Goal: Task Accomplishment & Management: Manage account settings

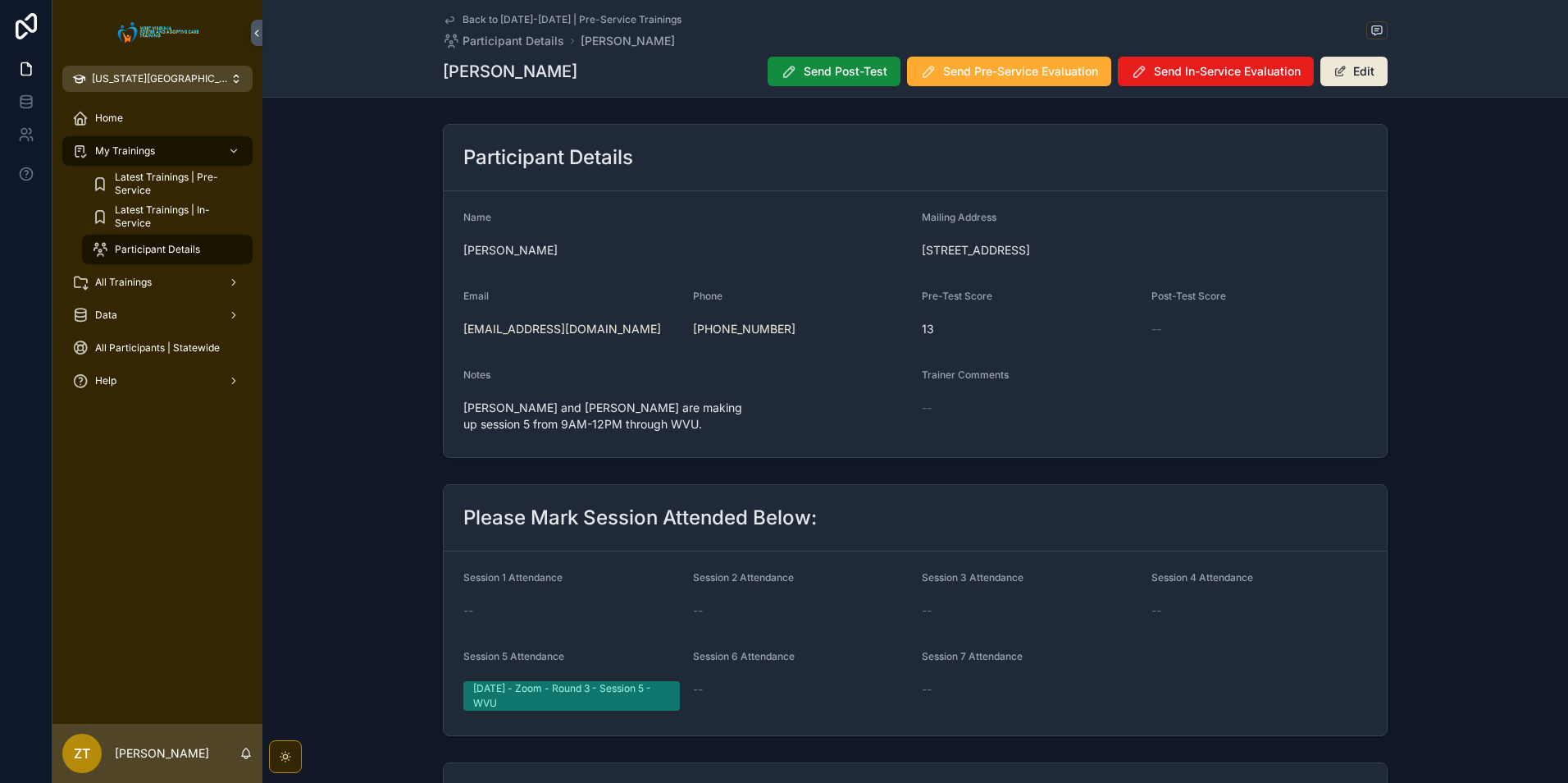
scroll to position [486, 0]
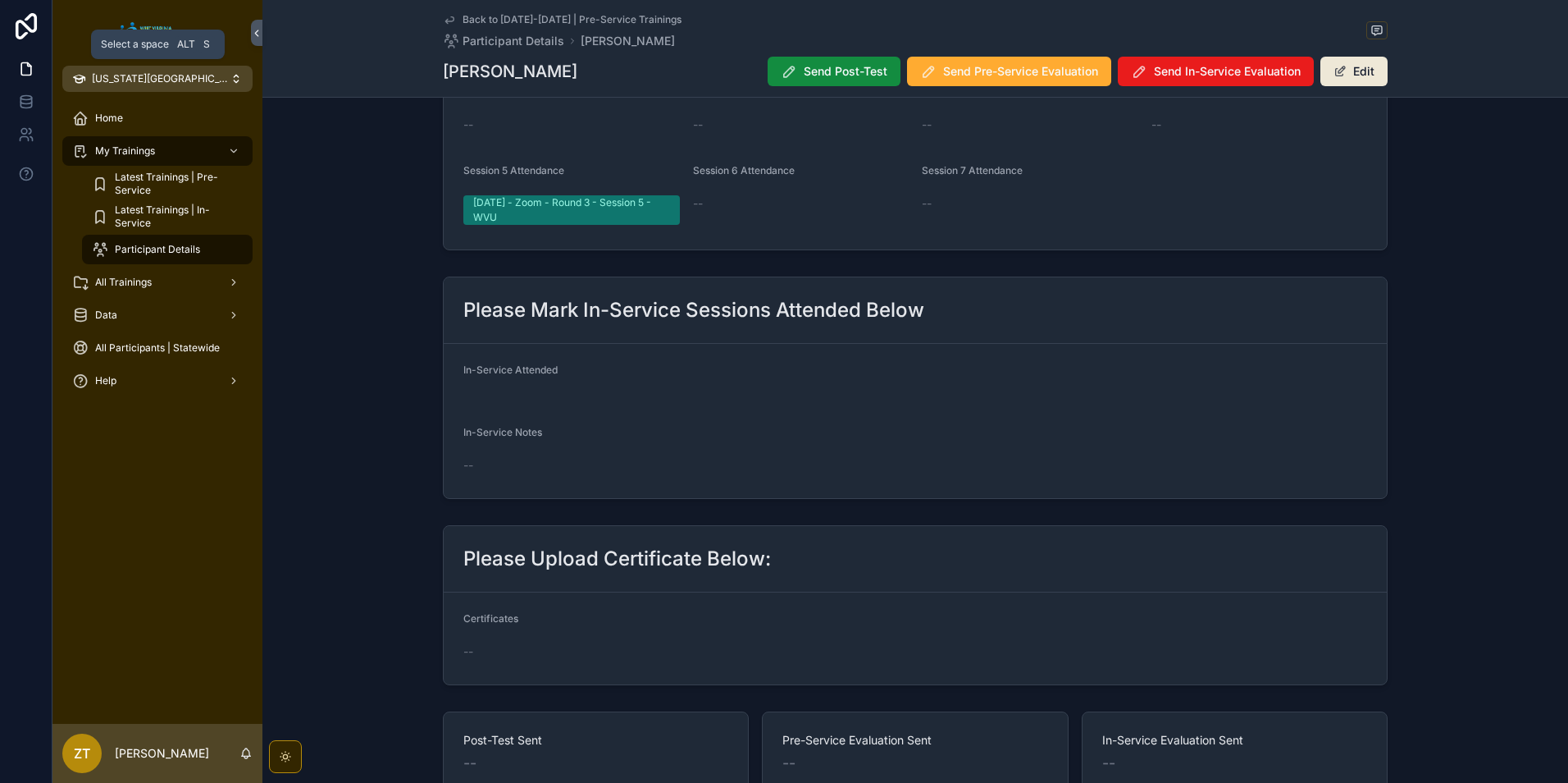
click at [129, 79] on span "[US_STATE][GEOGRAPHIC_DATA]" at bounding box center [161, 79] width 138 height 13
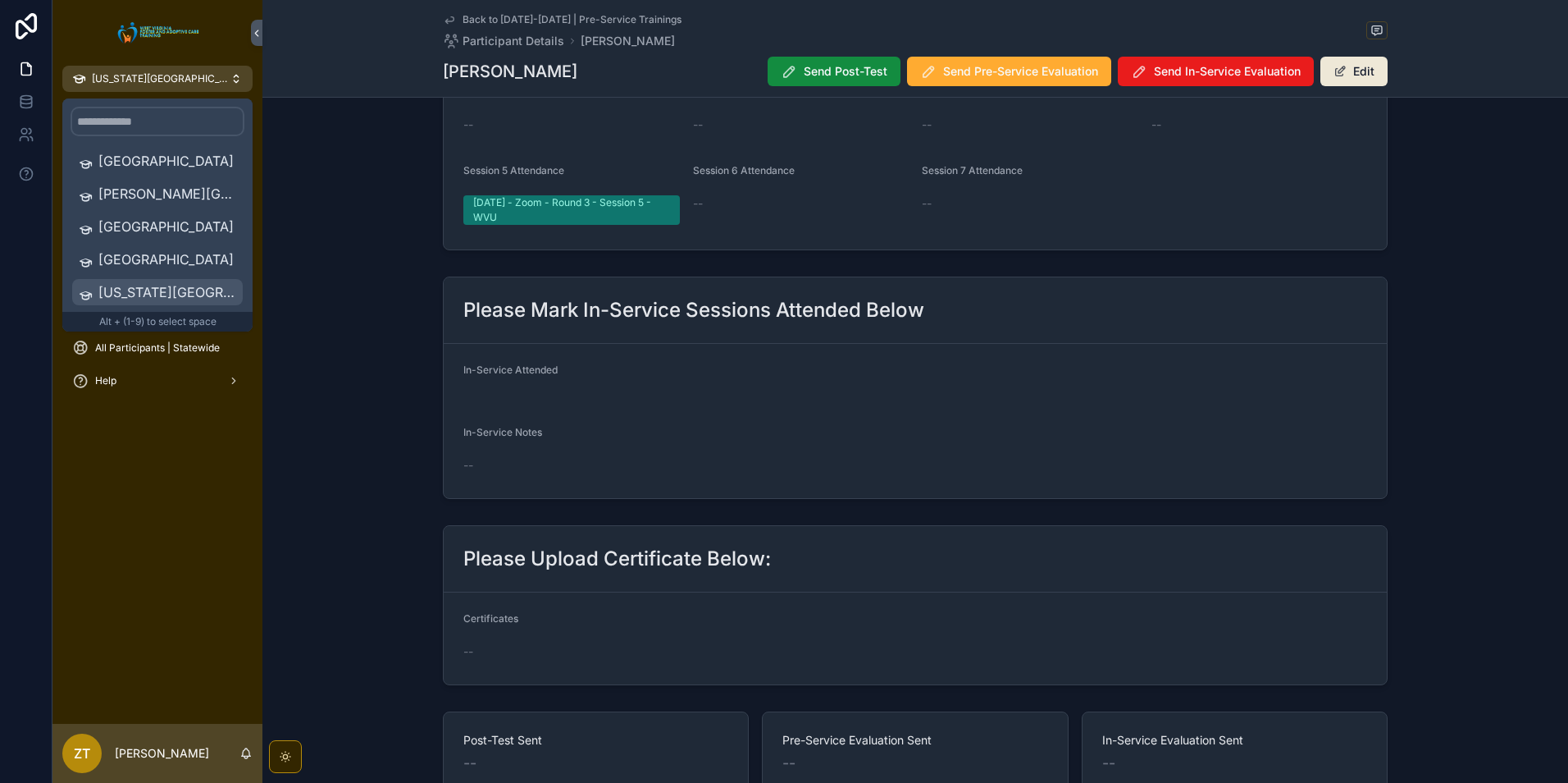
click at [144, 288] on span "[US_STATE][GEOGRAPHIC_DATA]" at bounding box center [167, 292] width 138 height 20
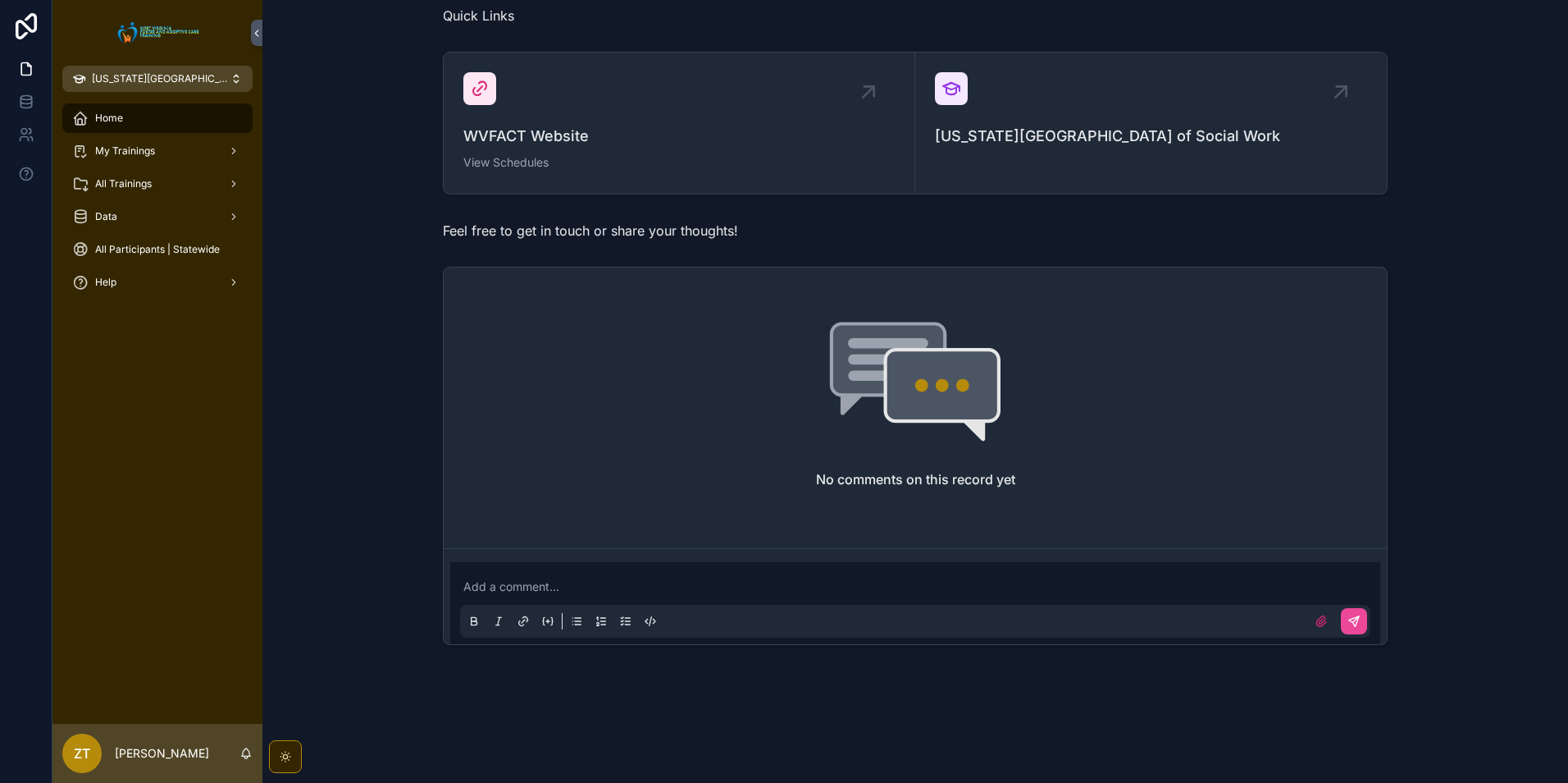
scroll to position [391, 0]
click at [132, 184] on span "All Trainings" at bounding box center [124, 184] width 57 height 13
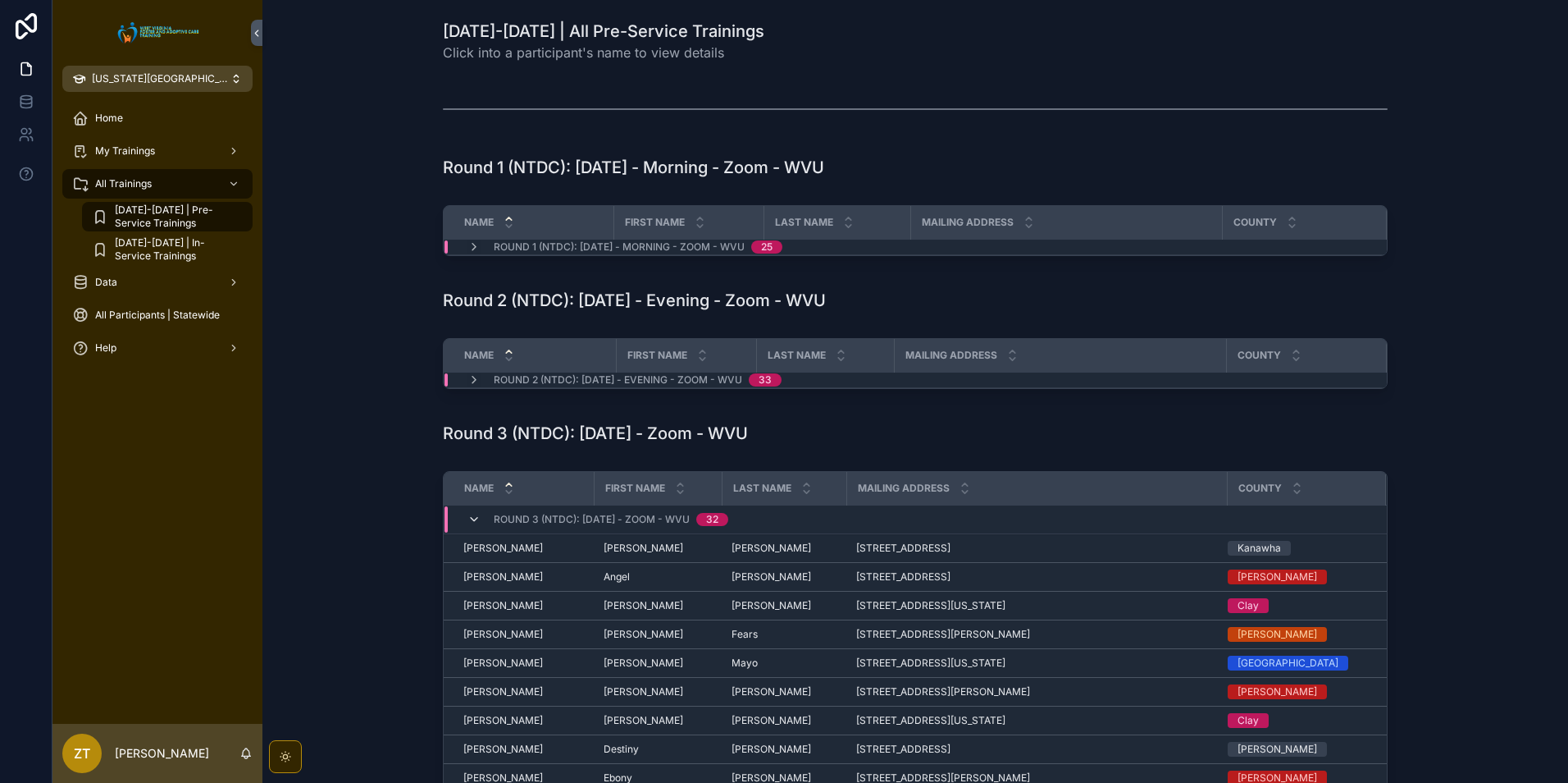
click at [467, 517] on icon "scrollable content" at bounding box center [474, 520] width 13 height 13
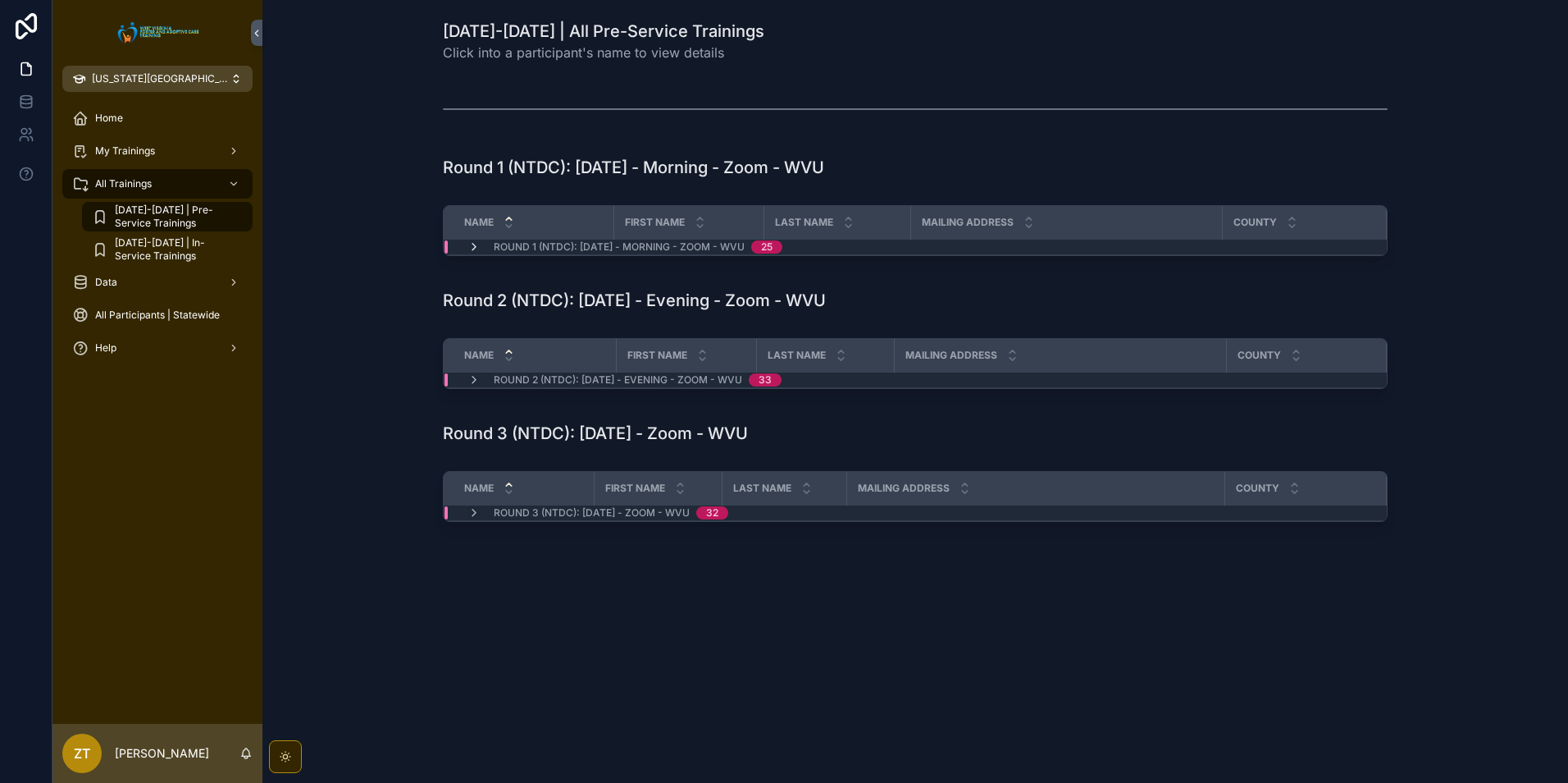
click at [472, 243] on icon "scrollable content" at bounding box center [474, 247] width 13 height 13
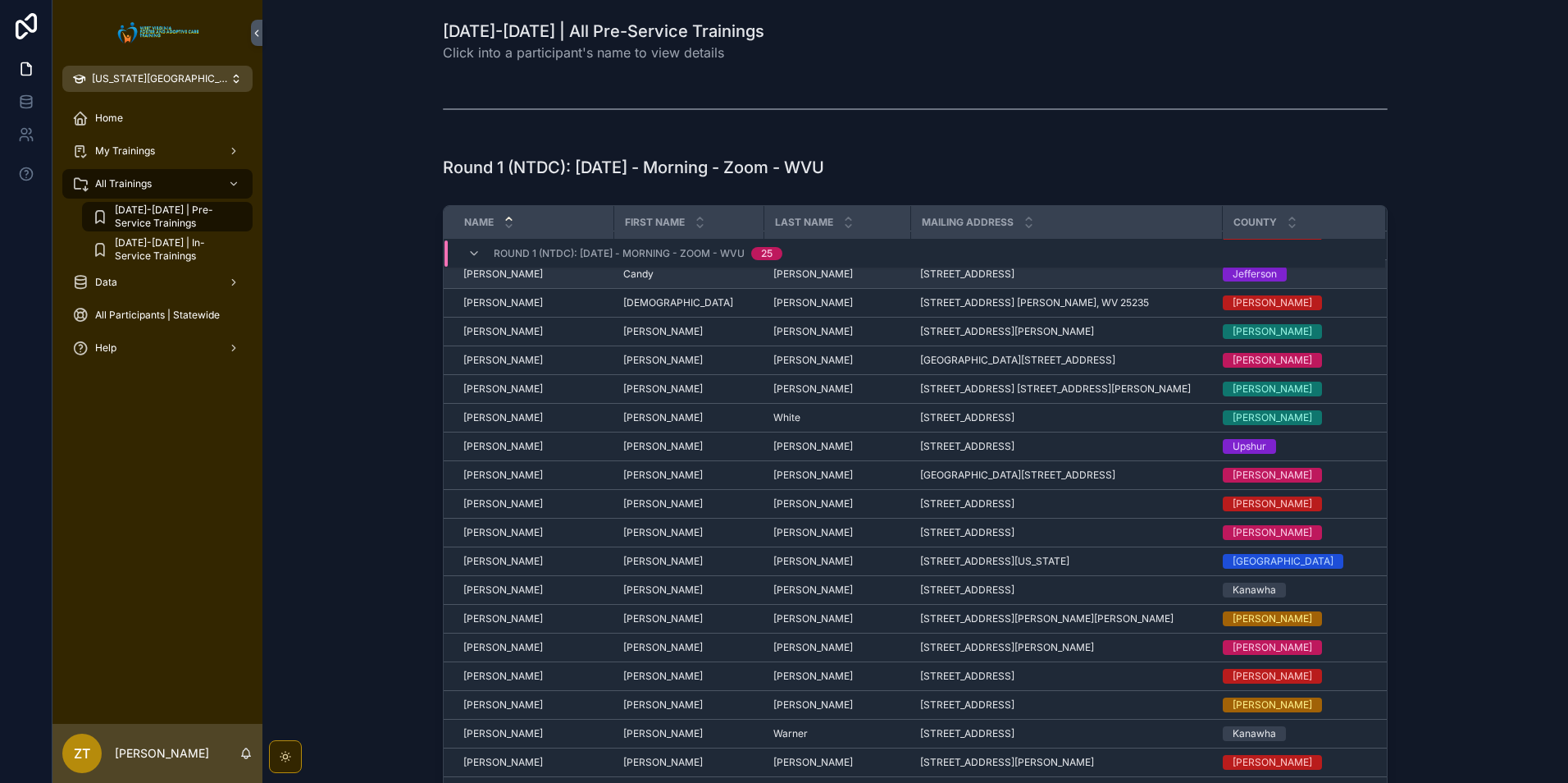
scroll to position [192, 0]
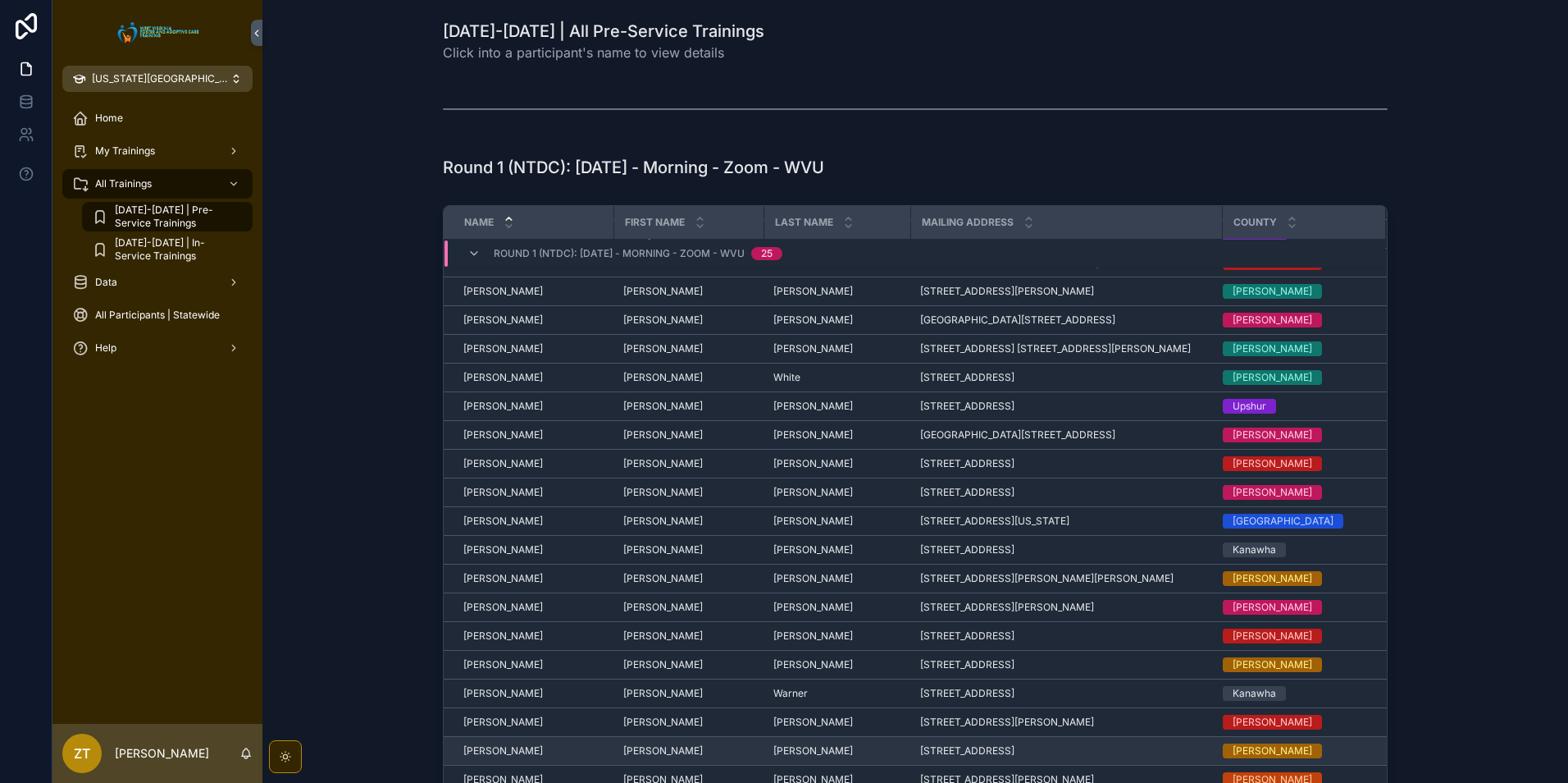
click at [502, 749] on span "[PERSON_NAME]" at bounding box center [503, 751] width 79 height 13
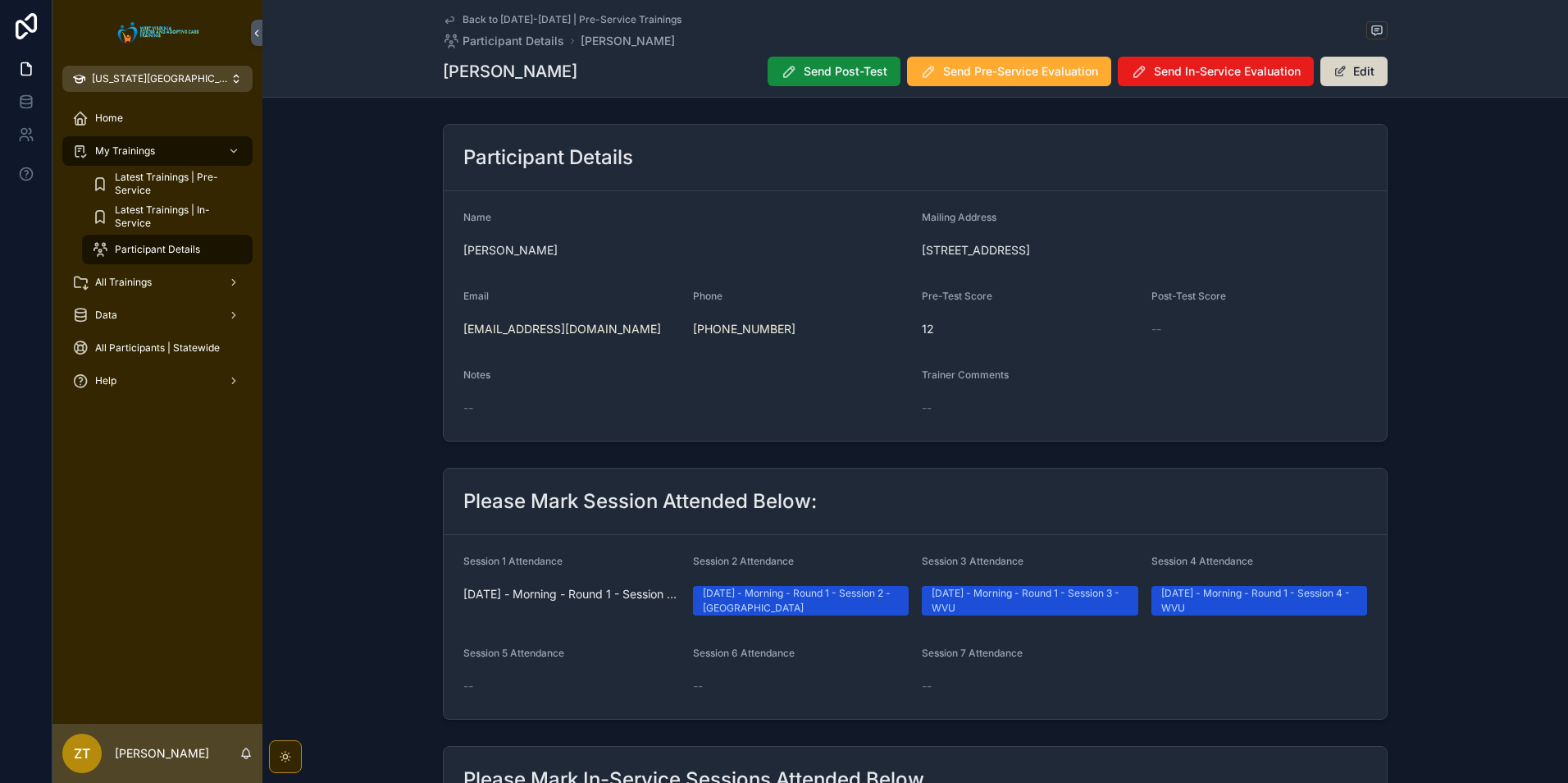
click at [1348, 67] on button "Edit" at bounding box center [1354, 71] width 67 height 29
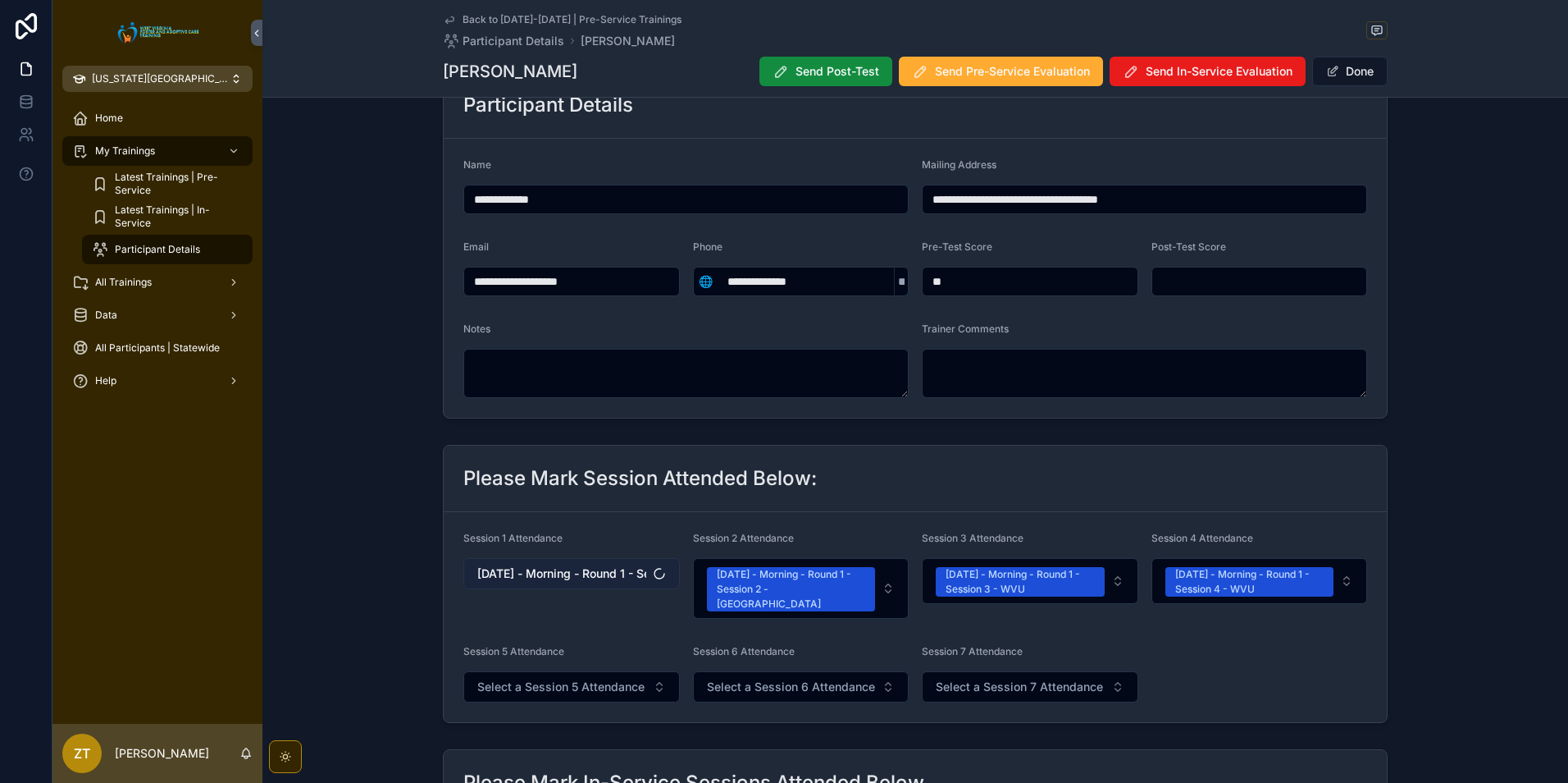
scroll to position [82, 0]
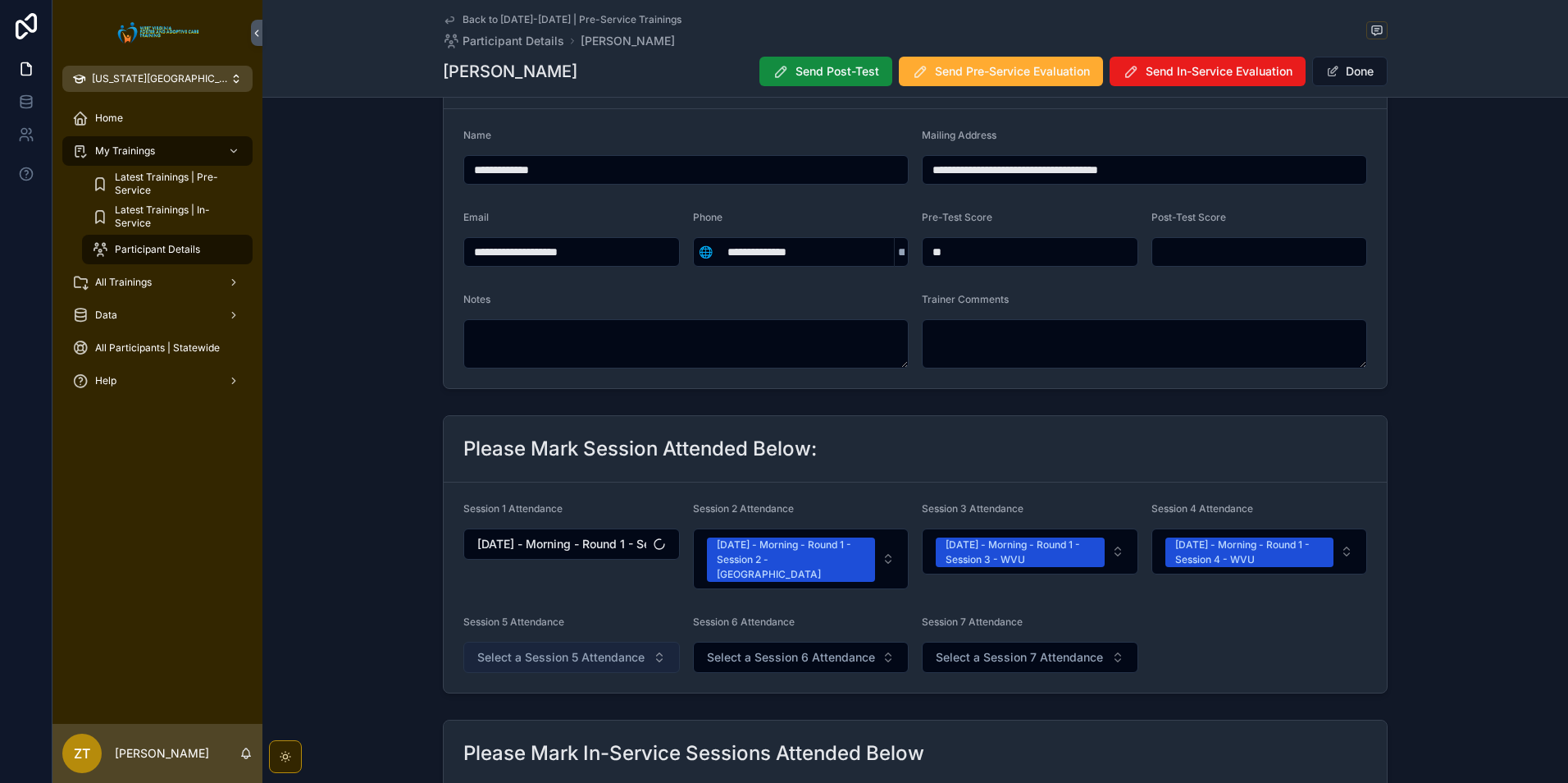
click at [559, 650] on span "Select a Session 5 Attendance" at bounding box center [560, 657] width 167 height 16
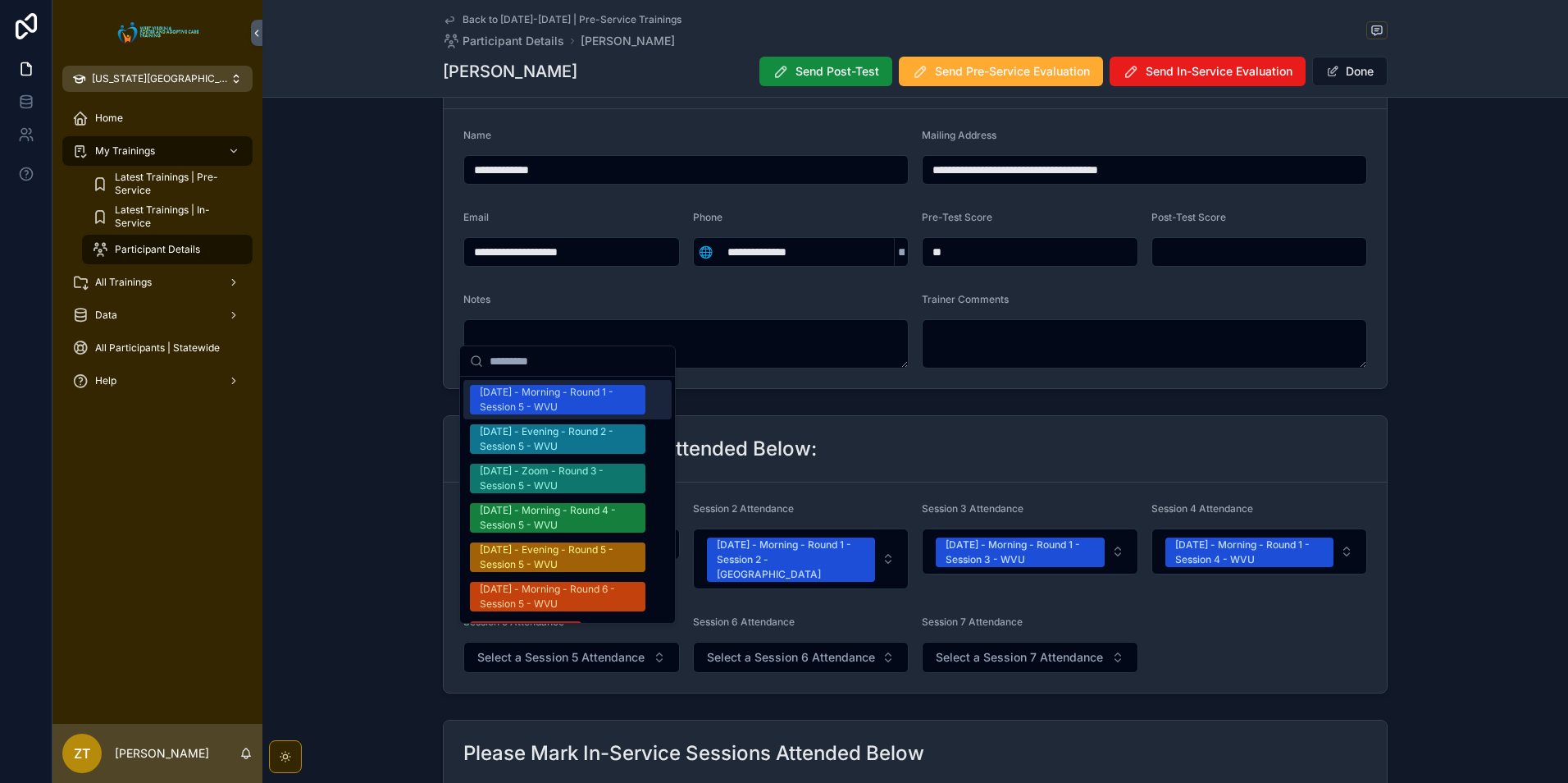
click at [540, 401] on div "[DATE] - Morning - Round 1 - Session 5 - WVU" at bounding box center [557, 400] width 156 height 29
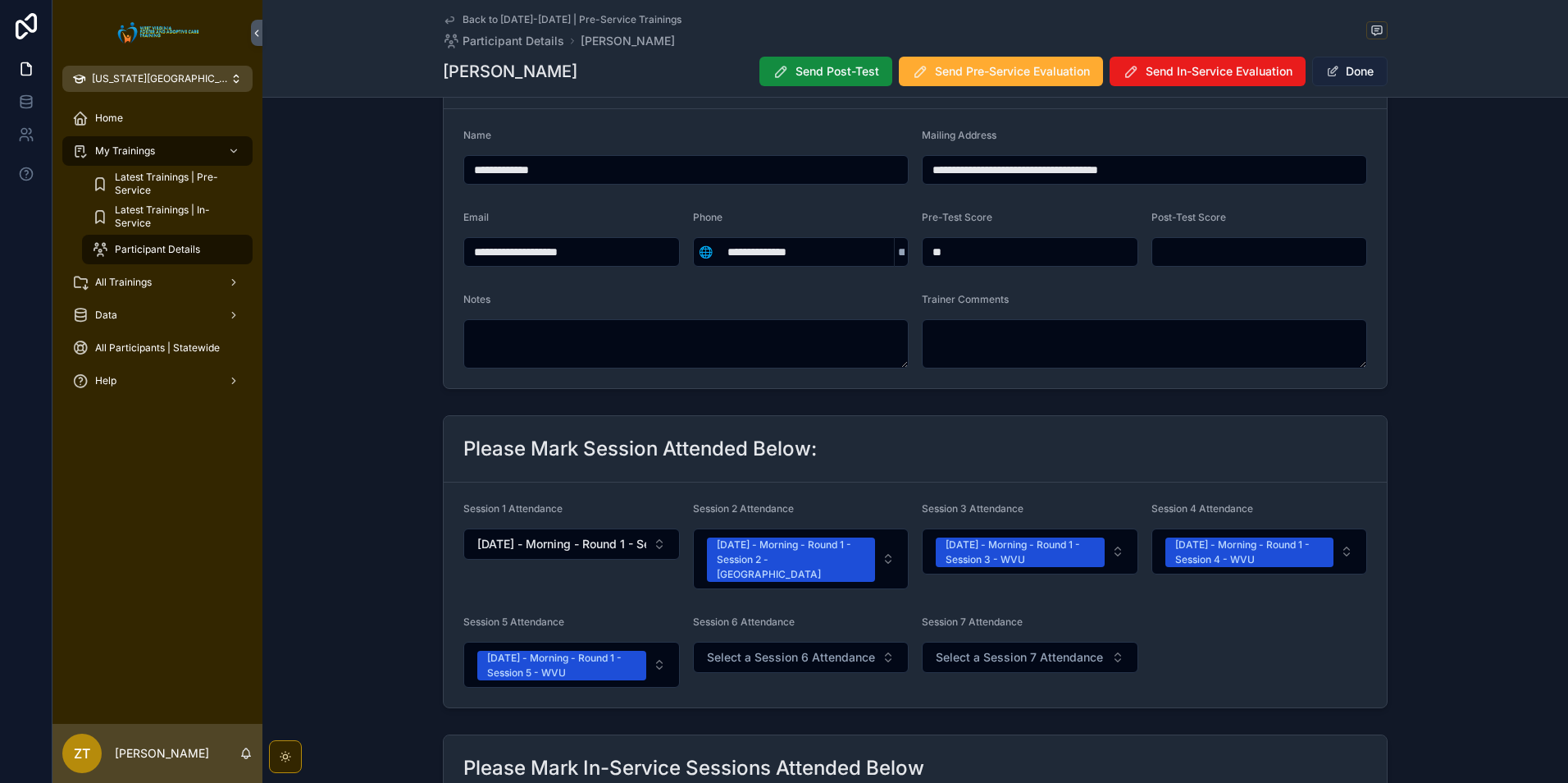
click at [1336, 77] on button "Done" at bounding box center [1350, 71] width 76 height 29
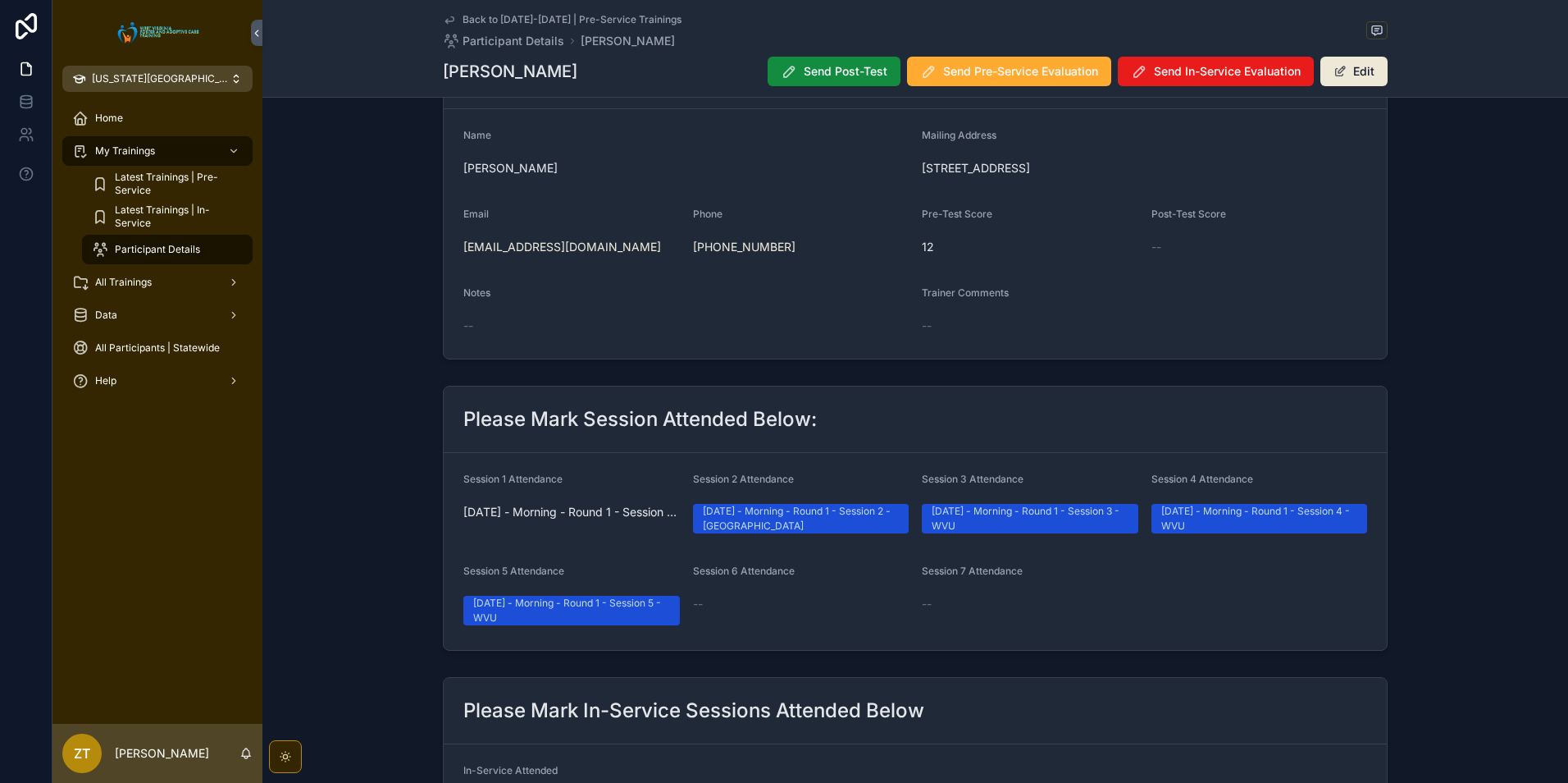
click at [446, 21] on icon "scrollable content" at bounding box center [449, 20] width 9 height 7
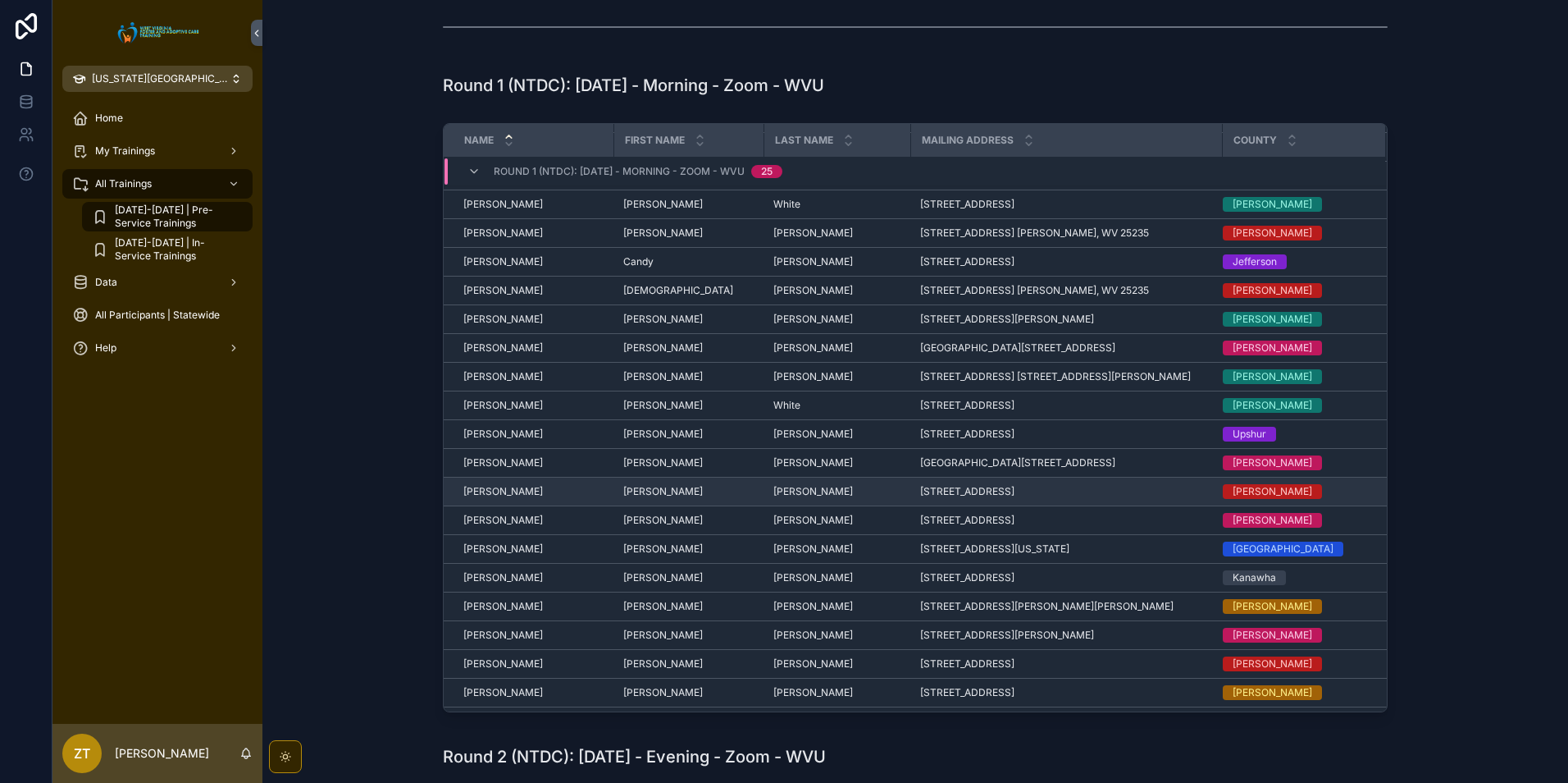
scroll to position [164, 0]
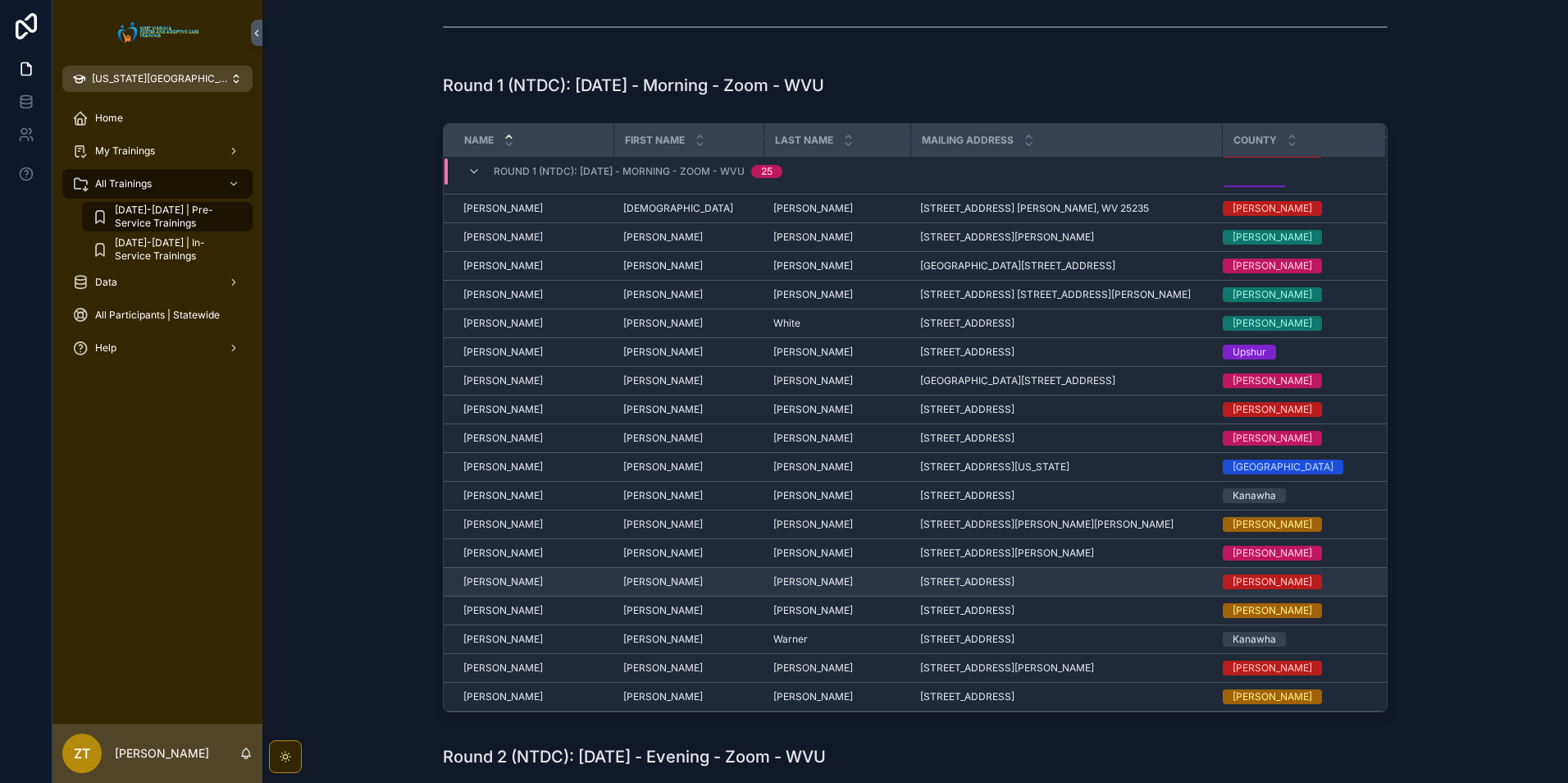
click at [505, 584] on span "[PERSON_NAME]" at bounding box center [503, 582] width 79 height 13
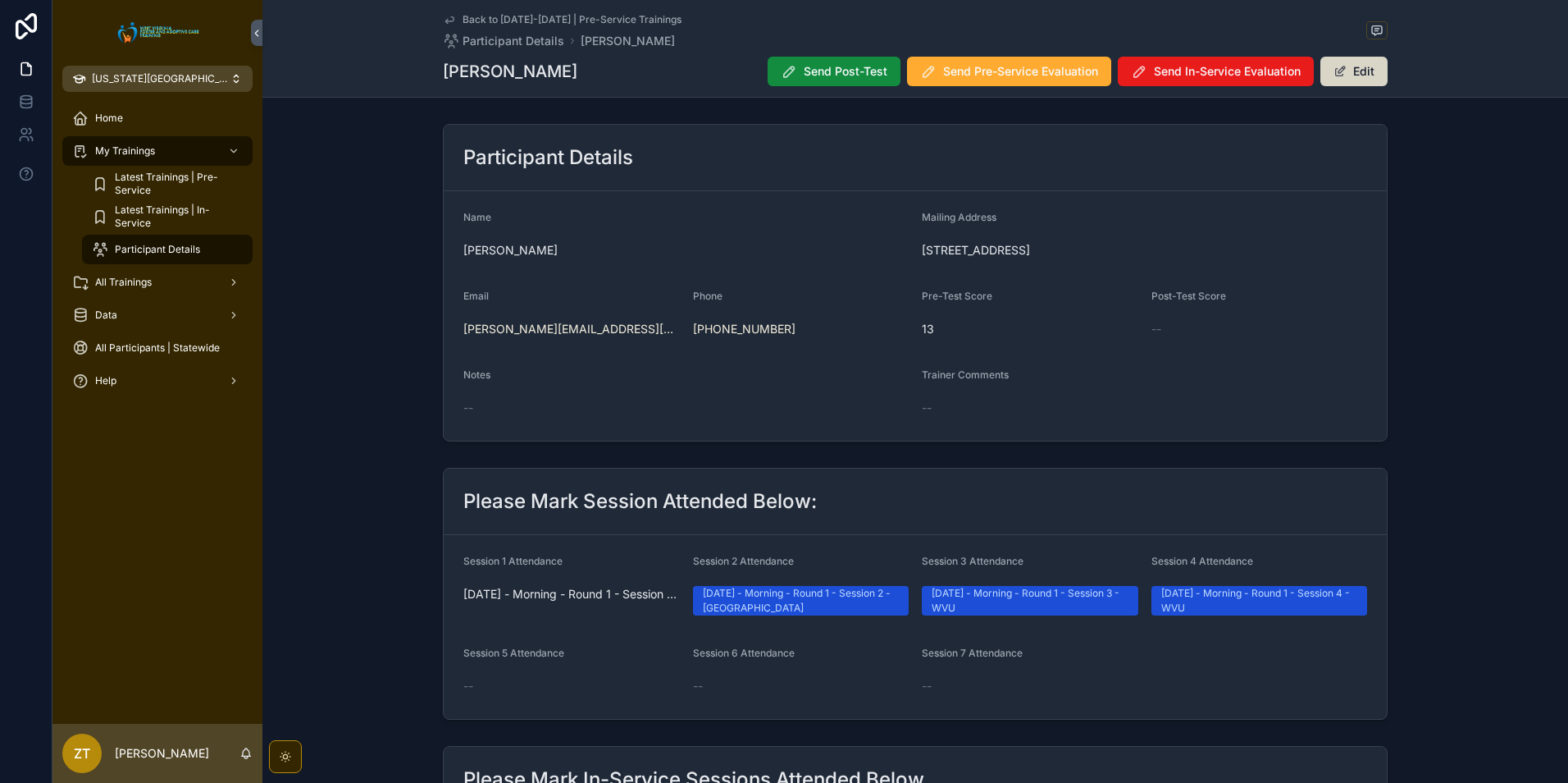
click at [1352, 64] on button "Edit" at bounding box center [1354, 71] width 67 height 29
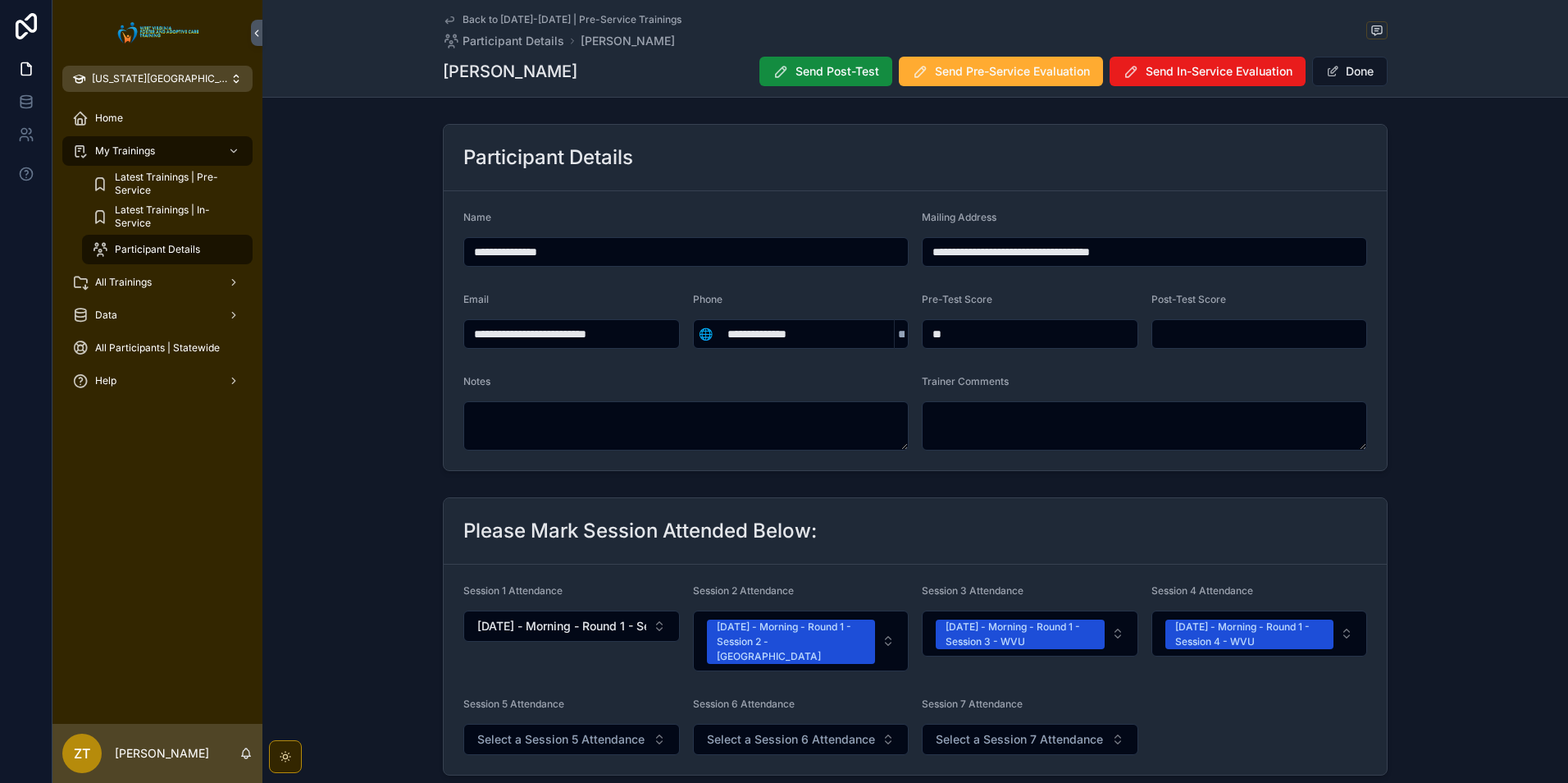
scroll to position [164, 0]
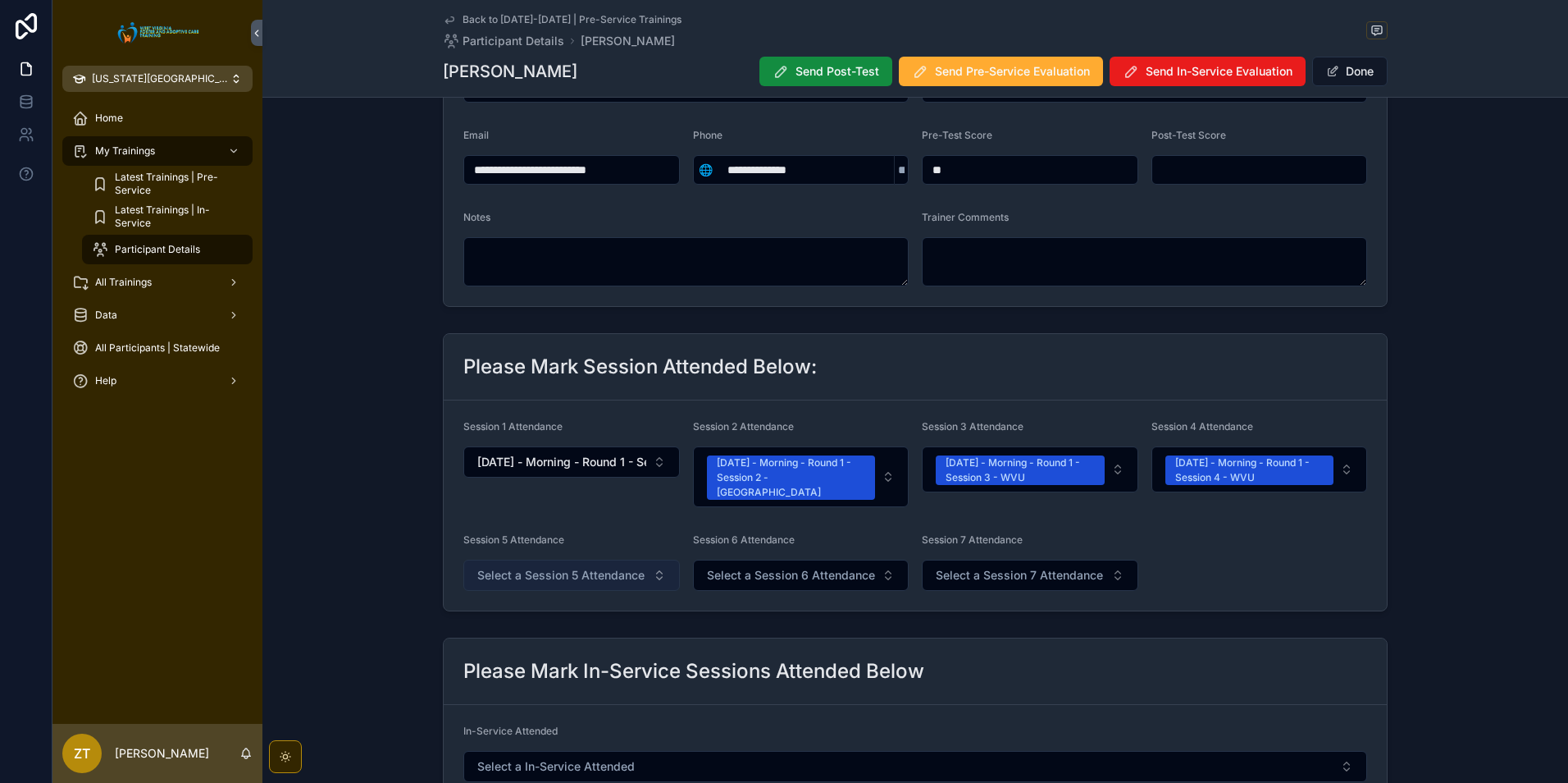
click at [536, 567] on span "Select a Session 5 Attendance" at bounding box center [560, 575] width 167 height 16
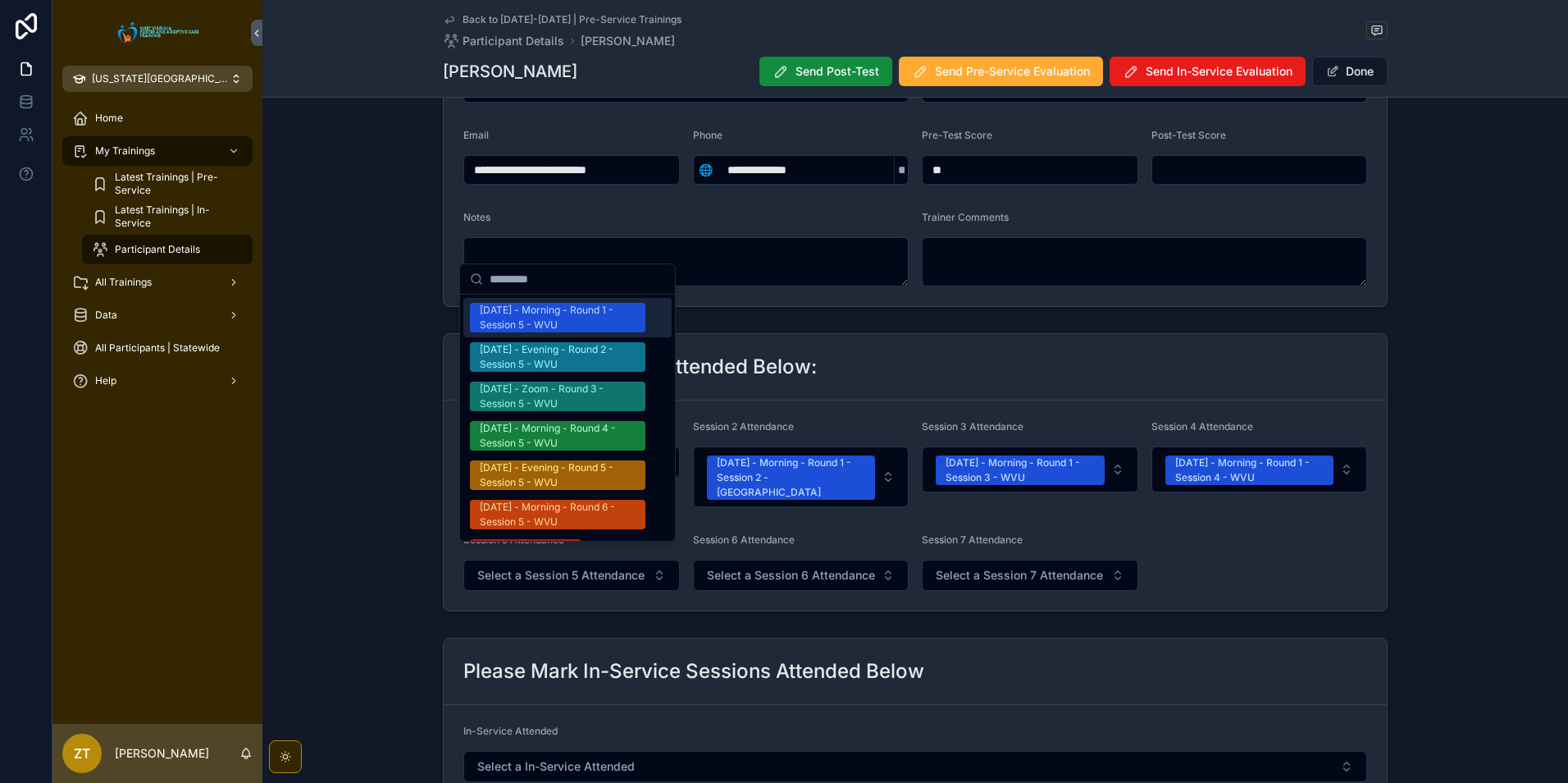
click at [549, 323] on div "[DATE] - Morning - Round 1 - Session 5 - WVU" at bounding box center [557, 317] width 156 height 29
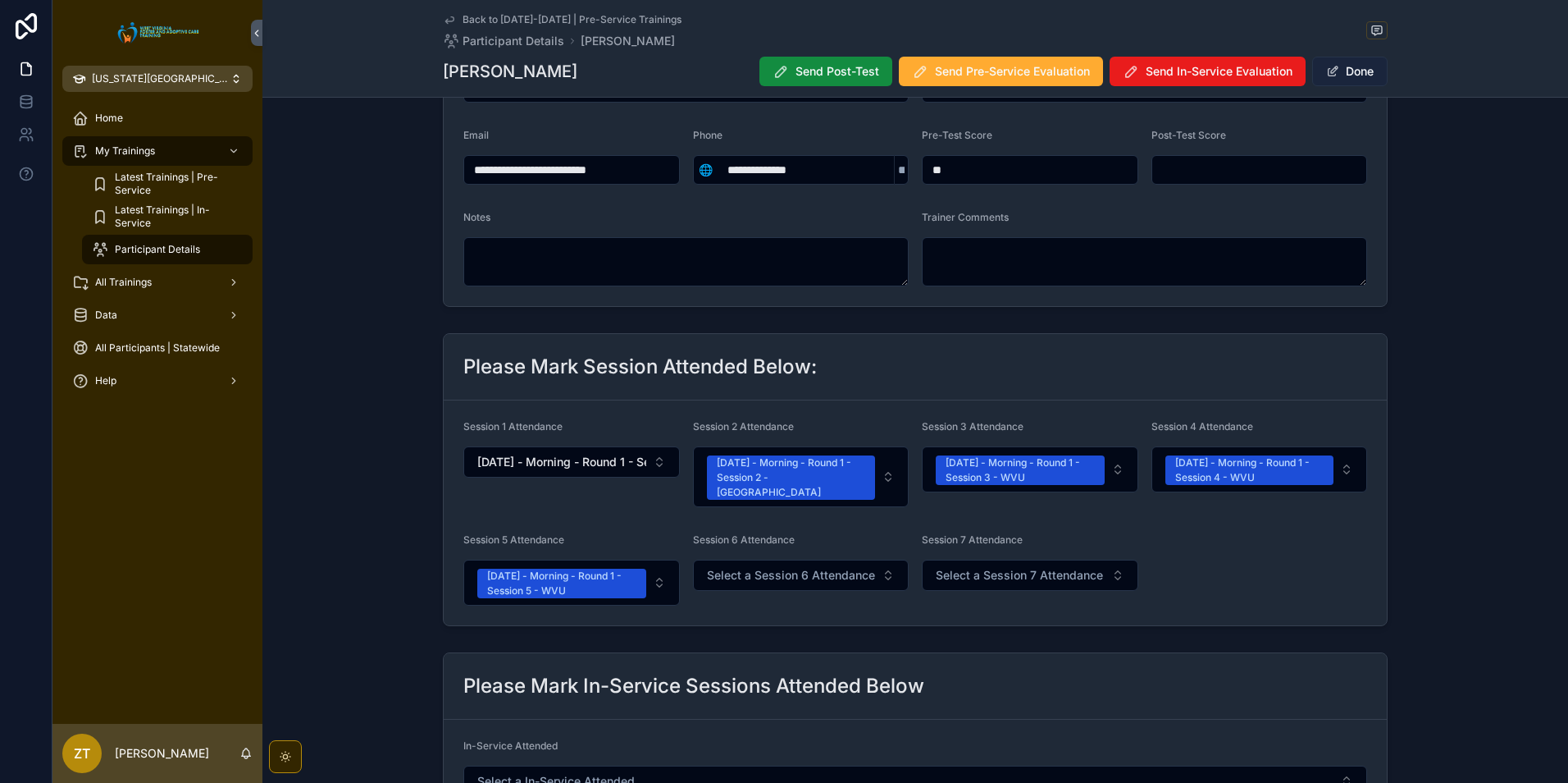
click at [1327, 69] on span "scrollable content" at bounding box center [1333, 71] width 13 height 13
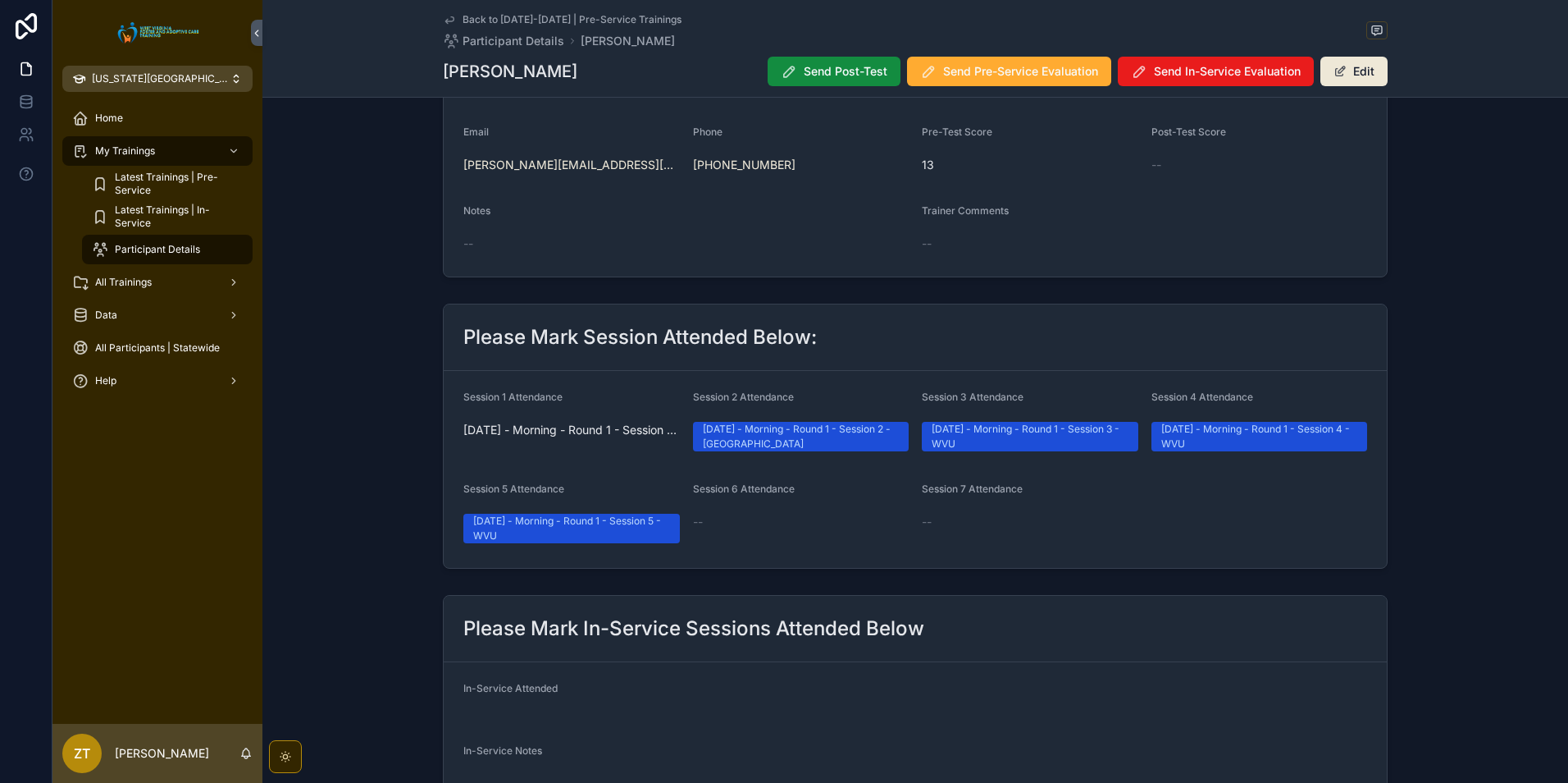
click at [450, 15] on icon "scrollable content" at bounding box center [449, 20] width 13 height 13
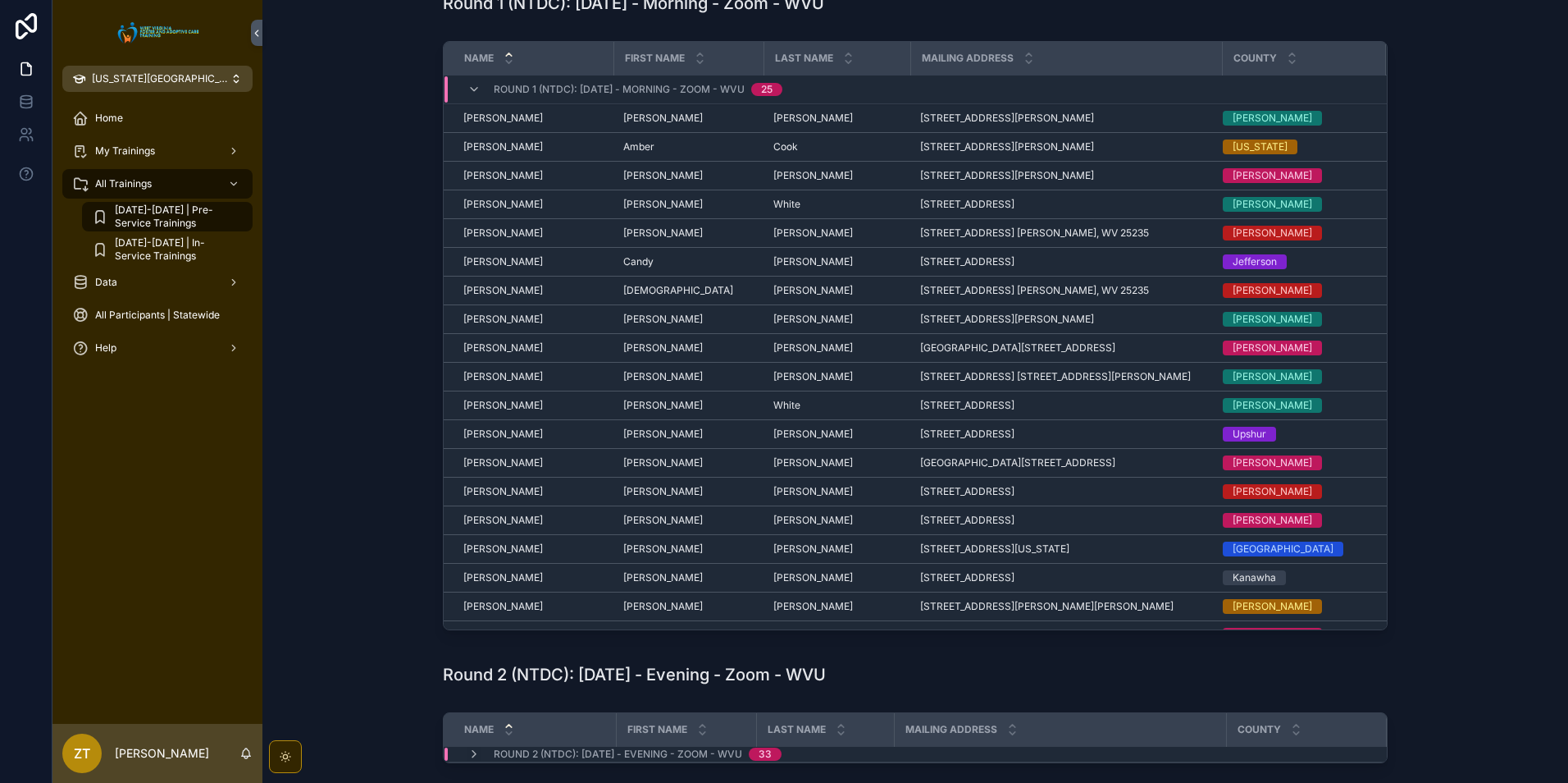
click at [520, 490] on span "[PERSON_NAME]" at bounding box center [503, 491] width 79 height 13
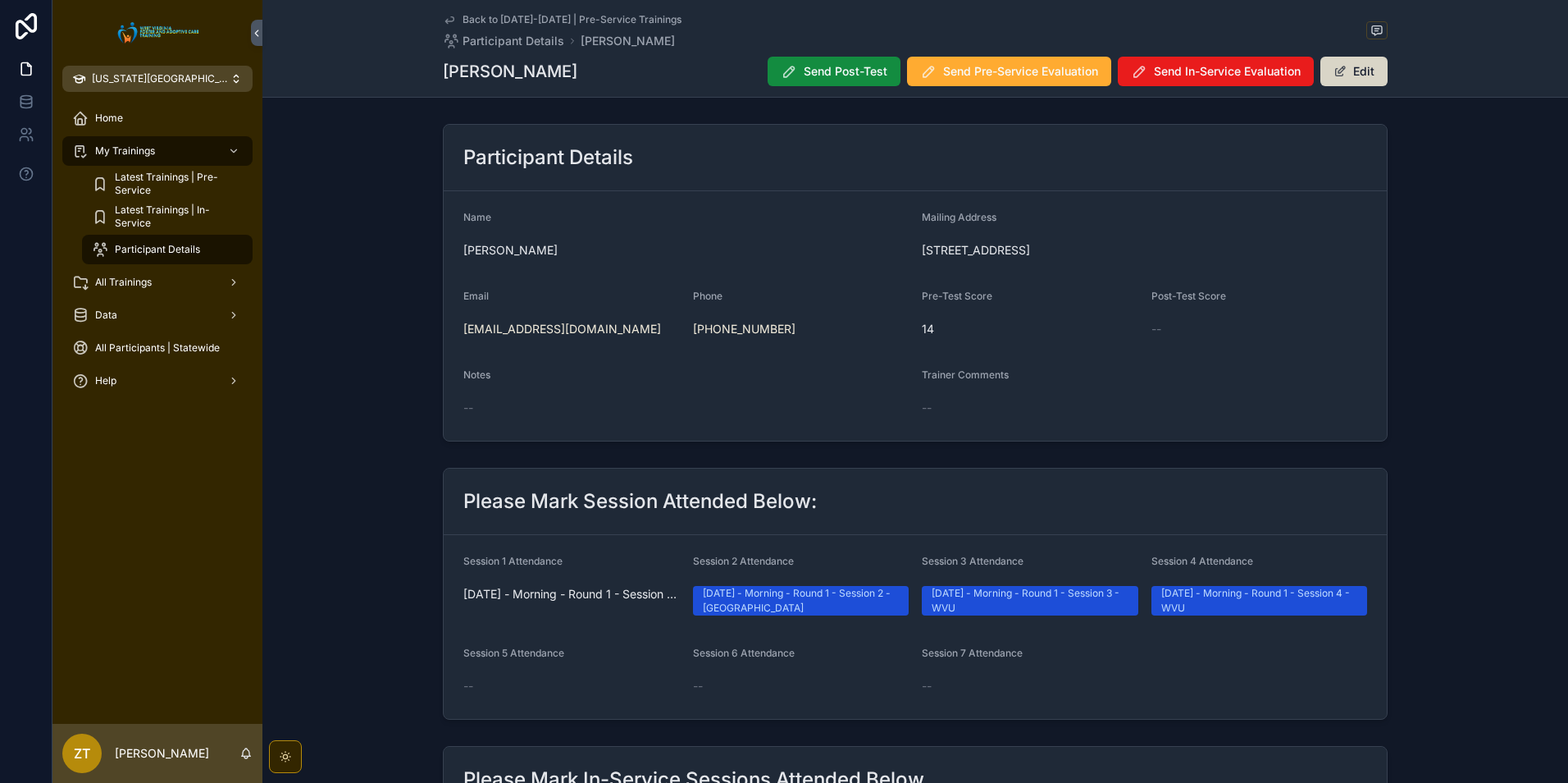
click at [1335, 69] on span "scrollable content" at bounding box center [1340, 71] width 13 height 13
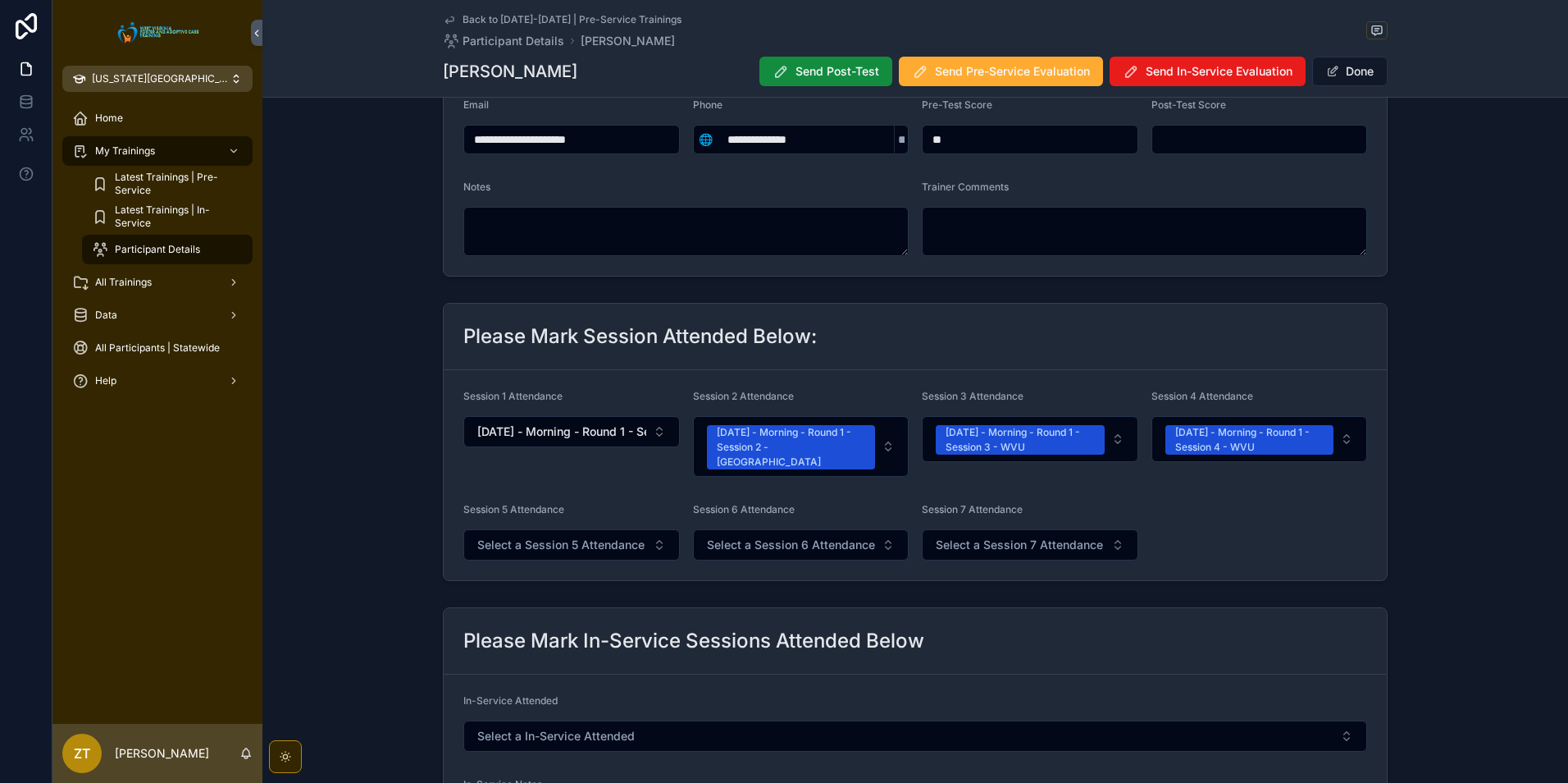
scroll to position [246, 0]
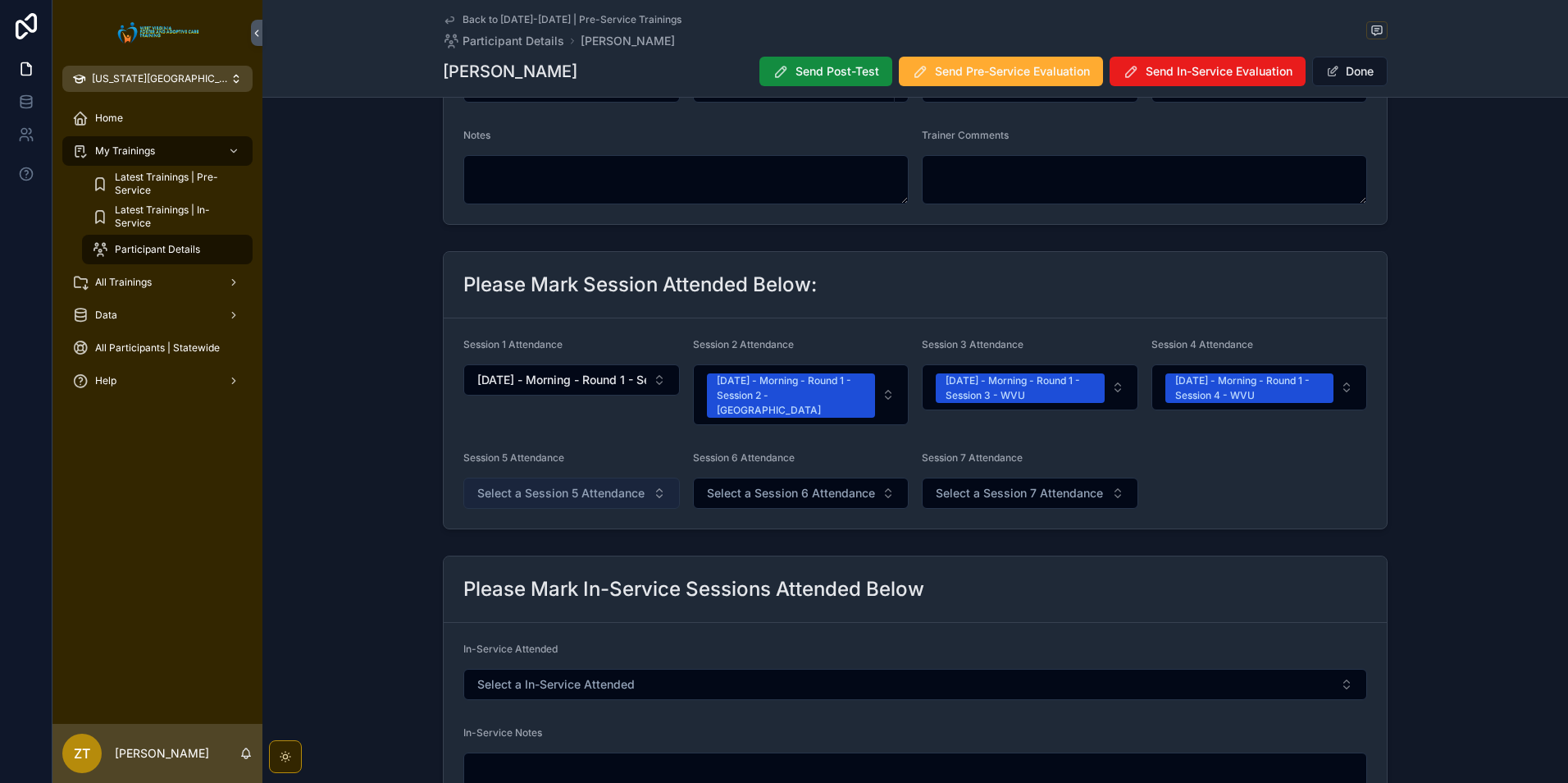
click at [539, 485] on span "Select a Session 5 Attendance" at bounding box center [560, 492] width 167 height 16
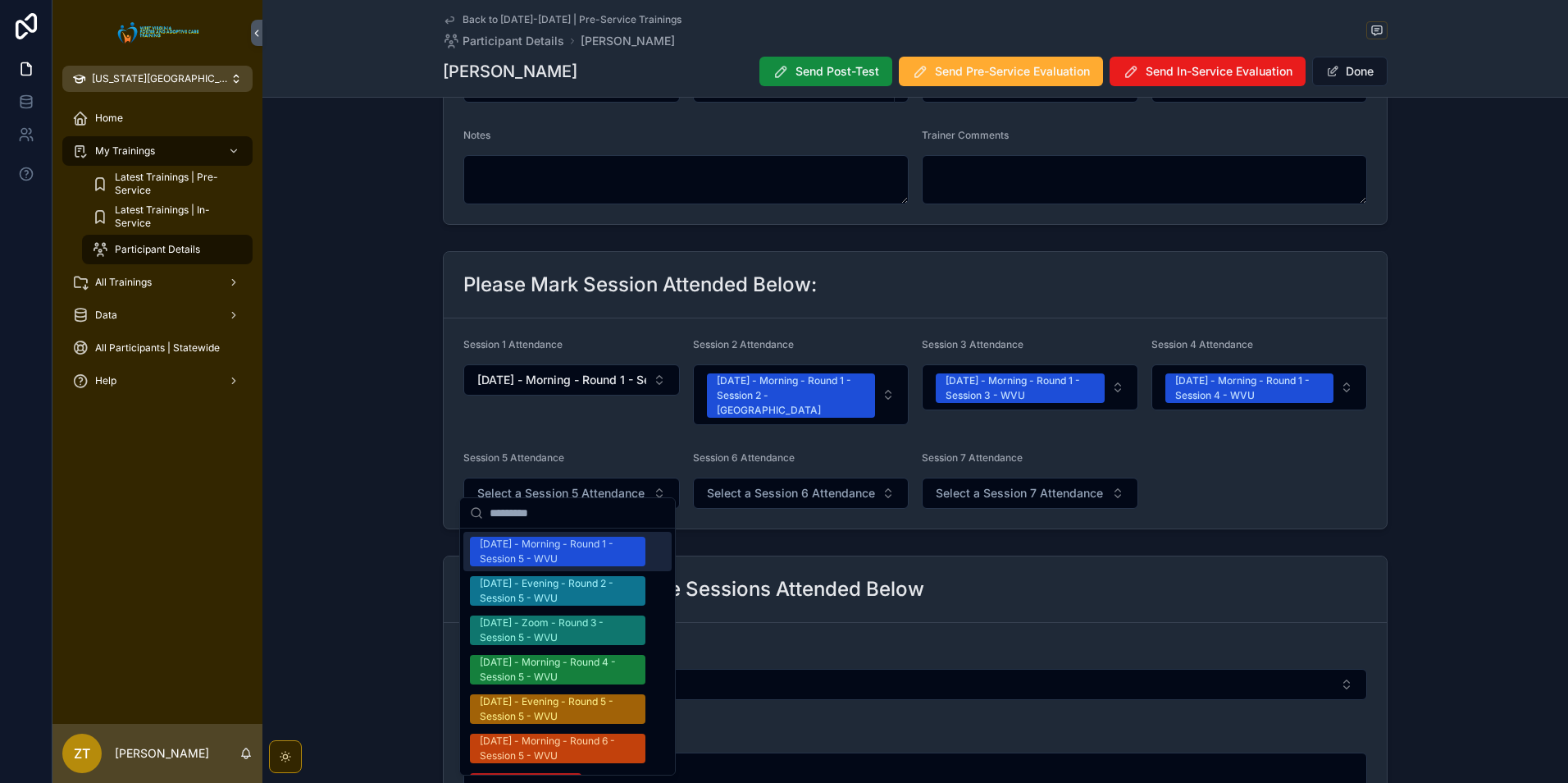
click at [533, 556] on div "[DATE] - Morning - Round 1 - Session 5 - WVU" at bounding box center [557, 551] width 156 height 29
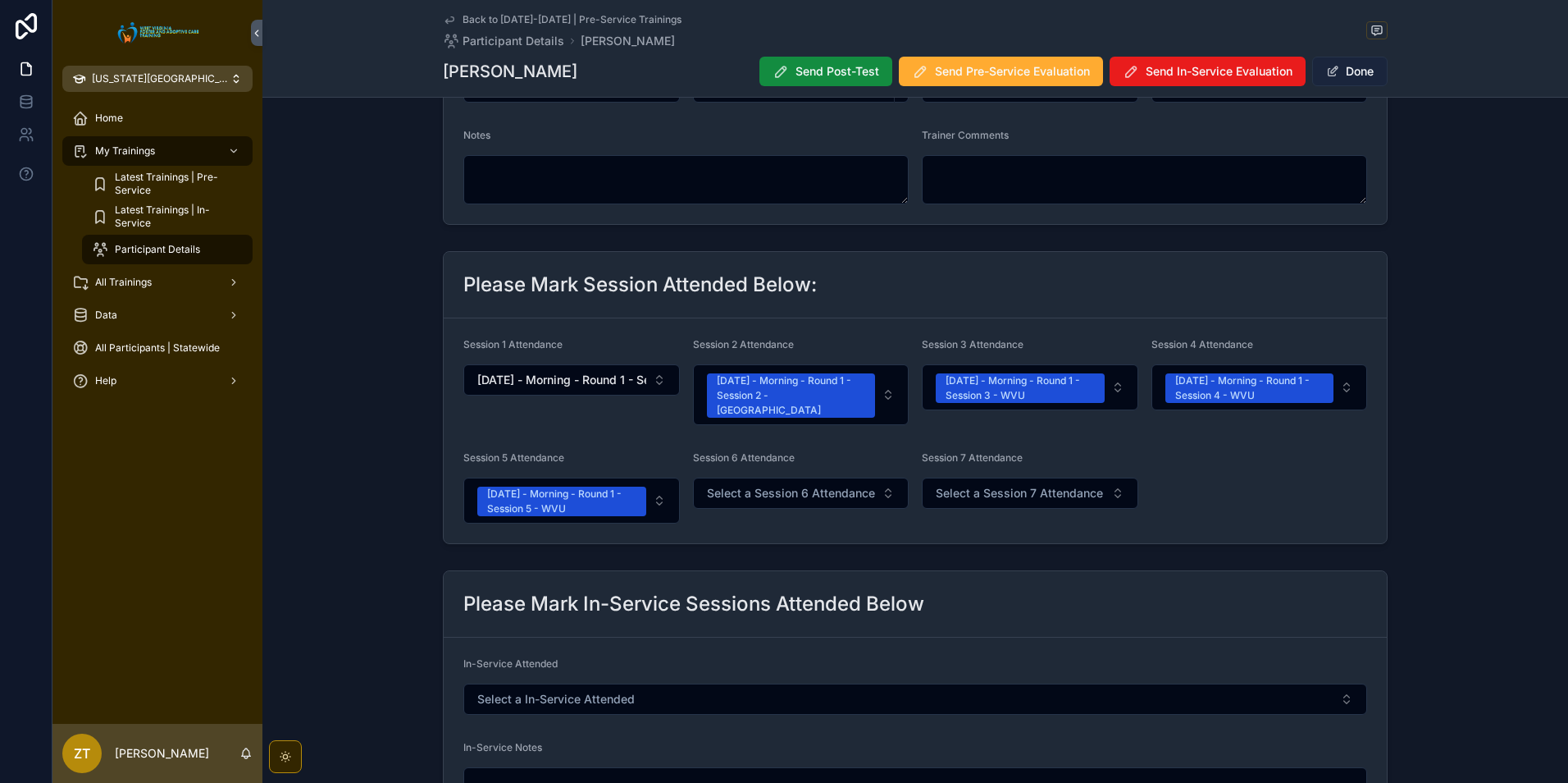
click at [1369, 78] on button "Done" at bounding box center [1350, 71] width 76 height 29
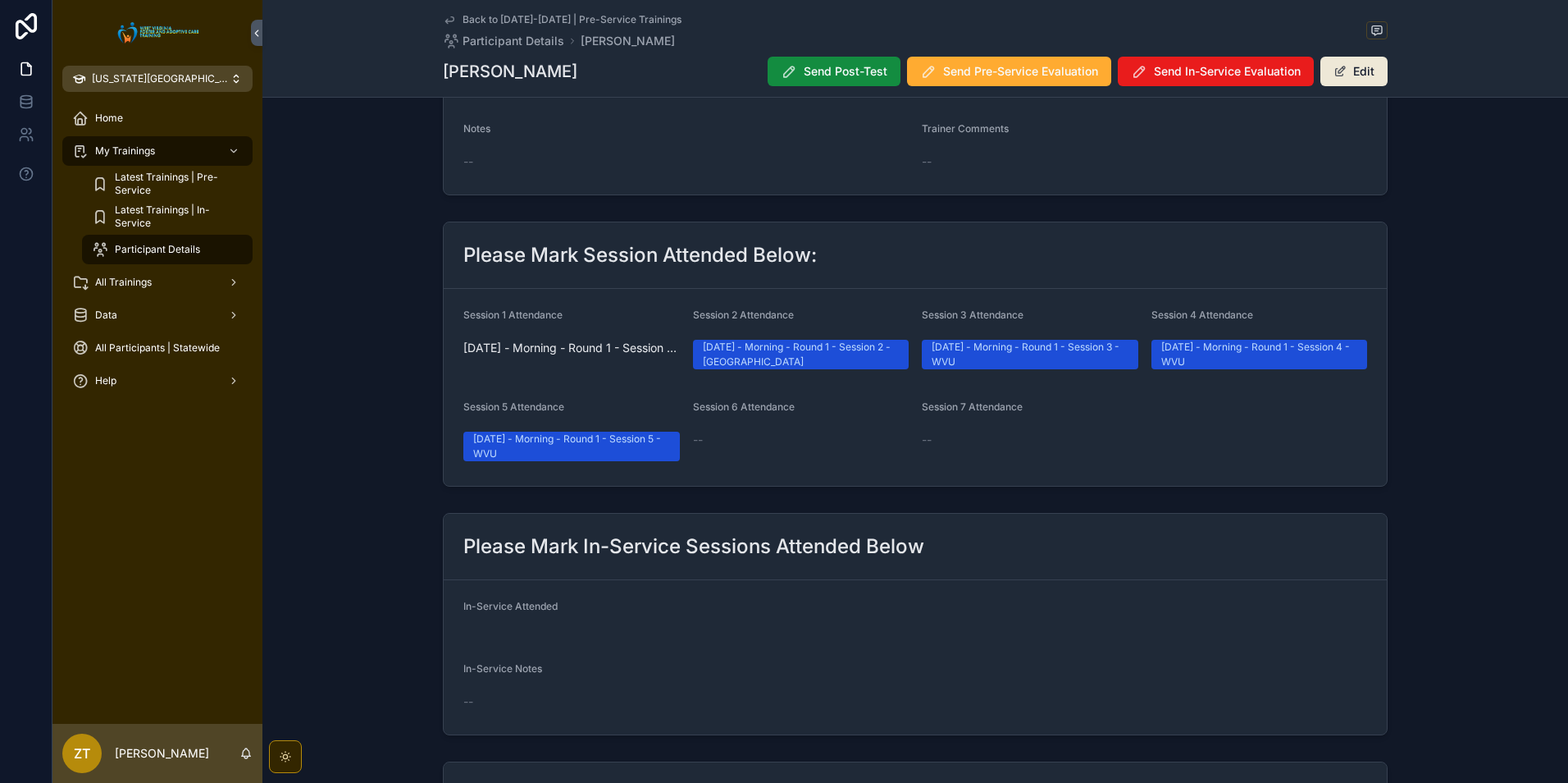
click at [446, 23] on icon "scrollable content" at bounding box center [449, 20] width 13 height 13
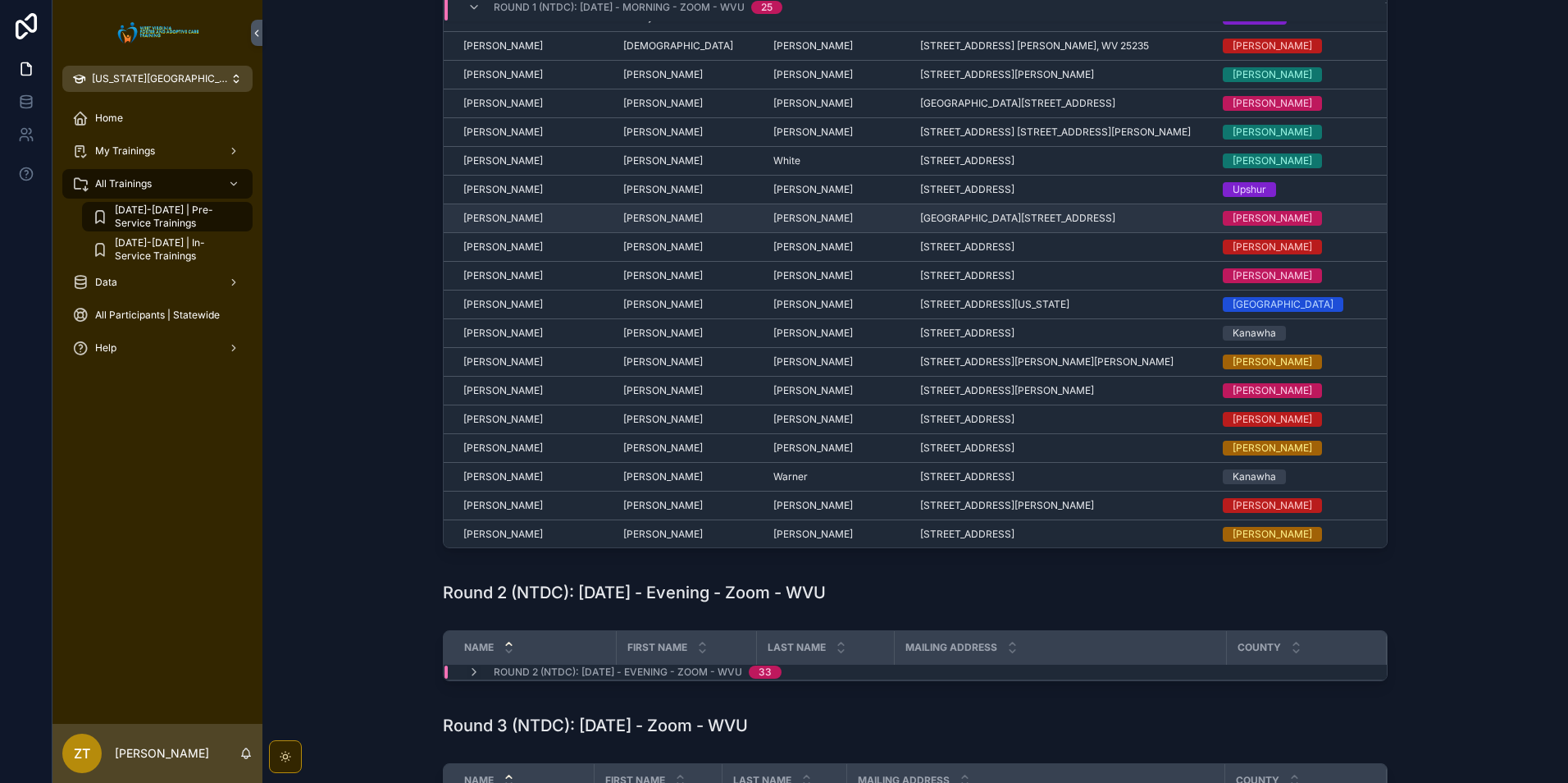
scroll to position [164, 0]
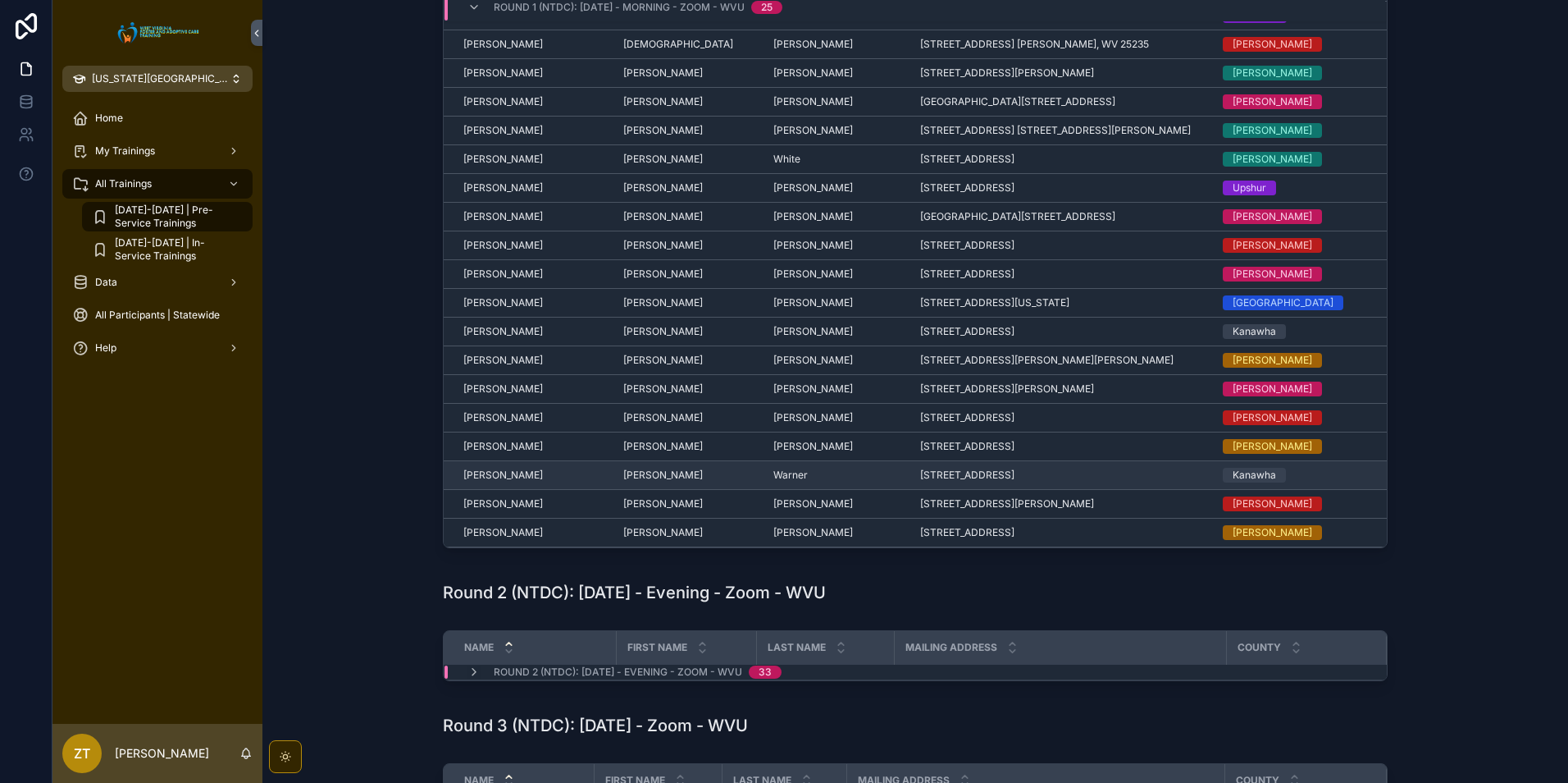
click at [501, 477] on span "[PERSON_NAME]" at bounding box center [503, 475] width 79 height 13
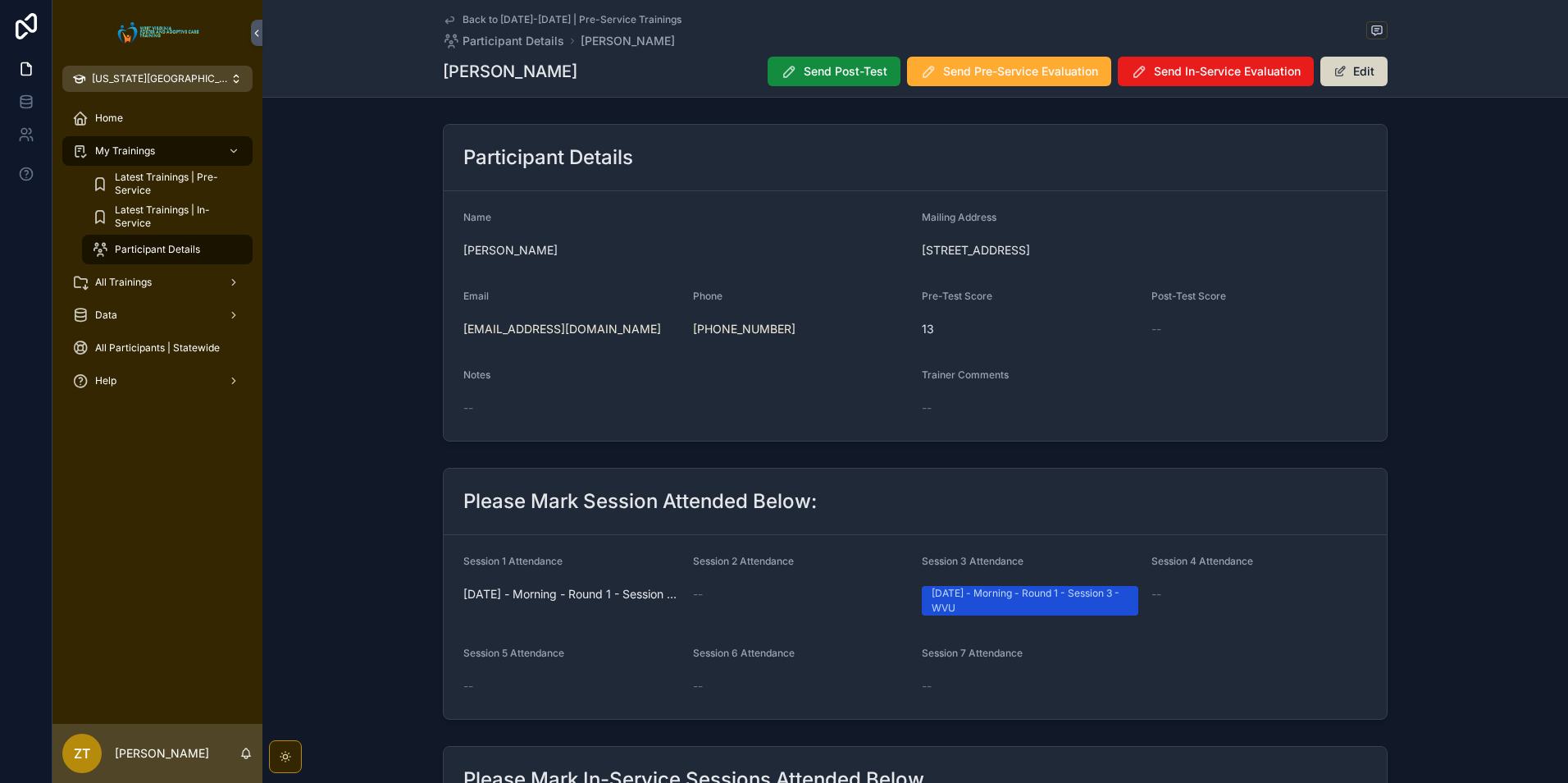
click at [1350, 82] on button "Edit" at bounding box center [1354, 71] width 67 height 29
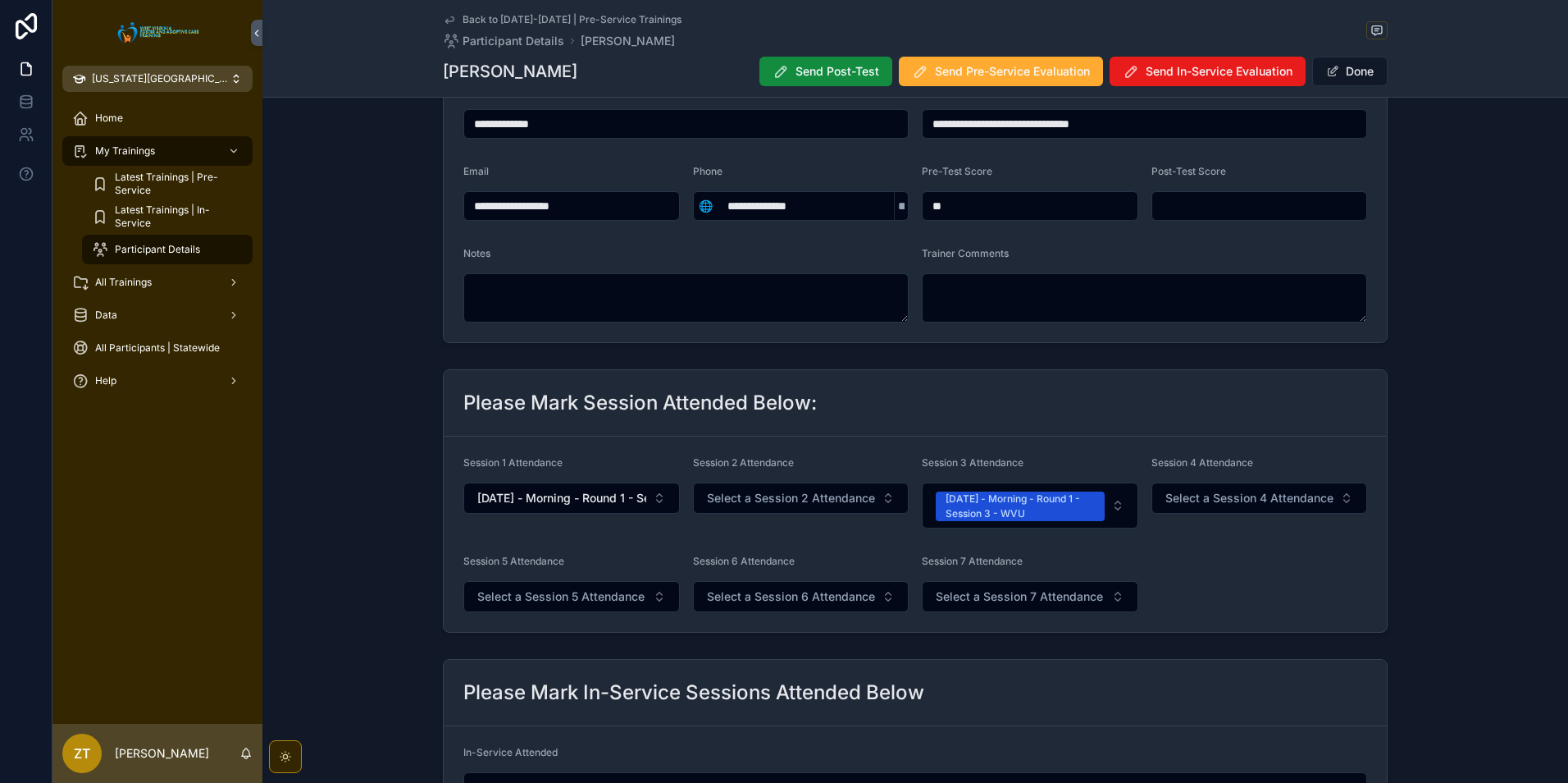
scroll to position [164, 0]
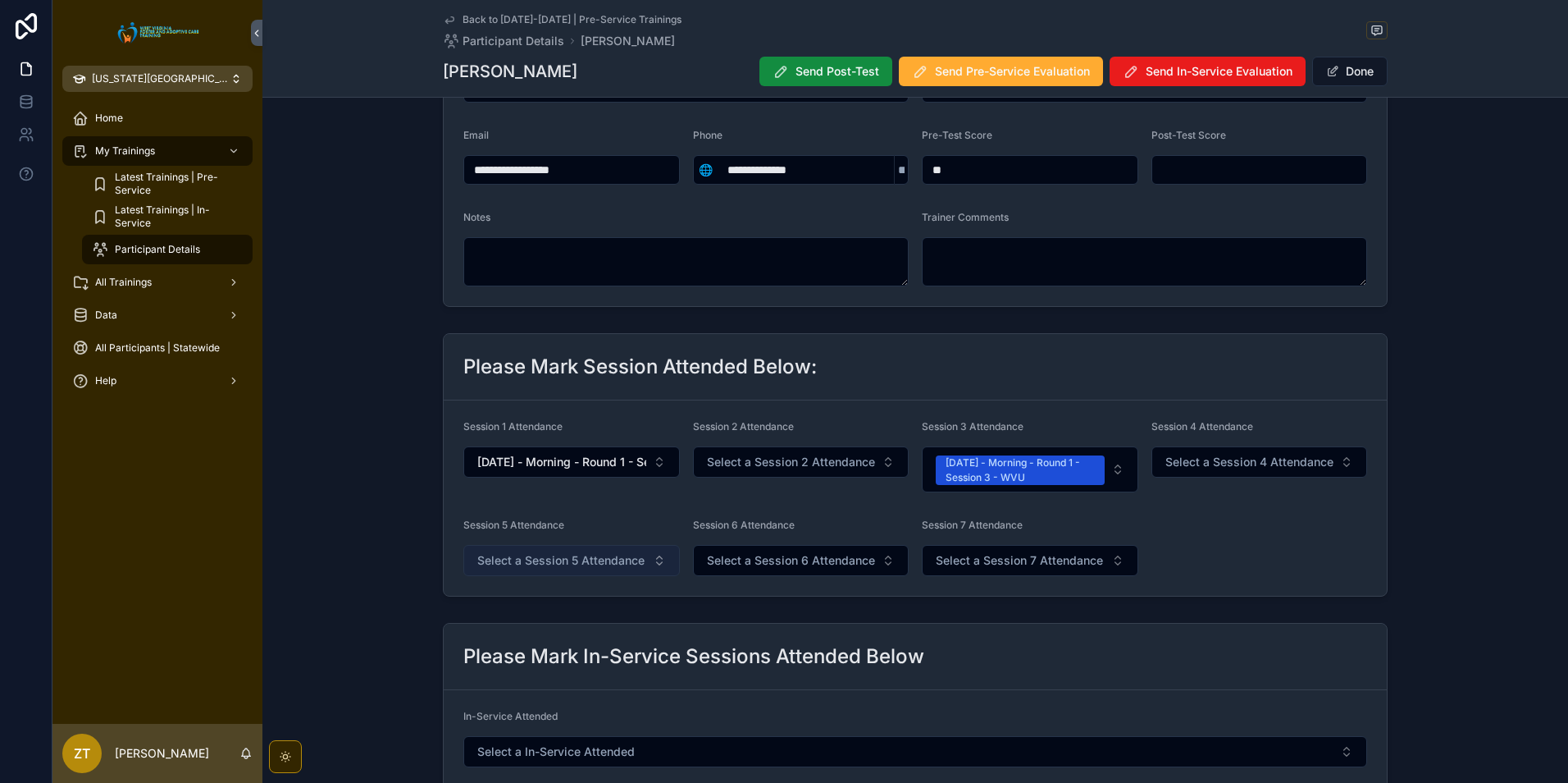
click at [556, 569] on button "Select a Session 5 Attendance" at bounding box center [572, 561] width 217 height 31
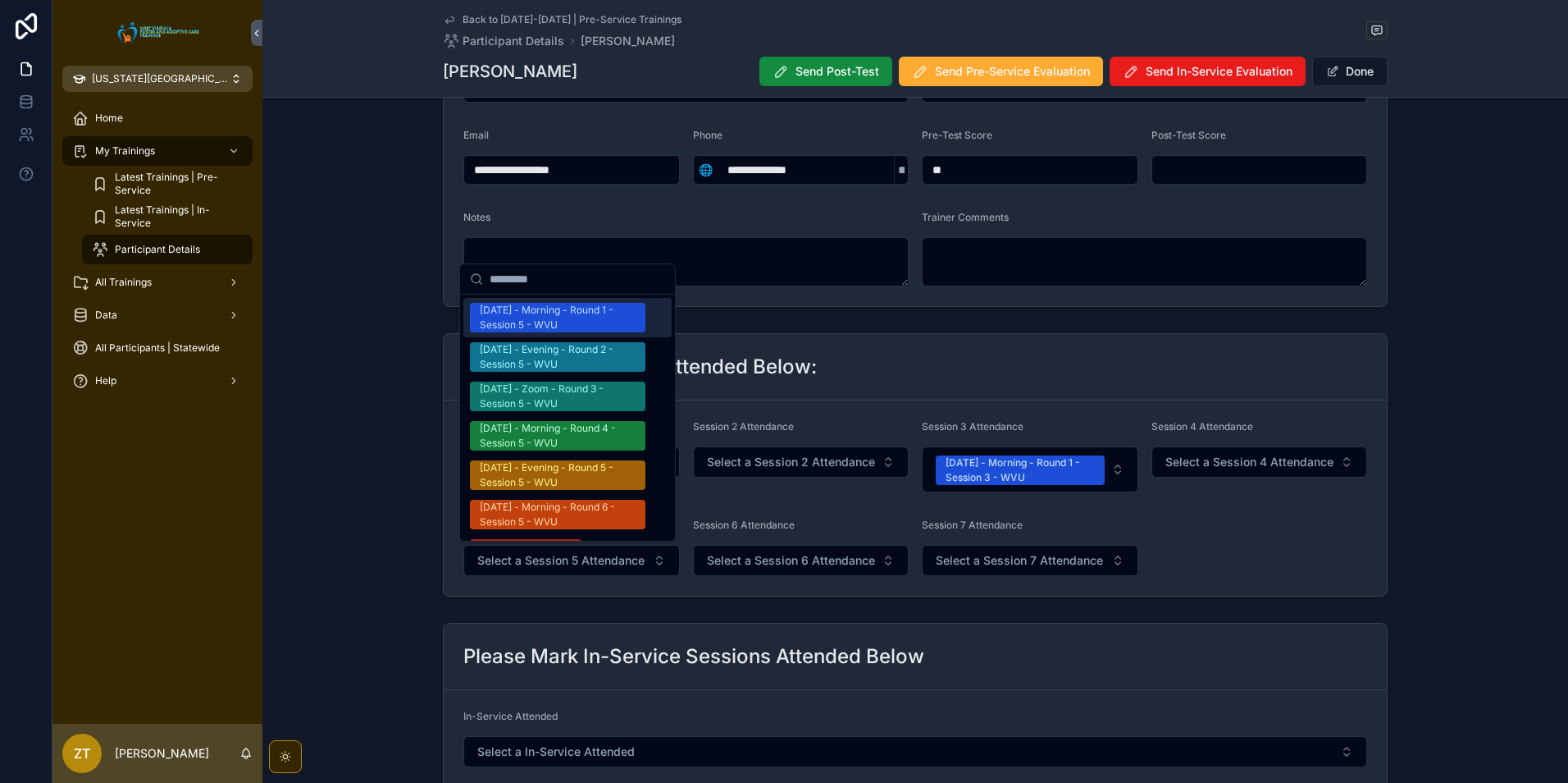
click at [539, 321] on div "[DATE] - Morning - Round 1 - Session 5 - WVU" at bounding box center [557, 317] width 156 height 29
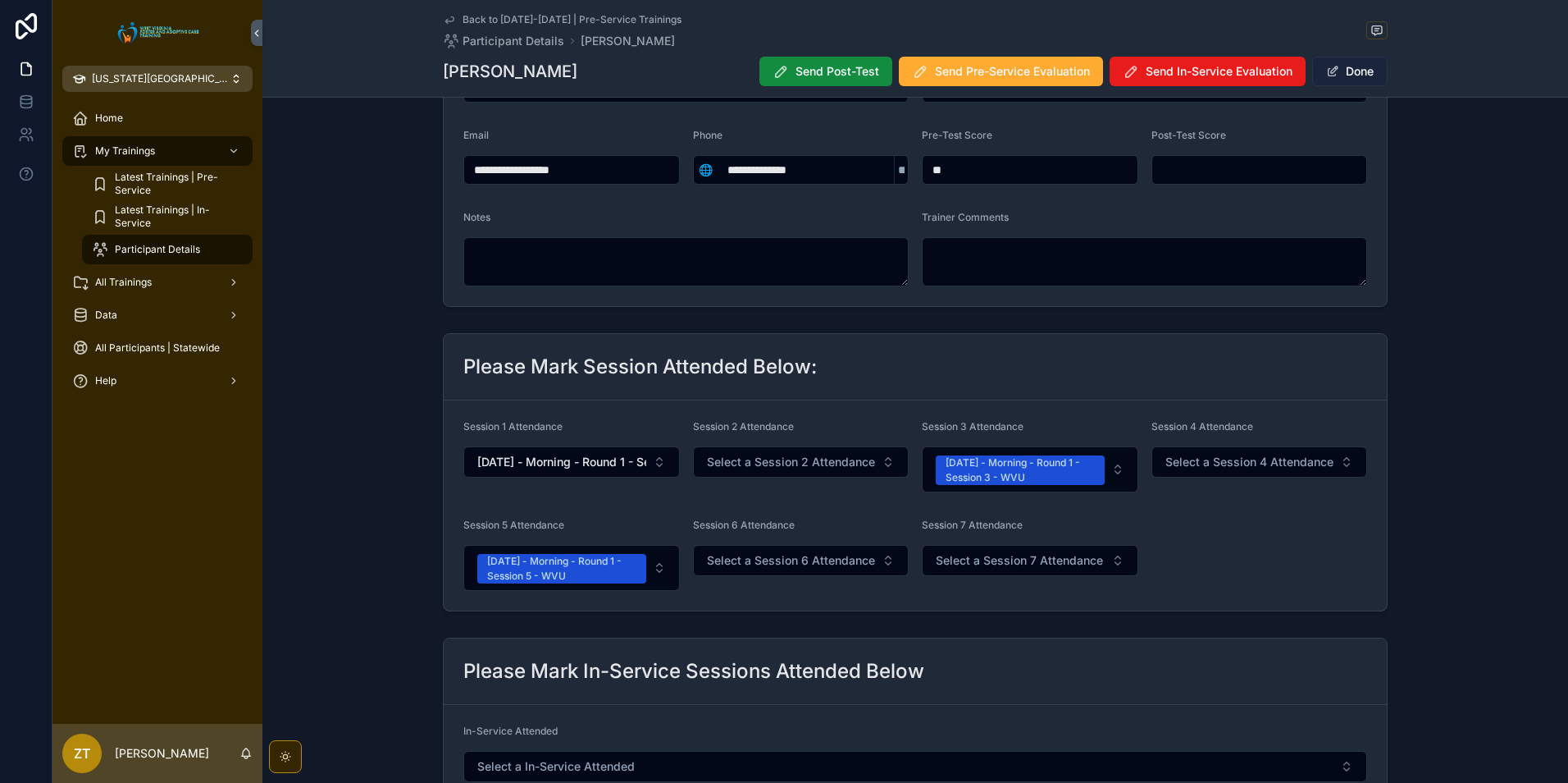
click at [1338, 70] on button "Done" at bounding box center [1350, 71] width 76 height 29
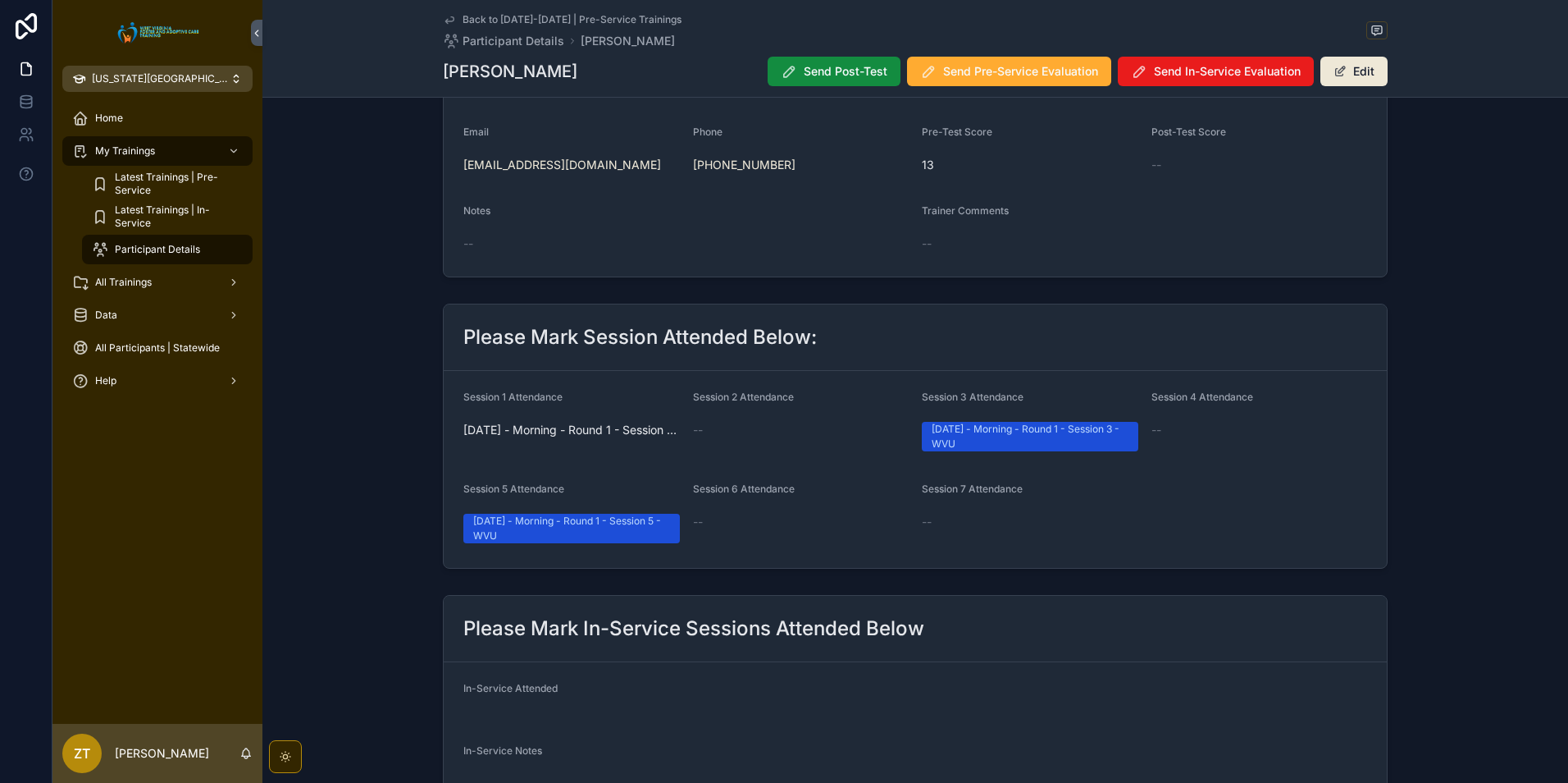
click at [449, 19] on icon "scrollable content" at bounding box center [449, 20] width 13 height 13
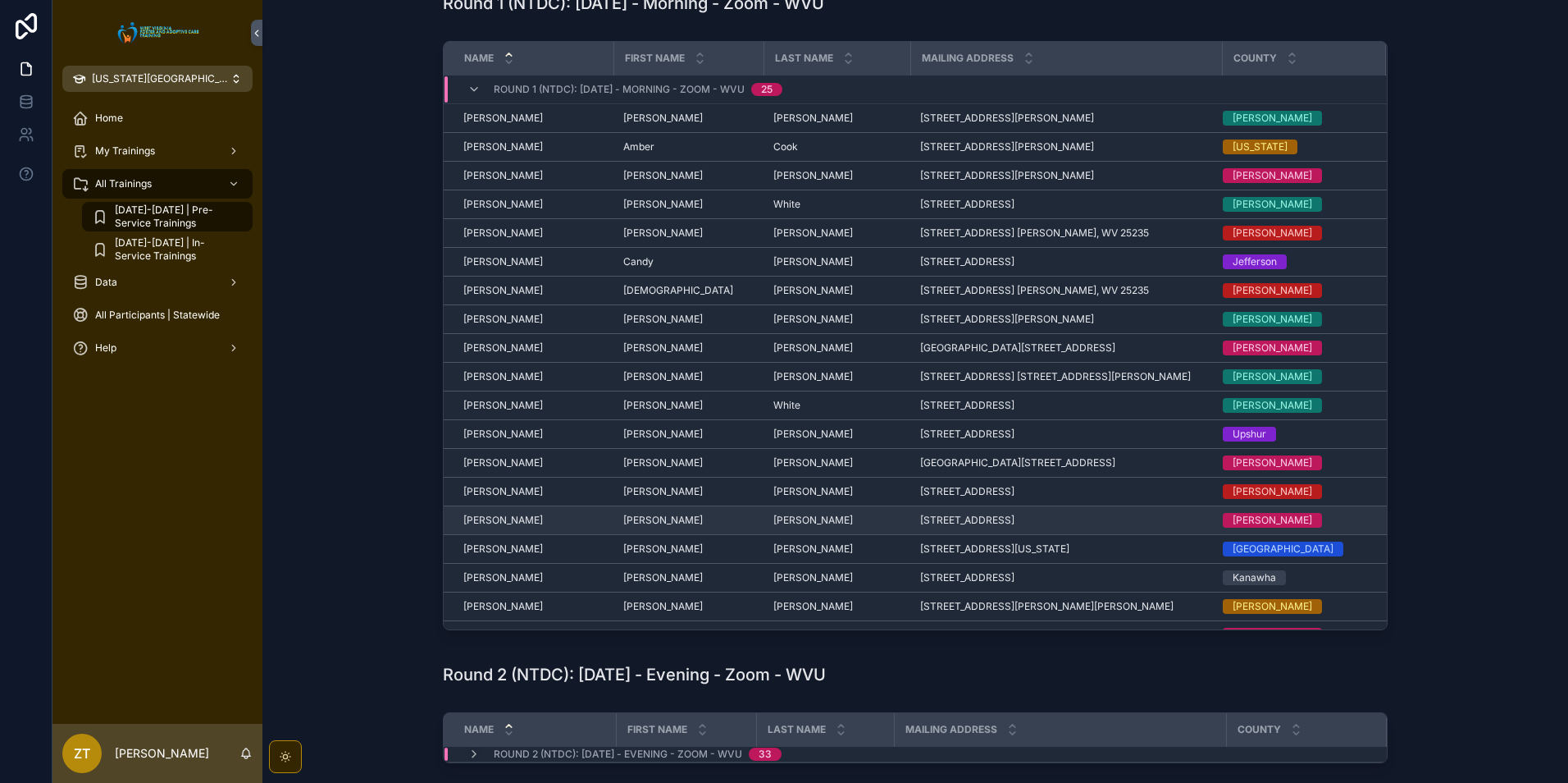
click at [526, 521] on span "[PERSON_NAME]" at bounding box center [503, 521] width 79 height 13
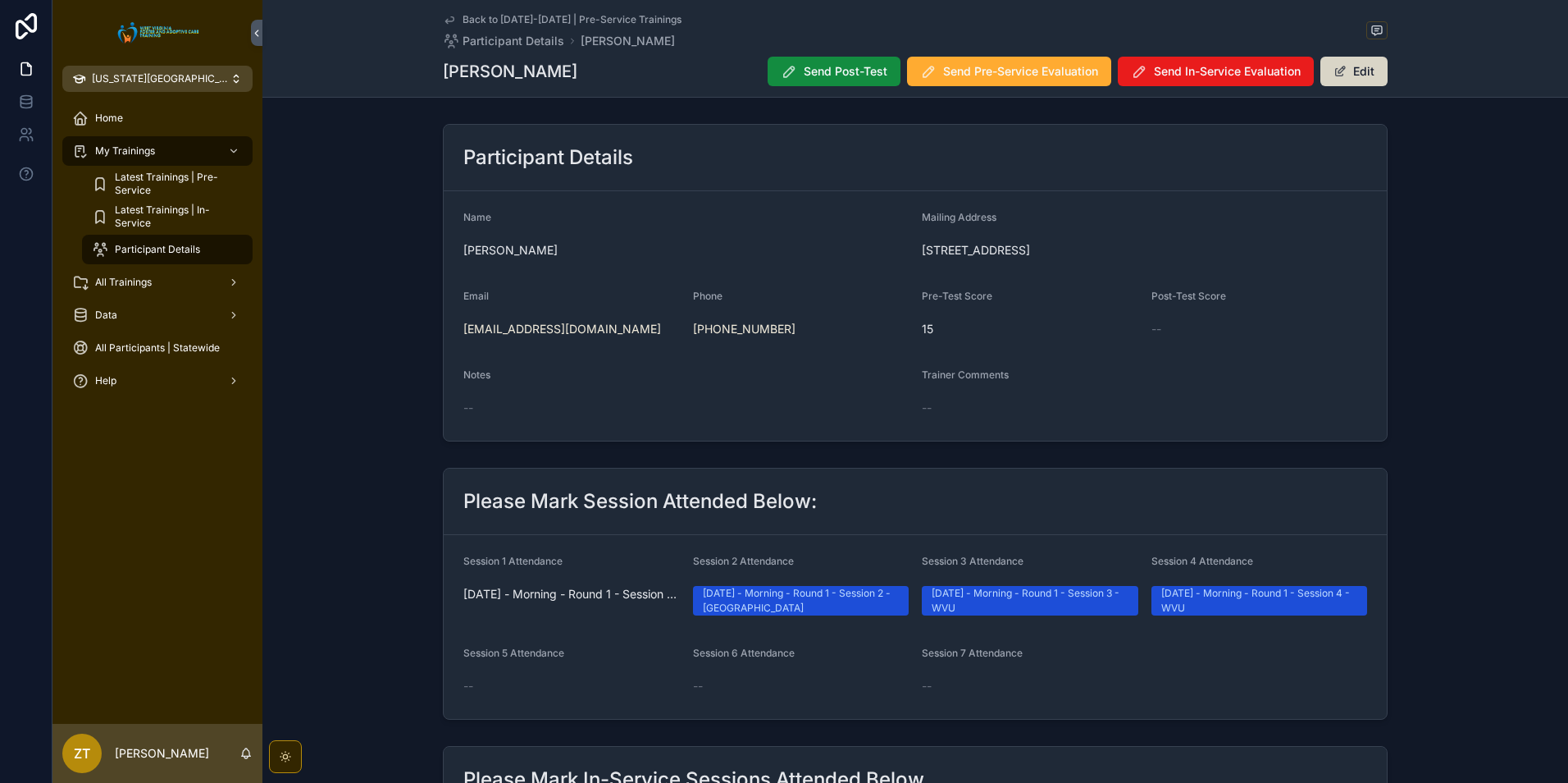
click at [1358, 71] on button "Edit" at bounding box center [1354, 71] width 67 height 29
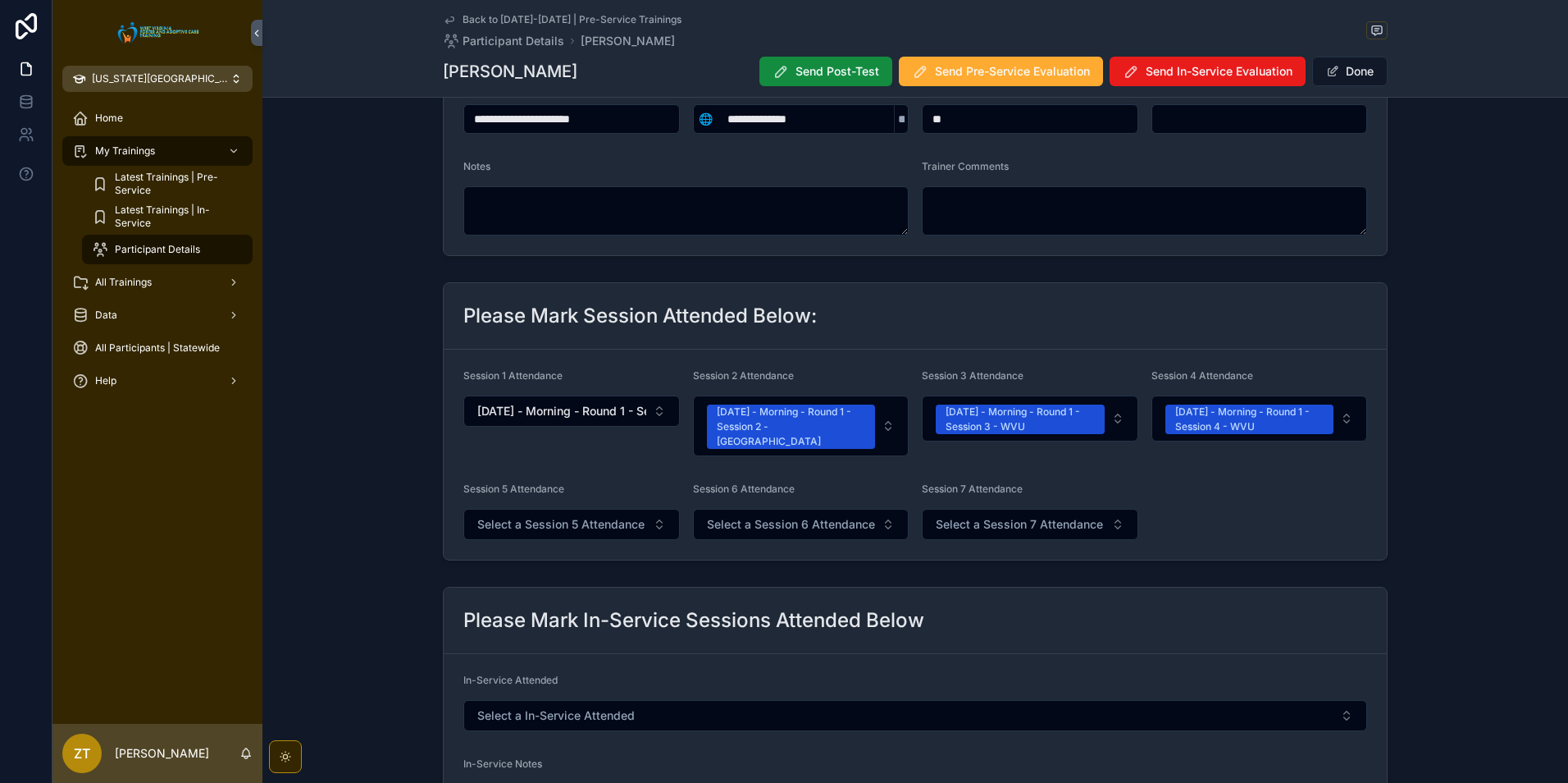
scroll to position [246, 0]
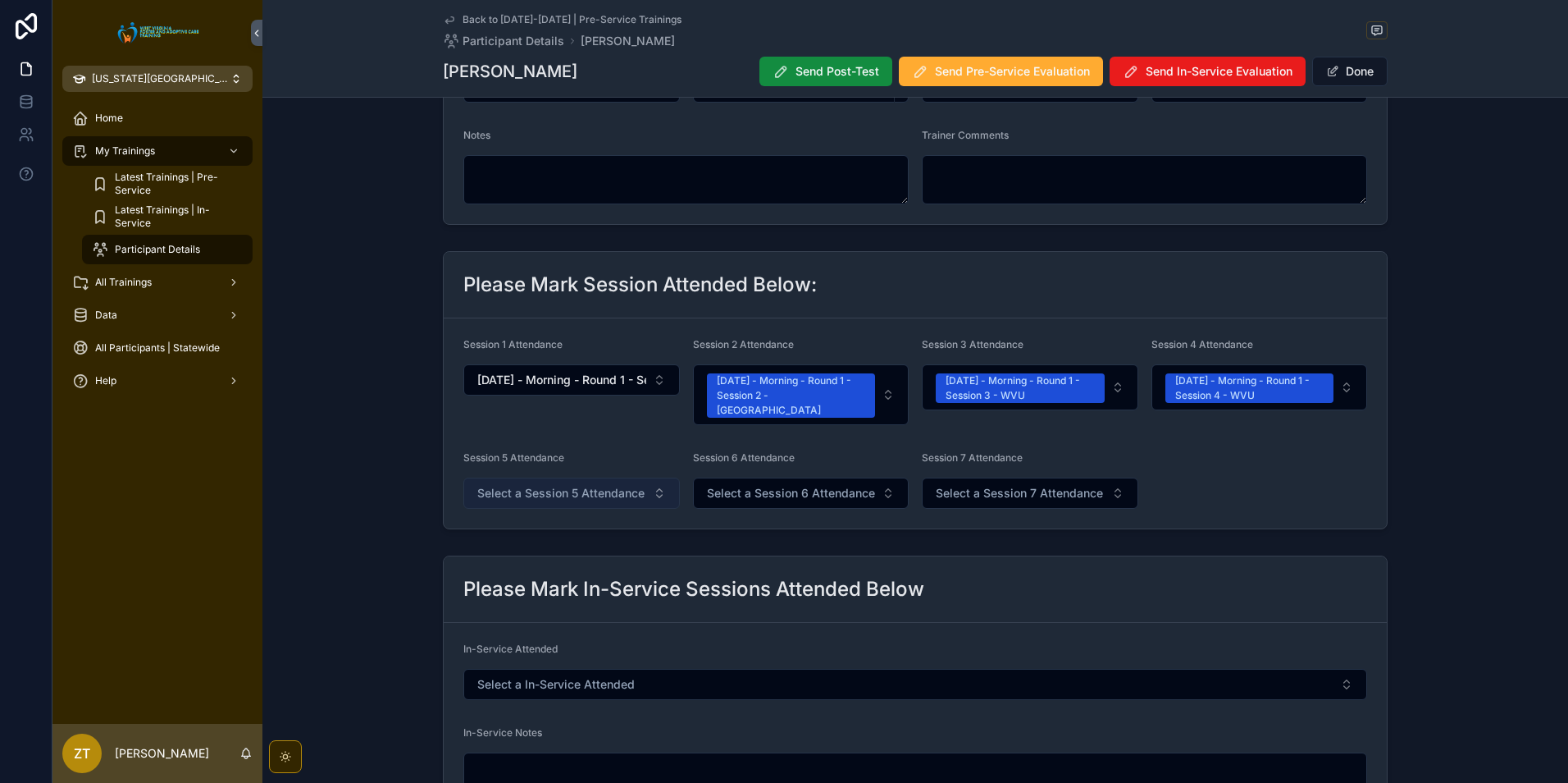
click at [581, 486] on button "Select a Session 5 Attendance" at bounding box center [572, 492] width 217 height 31
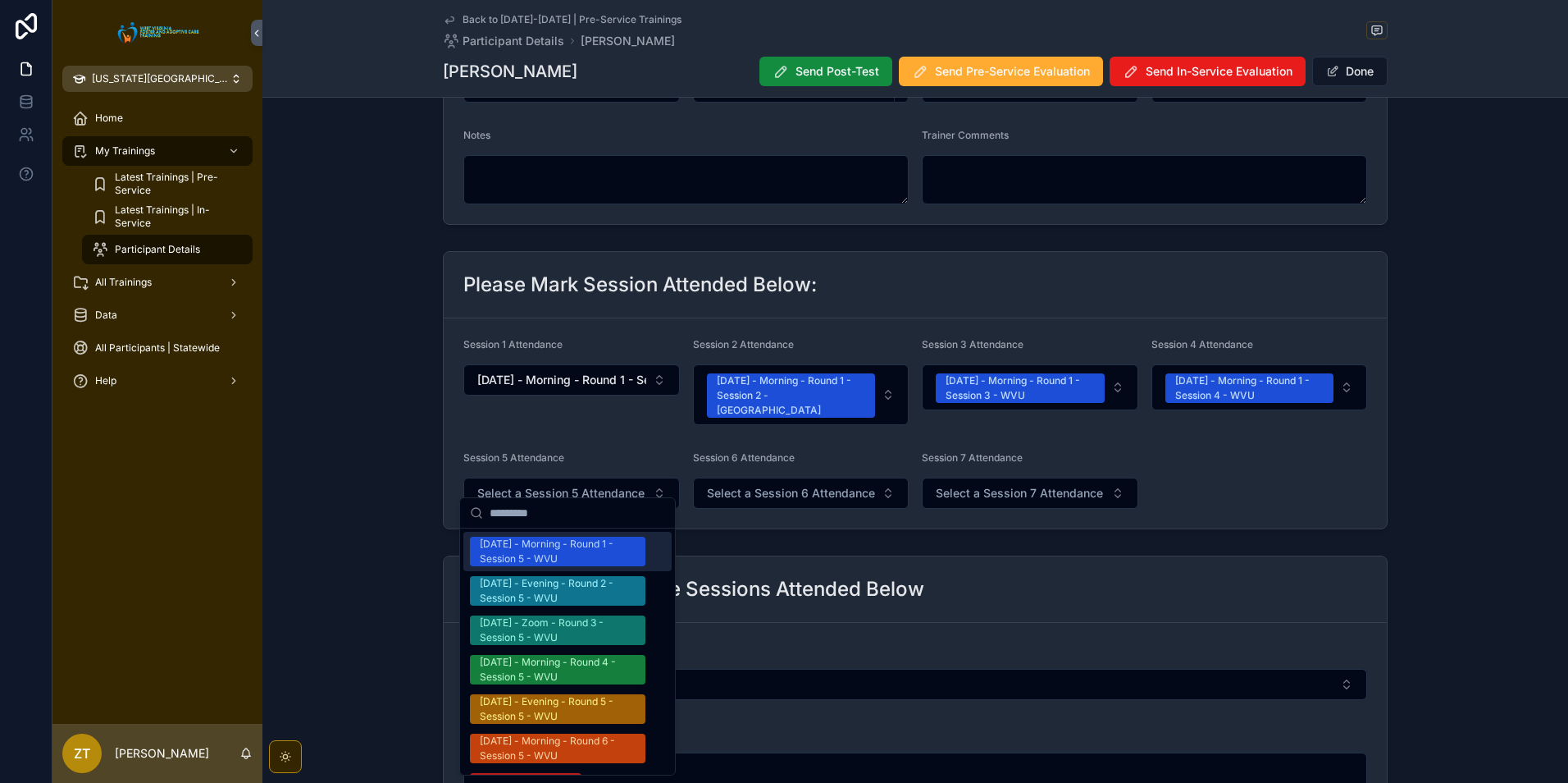
click at [562, 551] on div "[DATE] - Morning - Round 1 - Session 5 - WVU" at bounding box center [557, 551] width 156 height 29
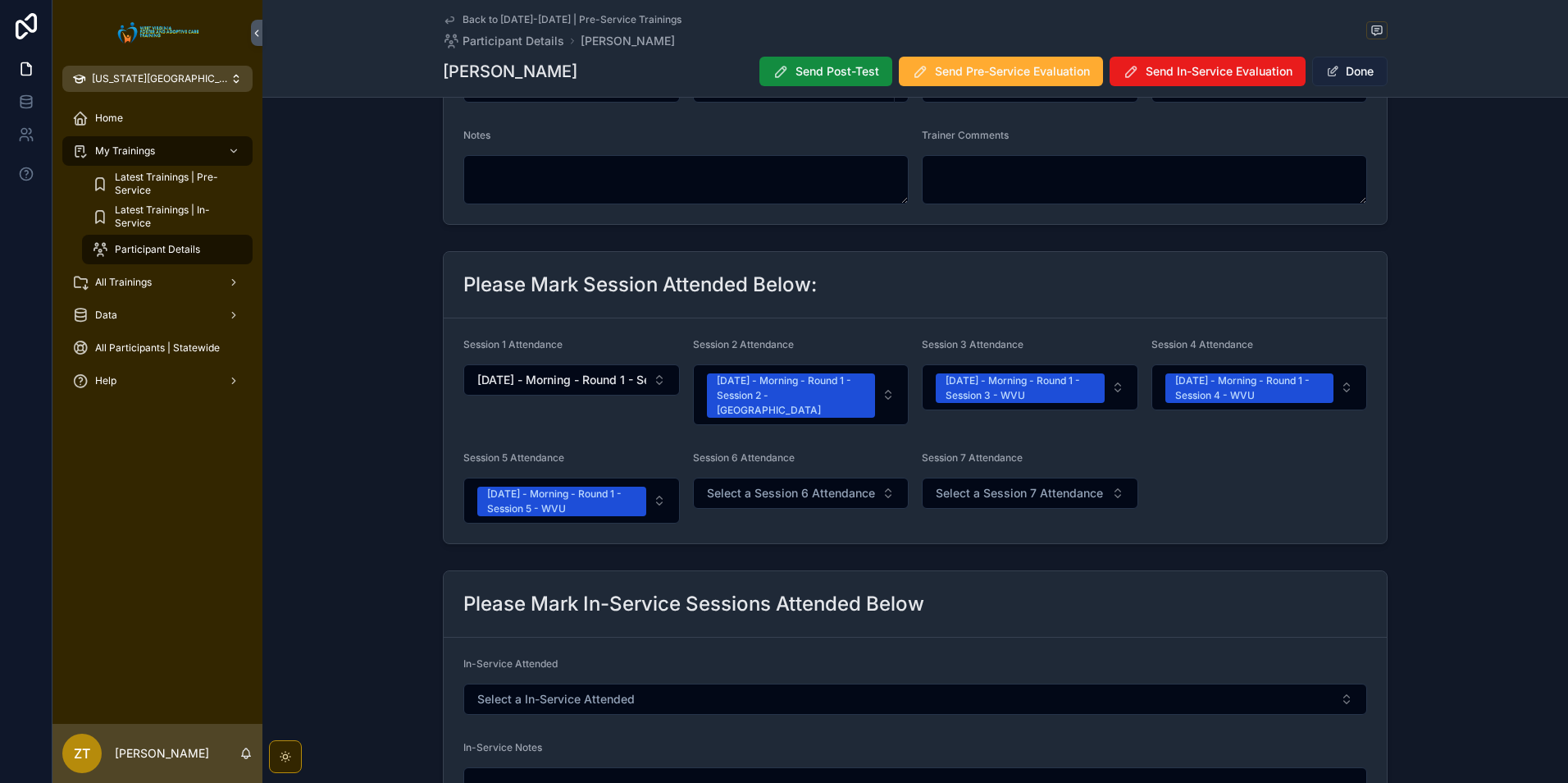
click at [1353, 78] on button "Done" at bounding box center [1350, 71] width 76 height 29
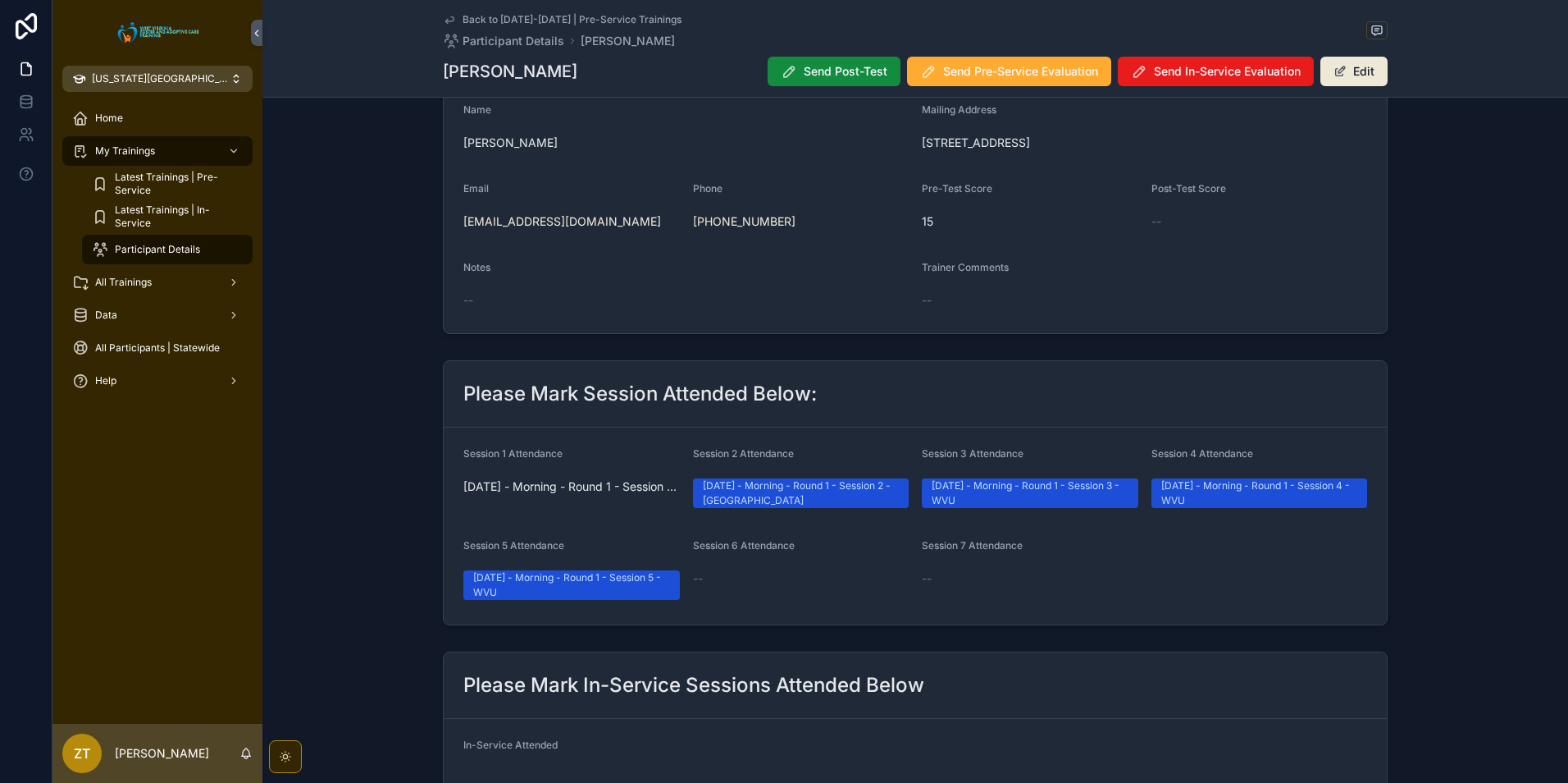
scroll to position [0, 0]
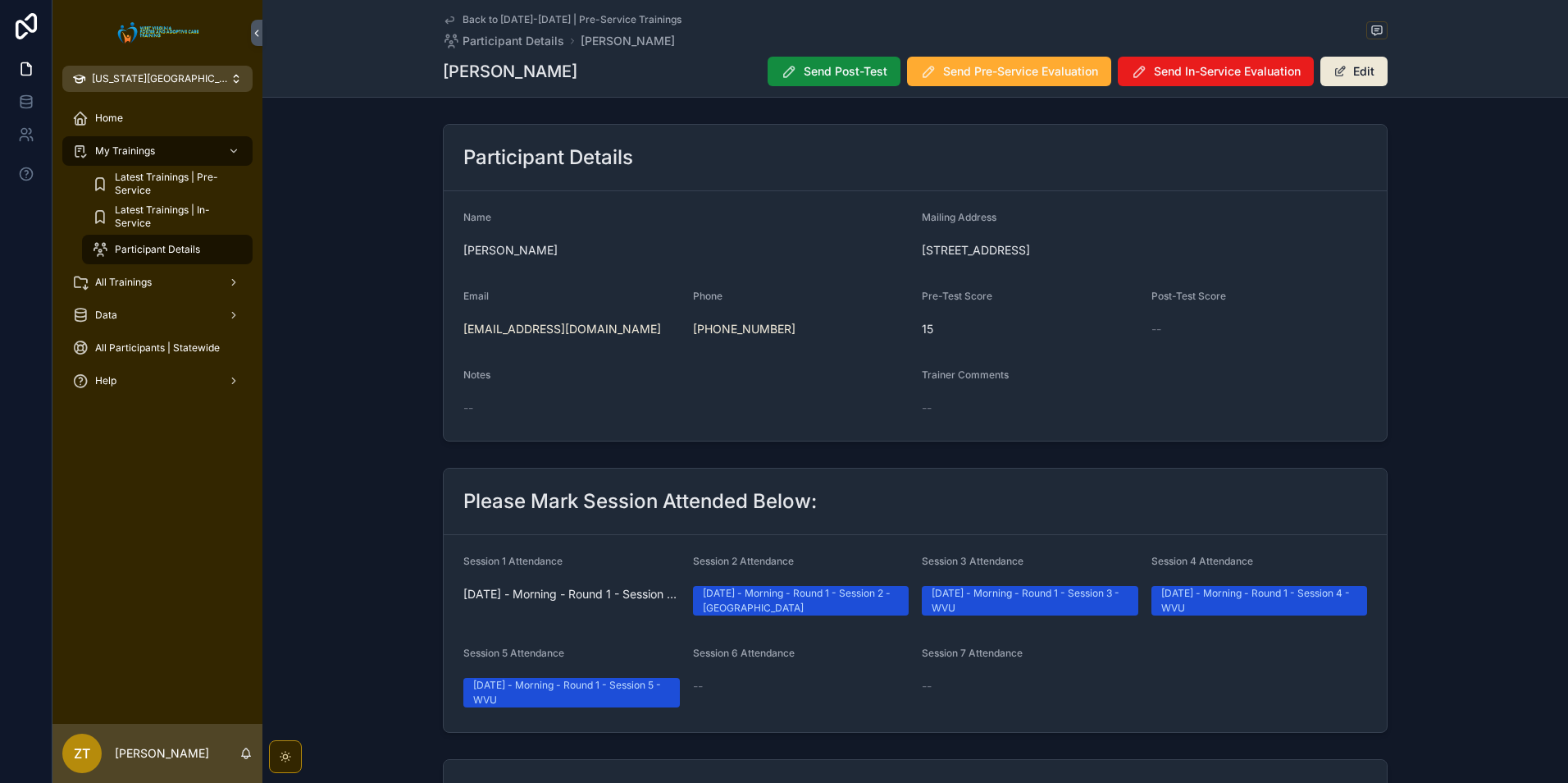
click at [446, 19] on icon "scrollable content" at bounding box center [449, 20] width 13 height 13
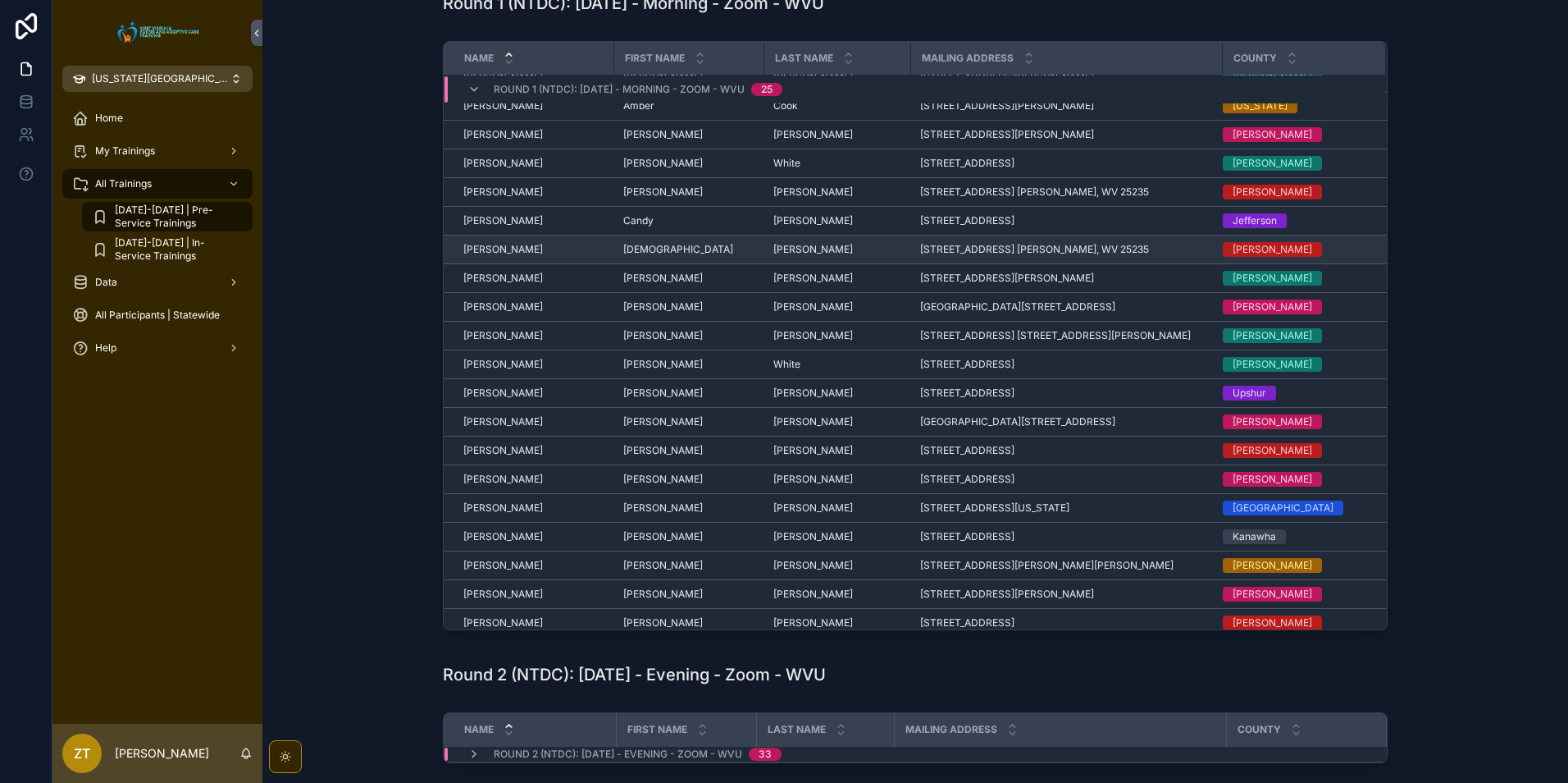
scroll to position [27, 0]
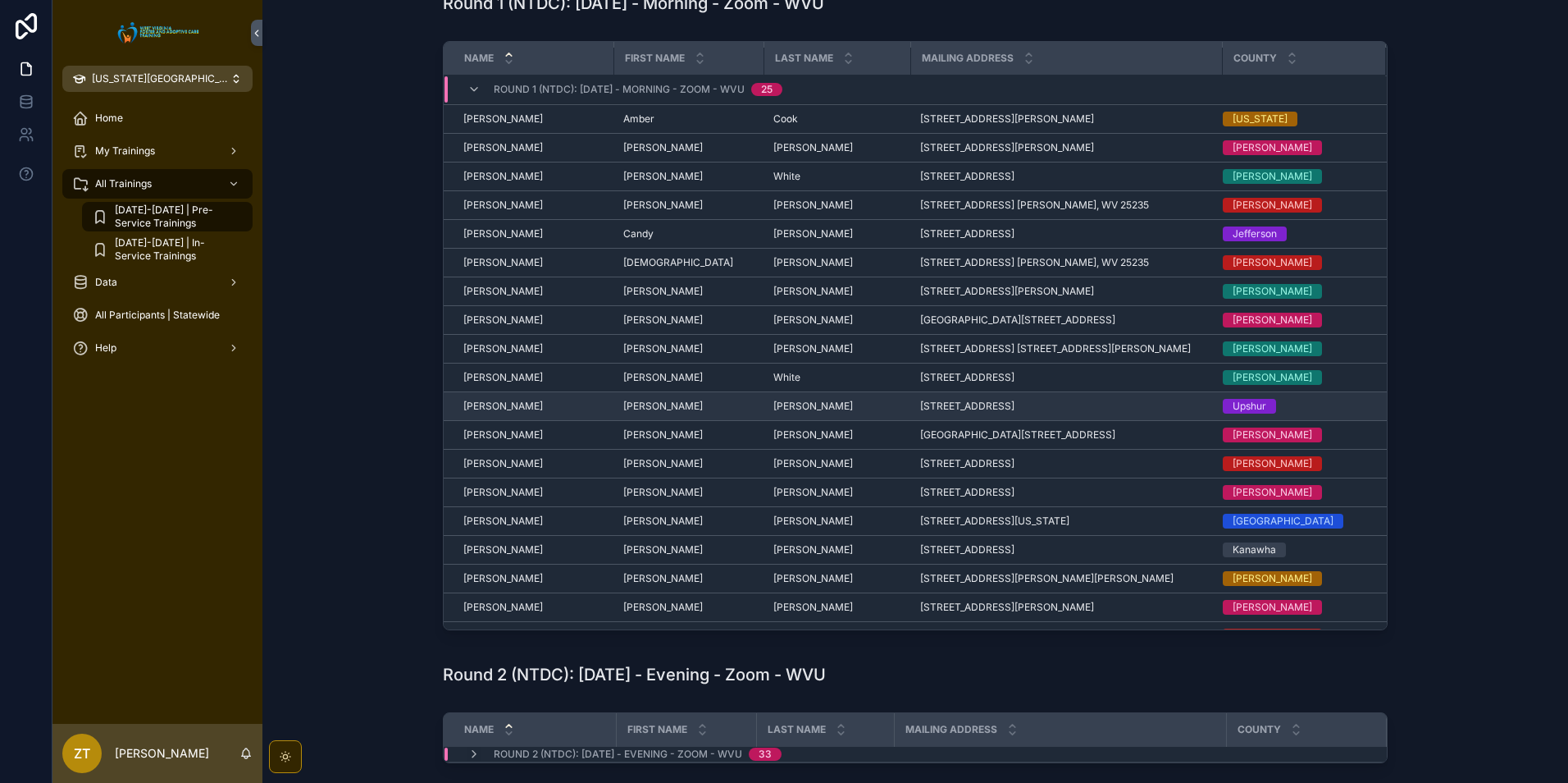
click at [524, 407] on span "[PERSON_NAME]" at bounding box center [503, 406] width 79 height 13
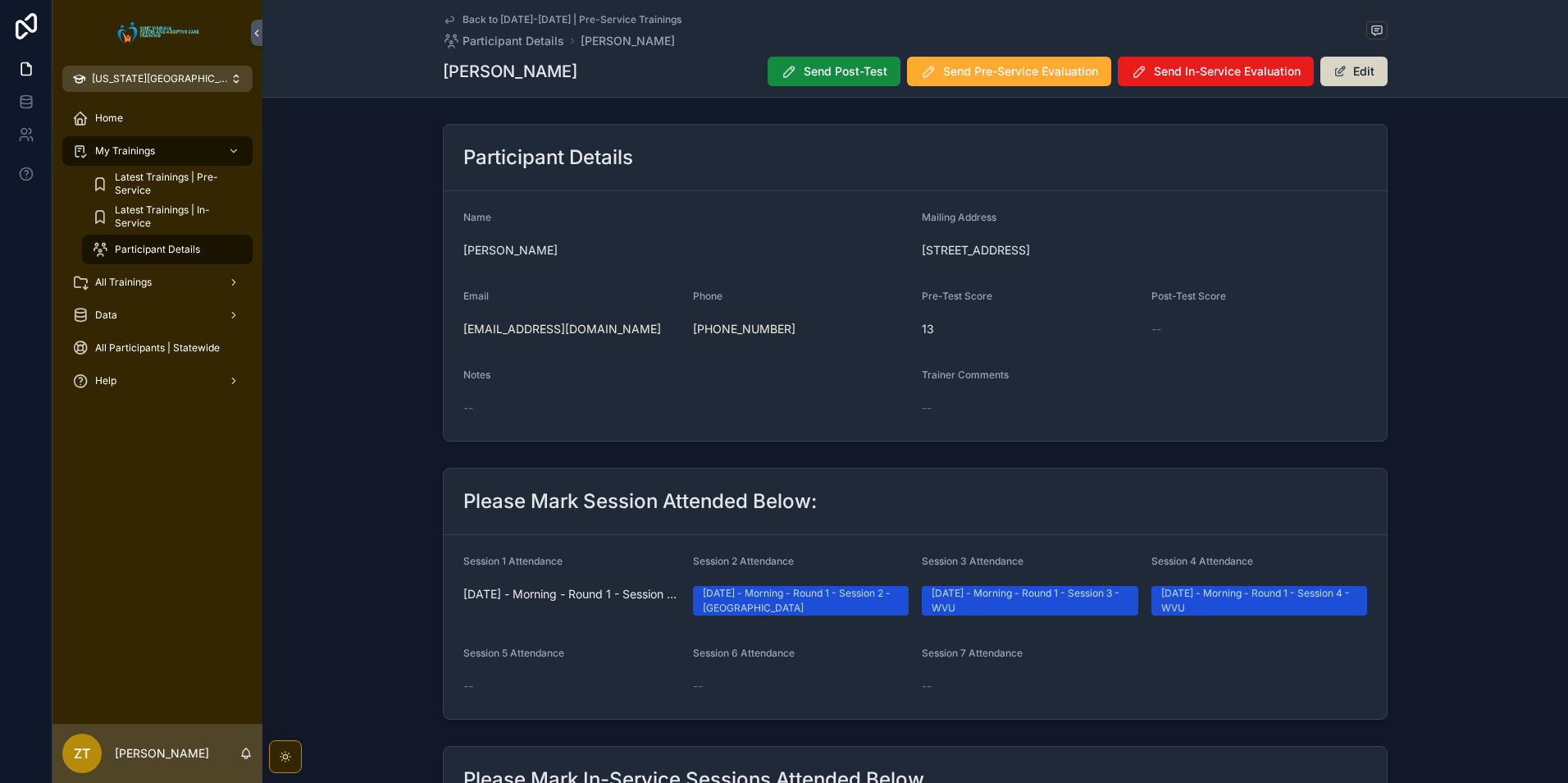
click at [1353, 62] on button "Edit" at bounding box center [1354, 71] width 67 height 29
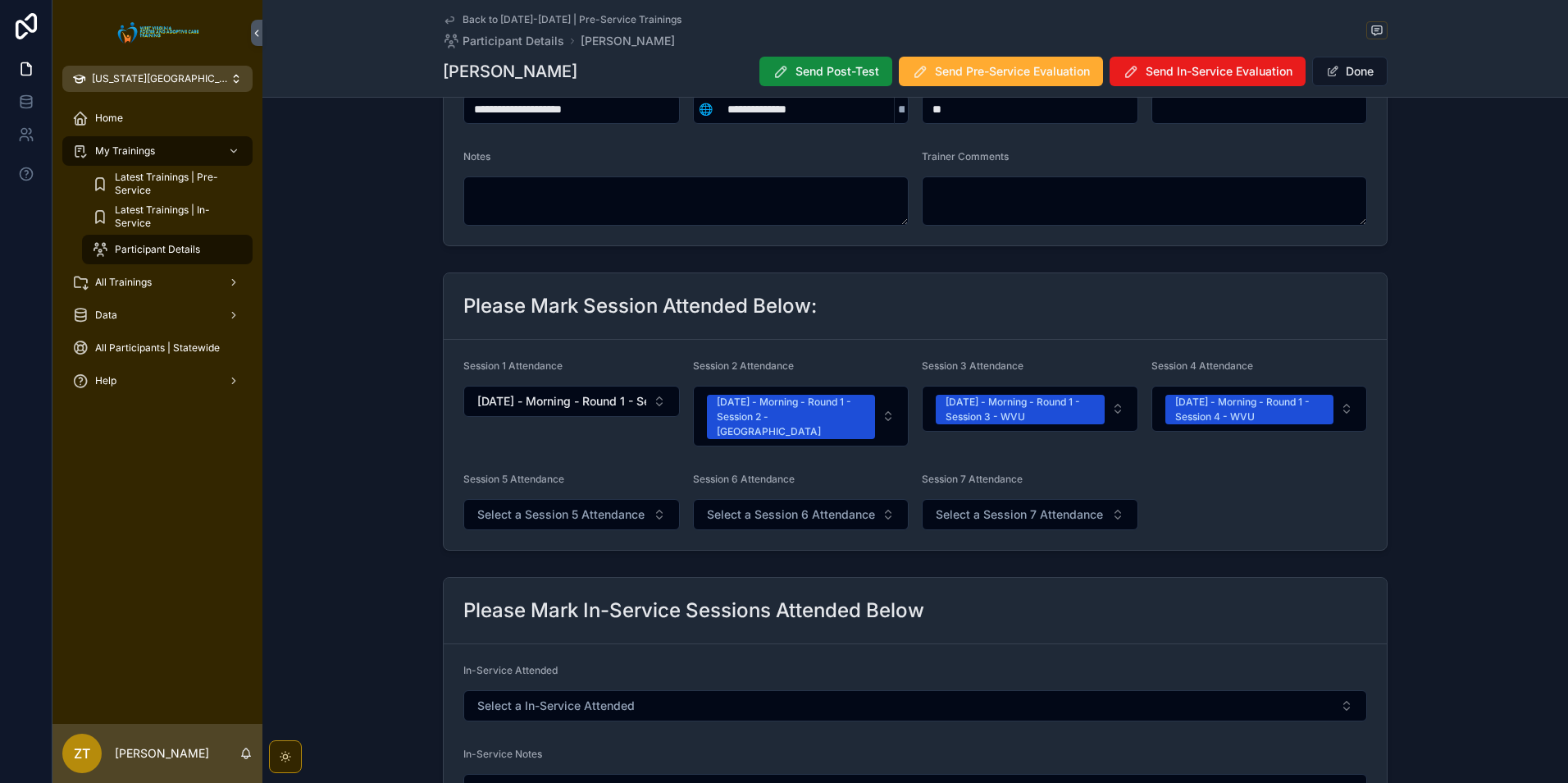
scroll to position [246, 0]
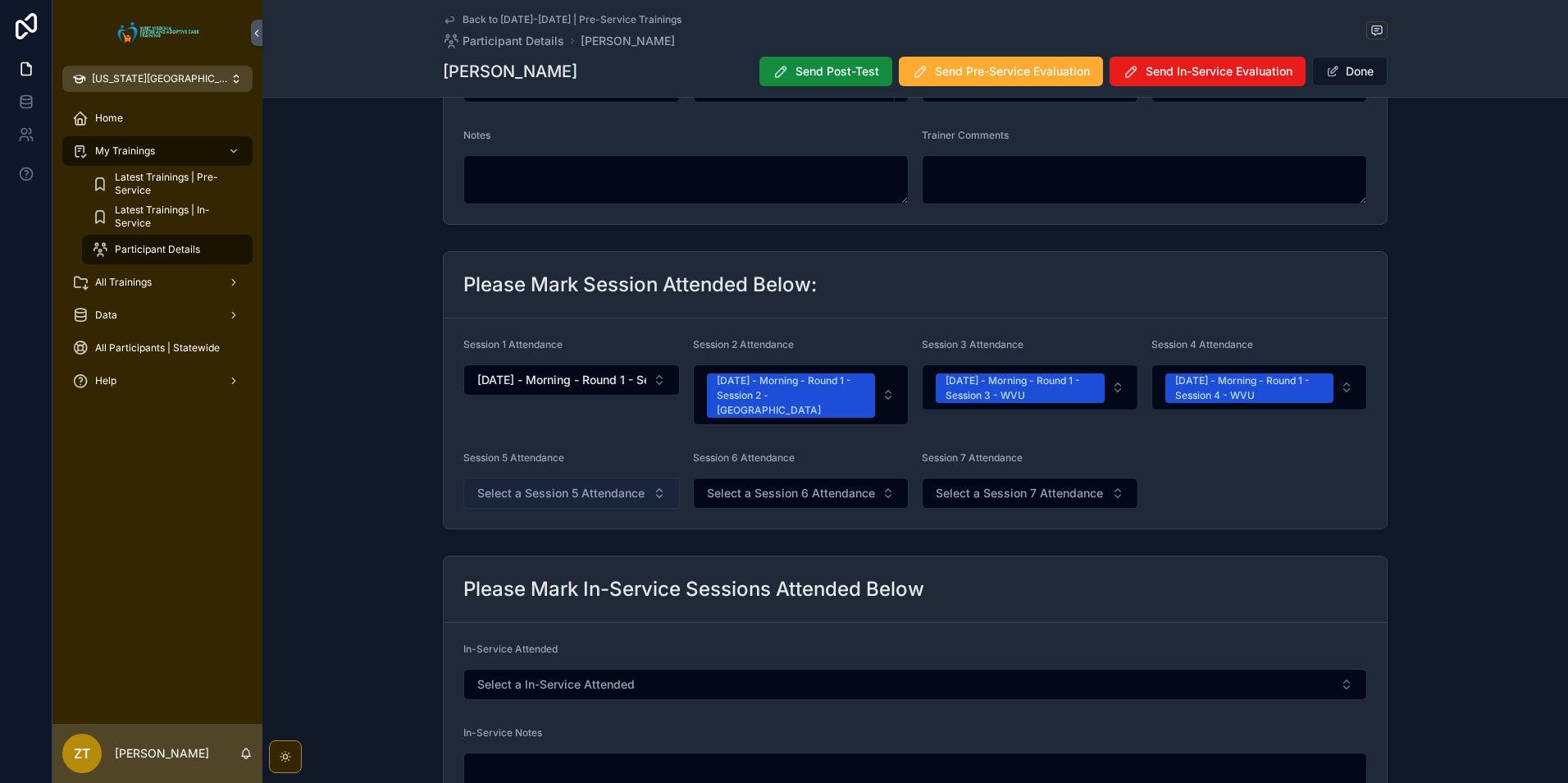
click at [575, 486] on span "Select a Session 5 Attendance" at bounding box center [560, 492] width 167 height 16
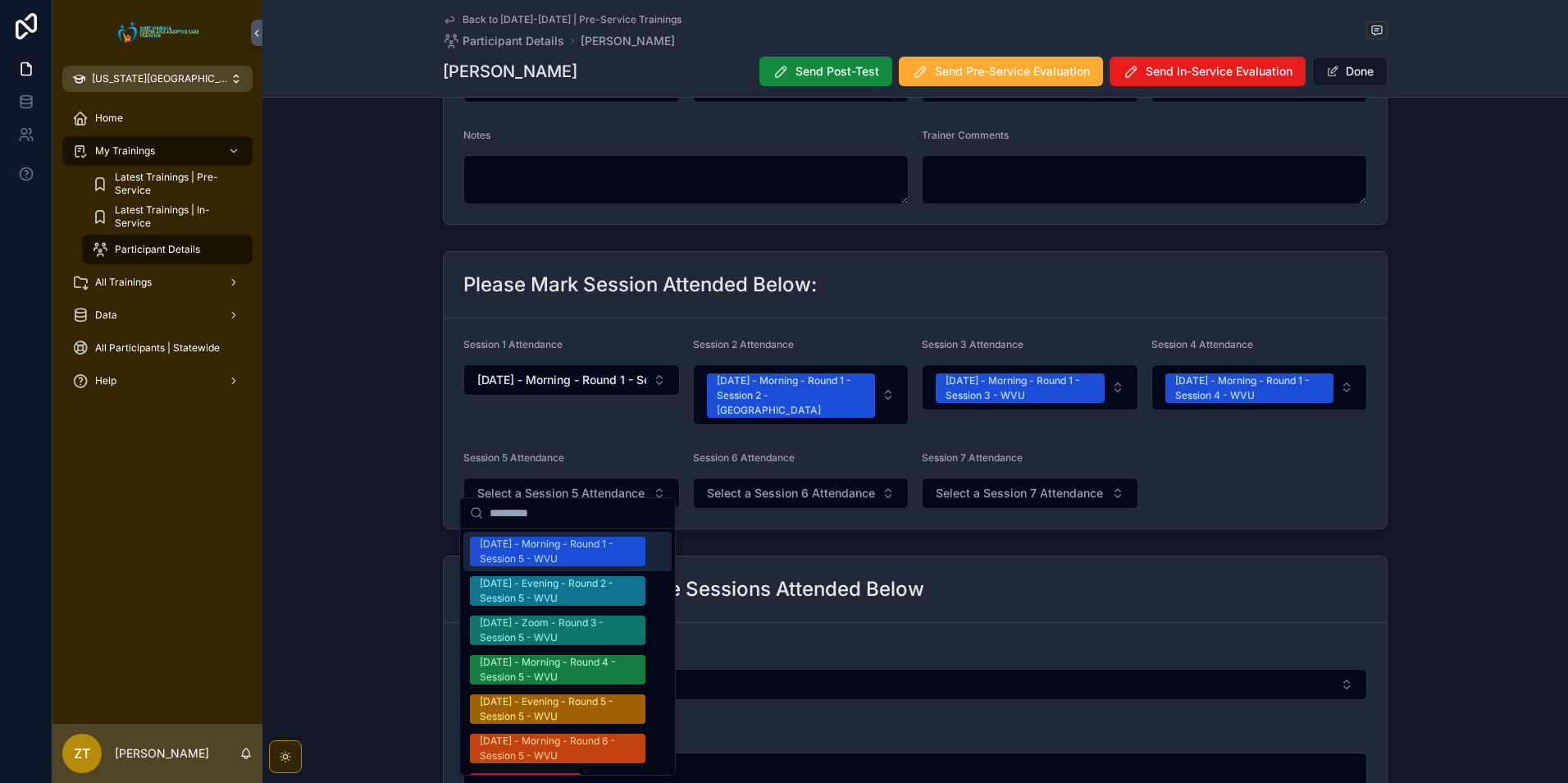
click at [557, 556] on div "[DATE] - Morning - Round 1 - Session 5 - WVU" at bounding box center [557, 551] width 156 height 29
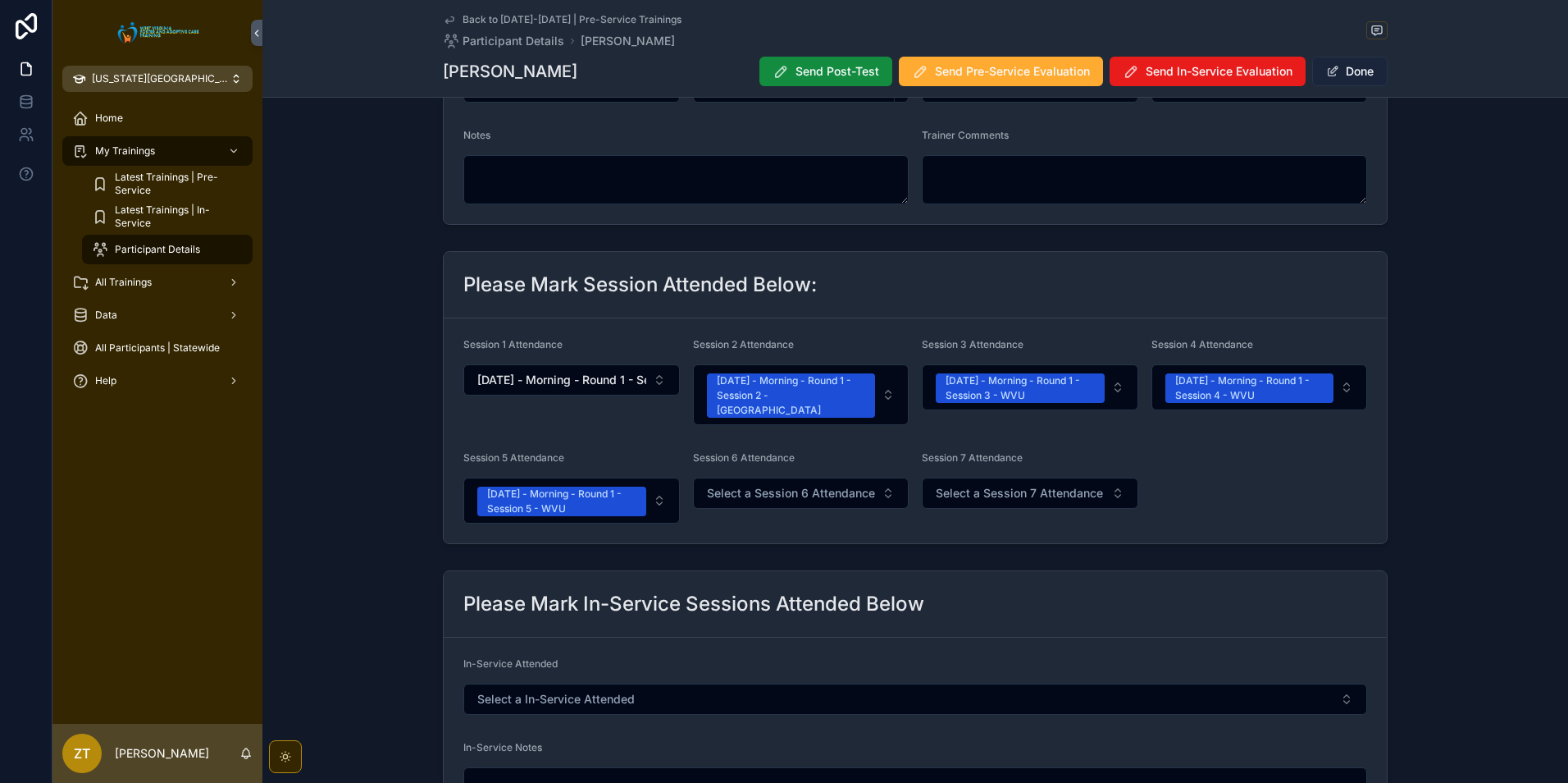
click at [1360, 77] on button "Done" at bounding box center [1350, 71] width 76 height 29
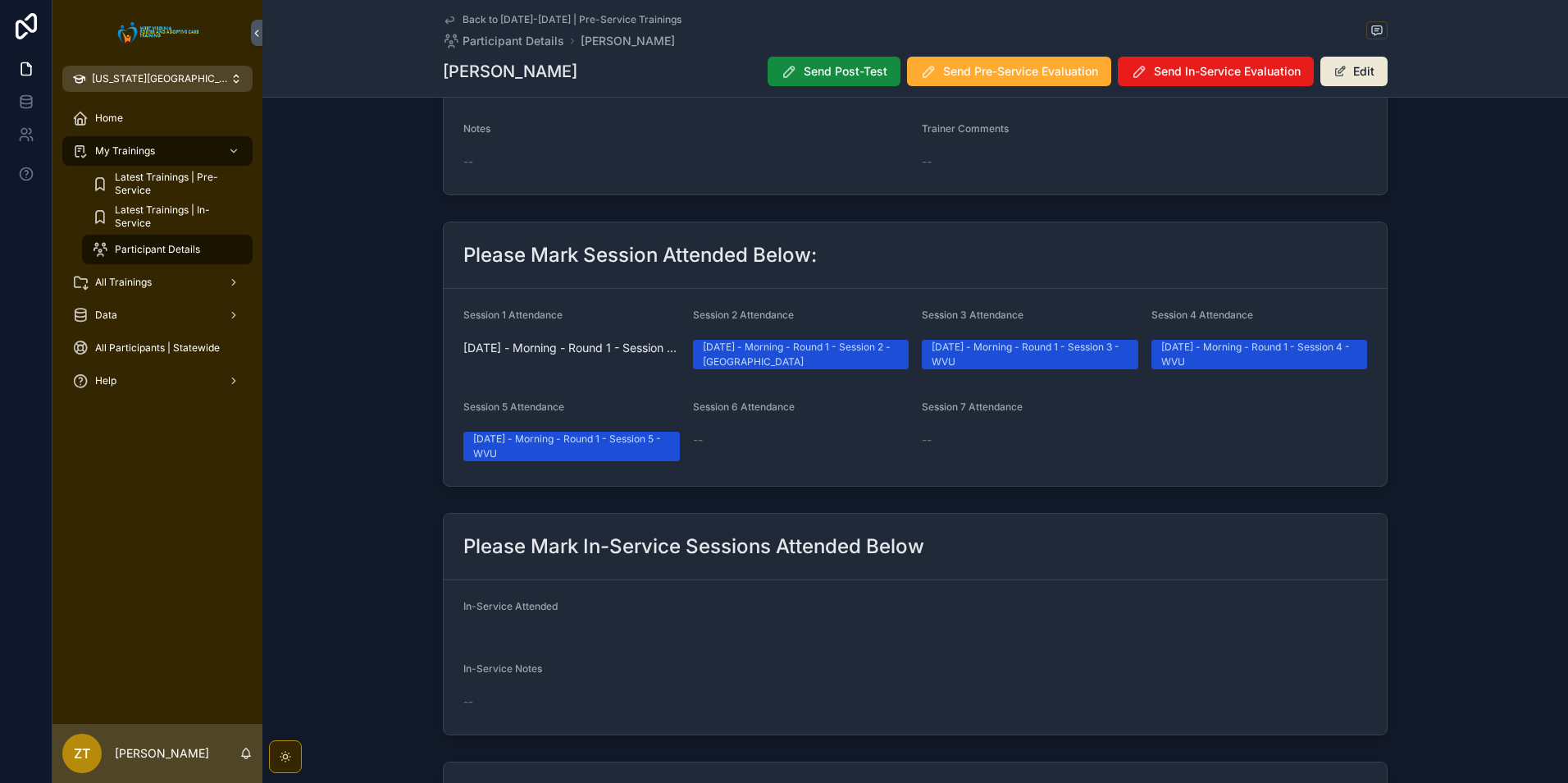
click at [443, 20] on icon "scrollable content" at bounding box center [449, 20] width 13 height 13
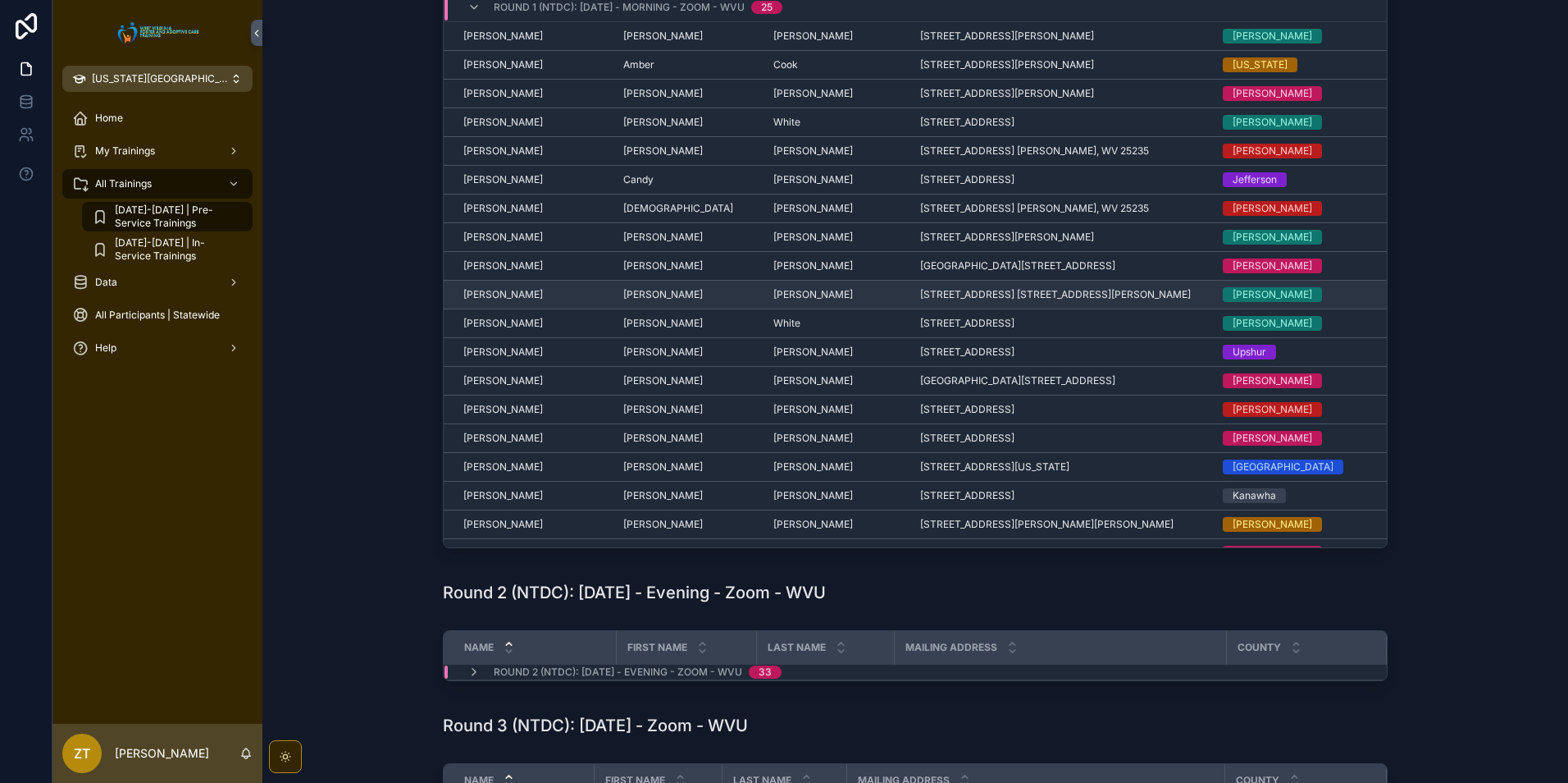
scroll to position [82, 0]
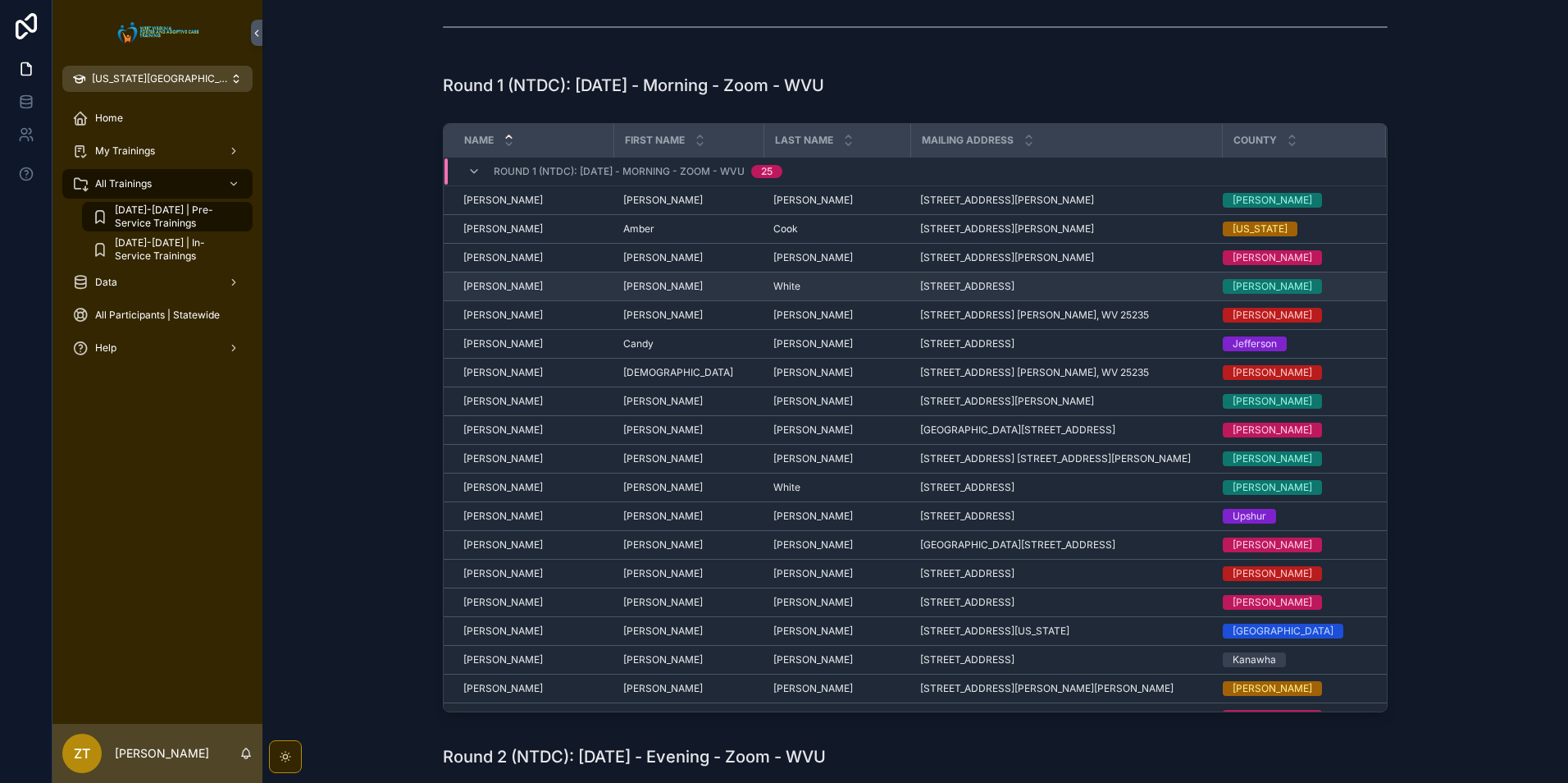
click at [505, 284] on span "[PERSON_NAME]" at bounding box center [503, 287] width 79 height 13
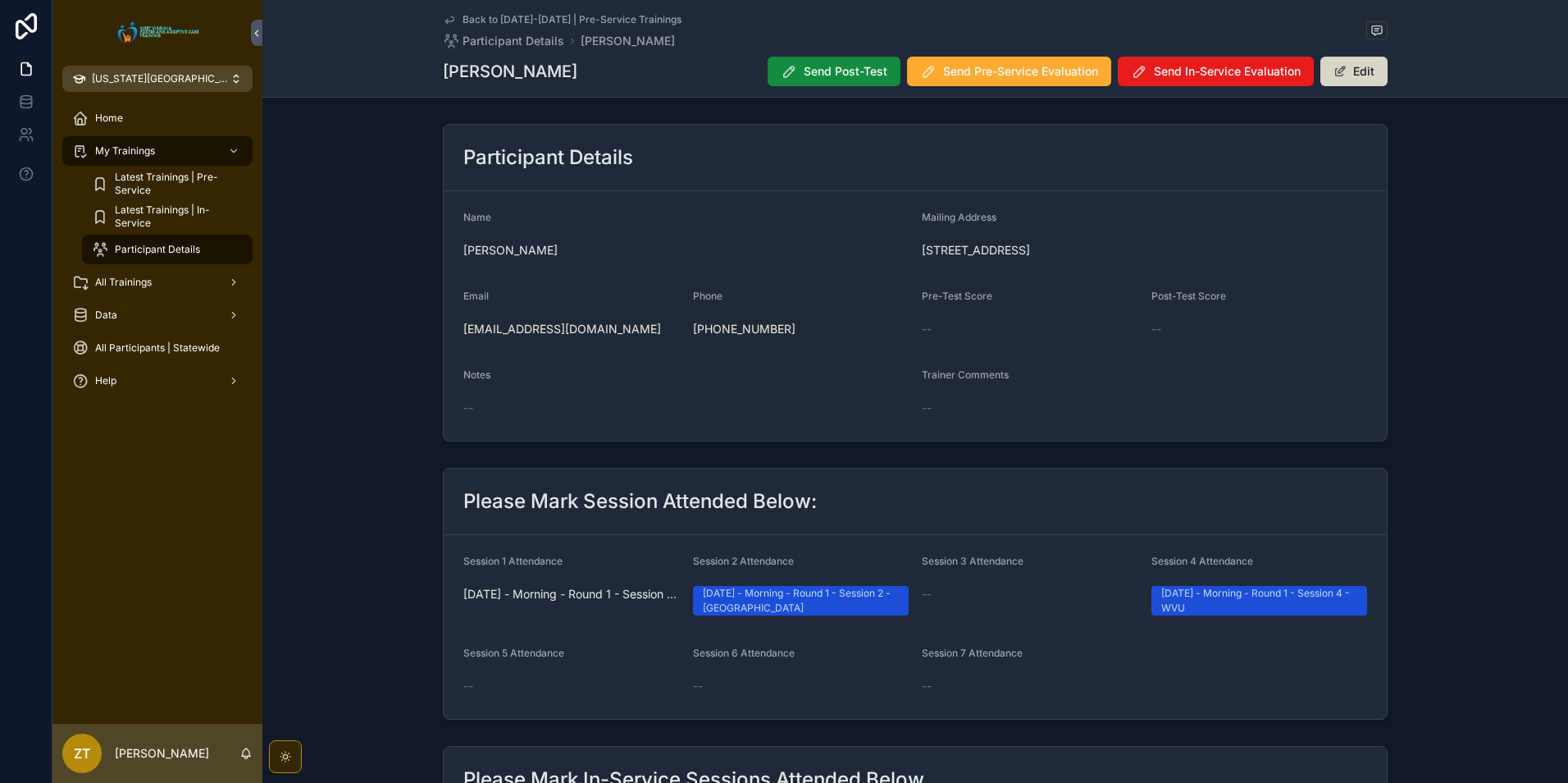
click at [1357, 72] on button "Edit" at bounding box center [1354, 71] width 67 height 29
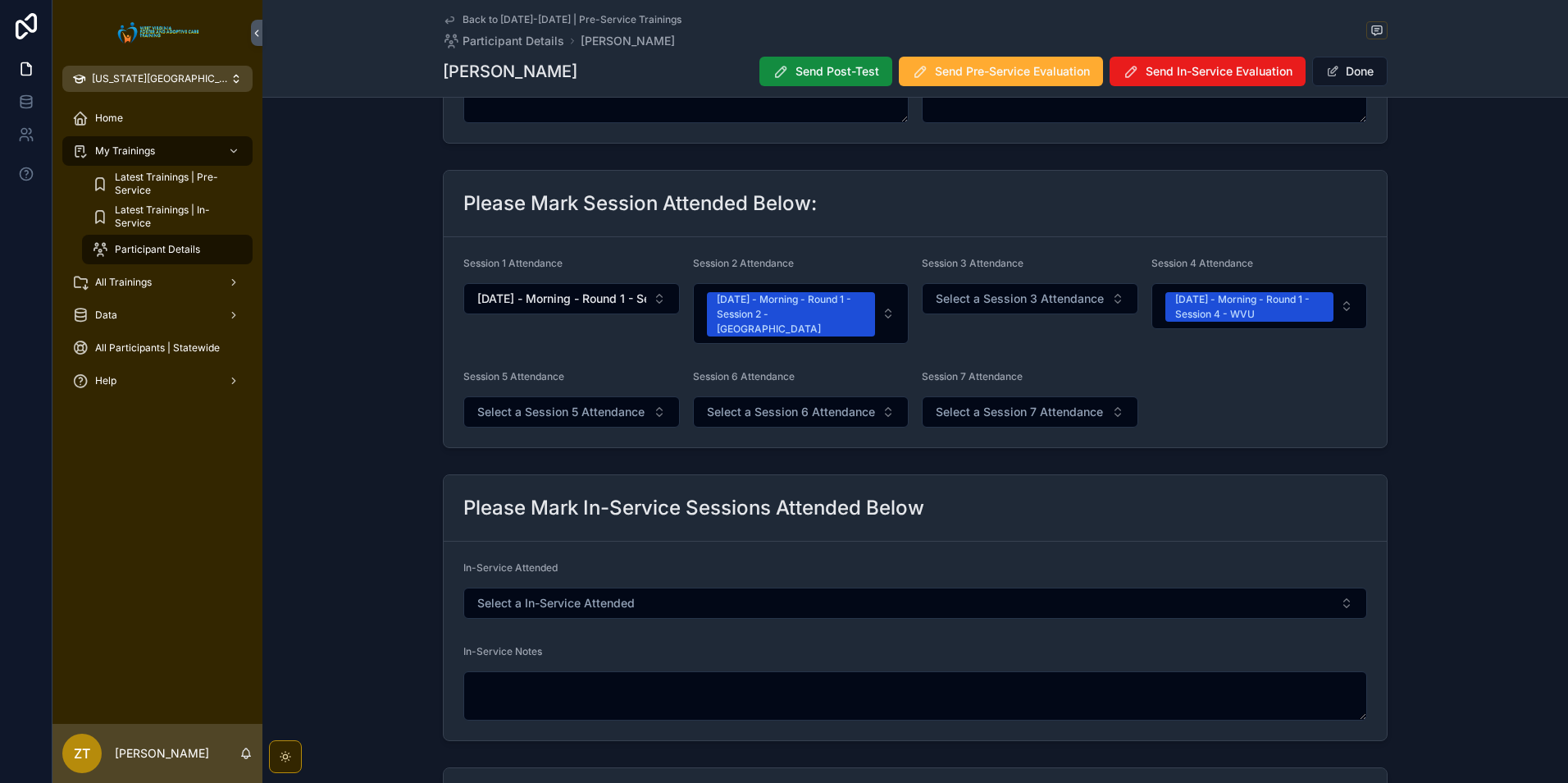
scroll to position [329, 0]
click at [555, 403] on span "Select a Session 5 Attendance" at bounding box center [560, 411] width 167 height 16
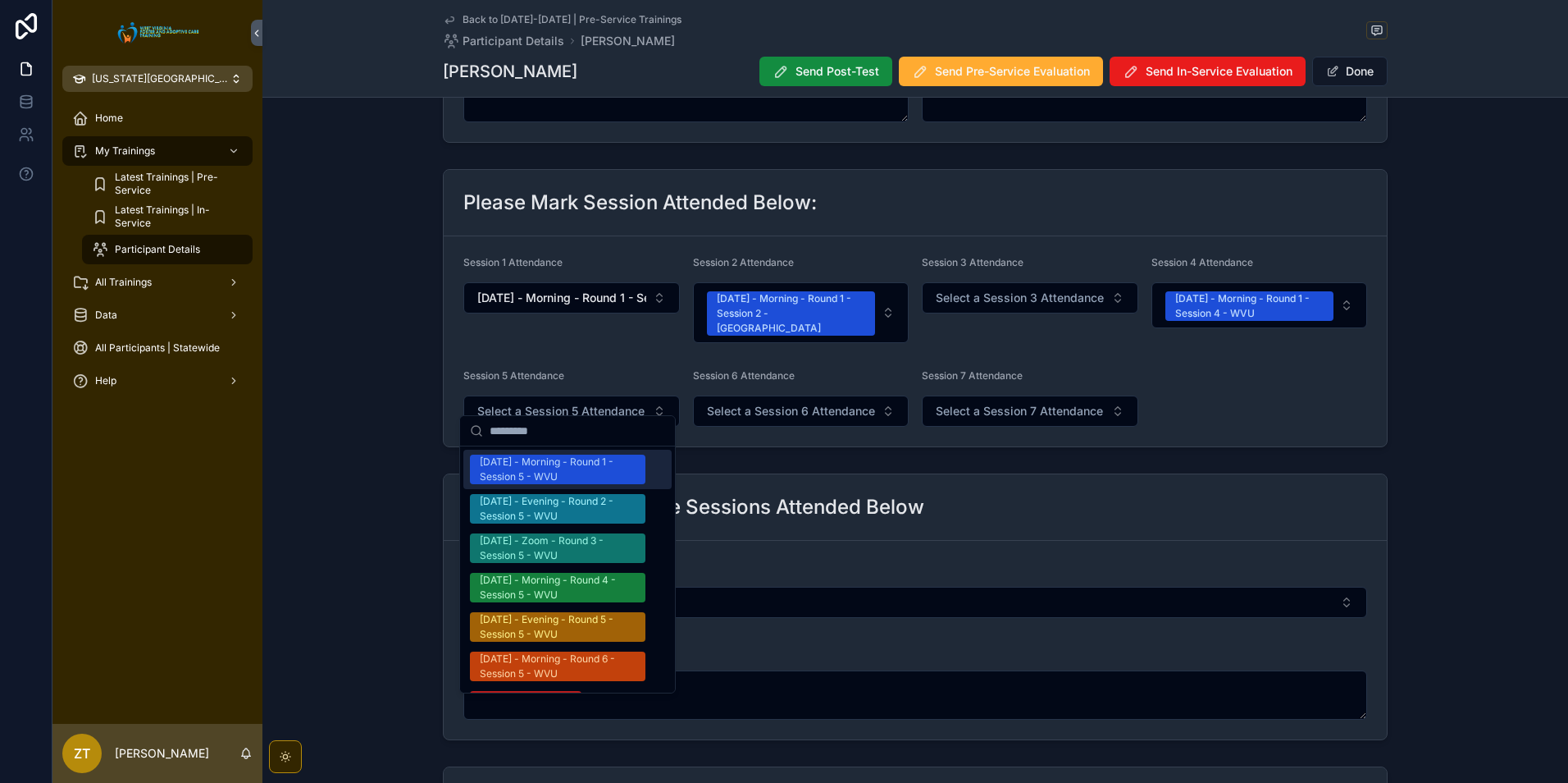
click at [565, 471] on div "[DATE] - Morning - Round 1 - Session 5 - WVU" at bounding box center [557, 469] width 156 height 29
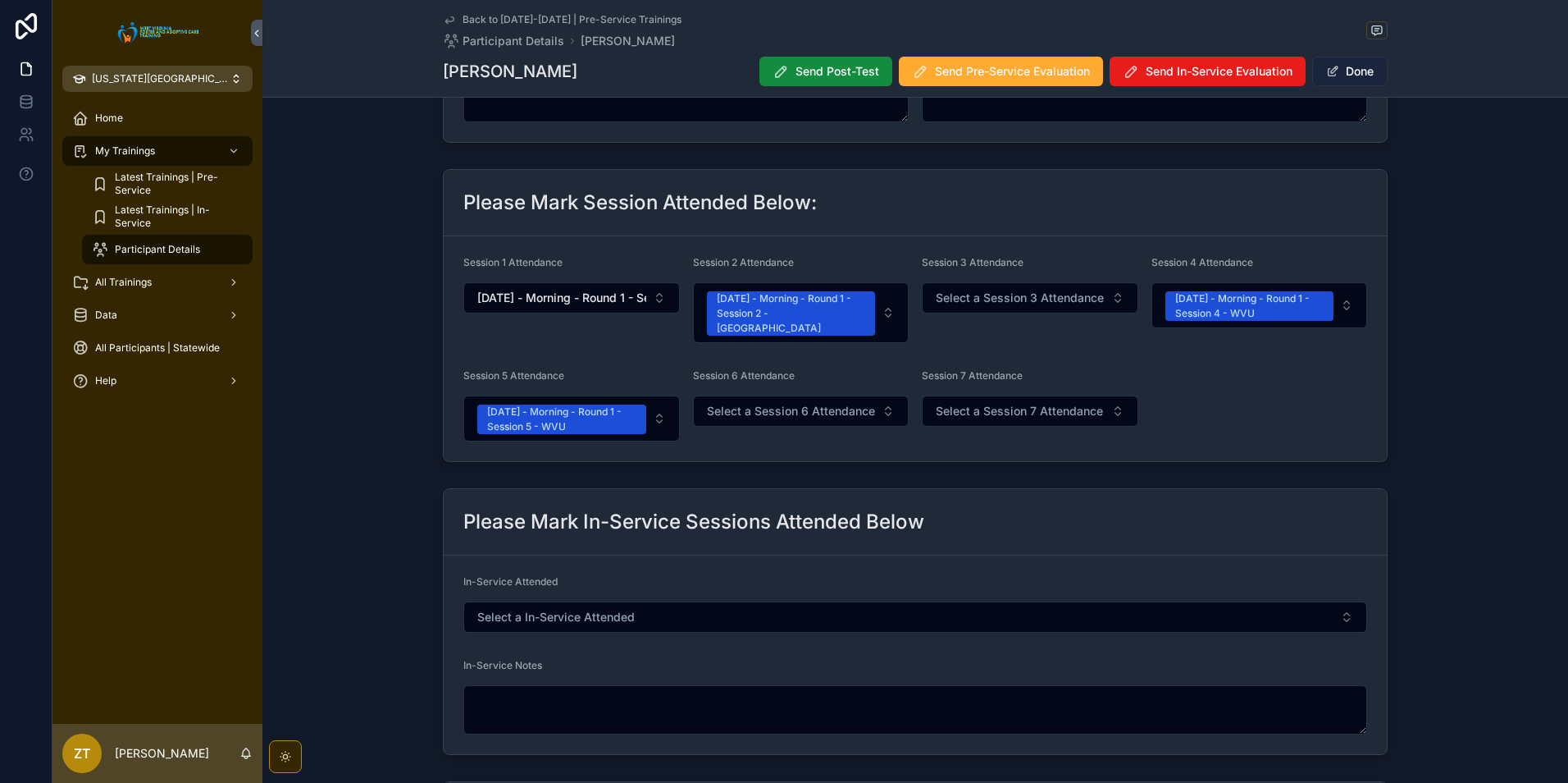
click at [1340, 69] on button "Done" at bounding box center [1350, 71] width 76 height 29
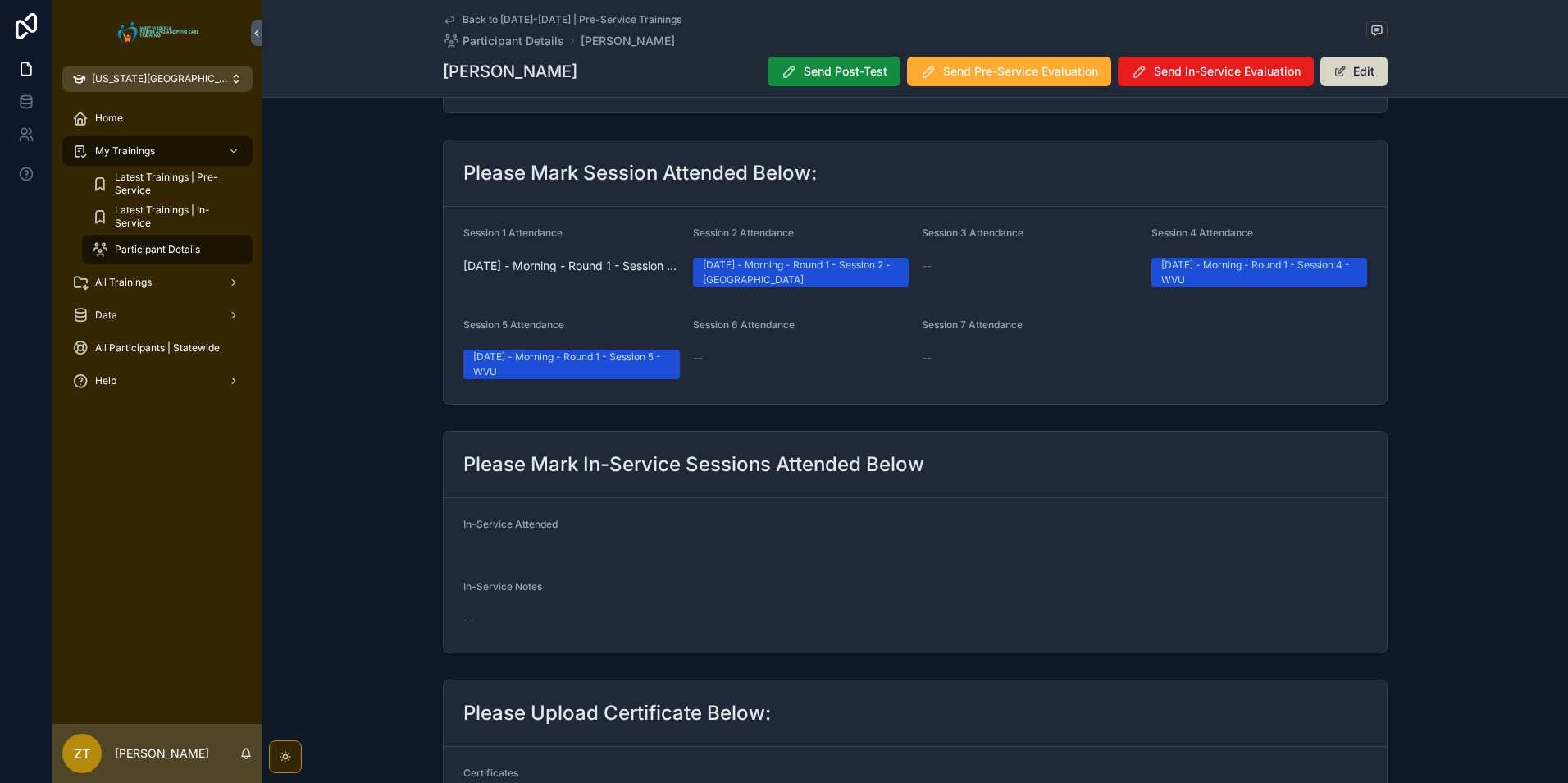
scroll to position [325, 0]
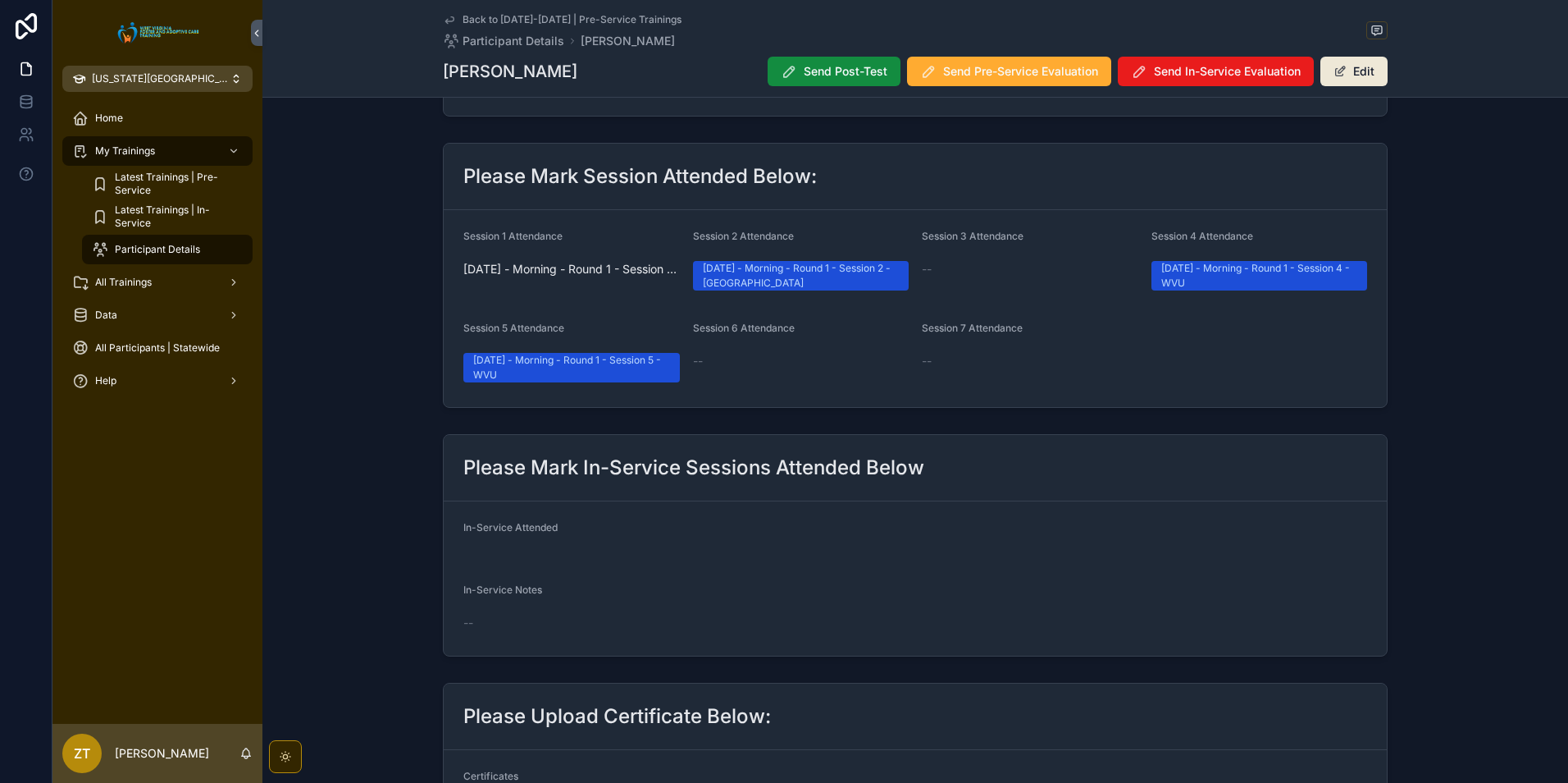
click at [446, 13] on icon "scrollable content" at bounding box center [449, 20] width 13 height 13
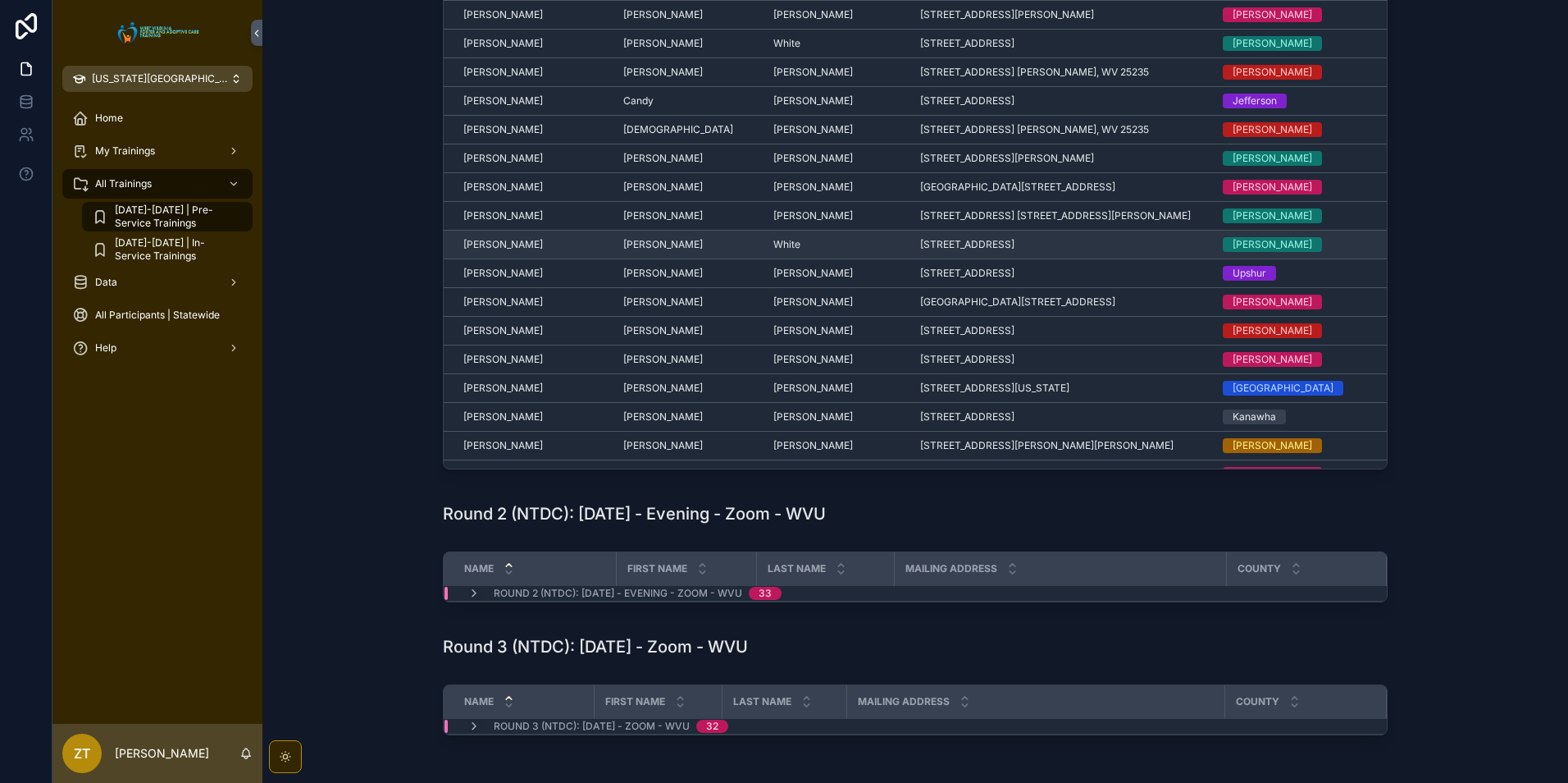
click at [505, 247] on span "[PERSON_NAME]" at bounding box center [503, 244] width 79 height 13
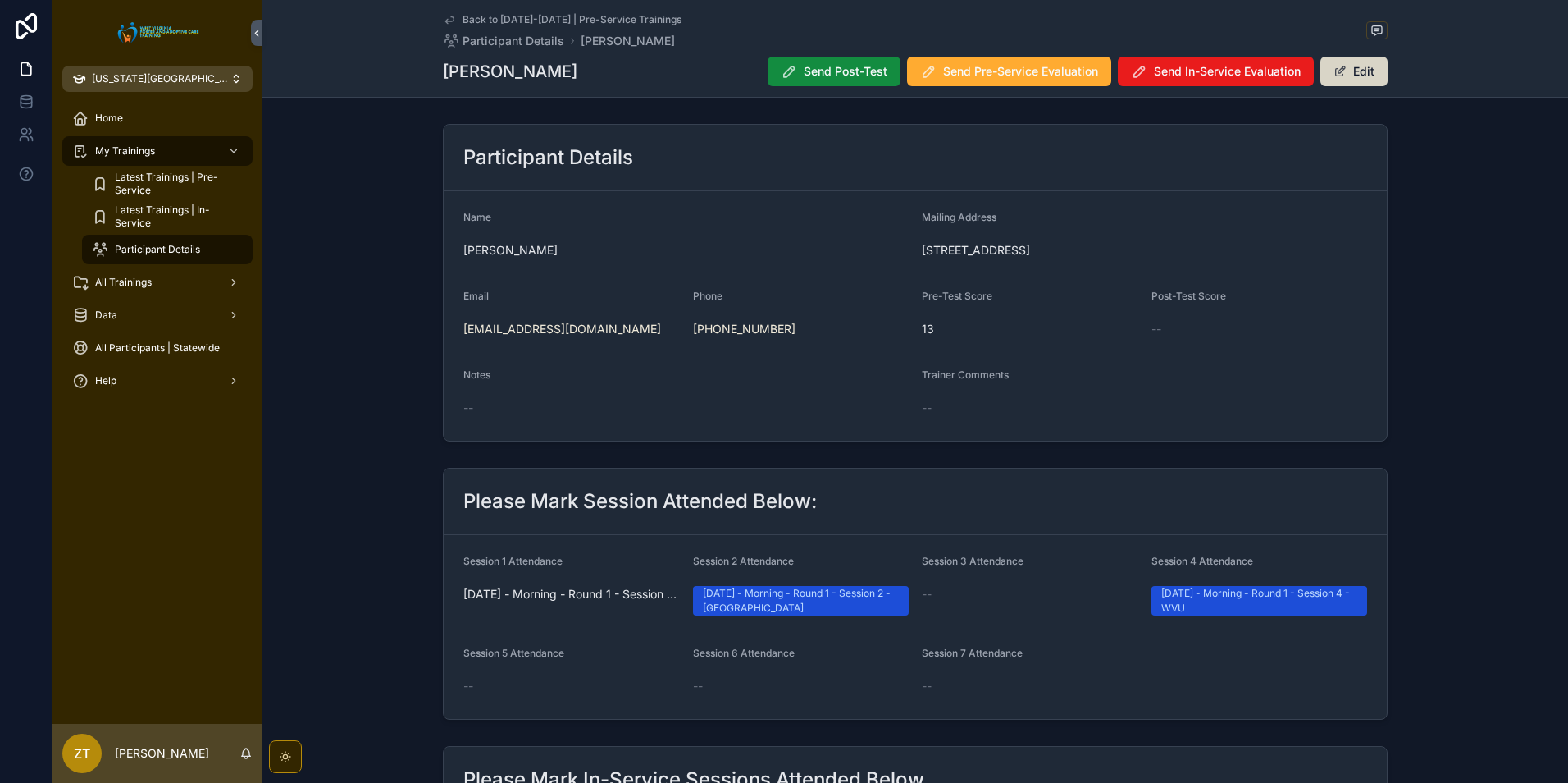
click at [1358, 81] on button "Edit" at bounding box center [1354, 71] width 67 height 29
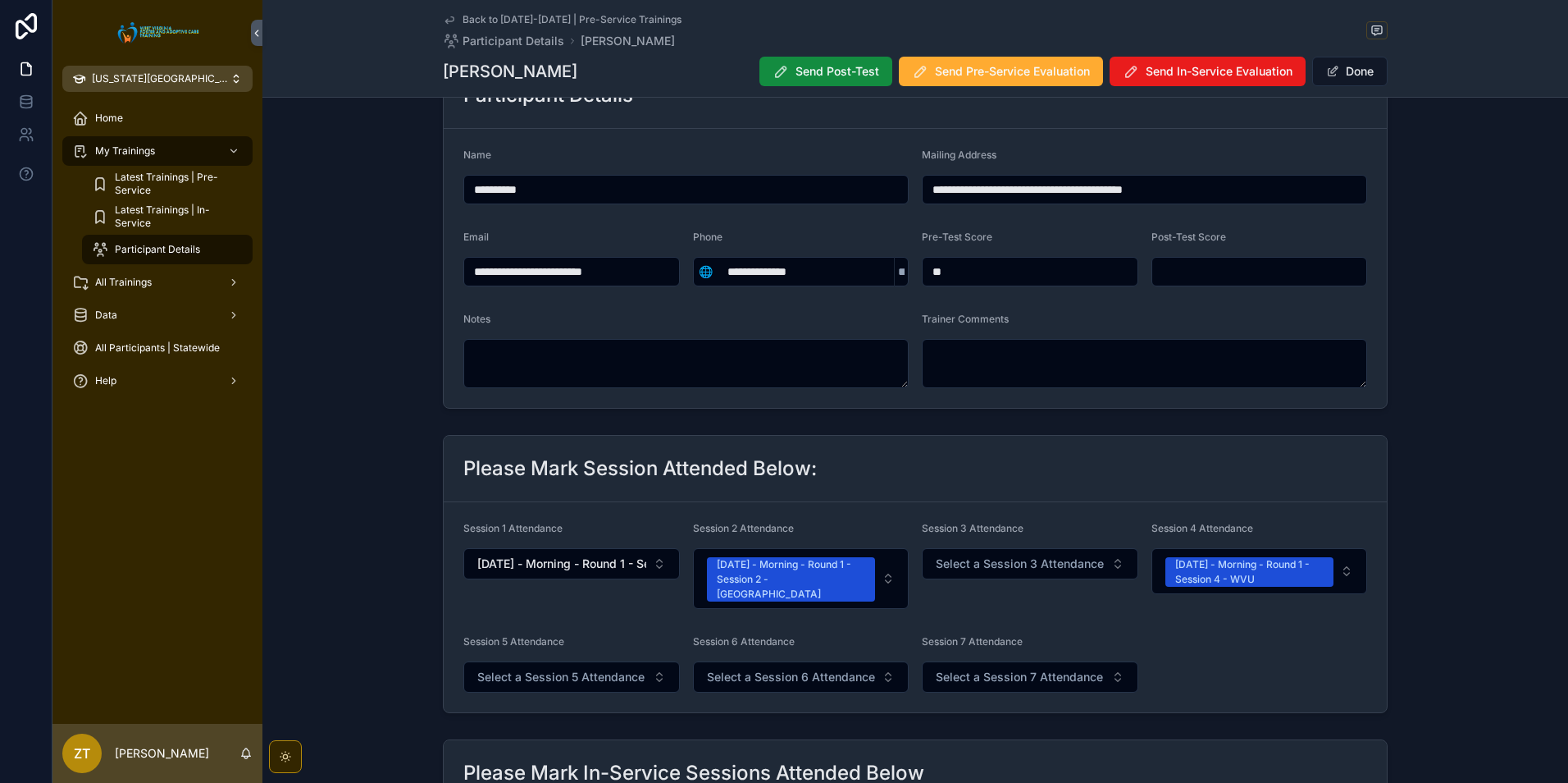
scroll to position [164, 0]
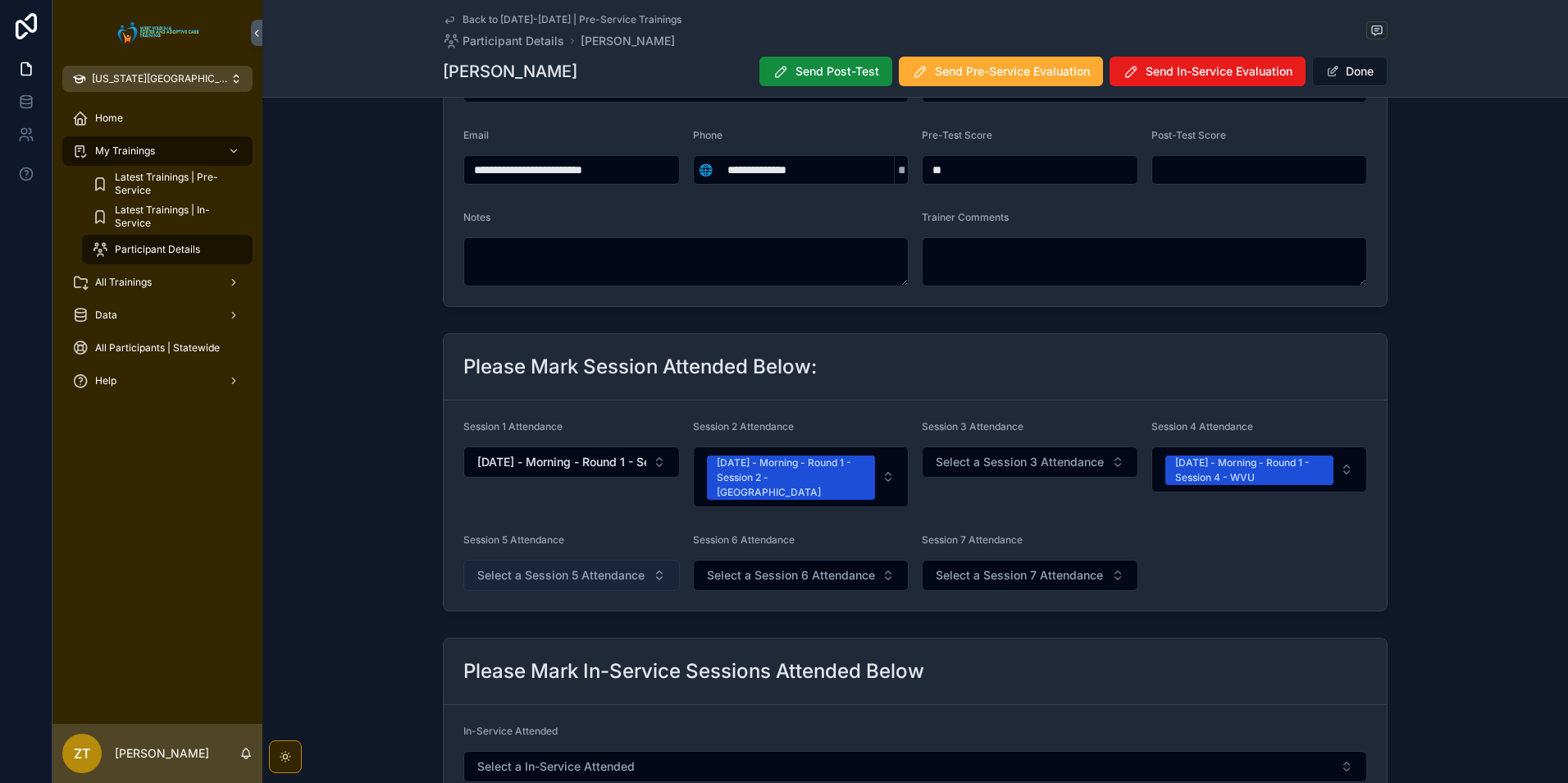
click at [524, 567] on span "Select a Session 5 Attendance" at bounding box center [560, 575] width 167 height 16
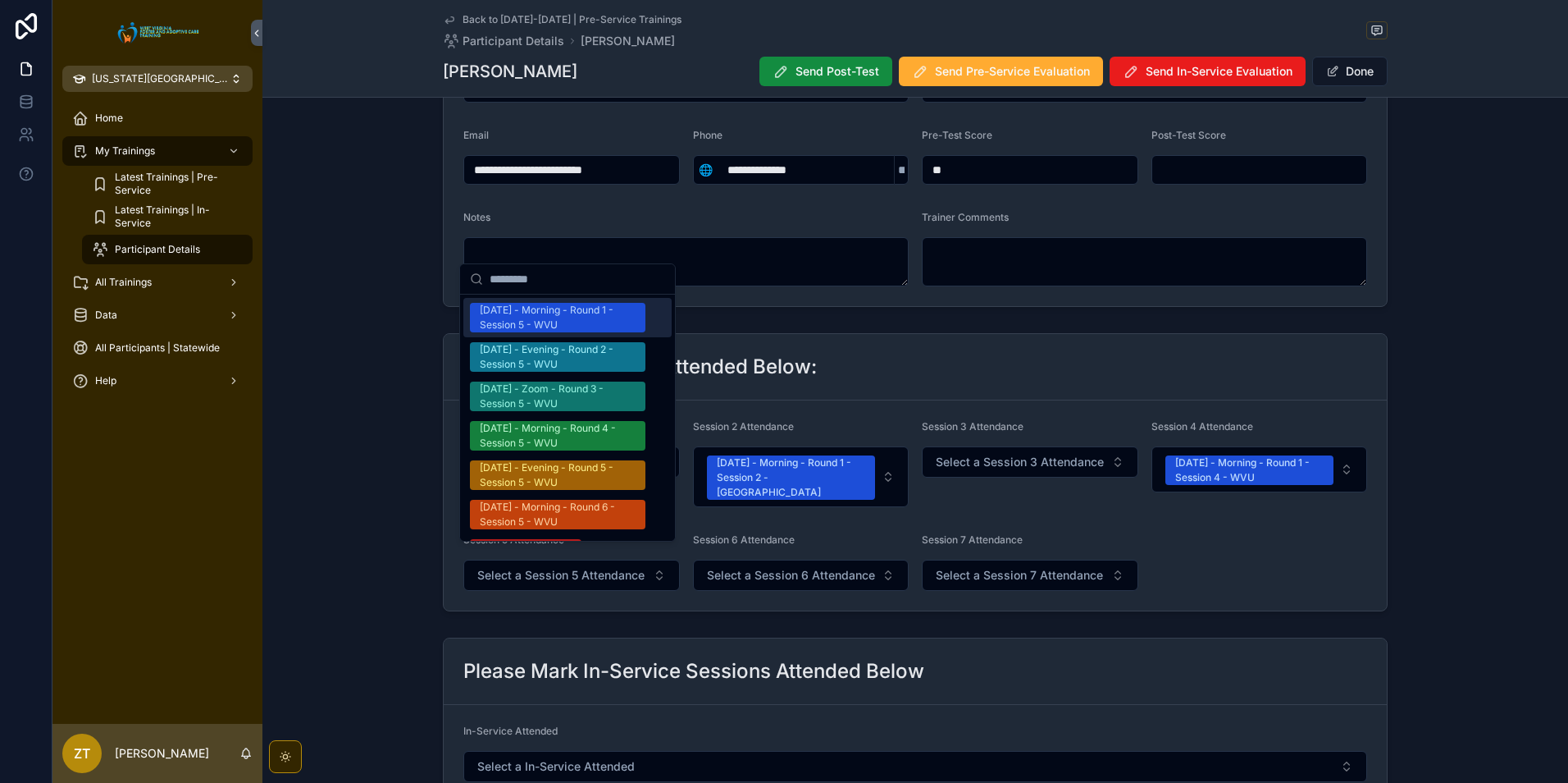
click at [583, 320] on div "[DATE] - Morning - Round 1 - Session 5 - WVU" at bounding box center [557, 317] width 156 height 29
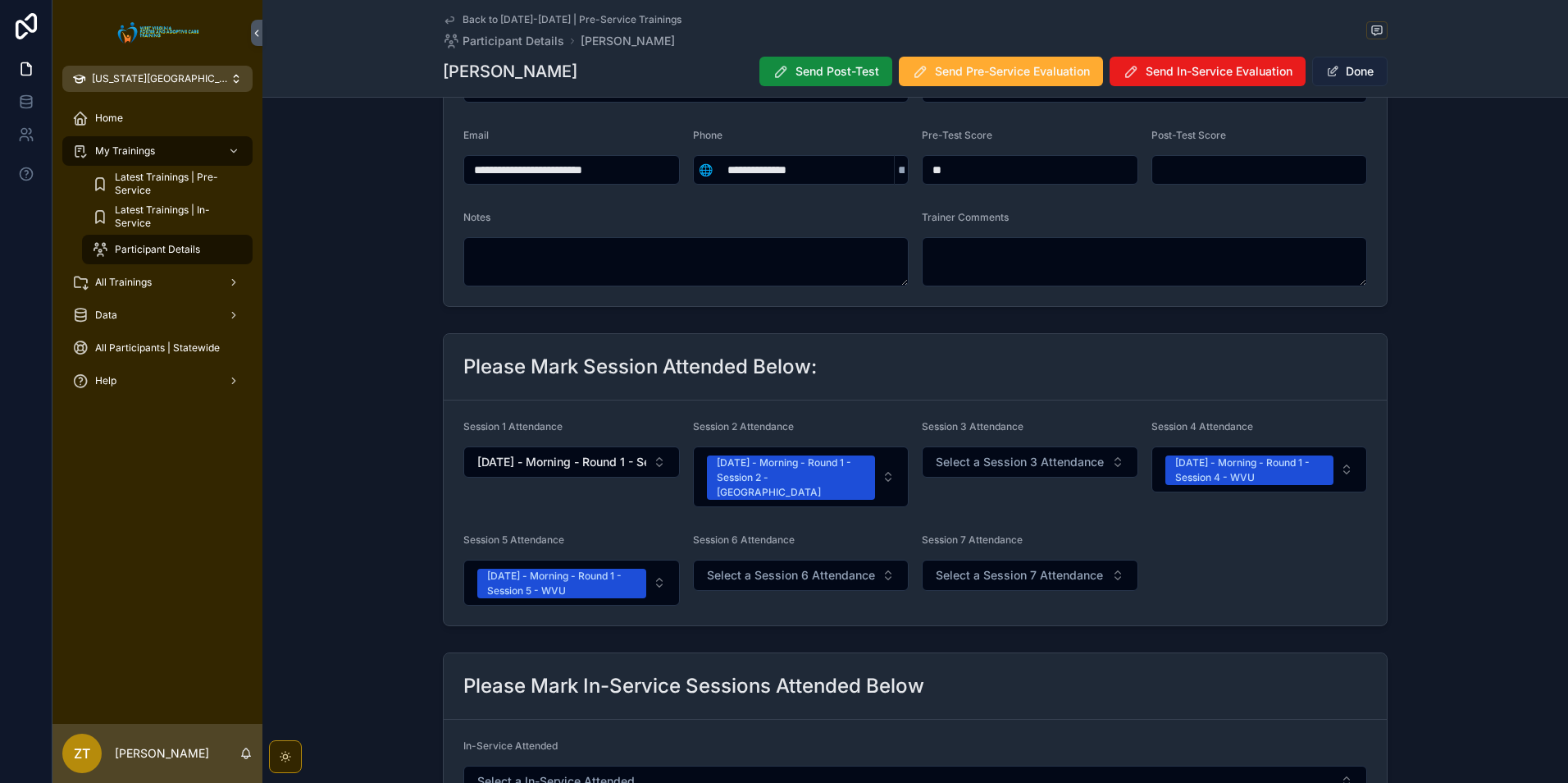
click at [1353, 77] on button "Done" at bounding box center [1350, 71] width 76 height 29
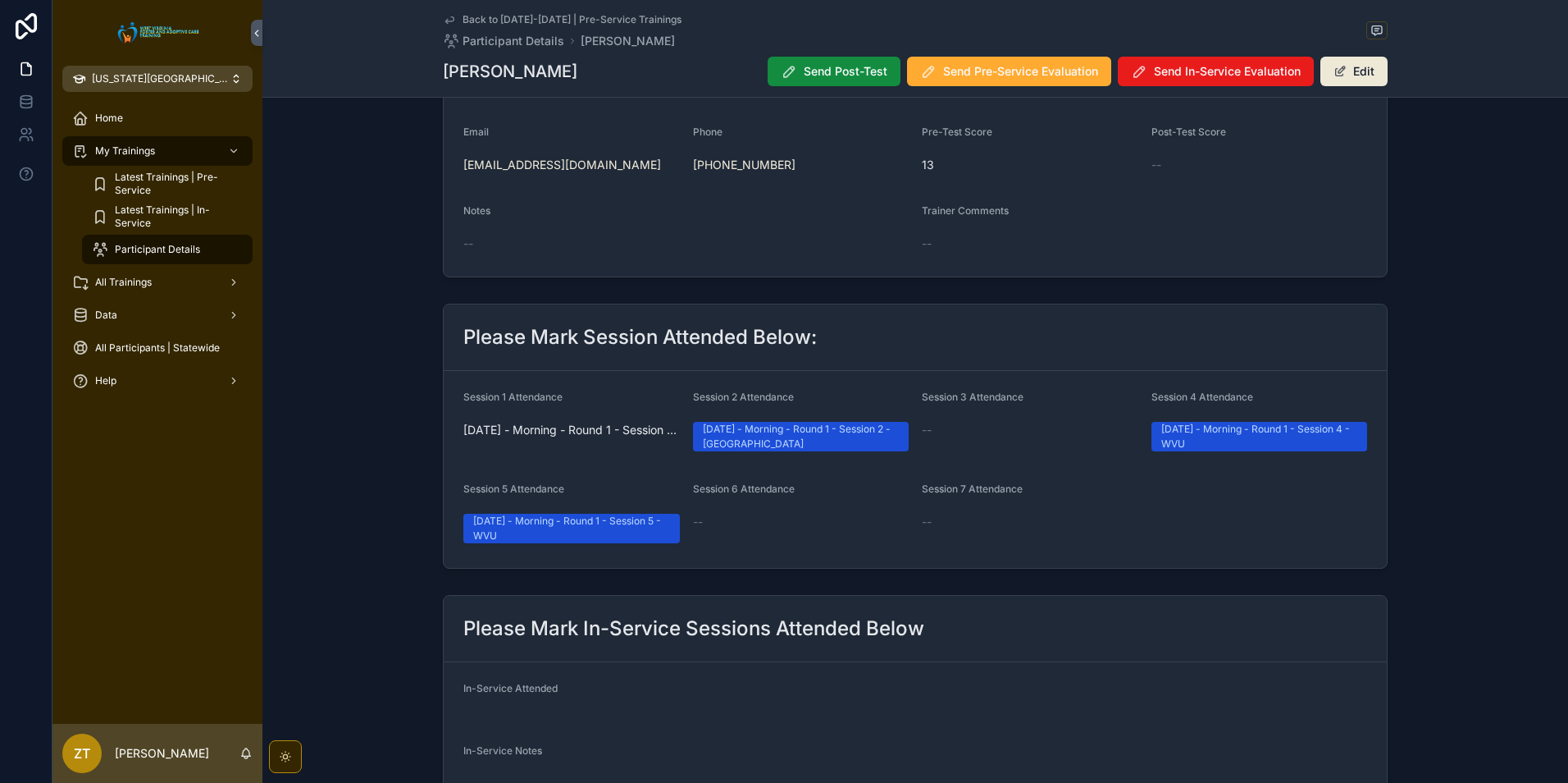
click at [446, 19] on icon "scrollable content" at bounding box center [449, 20] width 9 height 7
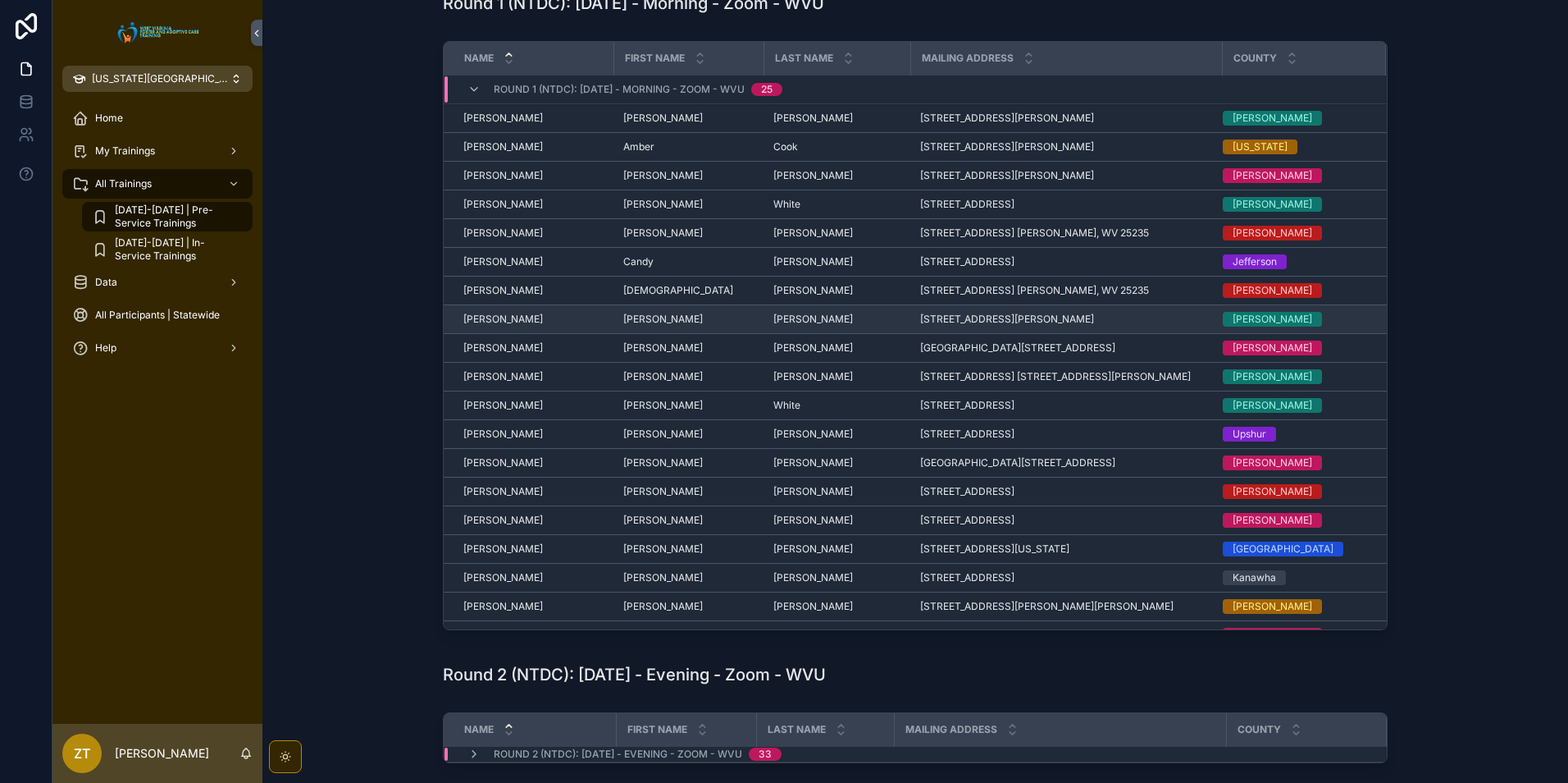
click at [515, 315] on span "[PERSON_NAME]" at bounding box center [503, 319] width 79 height 13
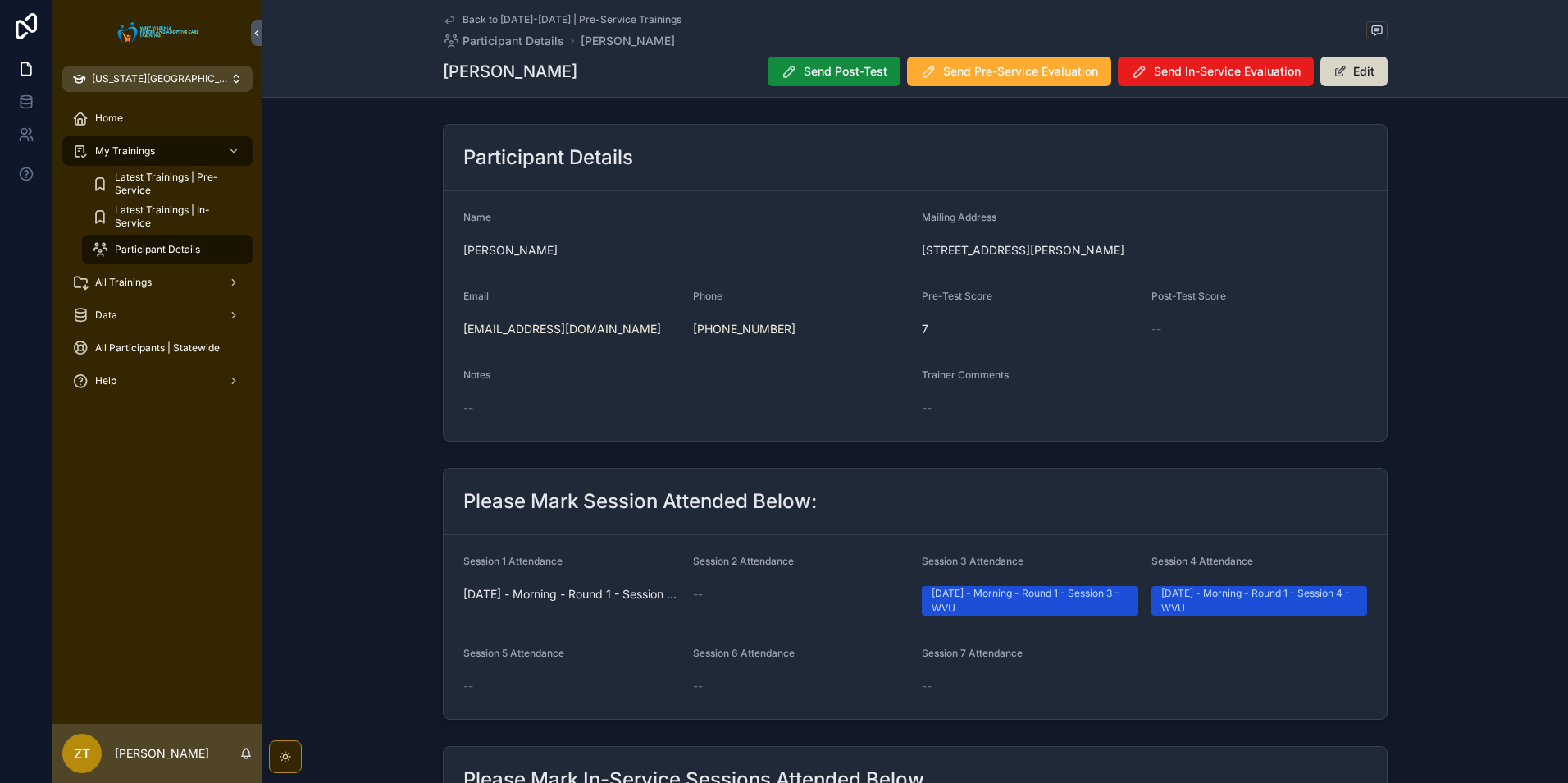
click at [1354, 83] on button "Edit" at bounding box center [1354, 71] width 67 height 29
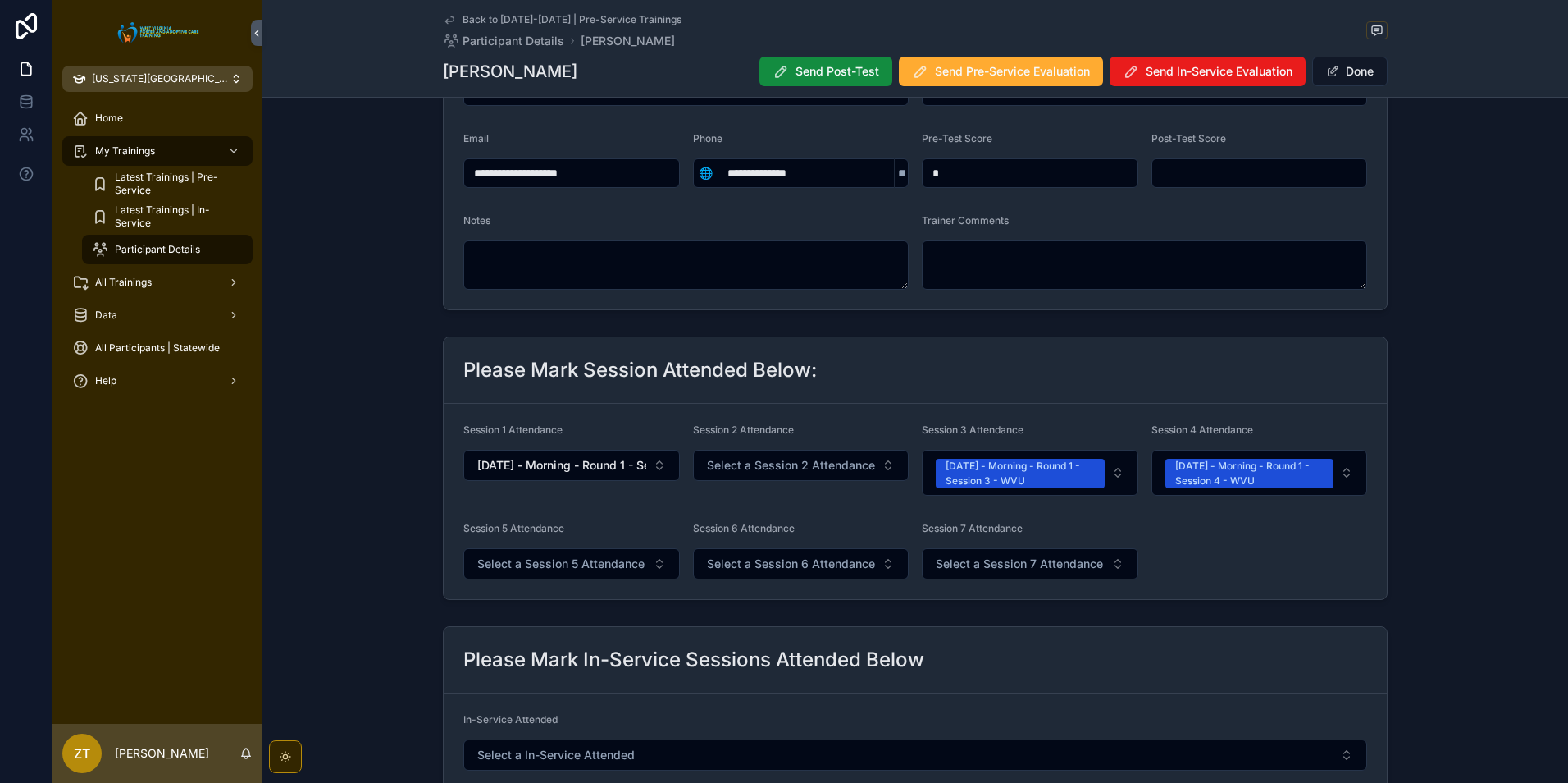
scroll to position [246, 0]
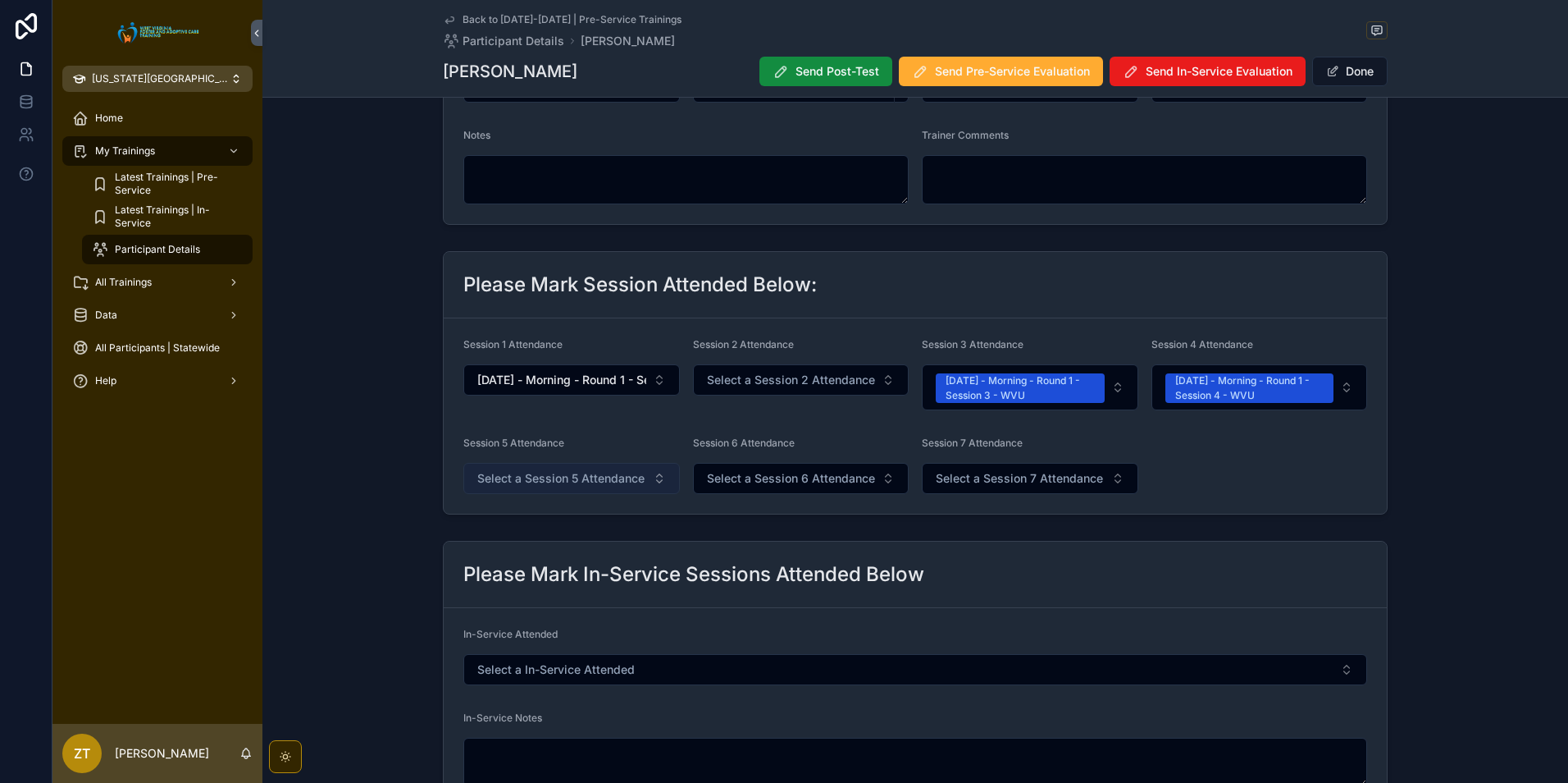
click at [568, 479] on span "Select a Session 5 Attendance" at bounding box center [560, 478] width 167 height 16
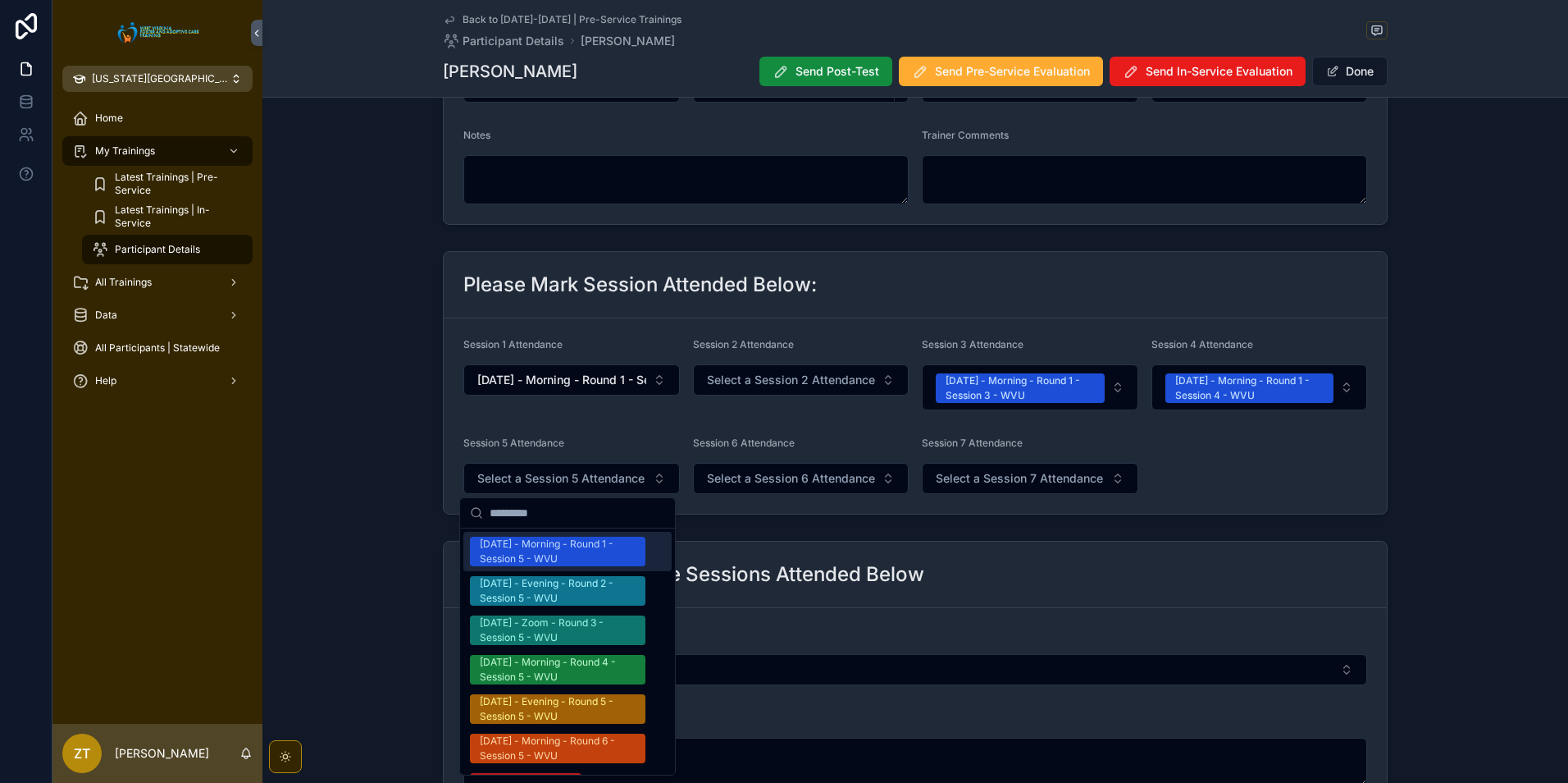
click at [569, 558] on div "[DATE] - Morning - Round 1 - Session 5 - WVU" at bounding box center [557, 551] width 156 height 29
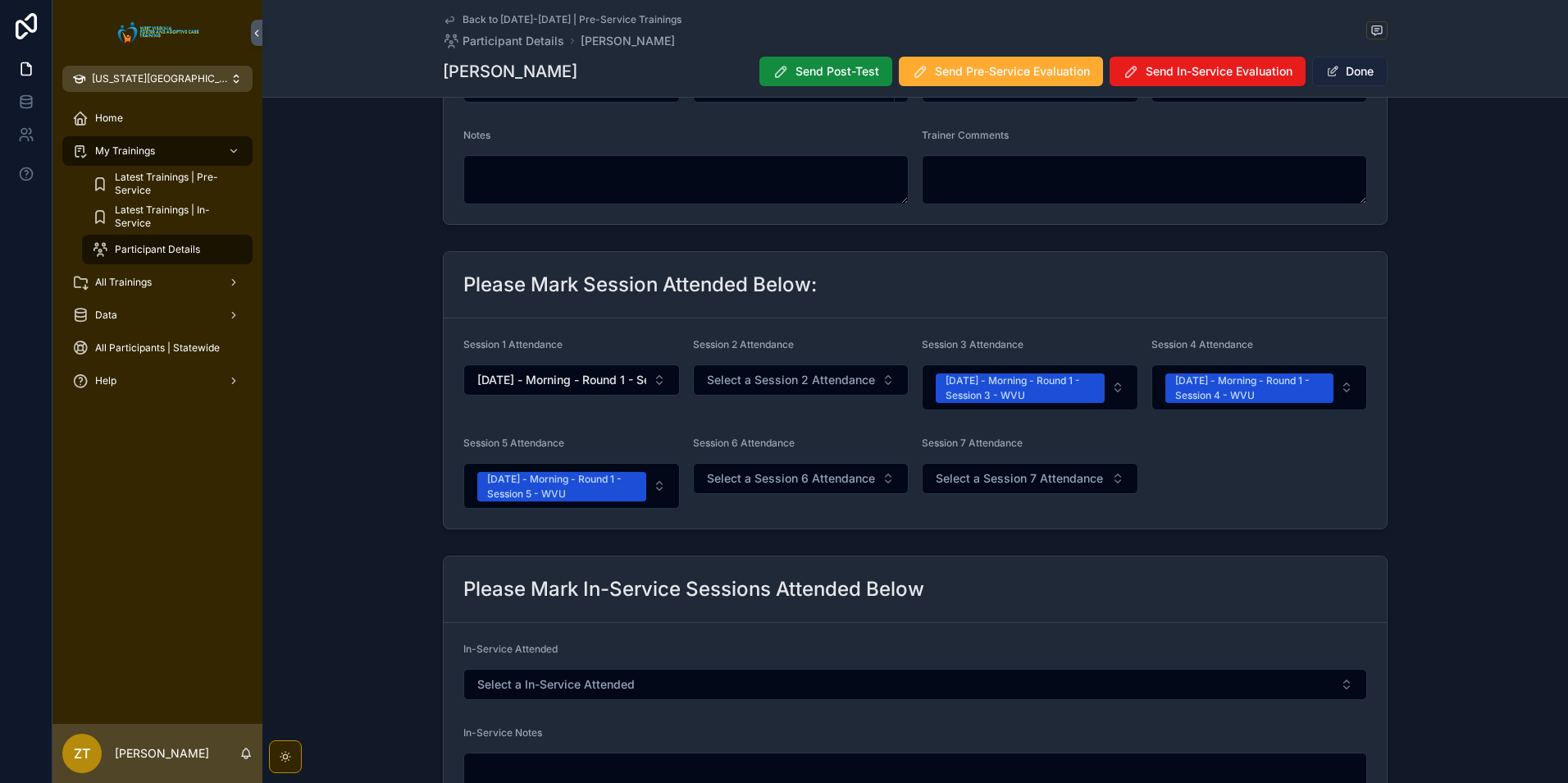
click at [1347, 70] on button "Done" at bounding box center [1350, 71] width 76 height 29
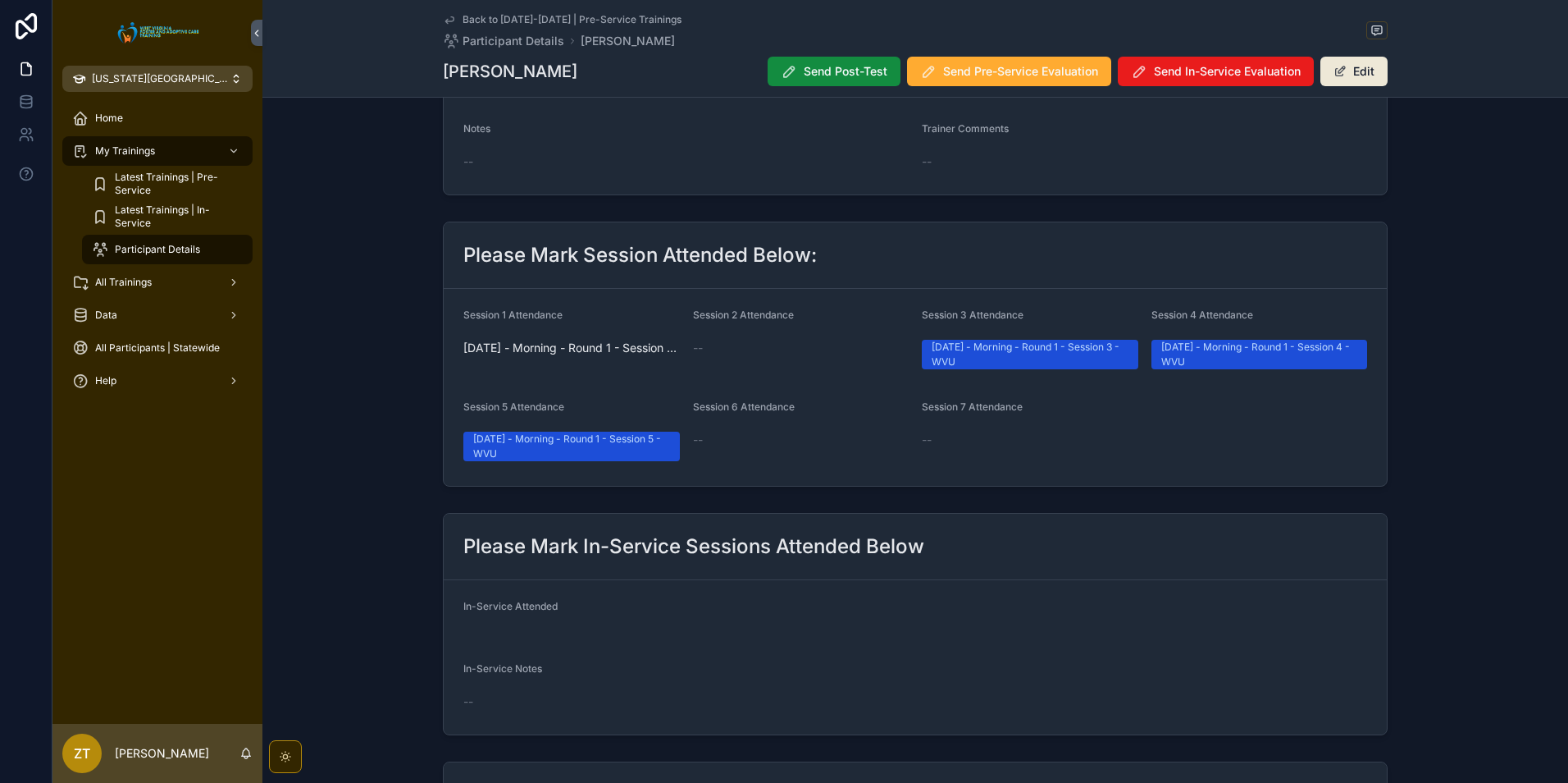
scroll to position [0, 0]
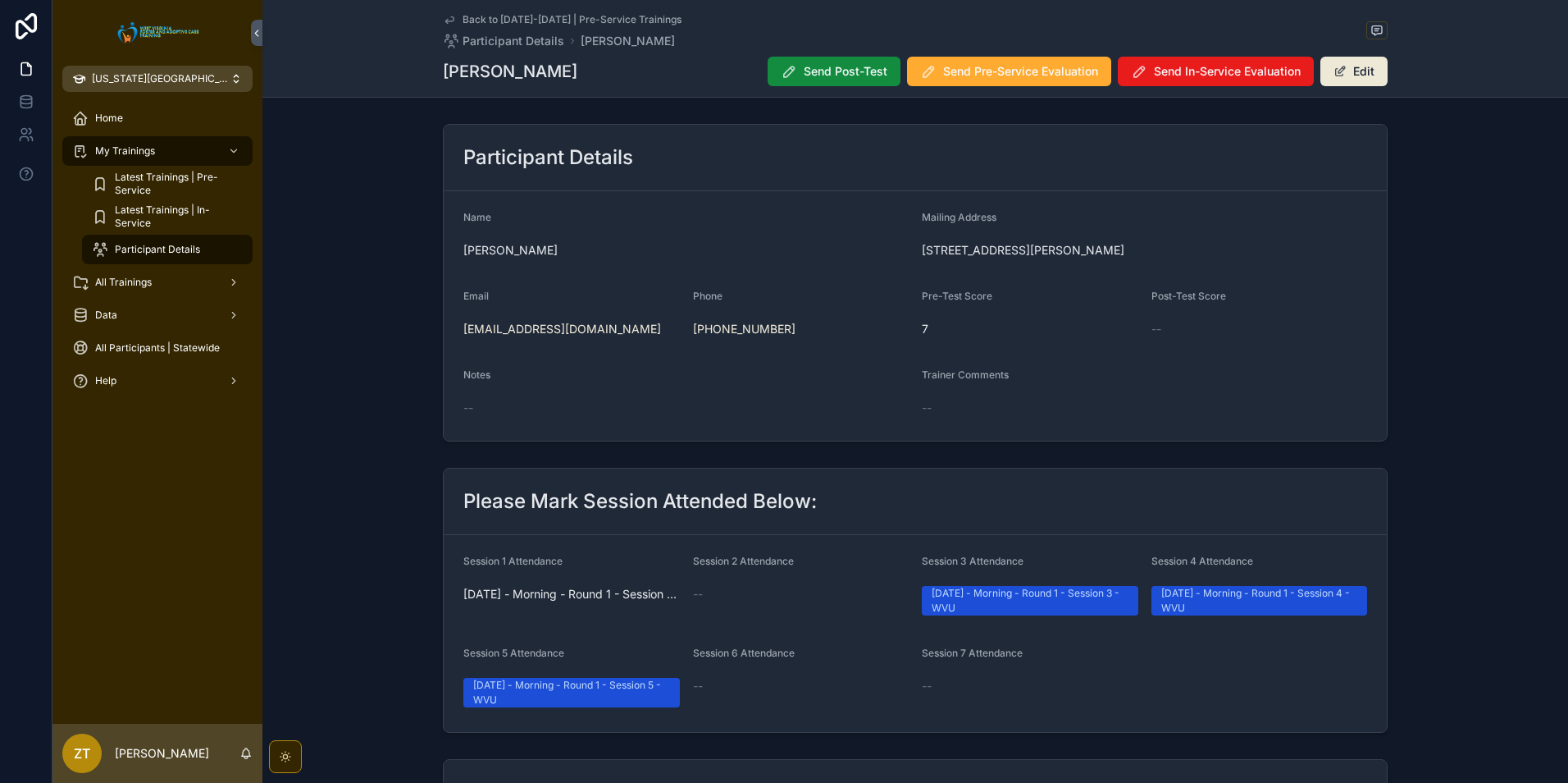
click at [446, 16] on icon "scrollable content" at bounding box center [449, 20] width 13 height 13
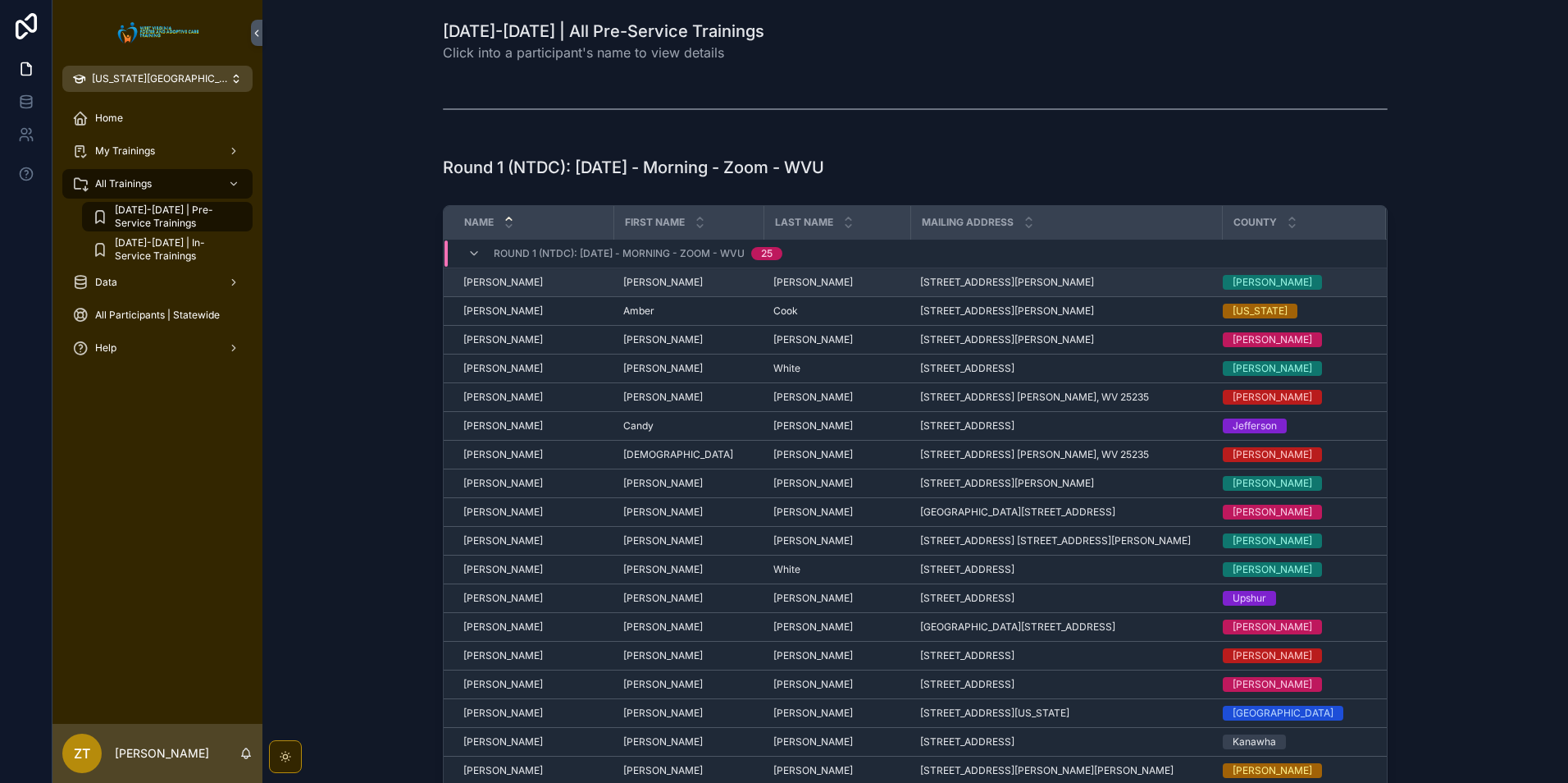
click at [525, 279] on span "[PERSON_NAME]" at bounding box center [503, 282] width 79 height 13
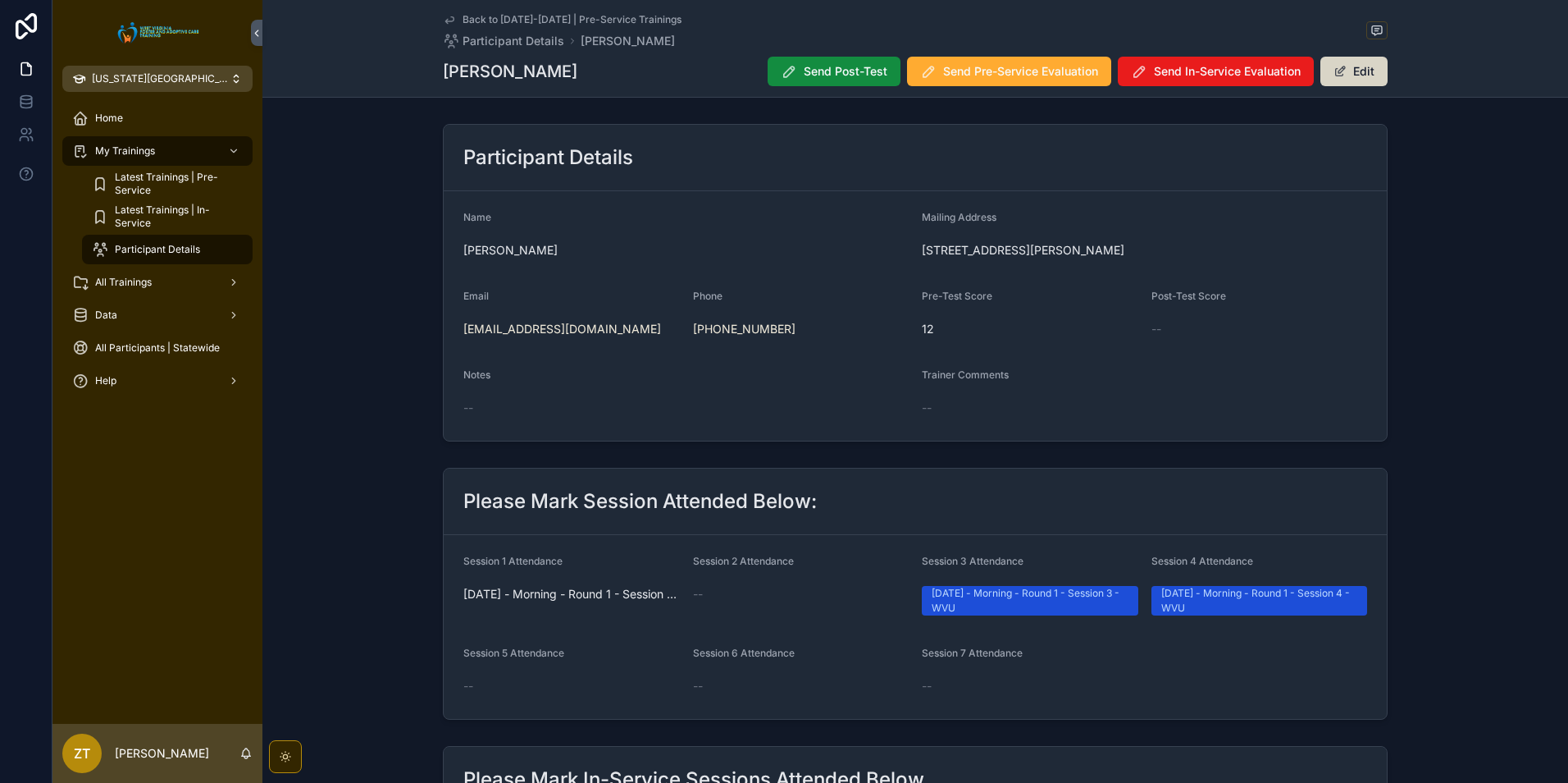
click at [1345, 83] on button "Edit" at bounding box center [1354, 71] width 67 height 29
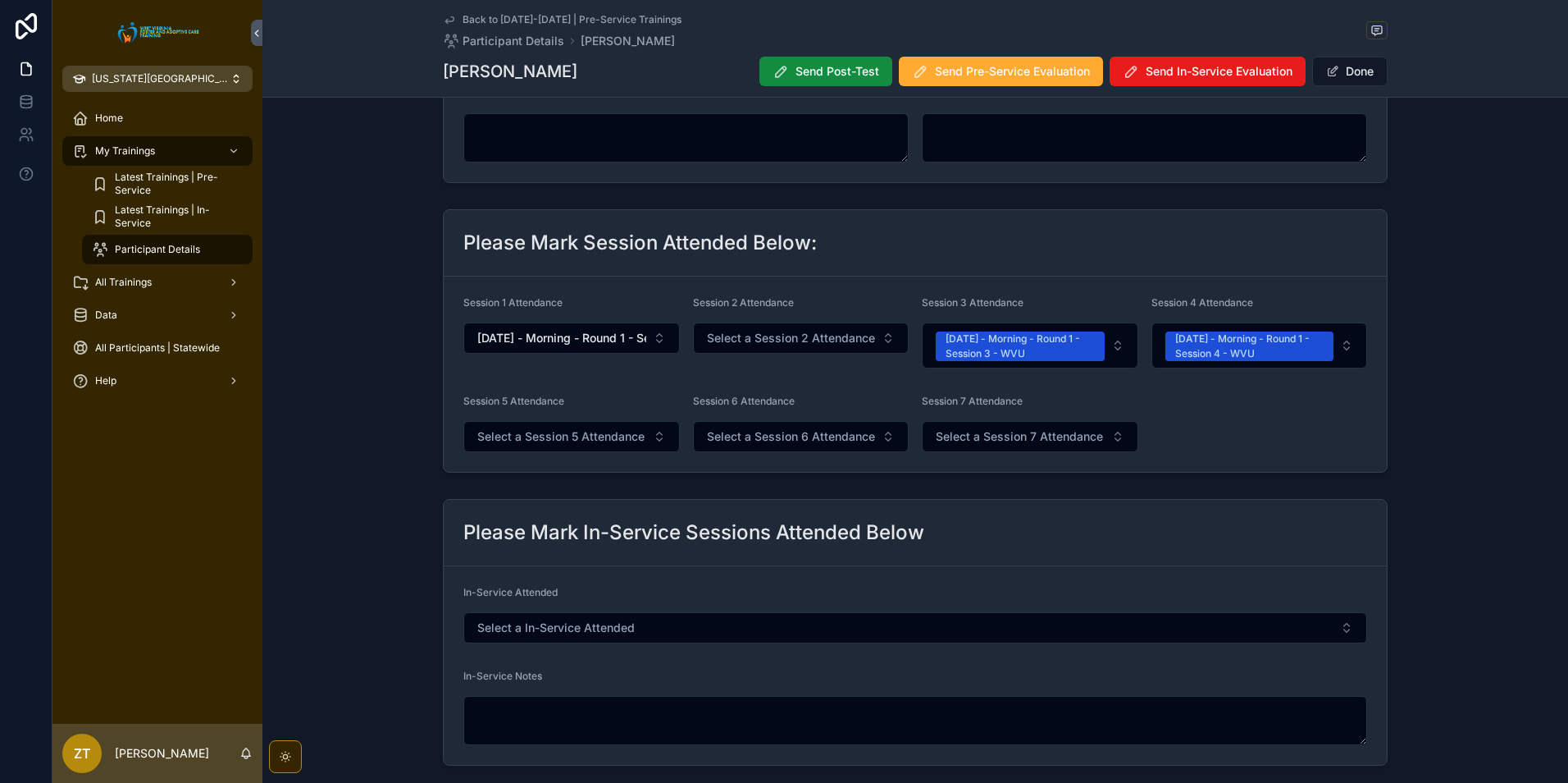
scroll to position [329, 0]
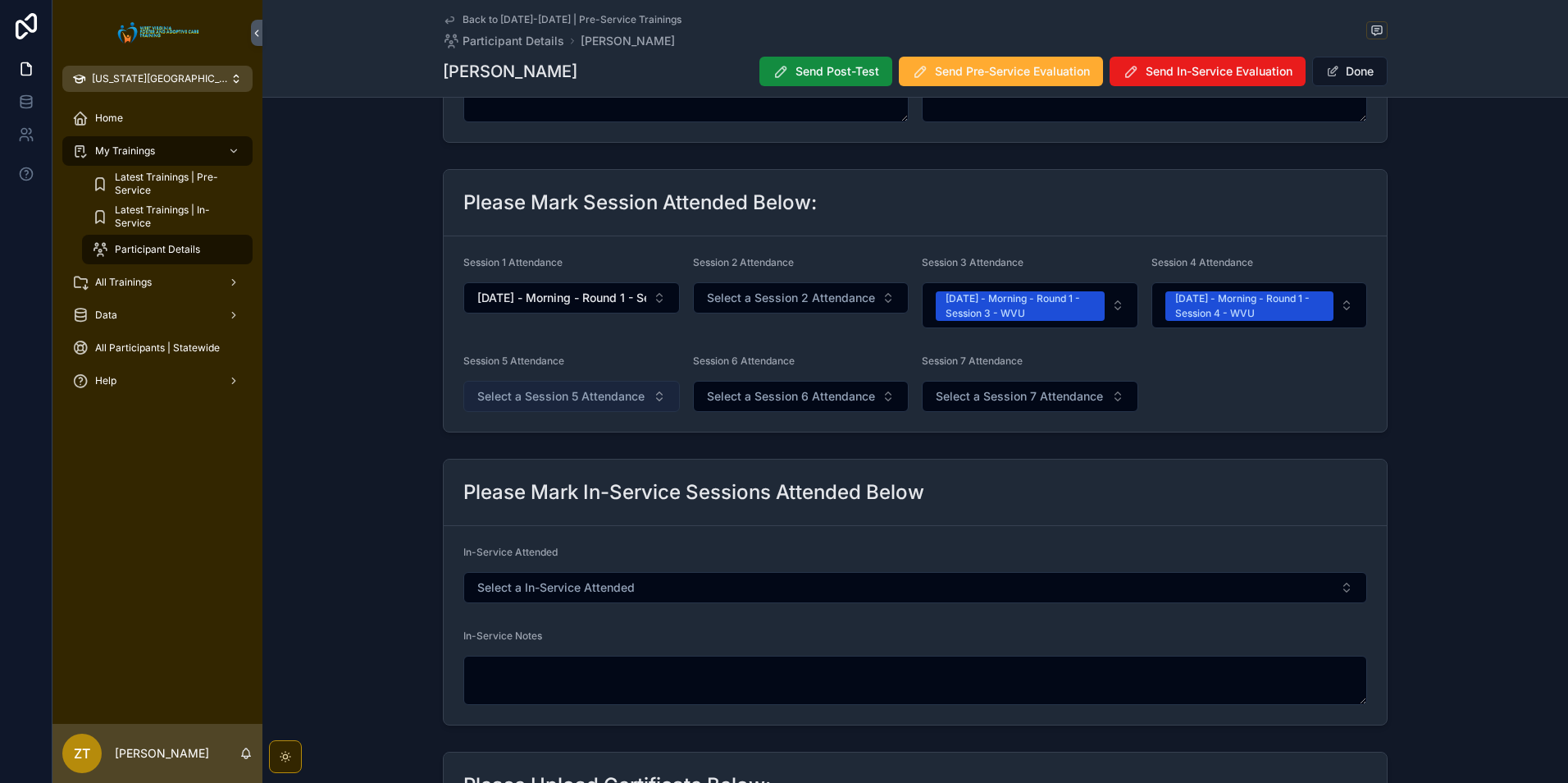
click at [545, 396] on span "Select a Session 5 Attendance" at bounding box center [560, 396] width 167 height 16
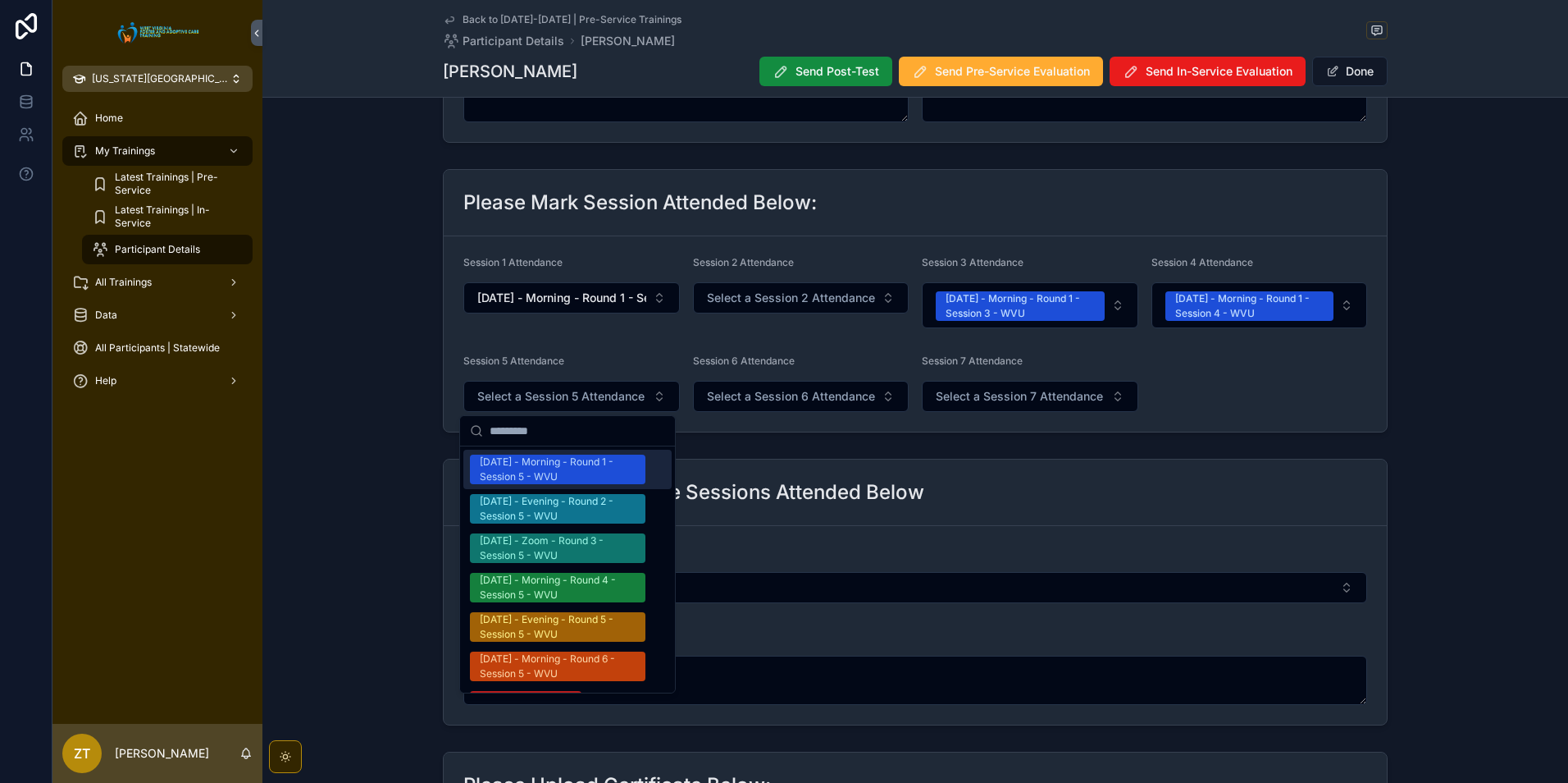
click at [560, 469] on div "[DATE] - Morning - Round 1 - Session 5 - WVU" at bounding box center [557, 469] width 156 height 29
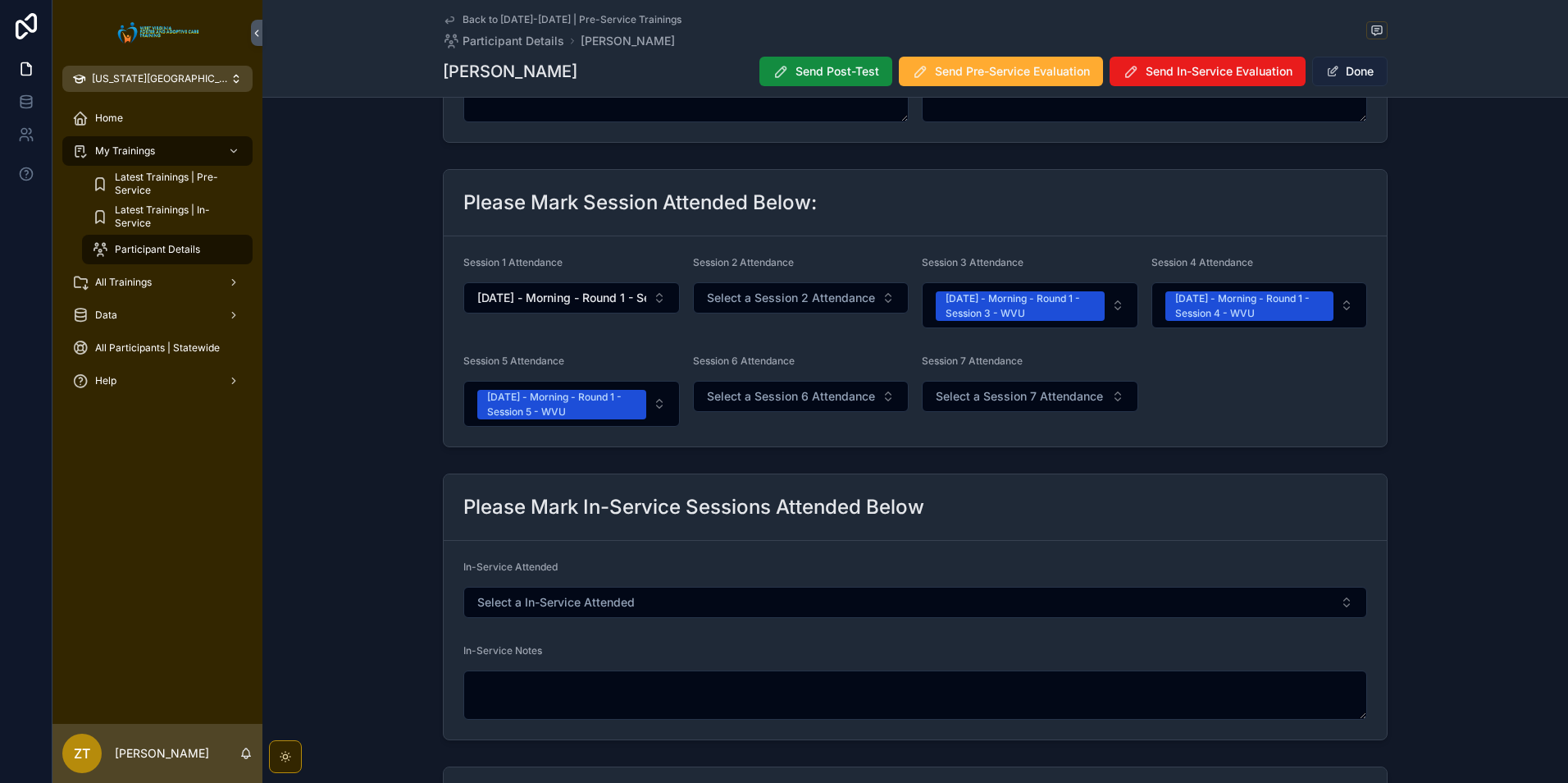
click at [1337, 66] on button "Done" at bounding box center [1350, 71] width 76 height 29
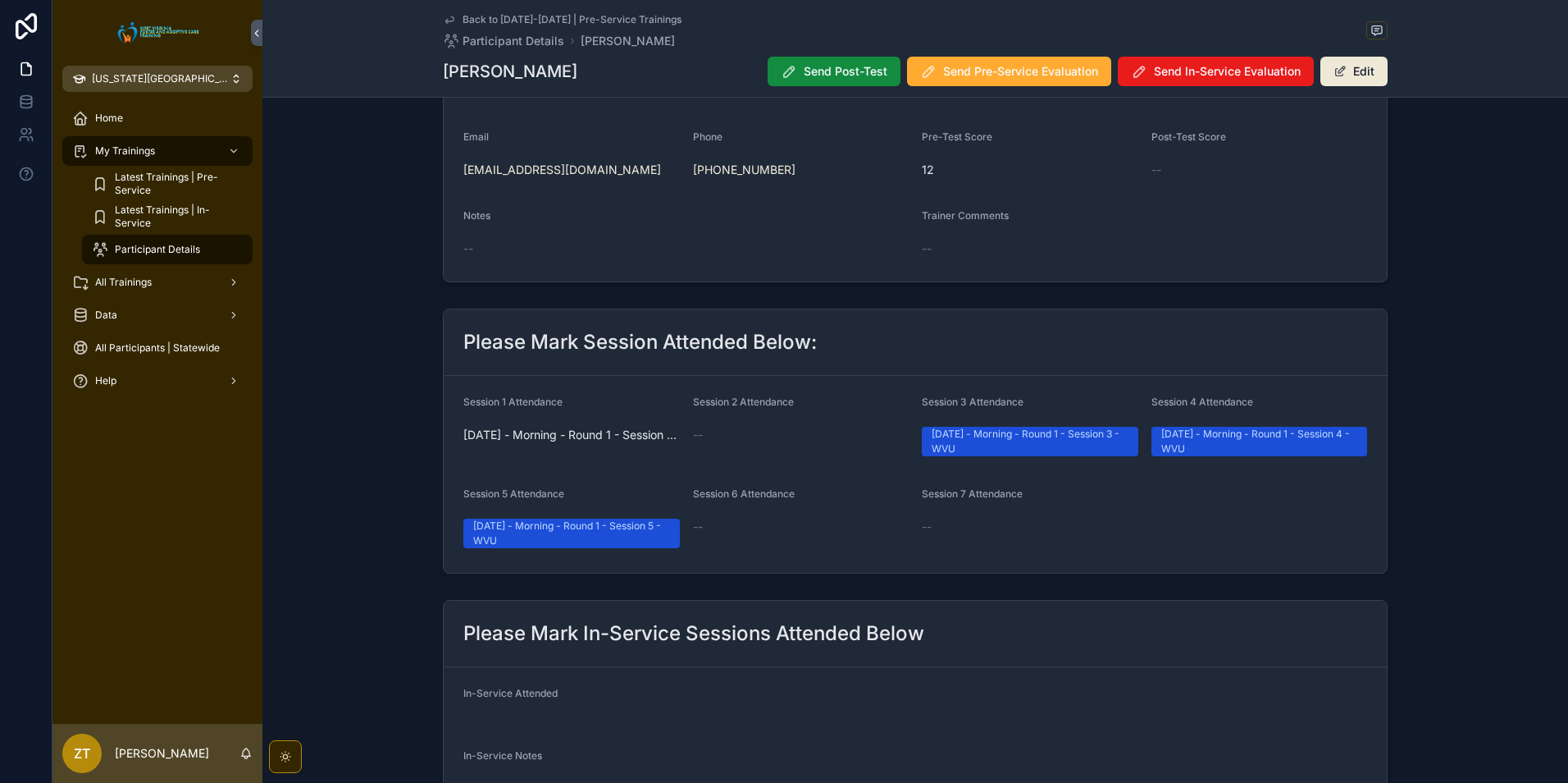
scroll to position [0, 0]
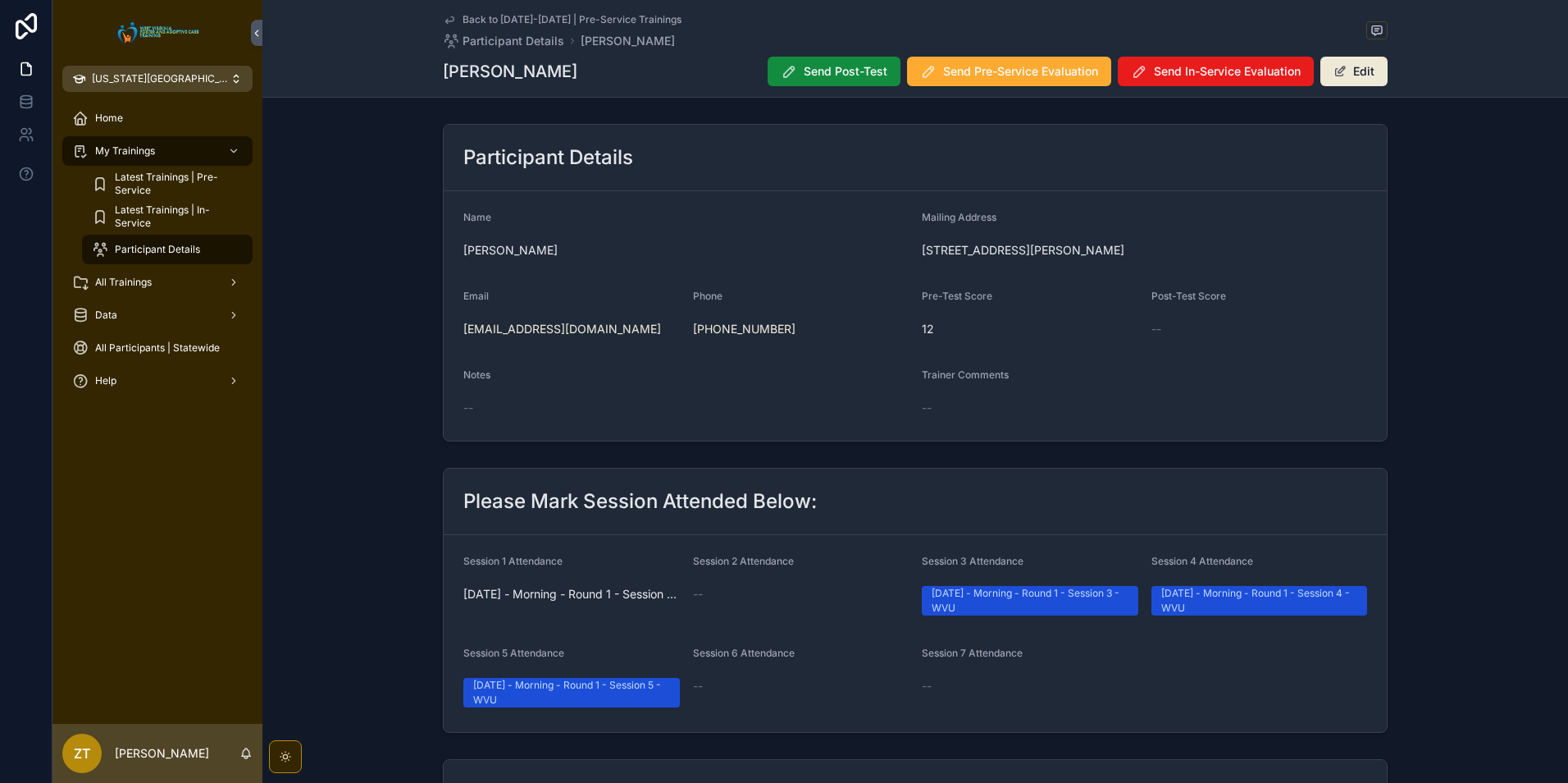
click at [447, 15] on icon "scrollable content" at bounding box center [449, 20] width 13 height 13
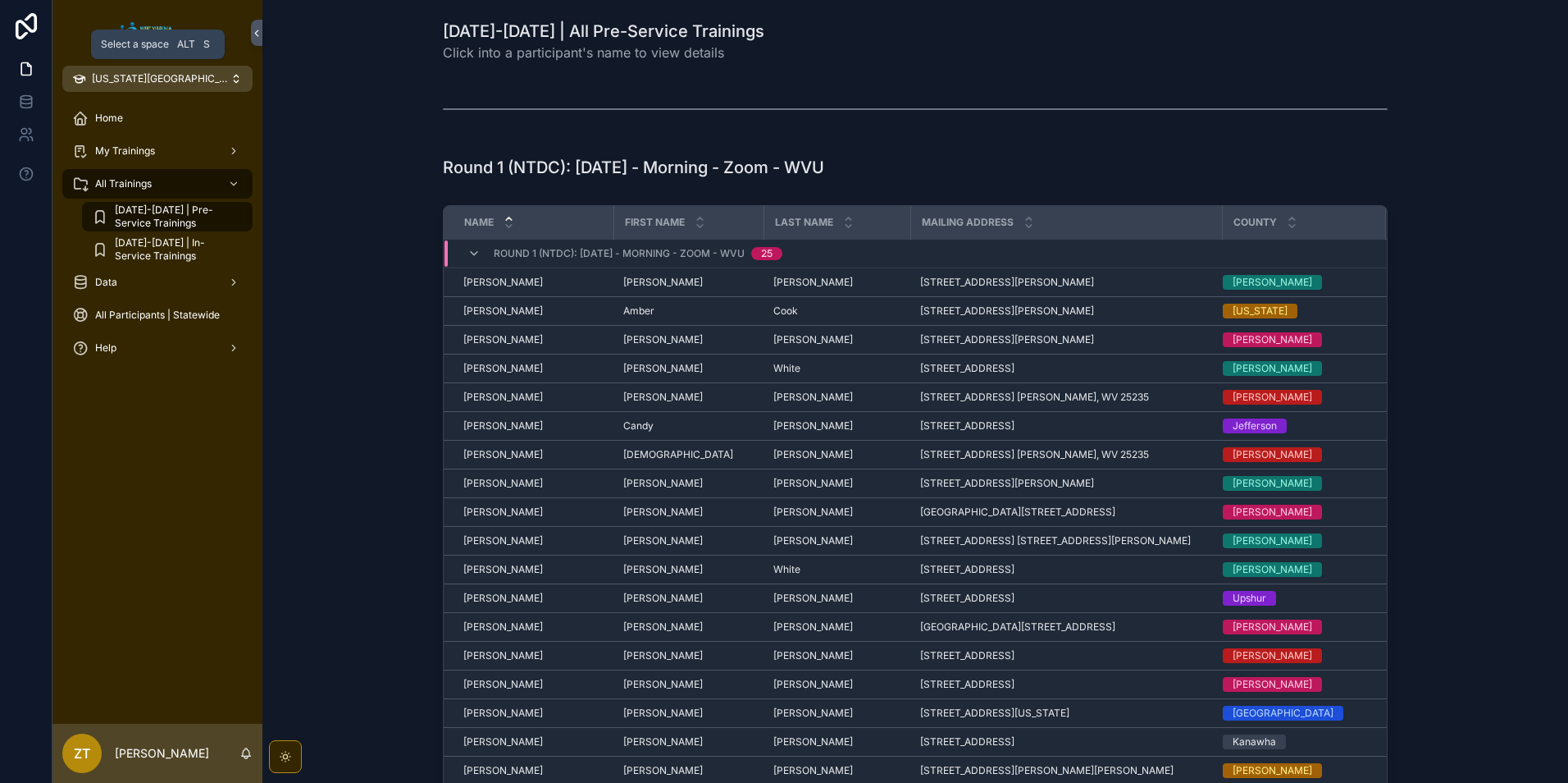
click at [152, 89] on button "[US_STATE][GEOGRAPHIC_DATA]" at bounding box center [157, 79] width 190 height 27
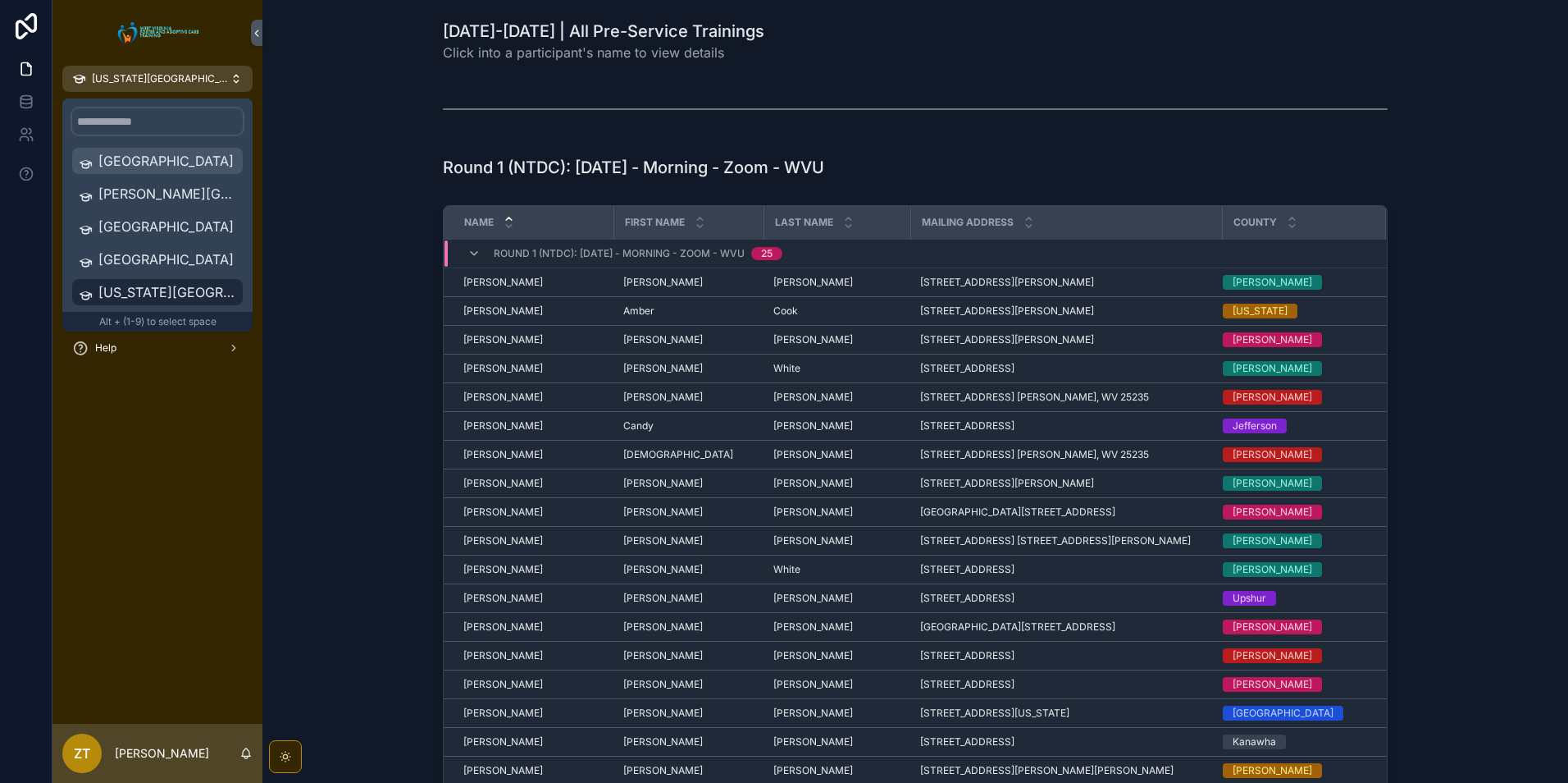
click at [144, 161] on span "[GEOGRAPHIC_DATA]" at bounding box center [167, 160] width 138 height 20
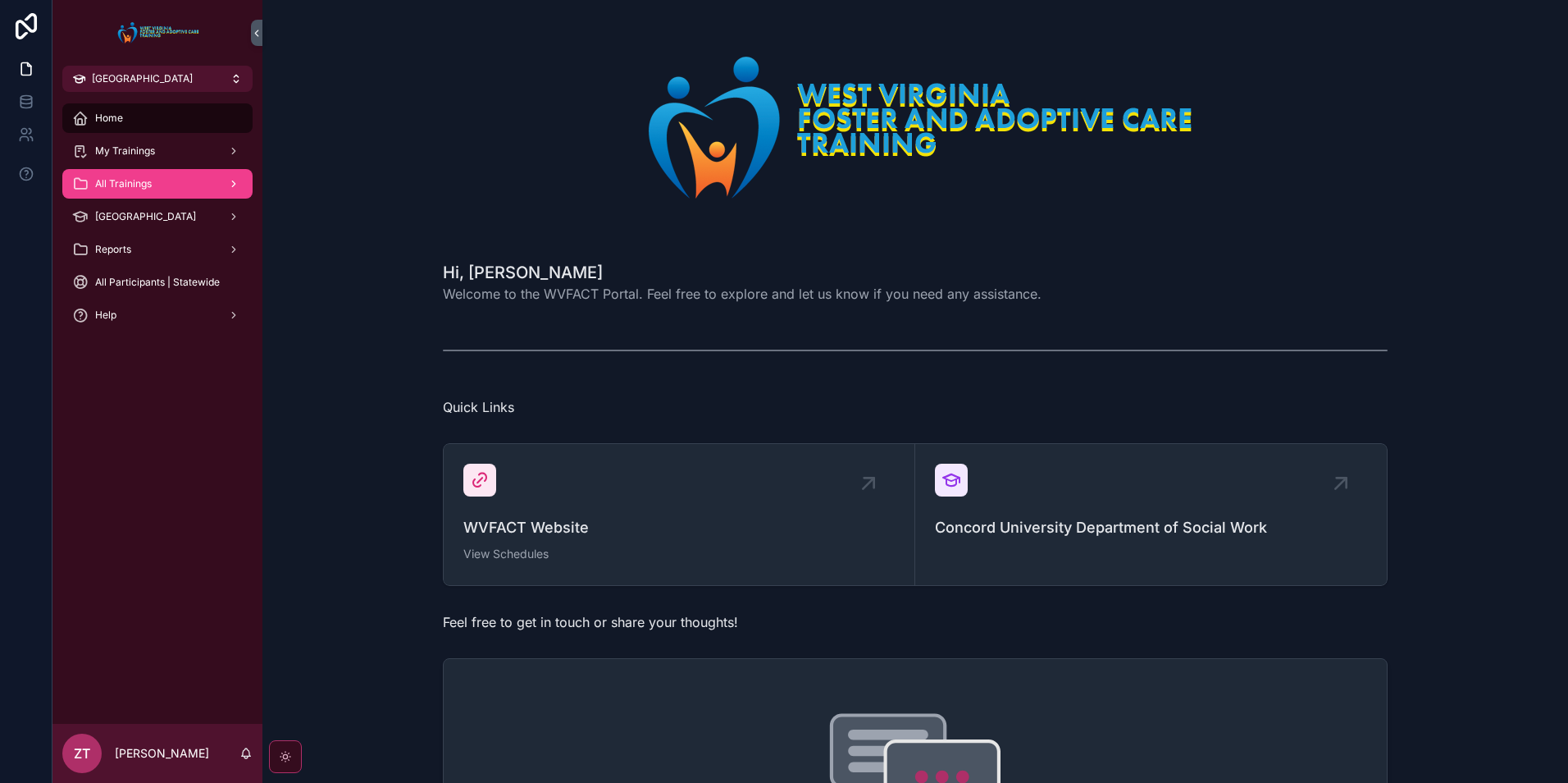
click at [170, 185] on div "All Trainings" at bounding box center [157, 184] width 170 height 27
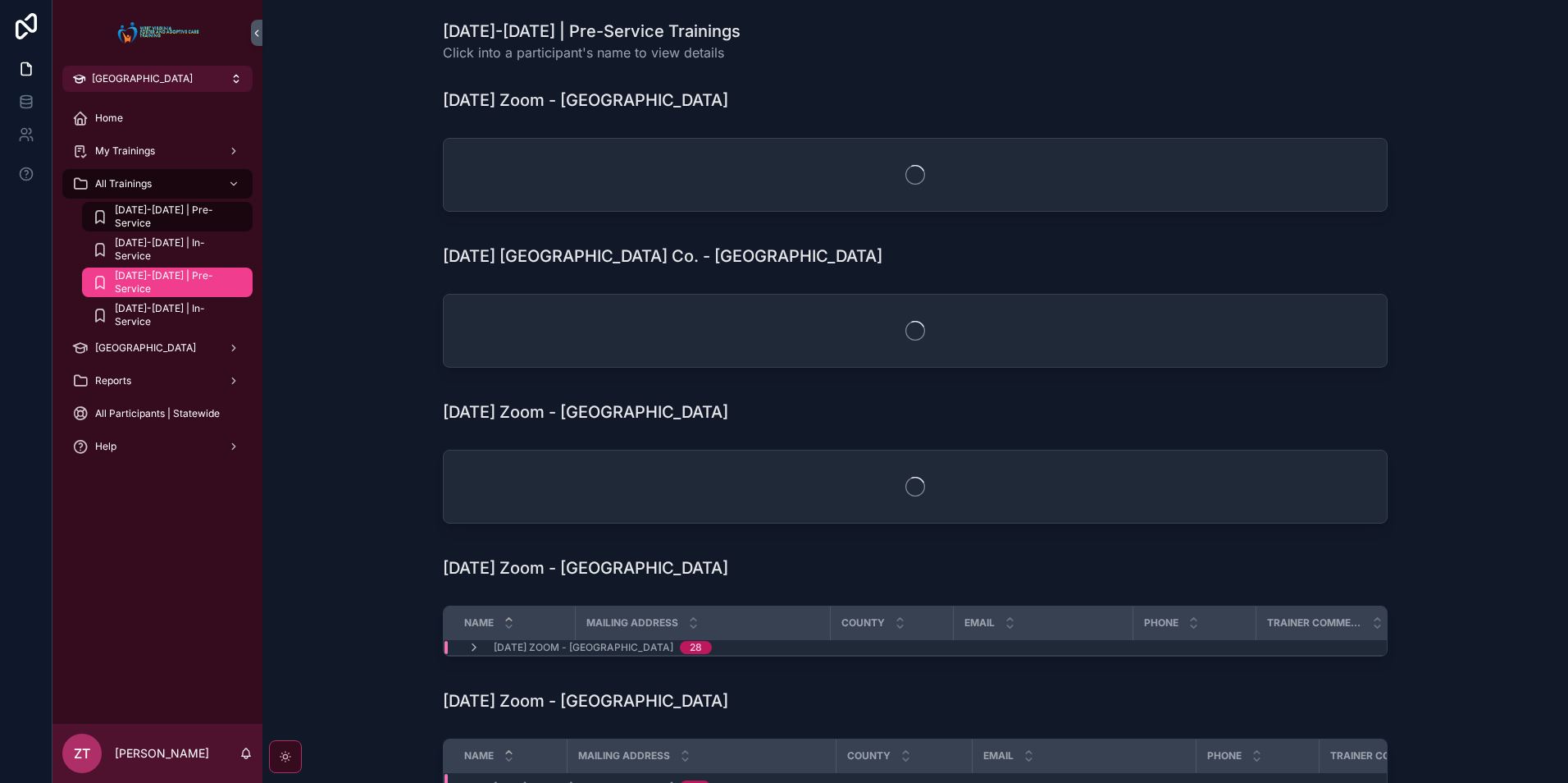
click at [183, 280] on span "[DATE]-[DATE] | Pre-Service" at bounding box center [175, 282] width 121 height 27
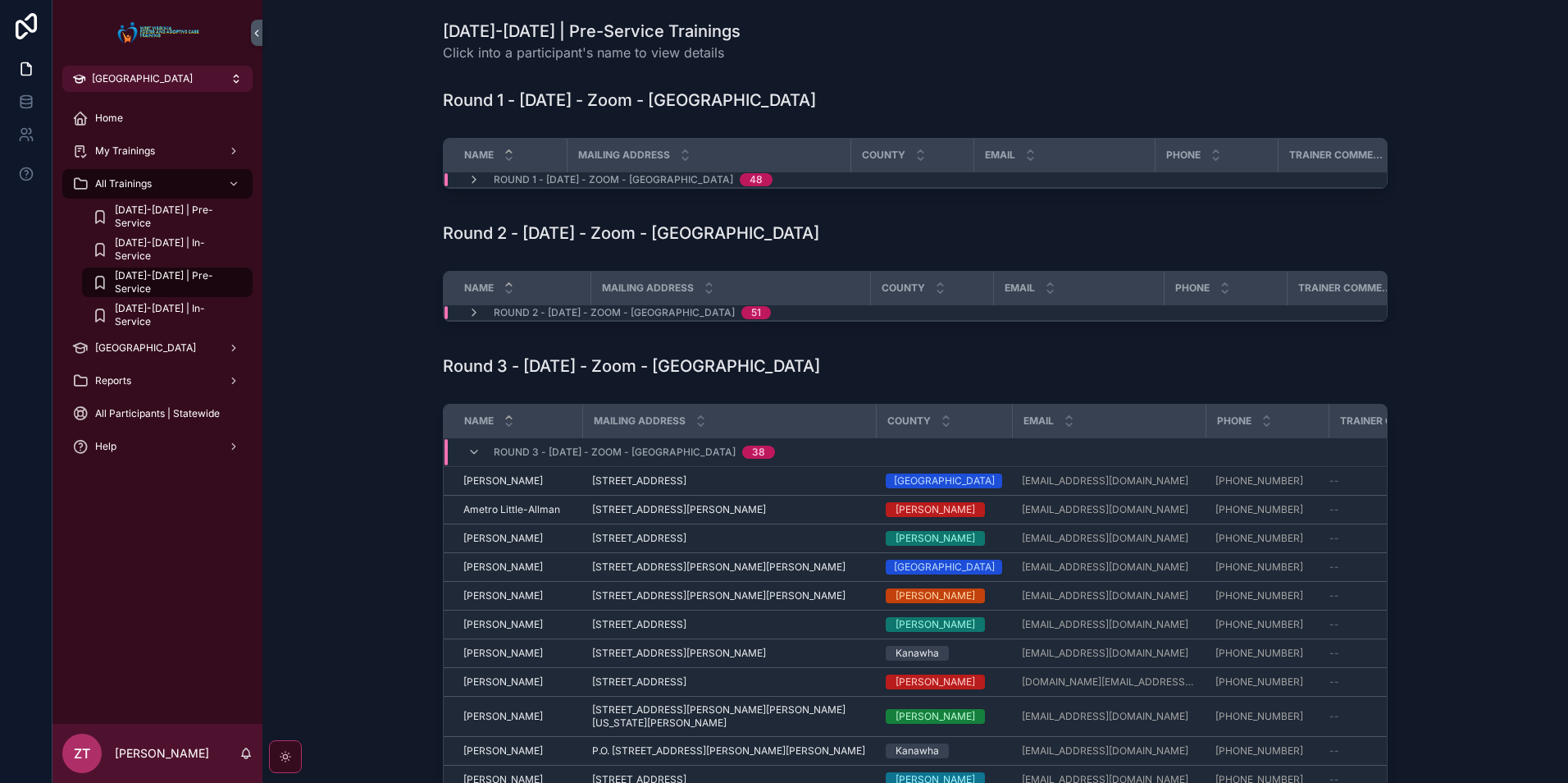
click at [467, 172] on td "Round 1 - [DATE] - Zoom - [GEOGRAPHIC_DATA] 48" at bounding box center [709, 180] width 530 height 15
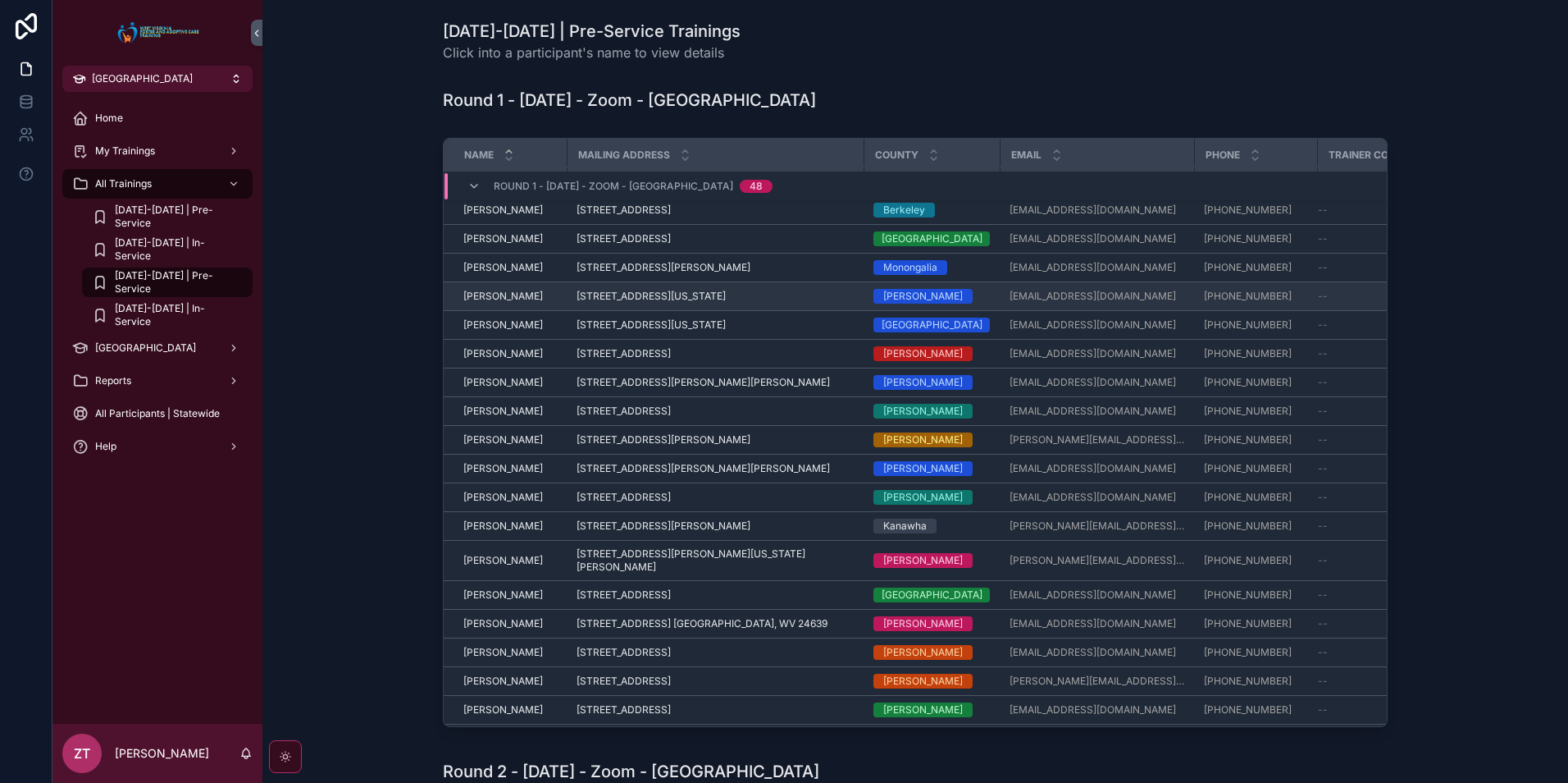
scroll to position [515, 0]
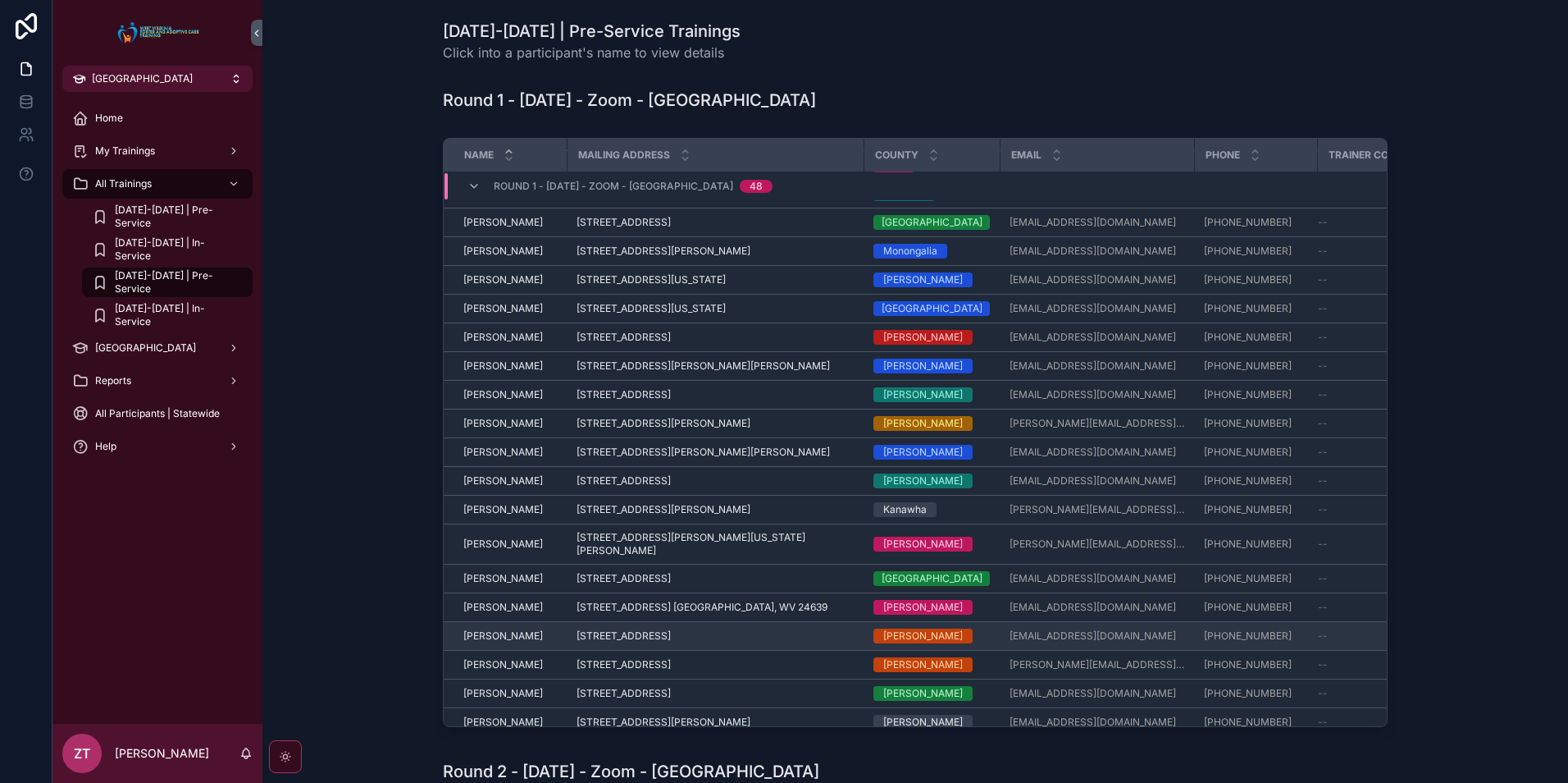
click at [506, 630] on span "[PERSON_NAME]" at bounding box center [503, 636] width 79 height 13
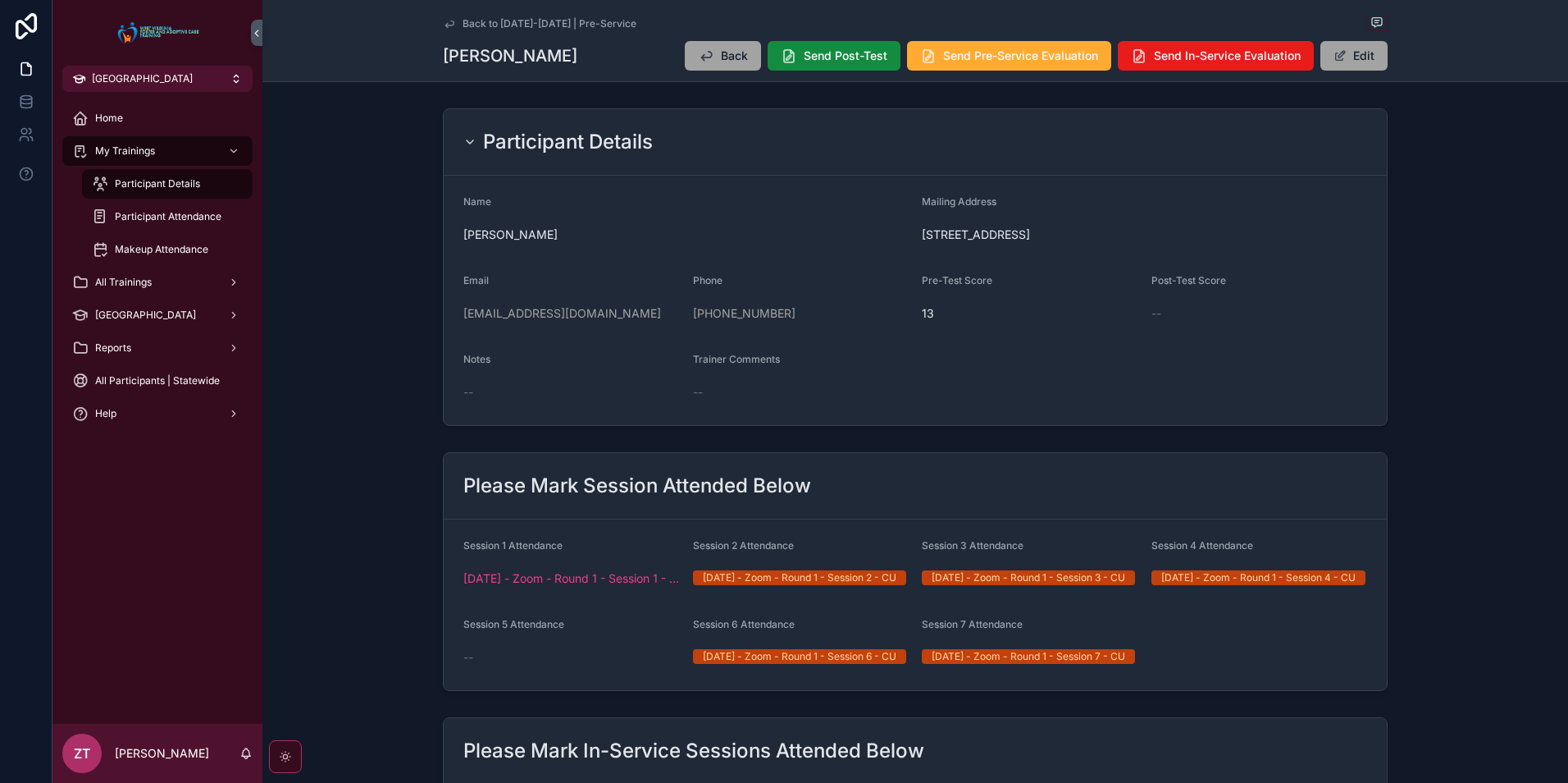
click at [447, 23] on icon "scrollable content" at bounding box center [449, 24] width 13 height 13
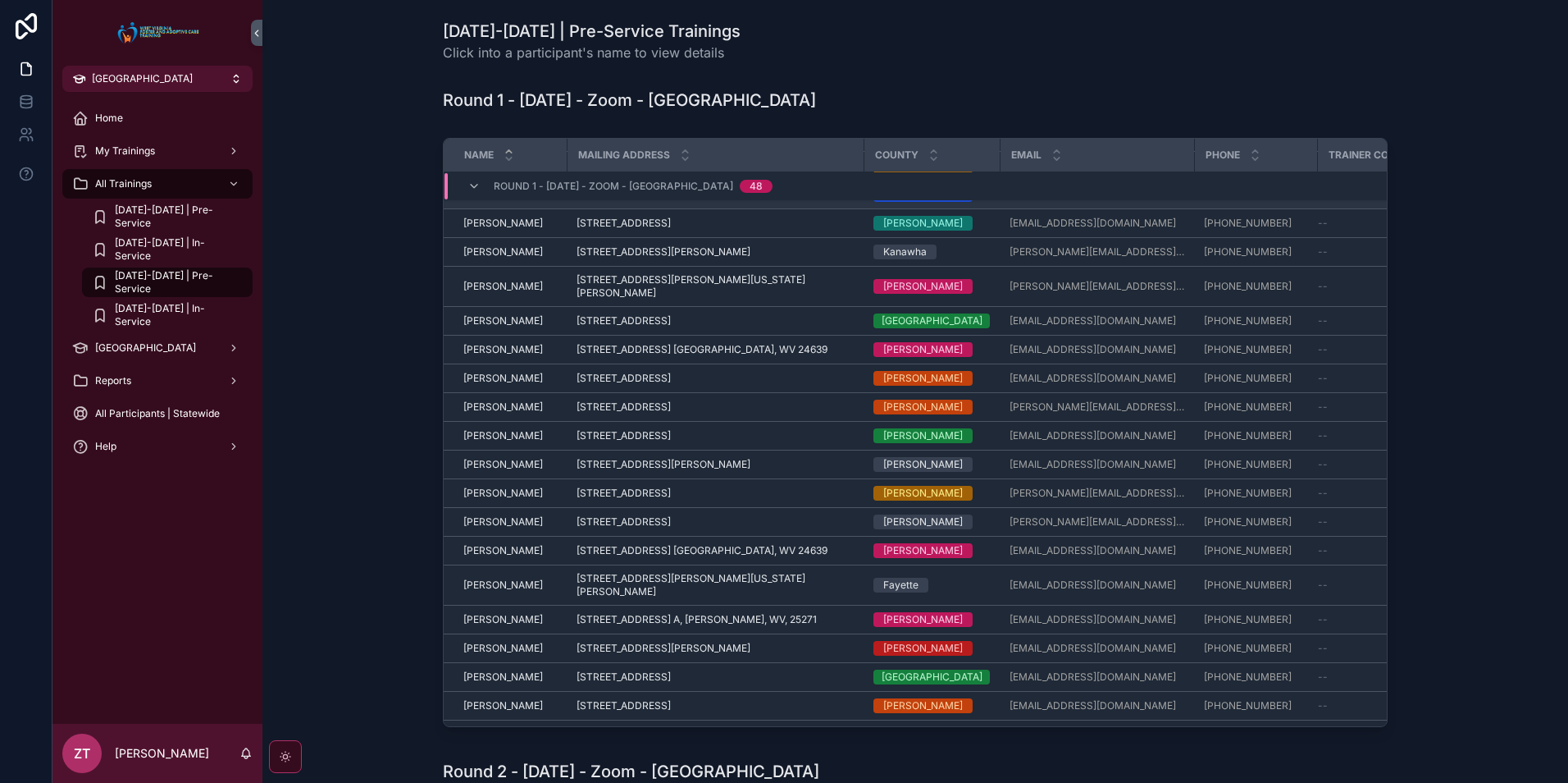
scroll to position [884, 0]
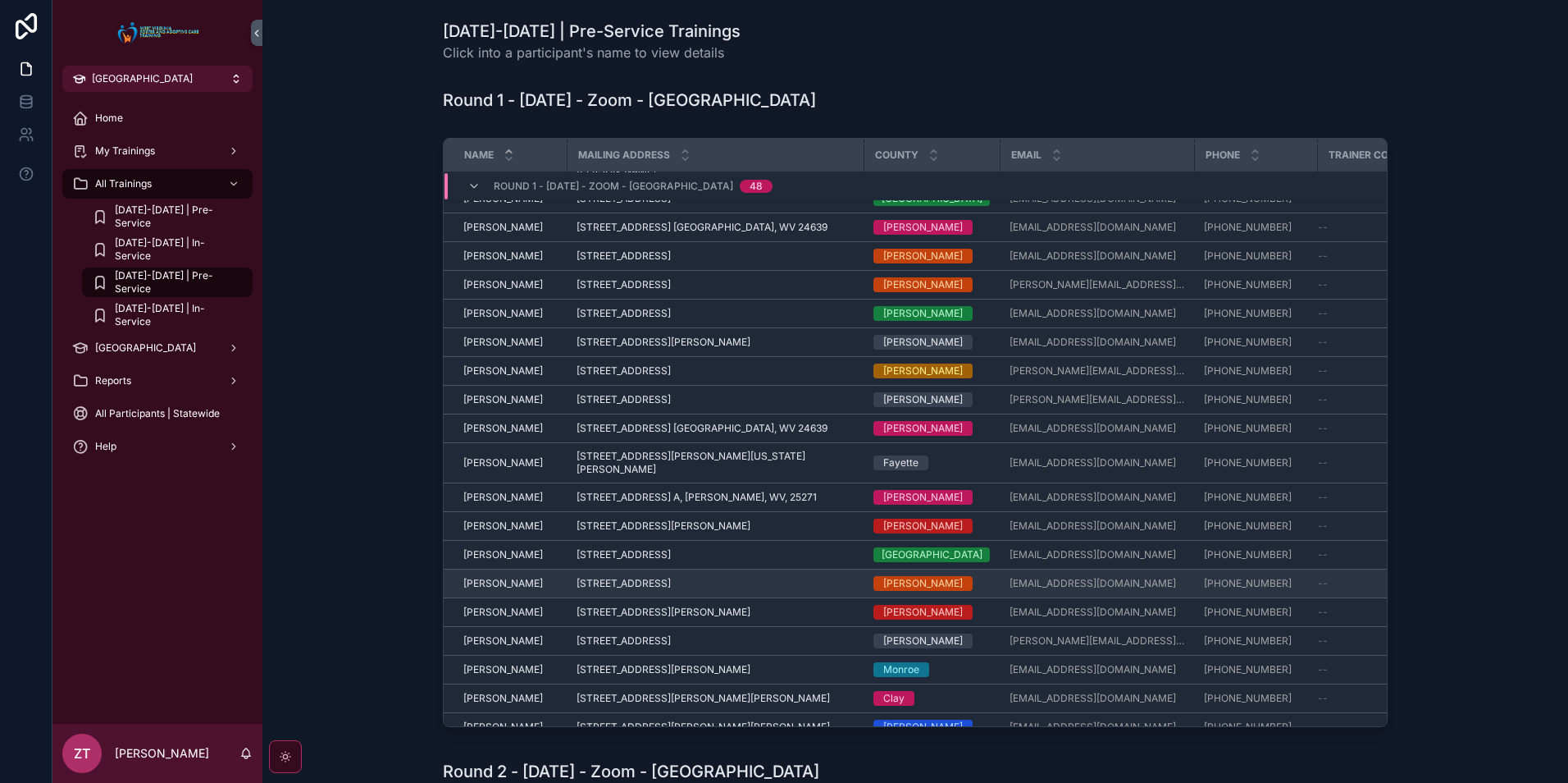
click at [501, 577] on span "[PERSON_NAME]" at bounding box center [503, 583] width 79 height 13
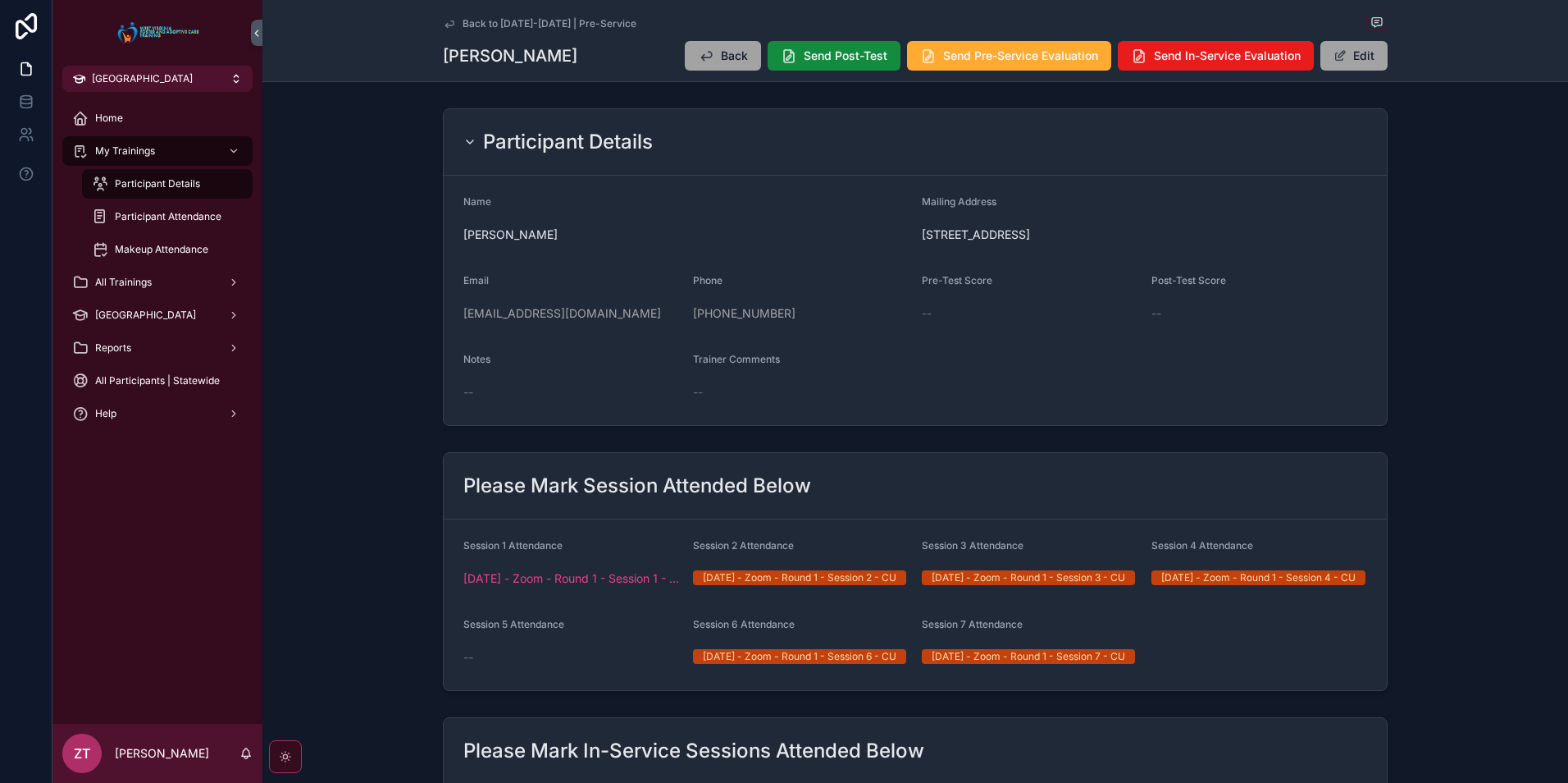
click at [449, 27] on icon "scrollable content" at bounding box center [449, 24] width 13 height 13
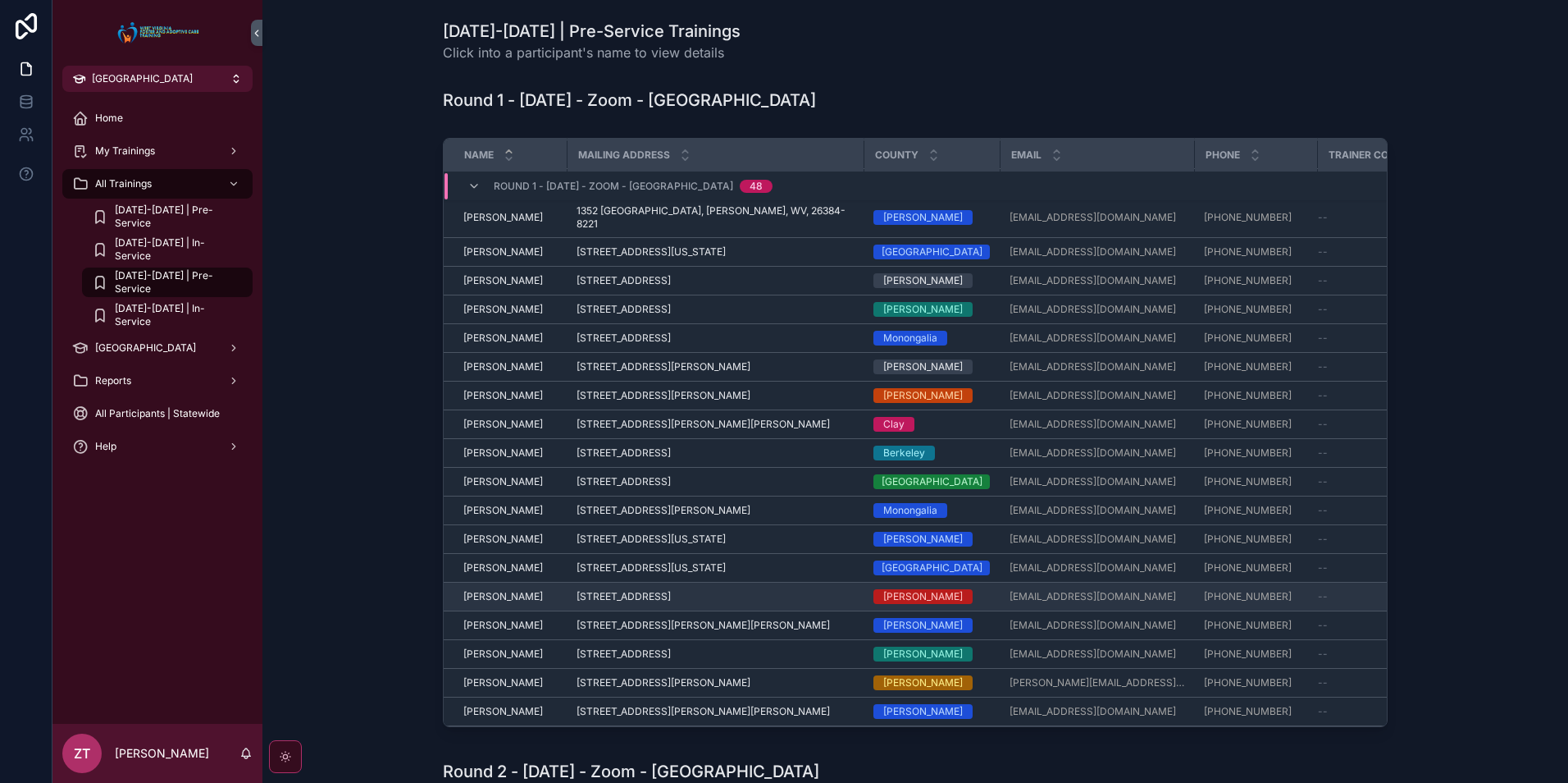
scroll to position [515, 0]
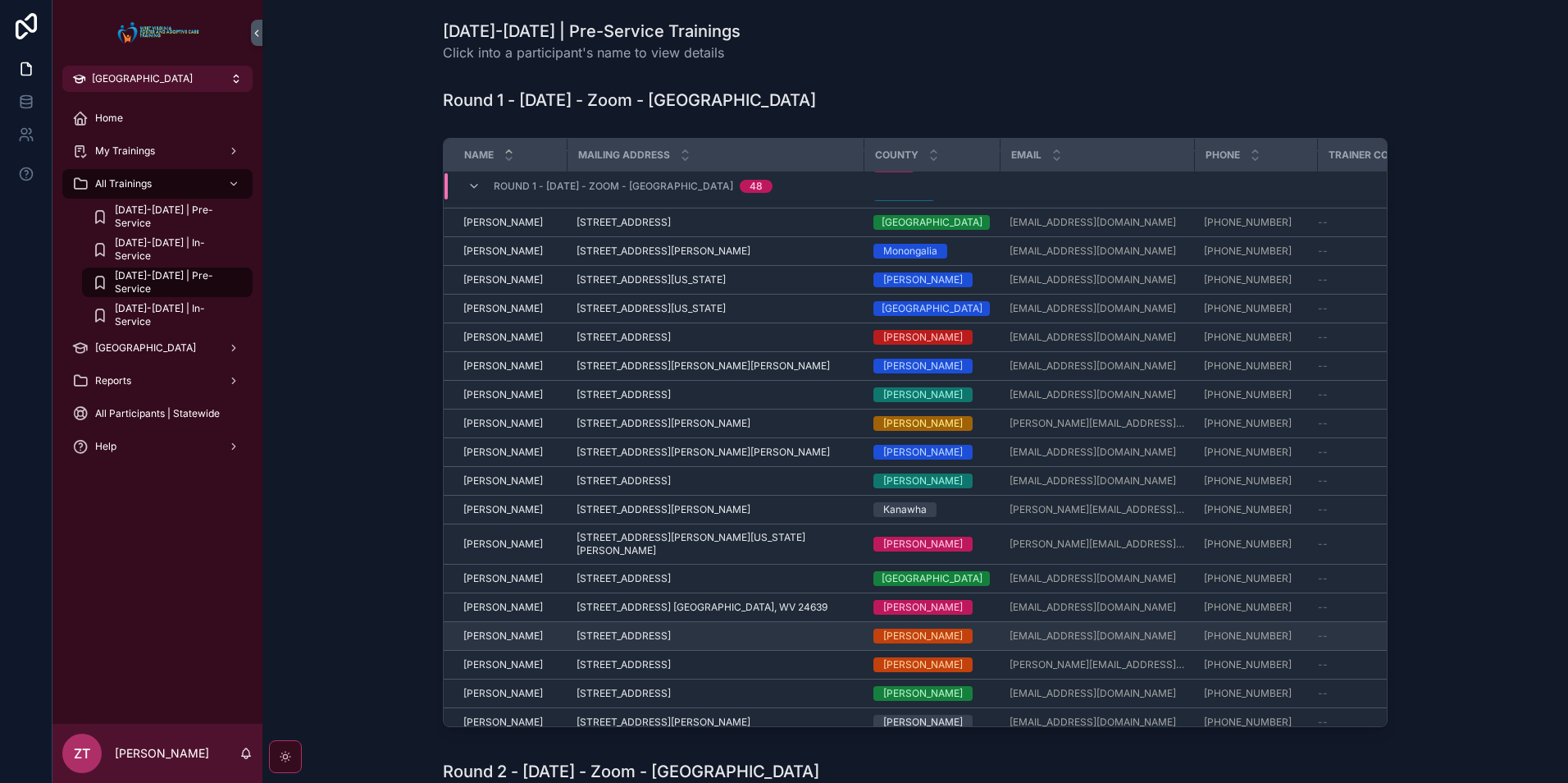
click at [502, 630] on span "[PERSON_NAME]" at bounding box center [503, 636] width 79 height 13
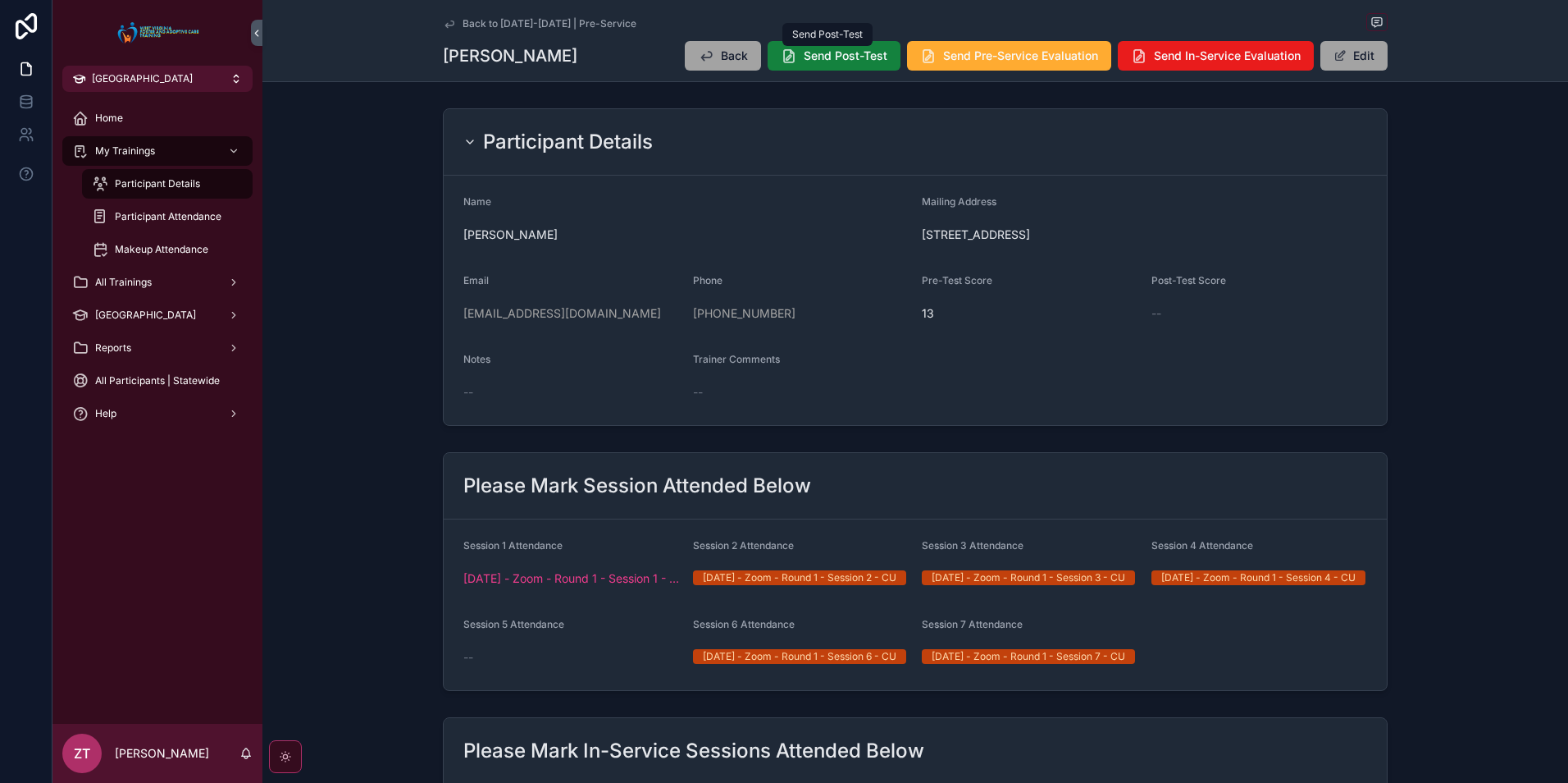
click at [816, 65] on button "Send Post-Test" at bounding box center [834, 55] width 132 height 29
click at [443, 22] on icon "scrollable content" at bounding box center [449, 24] width 13 height 13
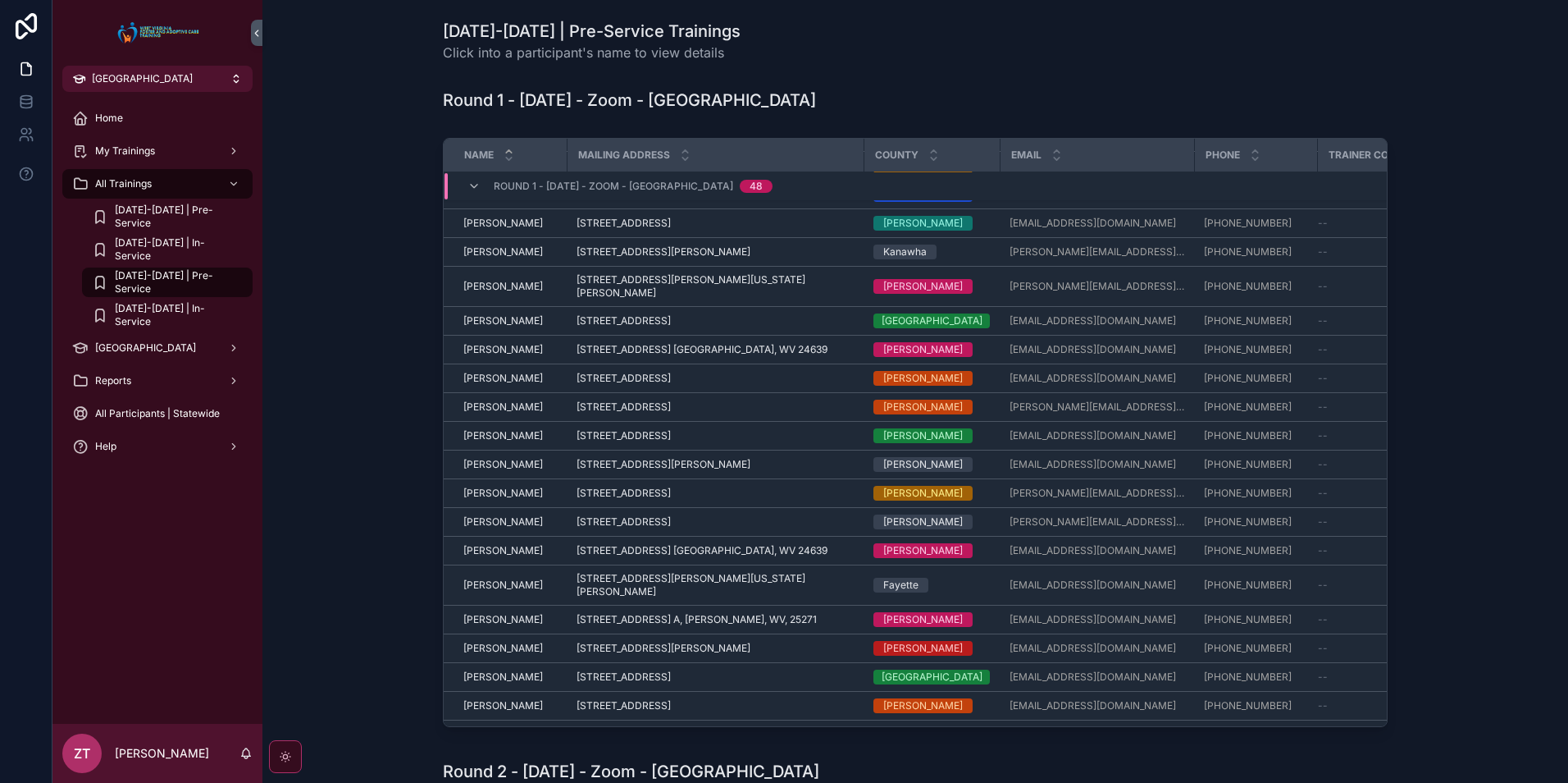
scroll to position [884, 0]
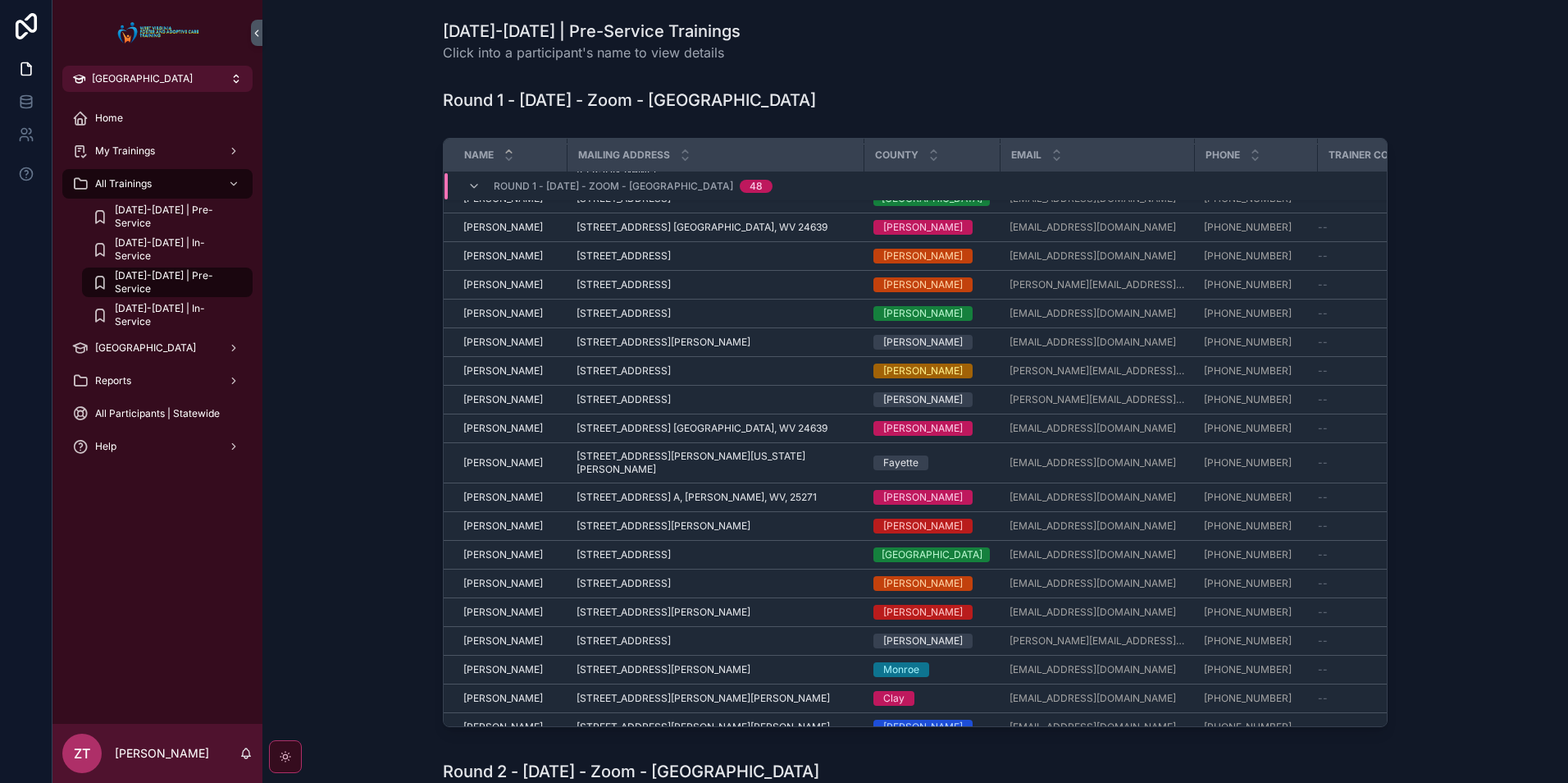
click at [502, 577] on span "[PERSON_NAME]" at bounding box center [503, 583] width 79 height 13
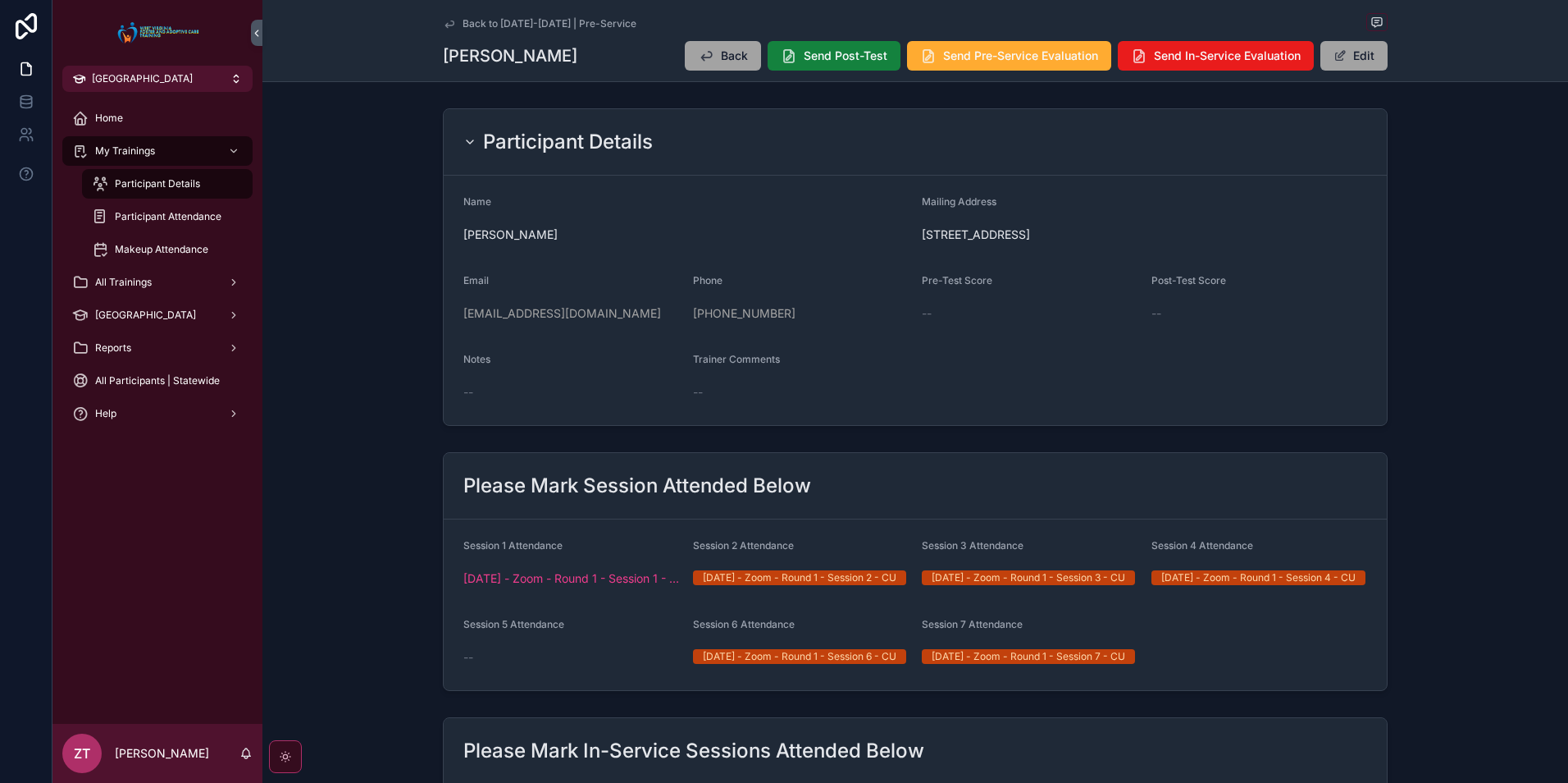
click at [810, 59] on span "Send Post-Test" at bounding box center [845, 55] width 83 height 16
click at [447, 18] on icon "scrollable content" at bounding box center [449, 24] width 13 height 13
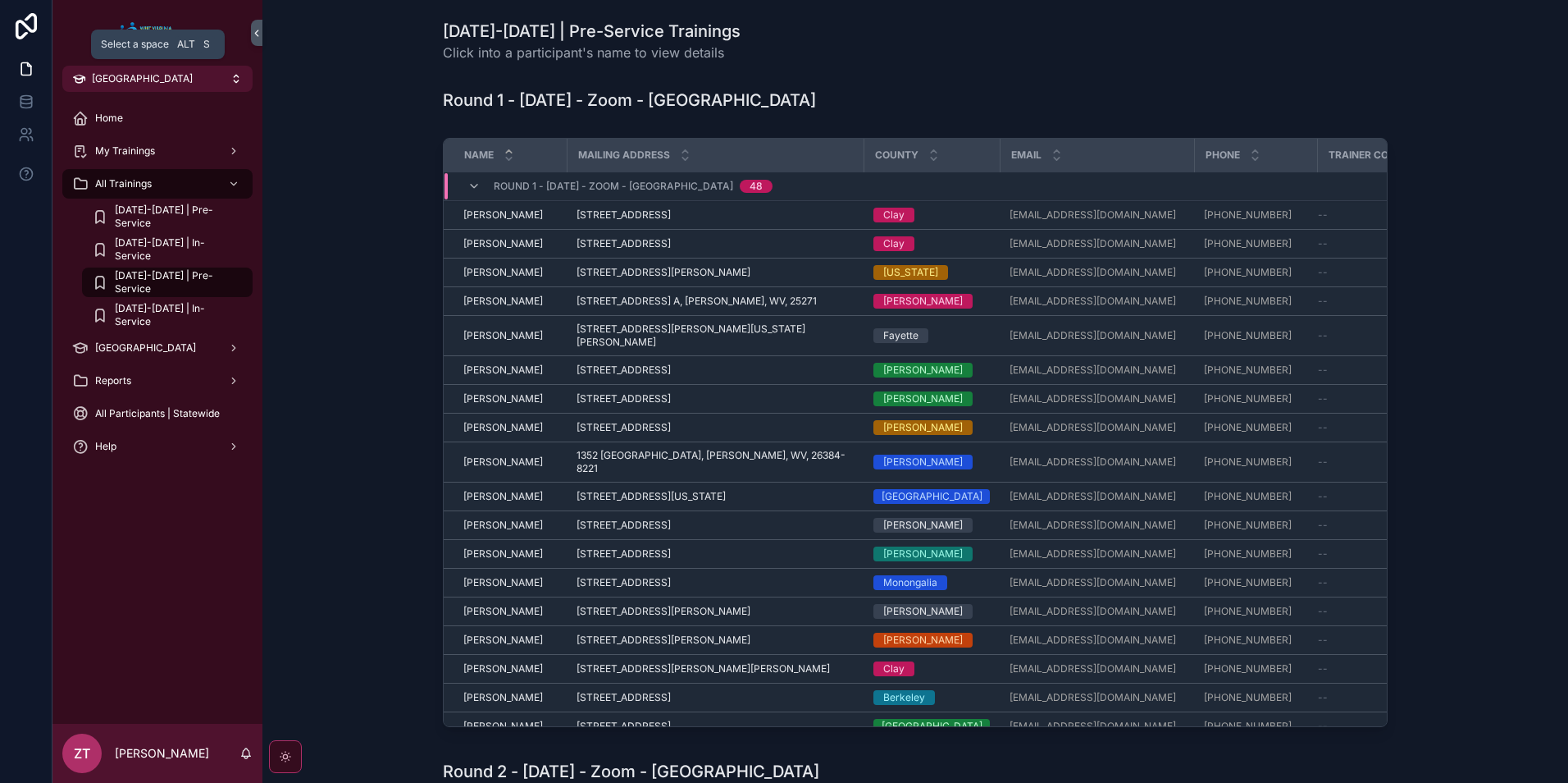
click at [120, 75] on span "[GEOGRAPHIC_DATA]" at bounding box center [142, 79] width 101 height 13
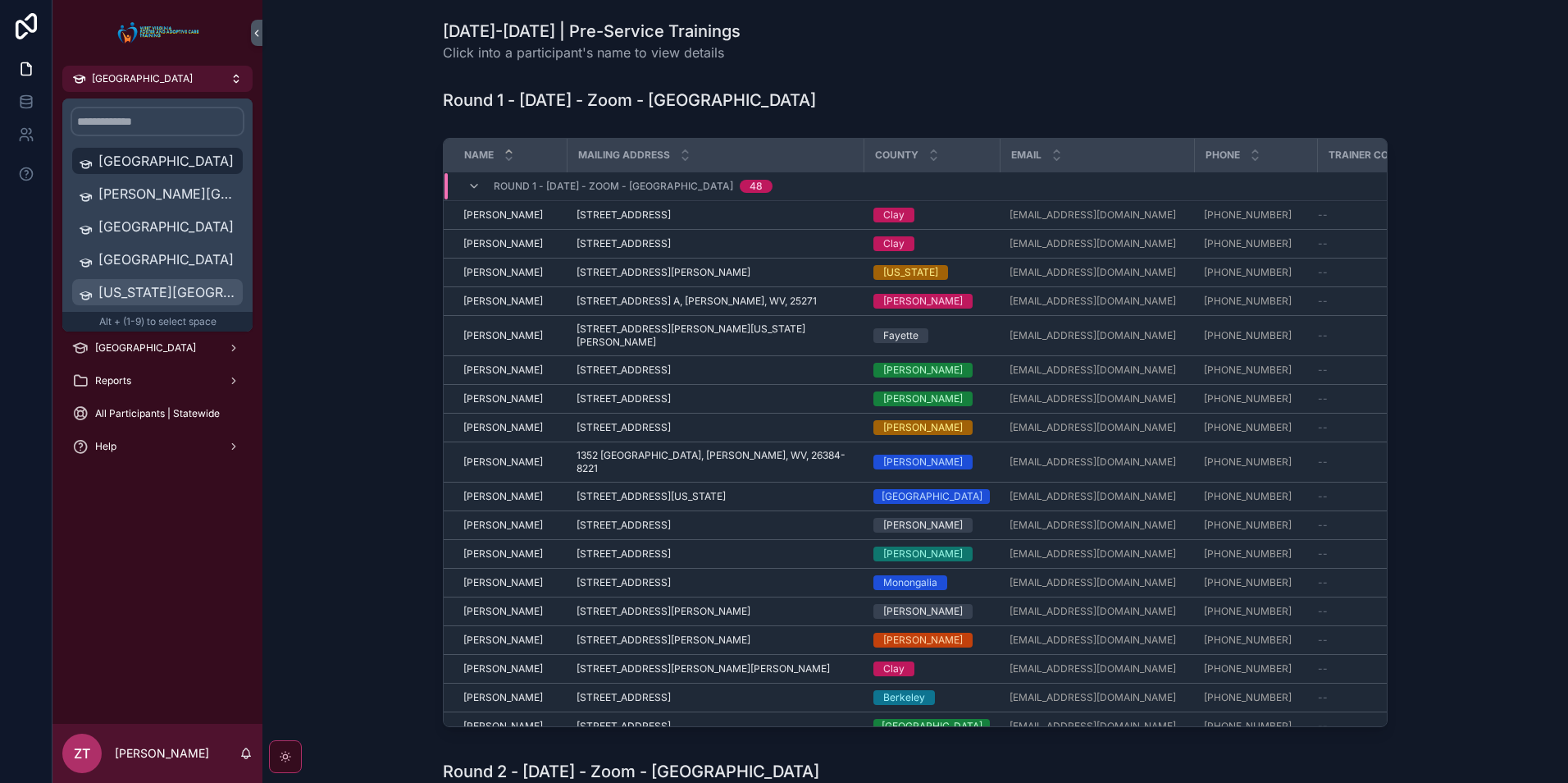
click at [173, 281] on div "[US_STATE][GEOGRAPHIC_DATA]" at bounding box center [157, 293] width 170 height 27
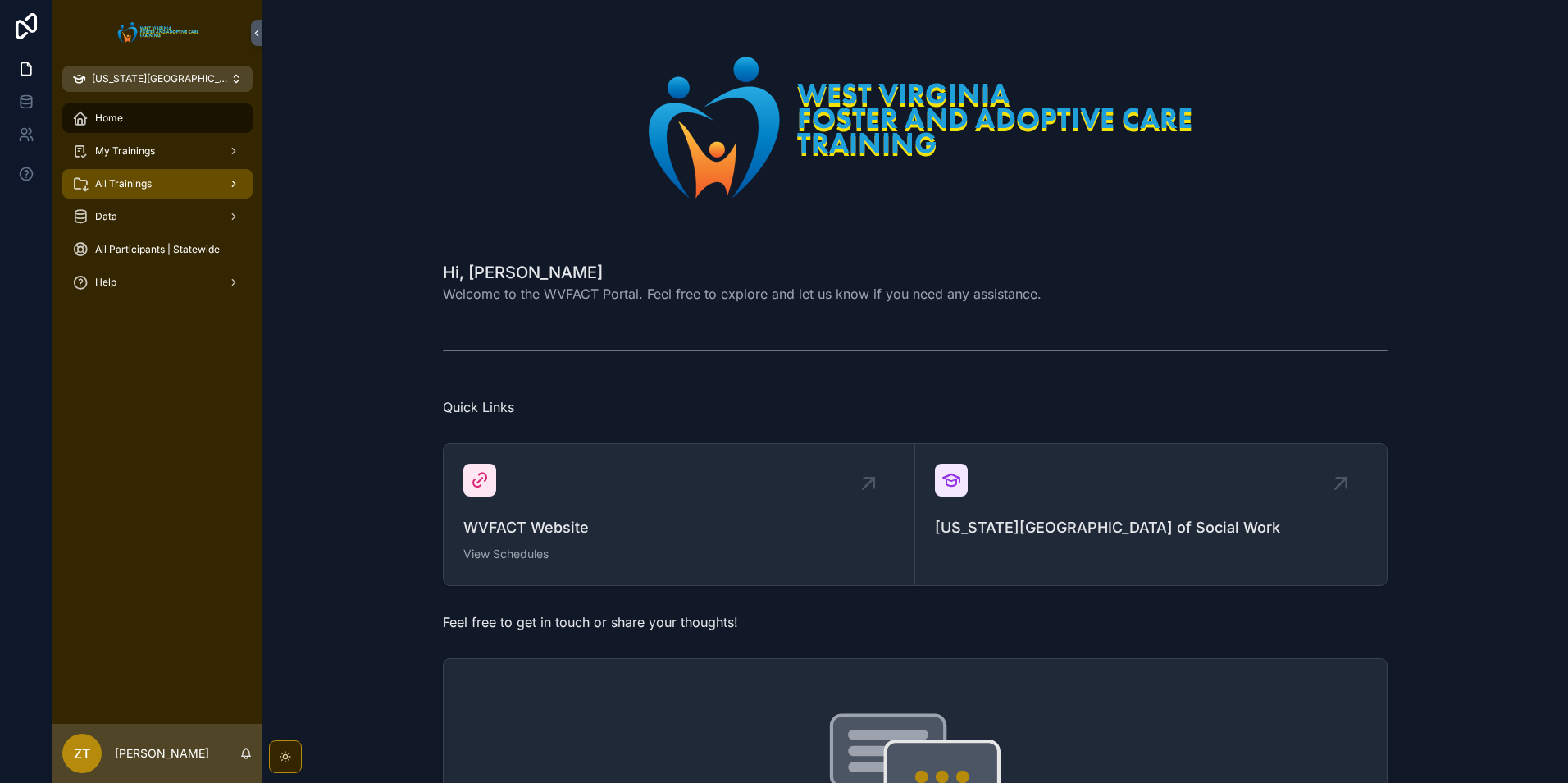
click at [163, 181] on div "All Trainings" at bounding box center [157, 184] width 170 height 27
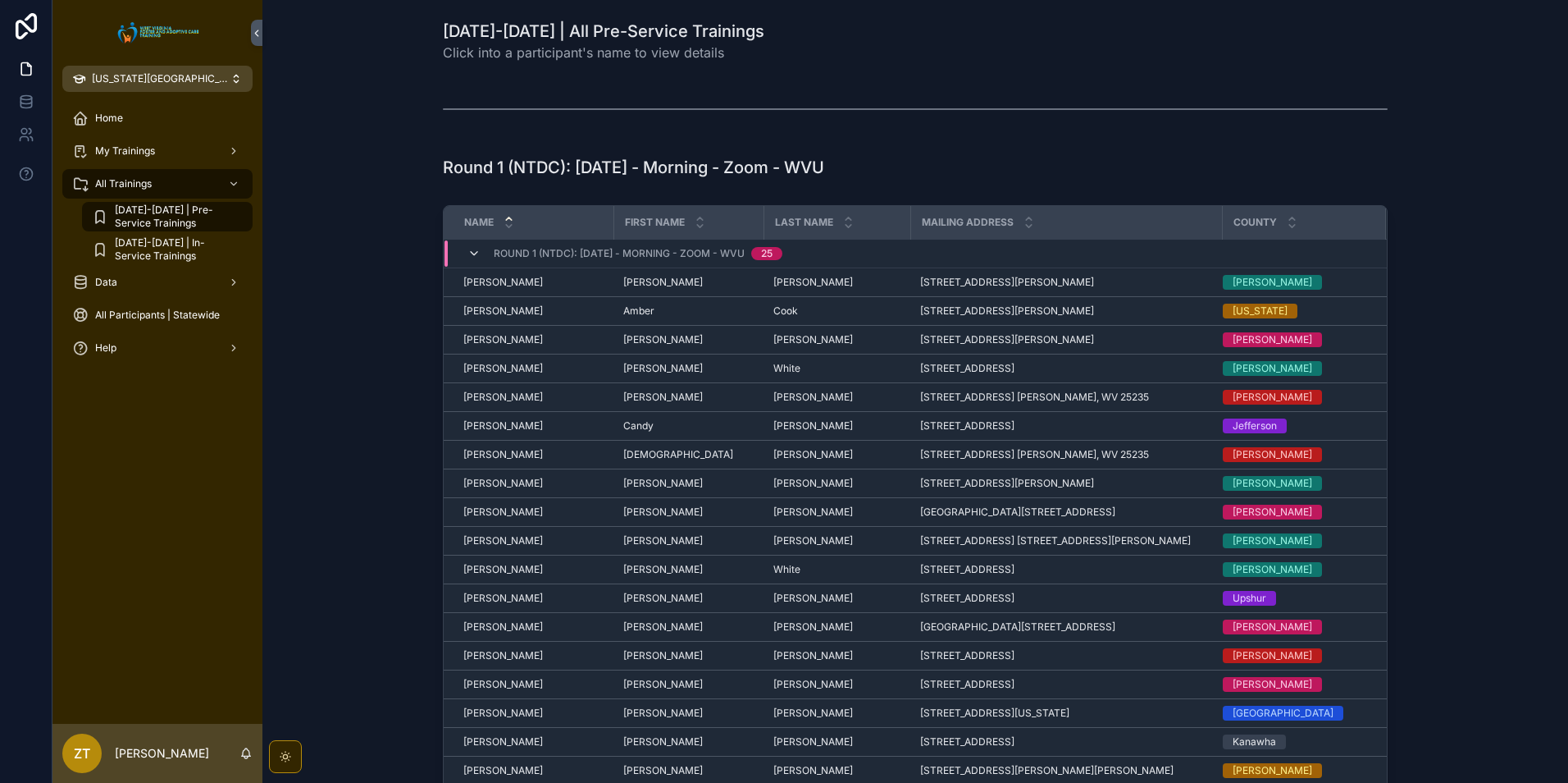
click at [472, 254] on icon "scrollable content" at bounding box center [474, 254] width 13 height 13
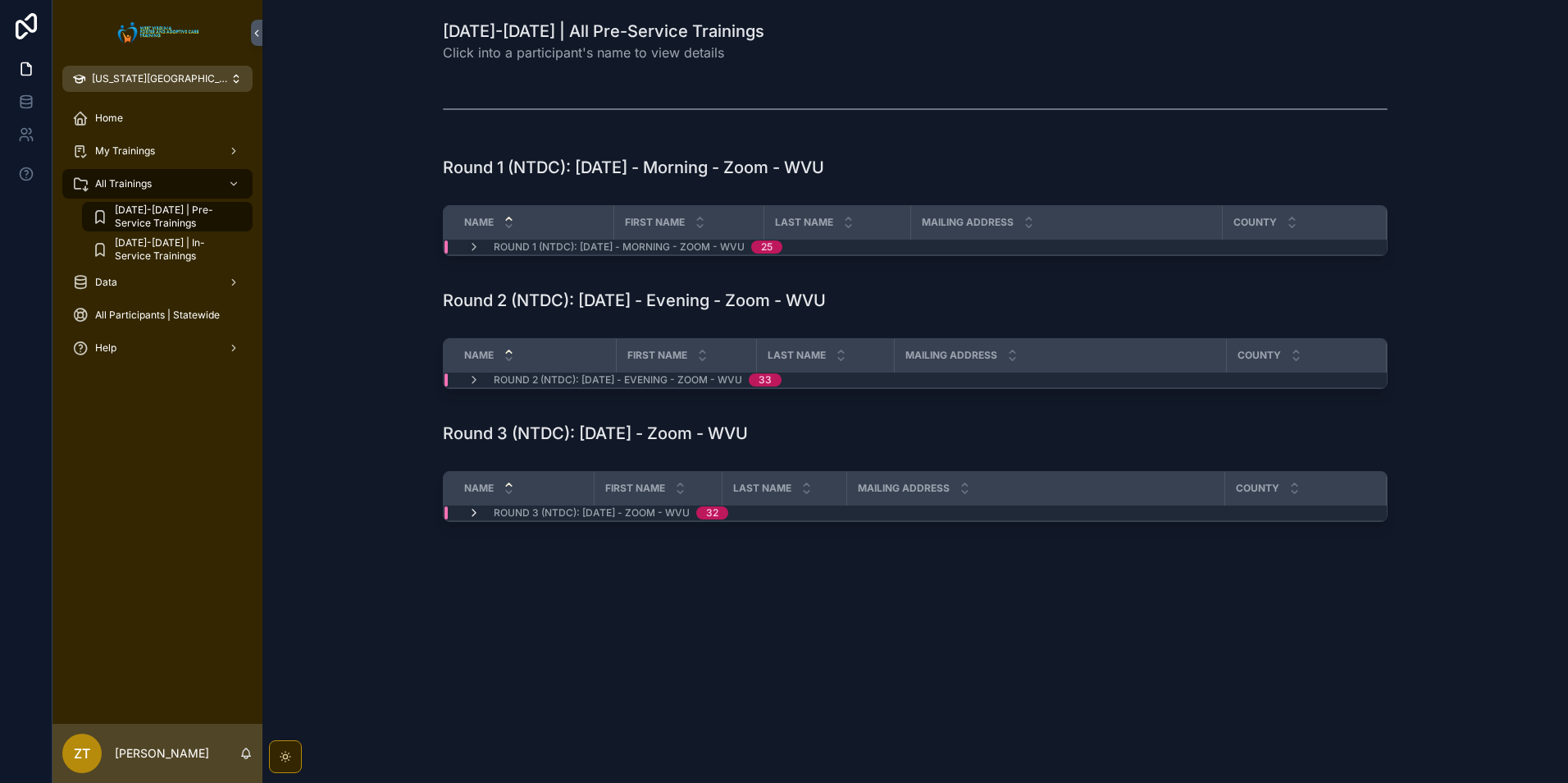
click at [473, 511] on icon "scrollable content" at bounding box center [474, 513] width 13 height 13
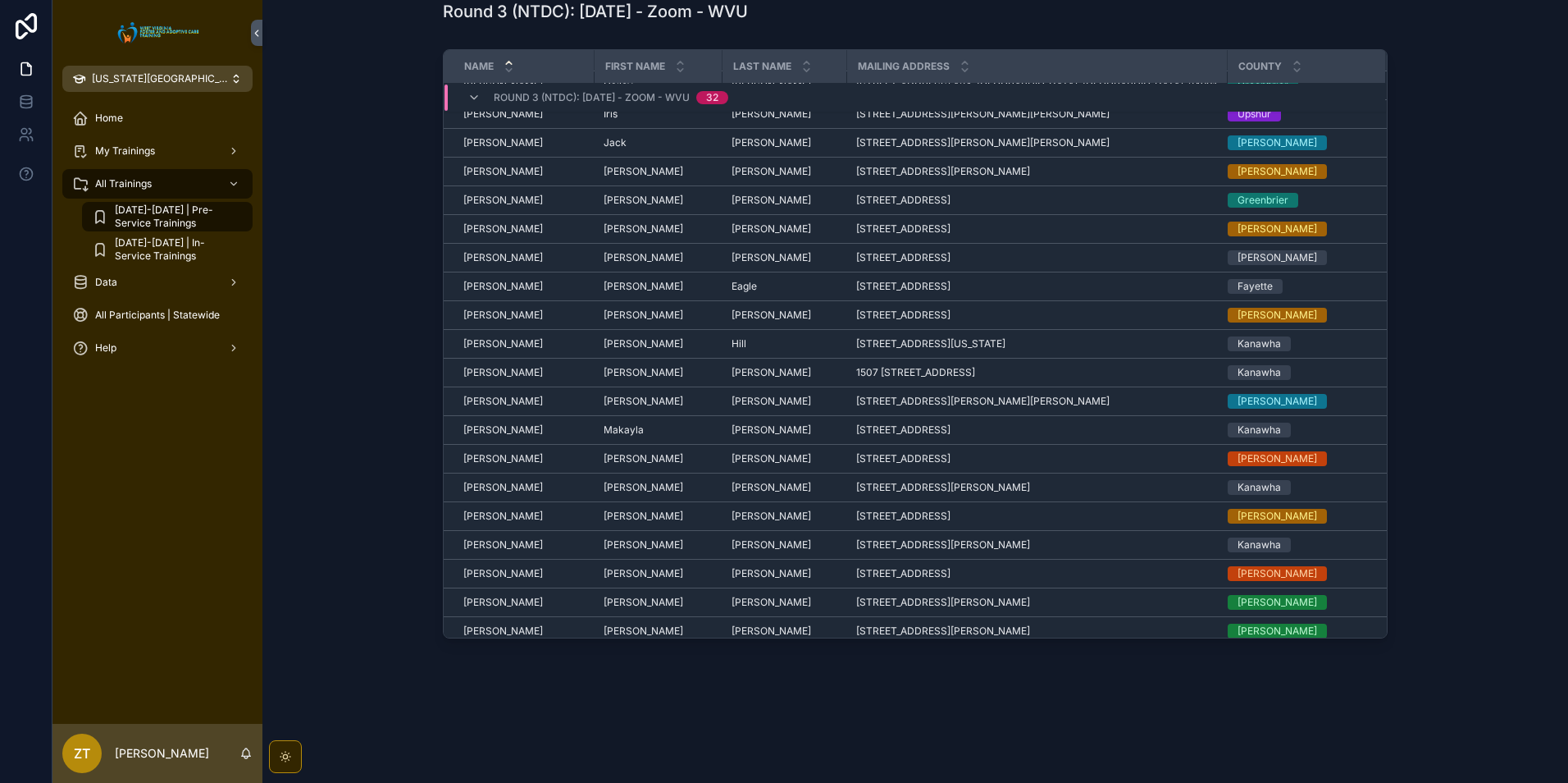
scroll to position [416, 0]
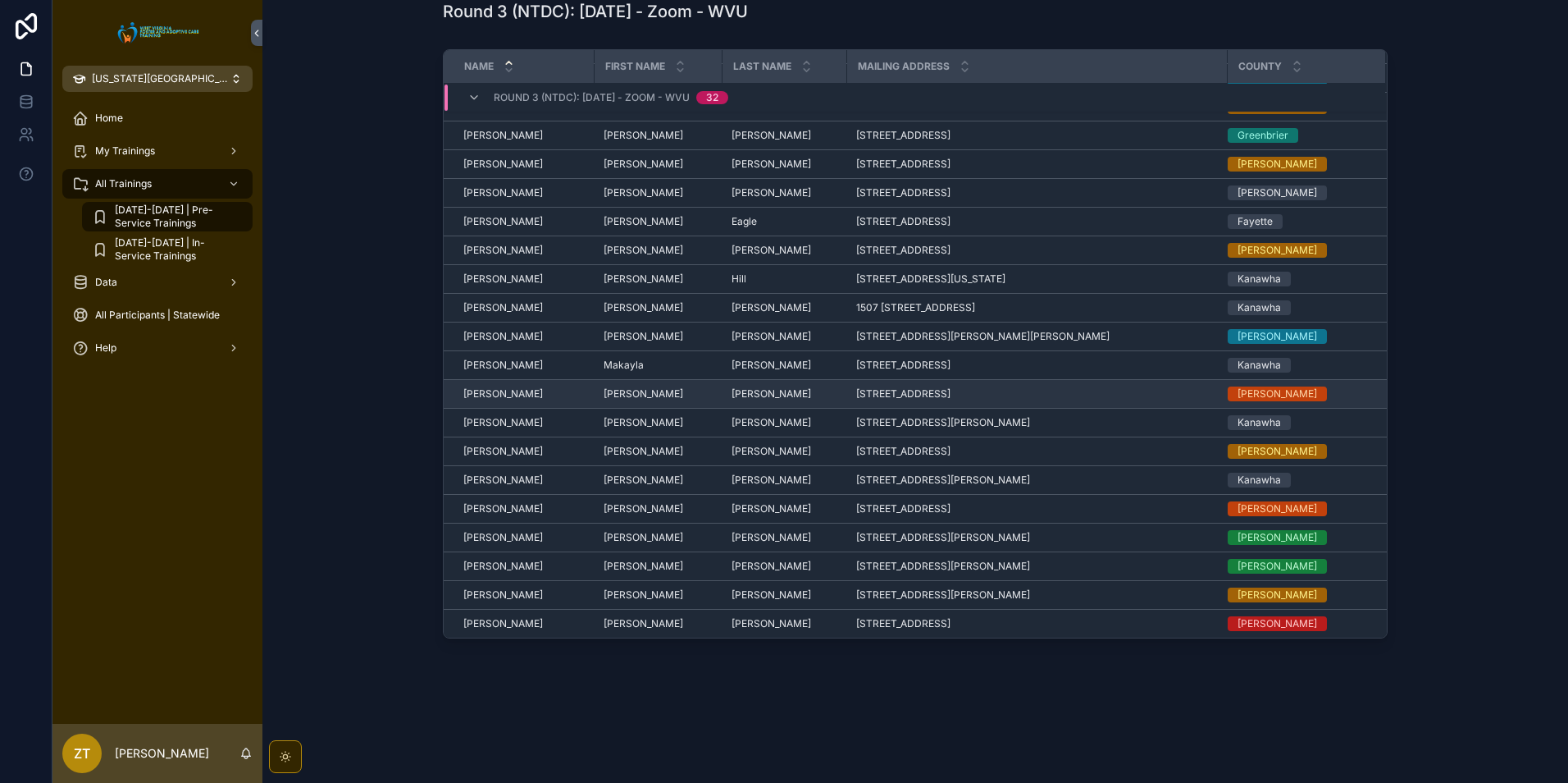
click at [501, 392] on span "[PERSON_NAME]" at bounding box center [503, 394] width 79 height 13
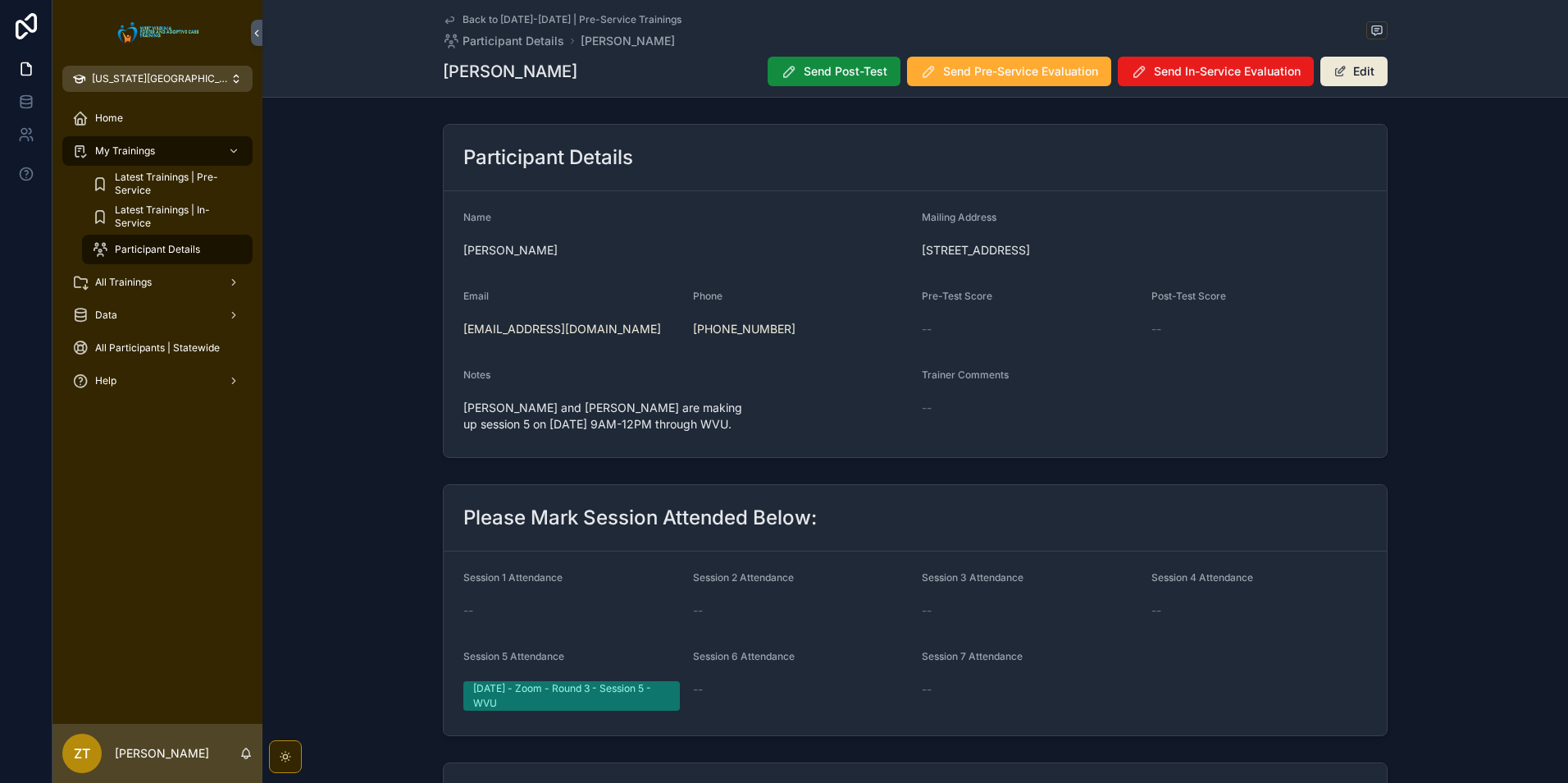
click at [452, 17] on link "Back to [DATE]-[DATE] | Pre-Service Trainings" at bounding box center [562, 20] width 238 height 13
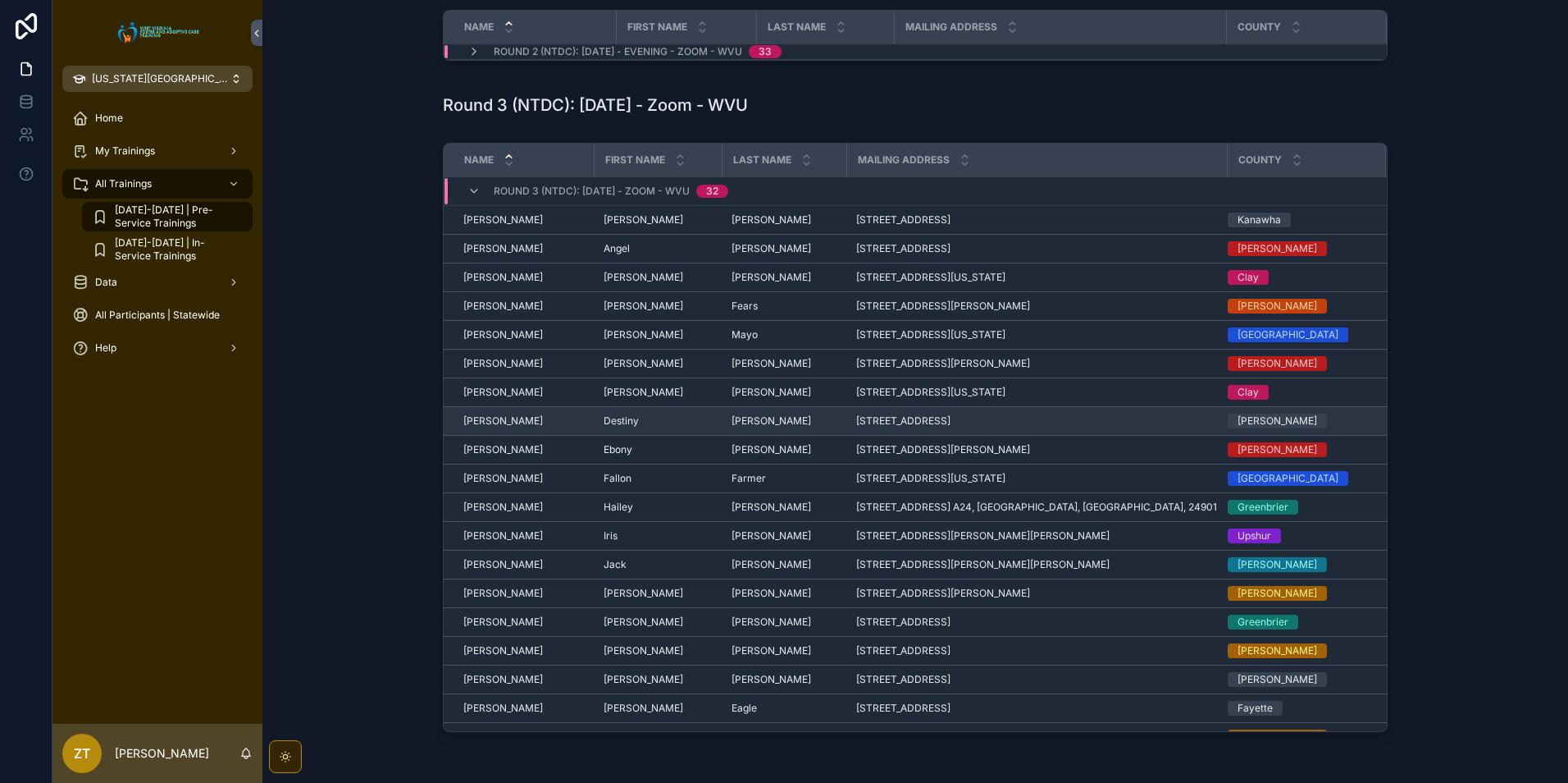
scroll to position [416, 0]
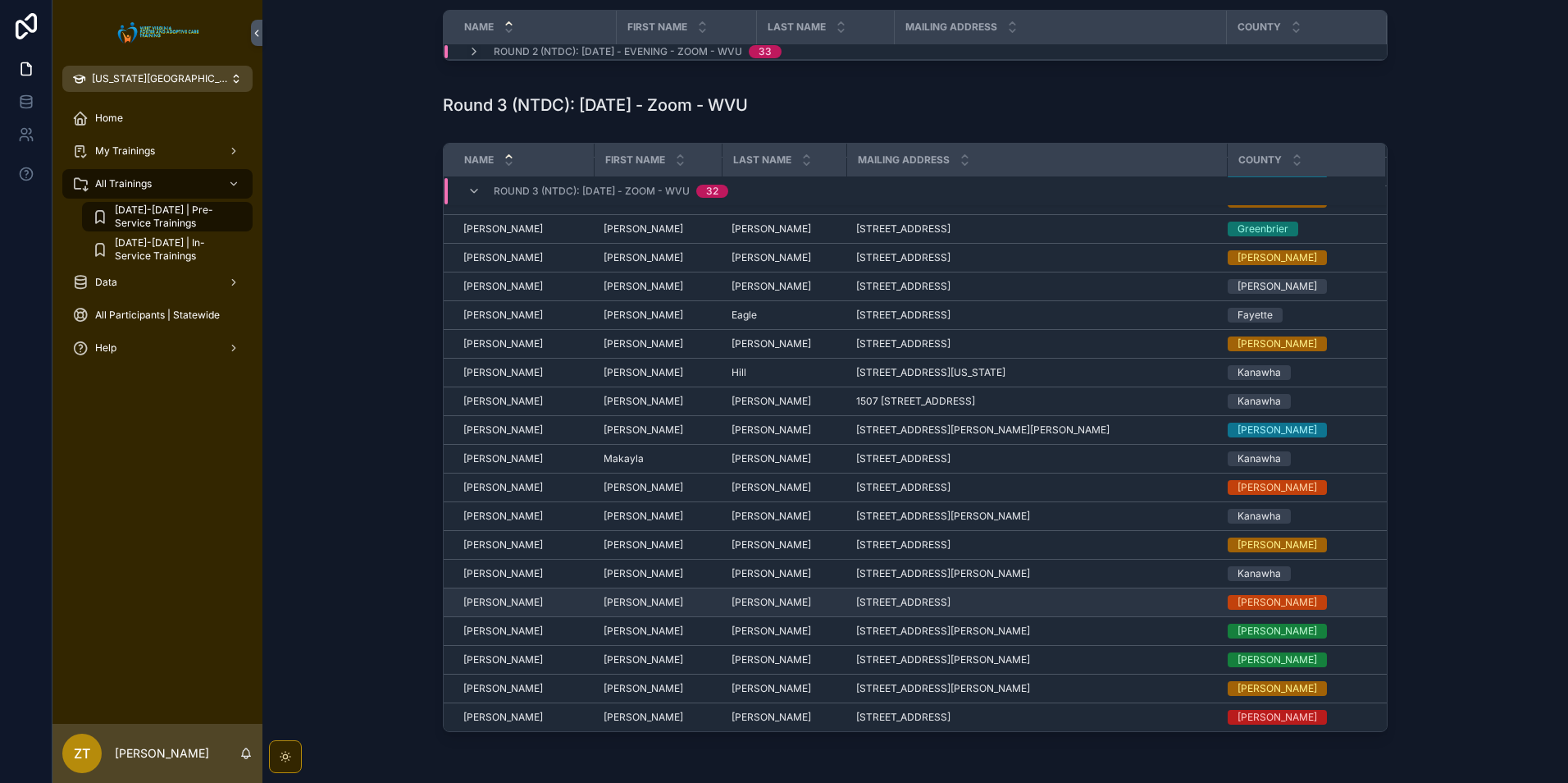
click at [489, 601] on span "[PERSON_NAME]" at bounding box center [503, 602] width 79 height 13
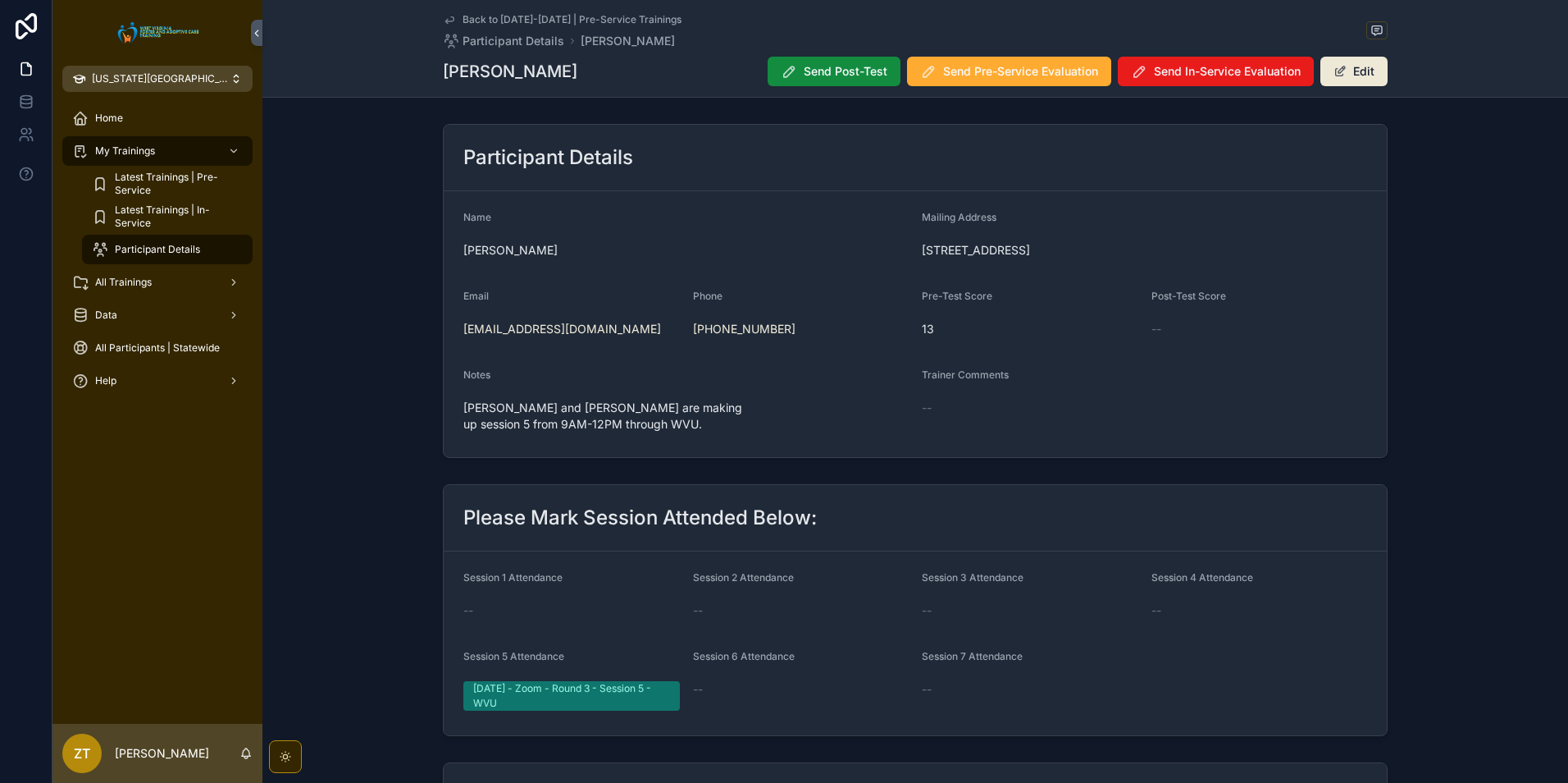
click at [443, 15] on icon "scrollable content" at bounding box center [449, 20] width 13 height 13
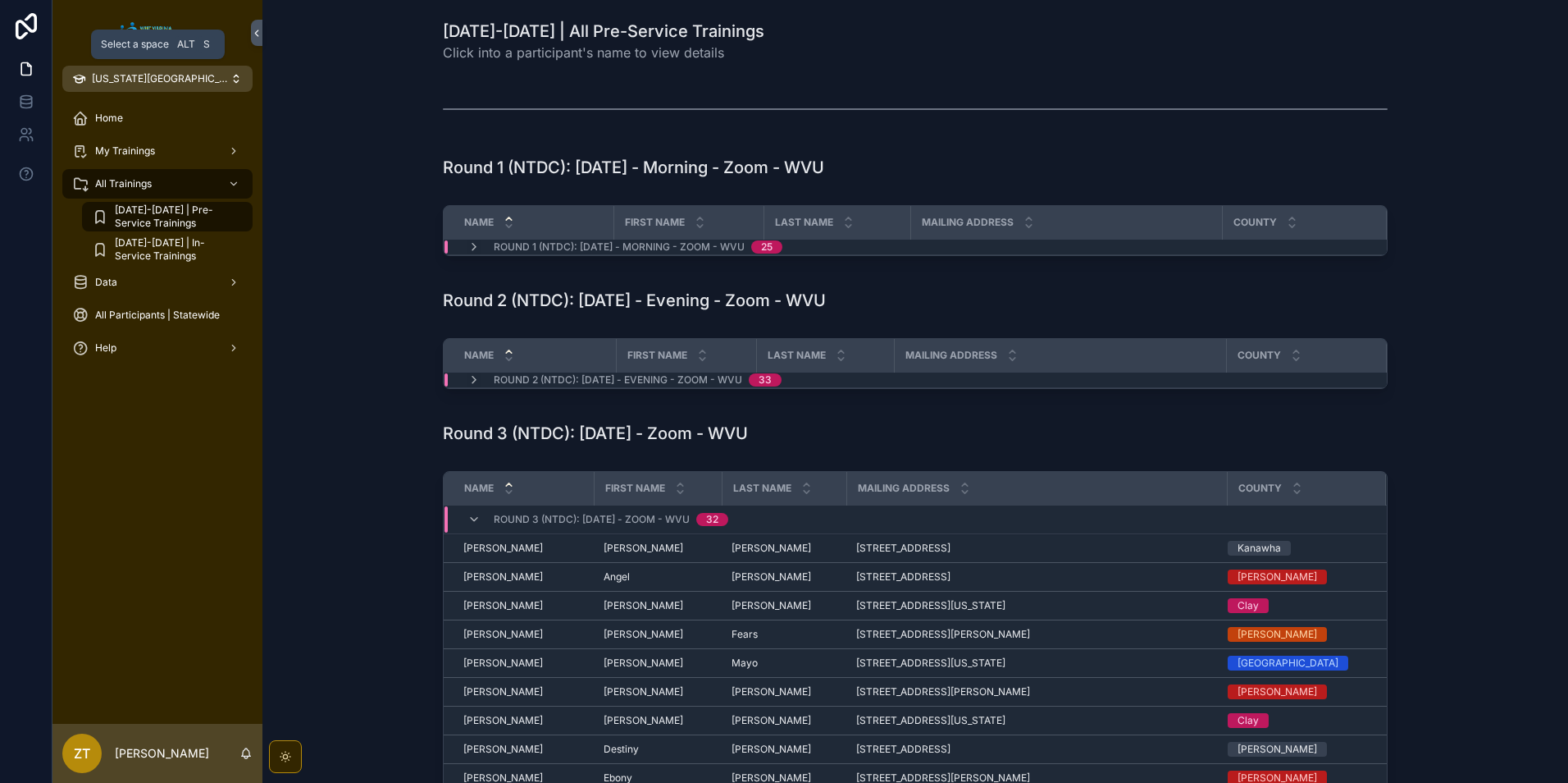
click at [152, 82] on span "[US_STATE][GEOGRAPHIC_DATA]" at bounding box center [161, 79] width 138 height 13
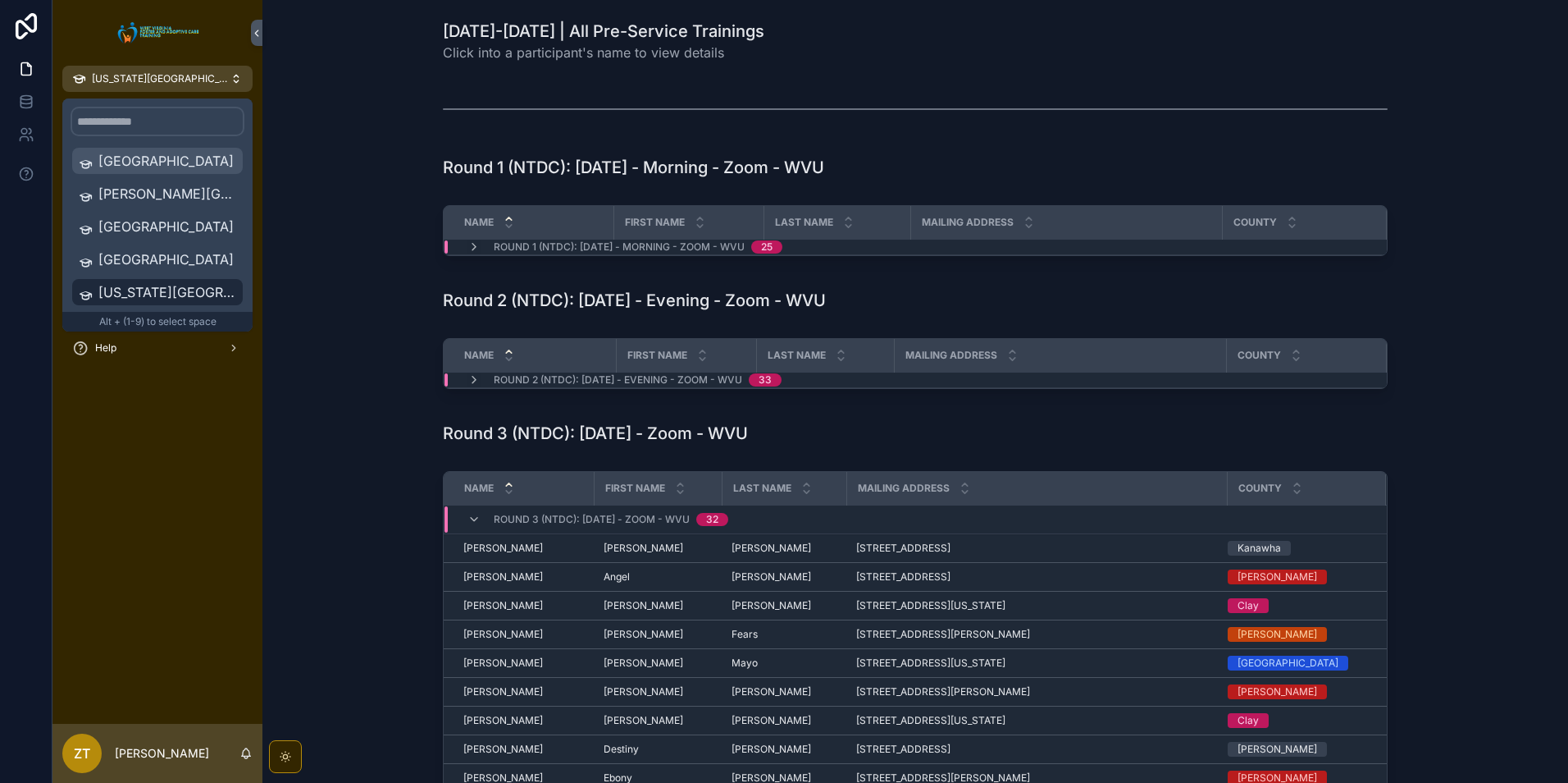
click at [140, 151] on span "[GEOGRAPHIC_DATA]" at bounding box center [167, 160] width 138 height 20
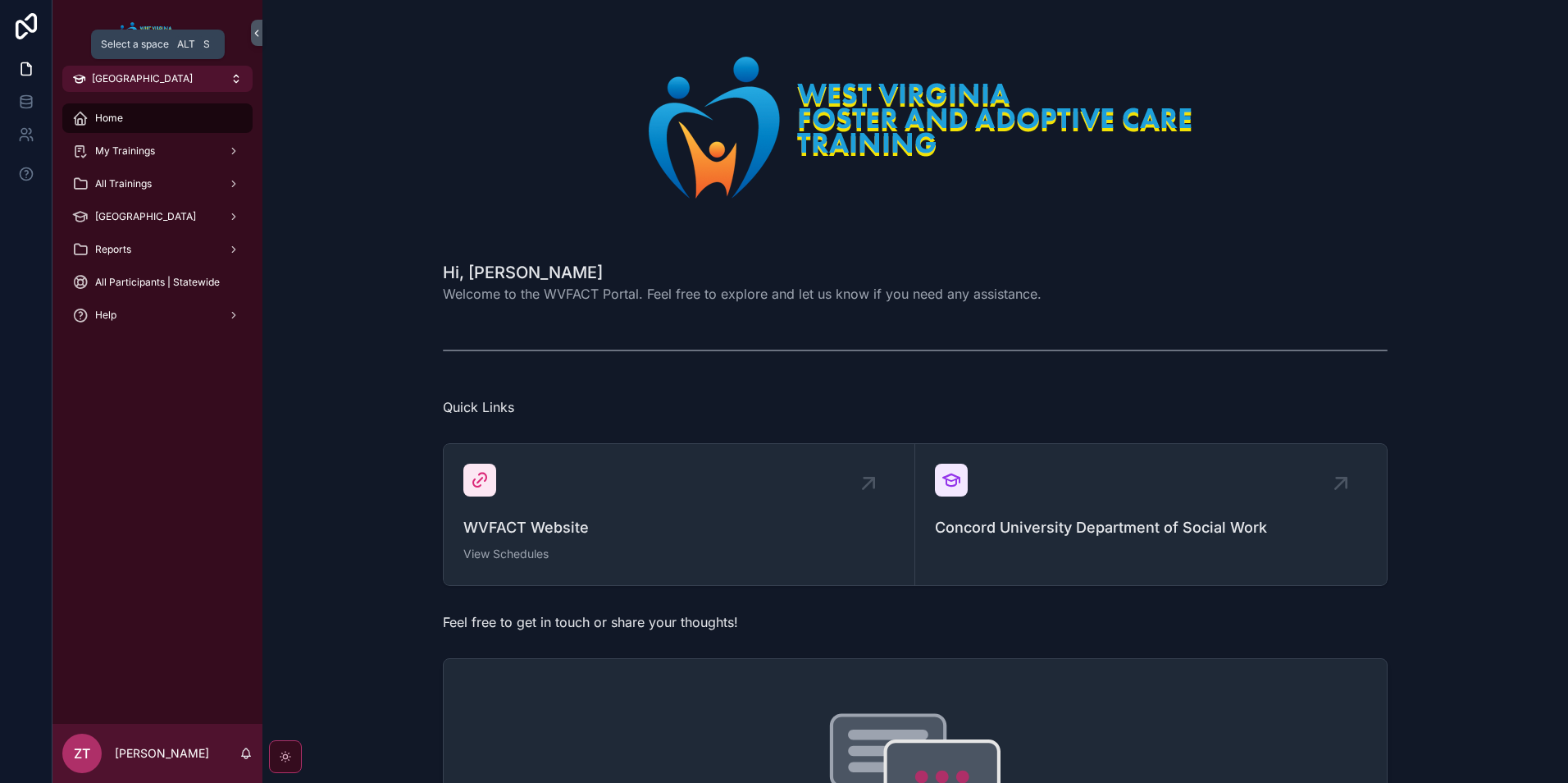
click at [167, 75] on span "[GEOGRAPHIC_DATA]" at bounding box center [142, 79] width 101 height 13
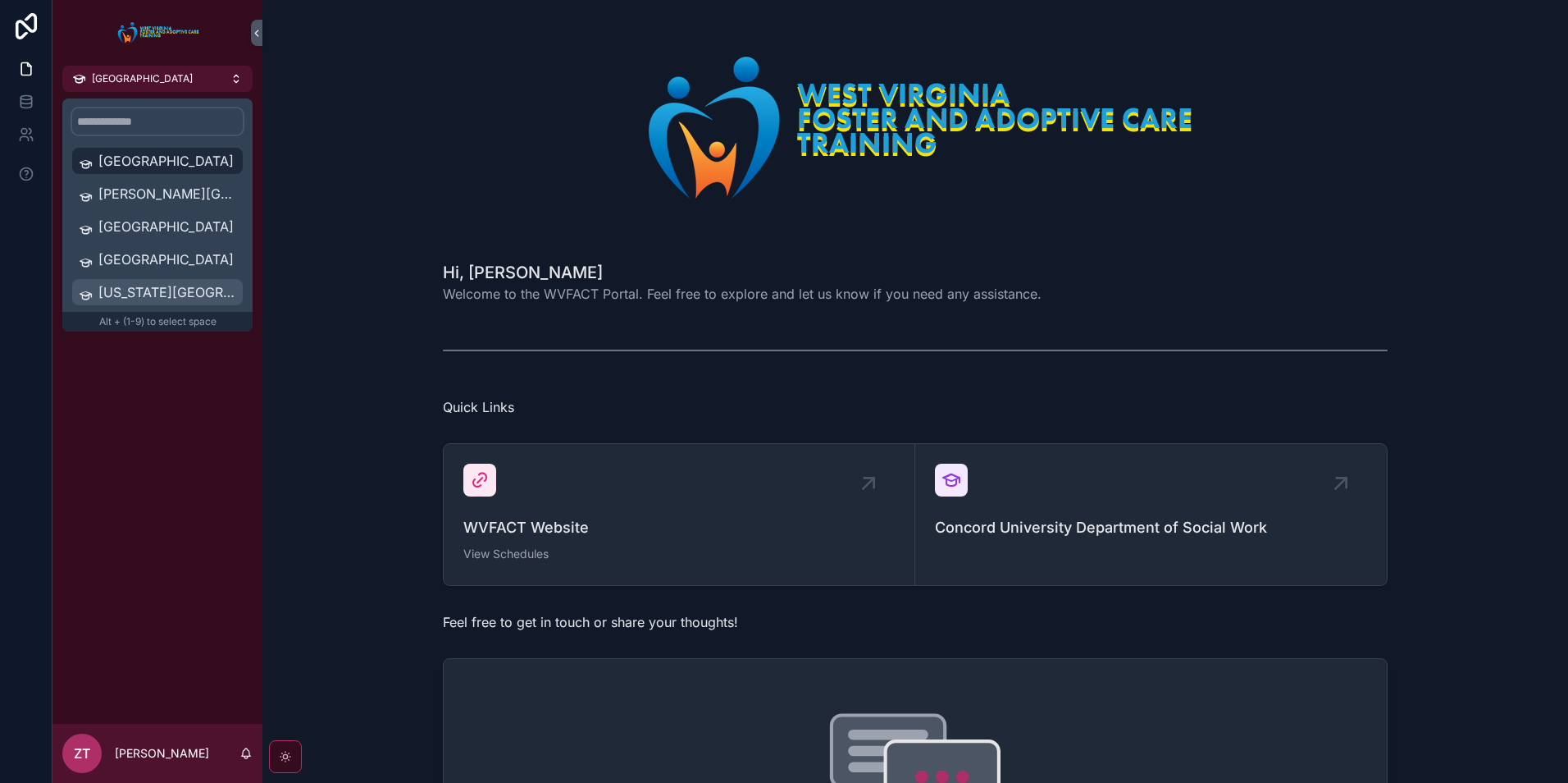
click at [132, 291] on span "[US_STATE][GEOGRAPHIC_DATA]" at bounding box center [167, 292] width 138 height 20
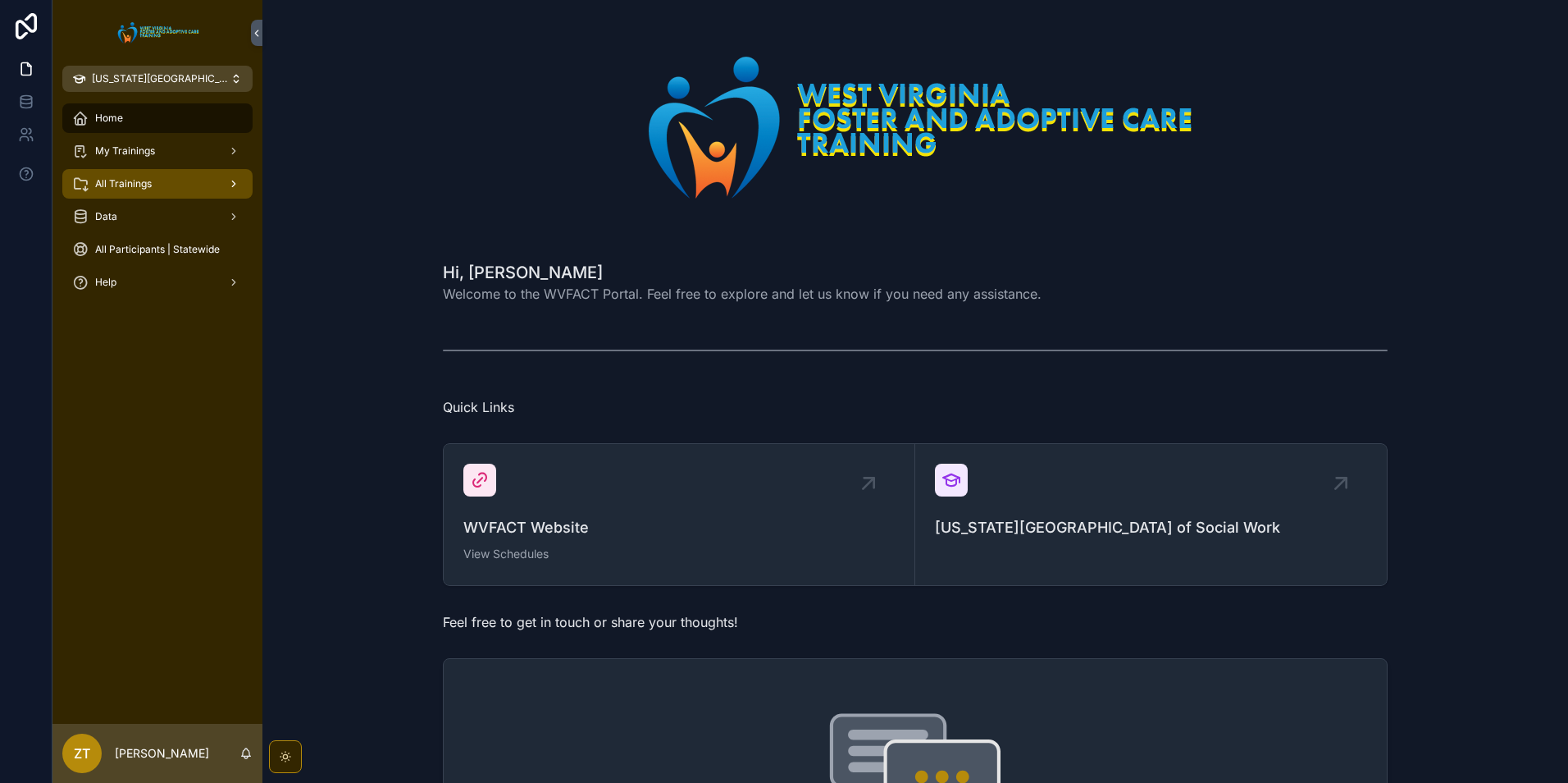
click at [150, 188] on span "All Trainings" at bounding box center [124, 184] width 57 height 13
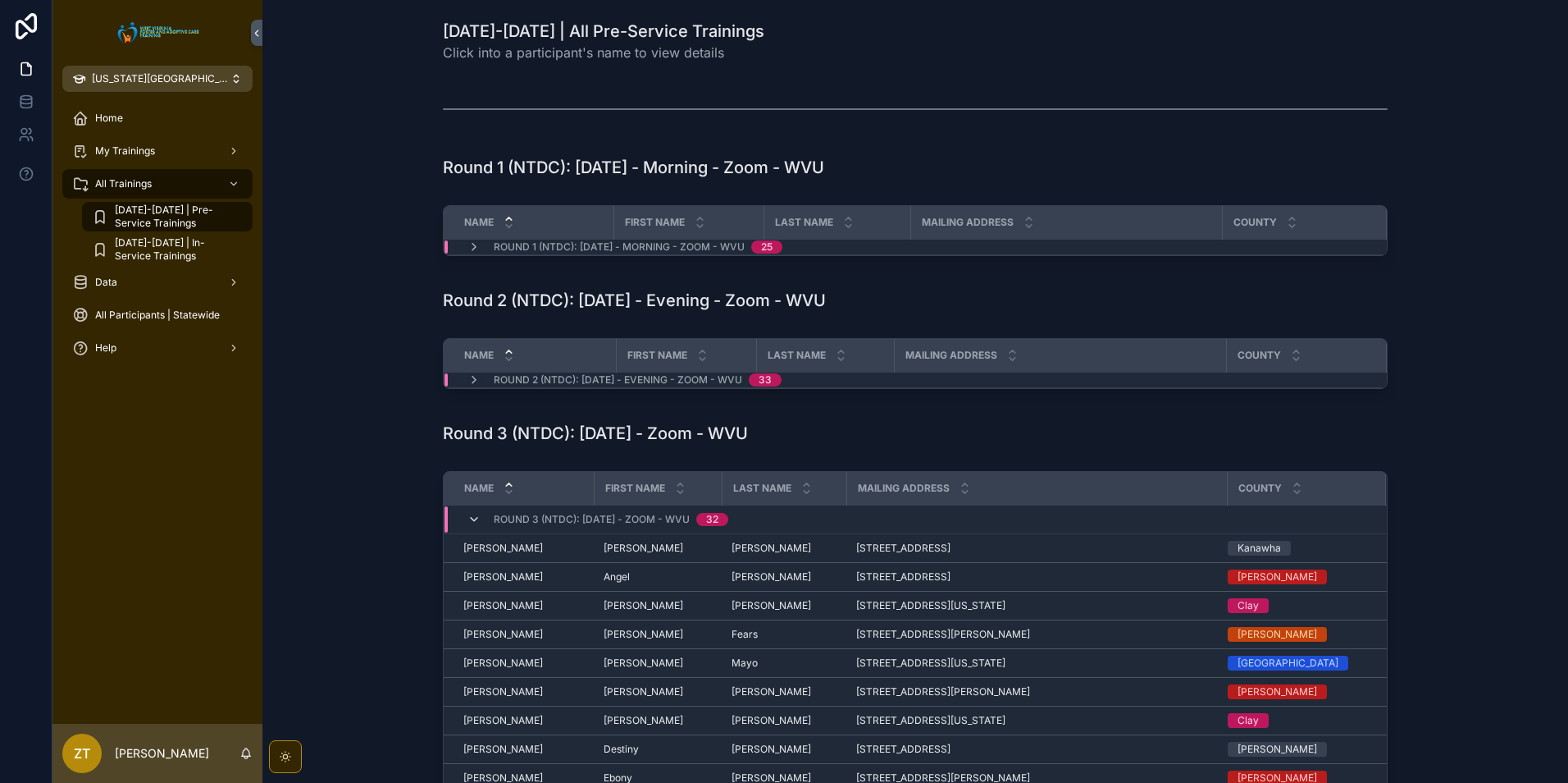
click at [467, 517] on icon "scrollable content" at bounding box center [474, 520] width 13 height 13
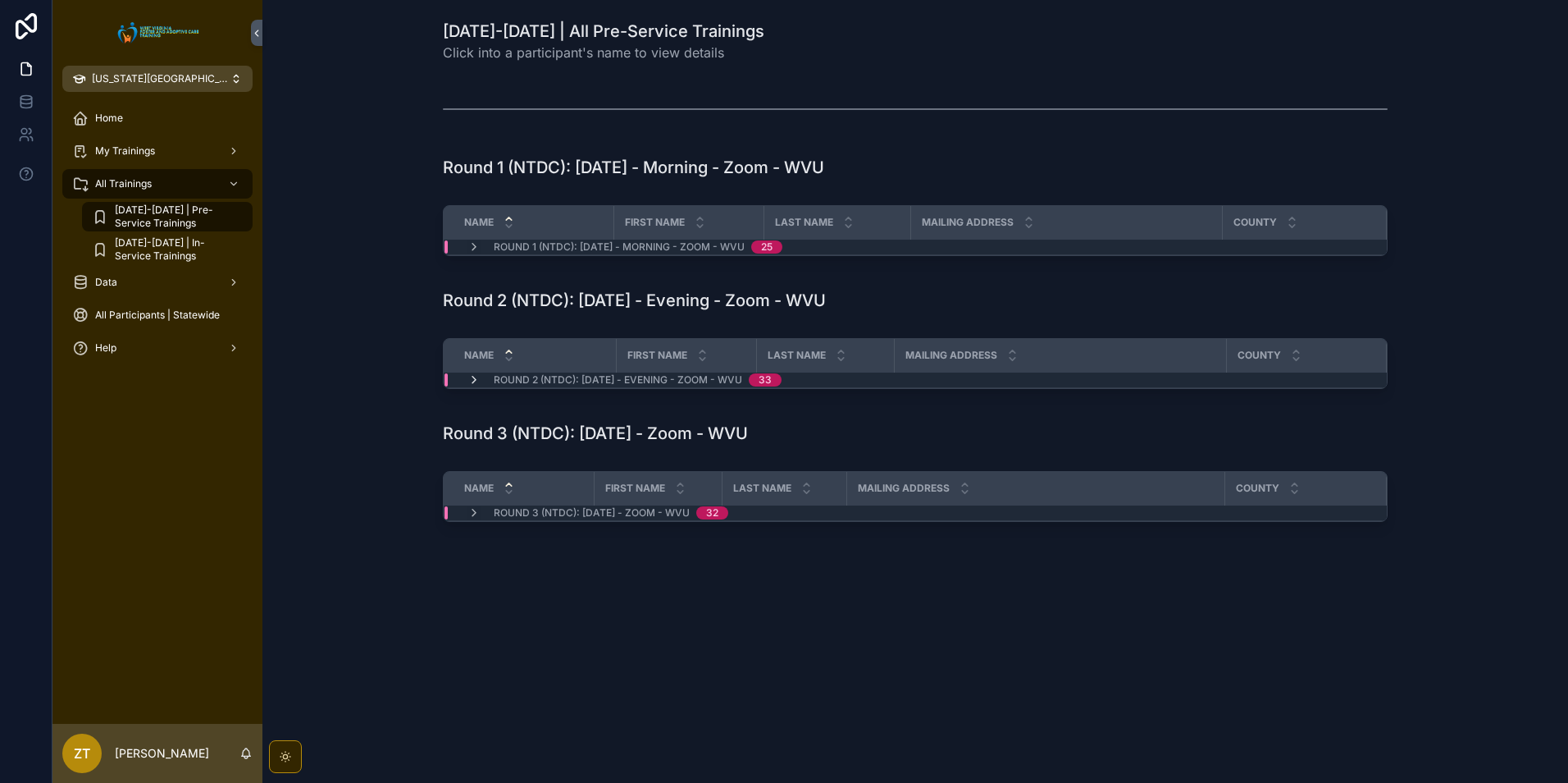
click at [471, 379] on icon "scrollable content" at bounding box center [474, 380] width 13 height 13
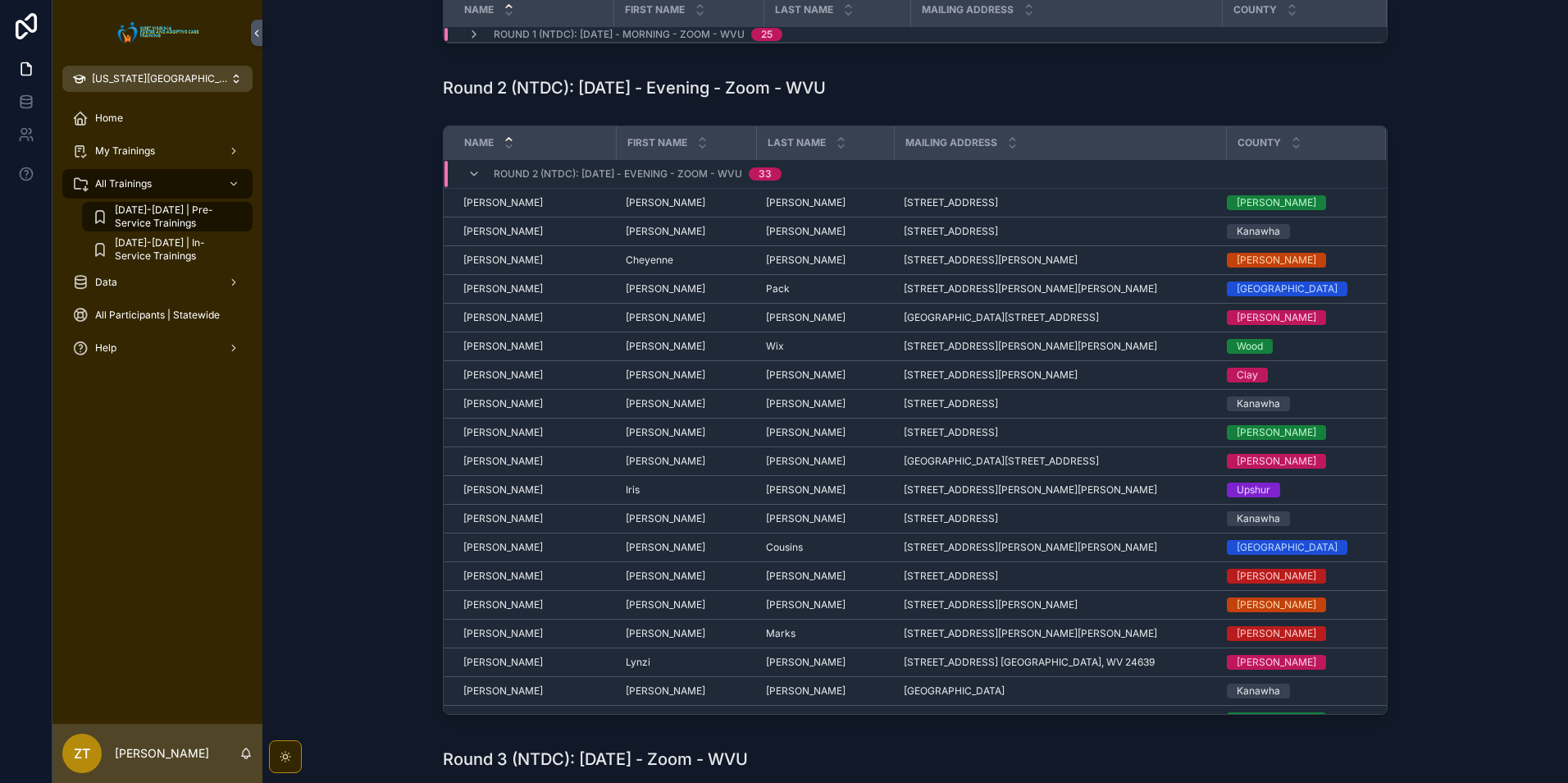
scroll to position [246, 0]
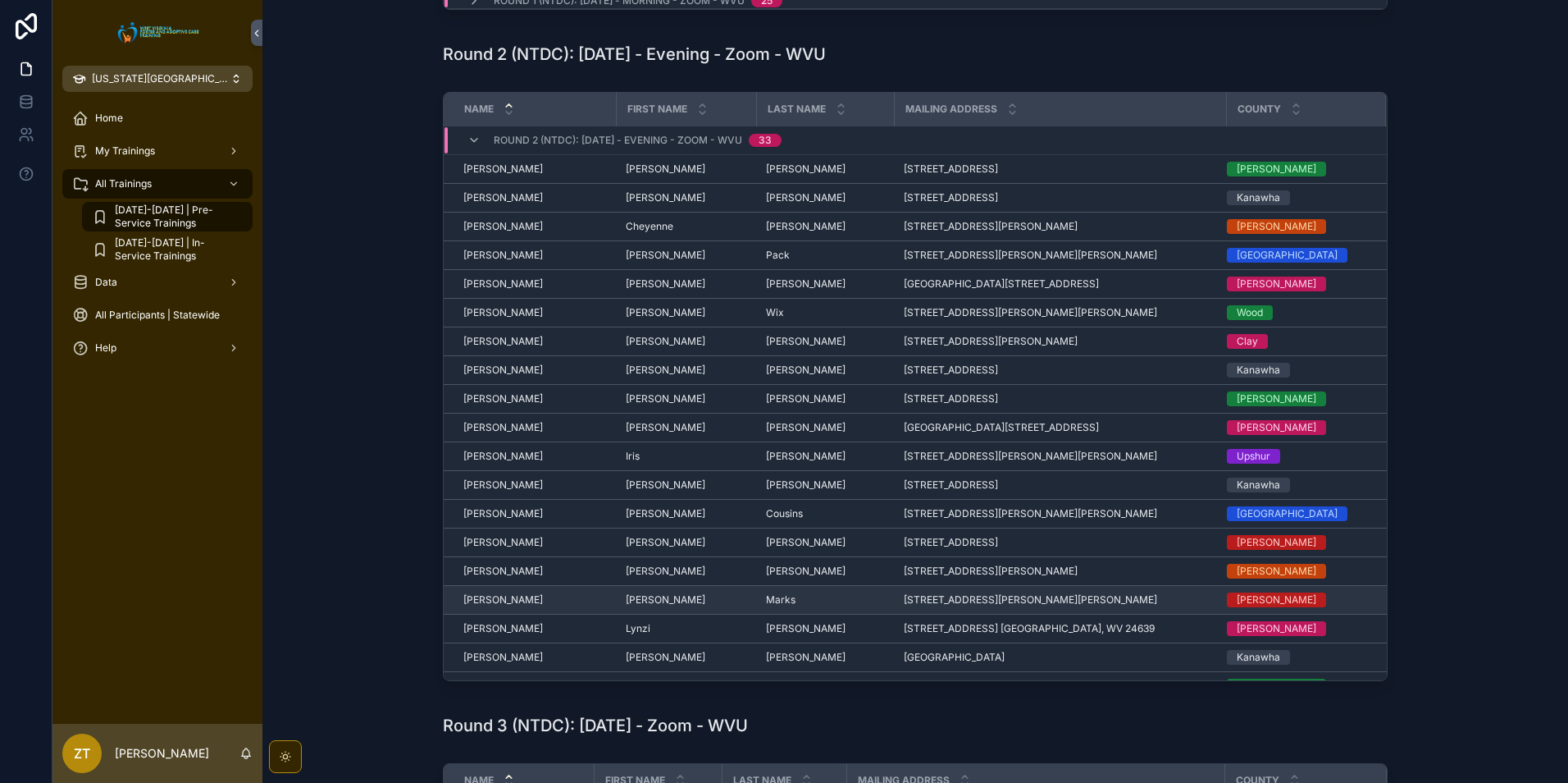
click at [496, 599] on span "[PERSON_NAME]" at bounding box center [503, 600] width 79 height 13
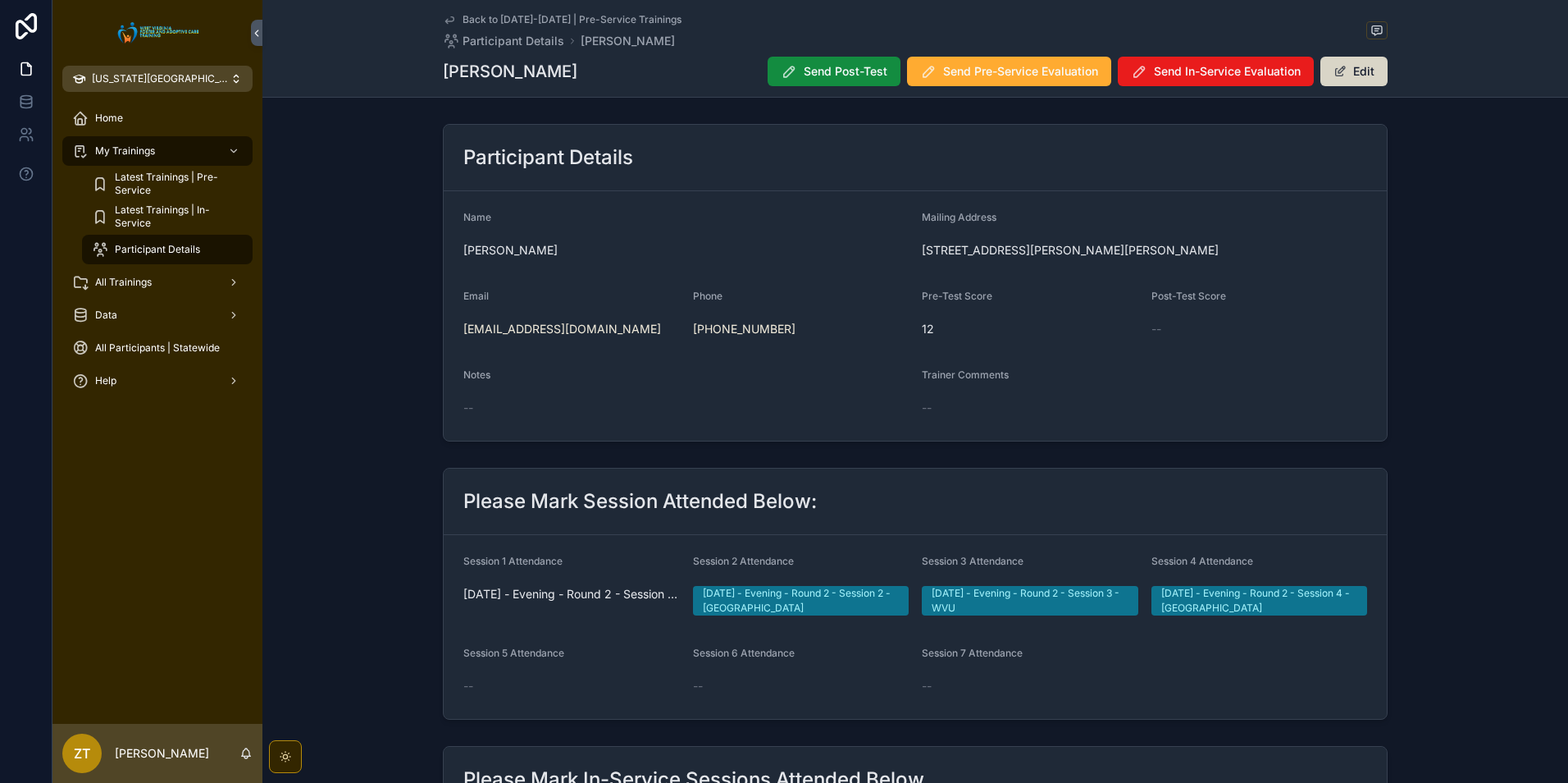
click at [1345, 78] on button "Edit" at bounding box center [1354, 71] width 67 height 29
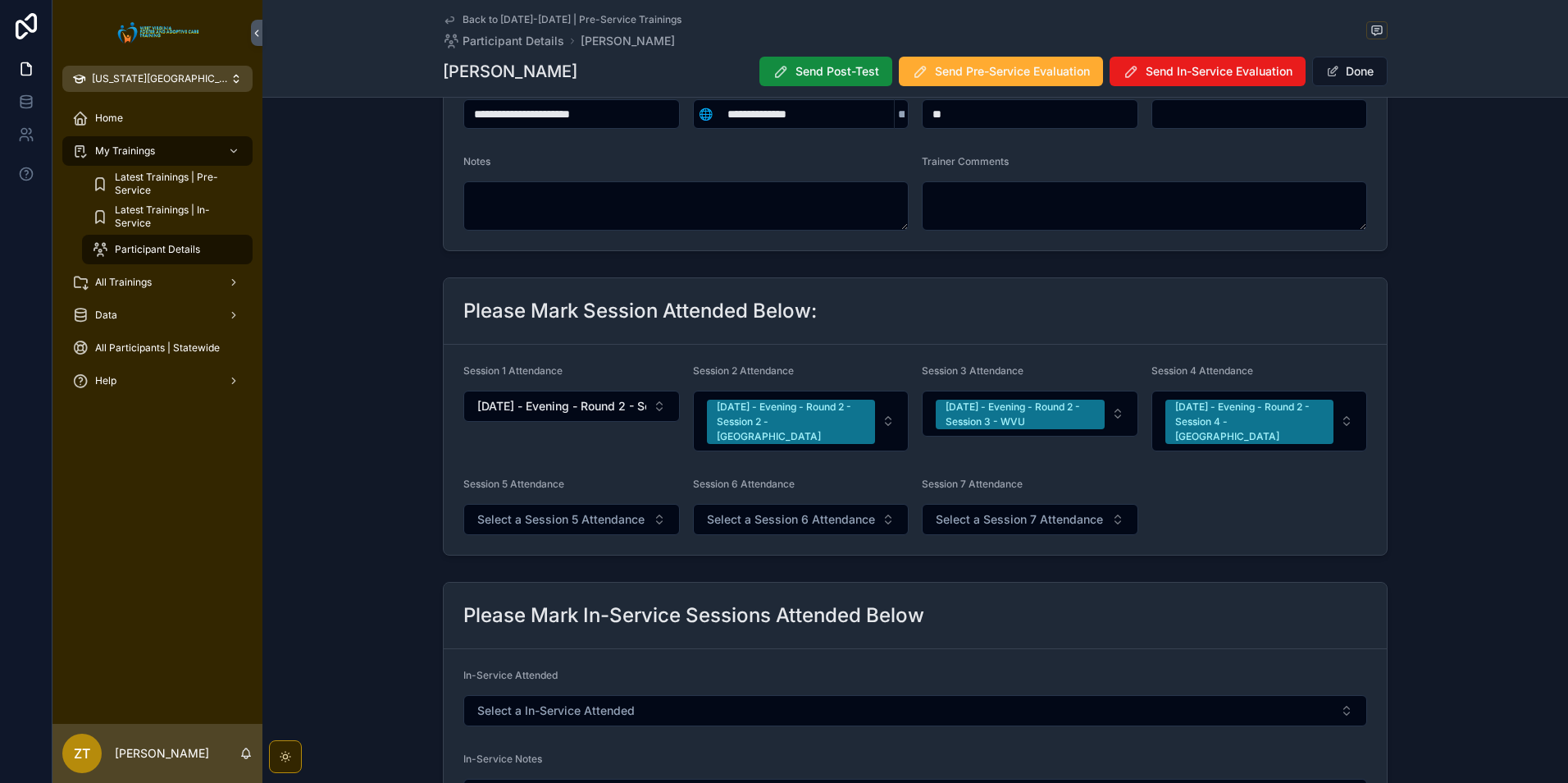
scroll to position [246, 0]
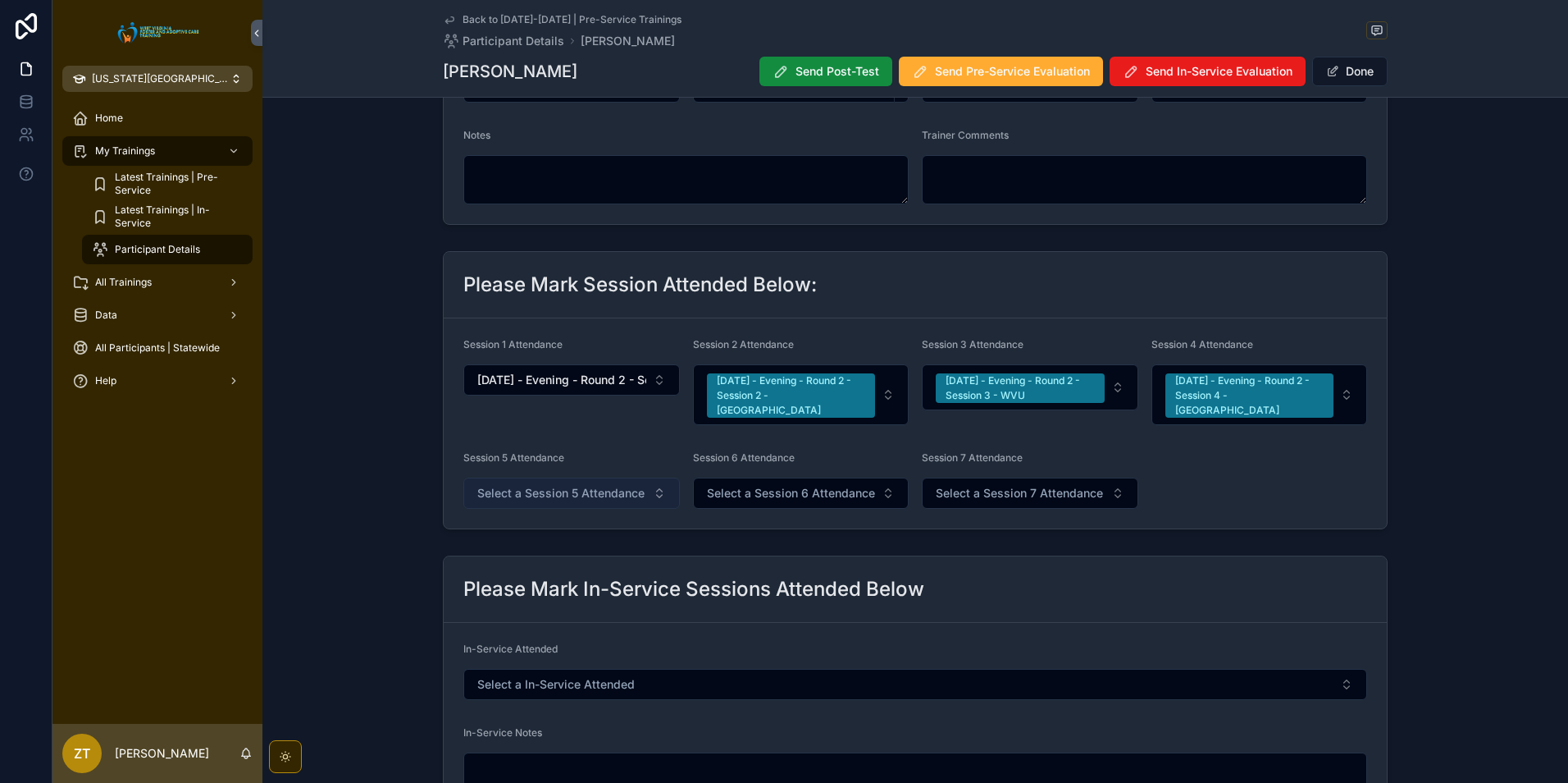
click at [569, 486] on span "Select a Session 5 Attendance" at bounding box center [560, 492] width 167 height 16
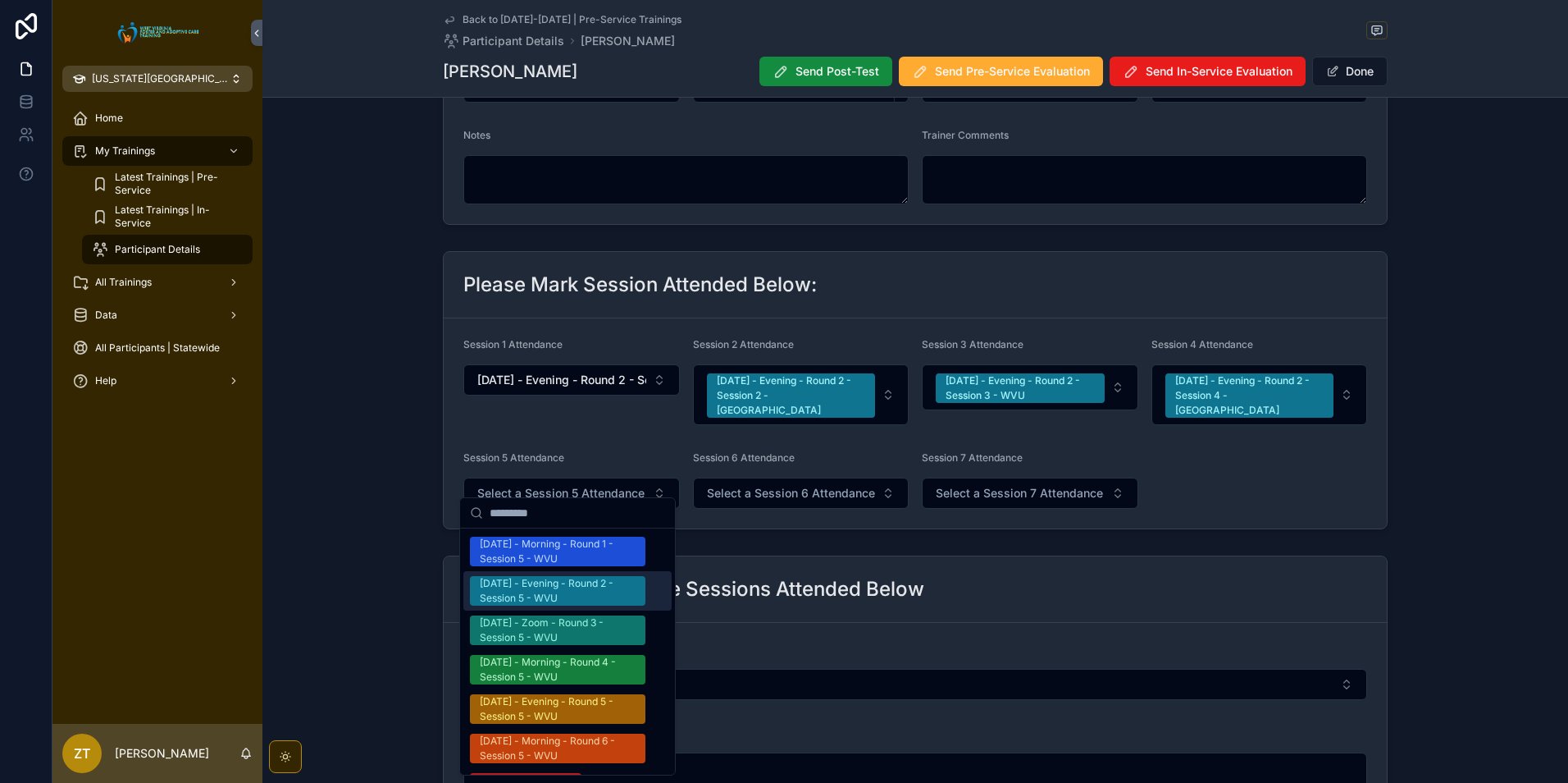
click at [561, 595] on div "[DATE] - Evening - Round 2 - Session 5 - WVU" at bounding box center [557, 591] width 156 height 29
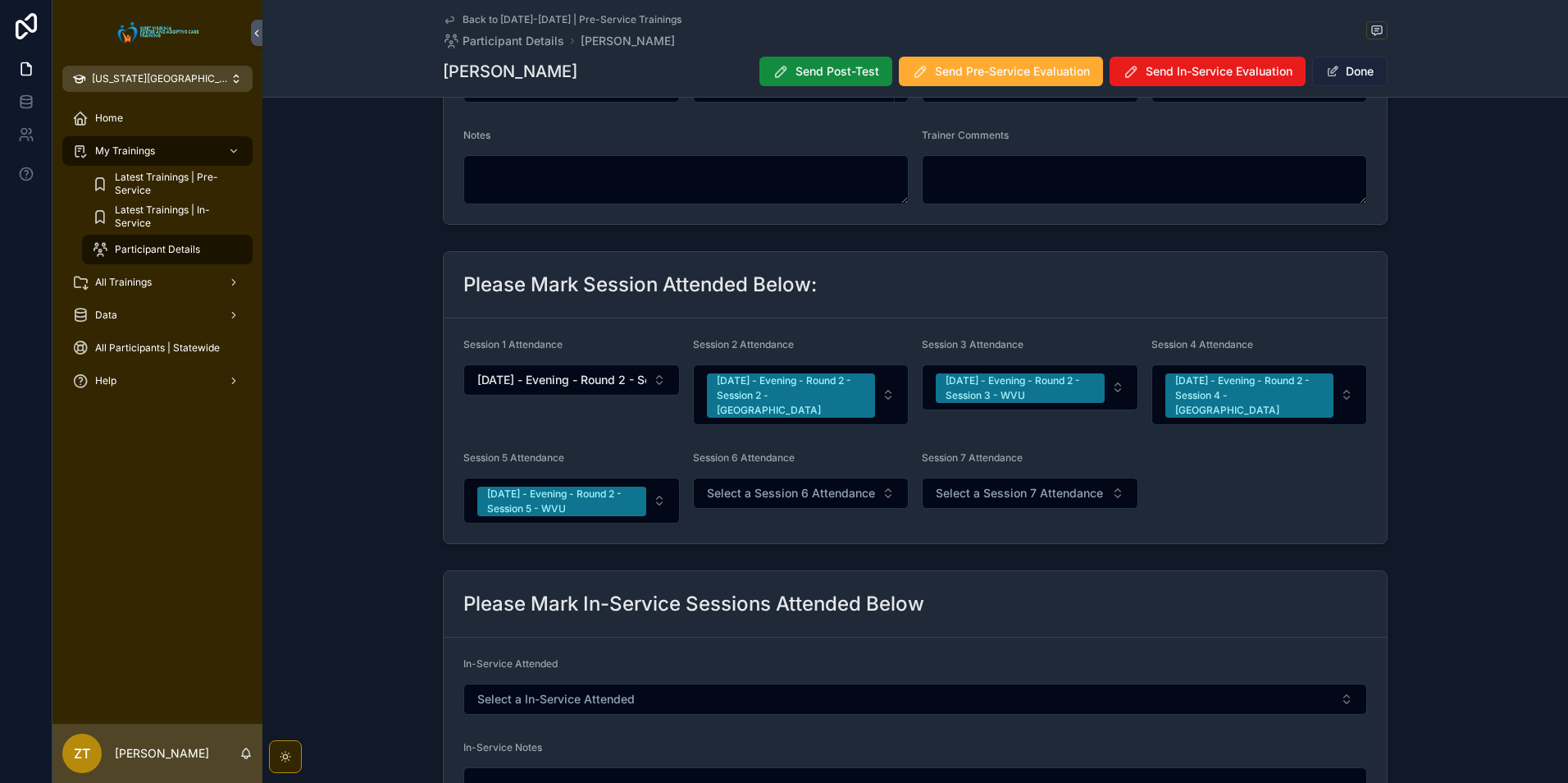
click at [1370, 71] on button "Done" at bounding box center [1350, 71] width 76 height 29
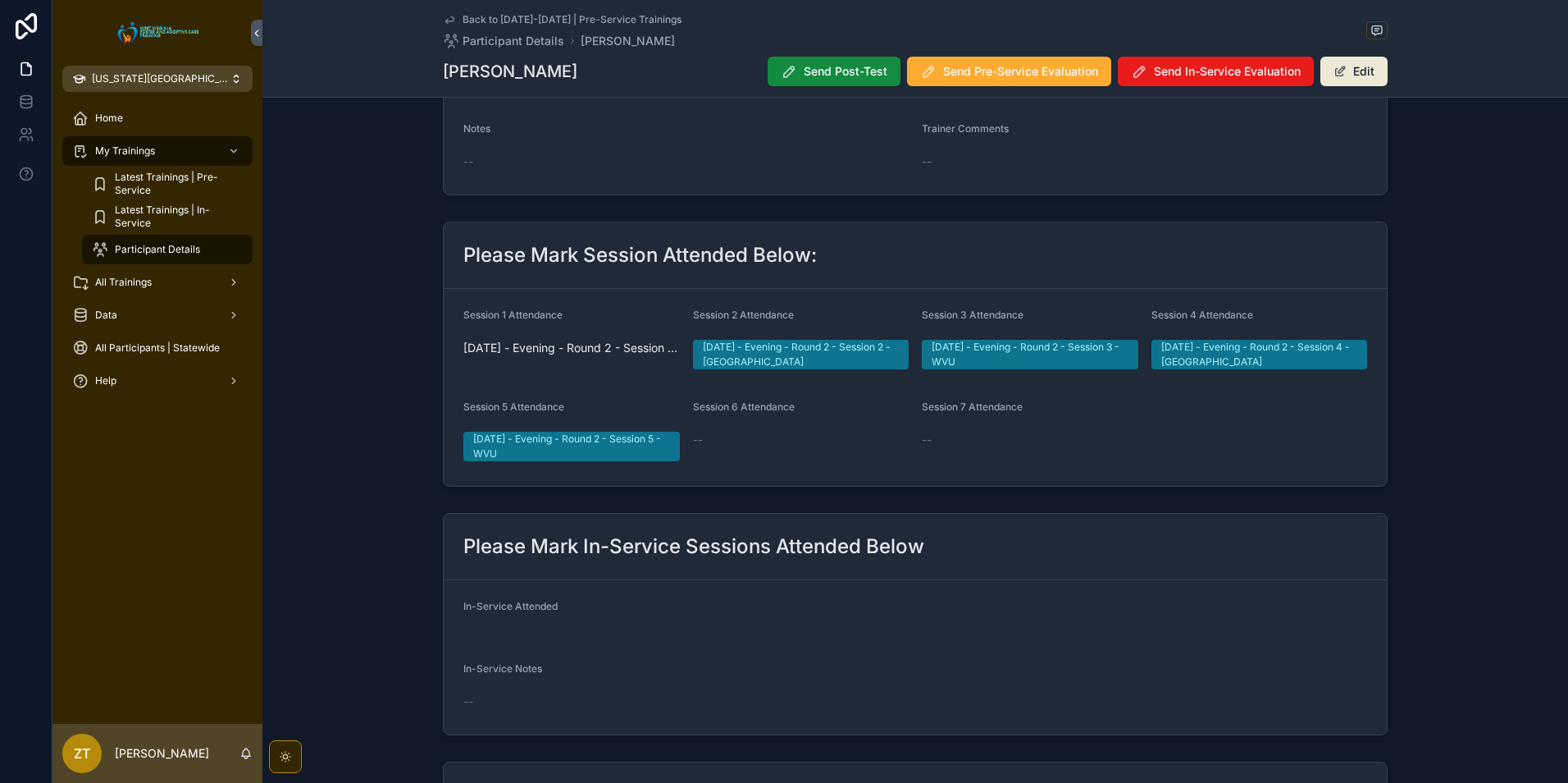
click at [447, 16] on icon "scrollable content" at bounding box center [449, 20] width 13 height 13
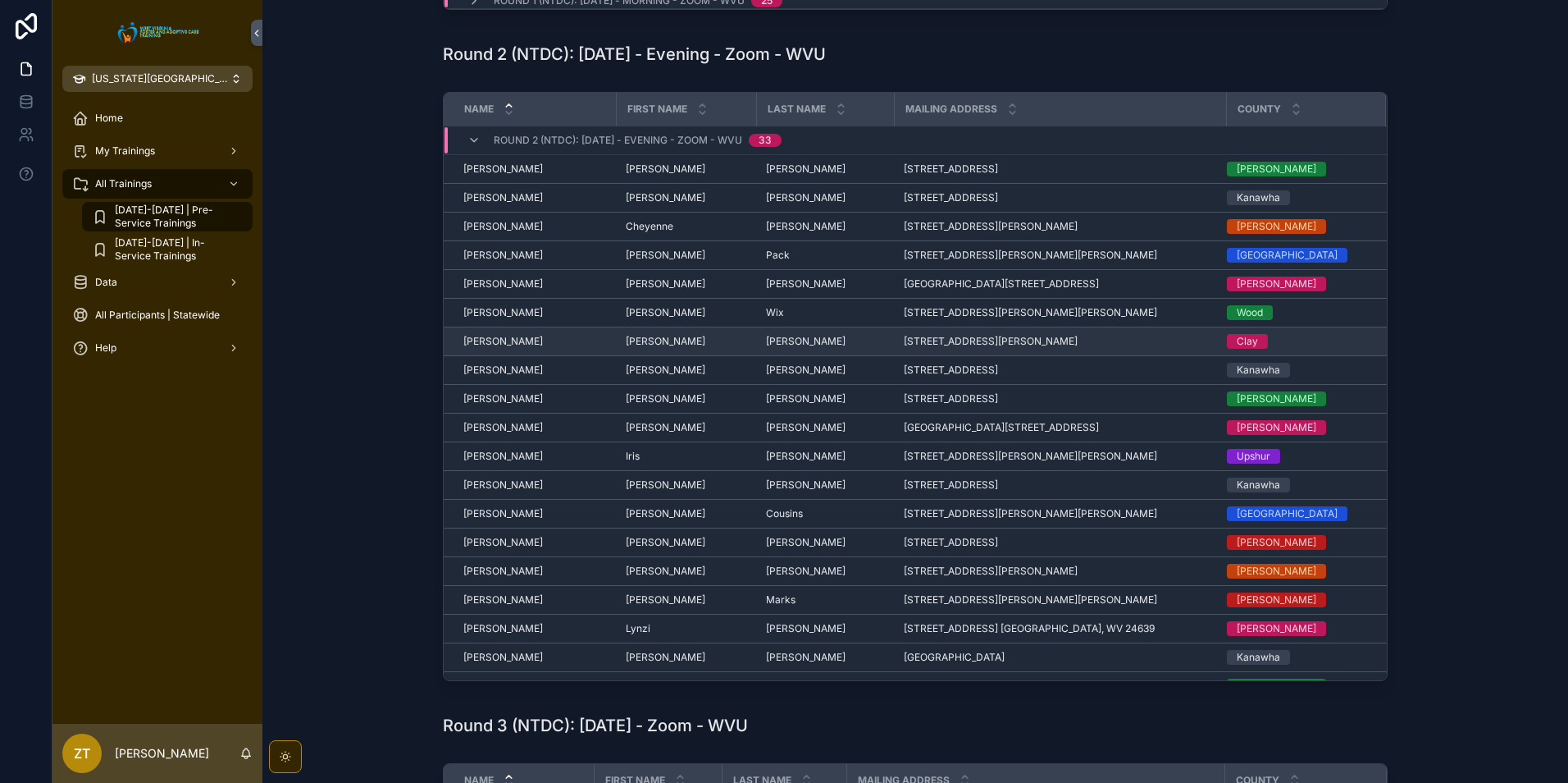
scroll to position [445, 0]
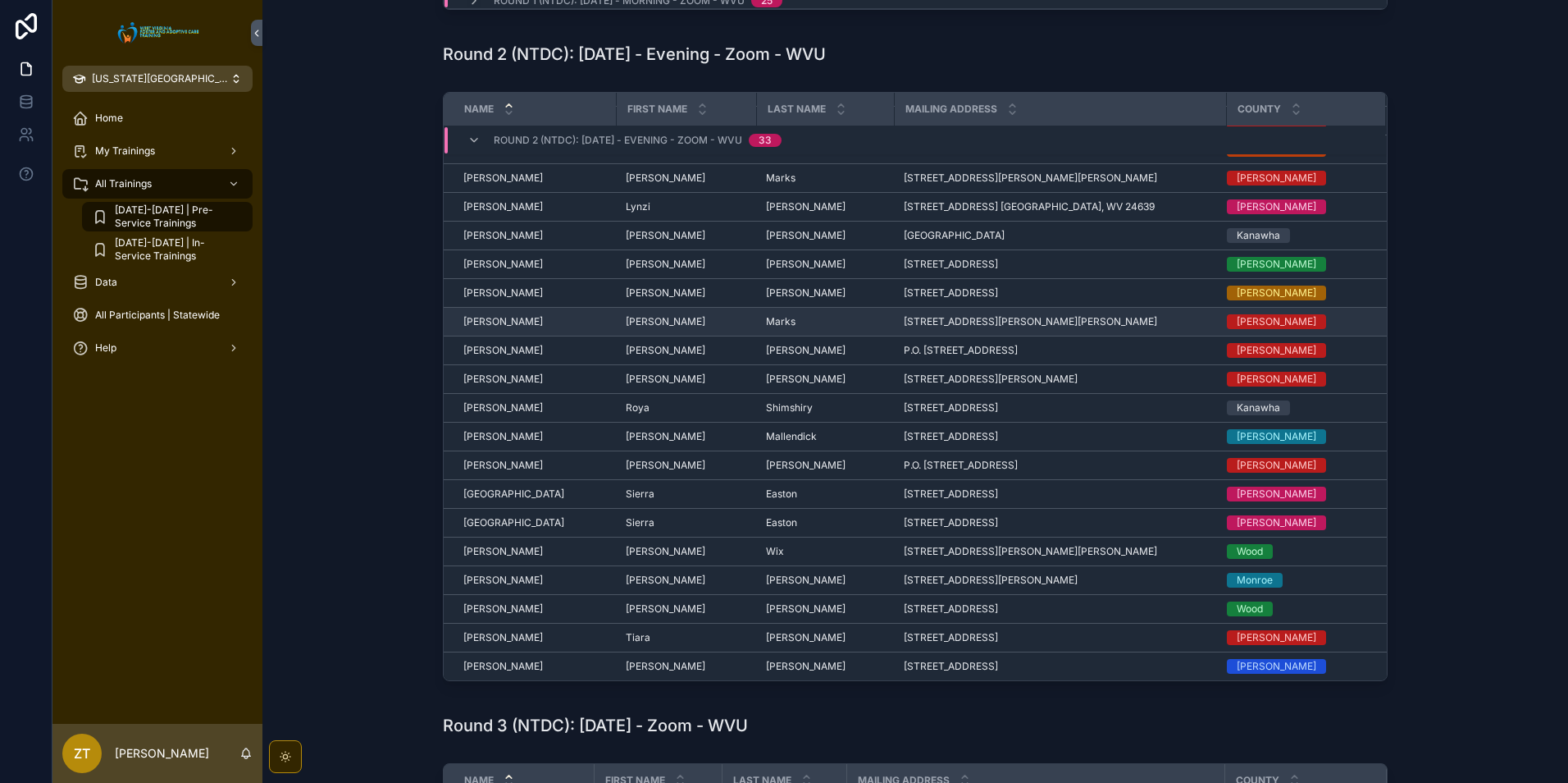
click at [495, 319] on span "[PERSON_NAME]" at bounding box center [503, 322] width 79 height 13
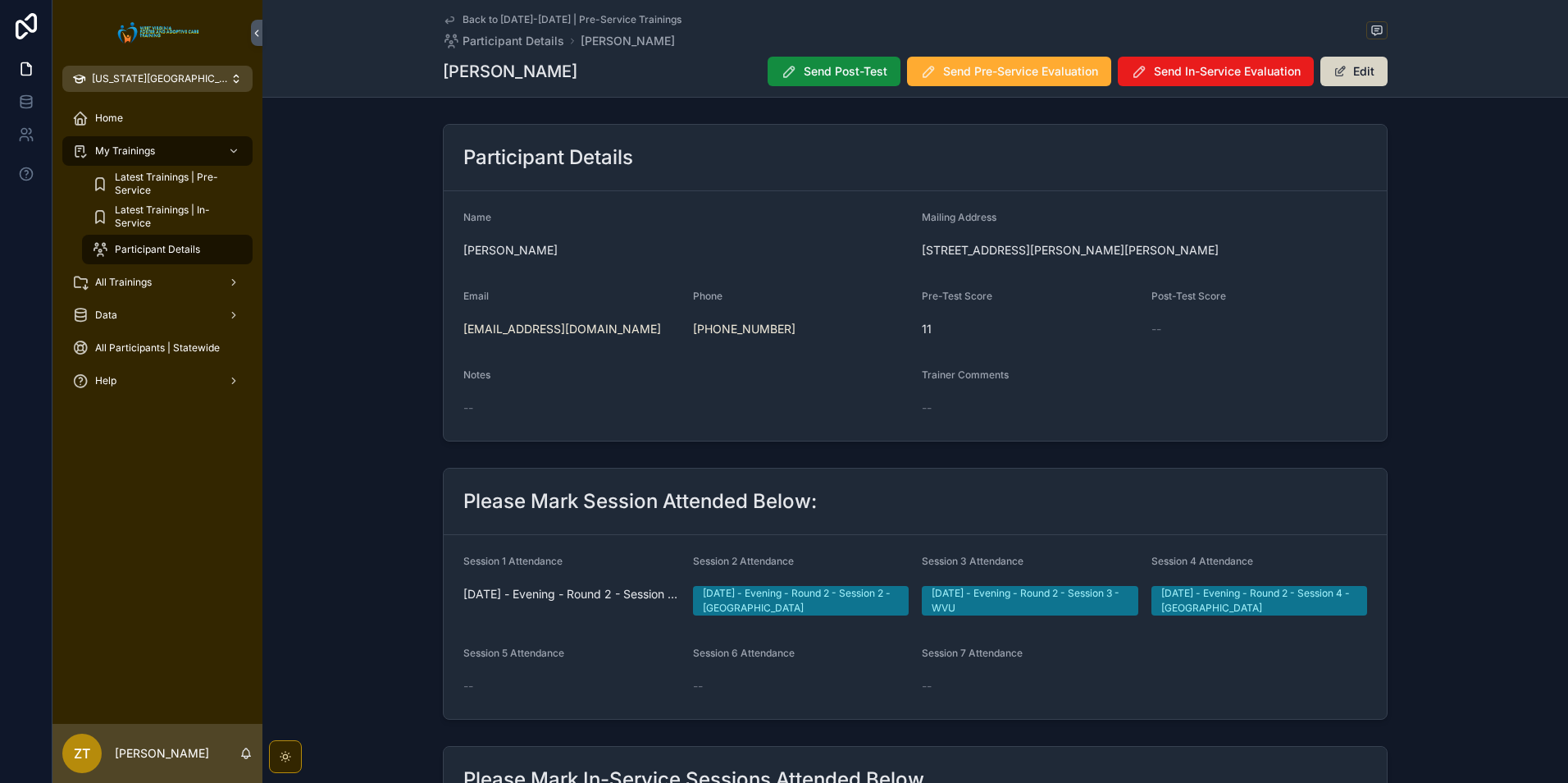
click at [1383, 64] on button "Edit" at bounding box center [1354, 71] width 67 height 29
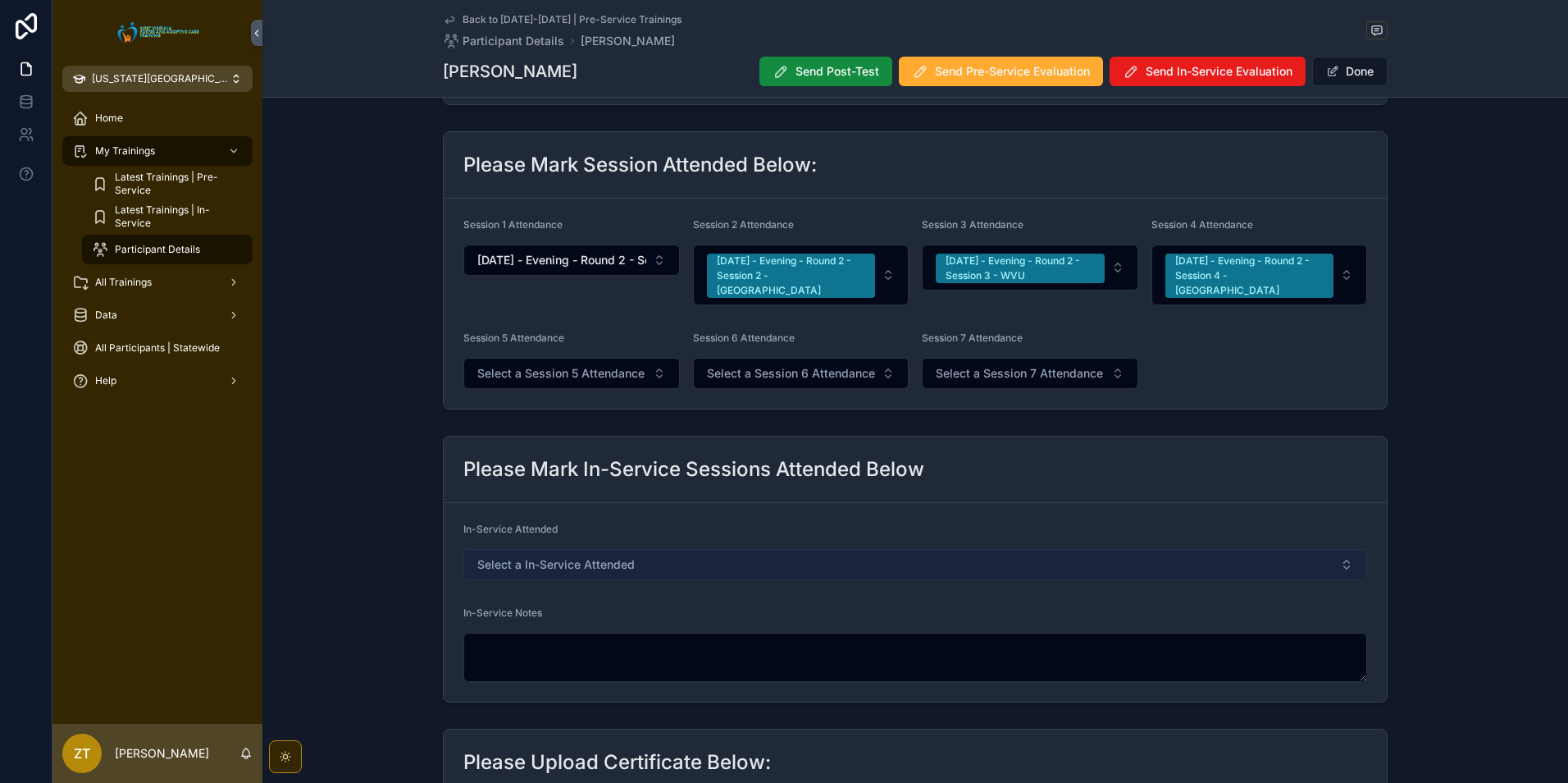
scroll to position [410, 0]
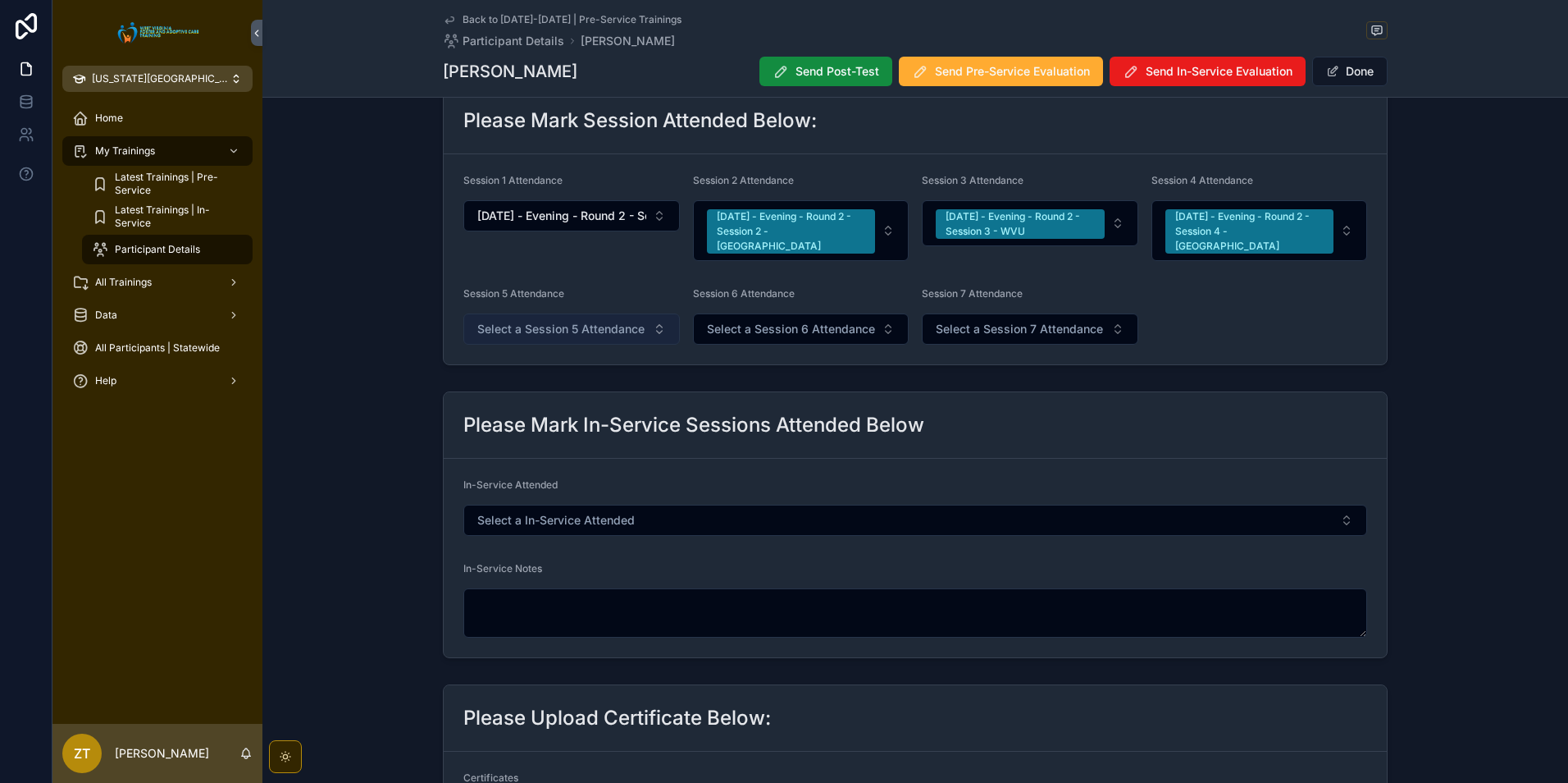
click at [534, 321] on span "Select a Session 5 Attendance" at bounding box center [560, 329] width 167 height 16
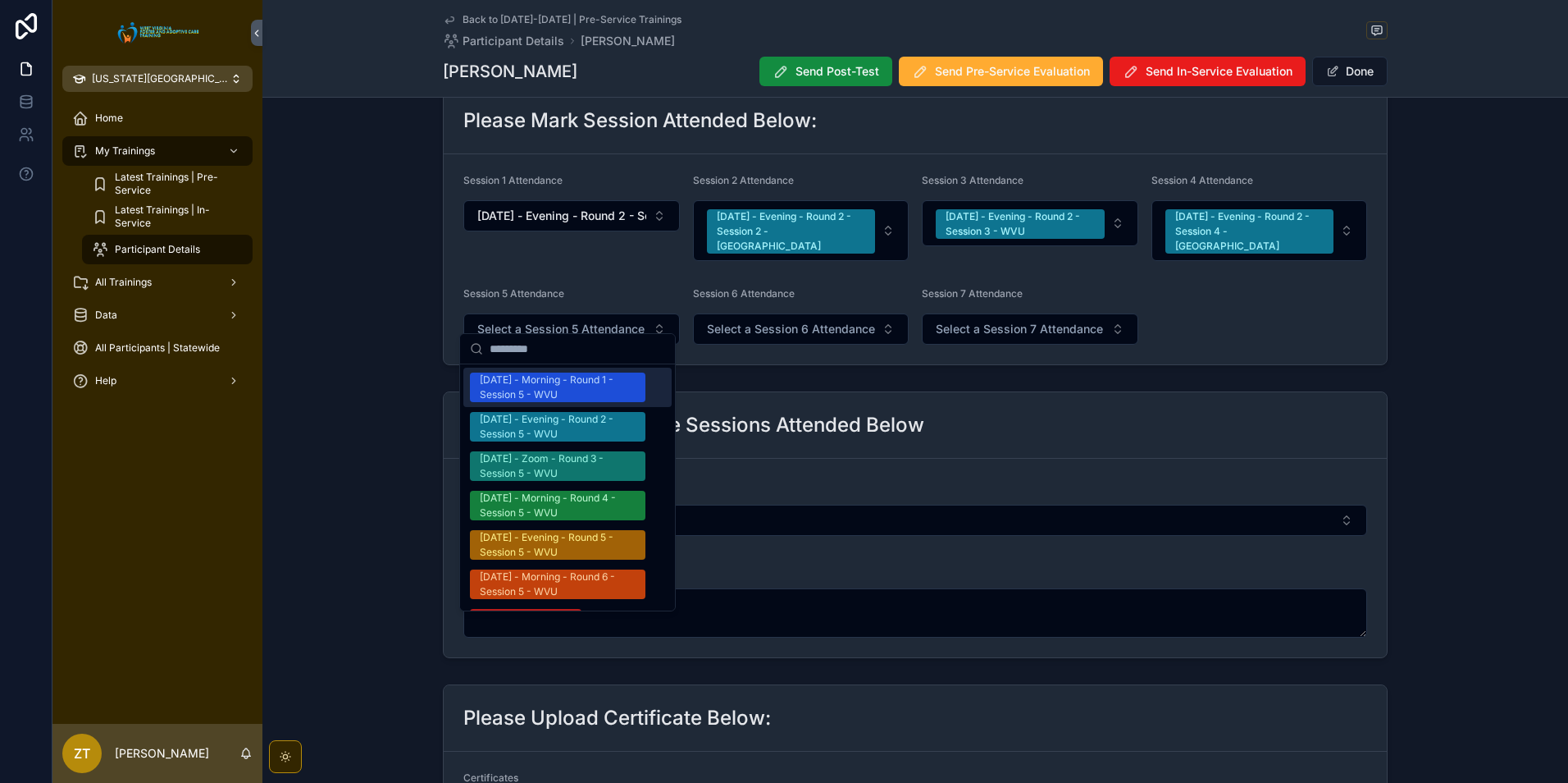
click at [554, 391] on div "[DATE] - Morning - Round 1 - Session 5 - WVU" at bounding box center [557, 387] width 156 height 29
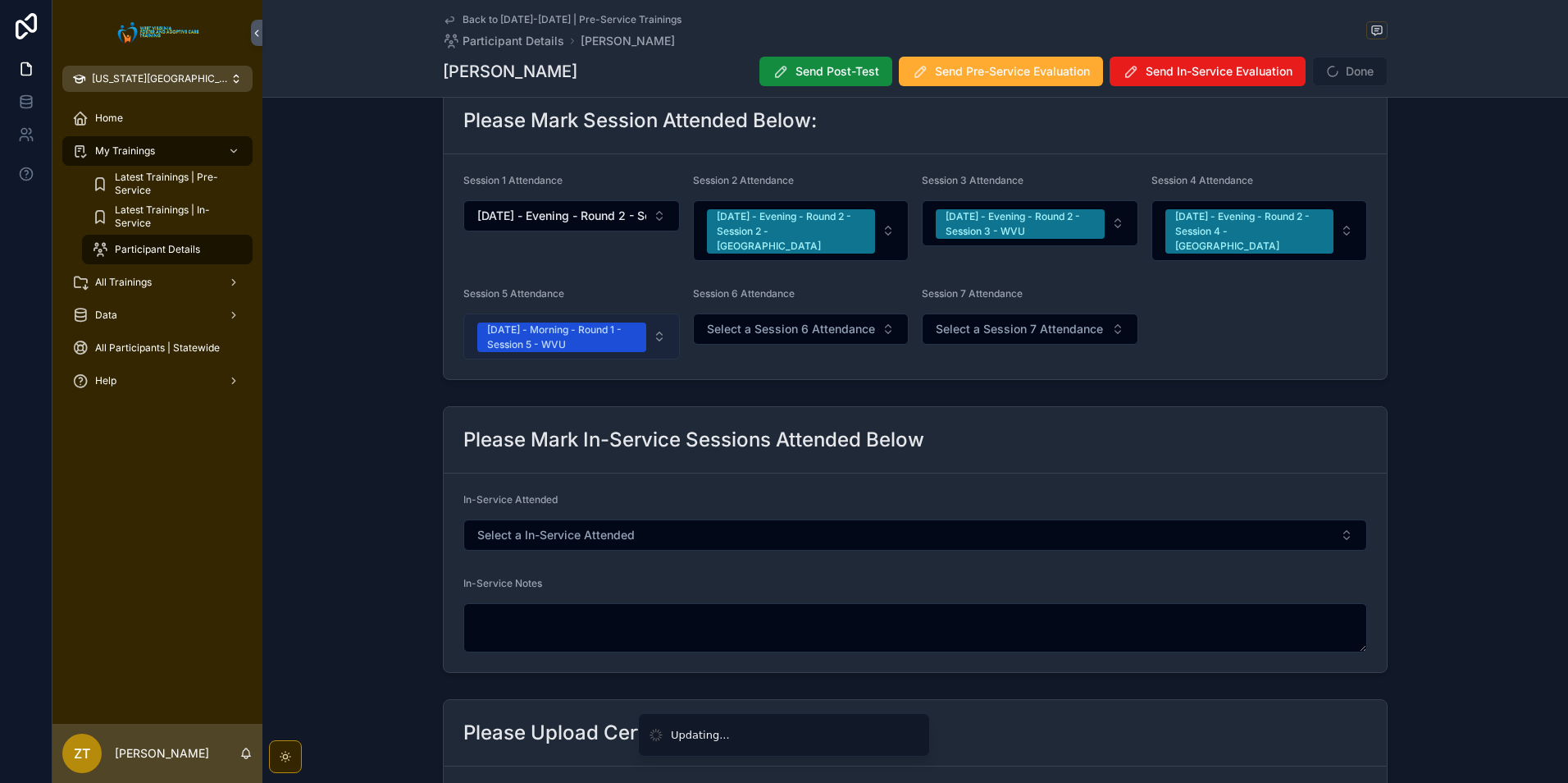
click at [625, 323] on div "[DATE] - Morning - Round 1 - Session 5 - WVU" at bounding box center [562, 337] width 150 height 29
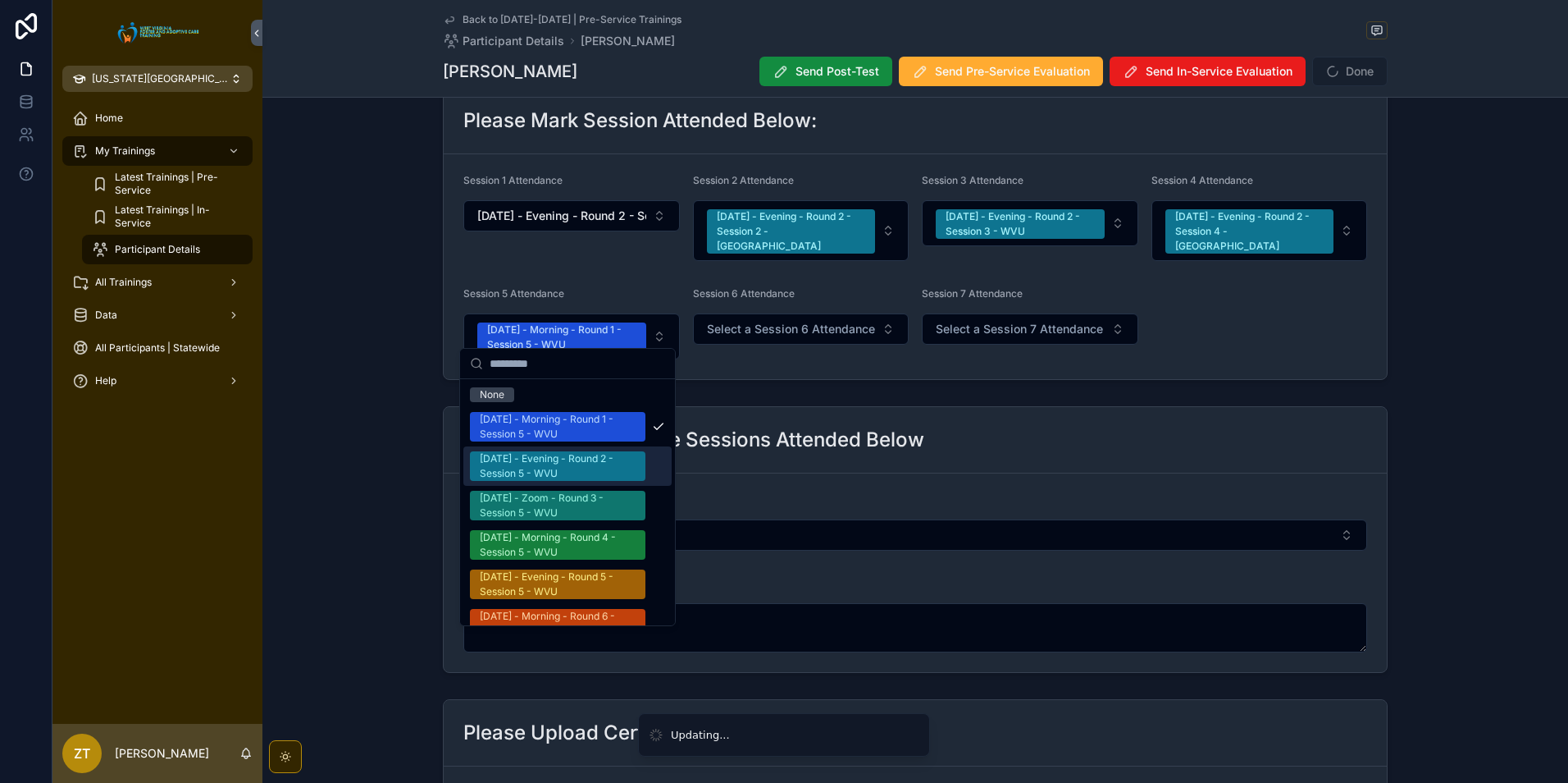
click at [556, 476] on div "[DATE] - Evening - Round 2 - Session 5 - WVU" at bounding box center [557, 466] width 156 height 29
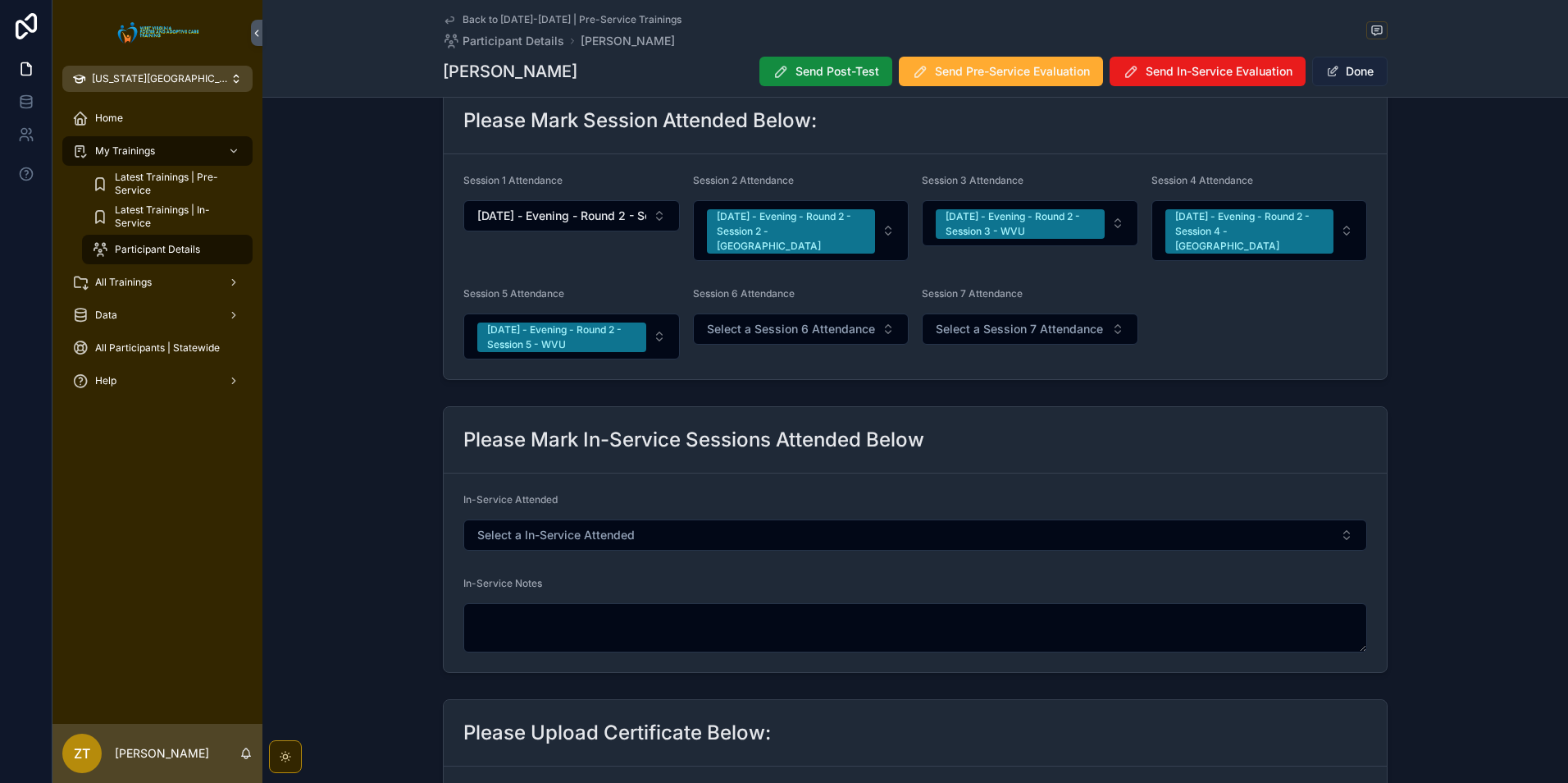
click at [1317, 64] on button "Done" at bounding box center [1350, 71] width 76 height 29
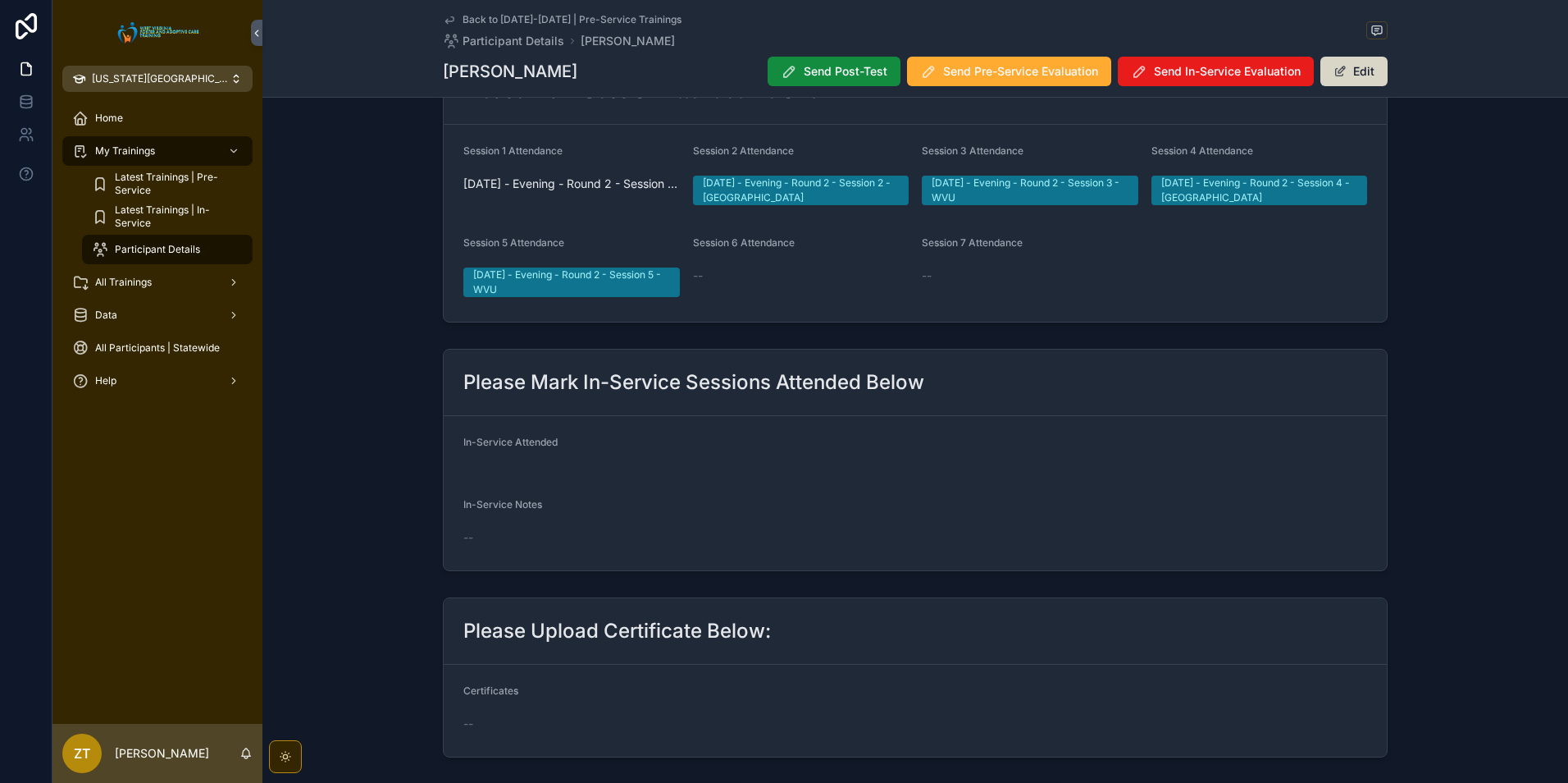
scroll to position [403, 0]
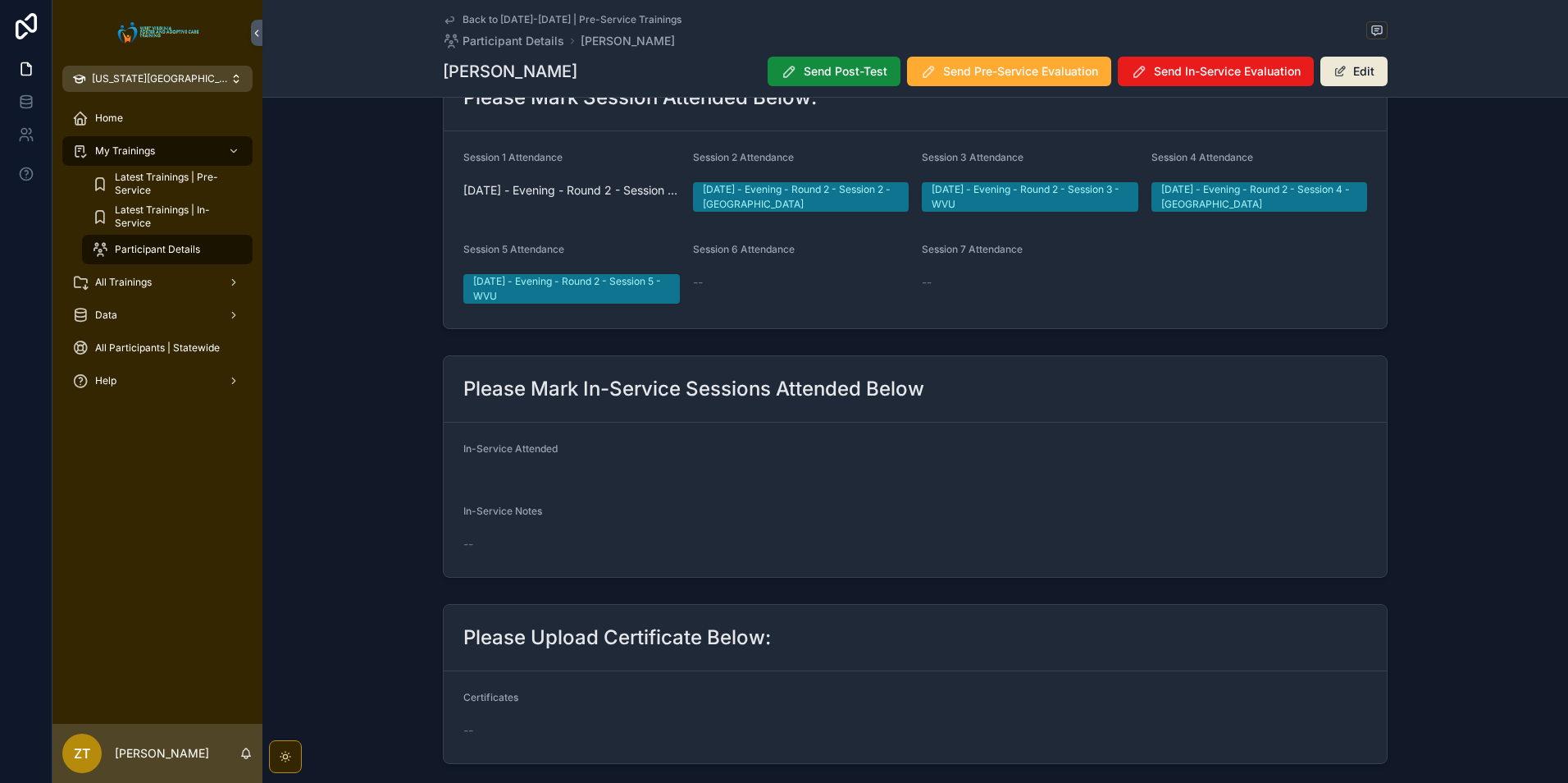
click at [447, 15] on icon "scrollable content" at bounding box center [449, 20] width 13 height 13
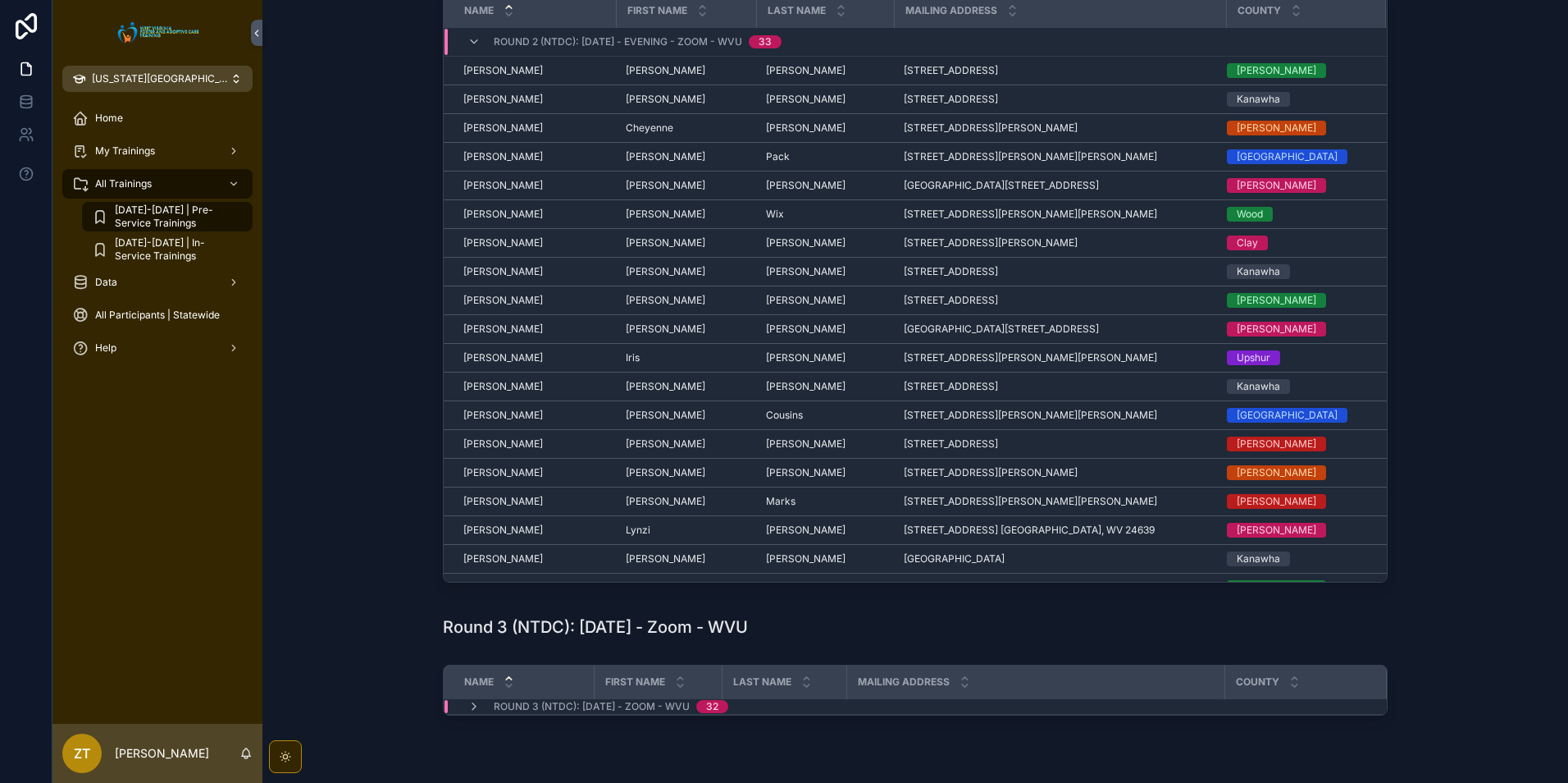
scroll to position [317, 0]
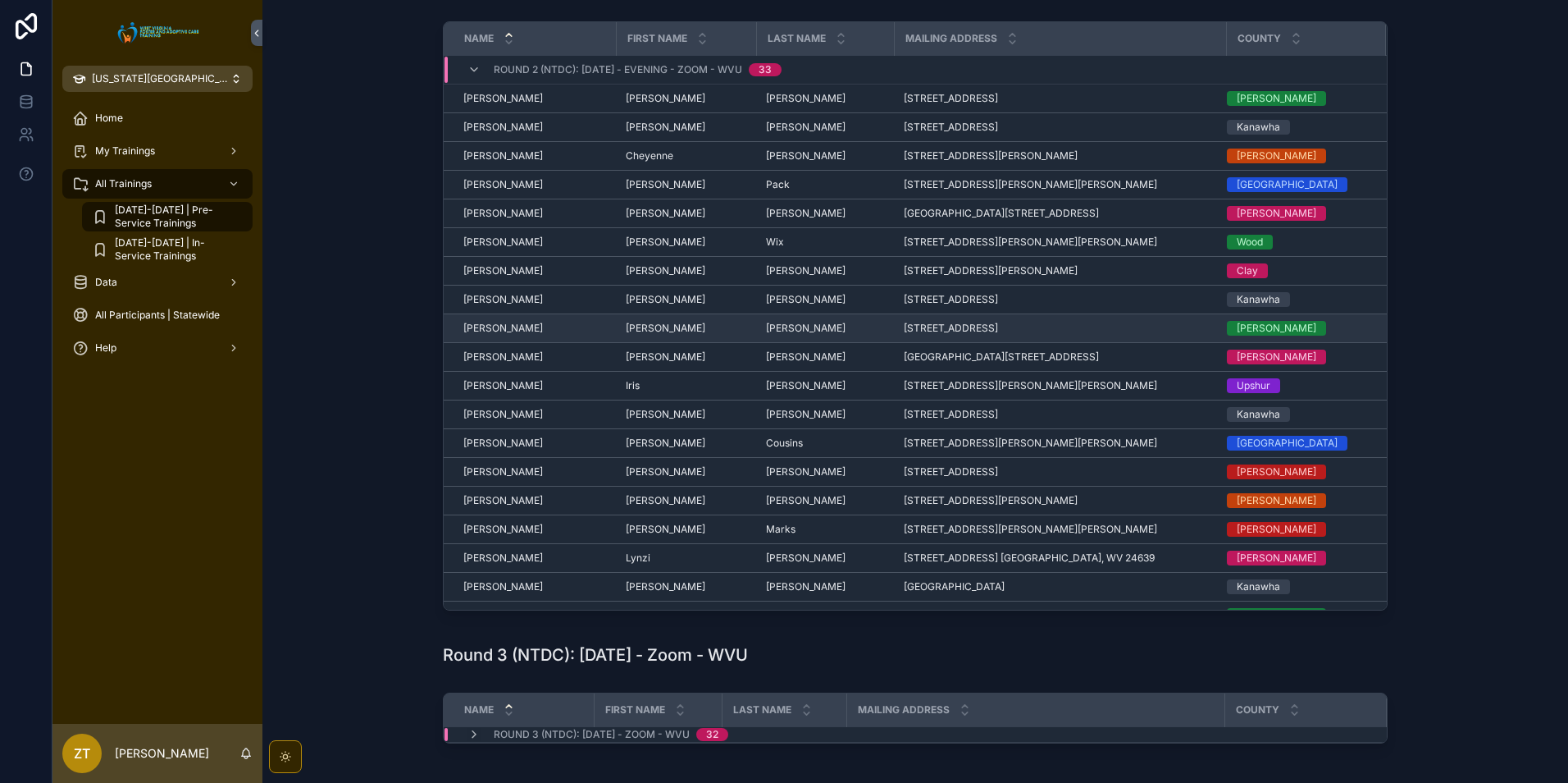
click at [507, 322] on span "[PERSON_NAME]" at bounding box center [503, 329] width 79 height 13
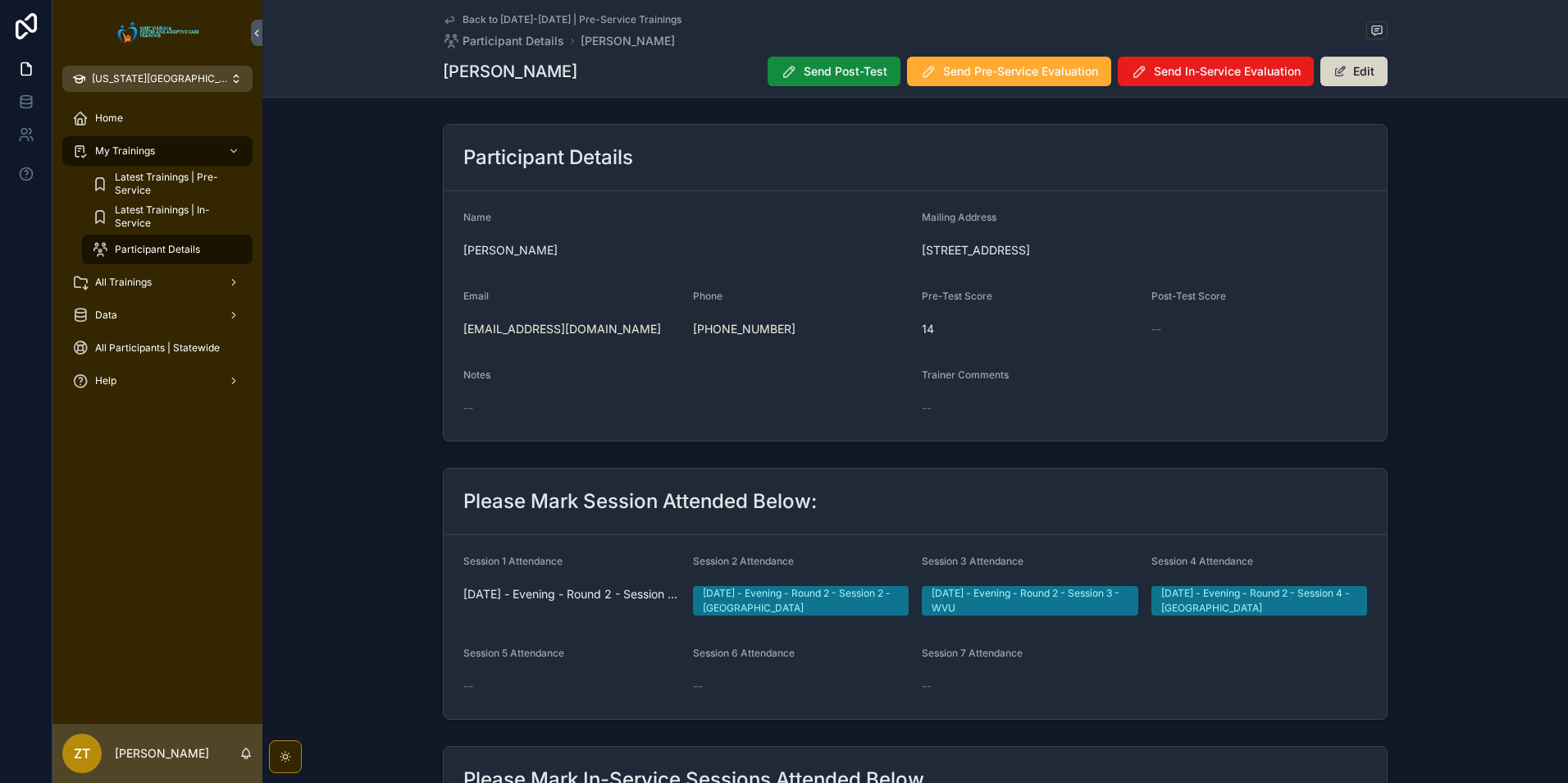
click at [1349, 66] on button "Edit" at bounding box center [1354, 71] width 67 height 29
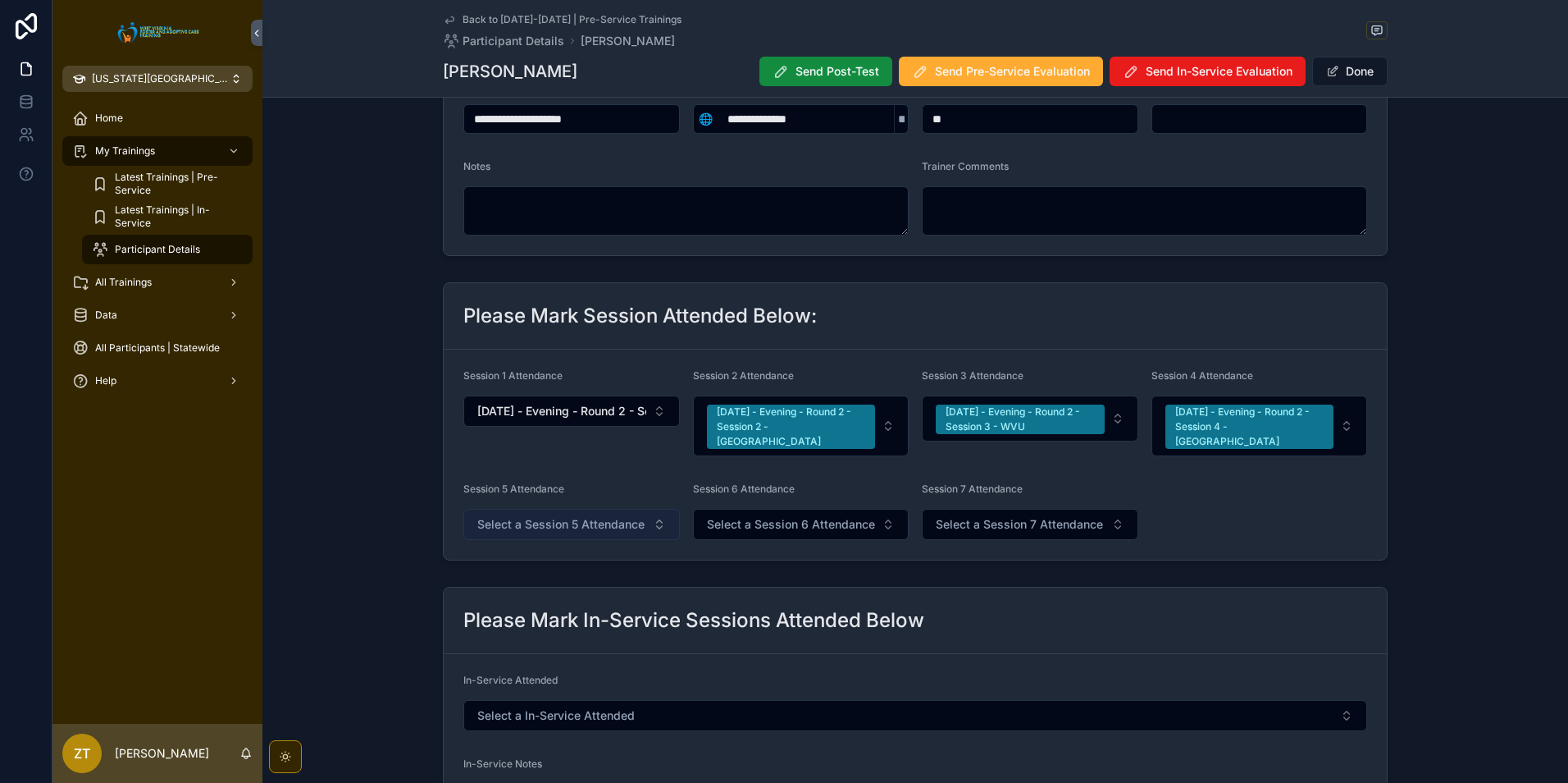
scroll to position [246, 0]
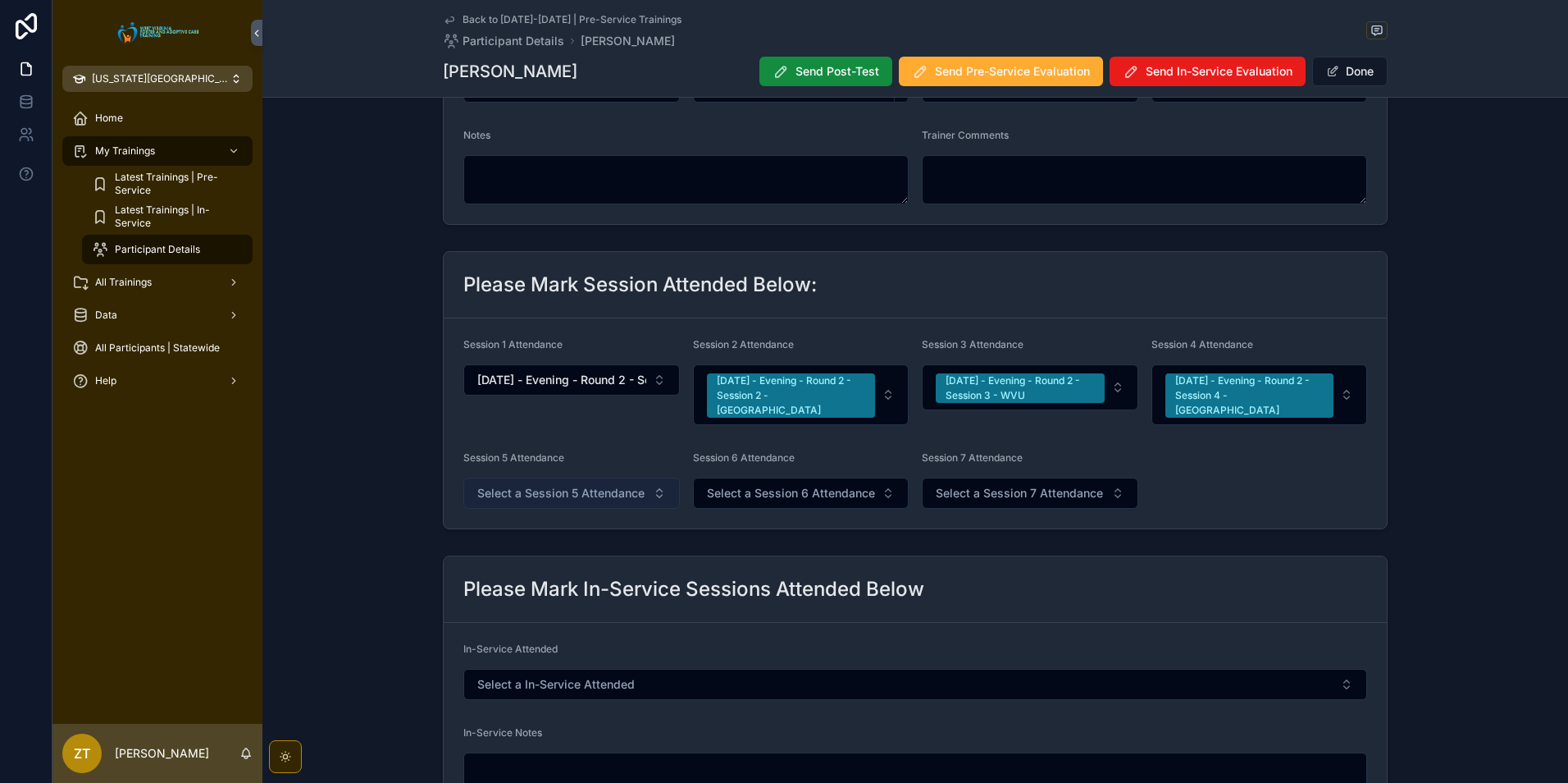
click at [546, 485] on span "Select a Session 5 Attendance" at bounding box center [560, 492] width 167 height 16
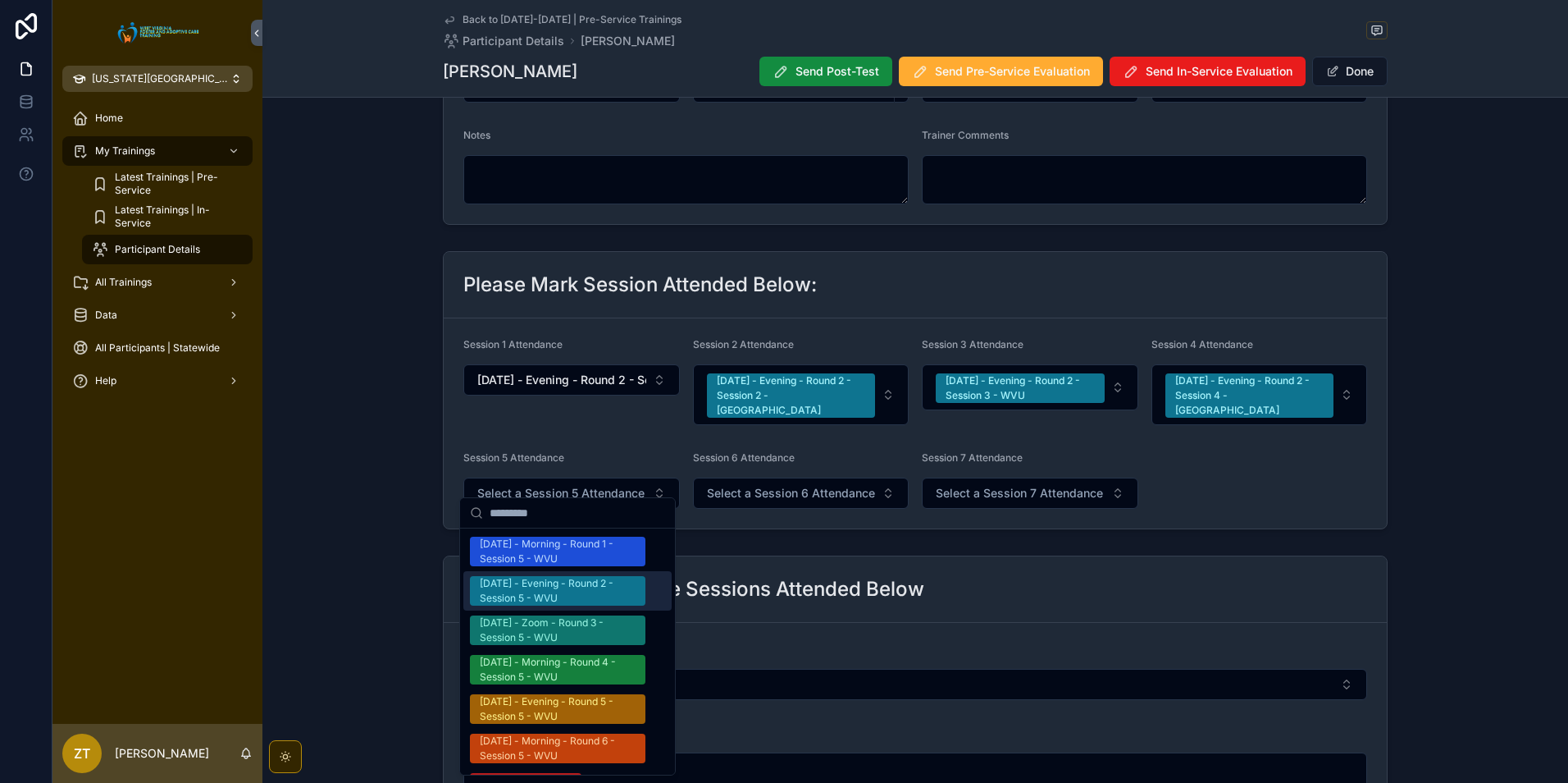
click at [557, 588] on div "[DATE] - Evening - Round 2 - Session 5 - WVU" at bounding box center [557, 591] width 156 height 29
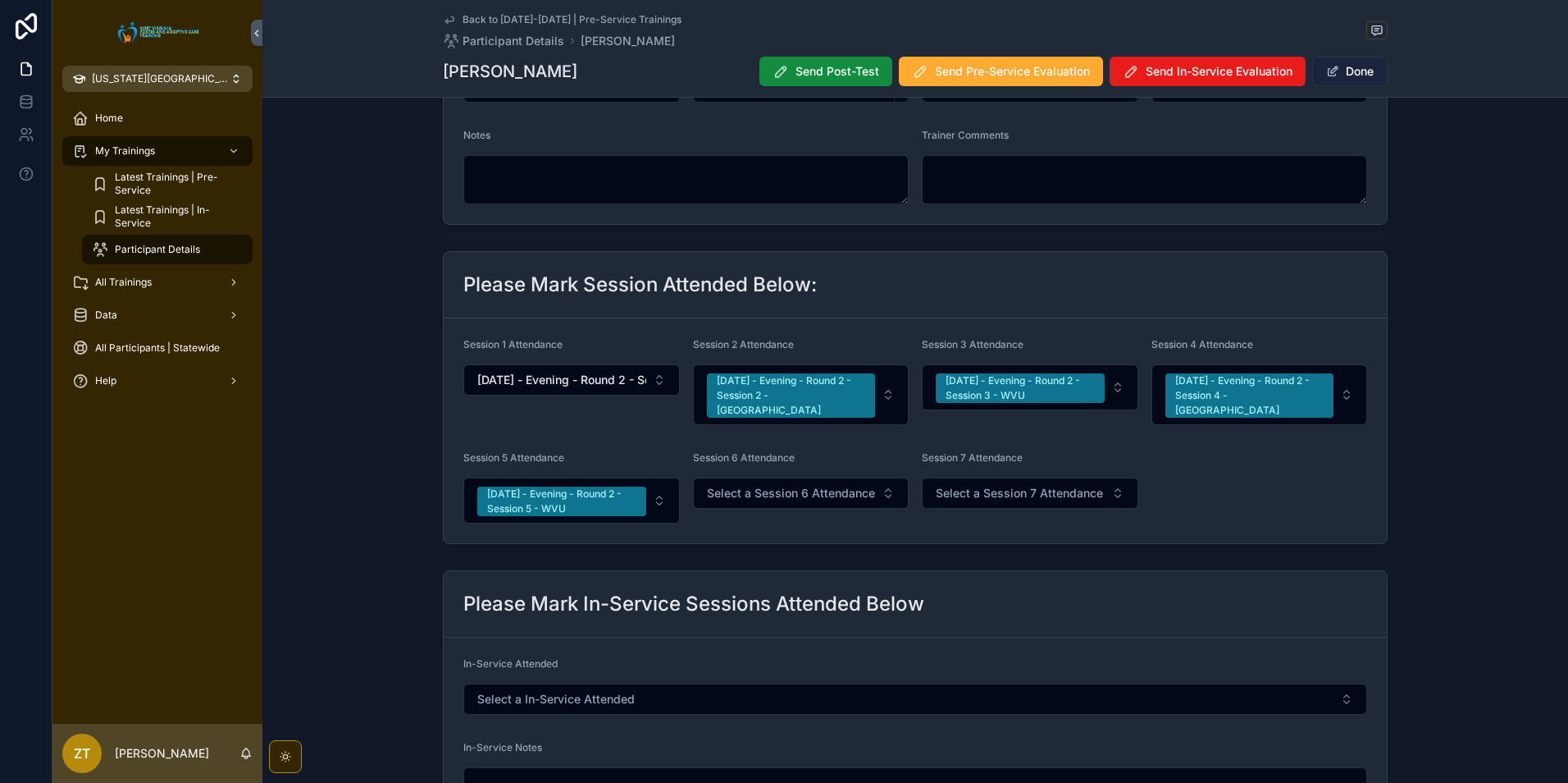
click at [1354, 80] on button "Done" at bounding box center [1350, 71] width 76 height 29
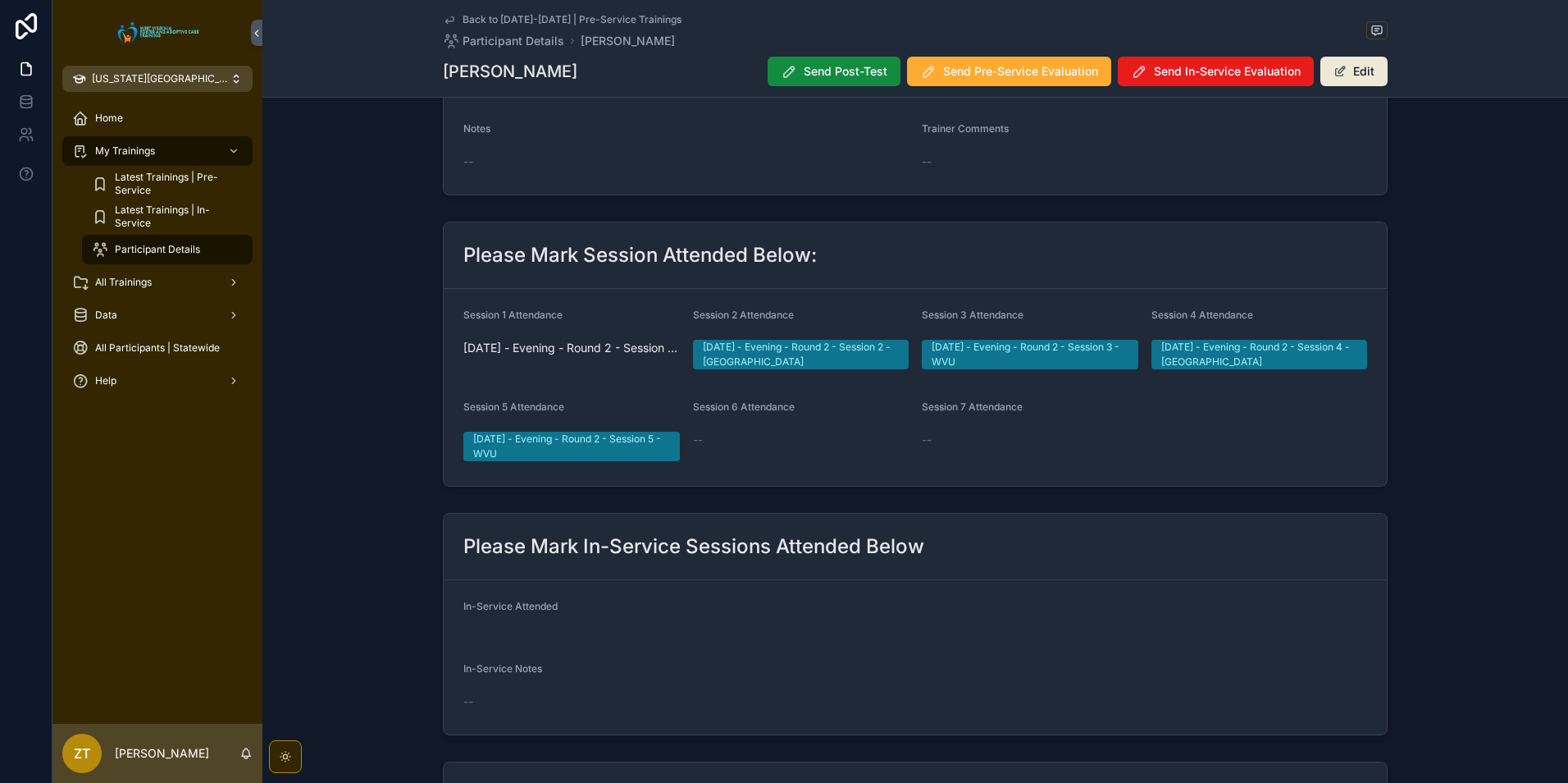
click at [446, 22] on icon "scrollable content" at bounding box center [449, 20] width 13 height 13
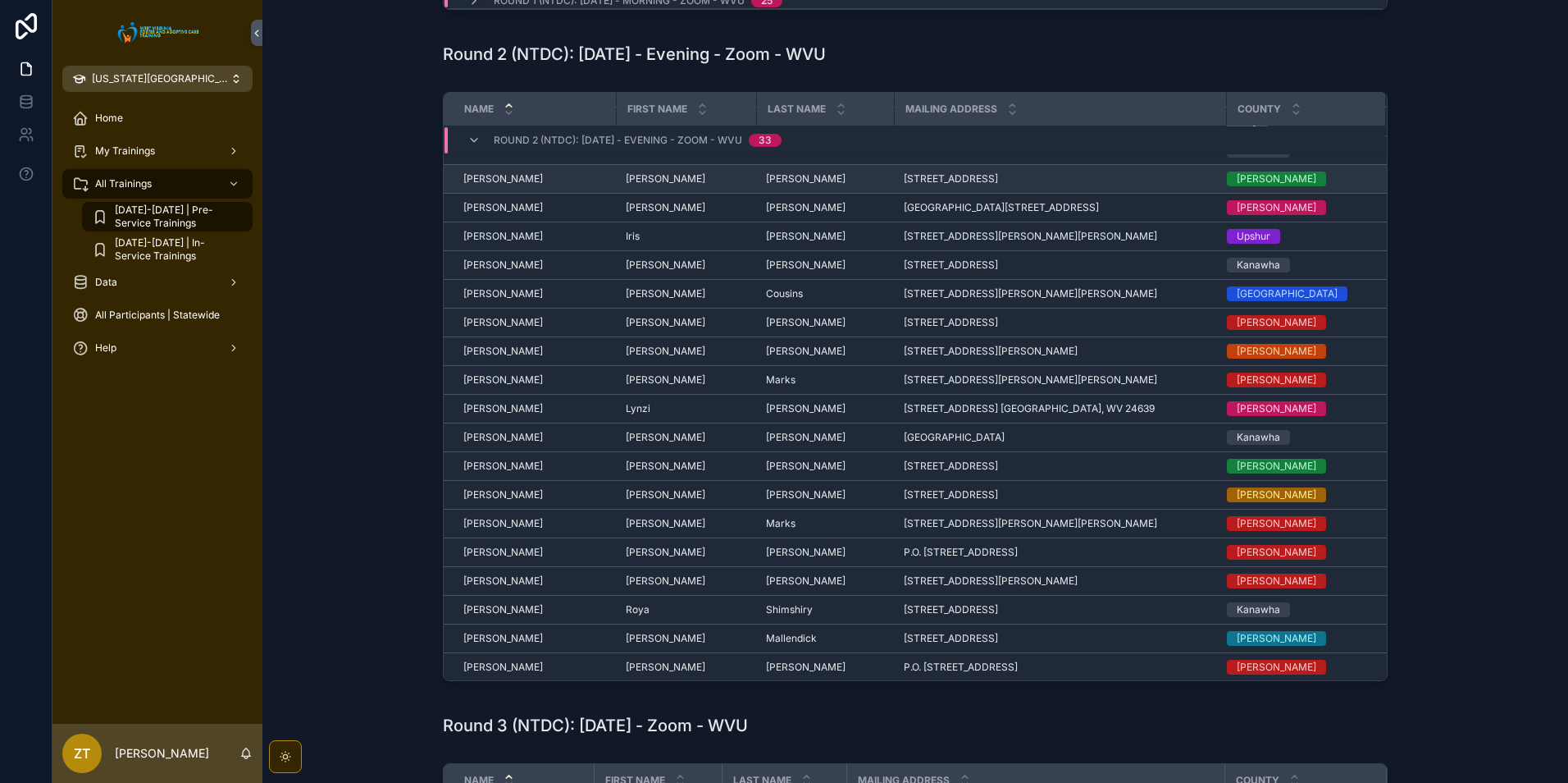
scroll to position [246, 0]
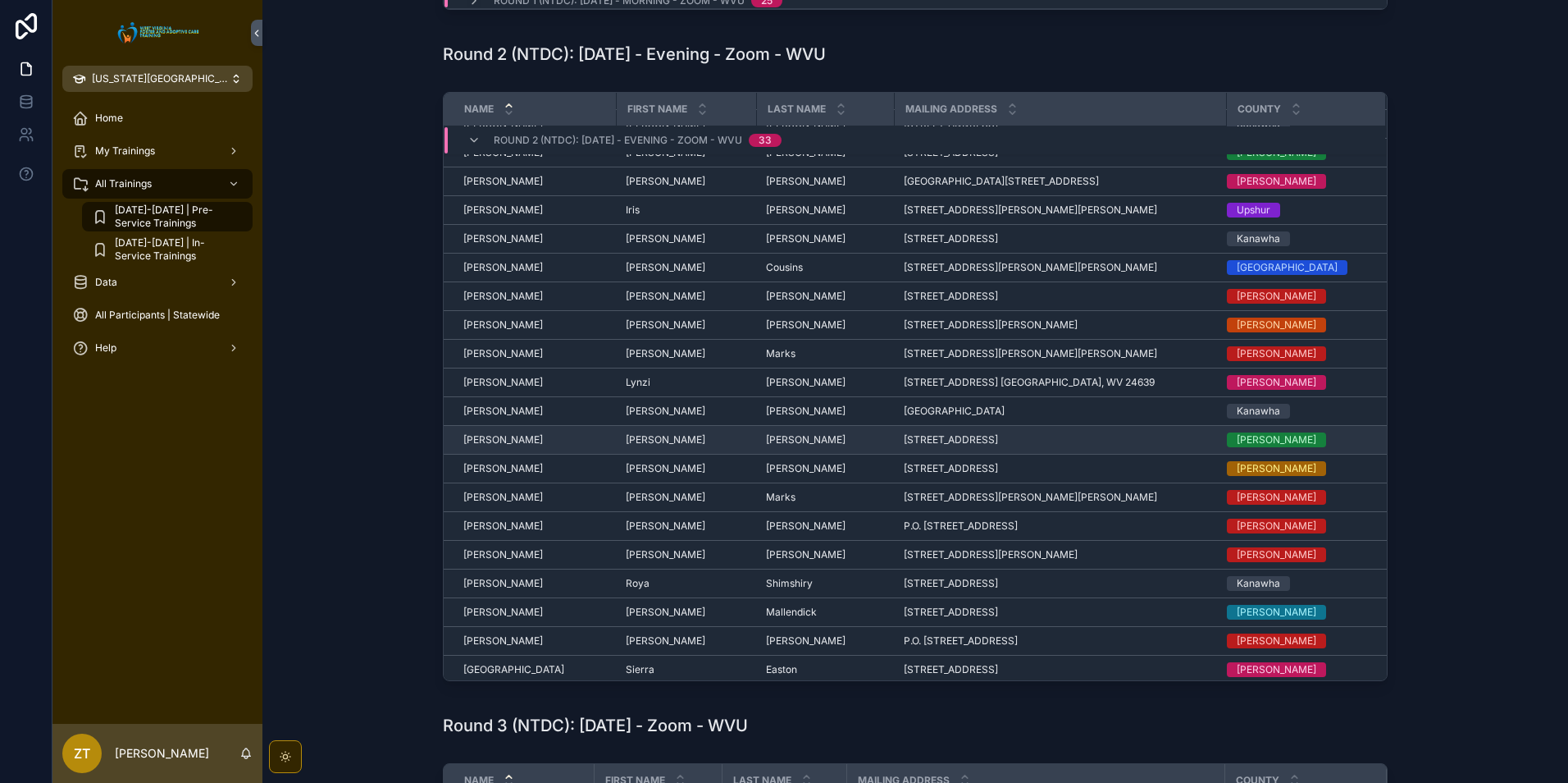
click at [491, 440] on span "[PERSON_NAME]" at bounding box center [503, 440] width 79 height 13
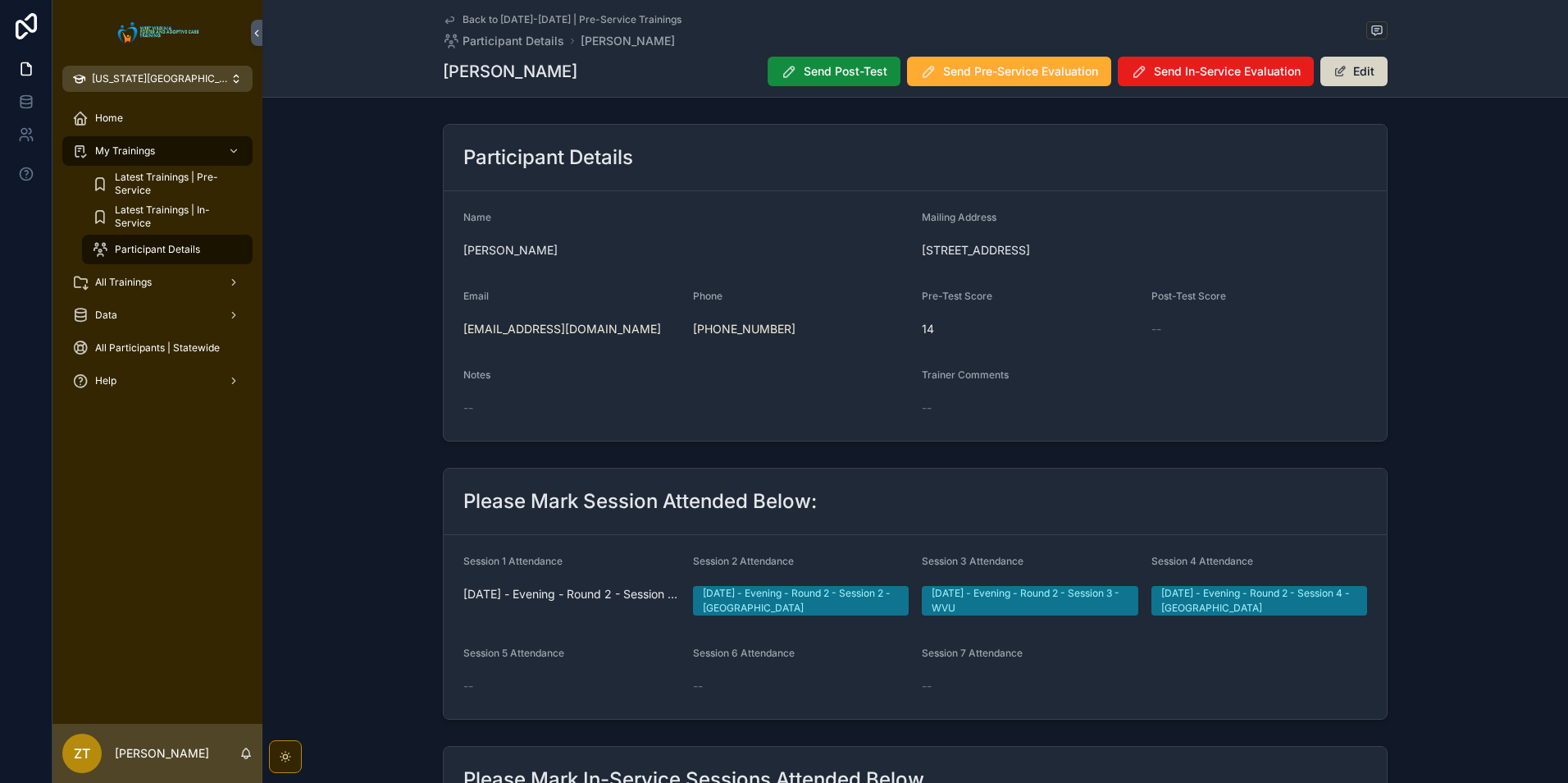
click at [1357, 73] on button "Edit" at bounding box center [1354, 71] width 67 height 29
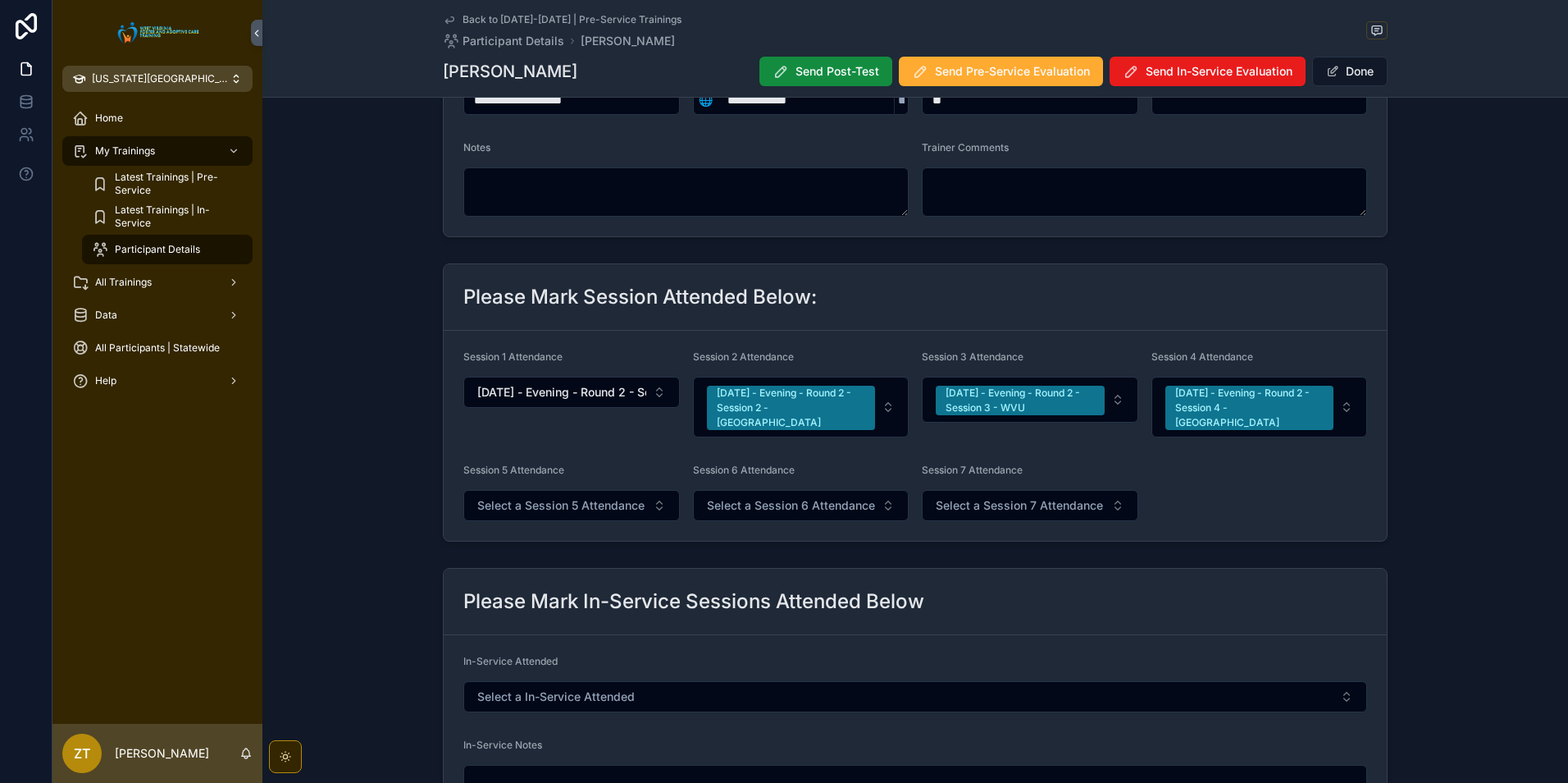
scroll to position [246, 0]
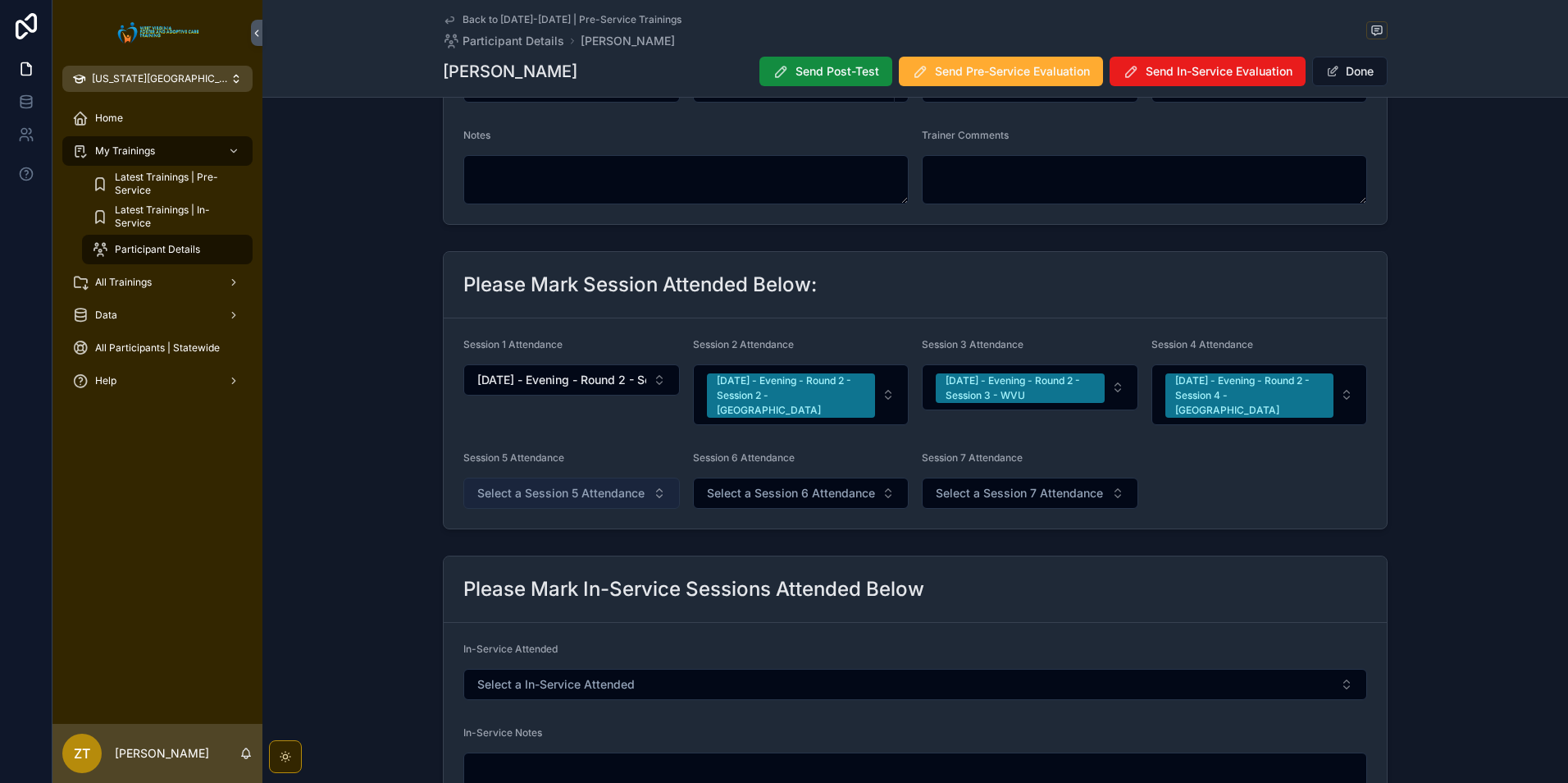
click at [613, 486] on span "Select a Session 5 Attendance" at bounding box center [560, 492] width 167 height 16
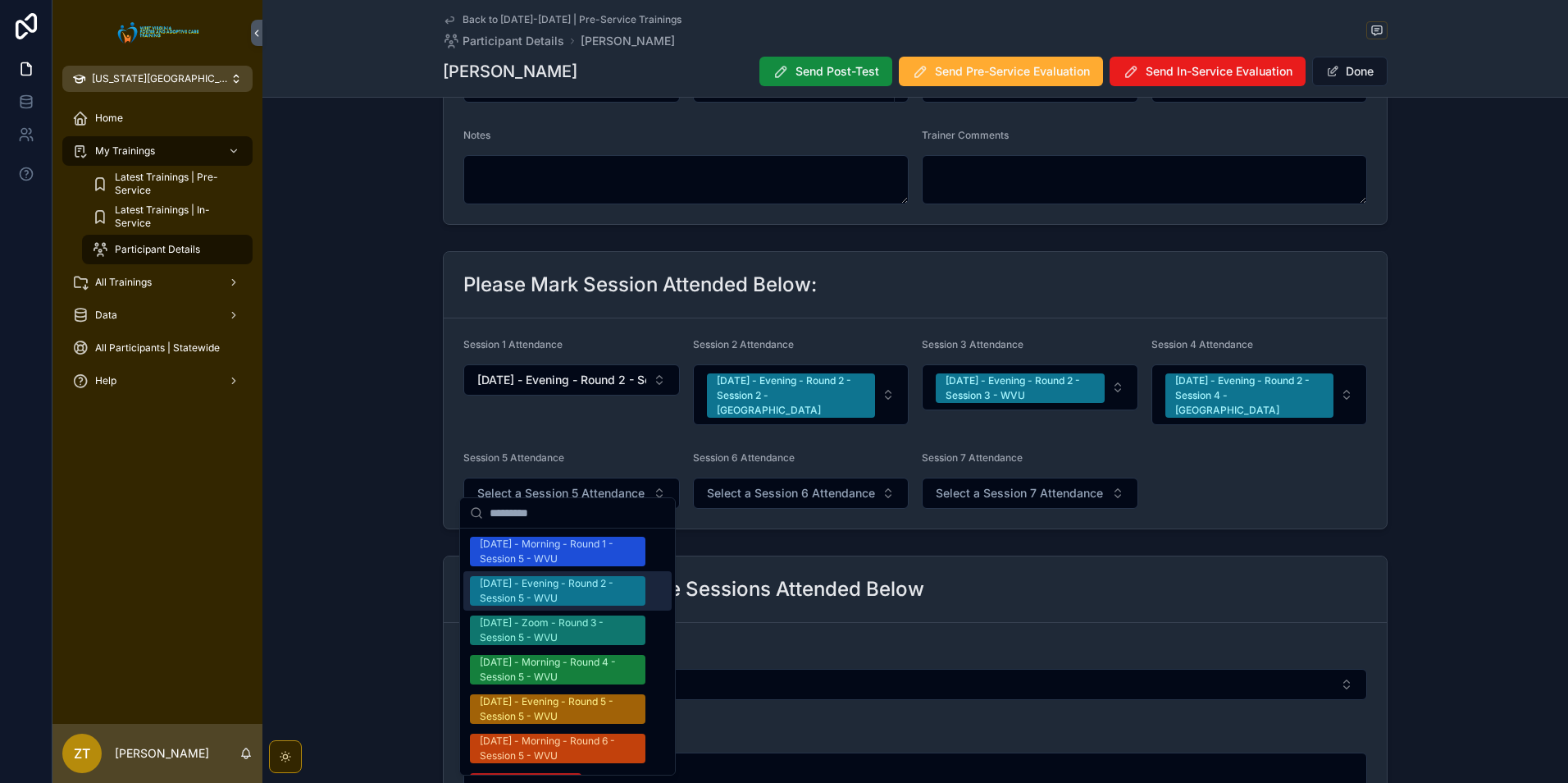
click at [571, 585] on div "[DATE] - Evening - Round 2 - Session 5 - WVU" at bounding box center [557, 591] width 156 height 29
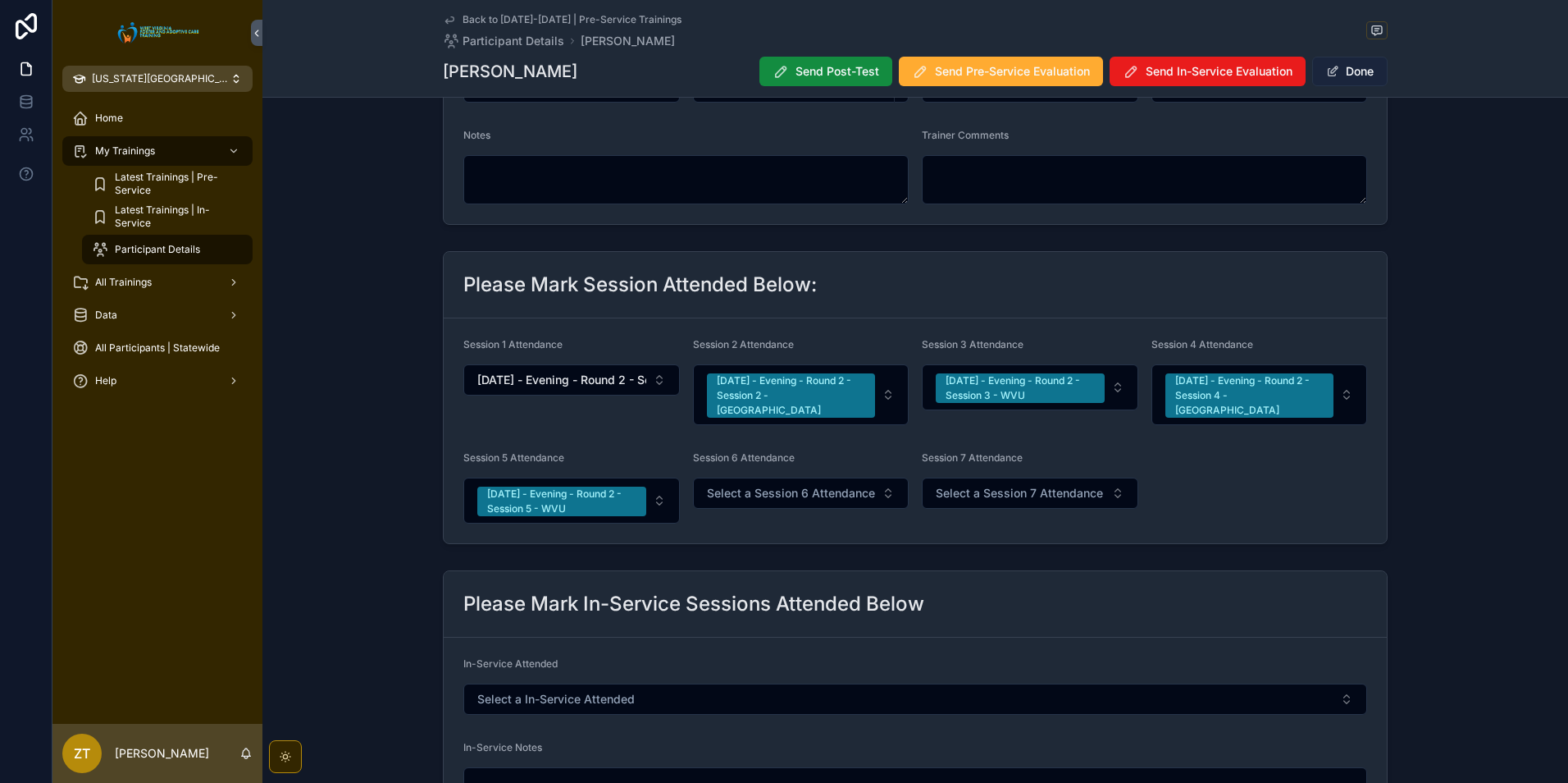
click at [1328, 78] on button "Done" at bounding box center [1350, 71] width 76 height 29
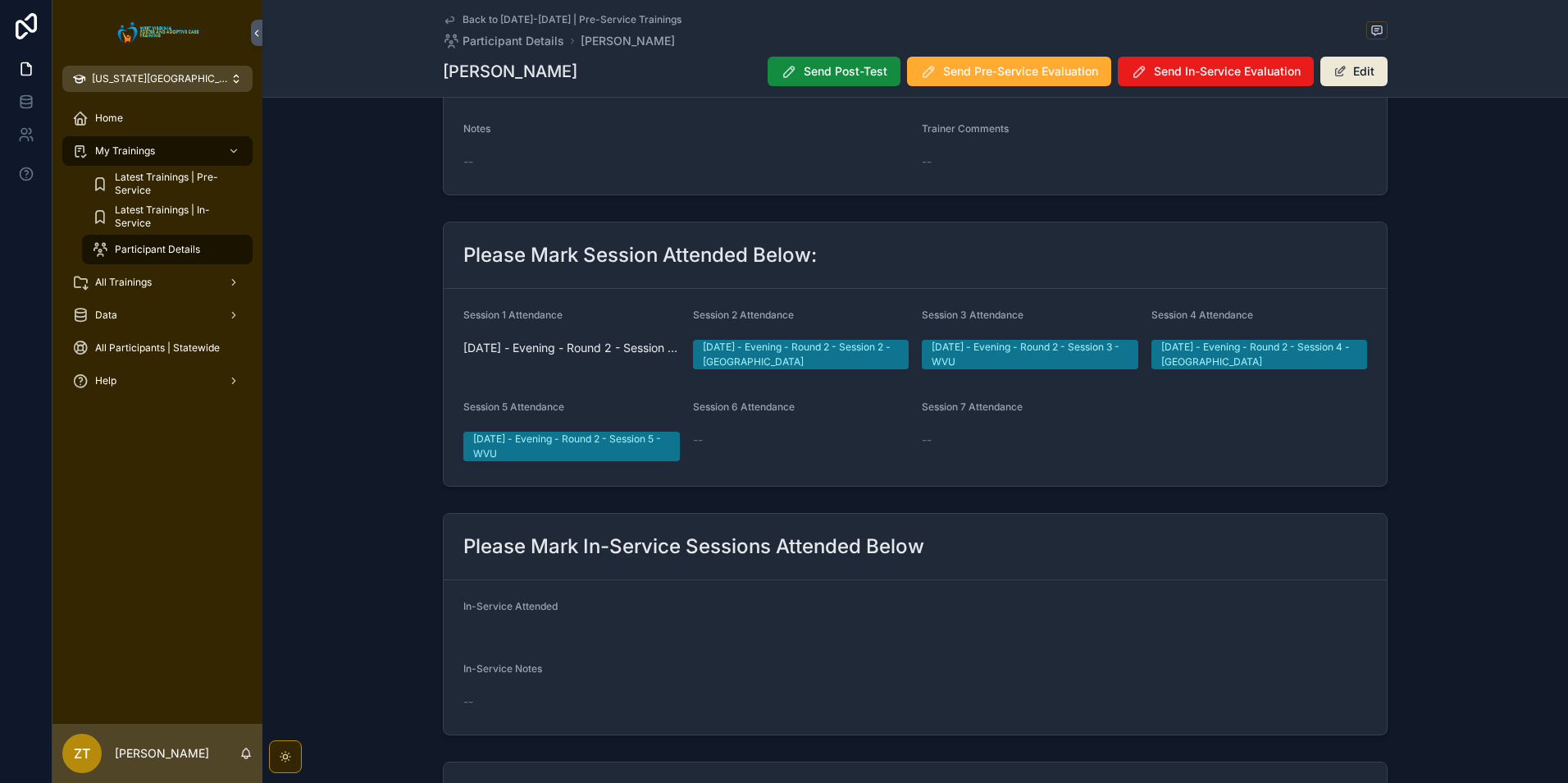
click at [443, 24] on icon "scrollable content" at bounding box center [449, 20] width 13 height 13
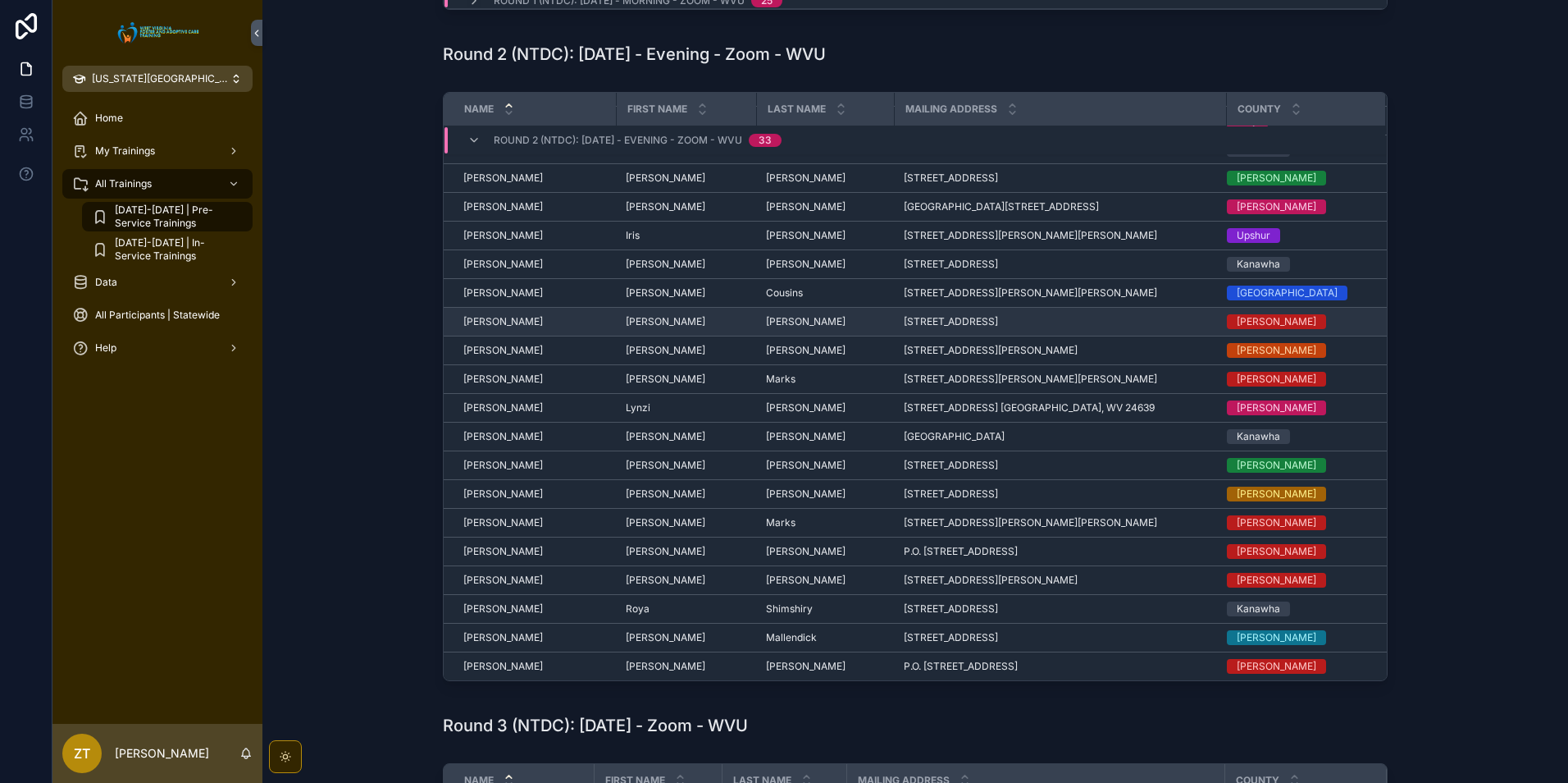
scroll to position [246, 0]
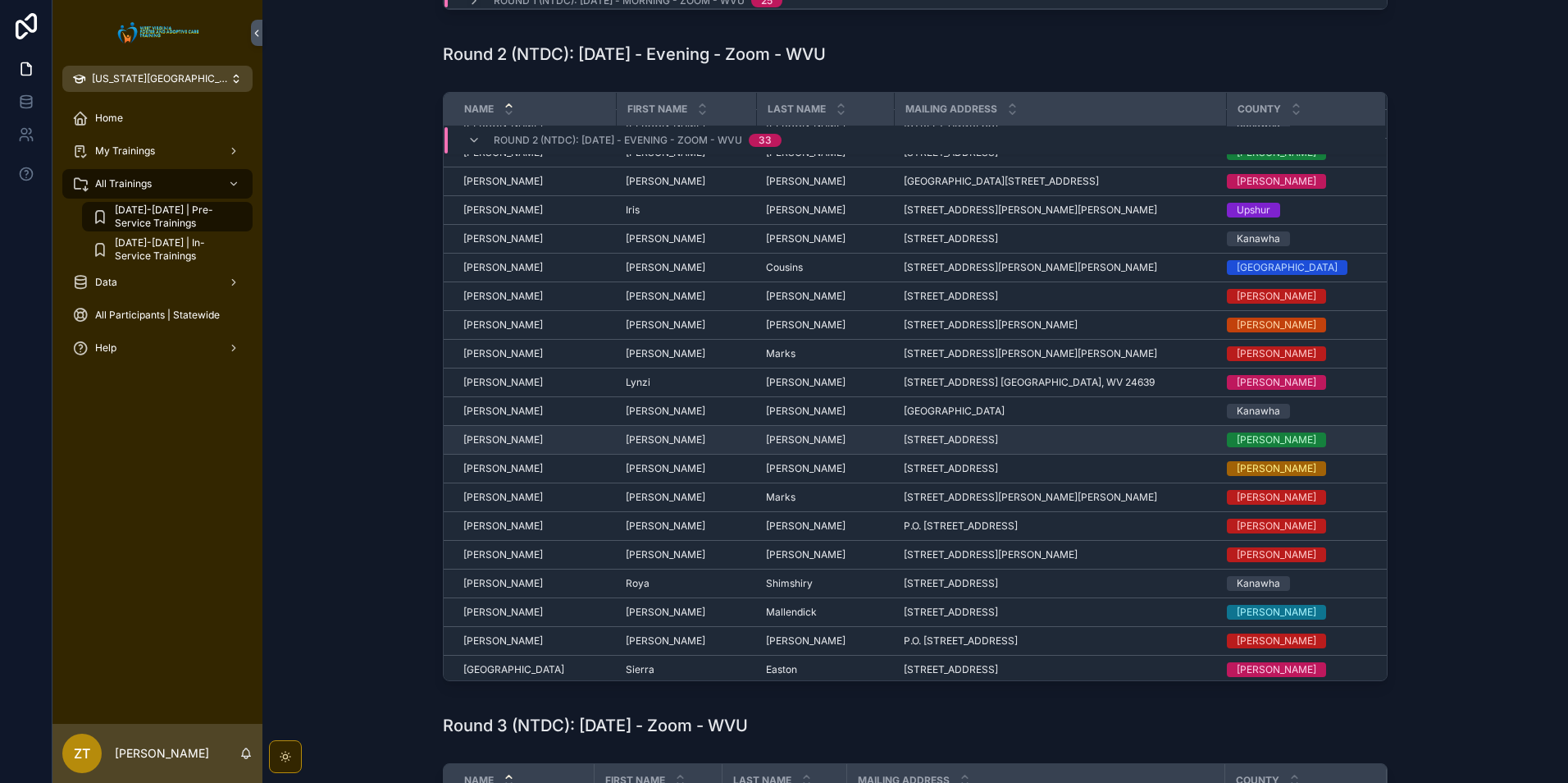
click at [501, 438] on span "[PERSON_NAME]" at bounding box center [503, 440] width 79 height 13
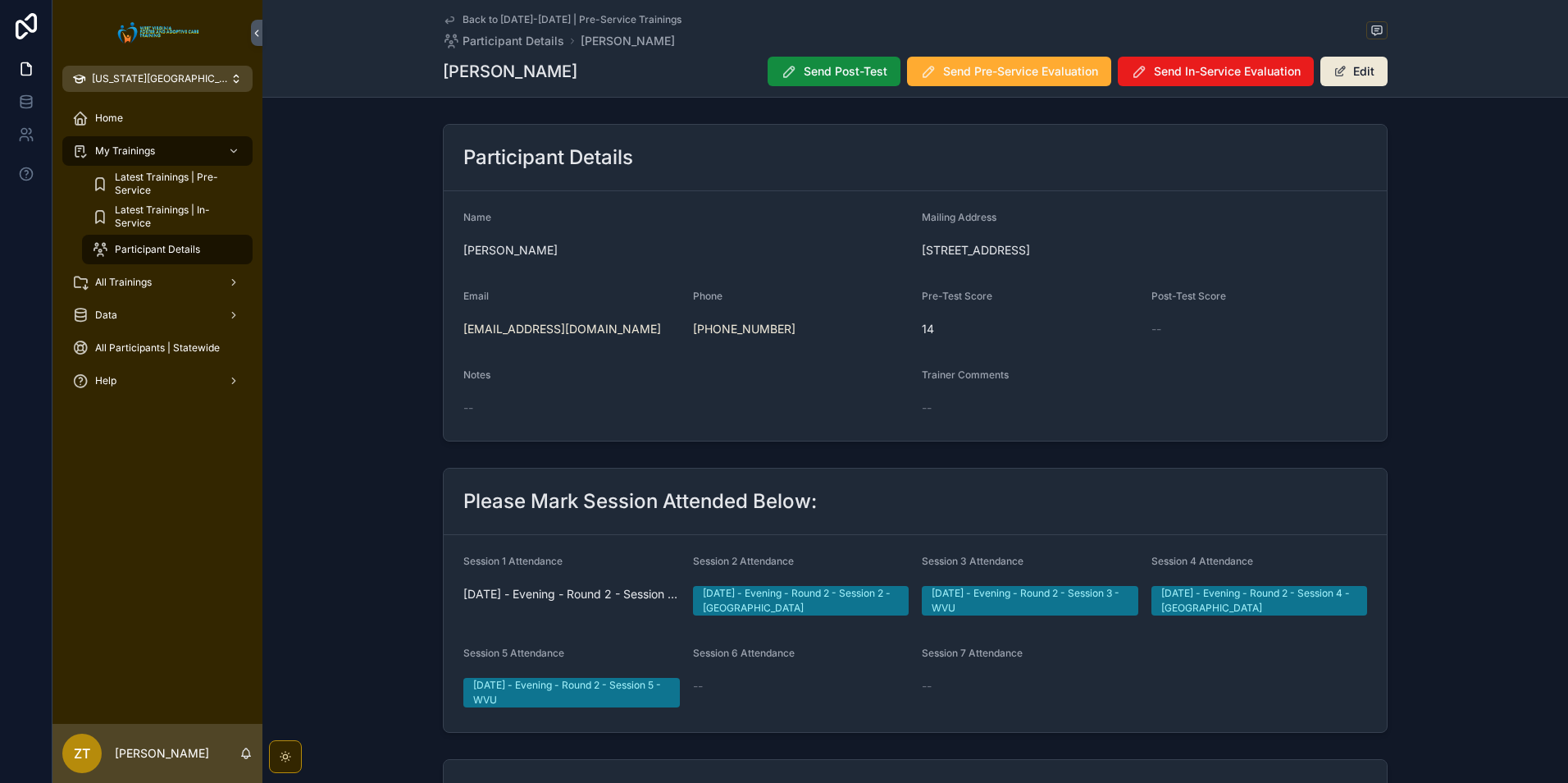
click at [449, 16] on icon "scrollable content" at bounding box center [449, 20] width 13 height 13
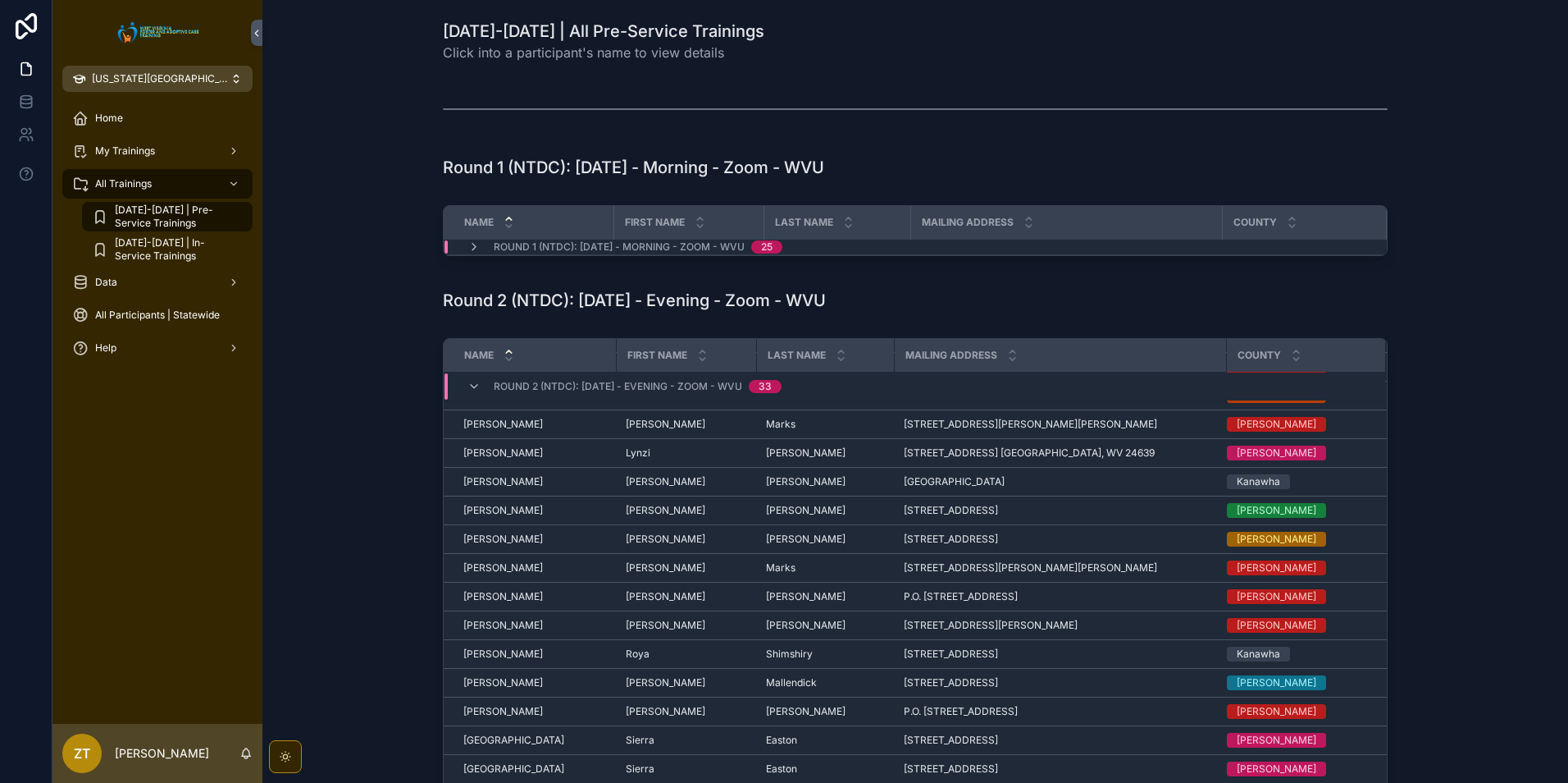
scroll to position [422, 0]
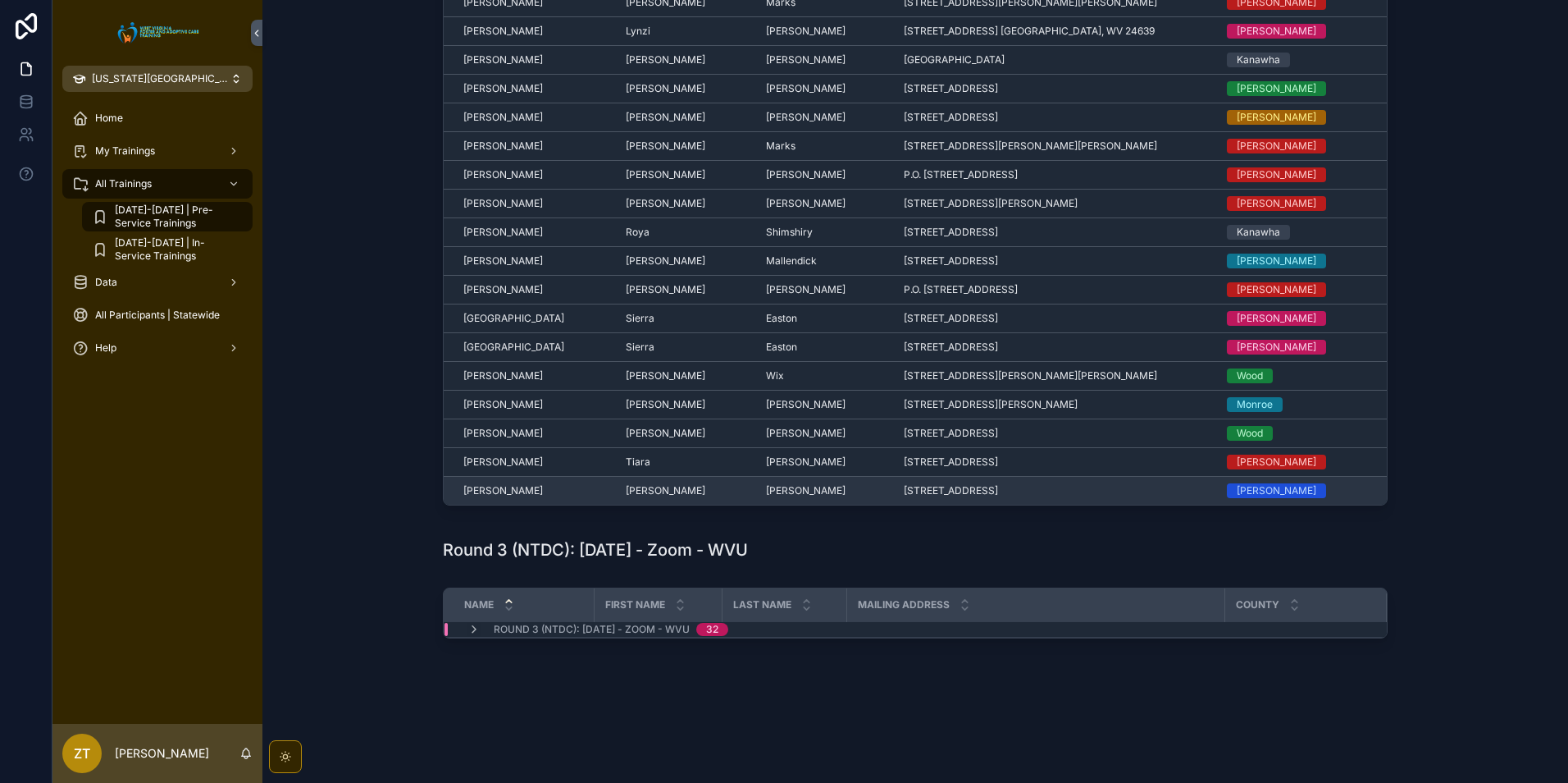
click at [497, 488] on div "[PERSON_NAME] [PERSON_NAME]" at bounding box center [535, 490] width 143 height 13
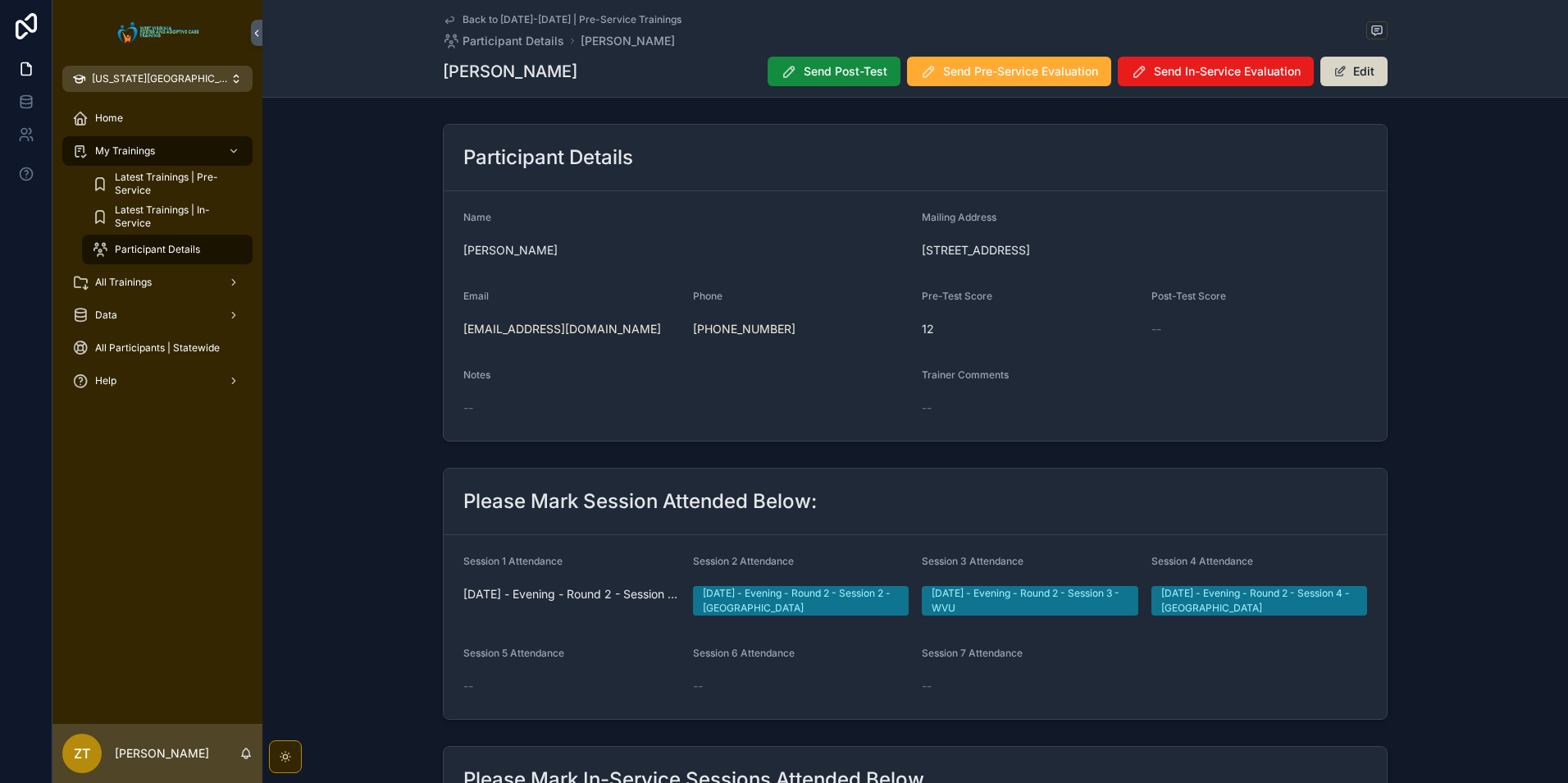
click at [1339, 71] on span "scrollable content" at bounding box center [1340, 71] width 13 height 13
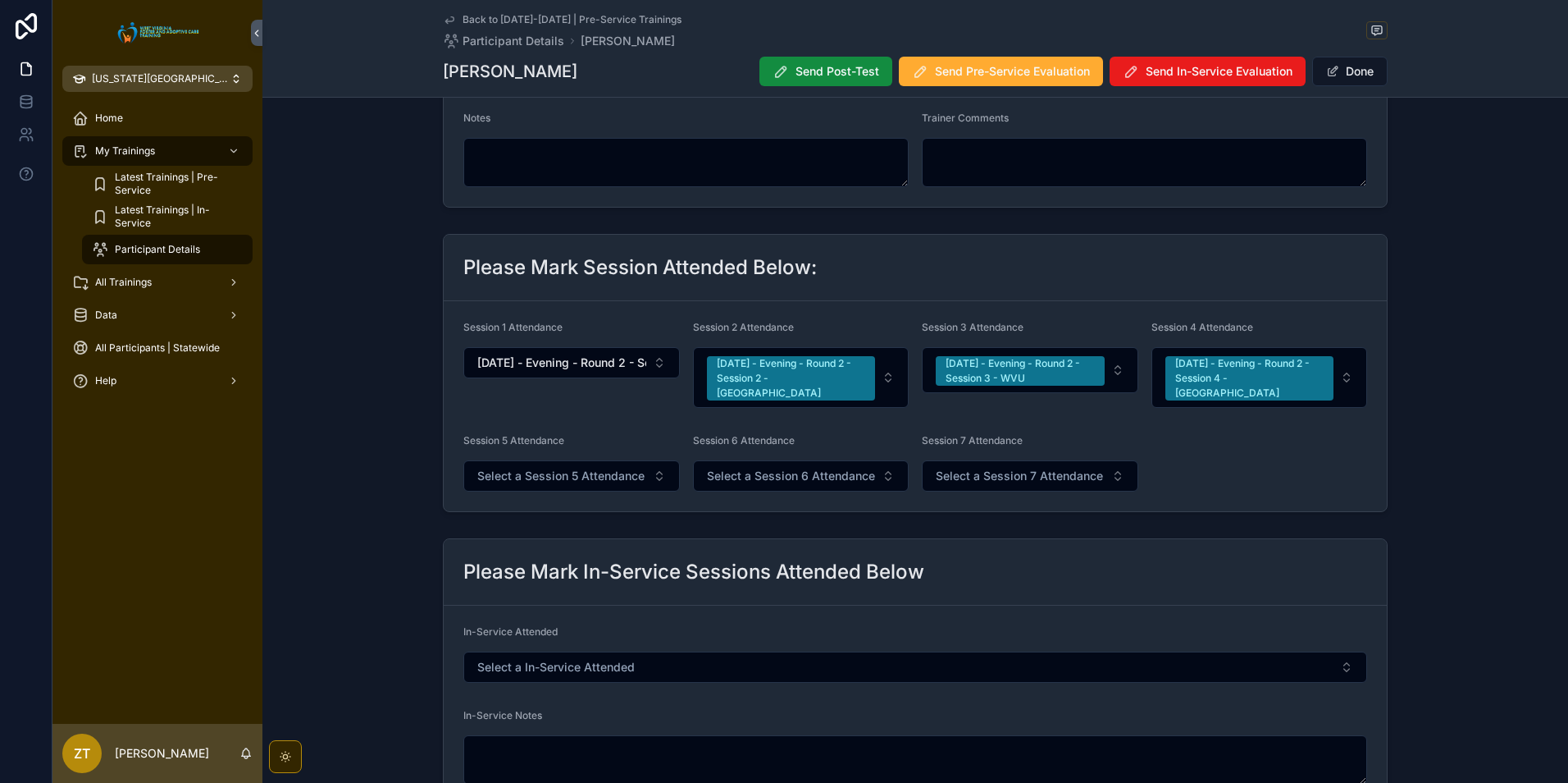
scroll to position [329, 0]
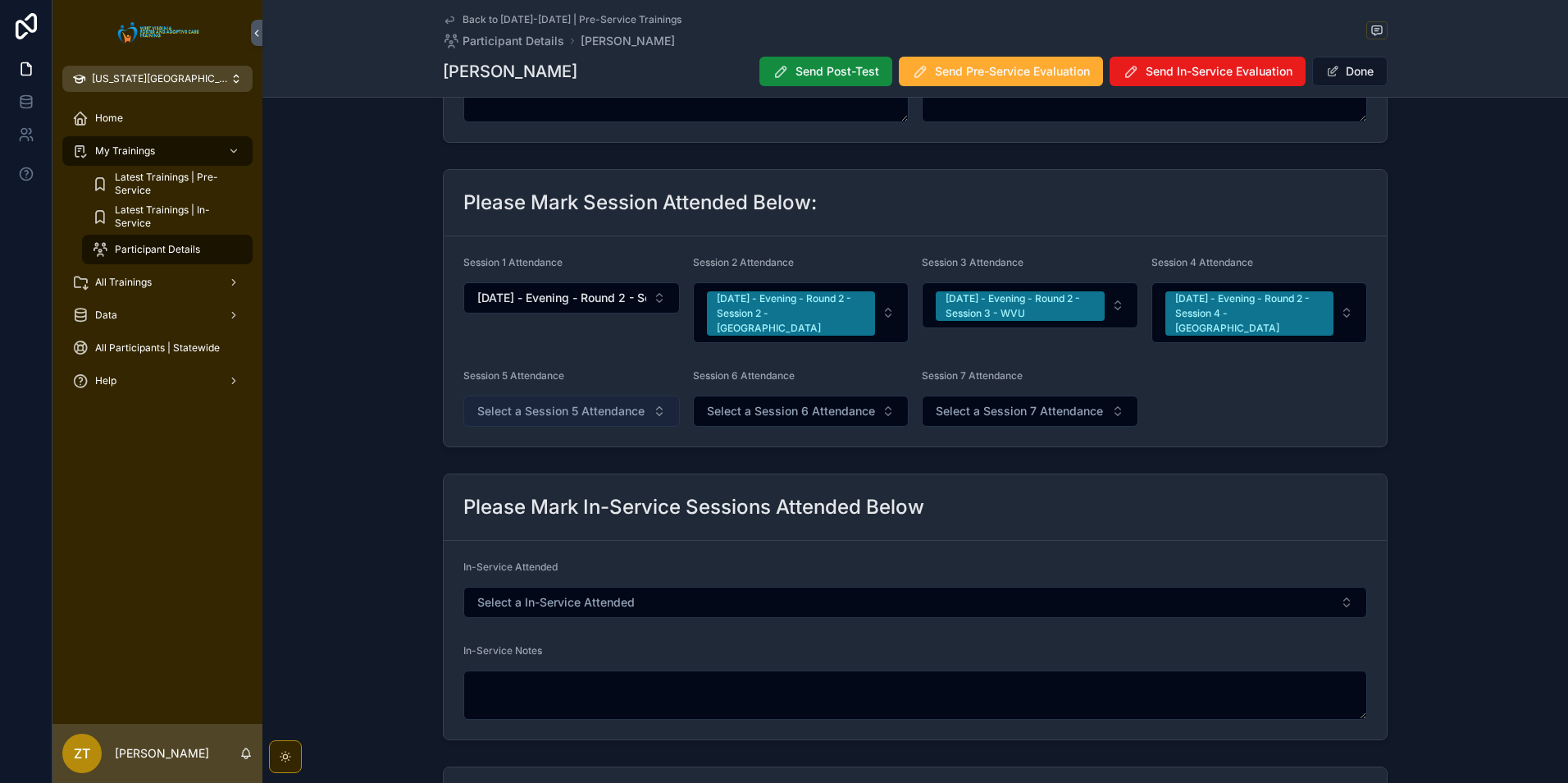
click at [548, 404] on button "Select a Session 5 Attendance" at bounding box center [572, 411] width 217 height 31
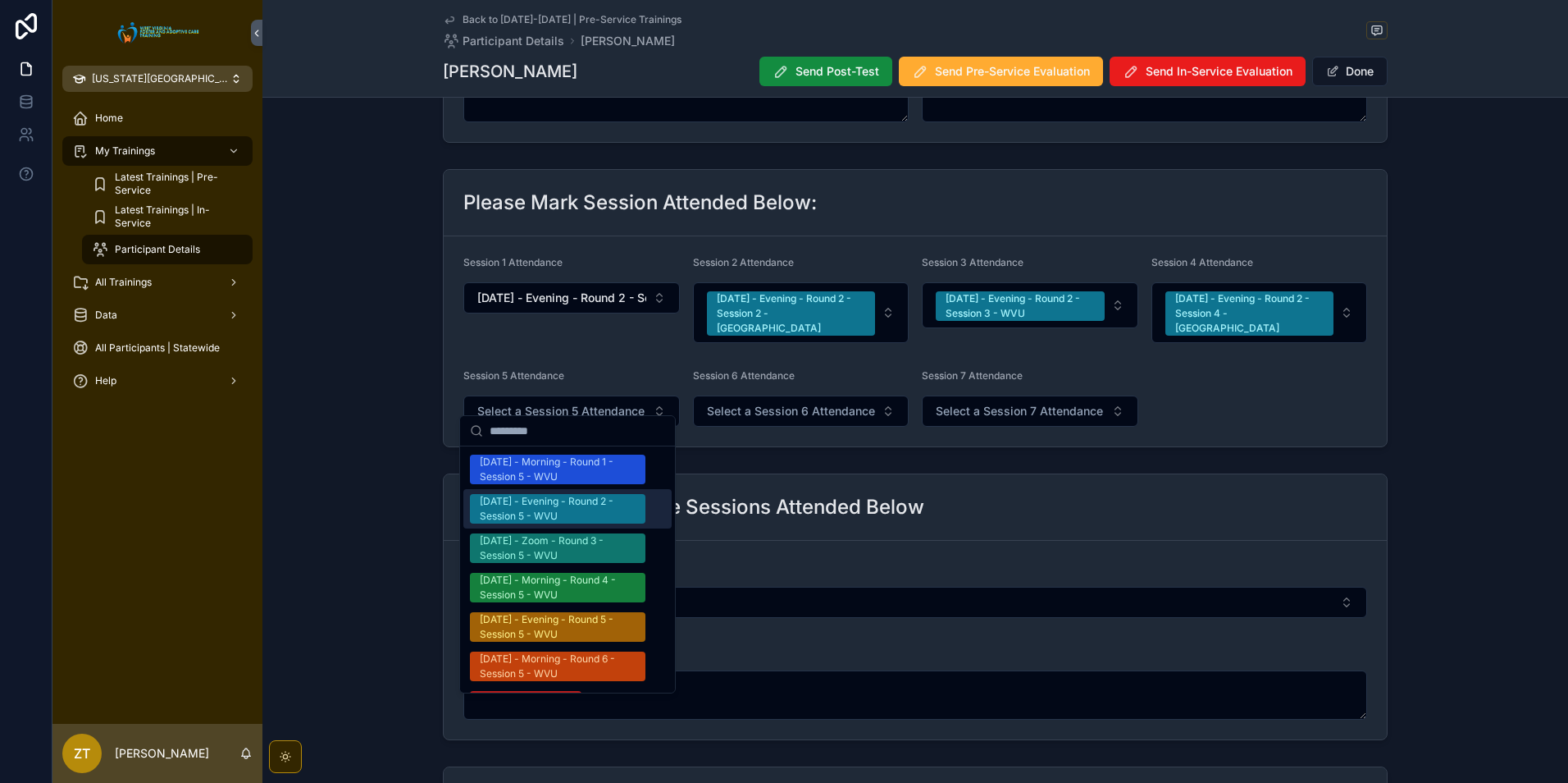
click at [555, 513] on div "[DATE] - Evening - Round 2 - Session 5 - WVU" at bounding box center [557, 508] width 156 height 29
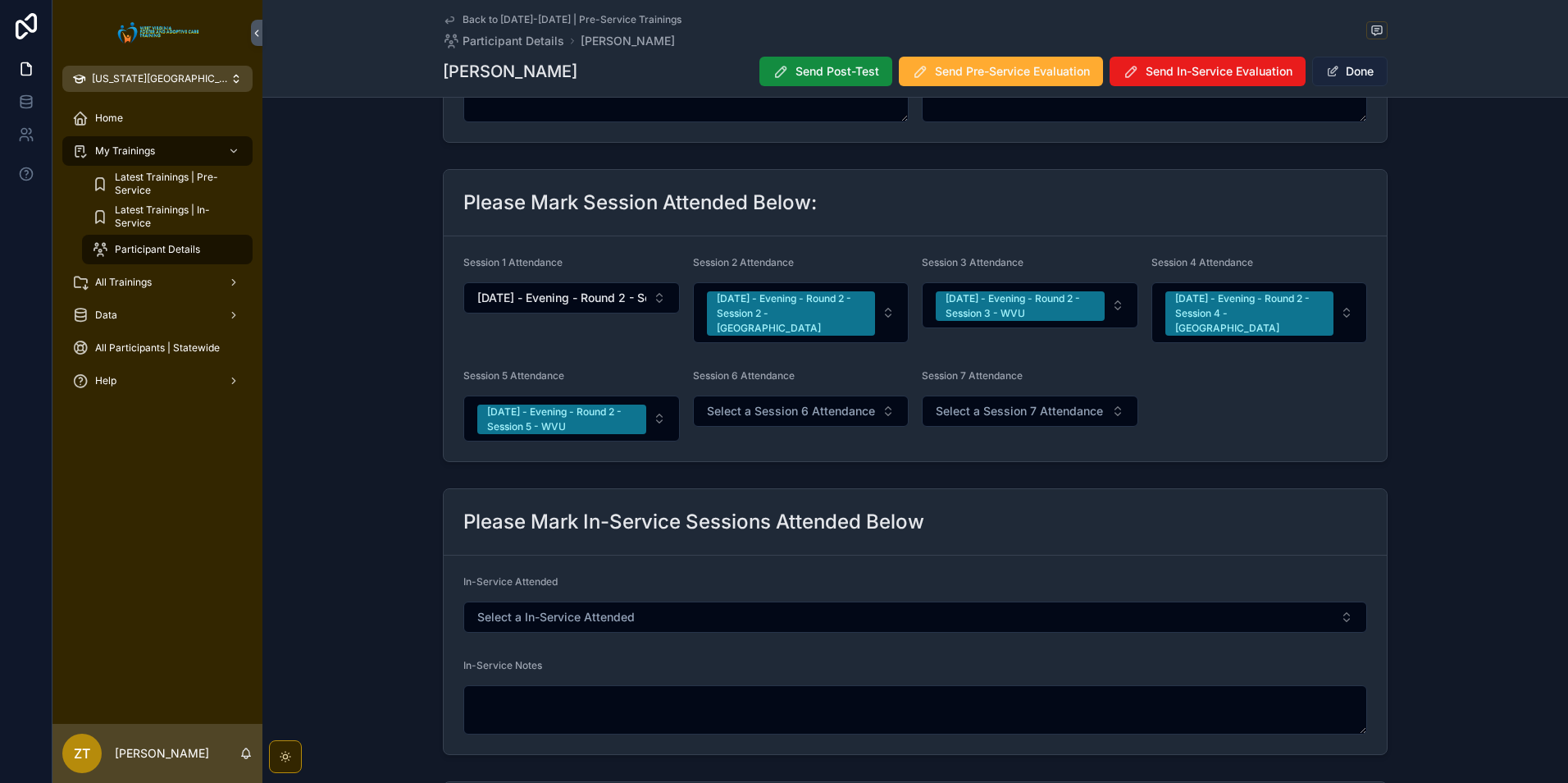
click at [1330, 67] on span "scrollable content" at bounding box center [1333, 71] width 13 height 13
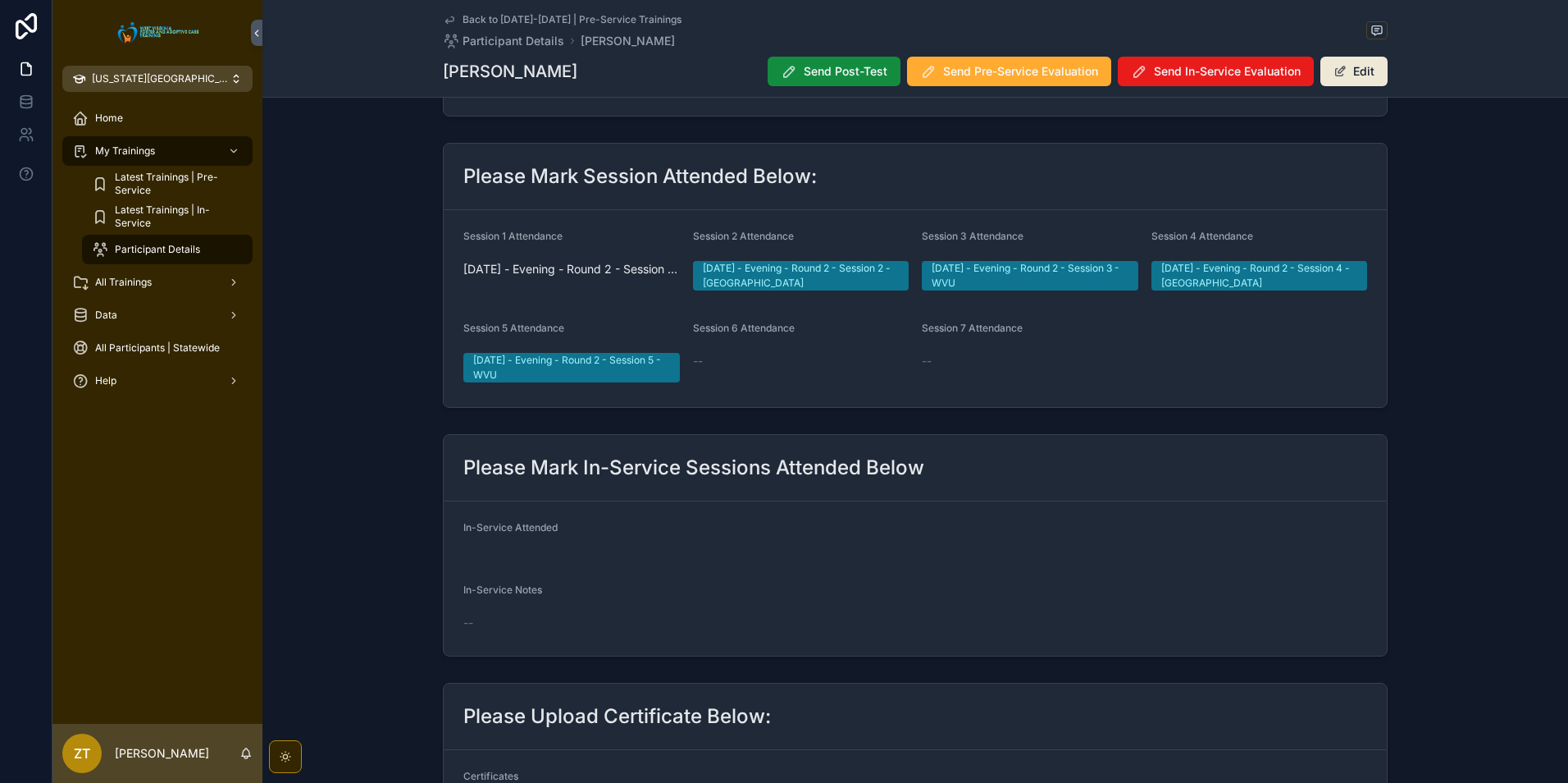
click at [443, 15] on icon "scrollable content" at bounding box center [449, 20] width 13 height 13
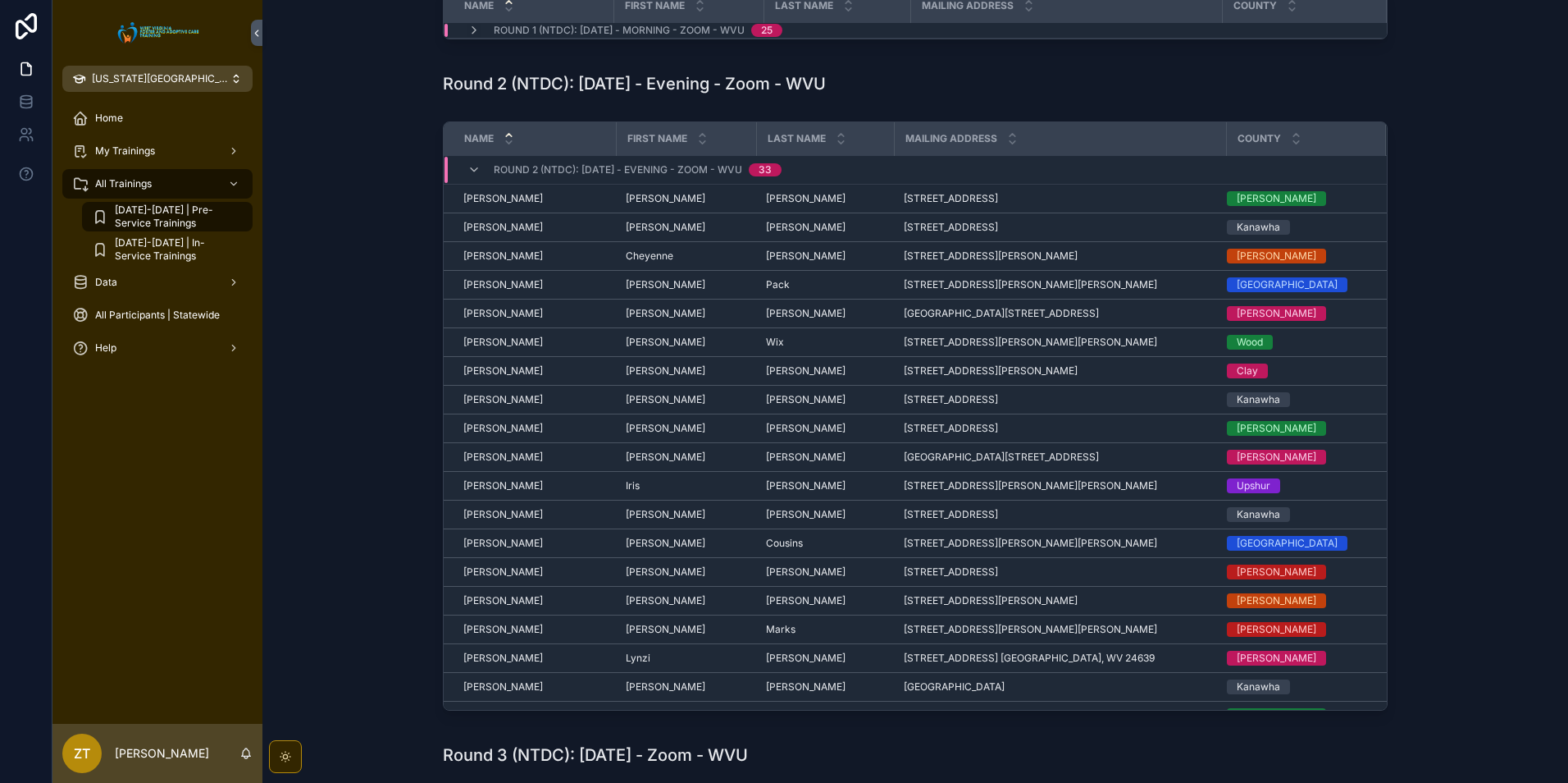
scroll to position [246, 0]
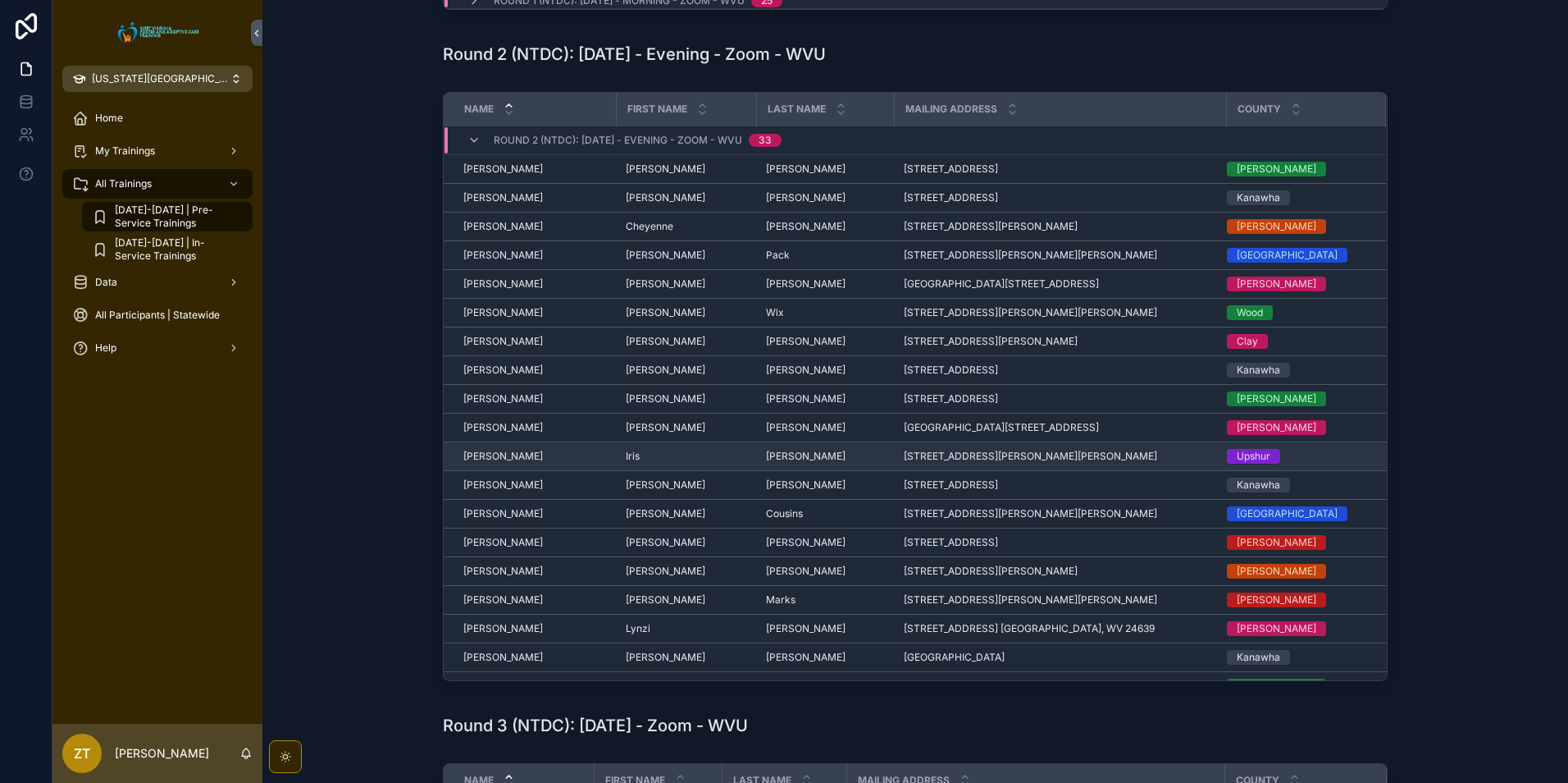
click at [476, 450] on span "[PERSON_NAME]" at bounding box center [503, 456] width 79 height 13
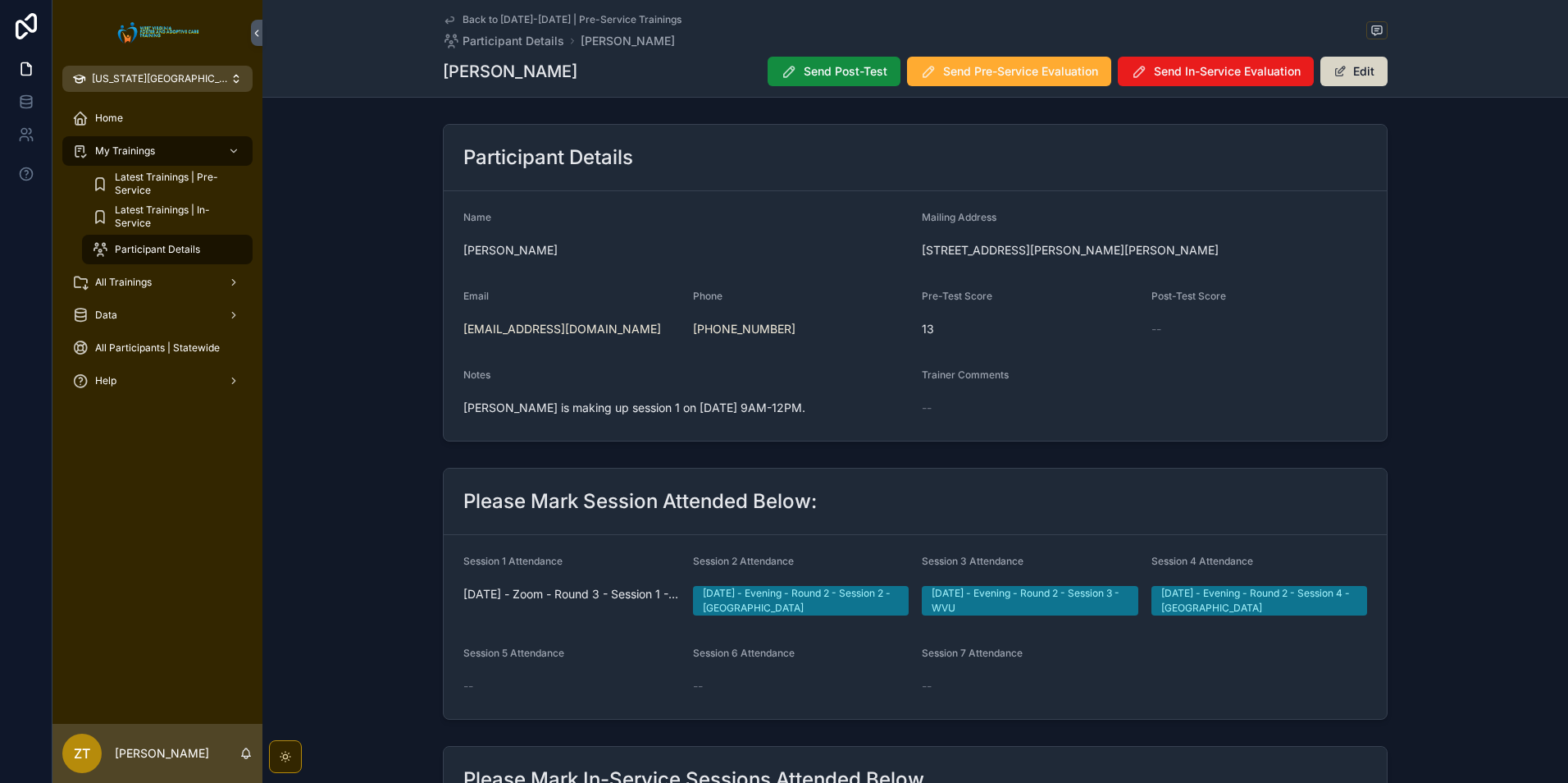
click at [1374, 64] on button "Edit" at bounding box center [1354, 71] width 67 height 29
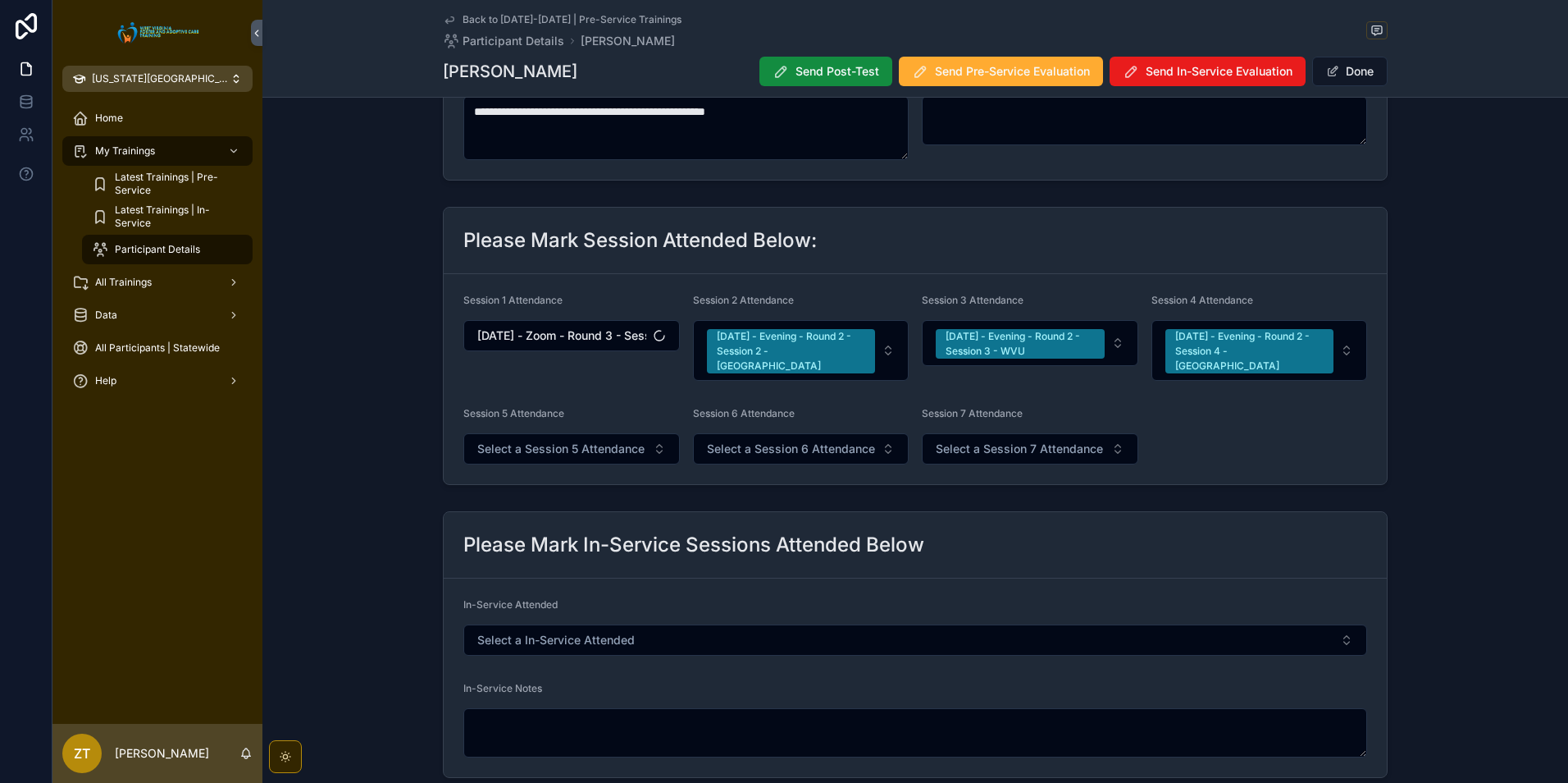
scroll to position [329, 0]
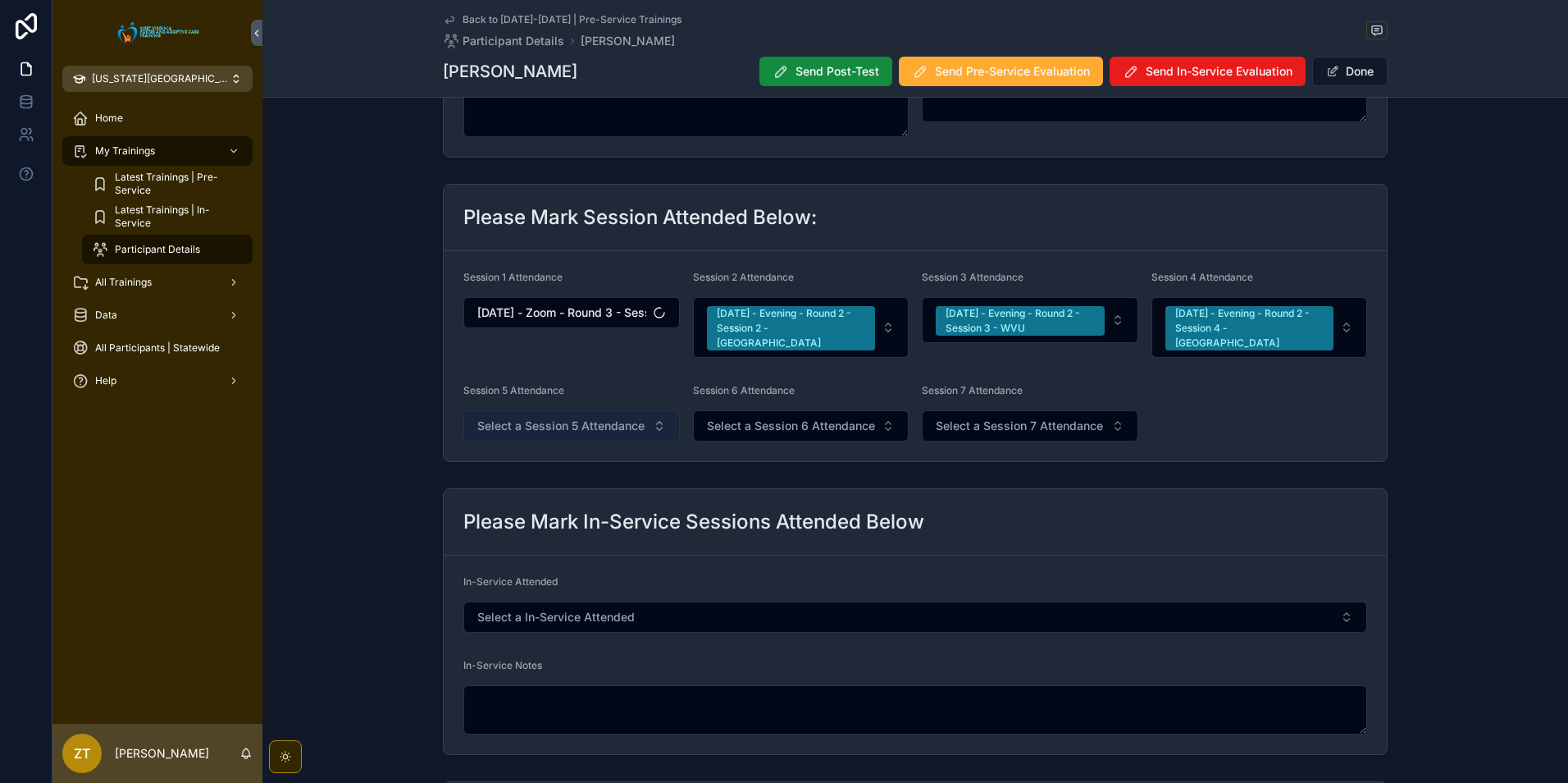
click at [544, 418] on span "Select a Session 5 Attendance" at bounding box center [560, 425] width 167 height 16
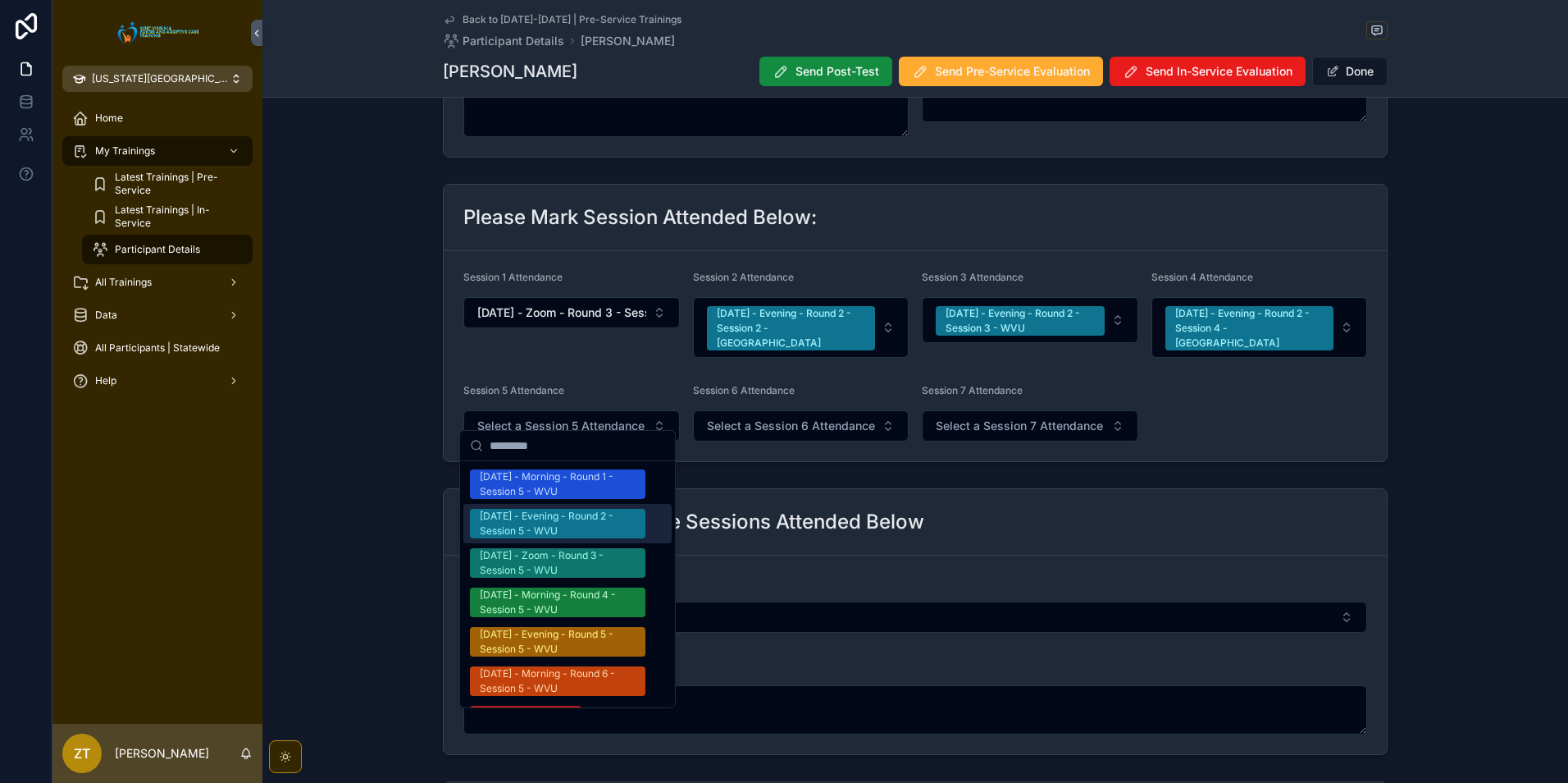
click at [552, 525] on div "[DATE] - Evening - Round 2 - Session 5 - WVU" at bounding box center [557, 523] width 156 height 29
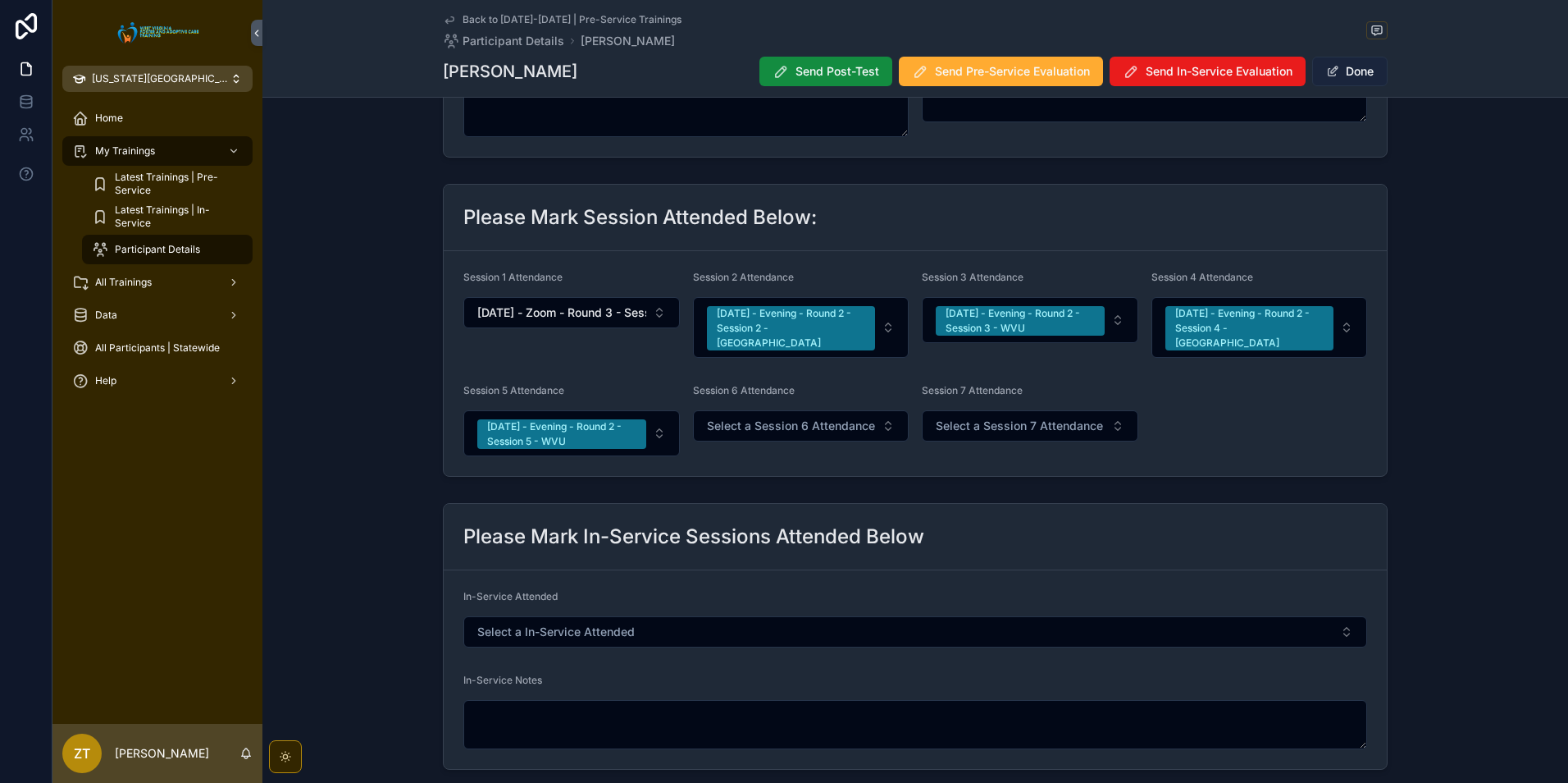
click at [1364, 80] on button "Done" at bounding box center [1350, 71] width 76 height 29
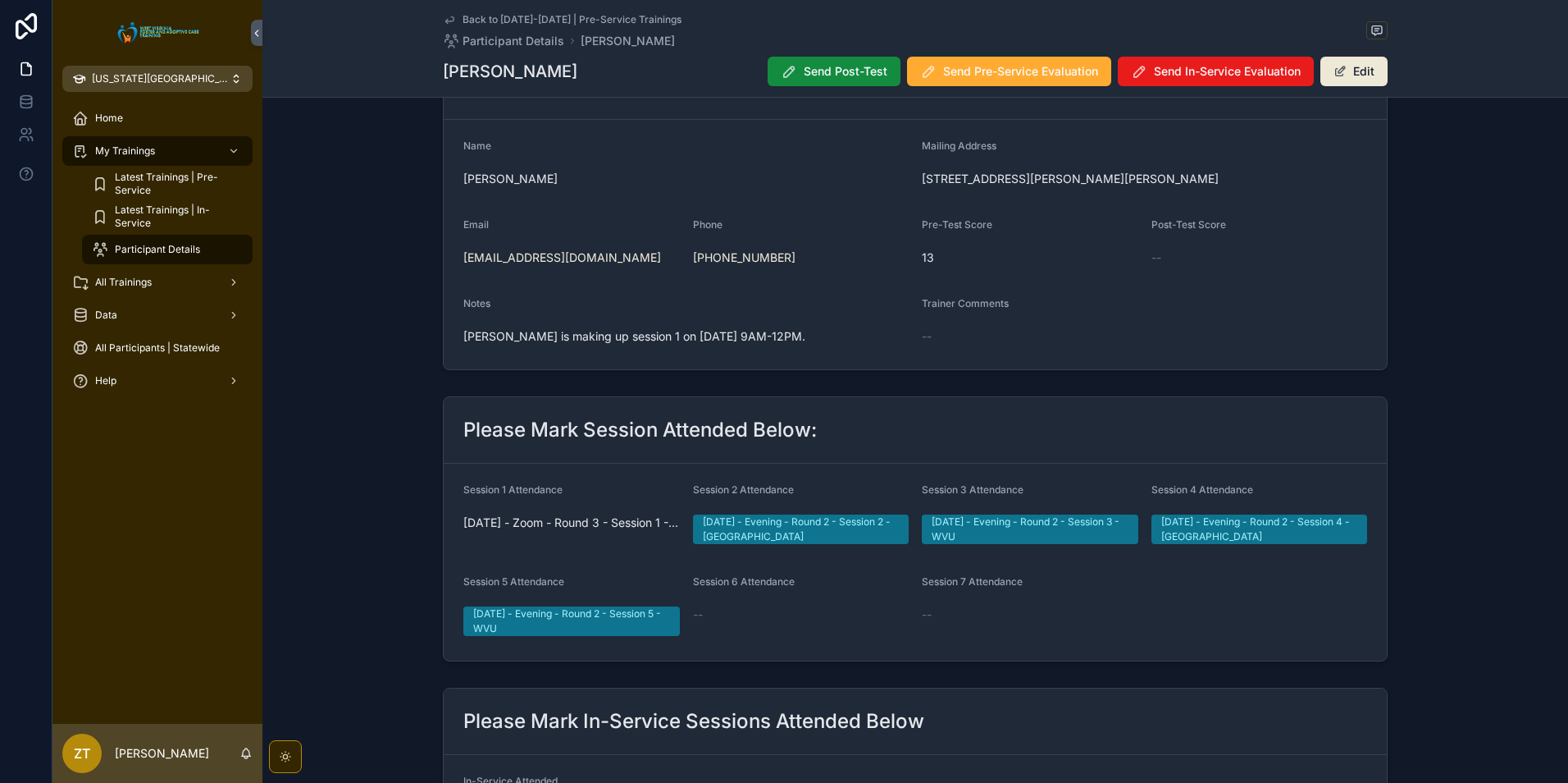
scroll to position [0, 0]
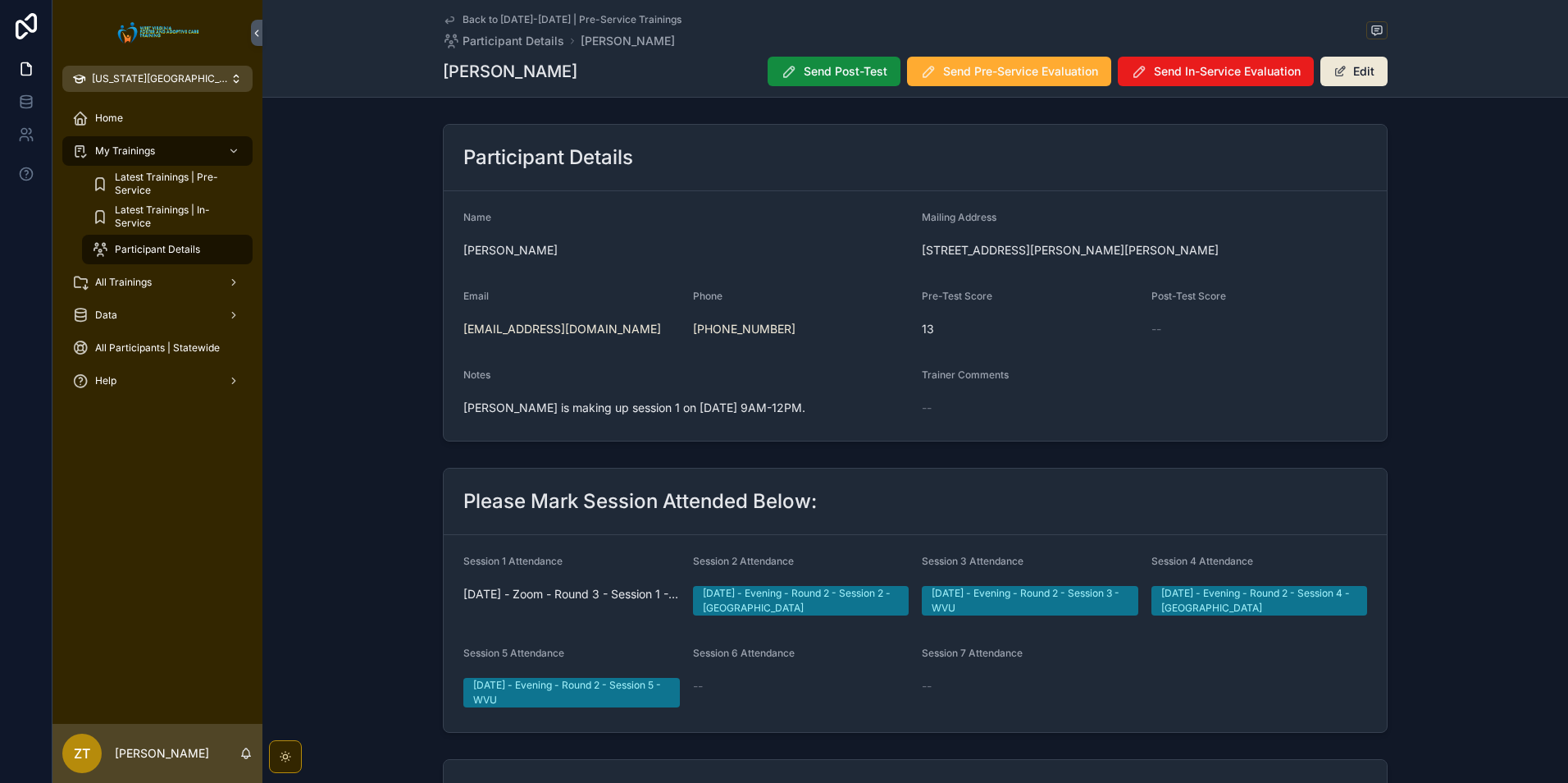
click at [445, 23] on icon "scrollable content" at bounding box center [449, 20] width 13 height 13
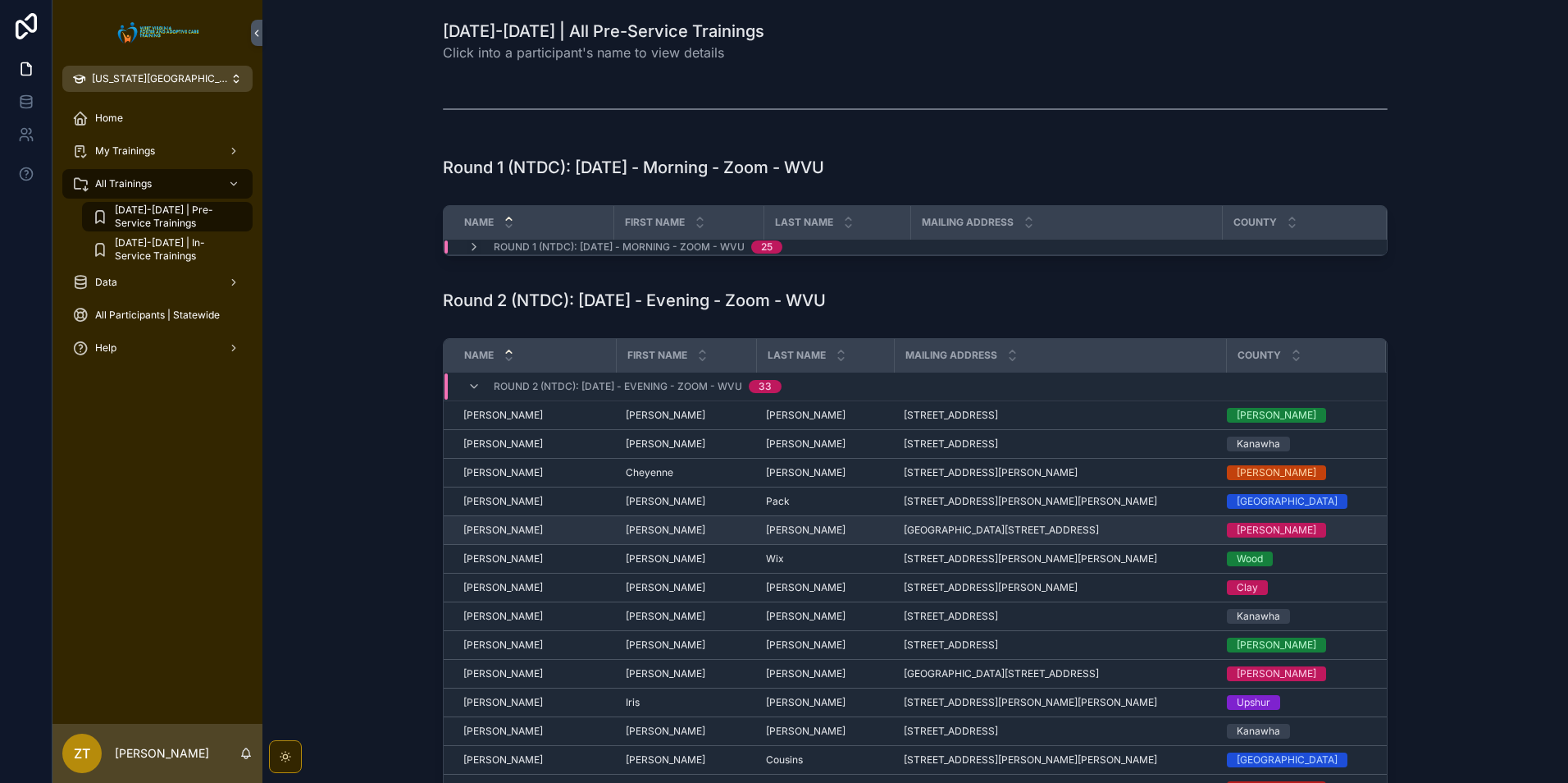
scroll to position [164, 0]
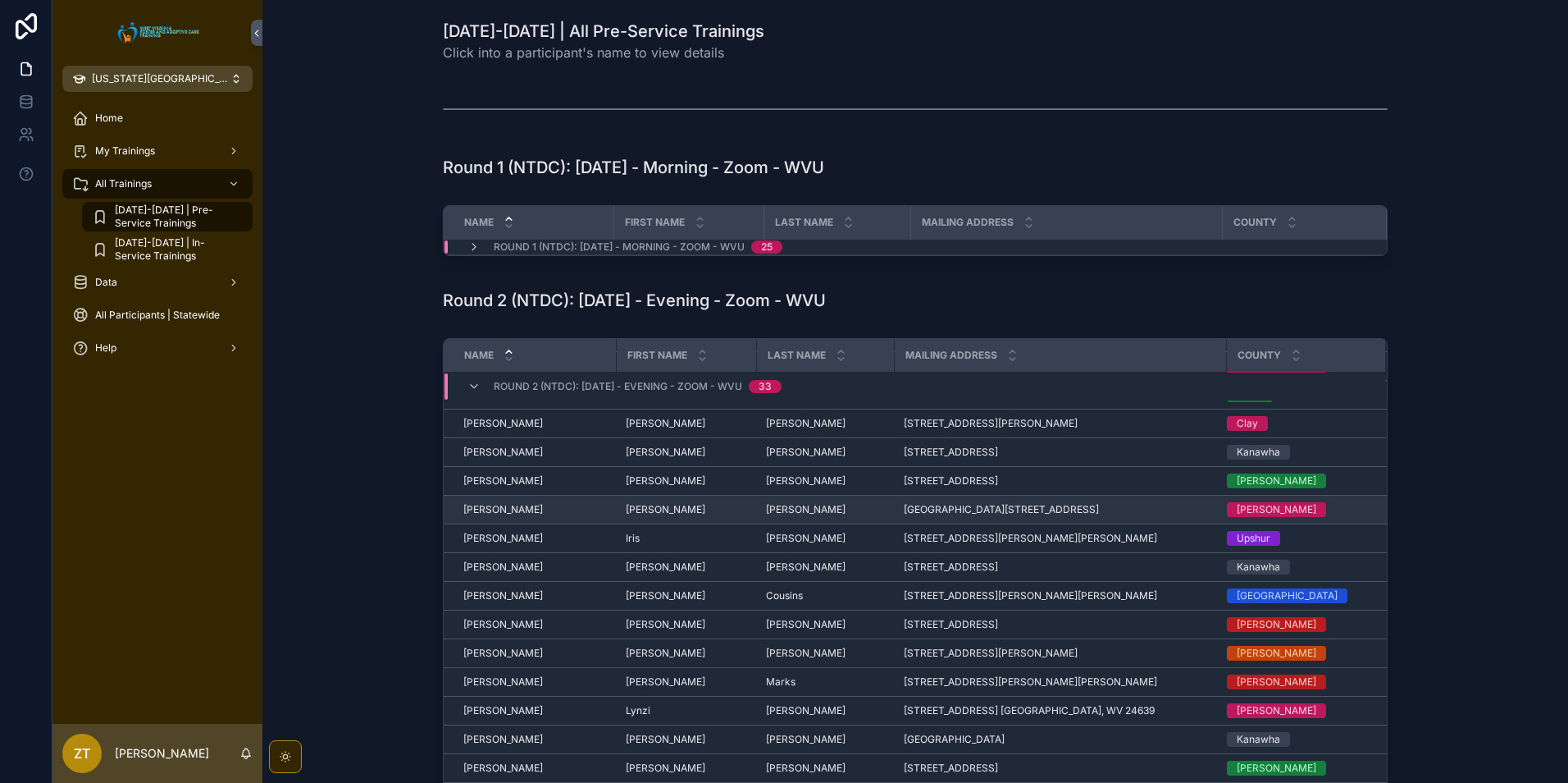
click at [502, 507] on span "[PERSON_NAME]" at bounding box center [503, 509] width 79 height 13
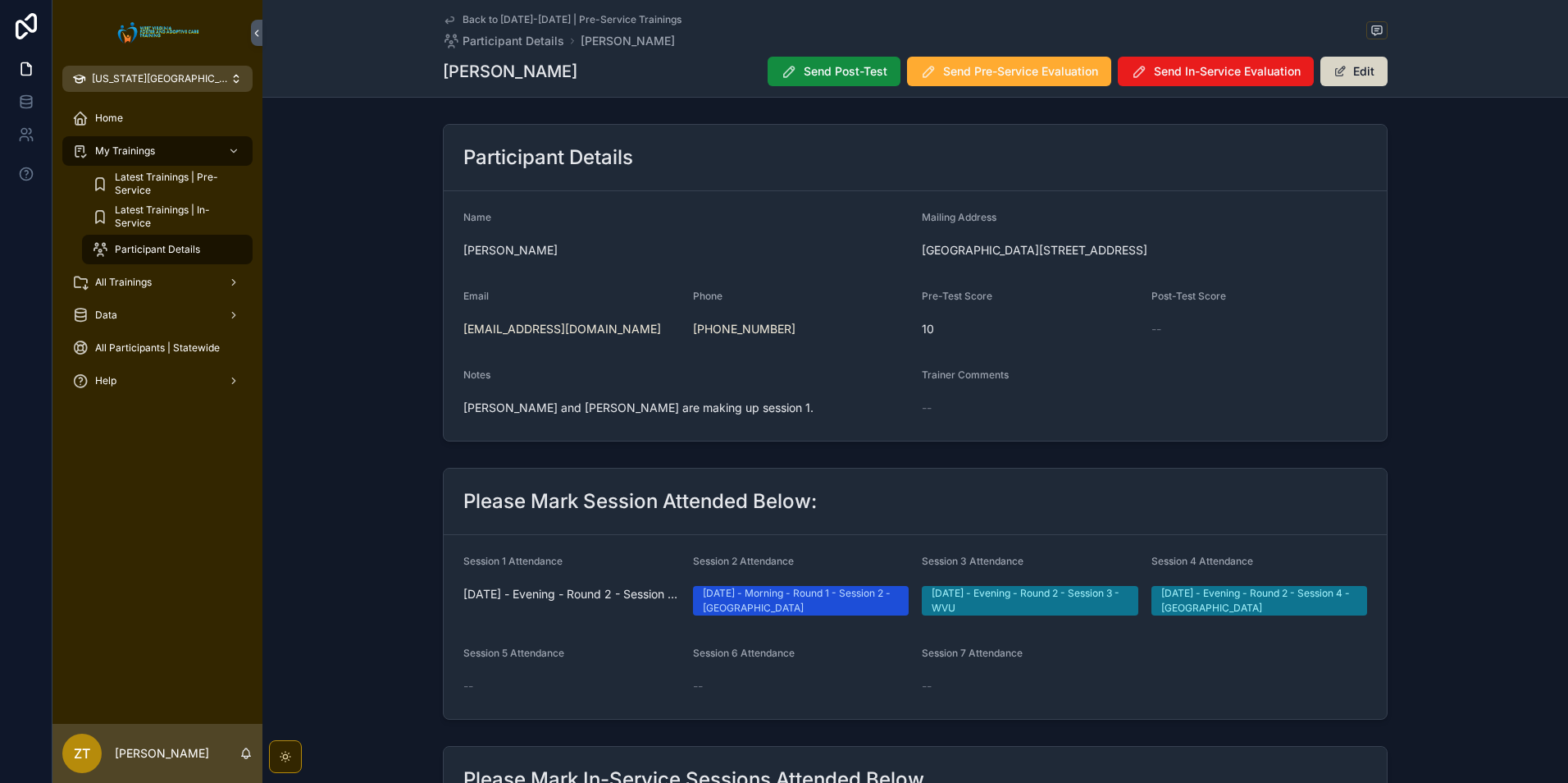
click at [1337, 84] on button "Edit" at bounding box center [1354, 71] width 67 height 29
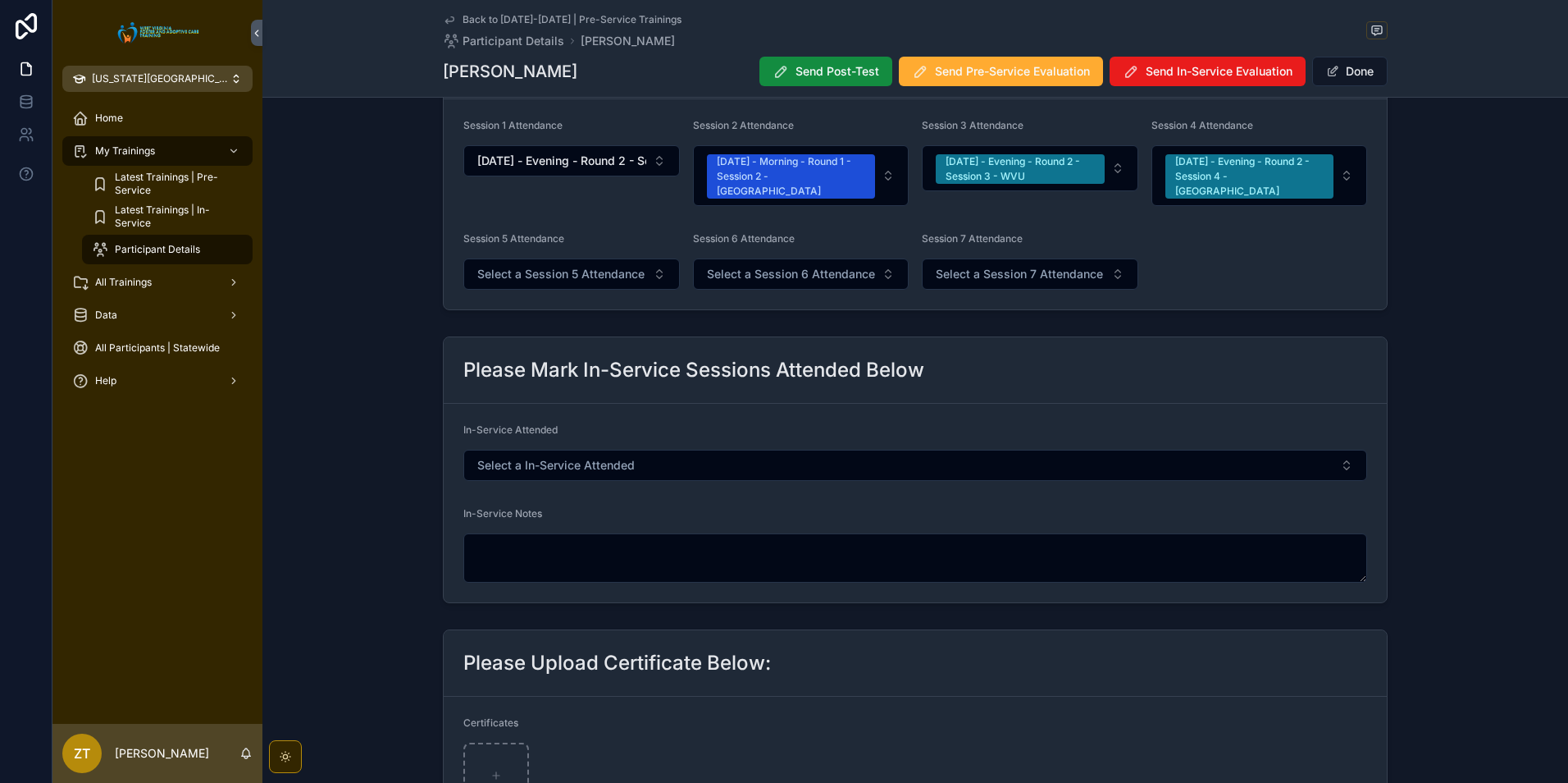
scroll to position [492, 0]
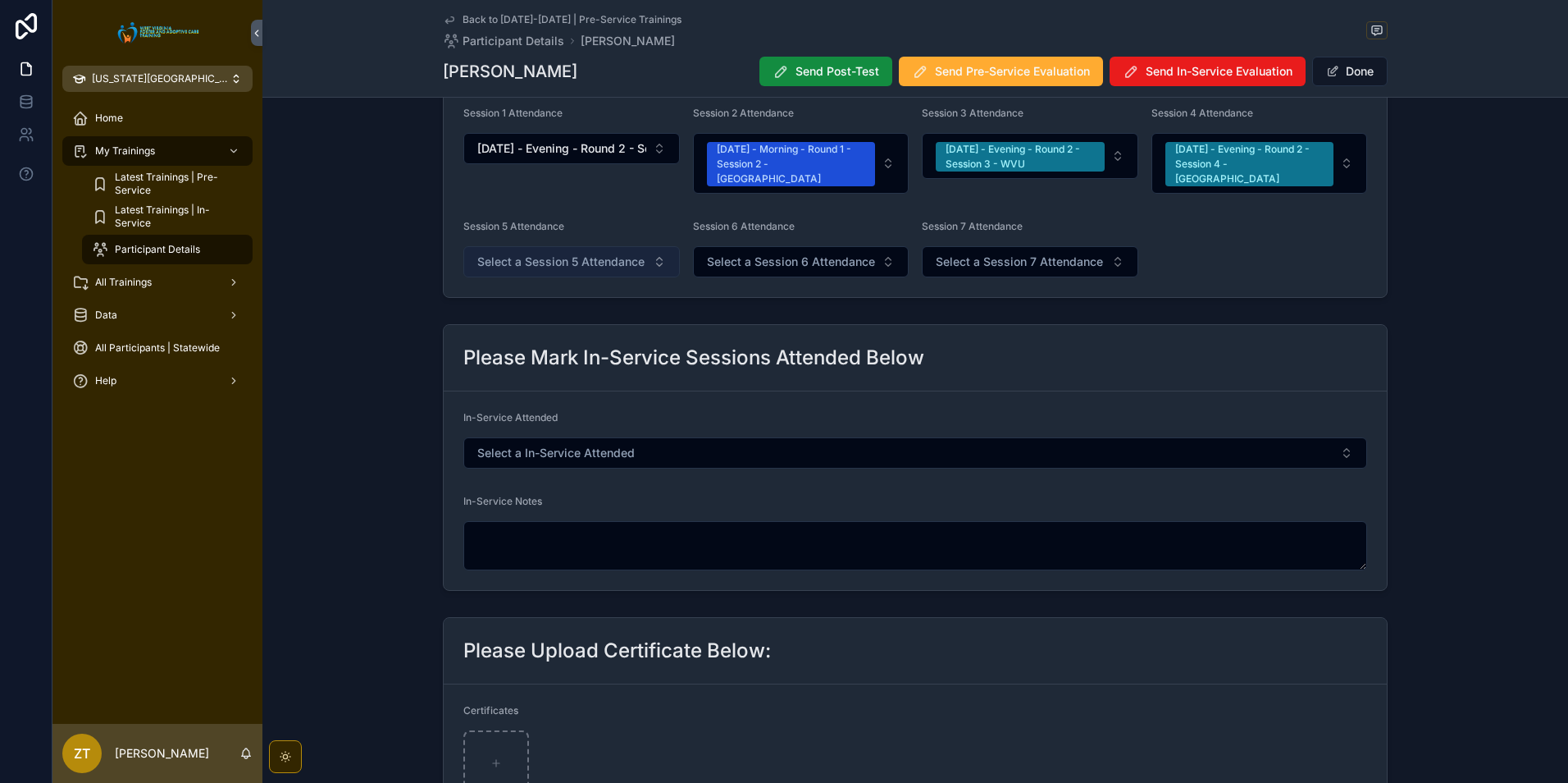
click at [526, 254] on span "Select a Session 5 Attendance" at bounding box center [560, 261] width 167 height 16
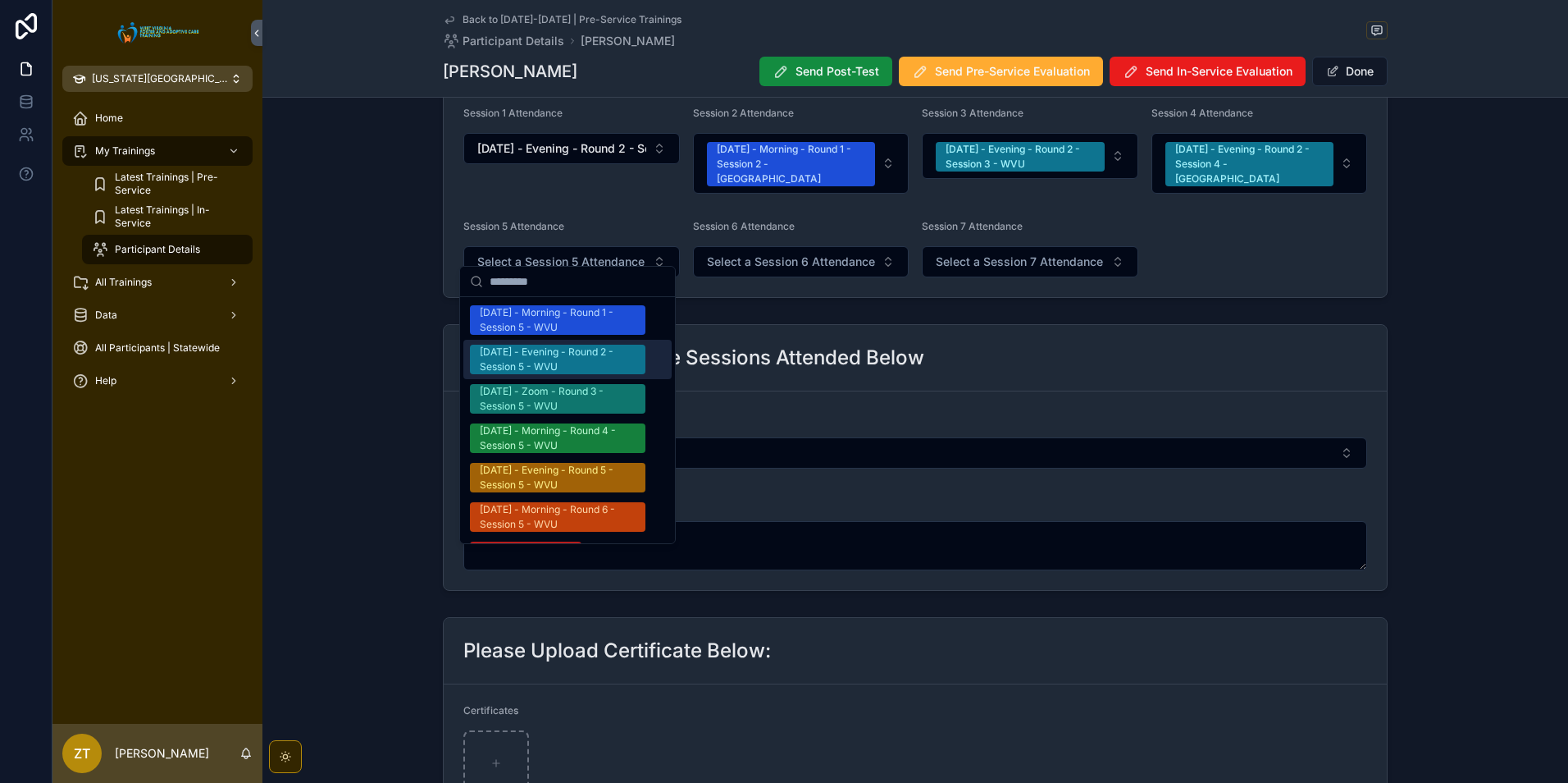
click at [545, 362] on div "[DATE] - Evening - Round 2 - Session 5 - WVU" at bounding box center [557, 359] width 156 height 29
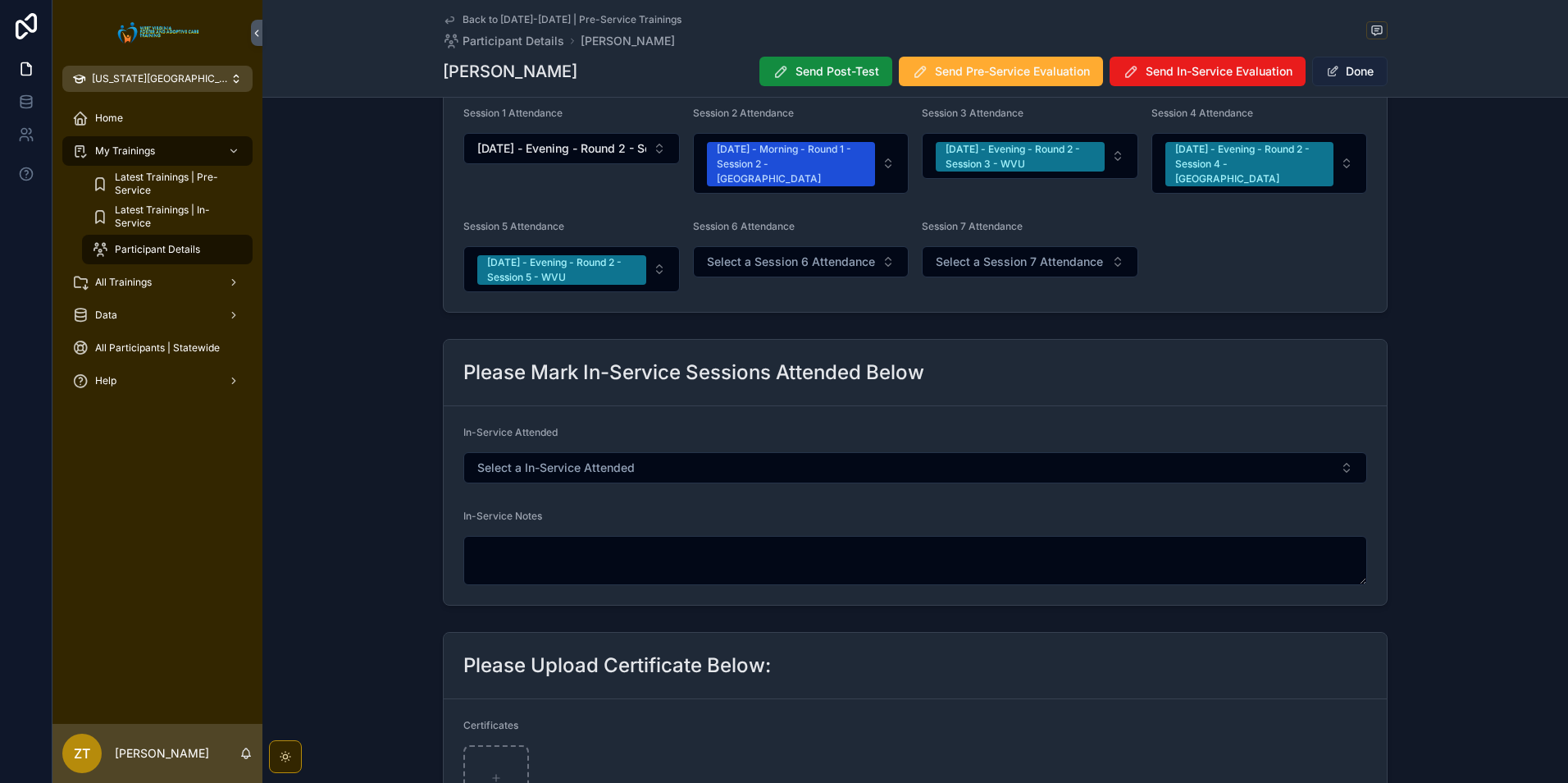
click at [1340, 76] on button "Done" at bounding box center [1350, 71] width 76 height 29
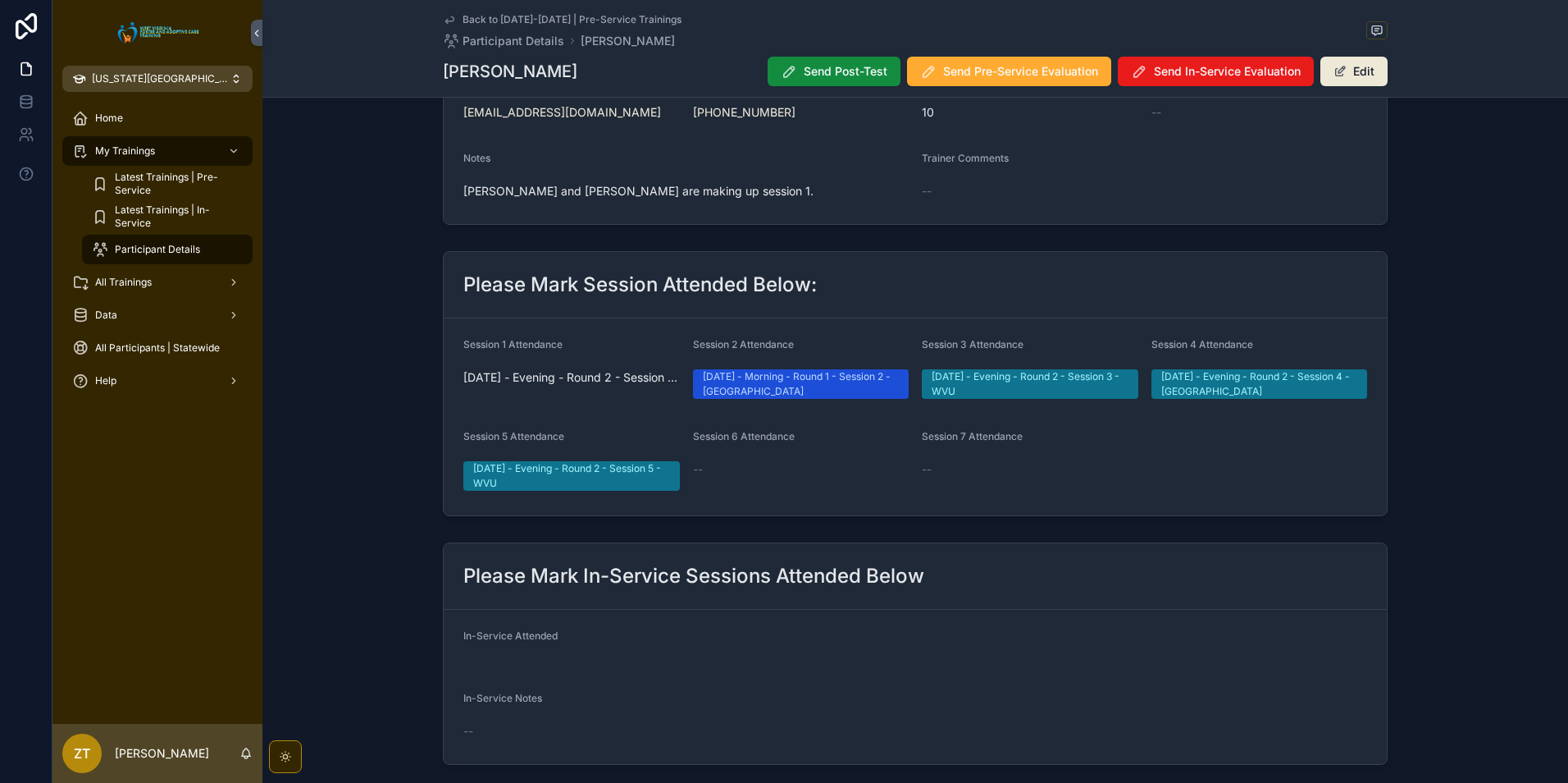
scroll to position [0, 0]
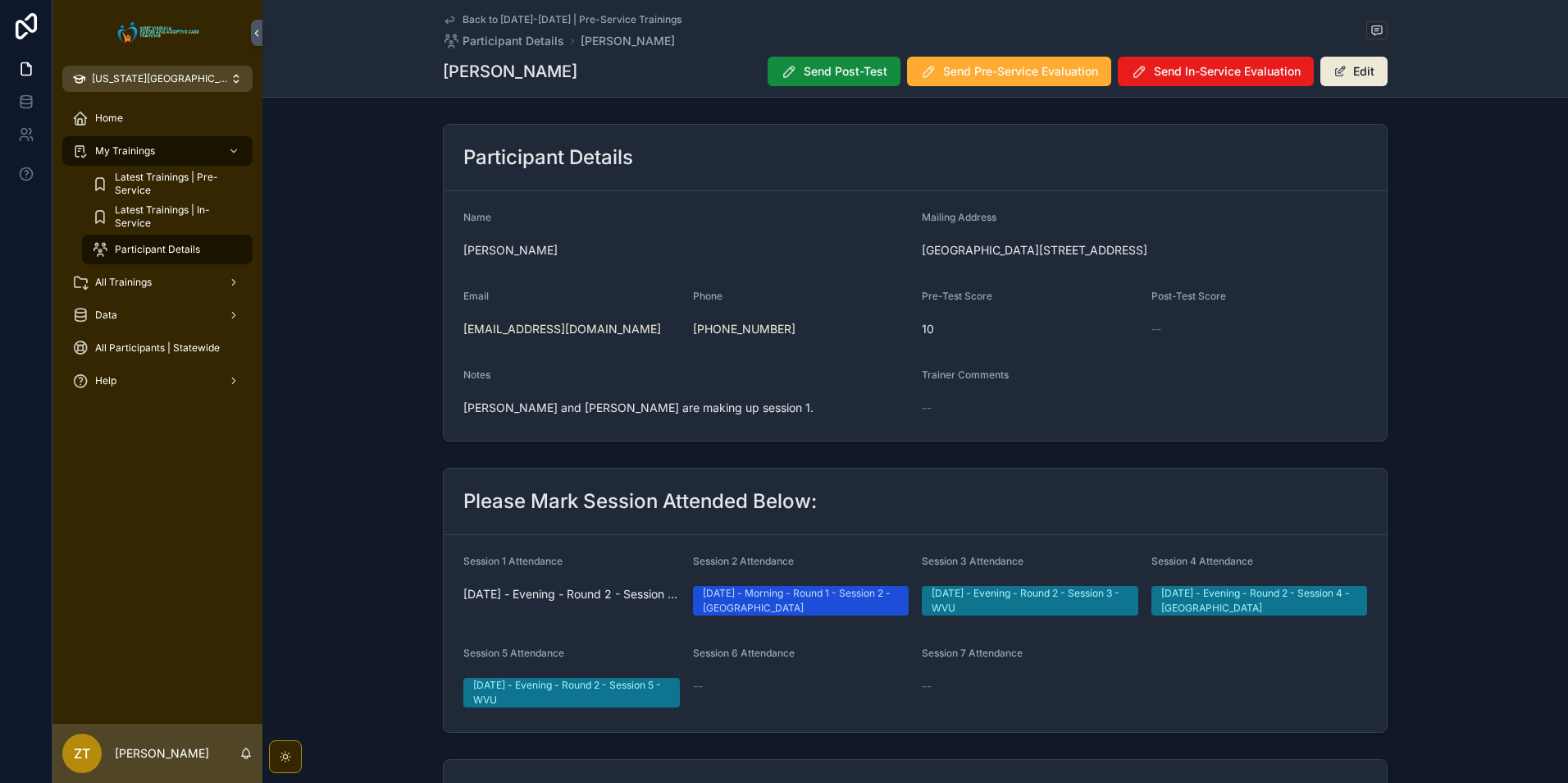
click at [447, 24] on icon "scrollable content" at bounding box center [449, 20] width 13 height 13
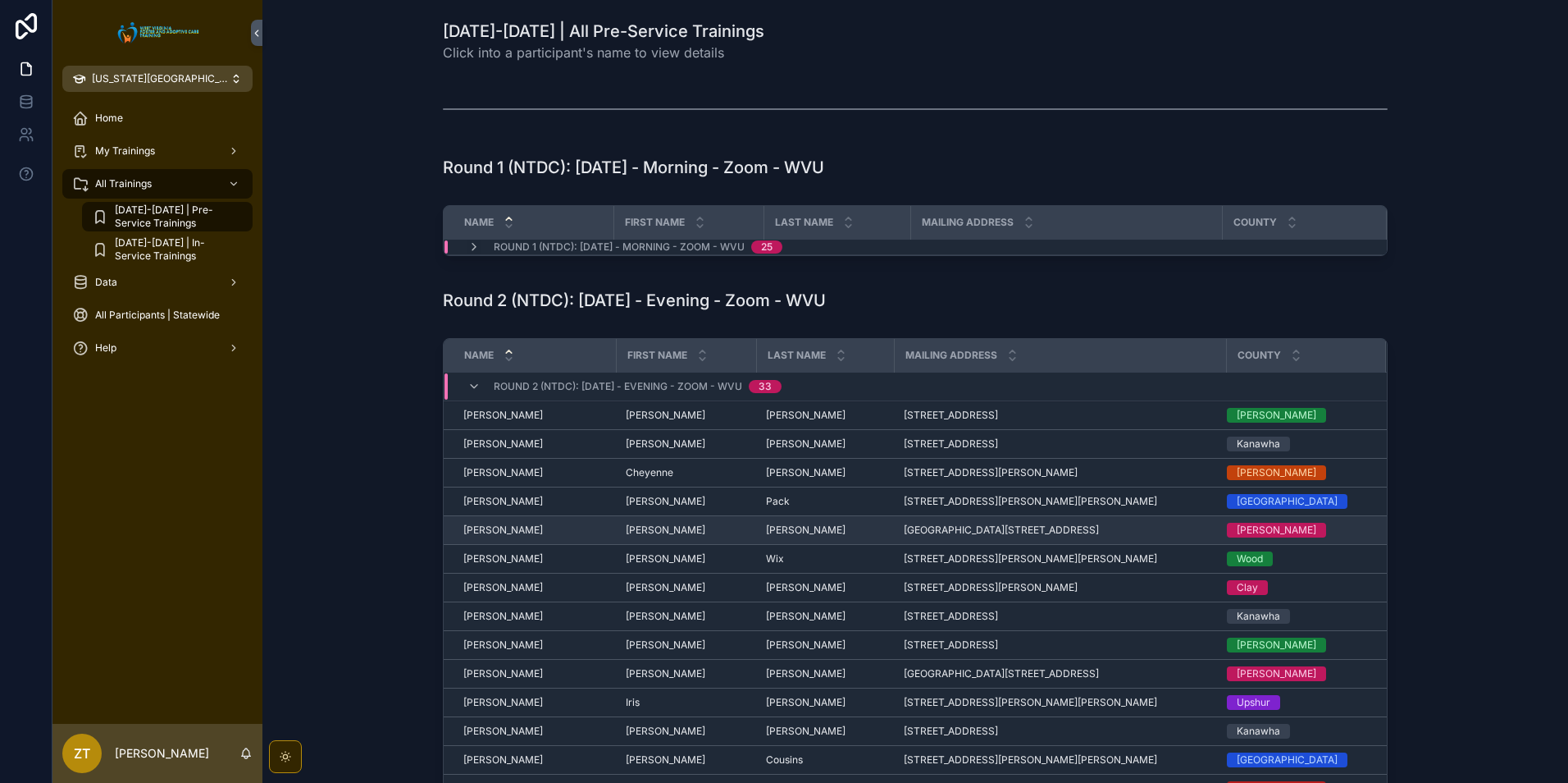
click at [502, 533] on span "[PERSON_NAME]" at bounding box center [503, 530] width 79 height 13
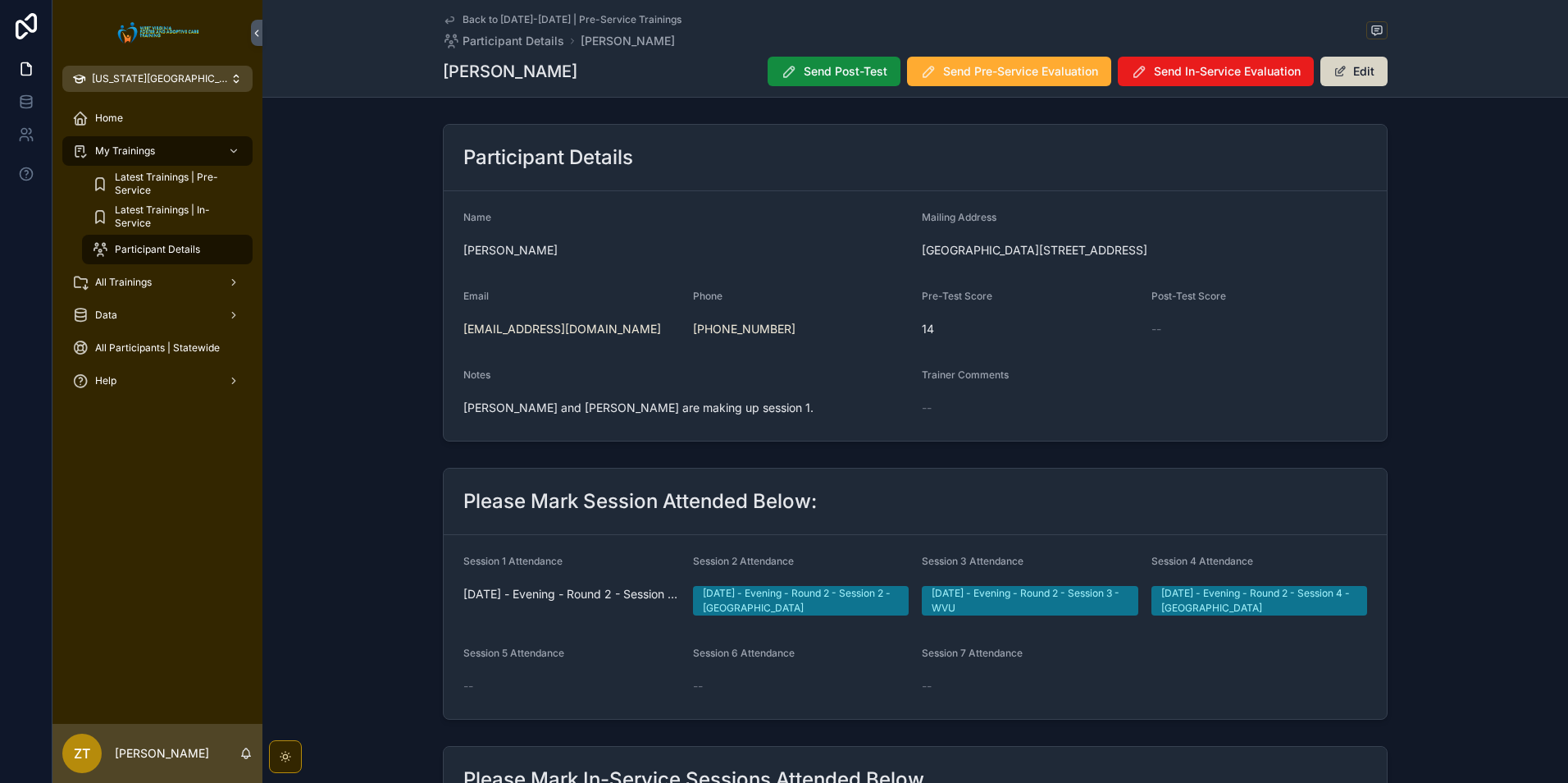
click at [1350, 66] on button "Edit" at bounding box center [1354, 71] width 67 height 29
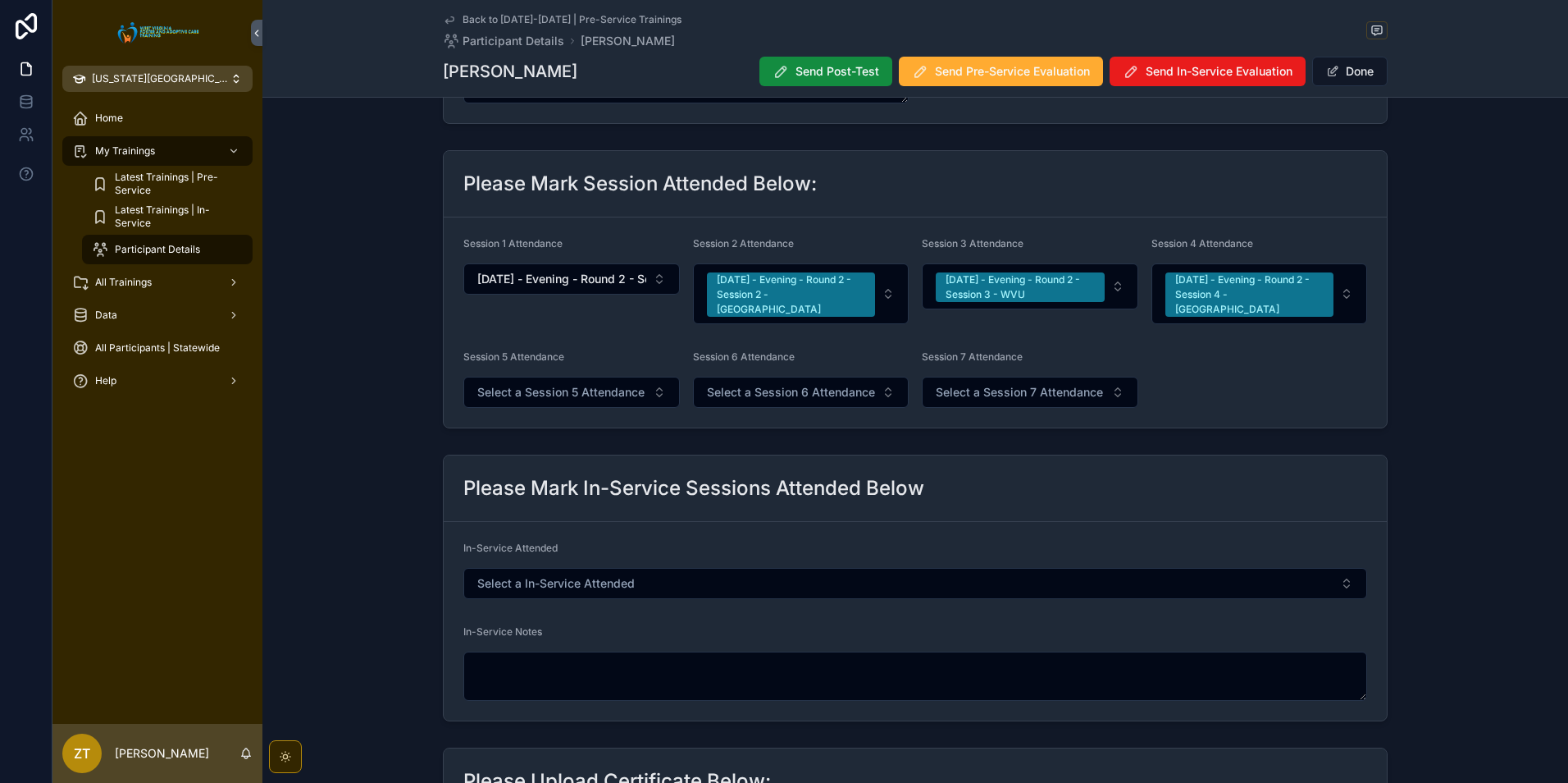
scroll to position [410, 0]
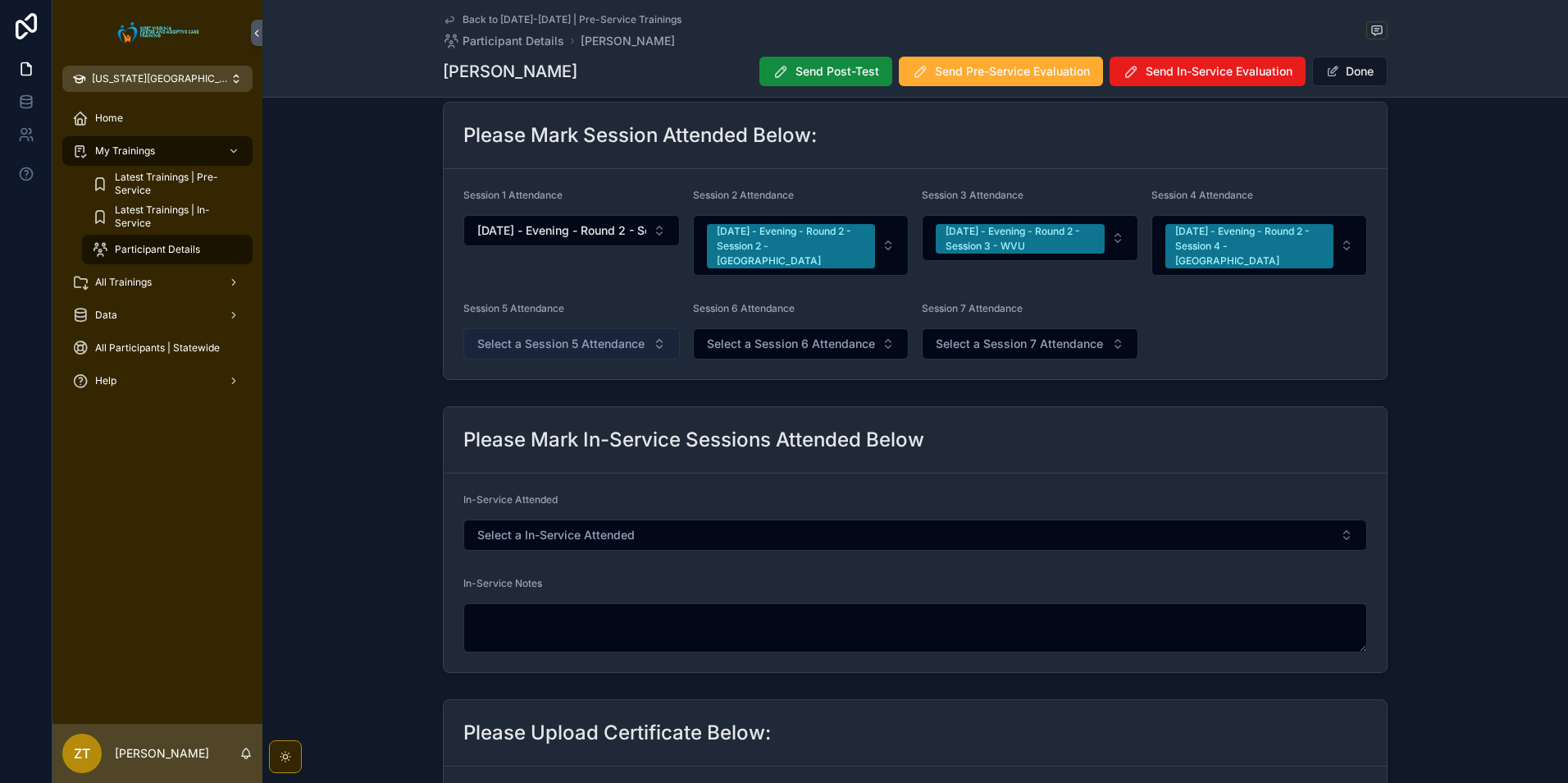
click at [584, 342] on button "Select a Session 5 Attendance" at bounding box center [572, 344] width 217 height 31
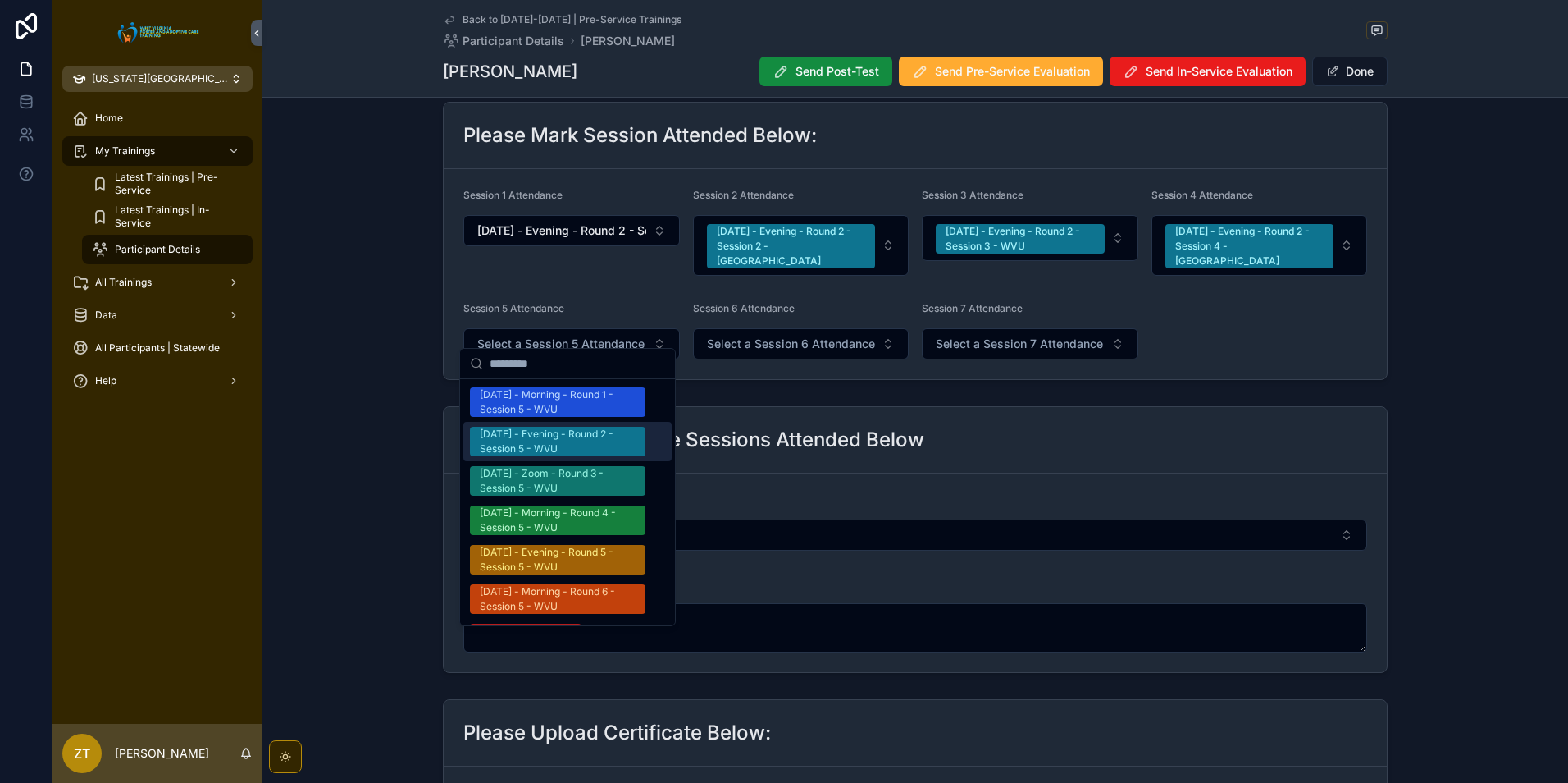
click at [569, 439] on div "[DATE] - Evening - Round 2 - Session 5 - WVU" at bounding box center [557, 441] width 156 height 29
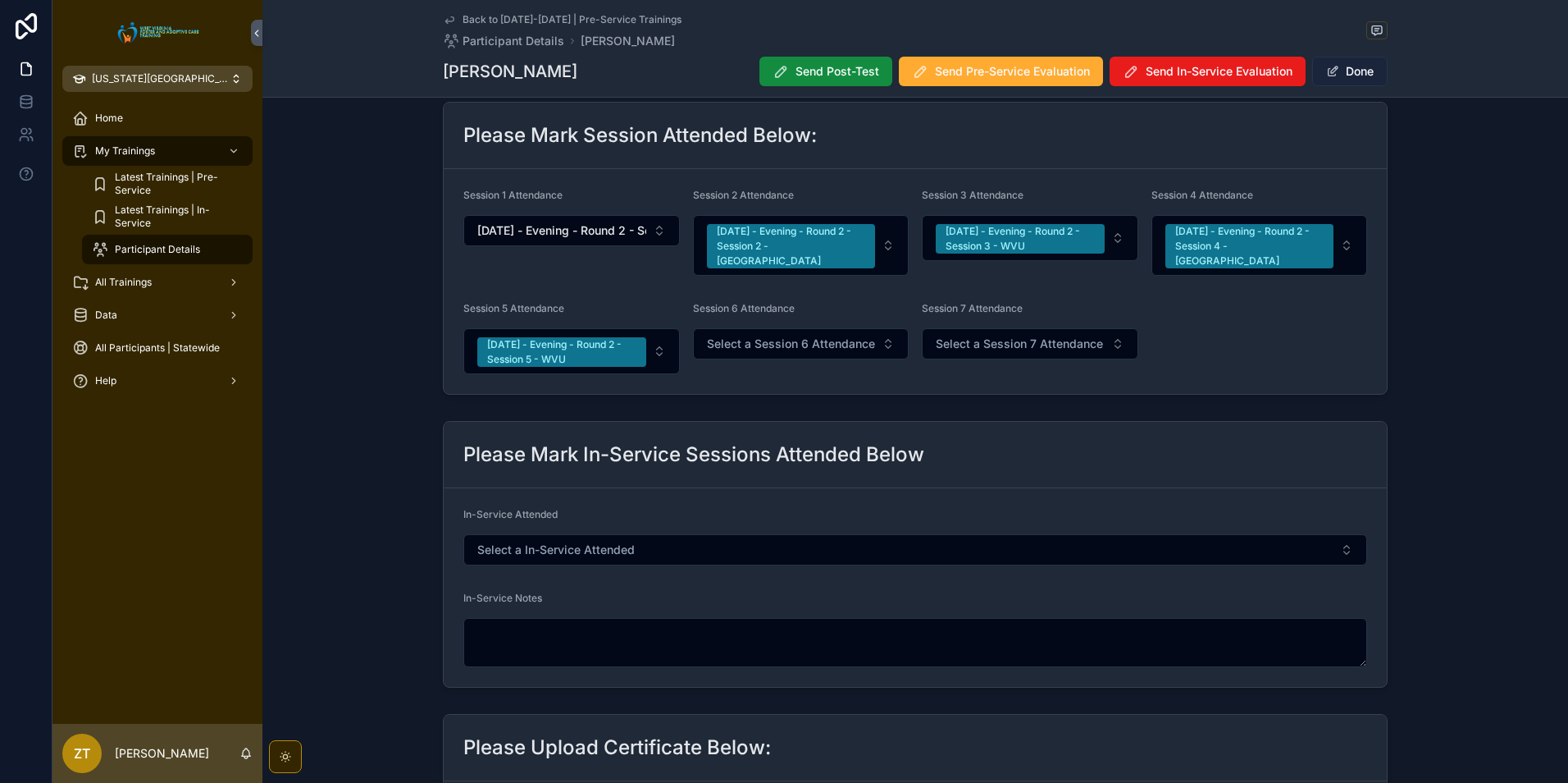
click at [1346, 71] on button "Done" at bounding box center [1350, 71] width 76 height 29
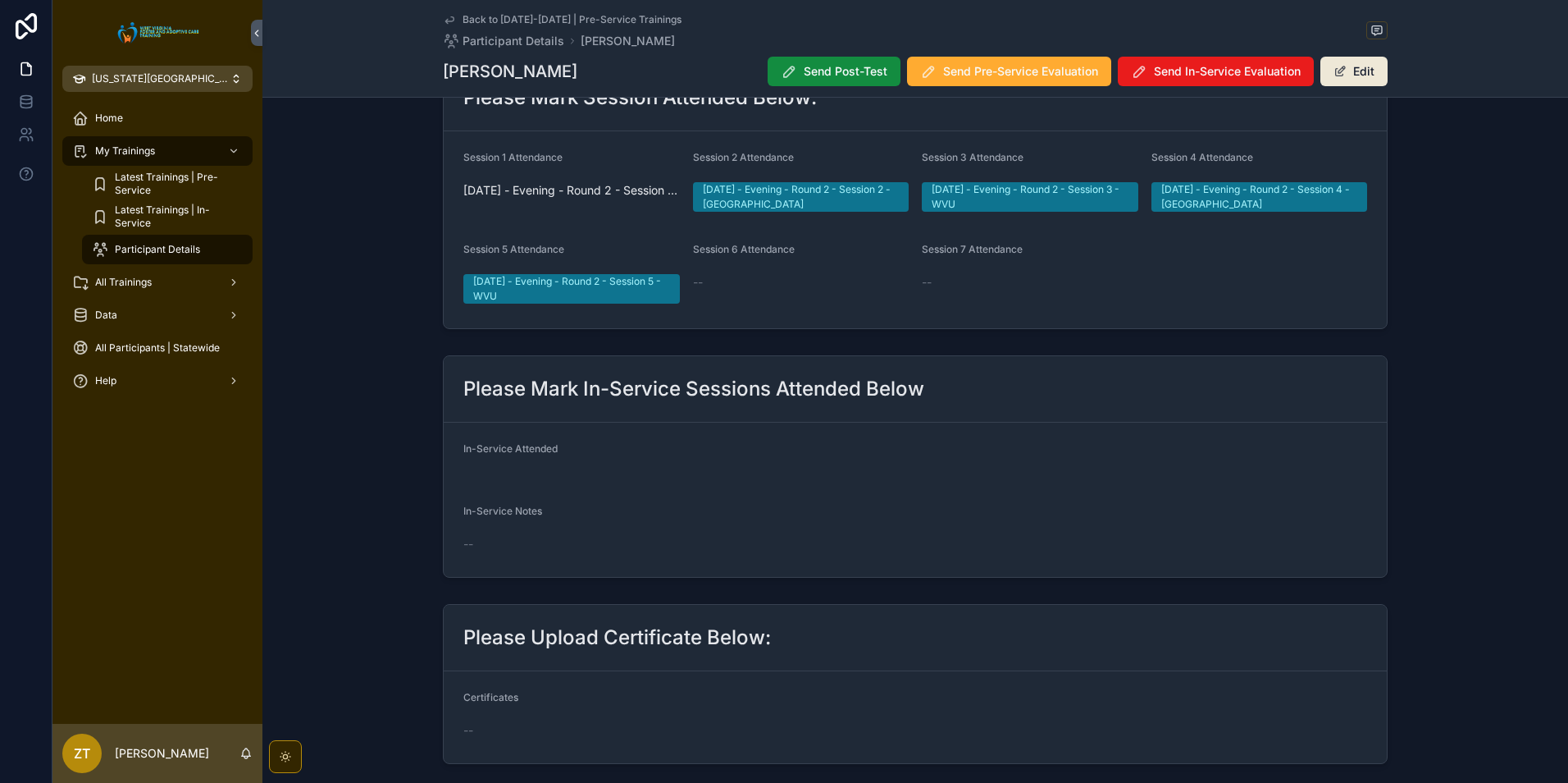
click at [446, 19] on icon "scrollable content" at bounding box center [449, 20] width 9 height 7
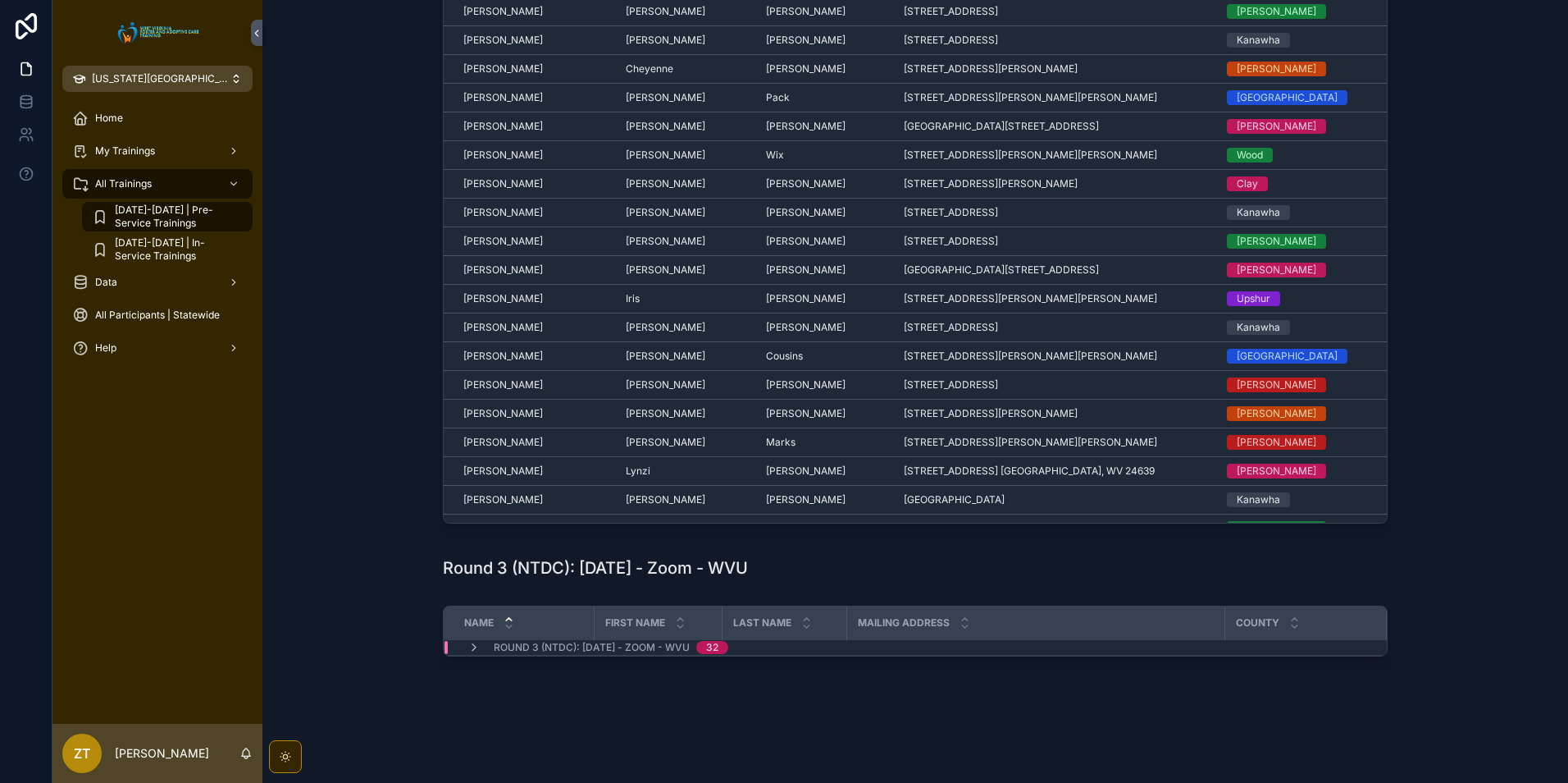
scroll to position [322, 0]
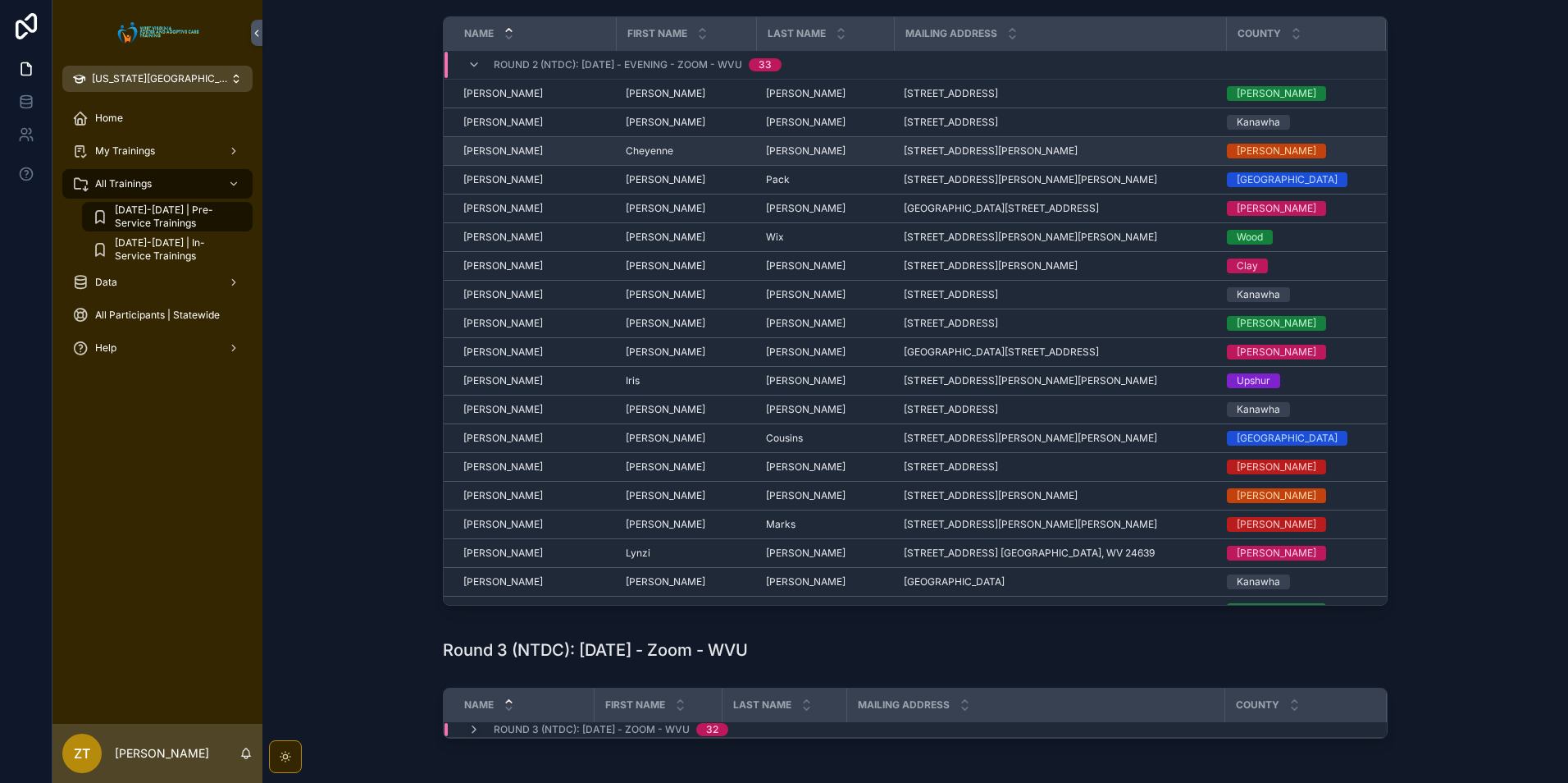
click at [516, 151] on span "[PERSON_NAME]" at bounding box center [503, 151] width 79 height 13
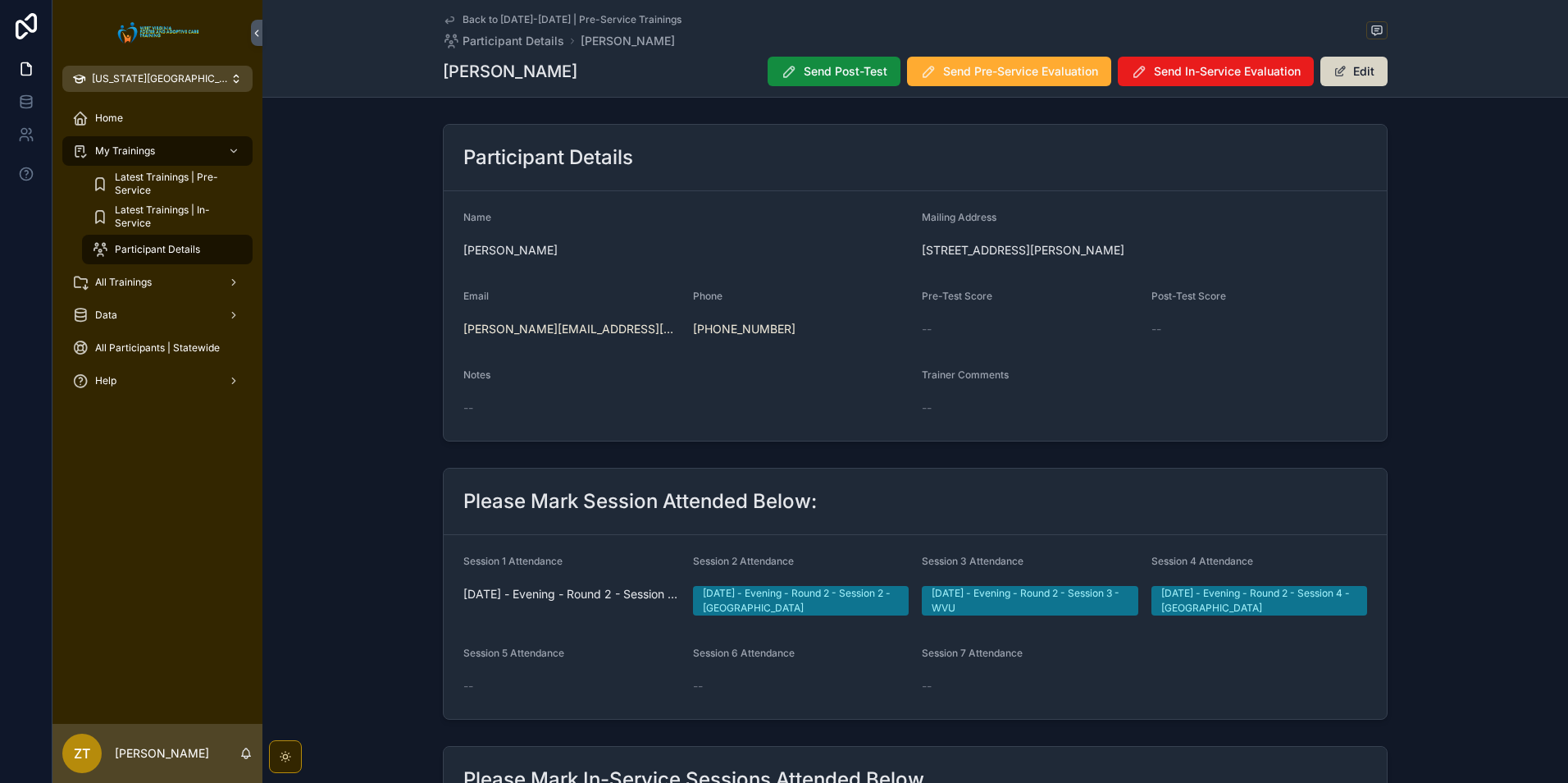
click at [1370, 72] on button "Edit" at bounding box center [1354, 71] width 67 height 29
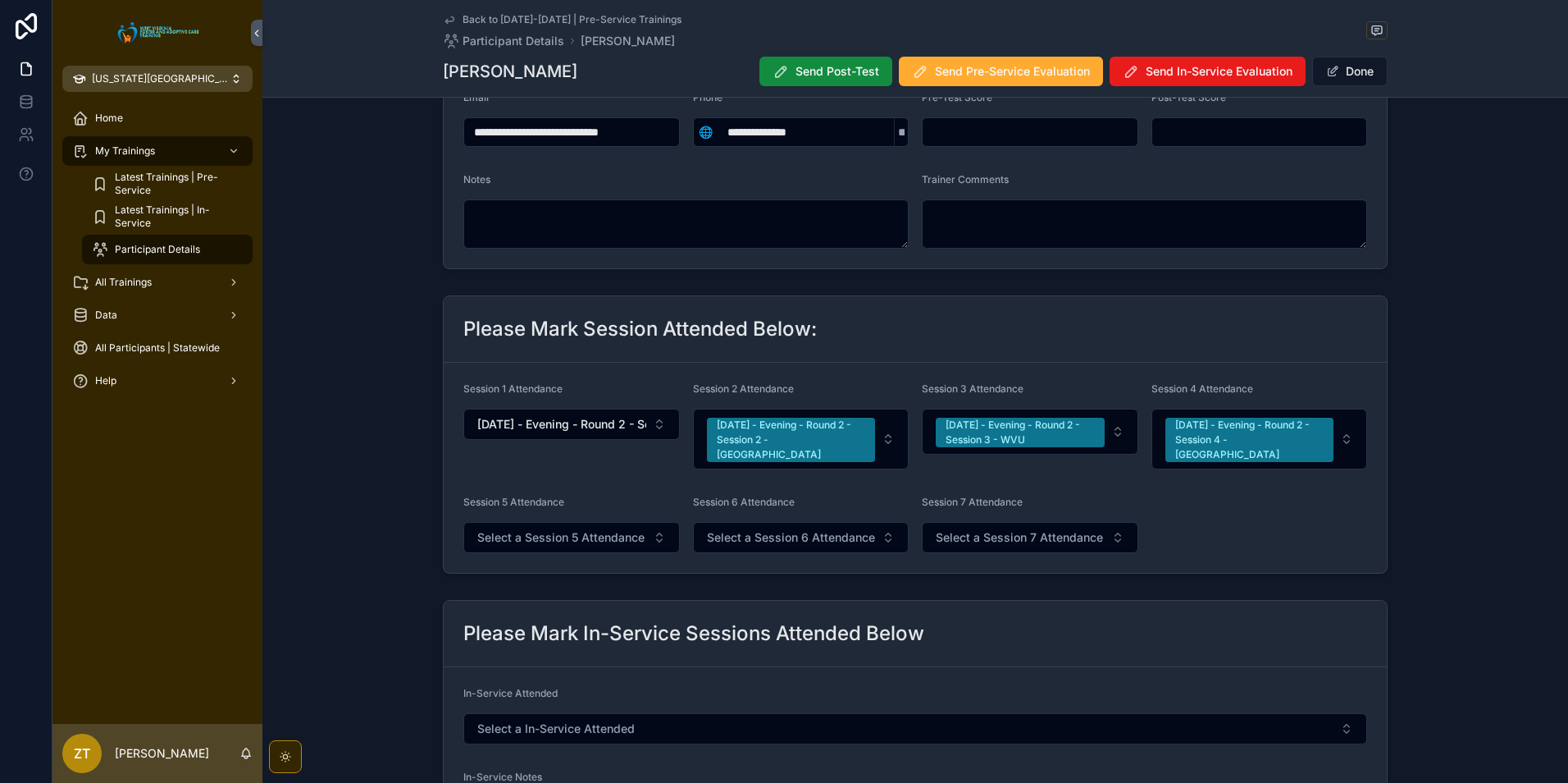
scroll to position [246, 0]
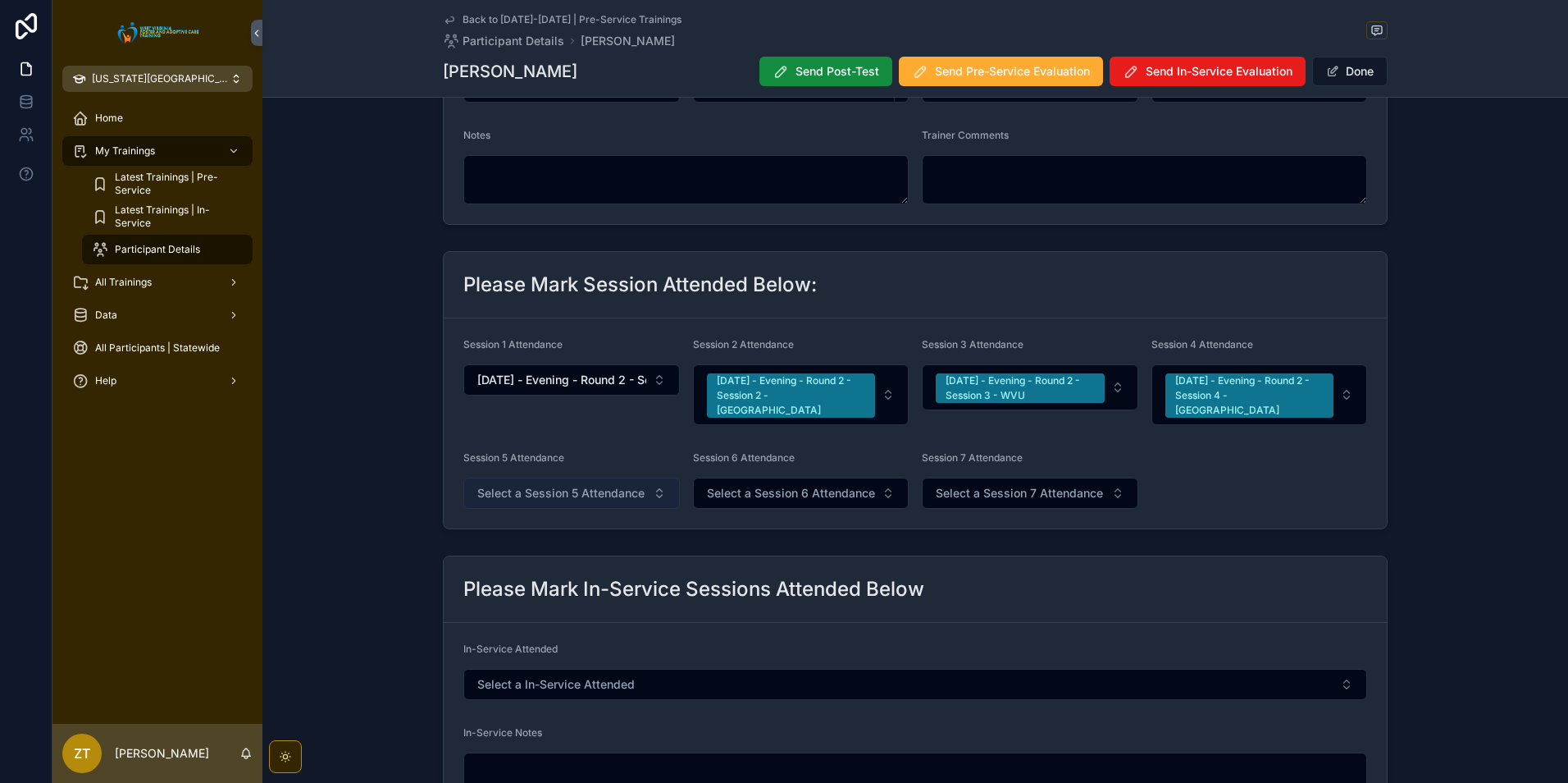
click at [534, 485] on span "Select a Session 5 Attendance" at bounding box center [560, 492] width 167 height 16
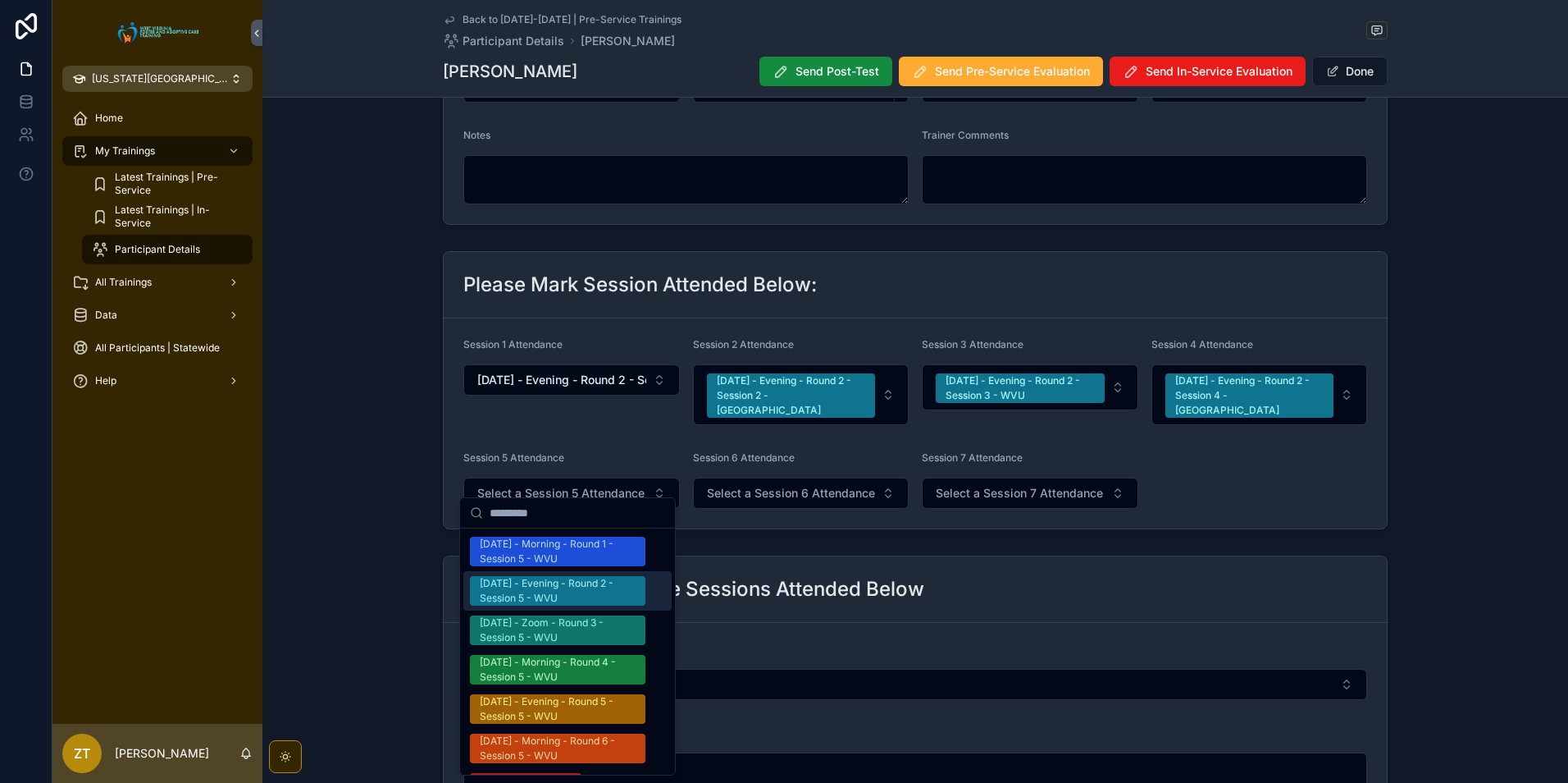
click at [565, 591] on div "[DATE] - Evening - Round 2 - Session 5 - WVU" at bounding box center [557, 591] width 156 height 29
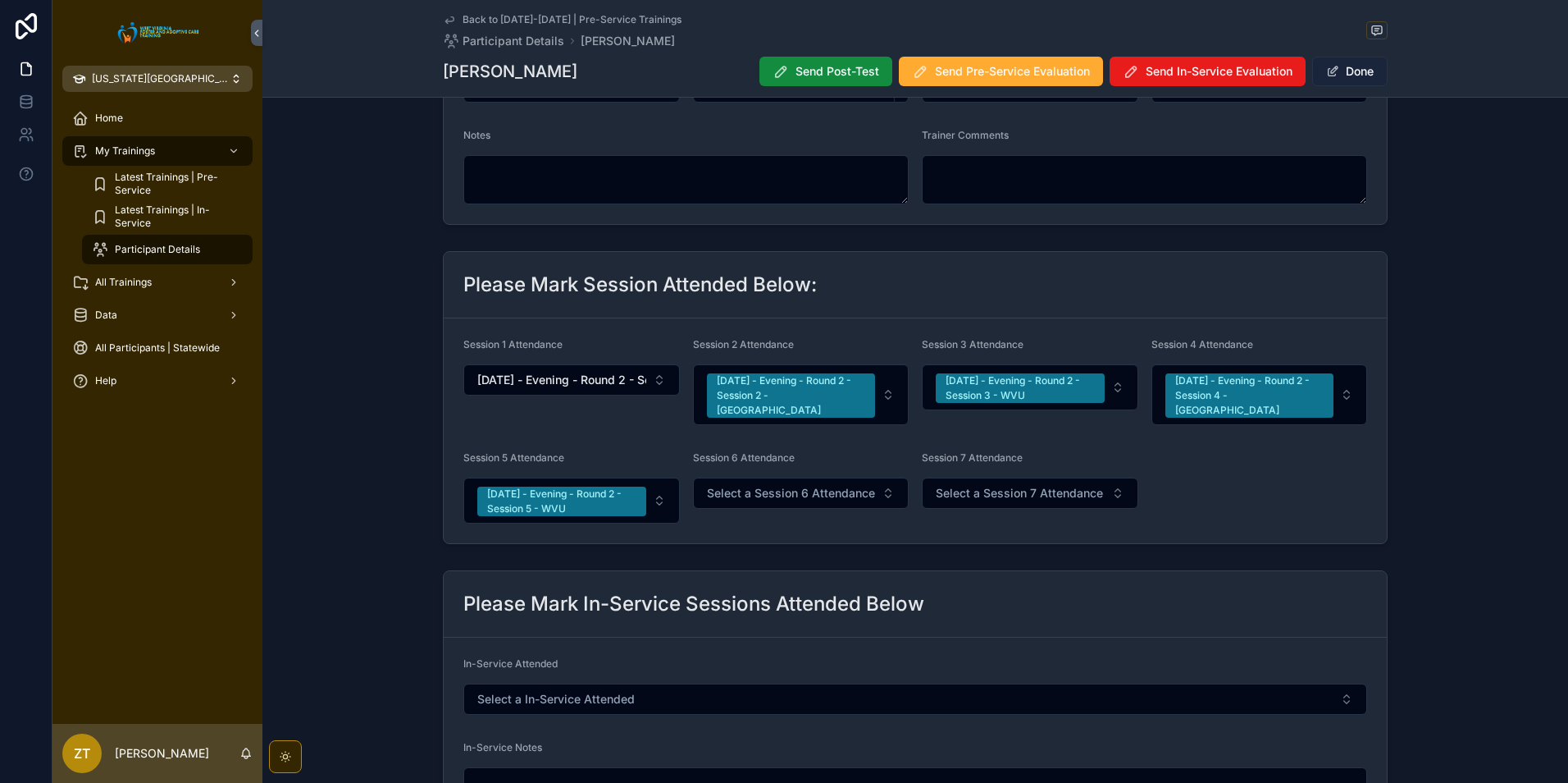
click at [1330, 80] on button "Done" at bounding box center [1350, 71] width 76 height 29
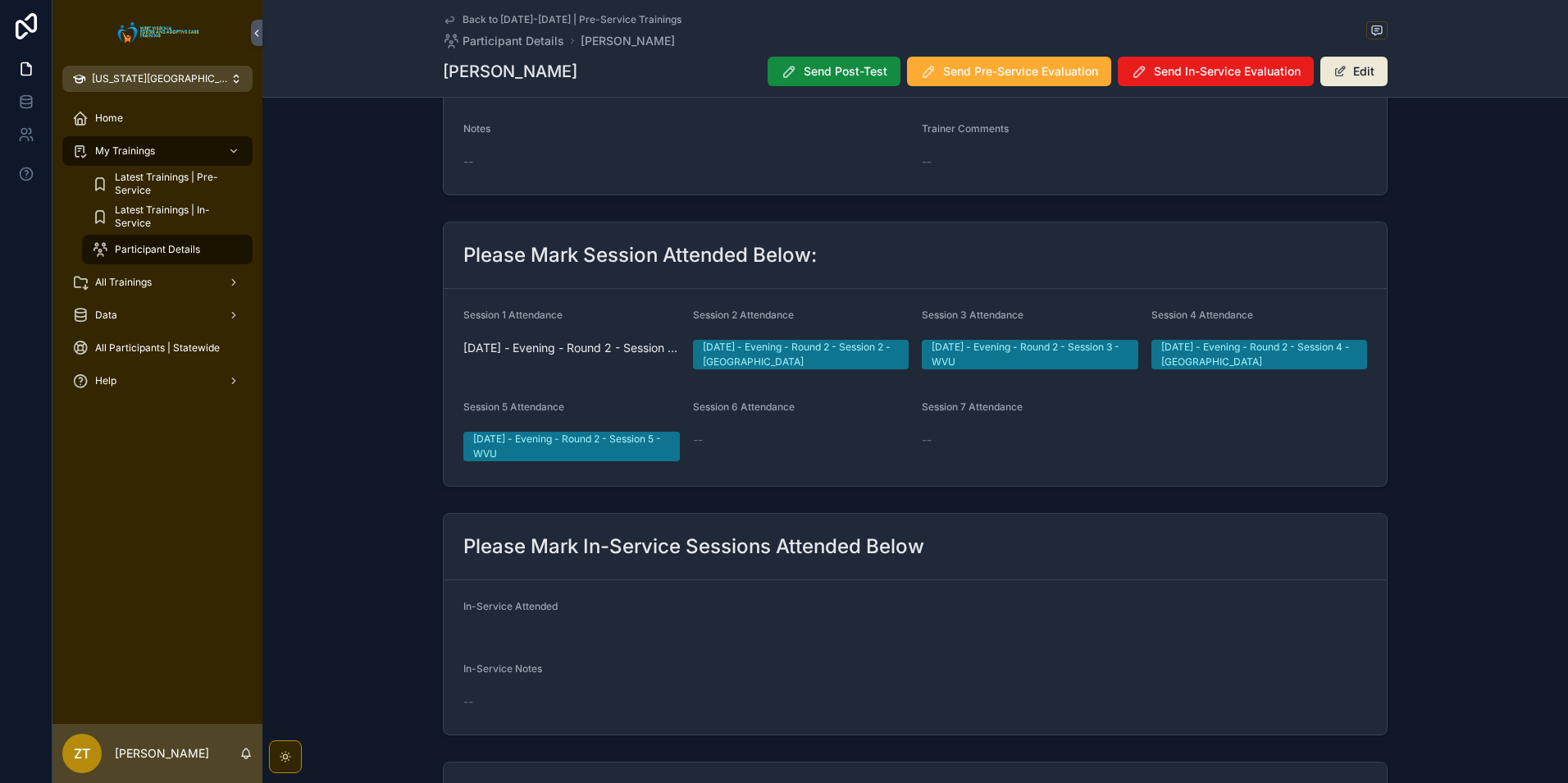
click at [445, 17] on icon "scrollable content" at bounding box center [449, 20] width 13 height 13
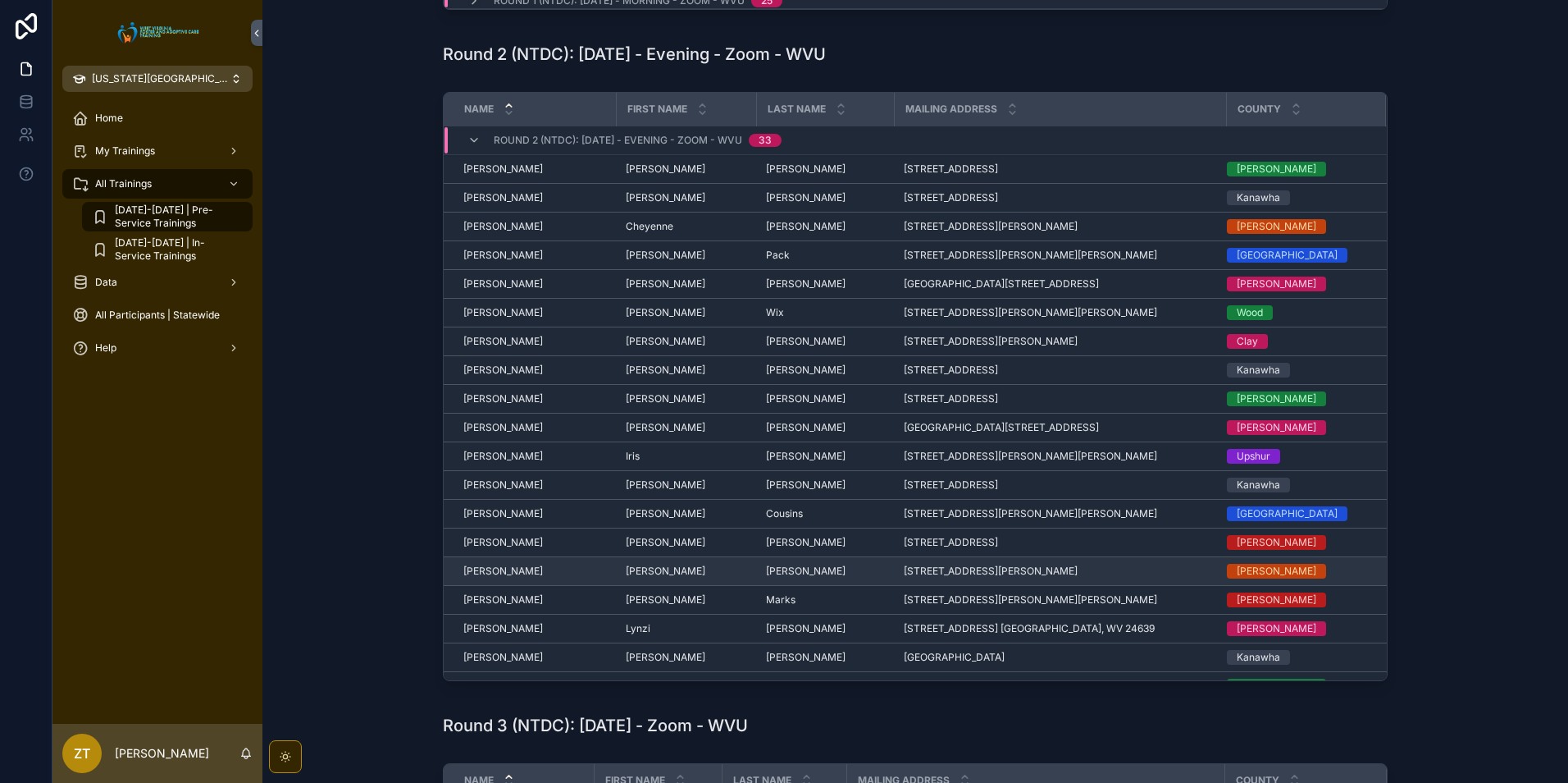
click at [501, 575] on span "[PERSON_NAME]" at bounding box center [503, 571] width 79 height 13
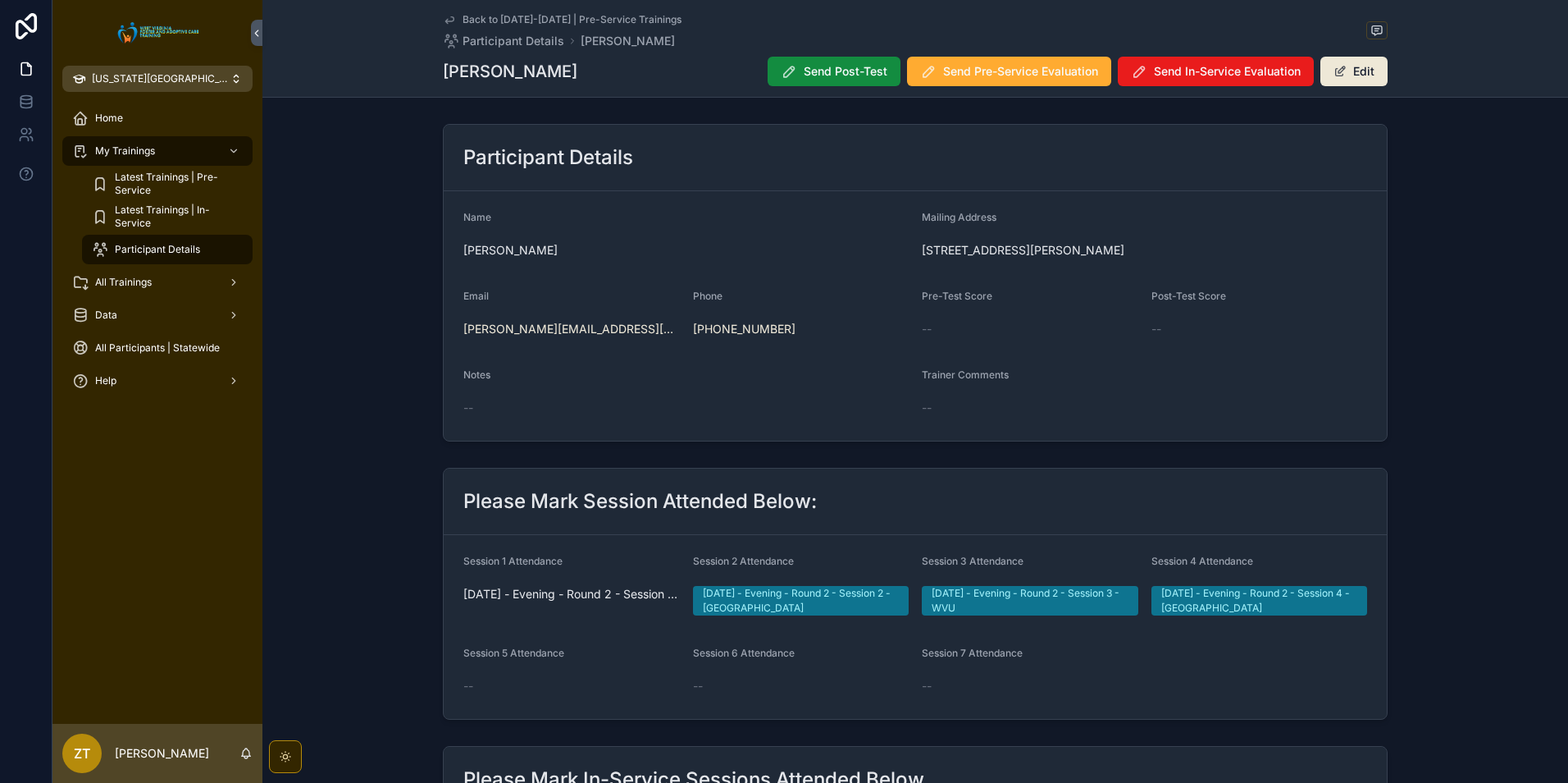
click at [1346, 87] on div "Back to [DATE]-[DATE] | Pre-Service Trainings Participant Details [PERSON_NAME]…" at bounding box center [915, 48] width 945 height 97
click at [1345, 79] on button "Edit" at bounding box center [1354, 71] width 67 height 29
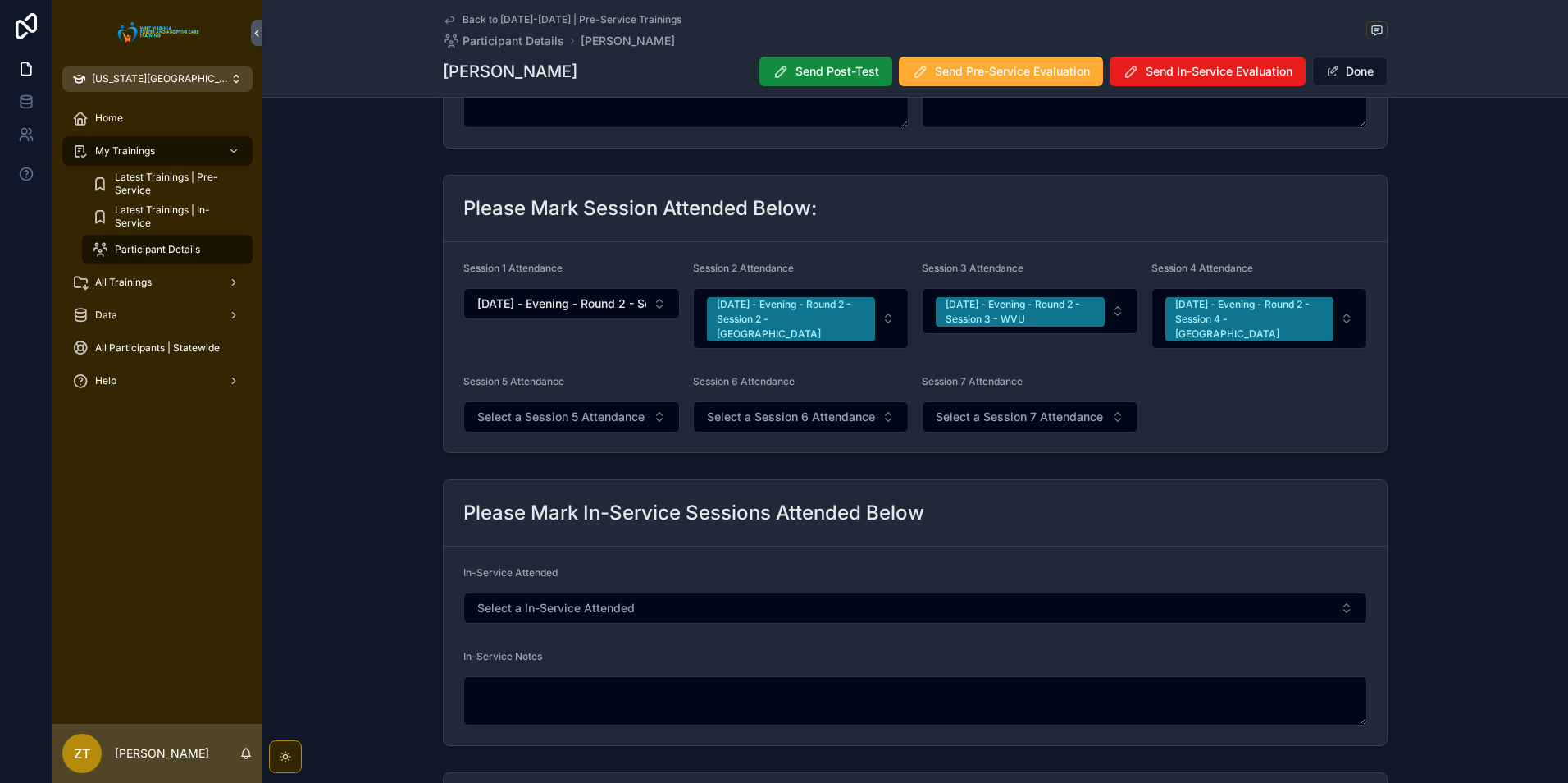
scroll to position [329, 0]
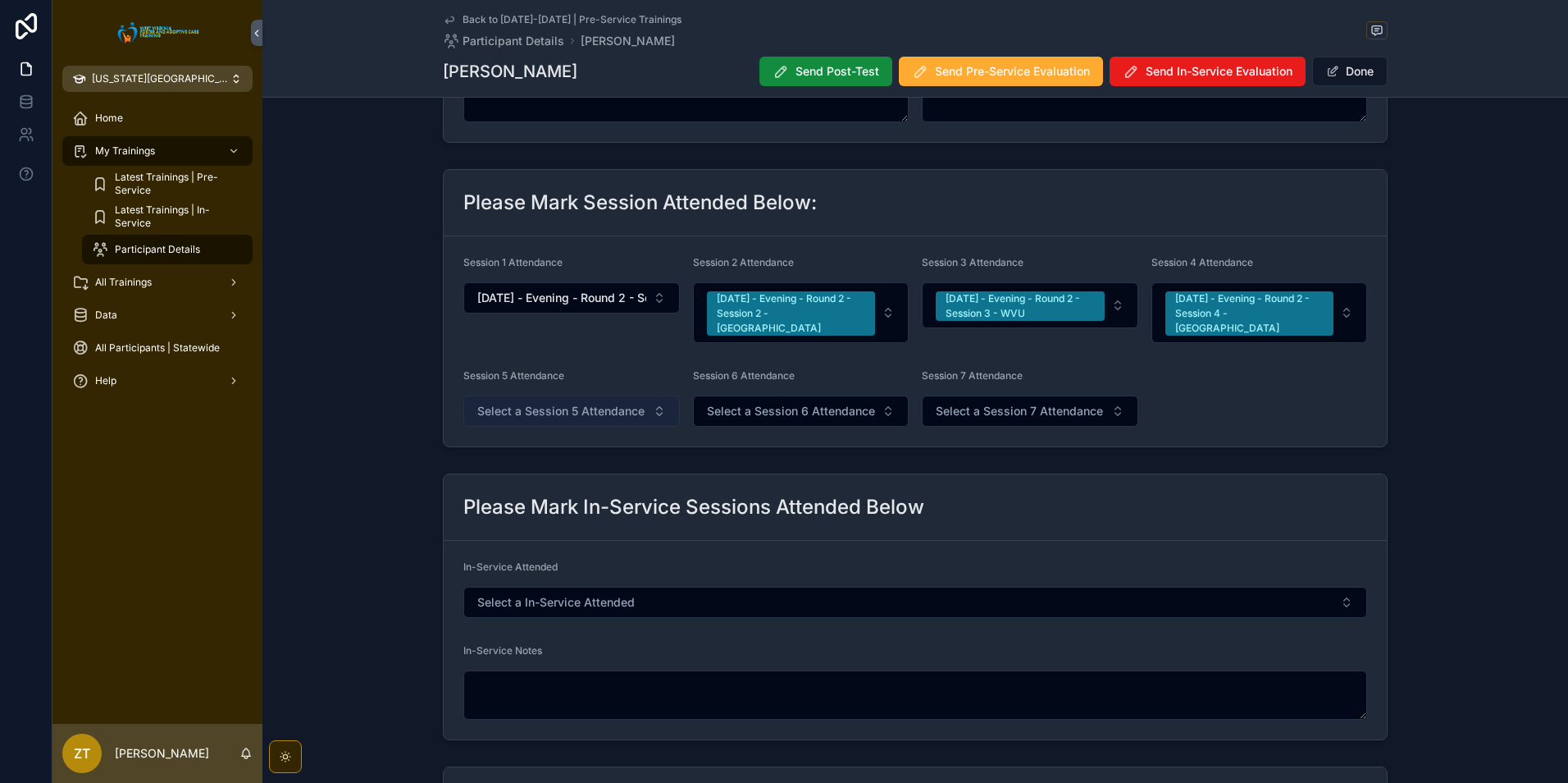
click at [551, 403] on span "Select a Session 5 Attendance" at bounding box center [560, 411] width 167 height 16
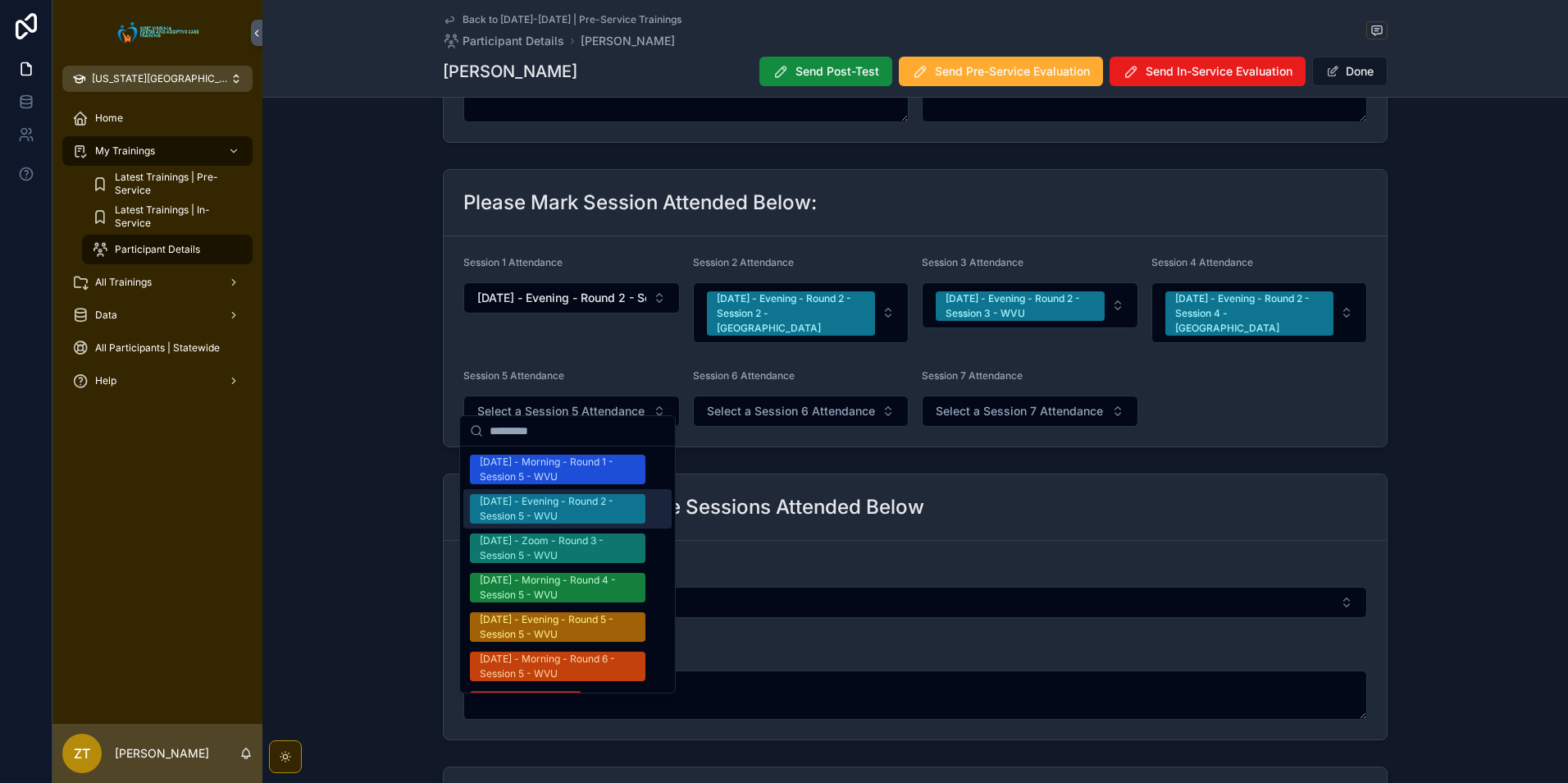
click at [557, 506] on div "[DATE] - Evening - Round 2 - Session 5 - WVU" at bounding box center [557, 508] width 156 height 29
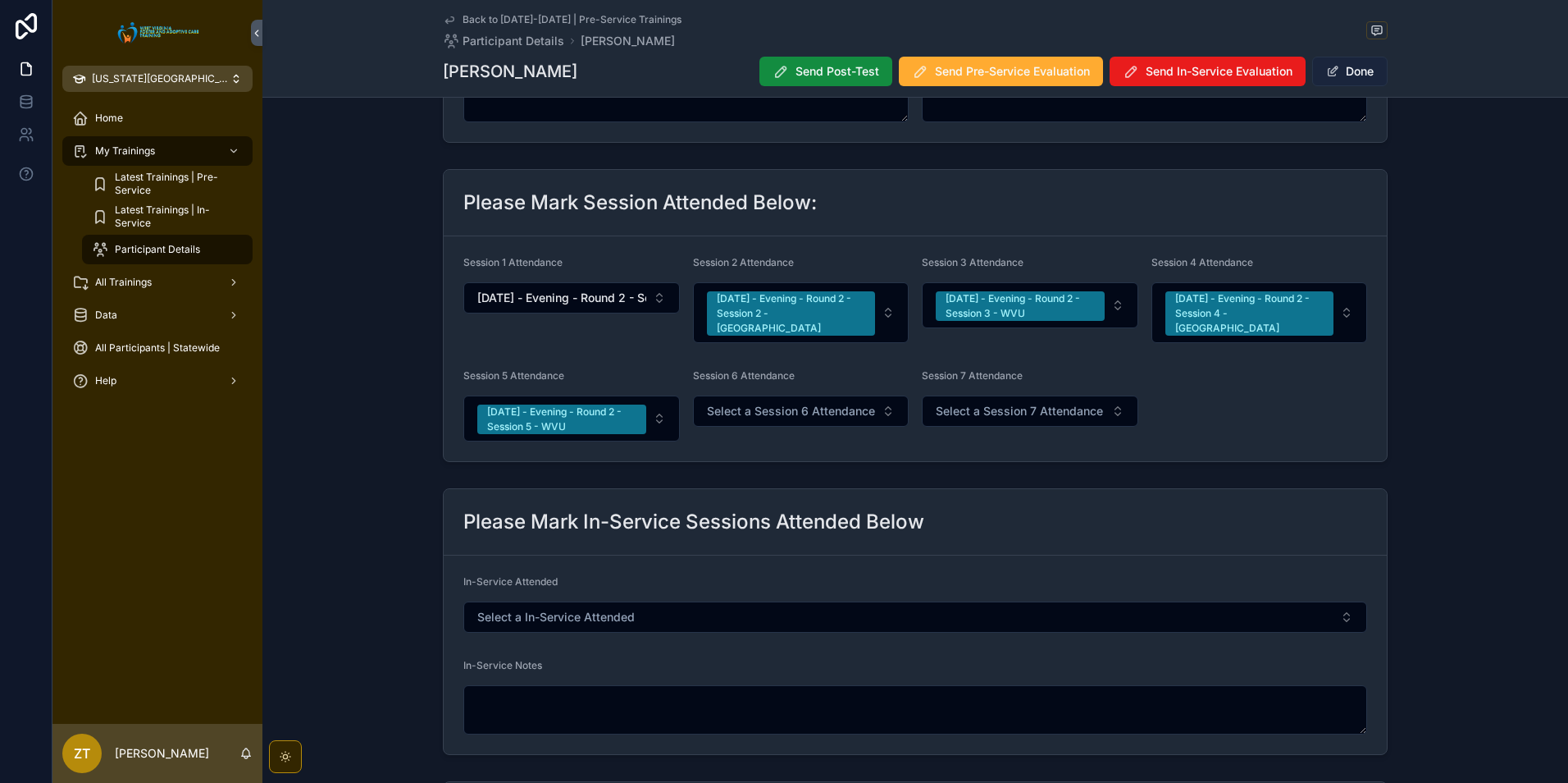
click at [1348, 77] on button "Done" at bounding box center [1350, 71] width 76 height 29
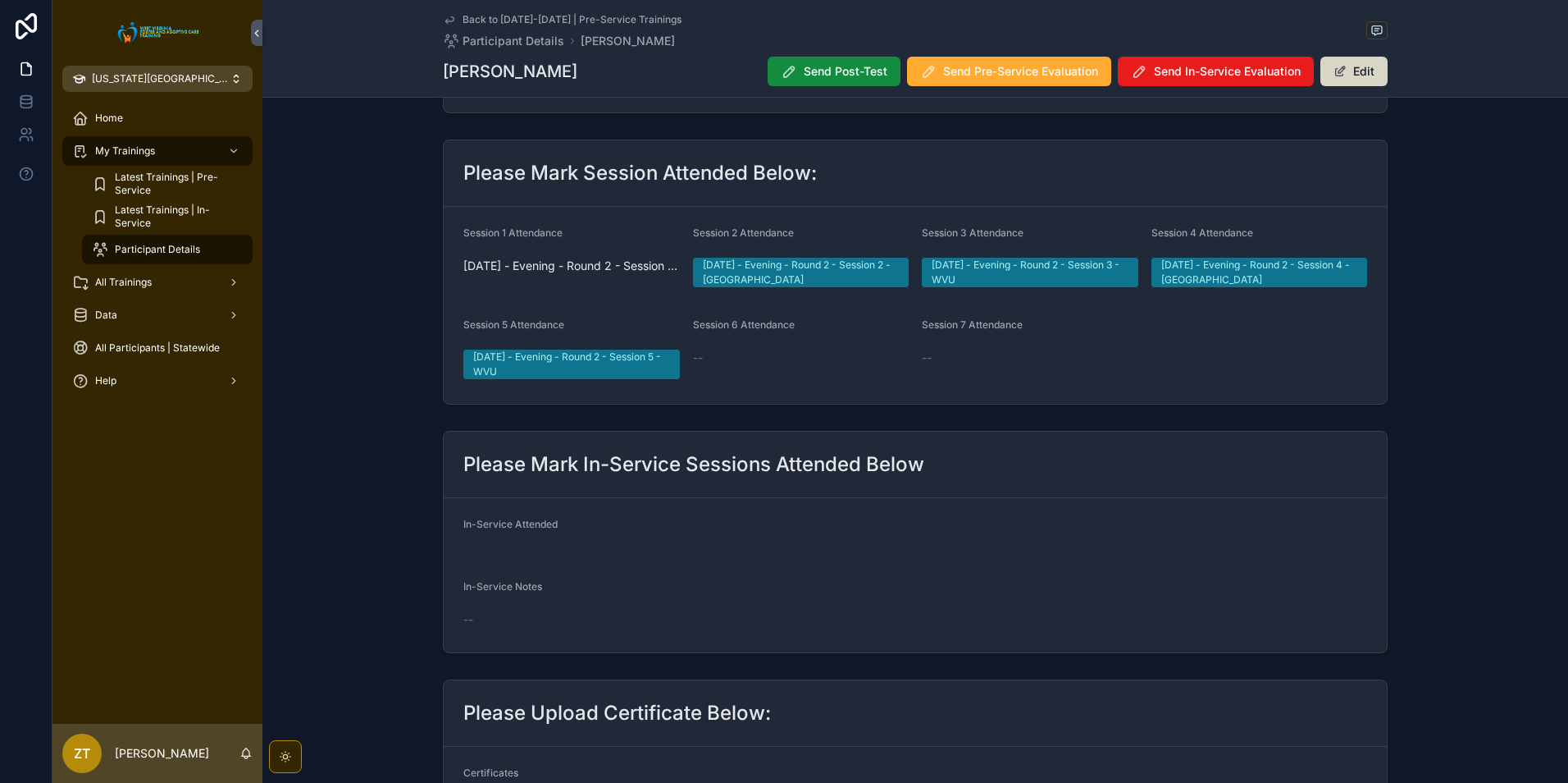
scroll to position [325, 0]
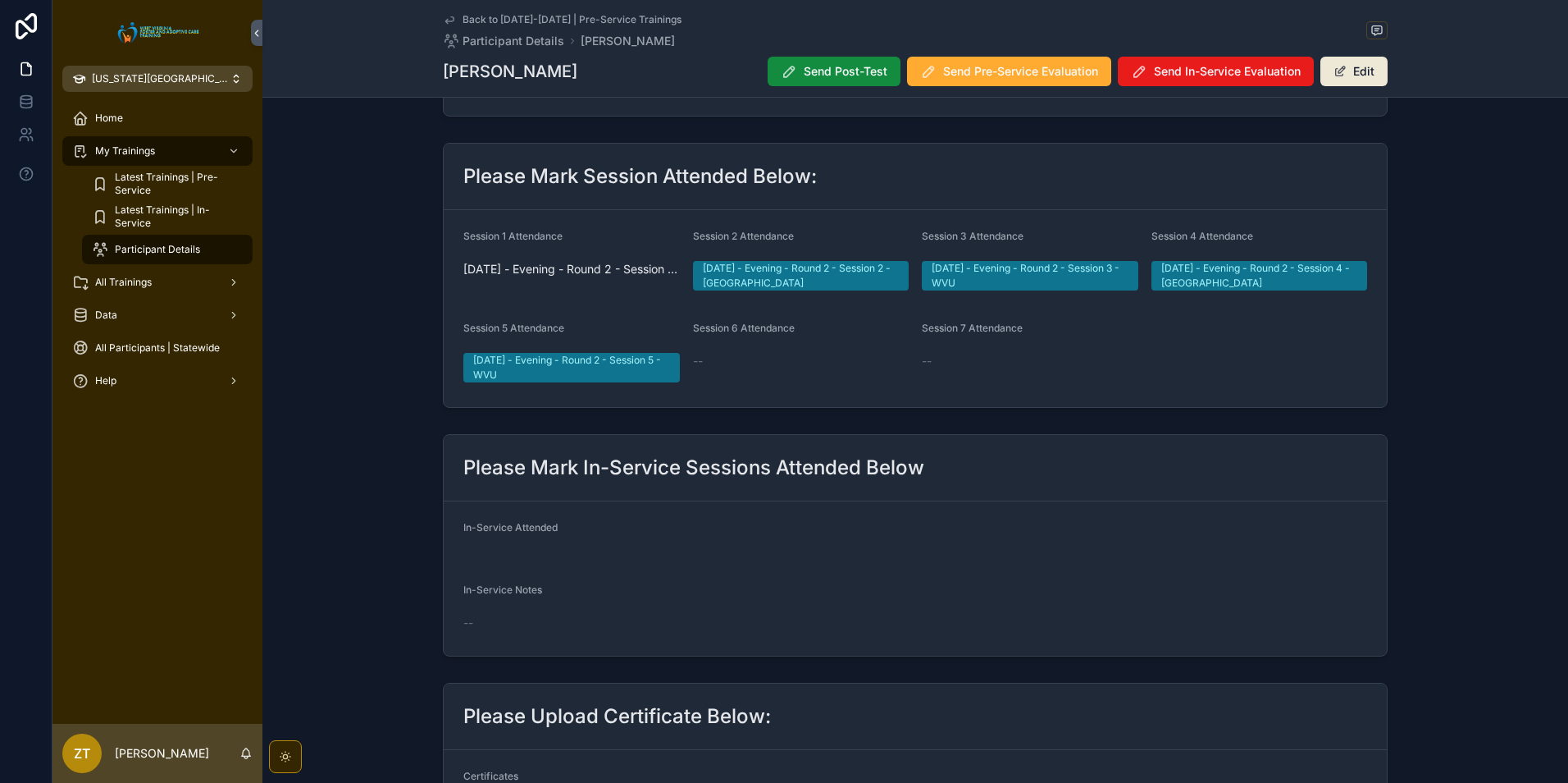
click at [447, 20] on icon "scrollable content" at bounding box center [449, 20] width 13 height 13
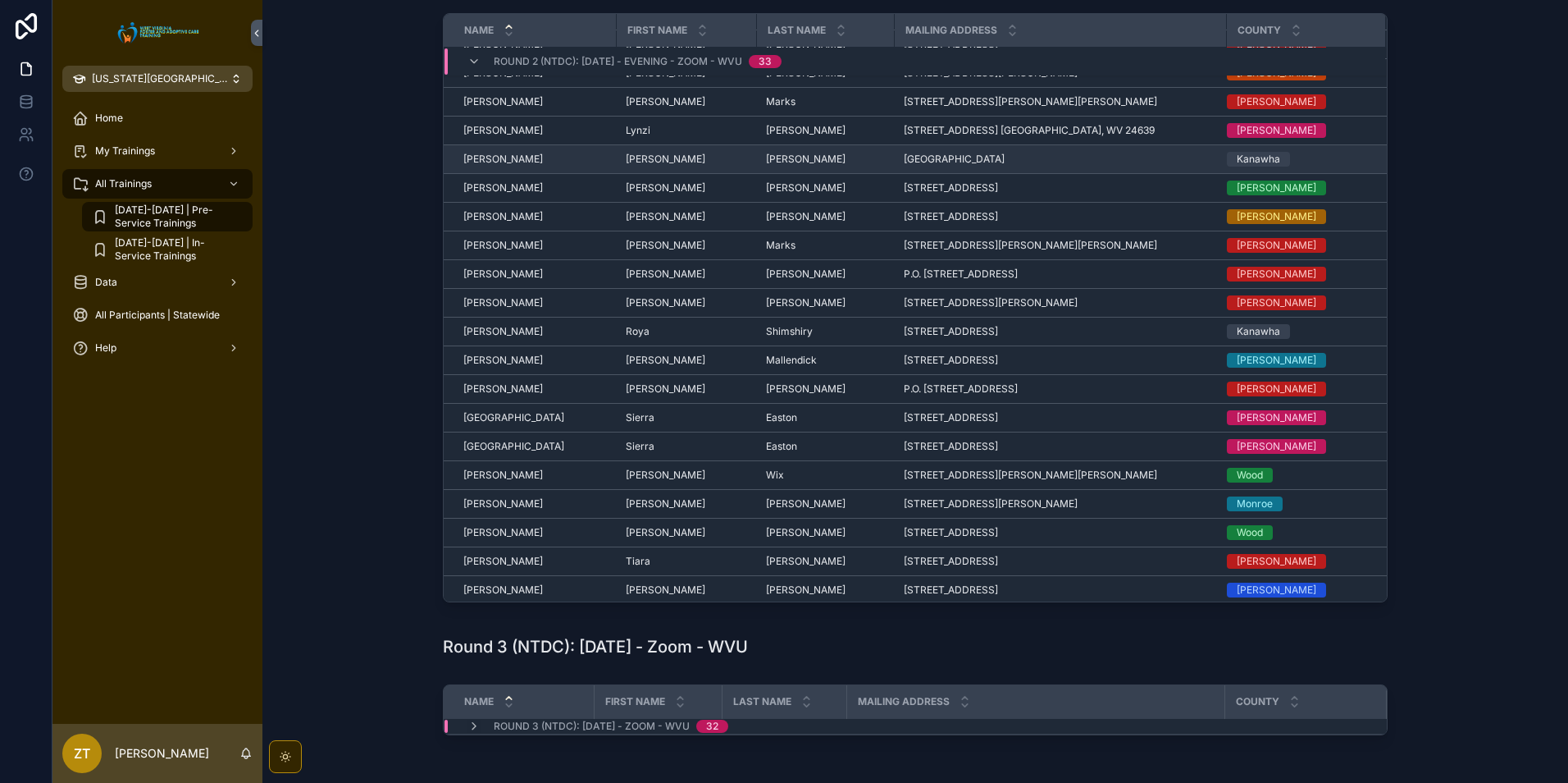
scroll to position [445, 0]
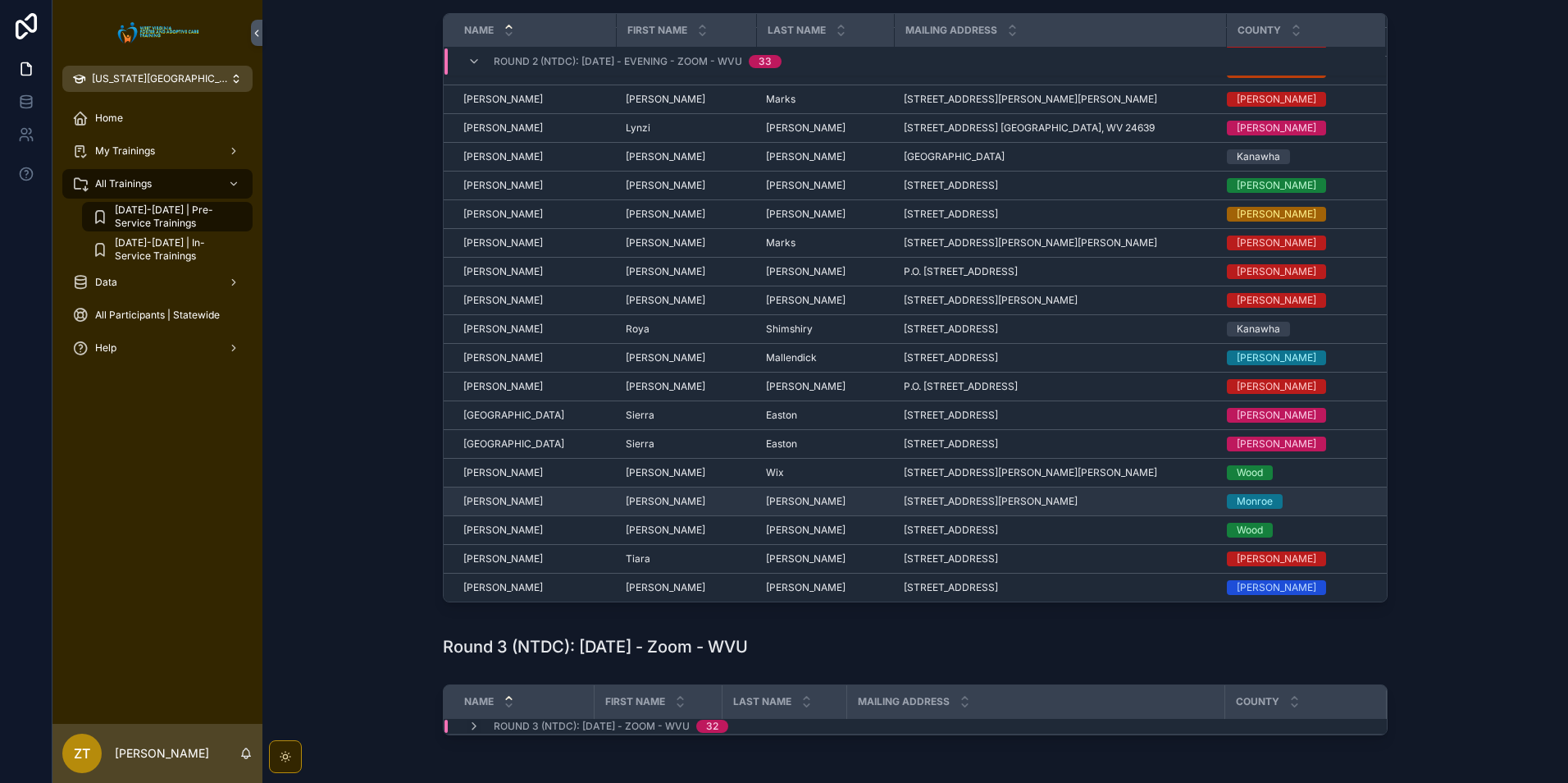
click at [498, 502] on span "[PERSON_NAME]" at bounding box center [503, 502] width 79 height 13
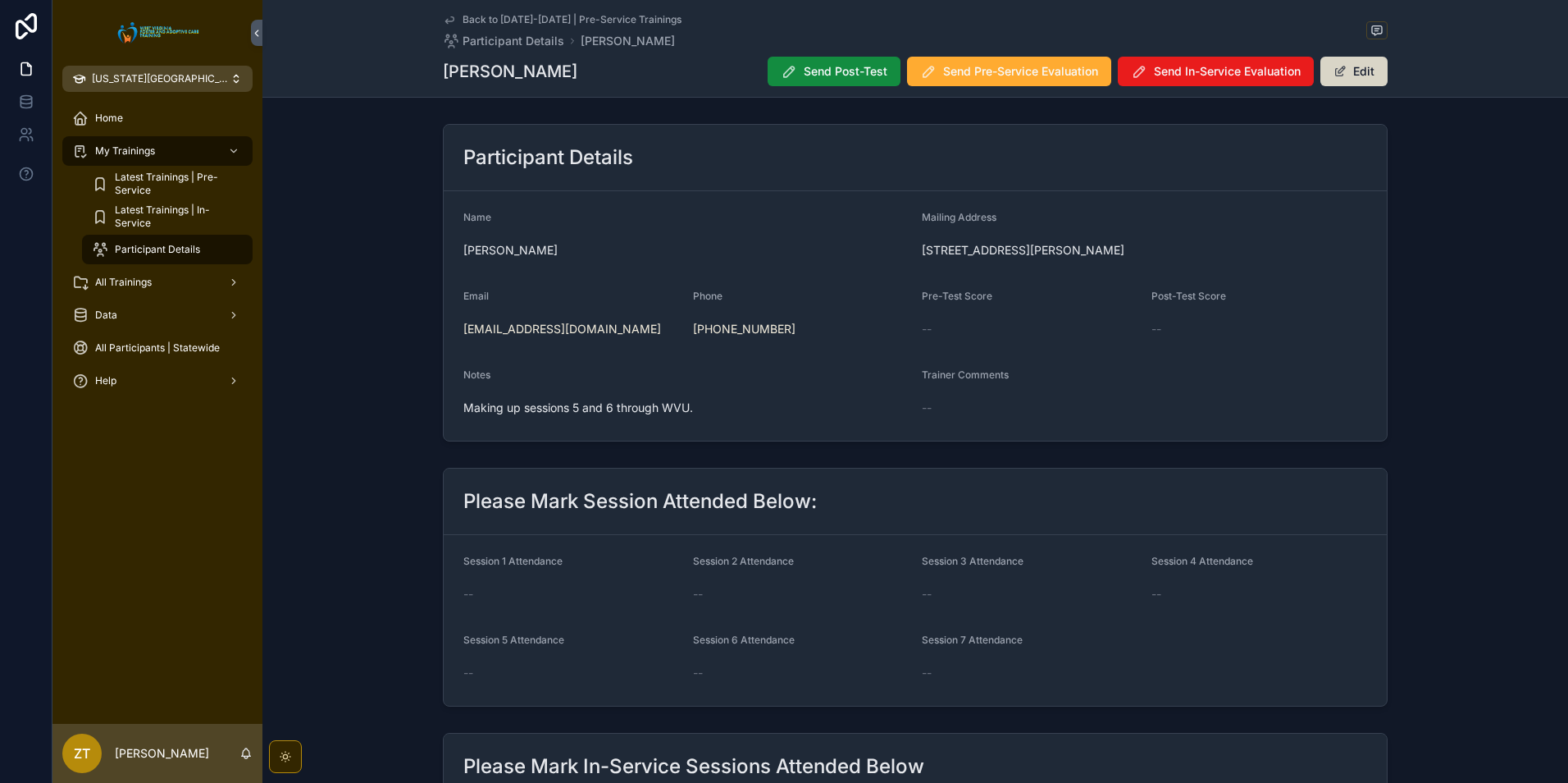
click at [1355, 71] on button "Edit" at bounding box center [1354, 71] width 67 height 29
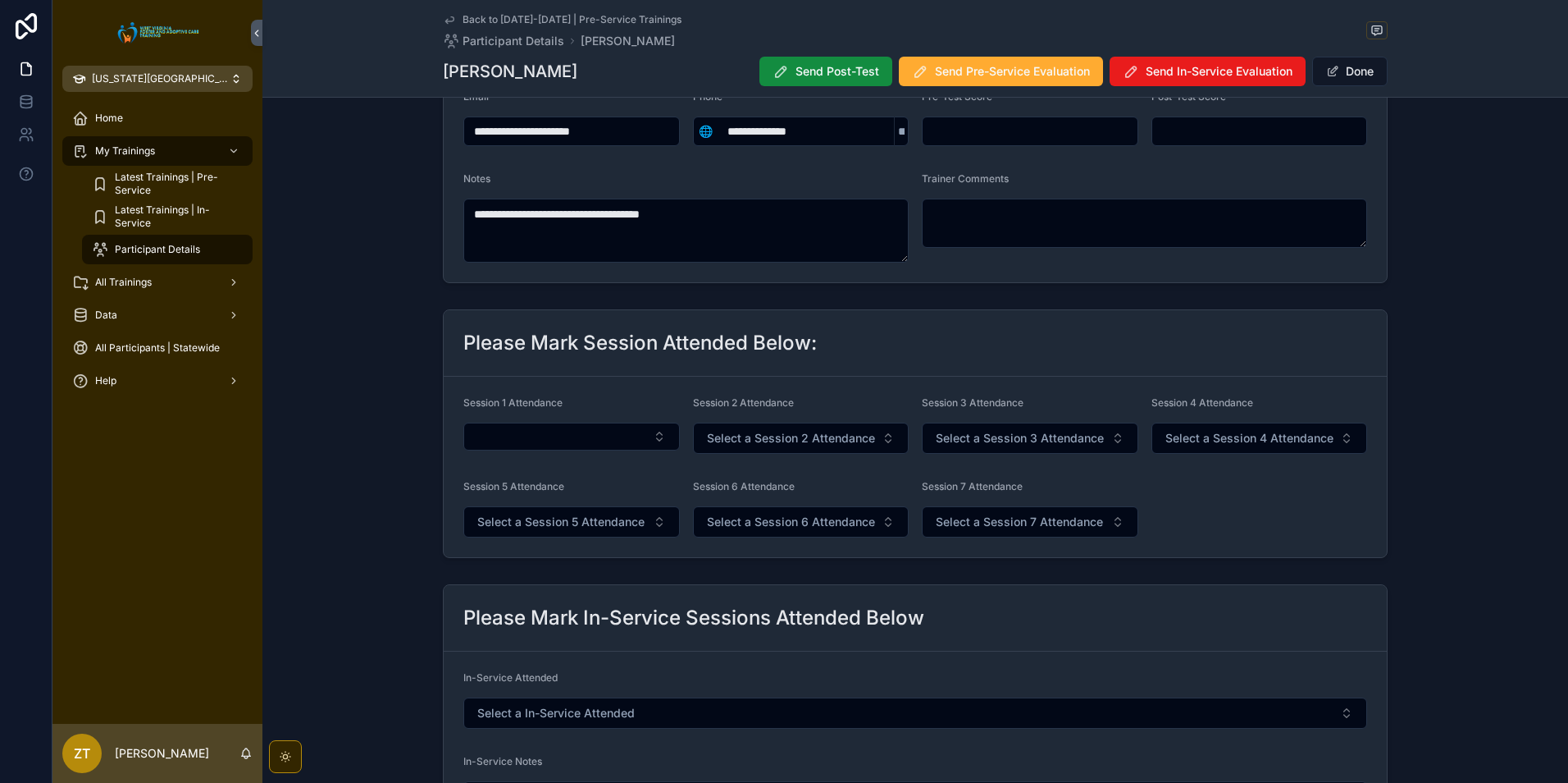
scroll to position [246, 0]
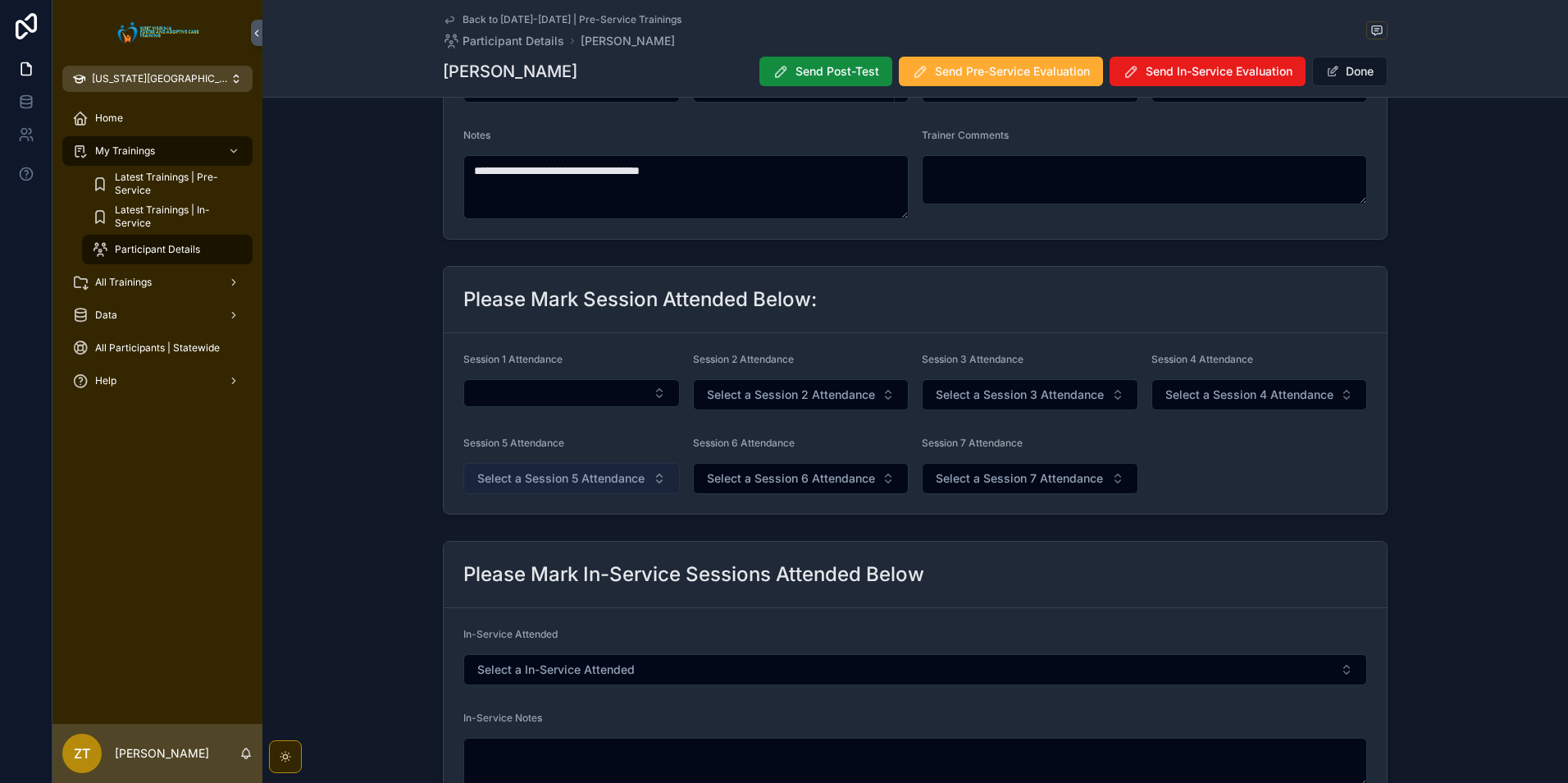
click at [503, 486] on span "Select a Session 5 Attendance" at bounding box center [560, 478] width 167 height 16
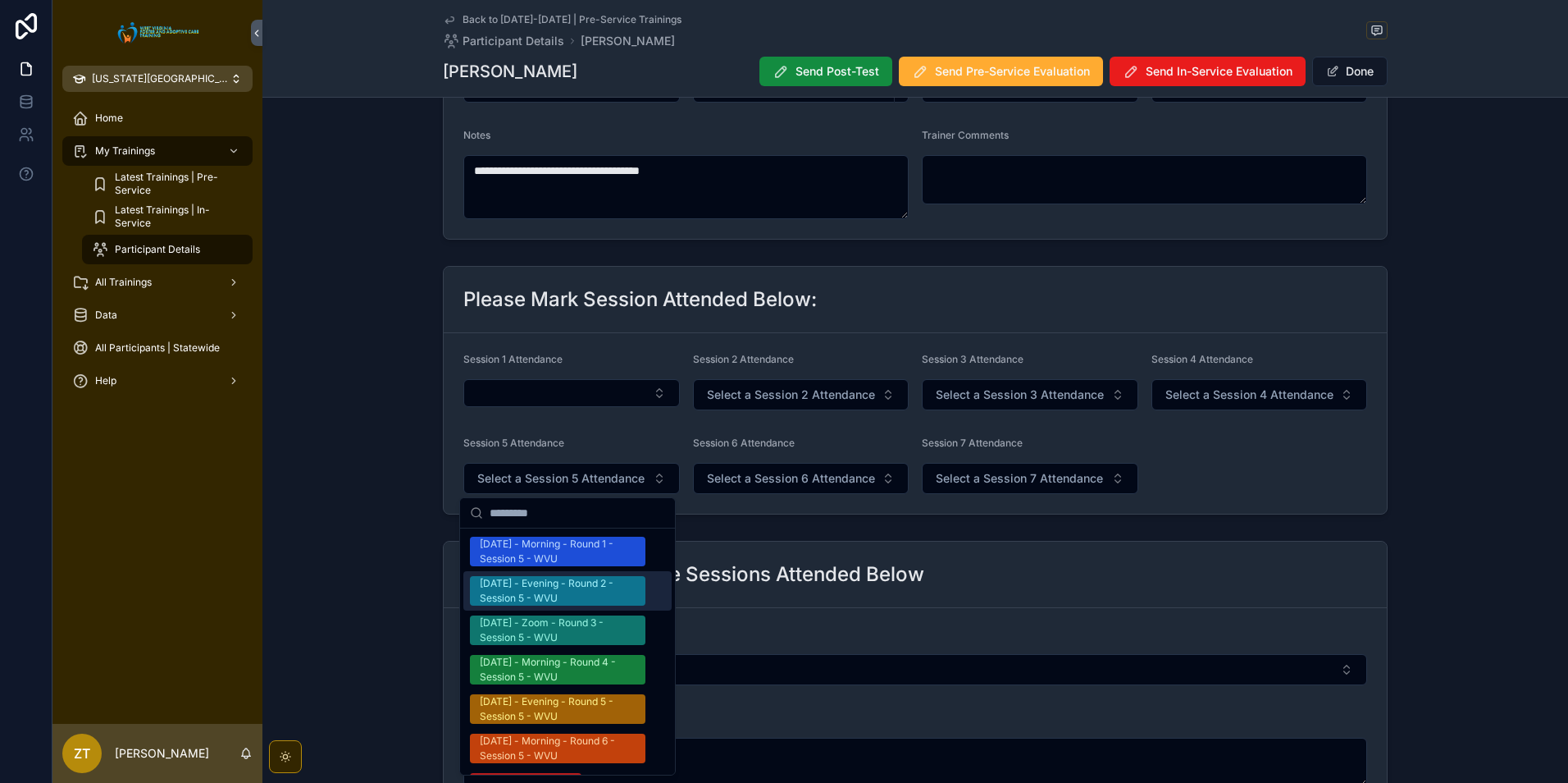
click at [518, 590] on div "[DATE] - Evening - Round 2 - Session 5 - WVU" at bounding box center [557, 591] width 156 height 29
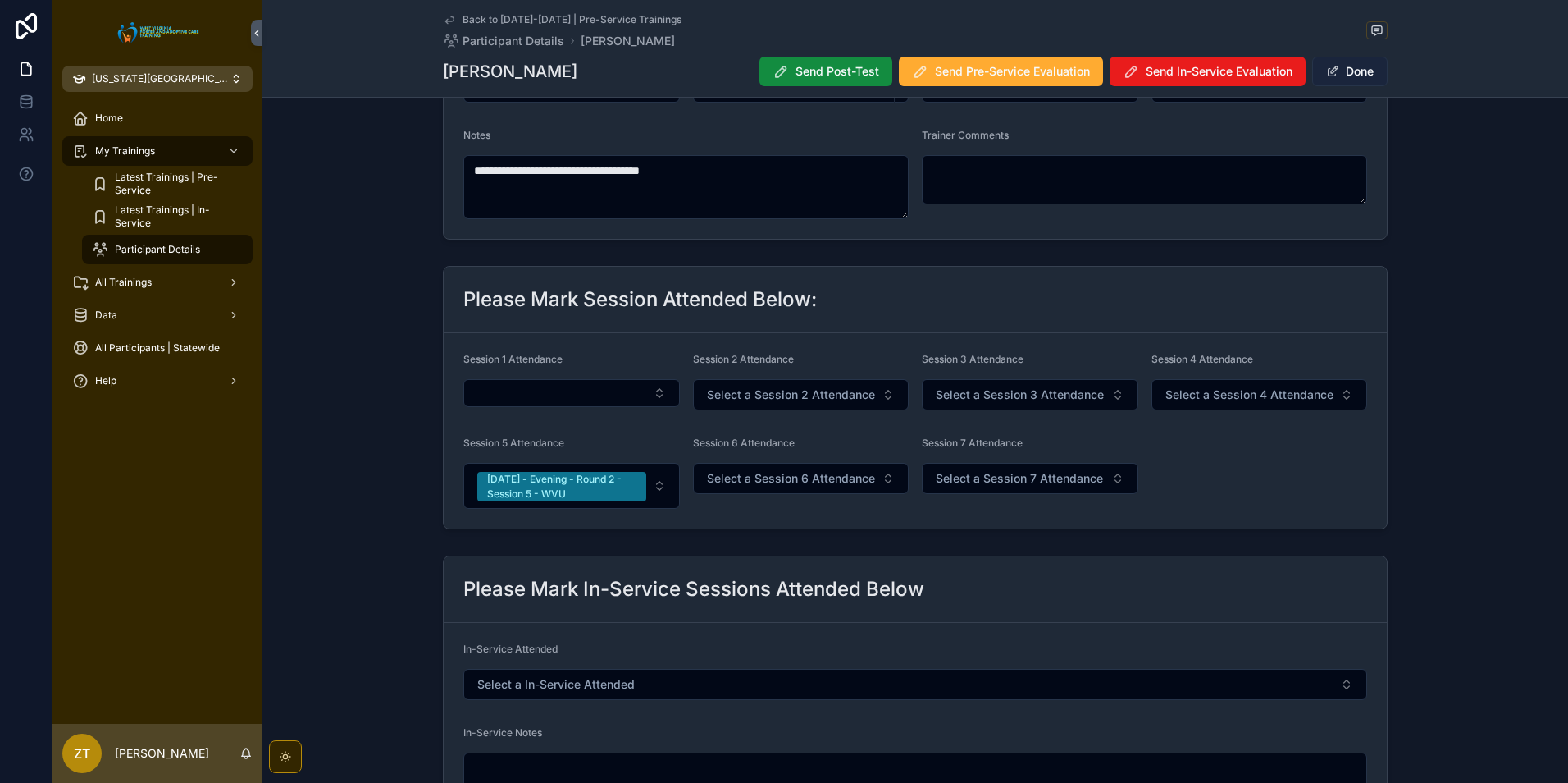
click at [1333, 79] on button "Done" at bounding box center [1350, 71] width 76 height 29
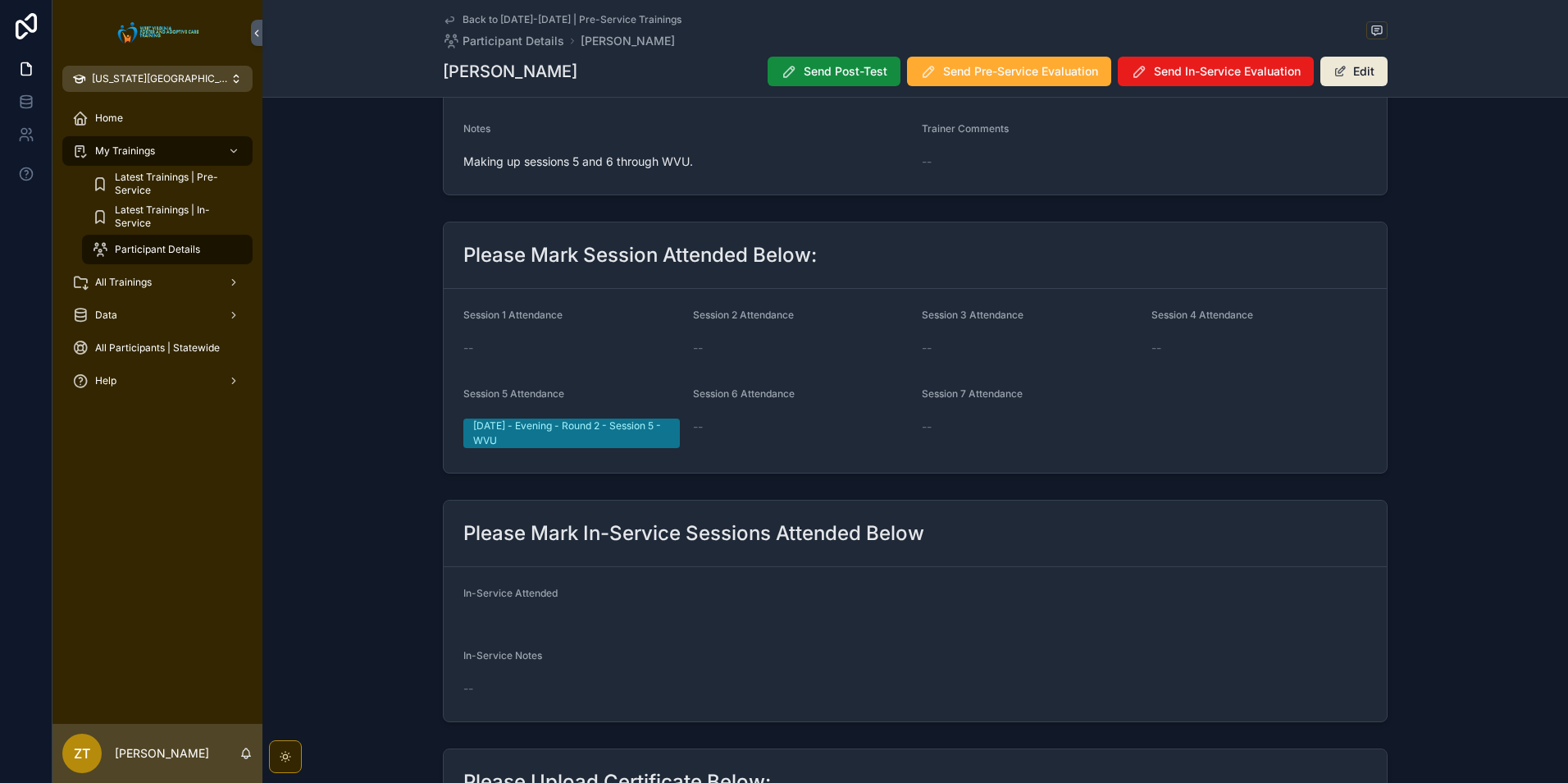
click at [448, 16] on icon "scrollable content" at bounding box center [449, 20] width 13 height 13
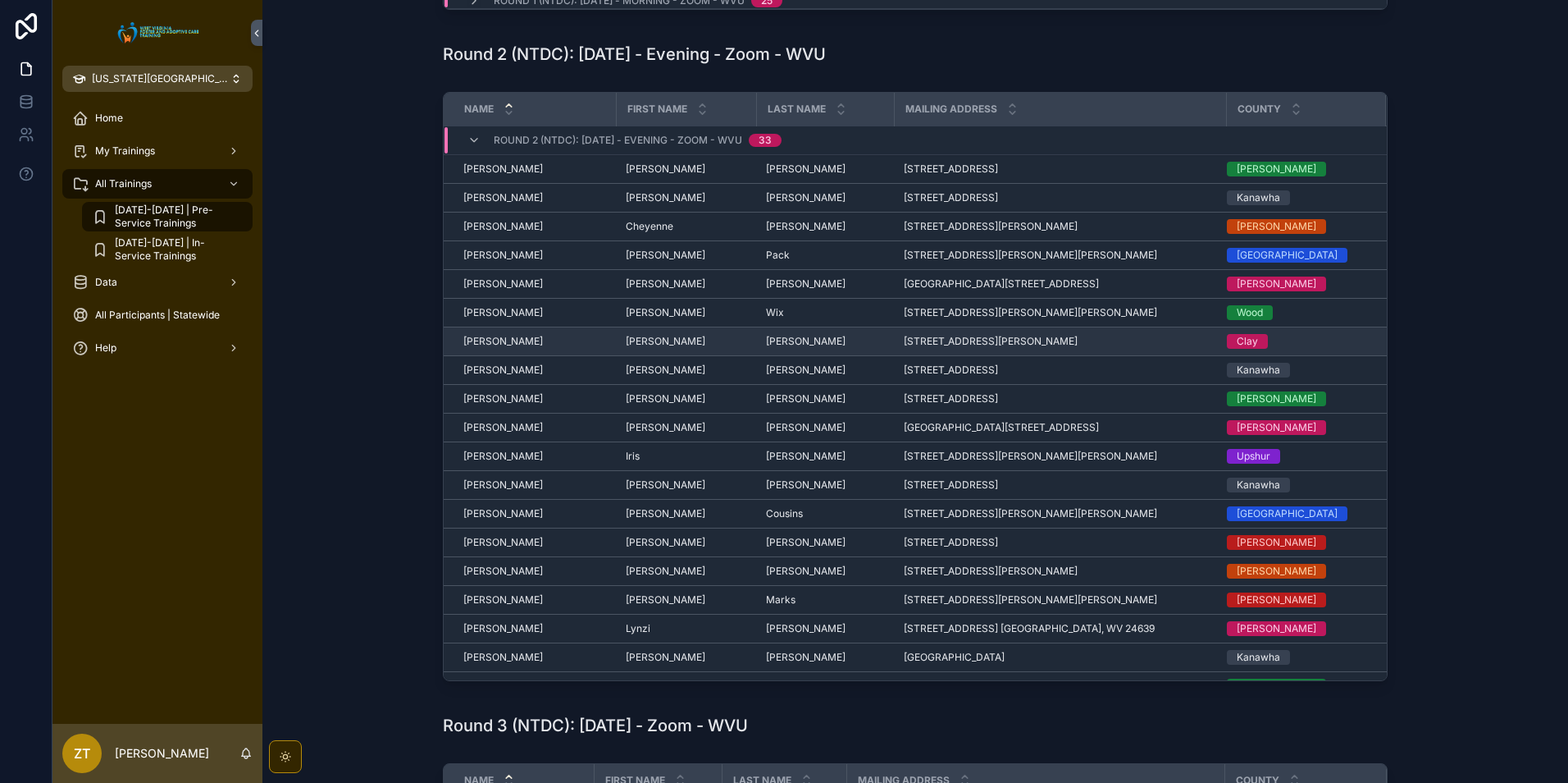
click at [495, 345] on span "[PERSON_NAME]" at bounding box center [503, 342] width 79 height 13
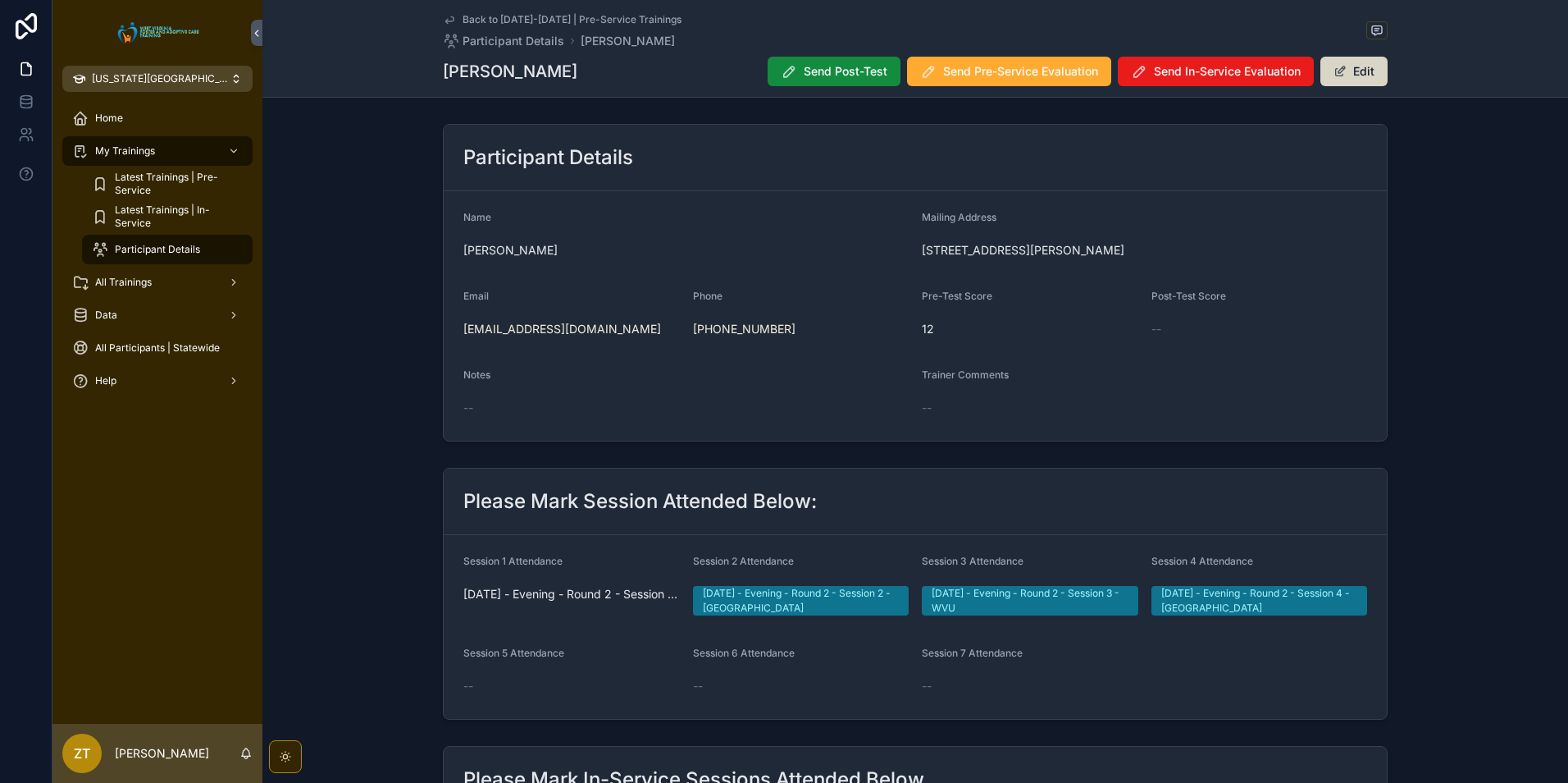
click at [1341, 82] on button "Edit" at bounding box center [1354, 71] width 67 height 29
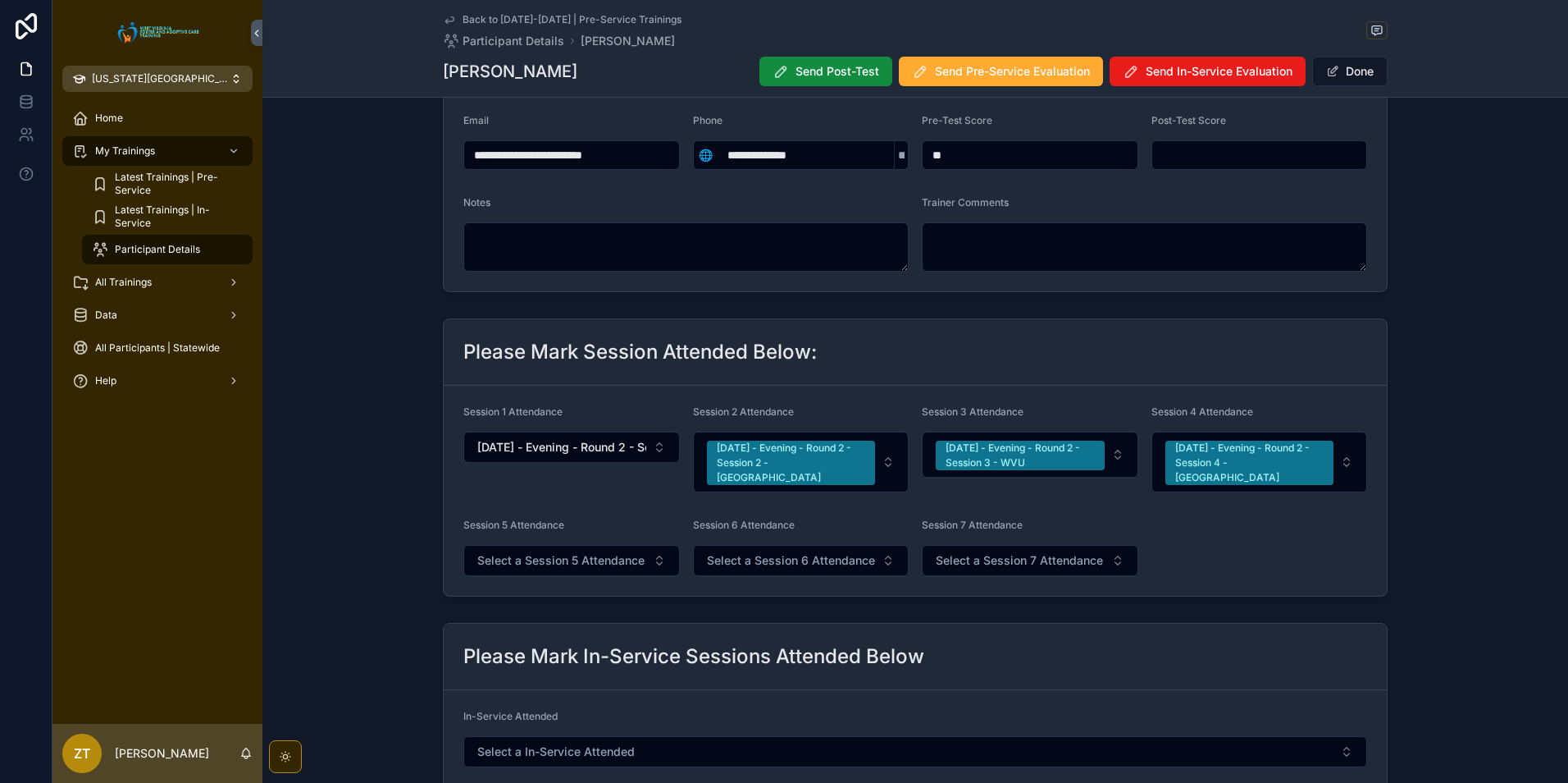
scroll to position [329, 0]
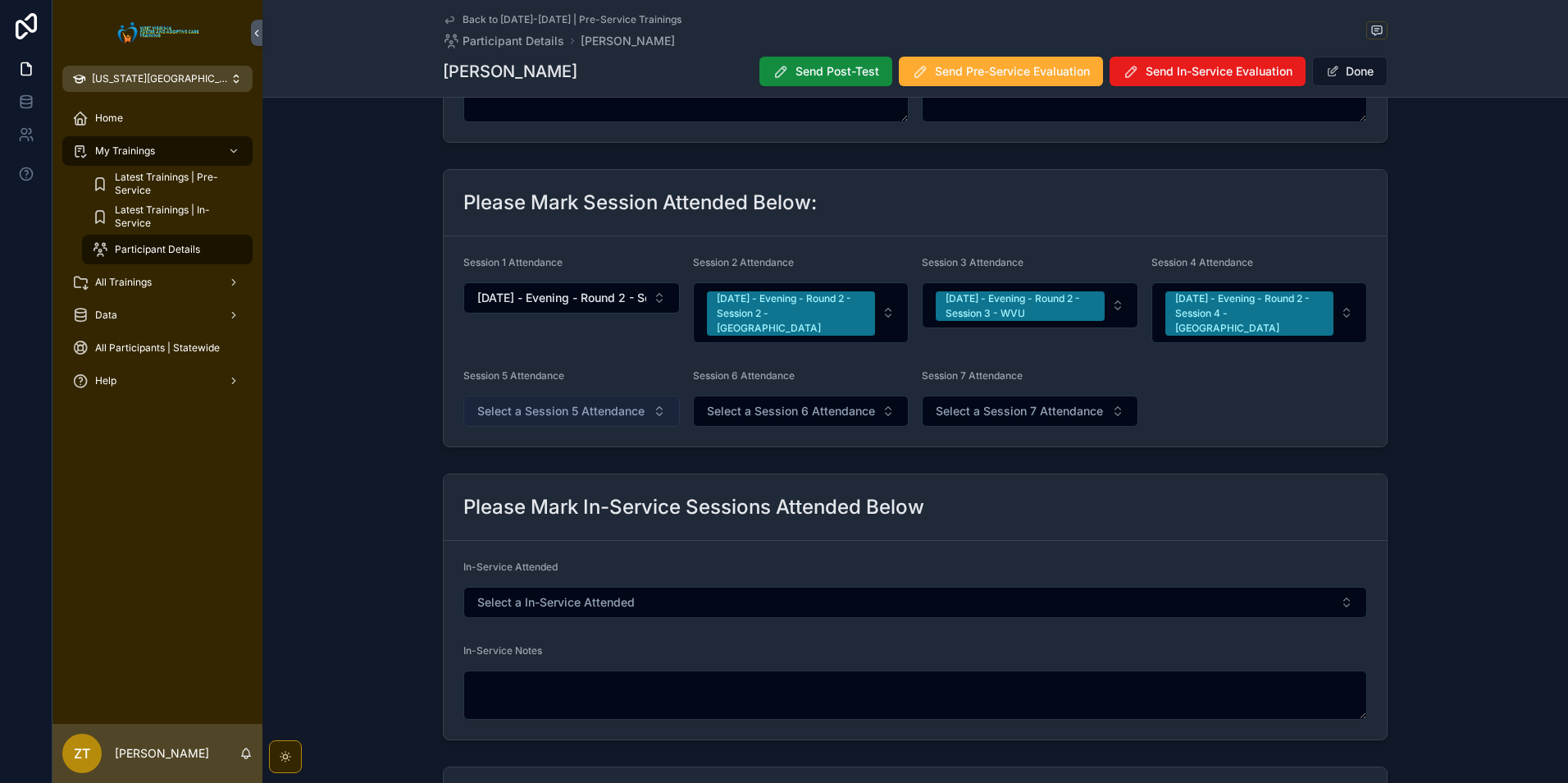
click at [554, 403] on span "Select a Session 5 Attendance" at bounding box center [560, 411] width 167 height 16
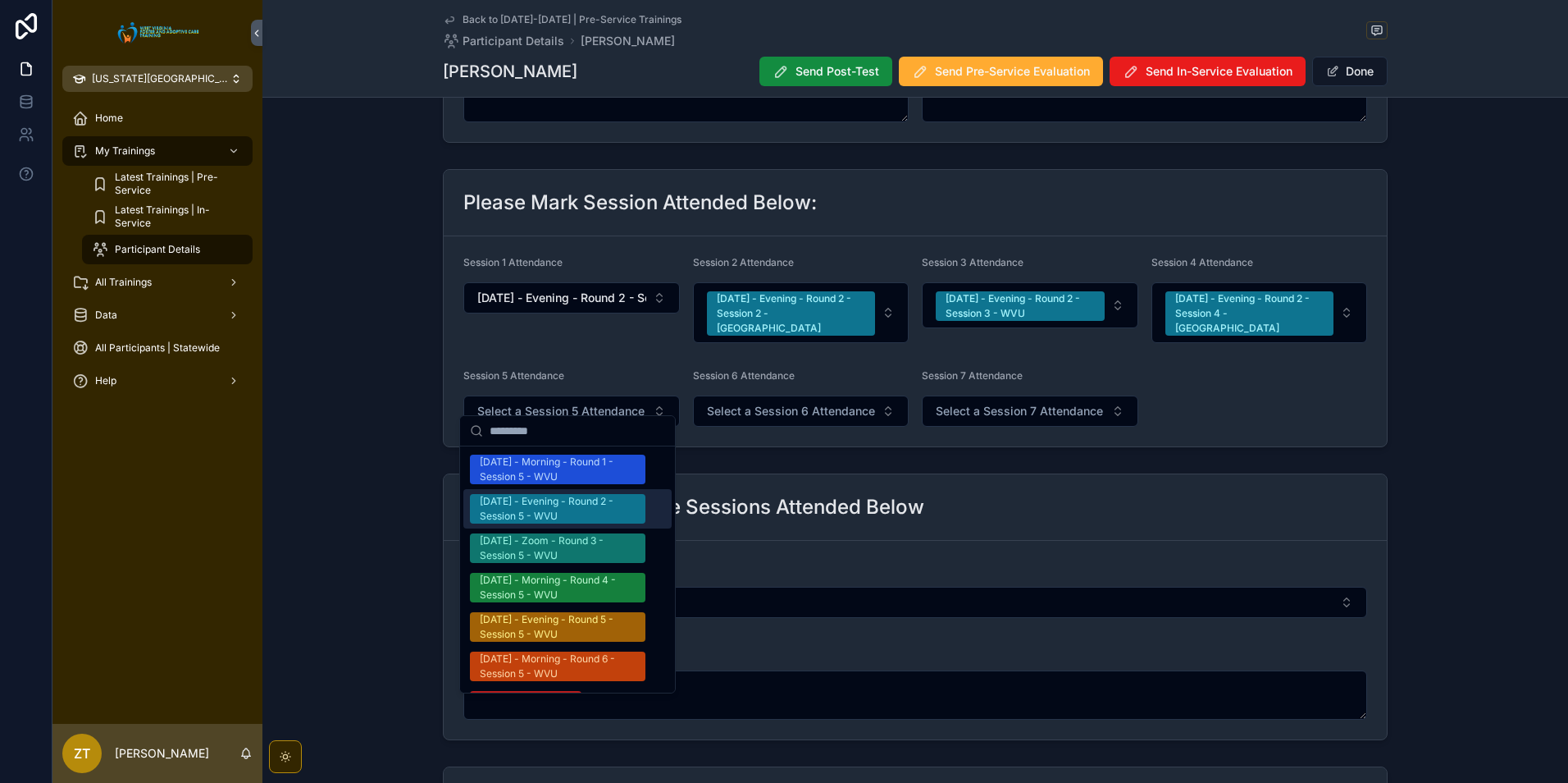
click at [545, 504] on div "[DATE] - Evening - Round 2 - Session 5 - WVU" at bounding box center [557, 508] width 156 height 29
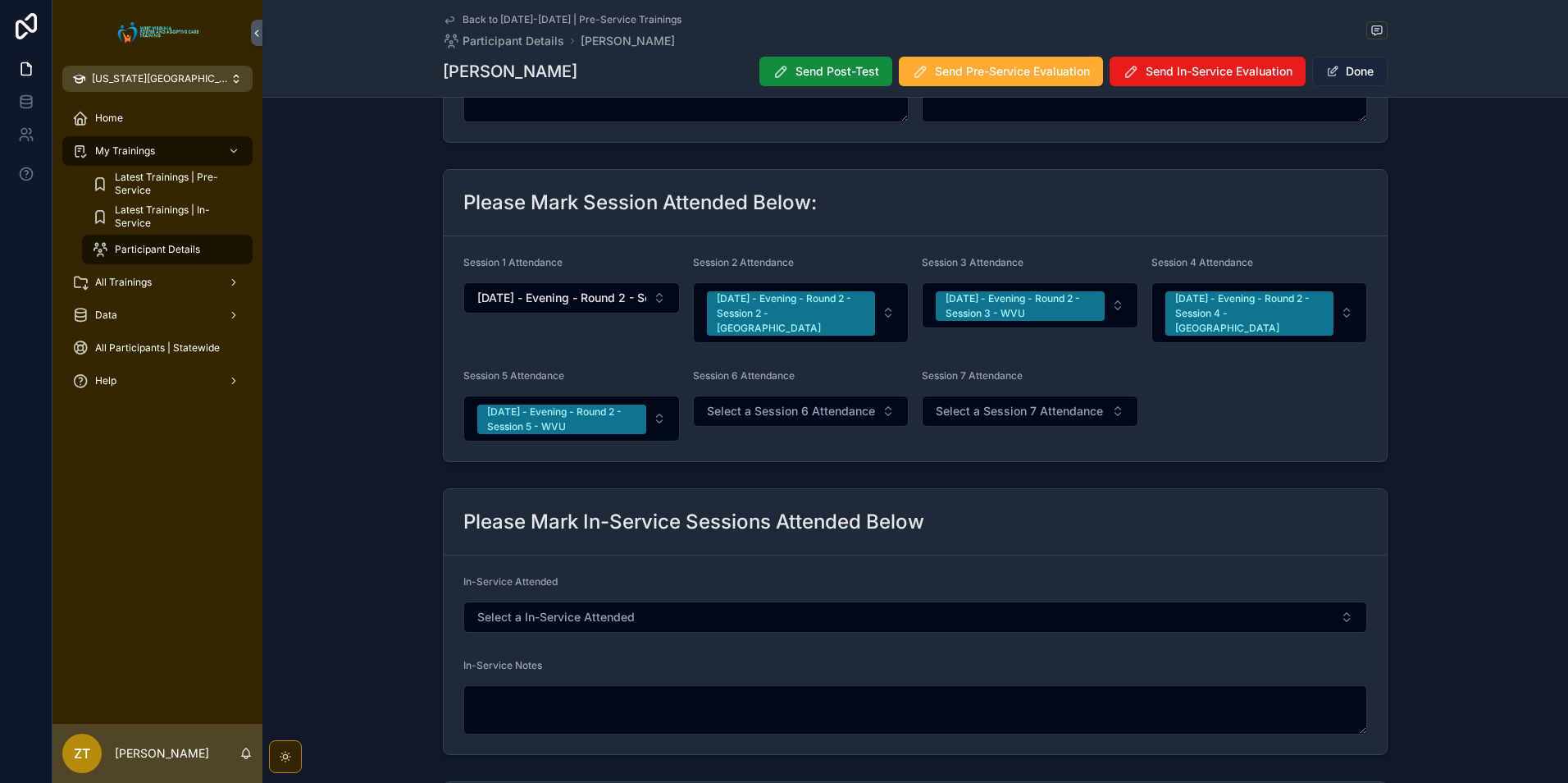
click at [1333, 71] on span "scrollable content" at bounding box center [1333, 71] width 13 height 13
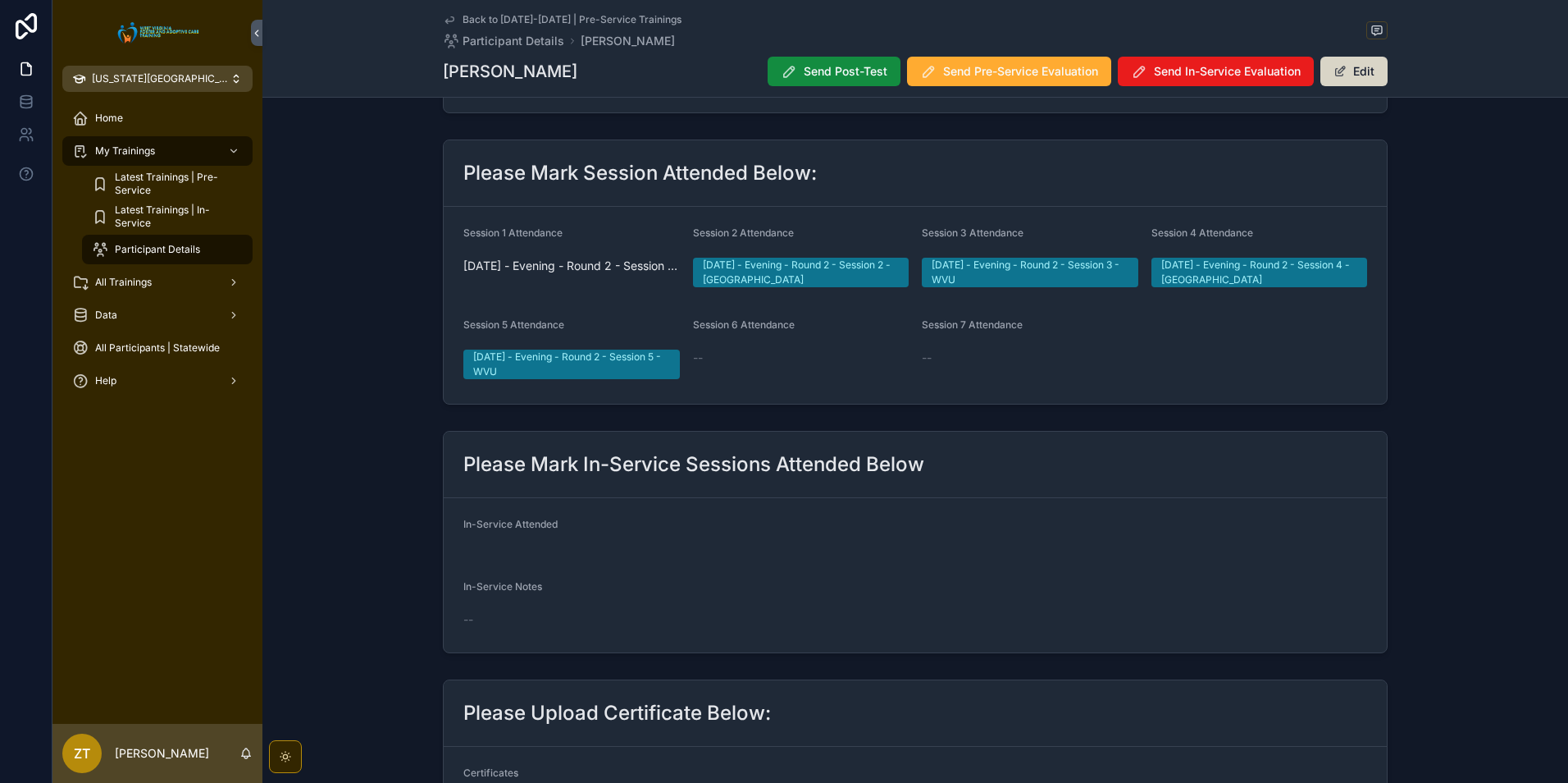
scroll to position [325, 0]
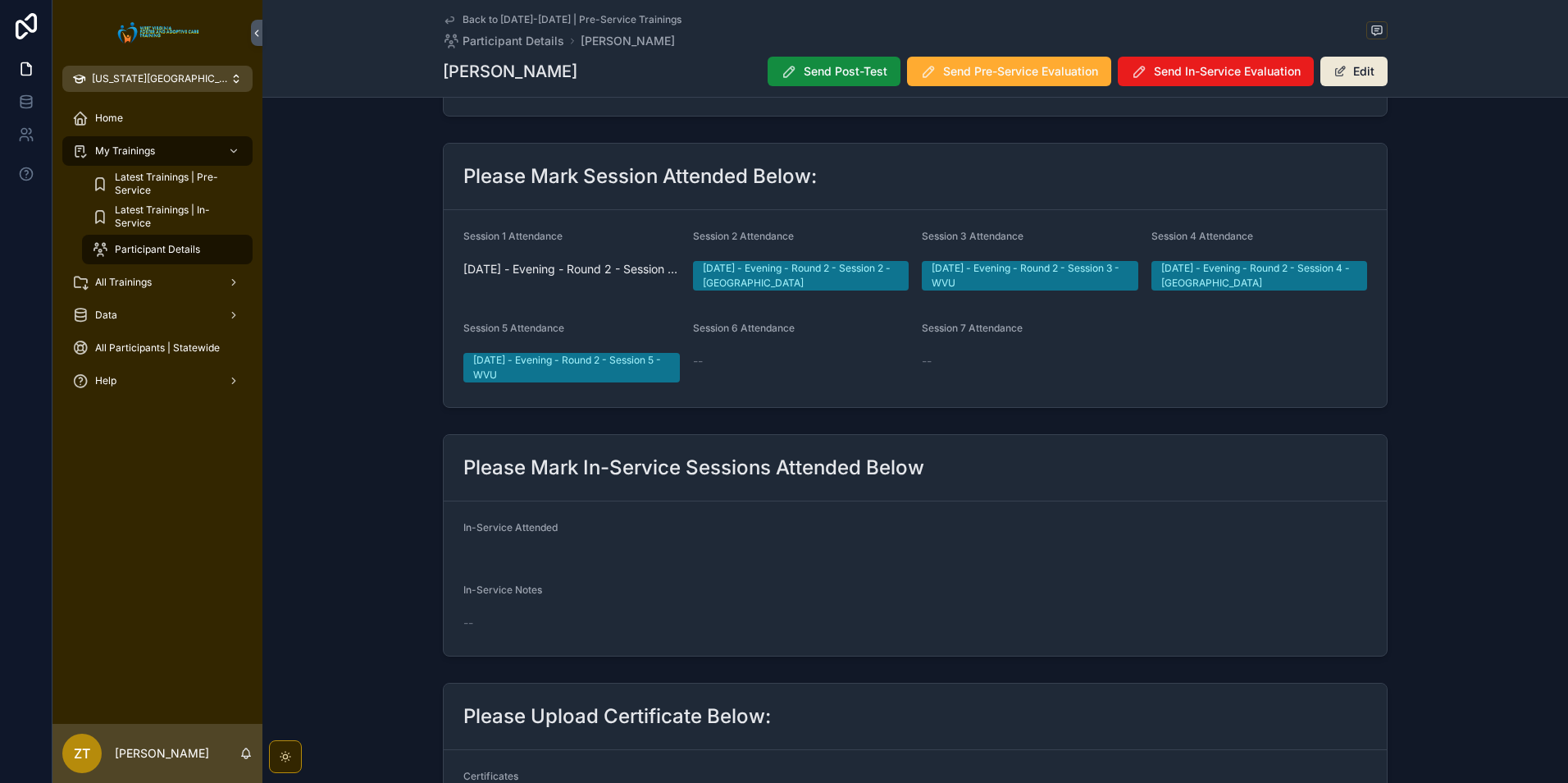
click at [448, 22] on icon "scrollable content" at bounding box center [449, 20] width 13 height 13
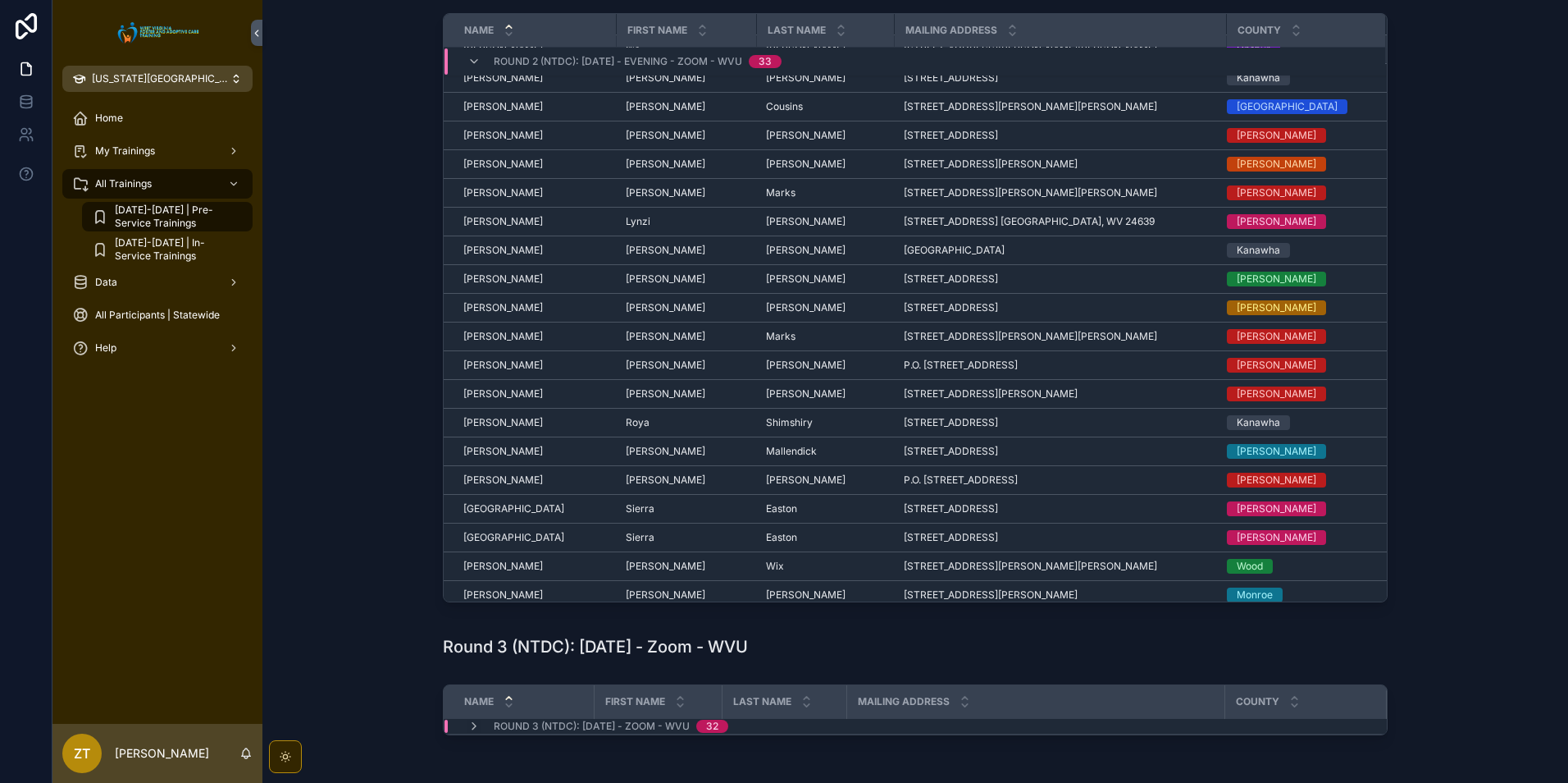
scroll to position [434, 0]
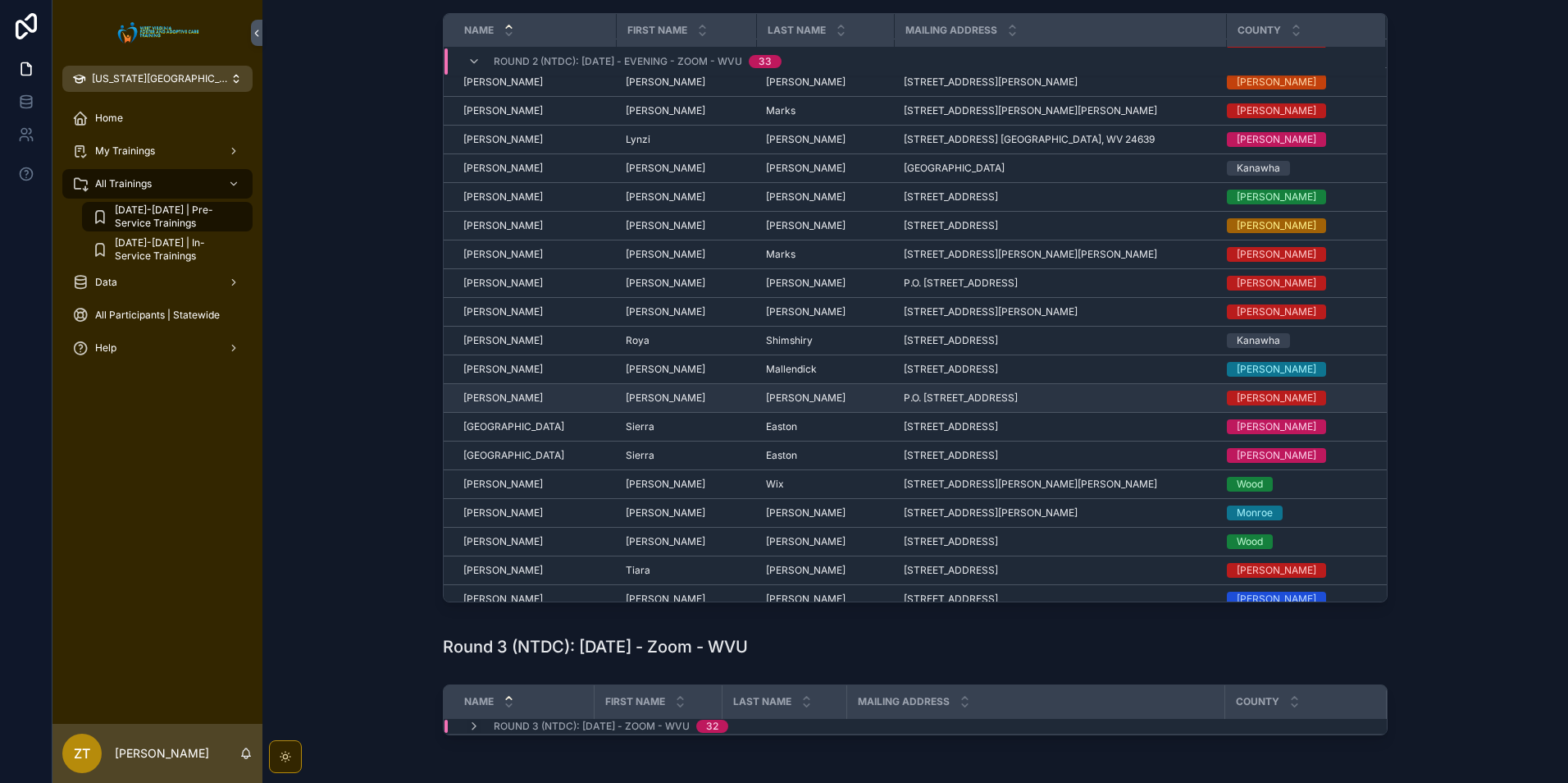
click at [489, 392] on span "[PERSON_NAME]" at bounding box center [503, 398] width 79 height 13
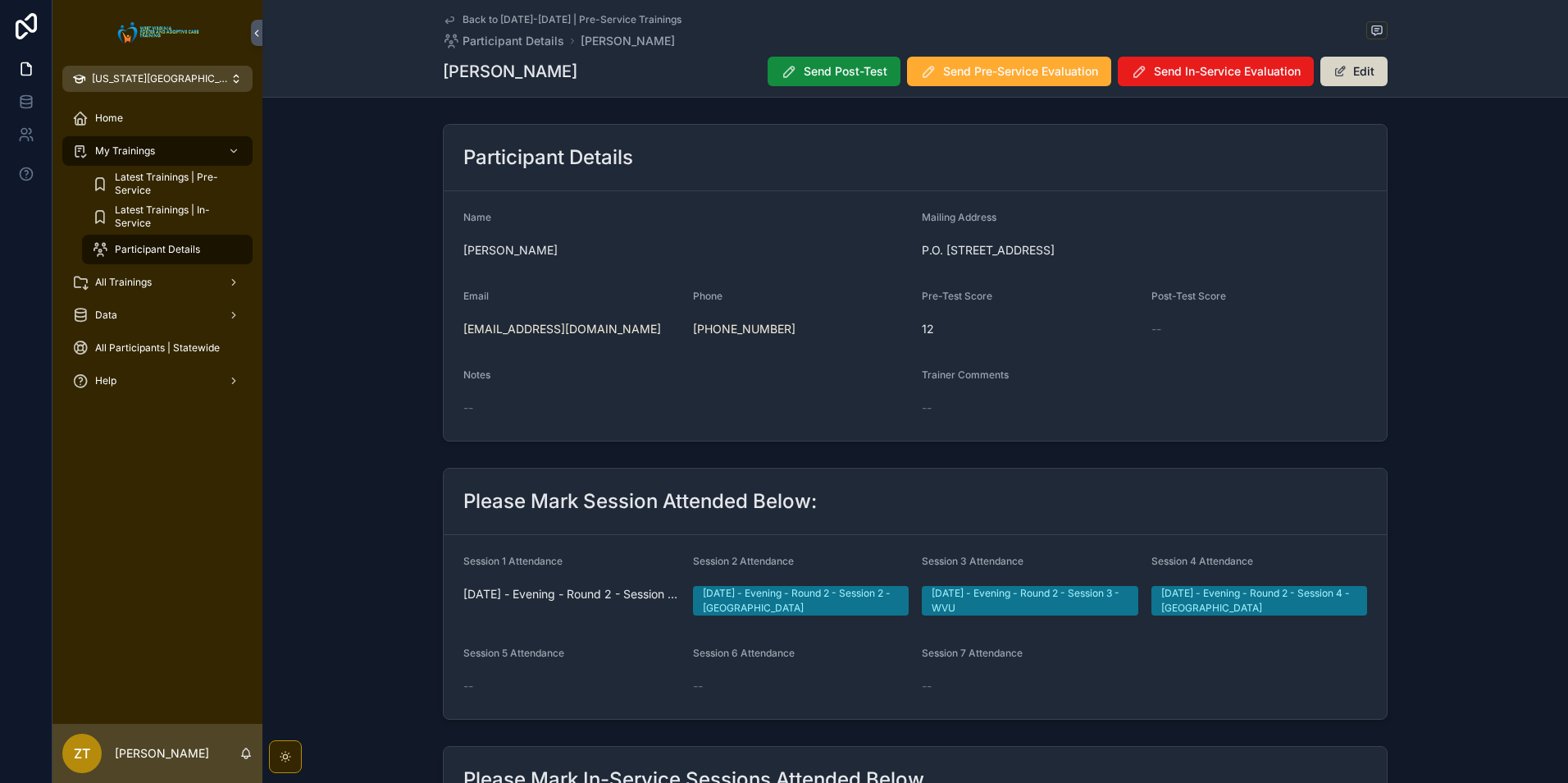
click at [1353, 77] on button "Edit" at bounding box center [1354, 71] width 67 height 29
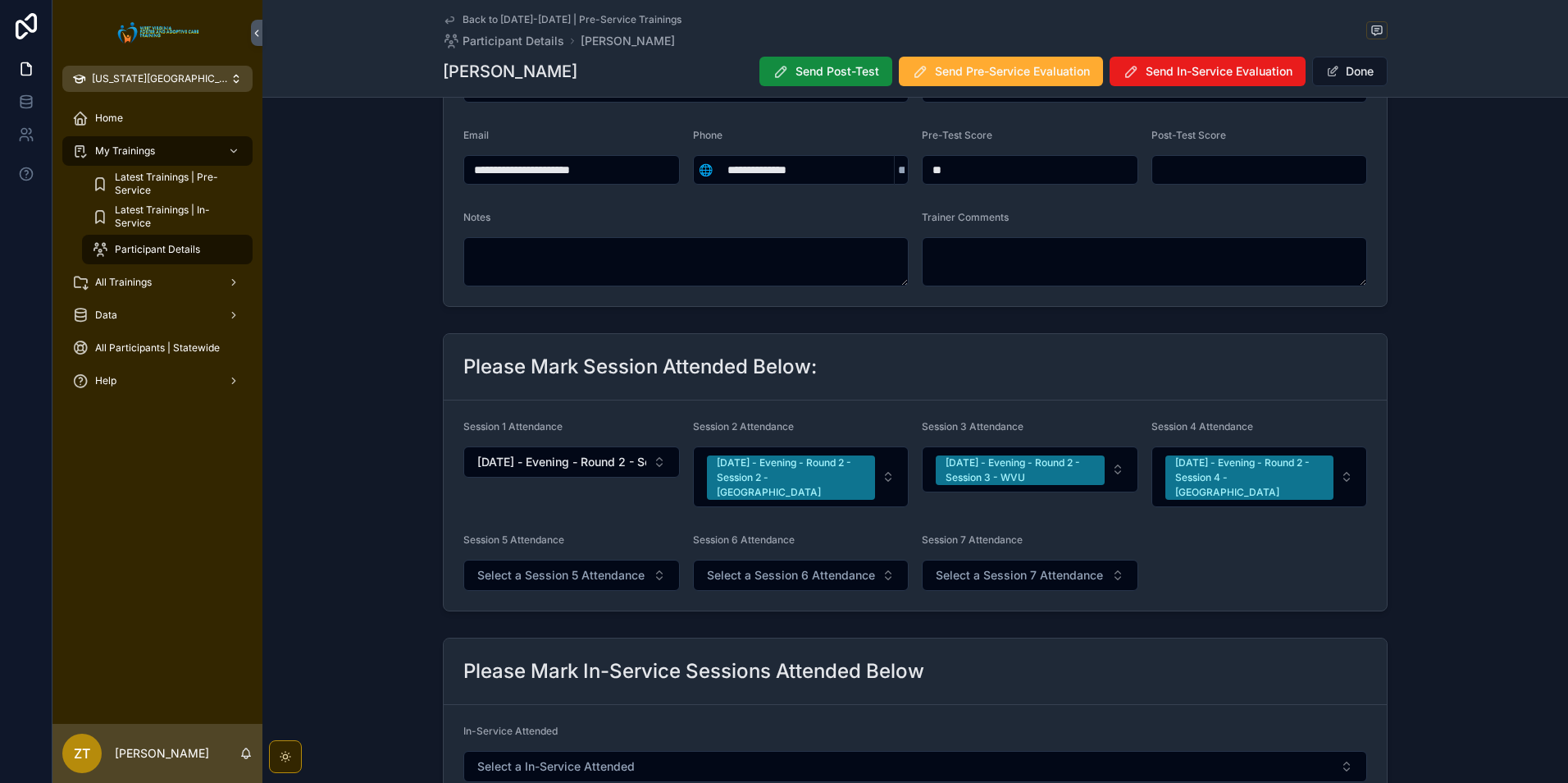
scroll to position [329, 0]
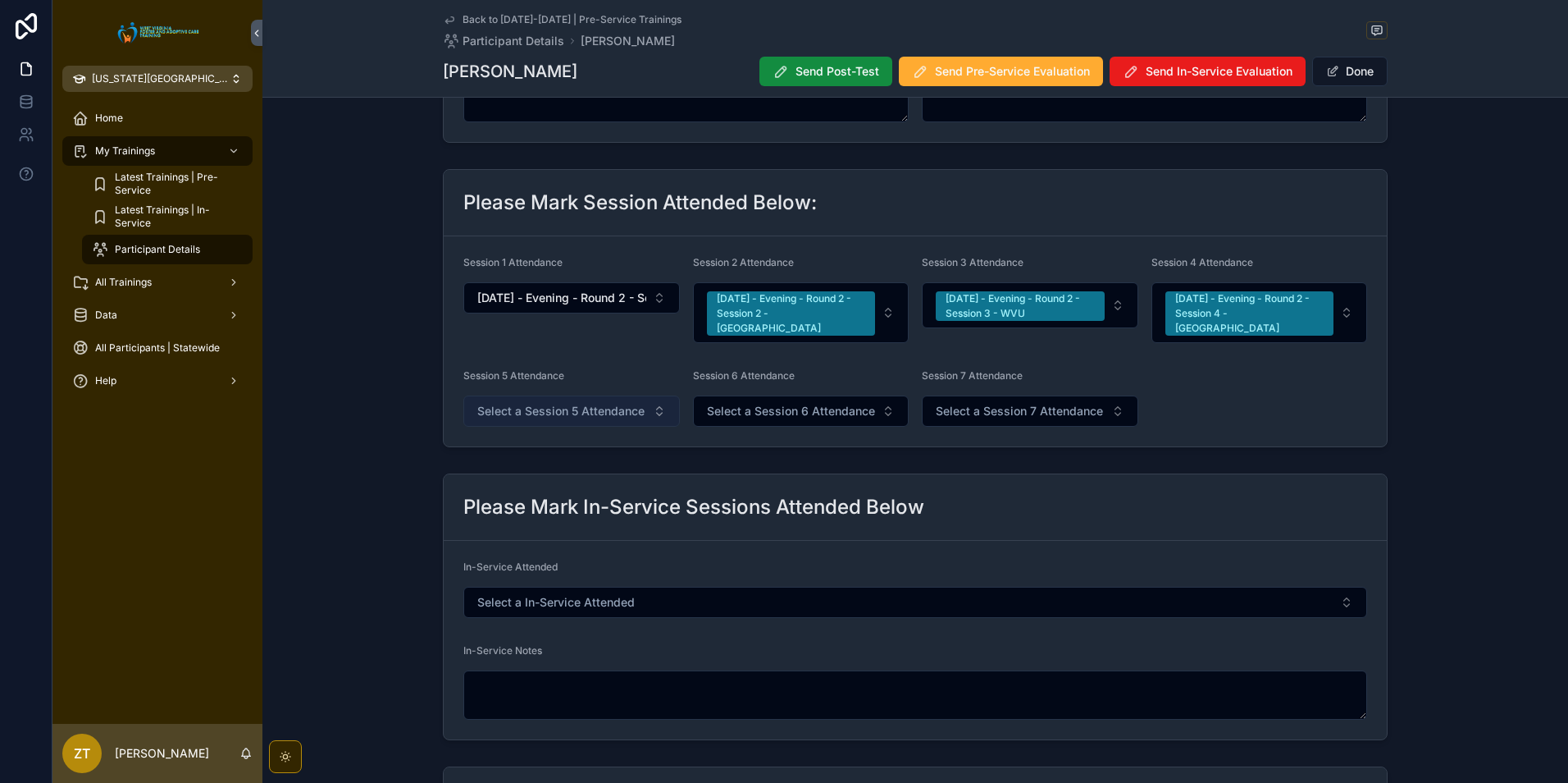
click at [590, 403] on span "Select a Session 5 Attendance" at bounding box center [560, 411] width 167 height 16
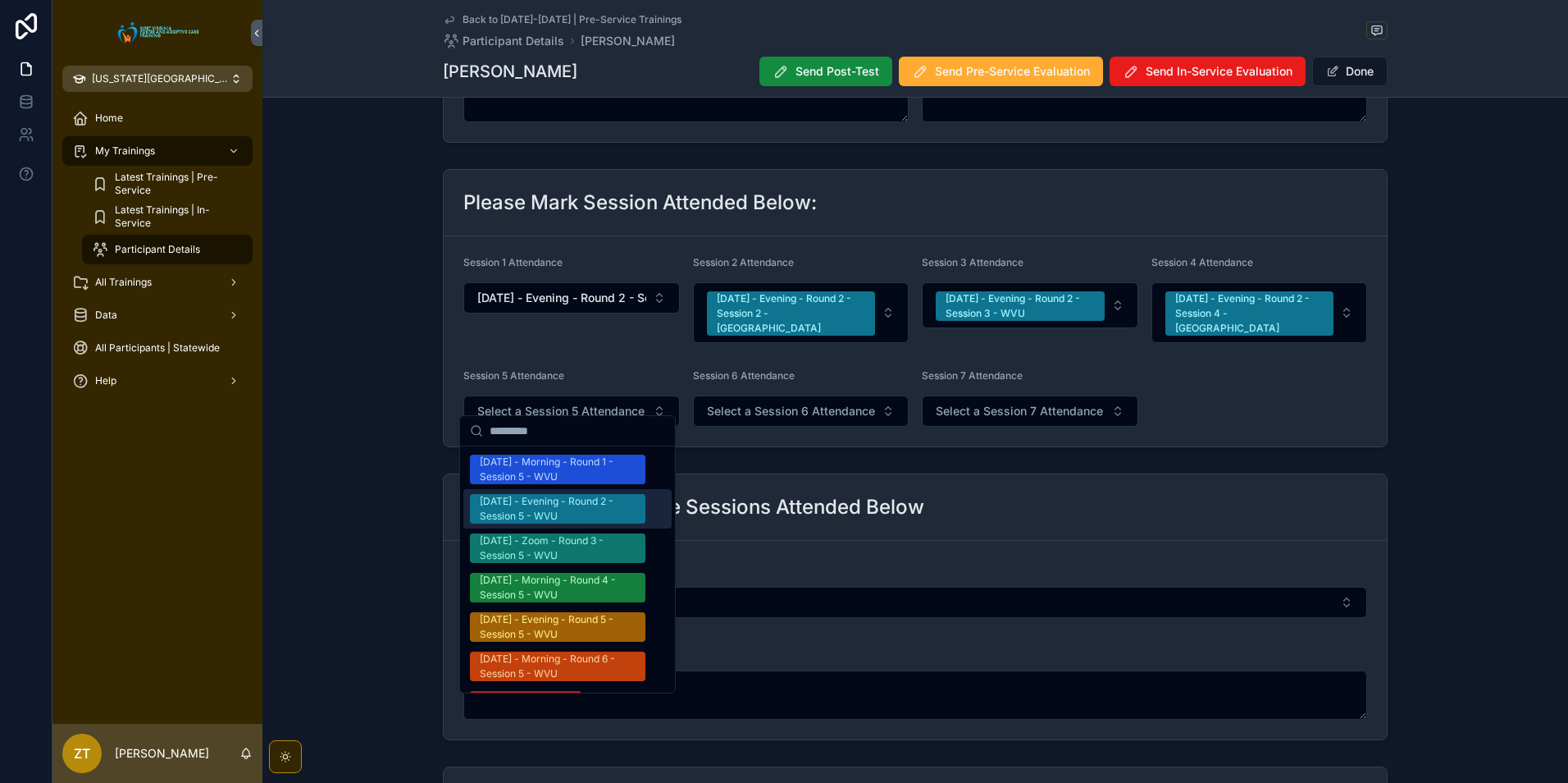
click at [593, 506] on div "[DATE] - Evening - Round 2 - Session 5 - WVU" at bounding box center [557, 508] width 156 height 29
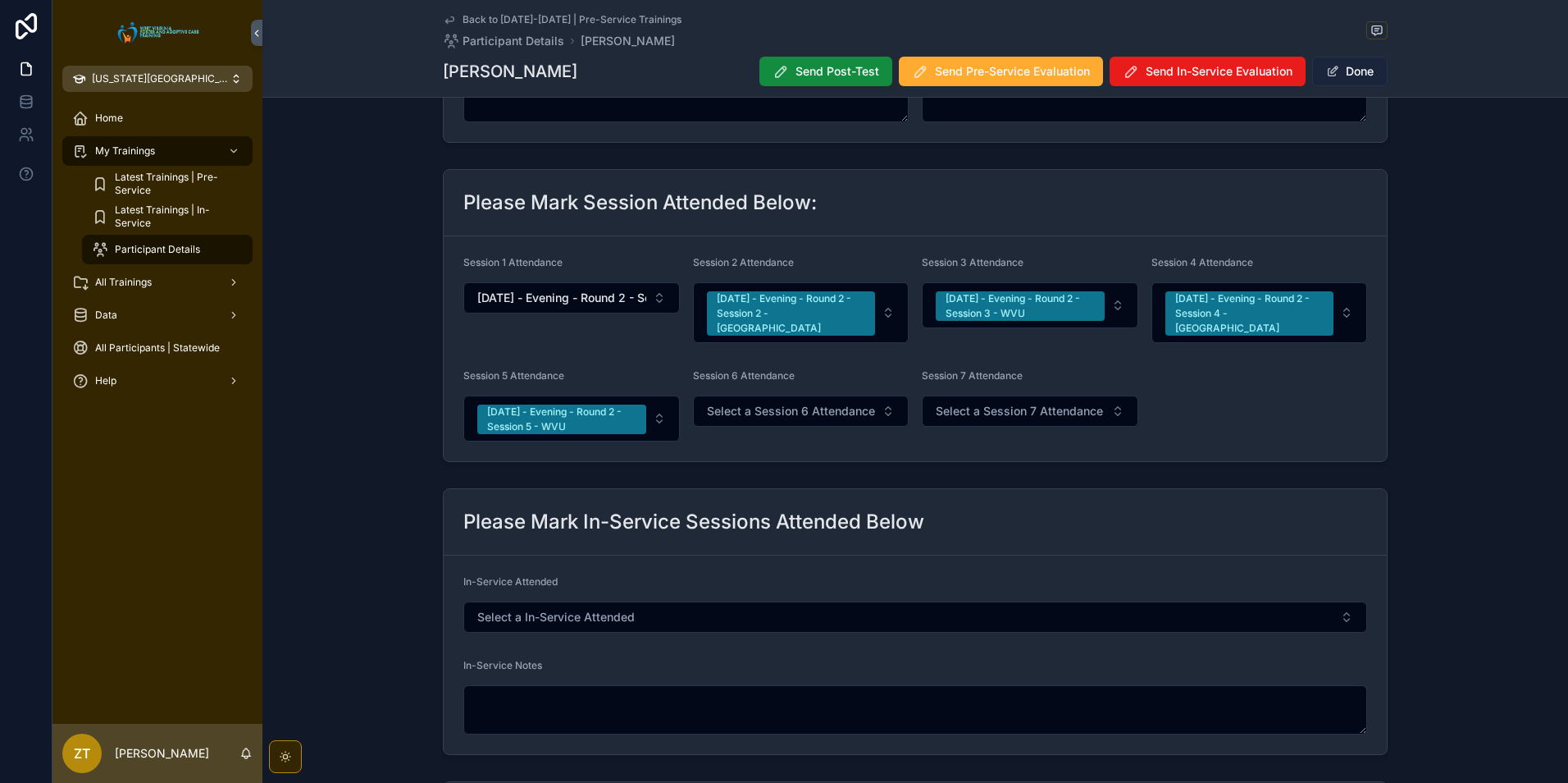
click at [1357, 72] on button "Done" at bounding box center [1350, 71] width 76 height 29
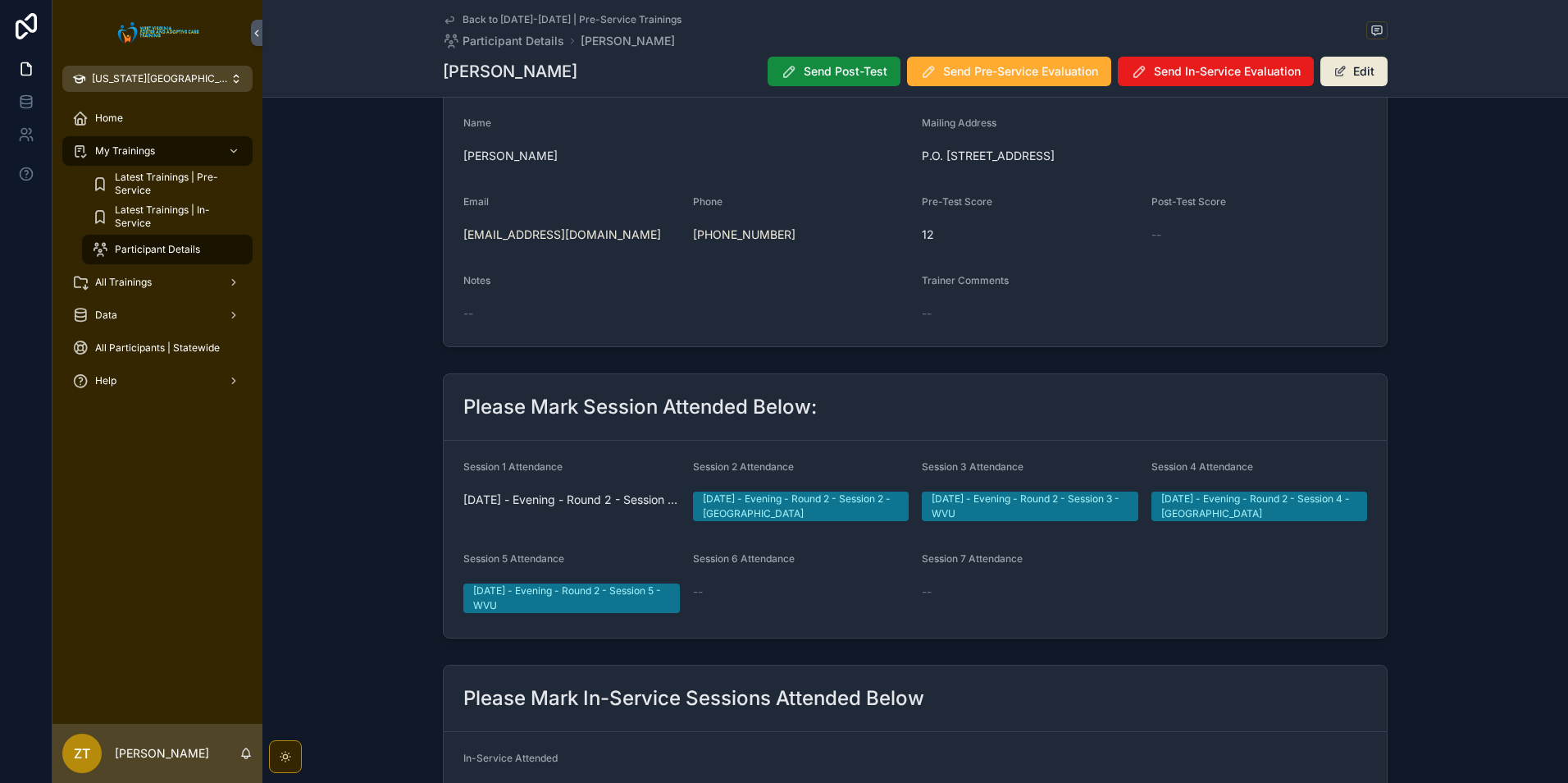
scroll to position [0, 0]
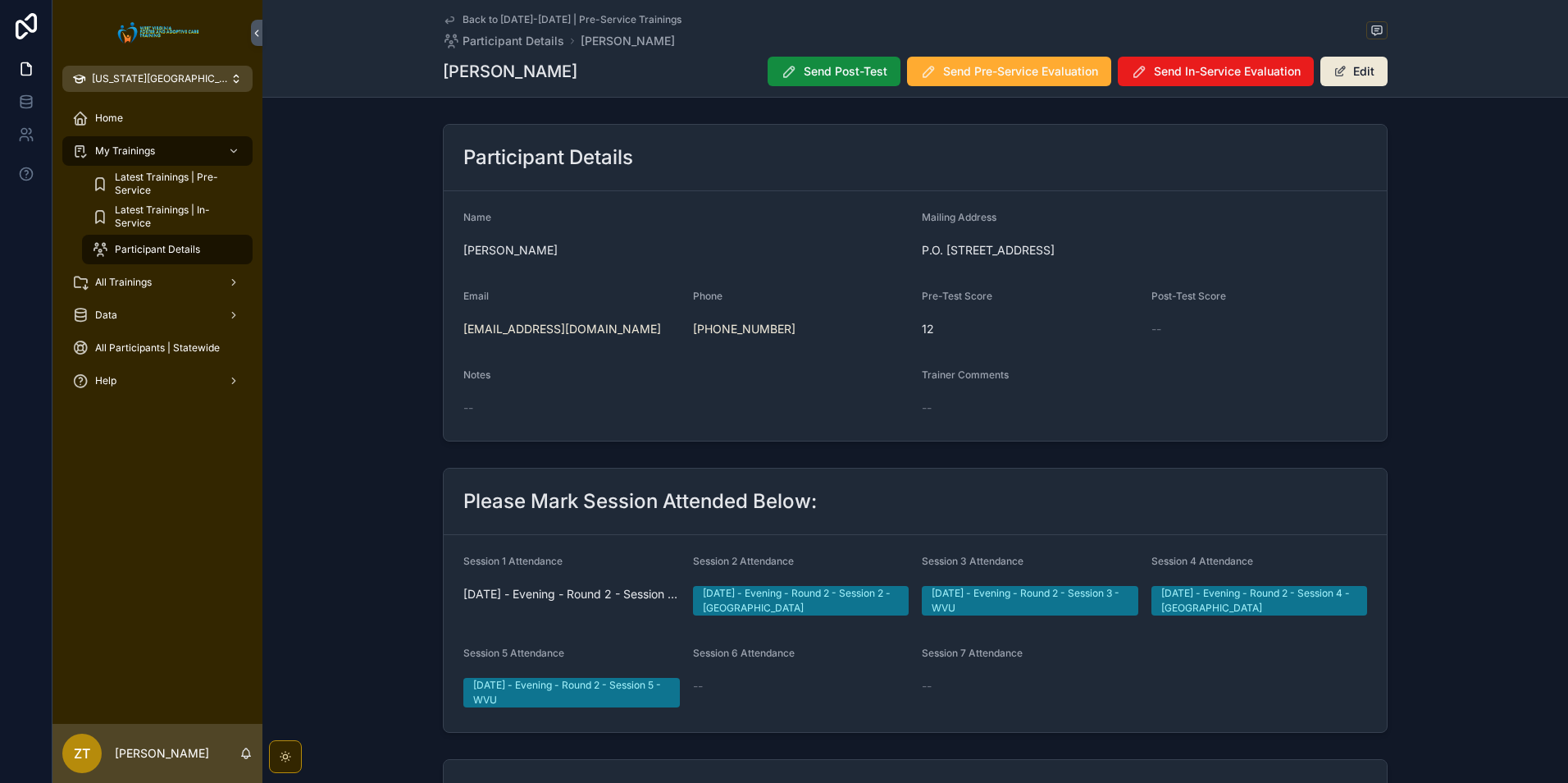
click at [446, 21] on icon "scrollable content" at bounding box center [449, 20] width 13 height 13
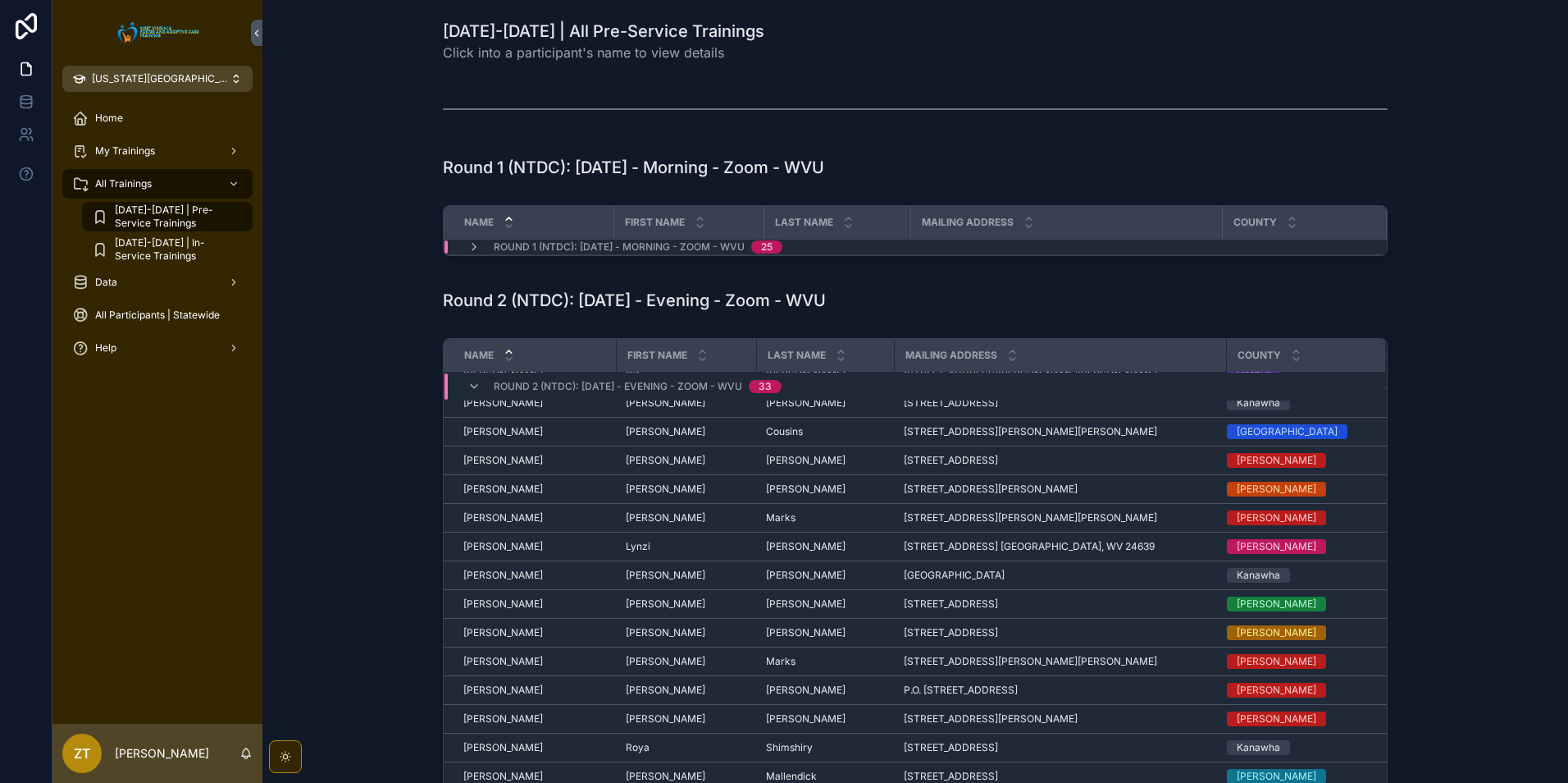
scroll to position [445, 0]
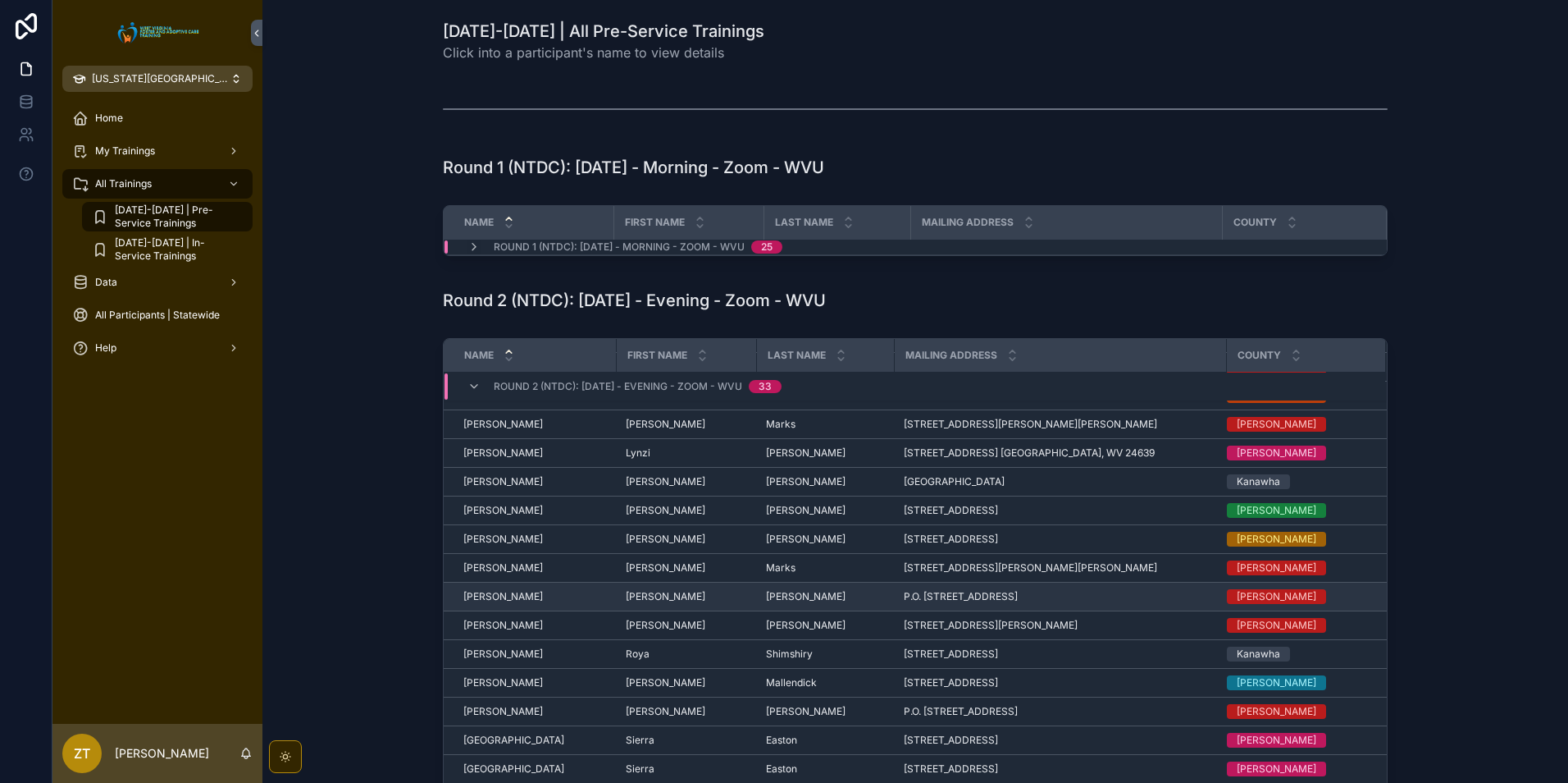
click at [500, 597] on span "[PERSON_NAME]" at bounding box center [503, 596] width 79 height 13
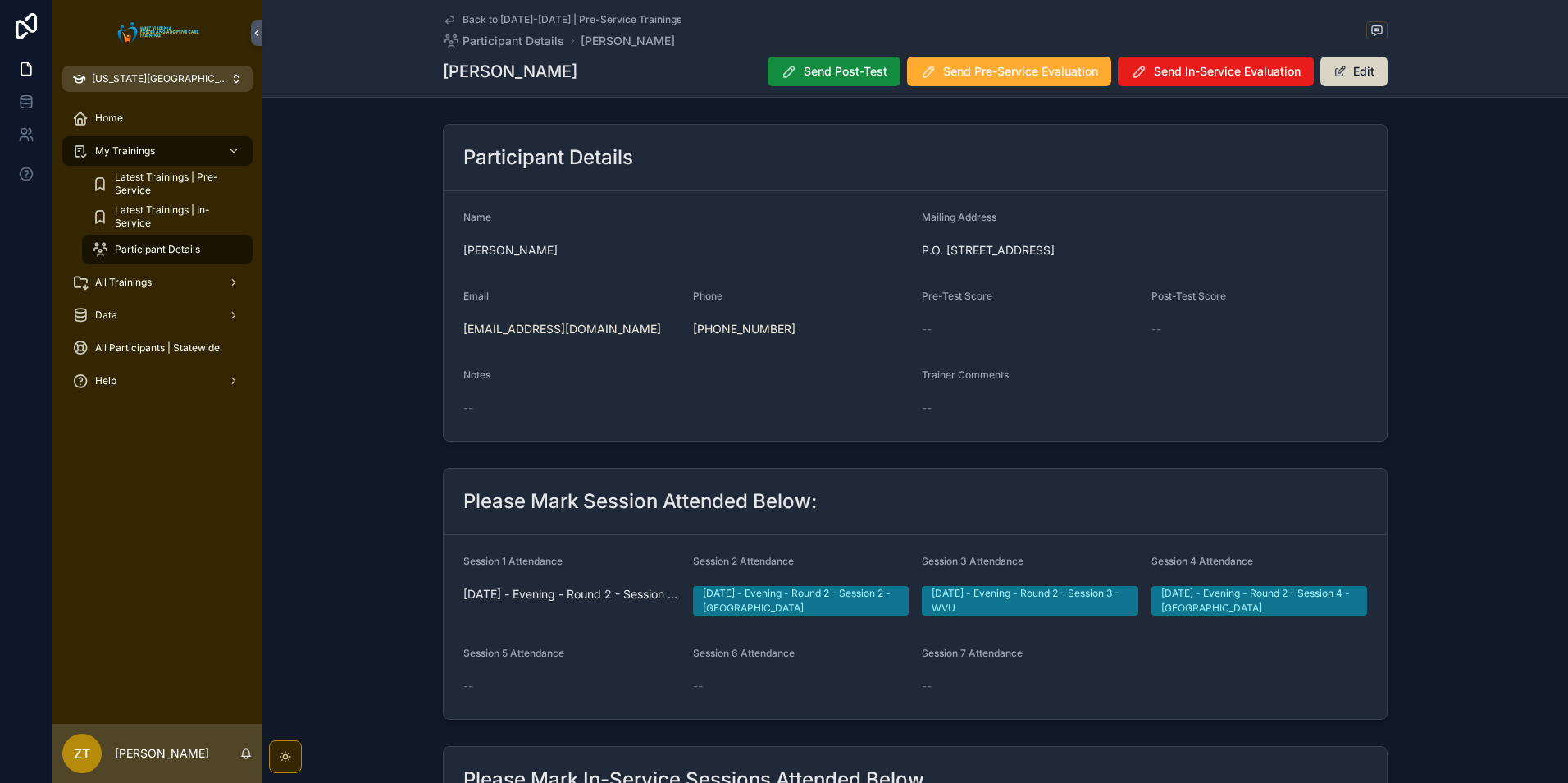
click at [1342, 84] on button "Edit" at bounding box center [1354, 71] width 67 height 29
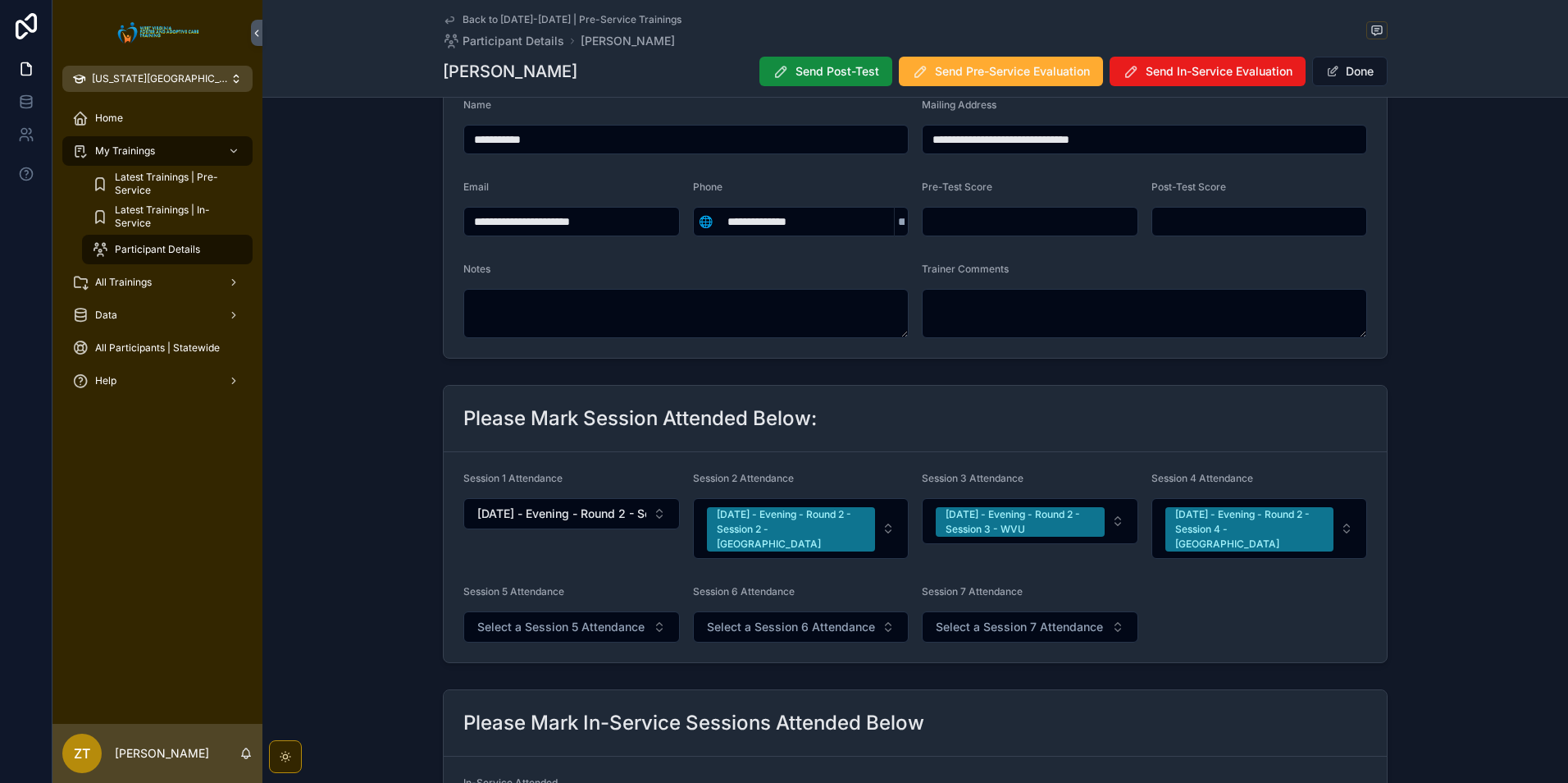
scroll to position [246, 0]
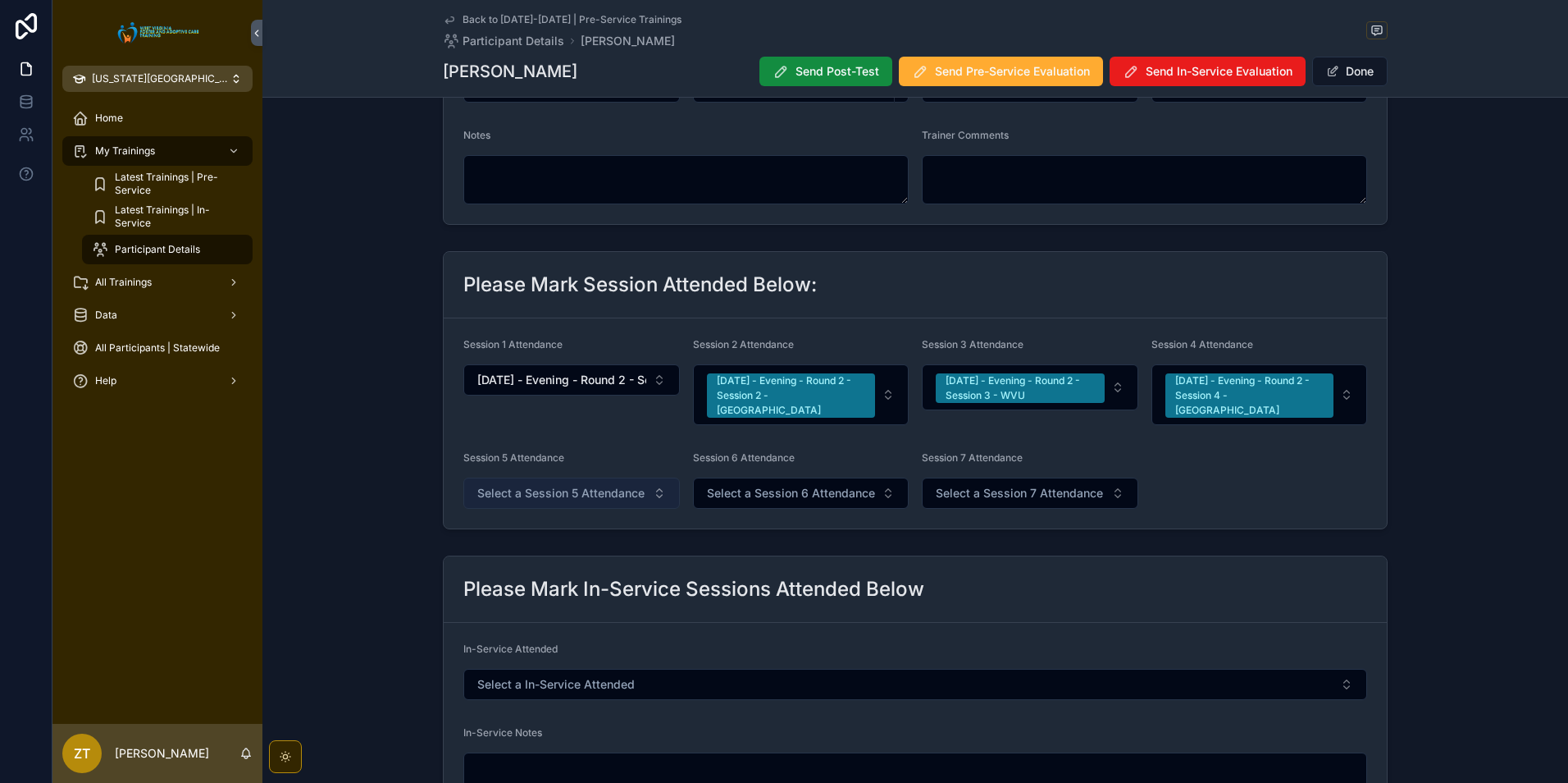
click at [545, 477] on button "Select a Session 5 Attendance" at bounding box center [572, 492] width 217 height 31
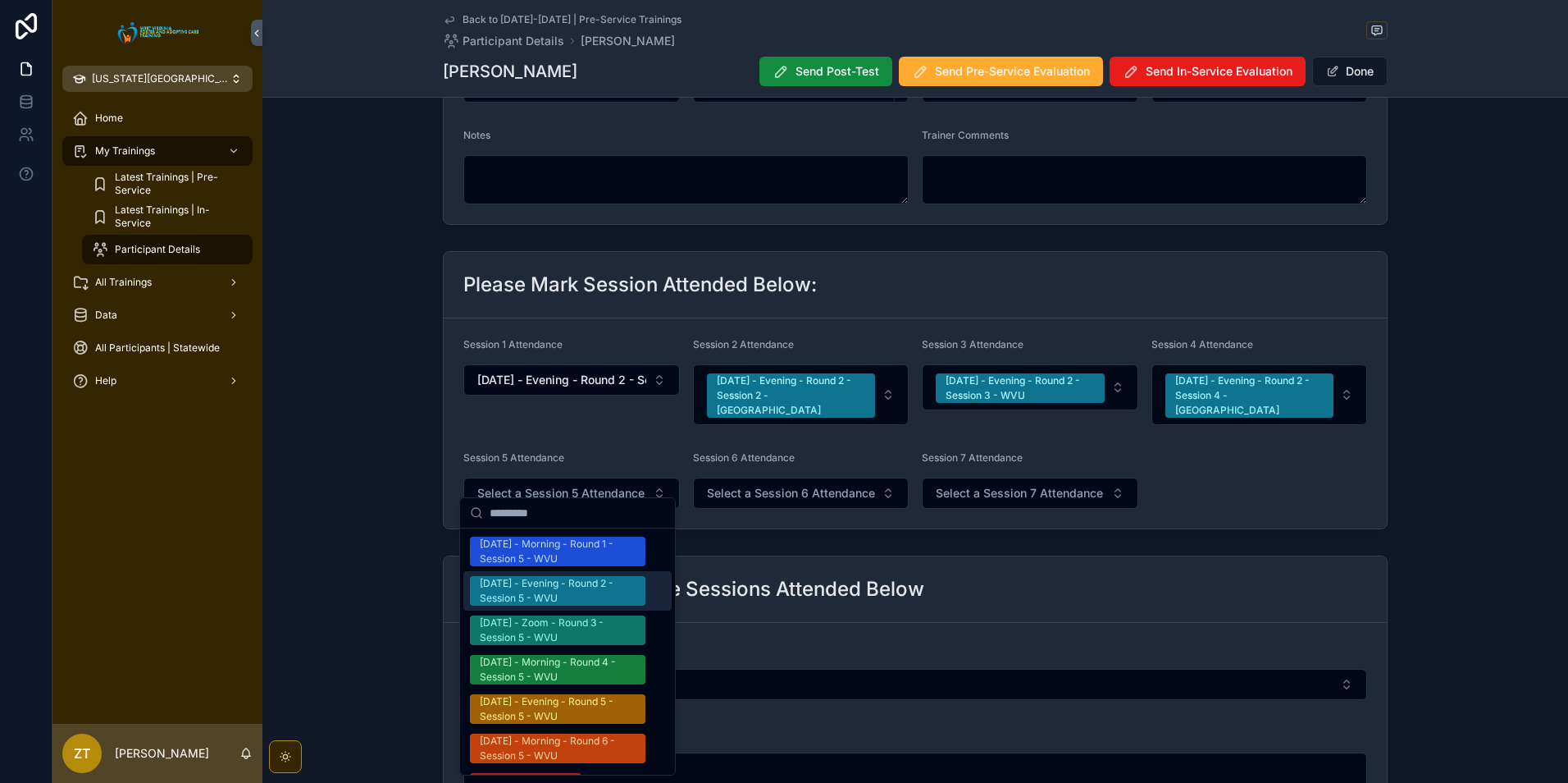
click at [552, 581] on div "[DATE] - Evening - Round 2 - Session 5 - WVU" at bounding box center [557, 591] width 156 height 29
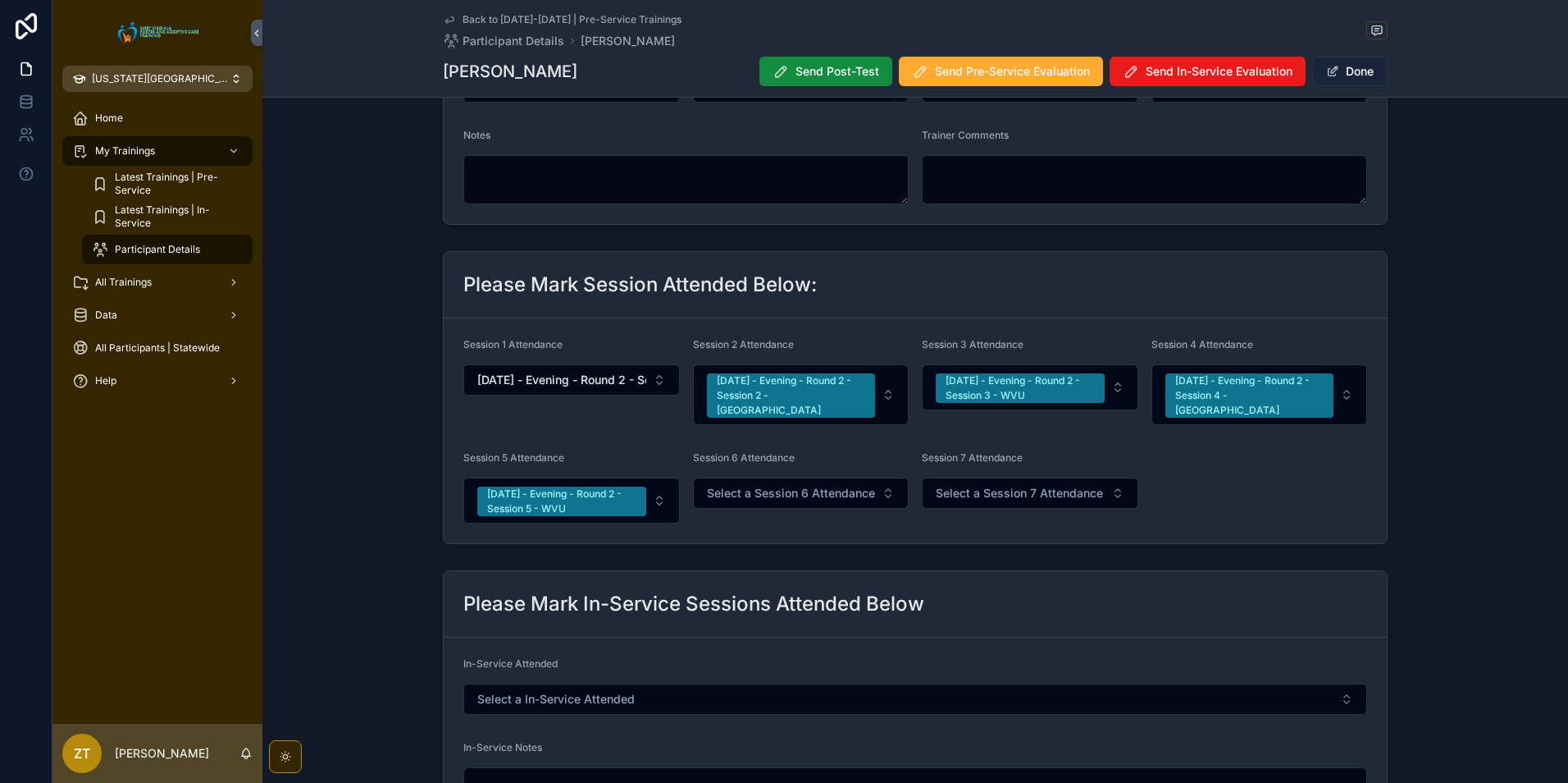
click at [1348, 66] on button "Done" at bounding box center [1350, 71] width 76 height 29
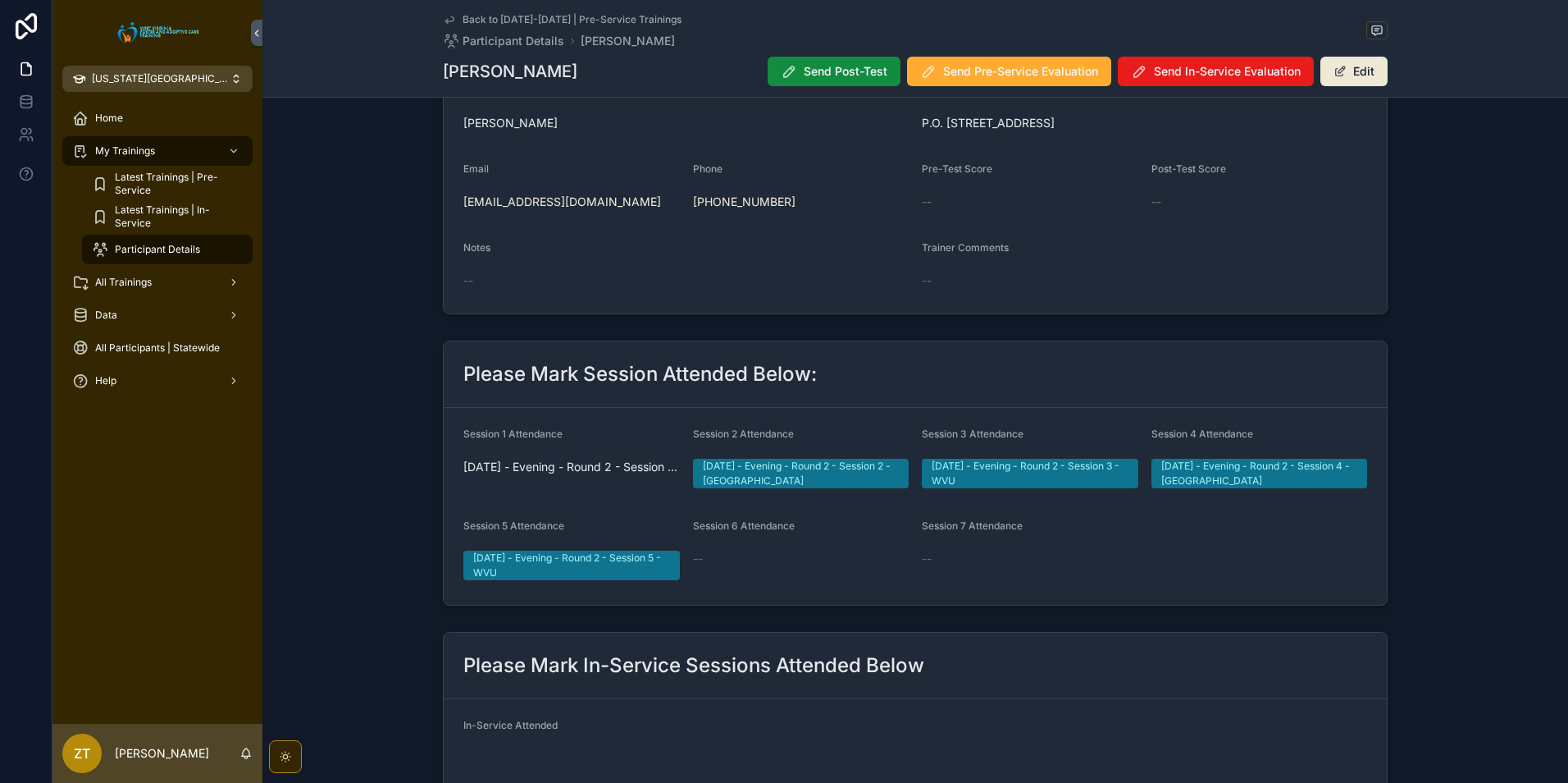
scroll to position [0, 0]
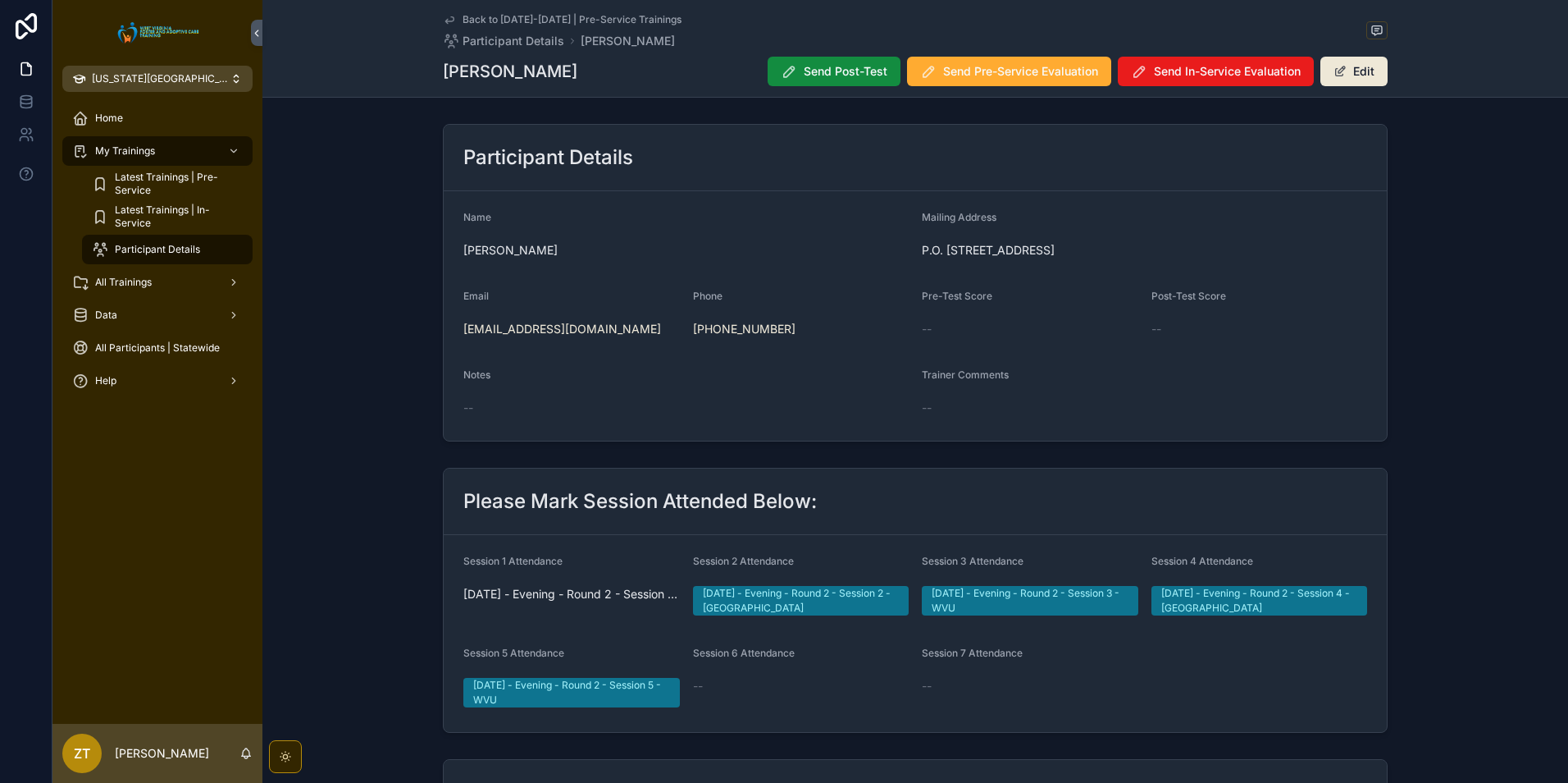
click at [447, 16] on icon "scrollable content" at bounding box center [449, 20] width 13 height 13
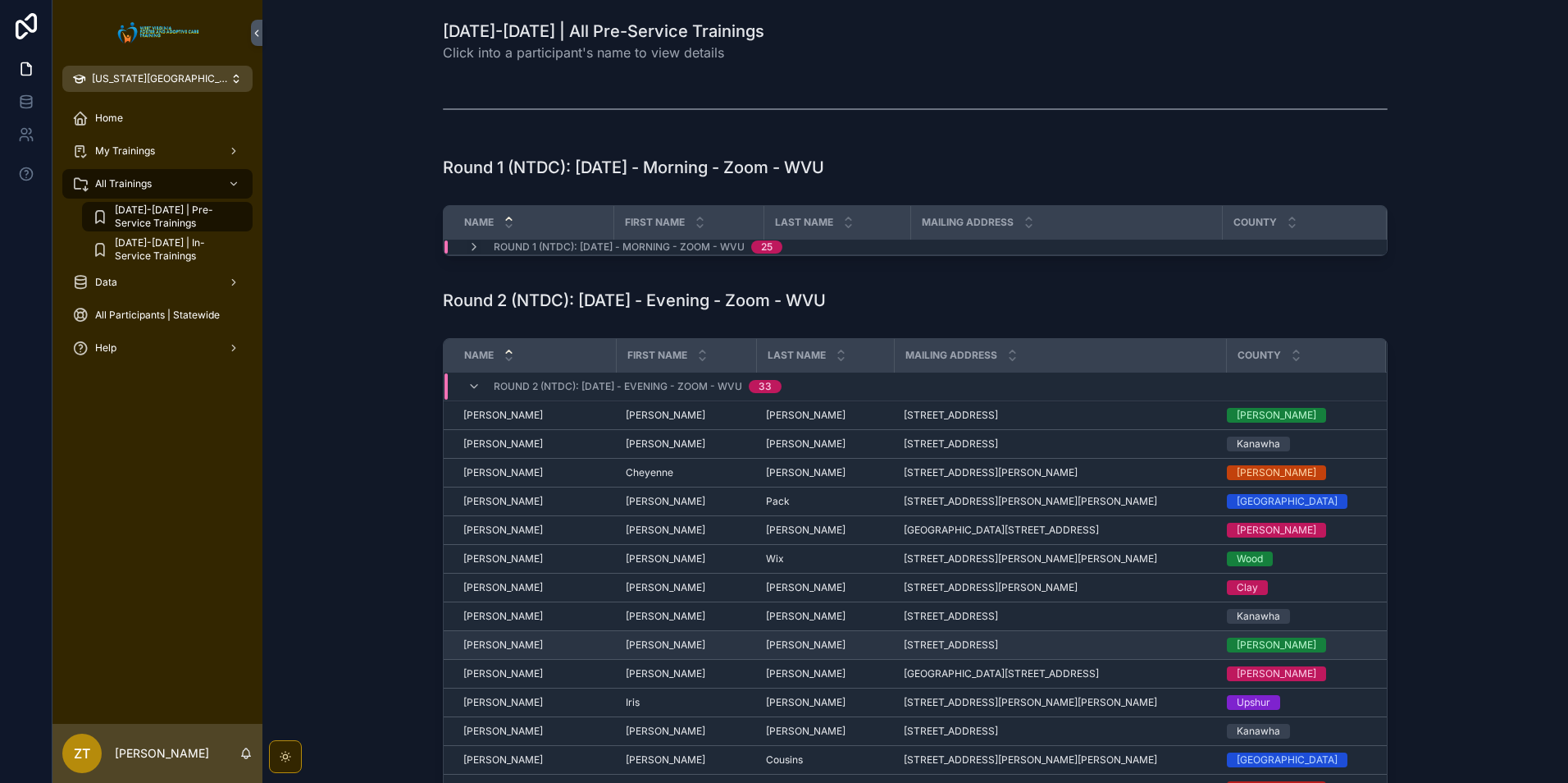
scroll to position [82, 0]
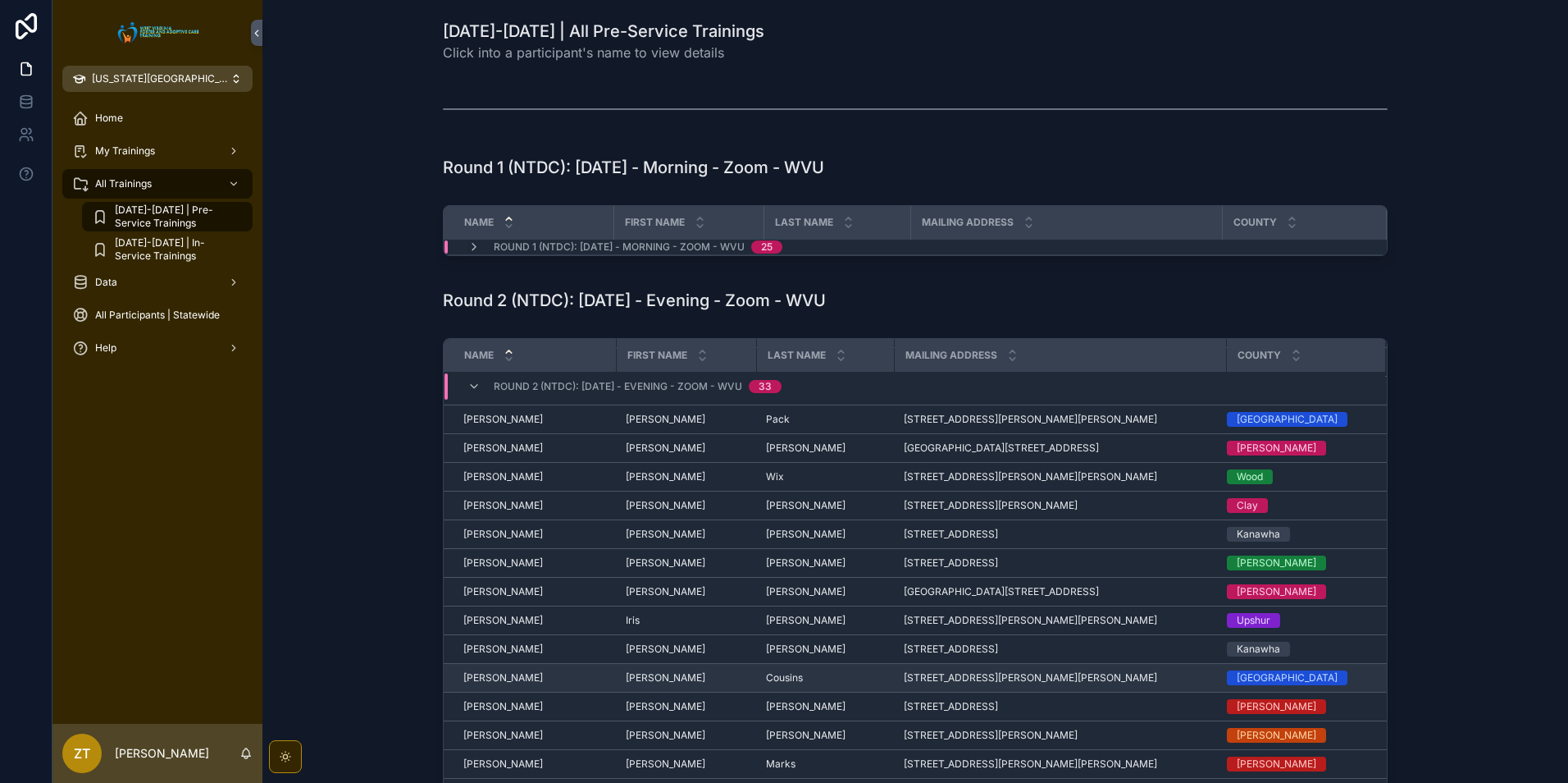
click at [499, 680] on span "[PERSON_NAME]" at bounding box center [503, 678] width 79 height 13
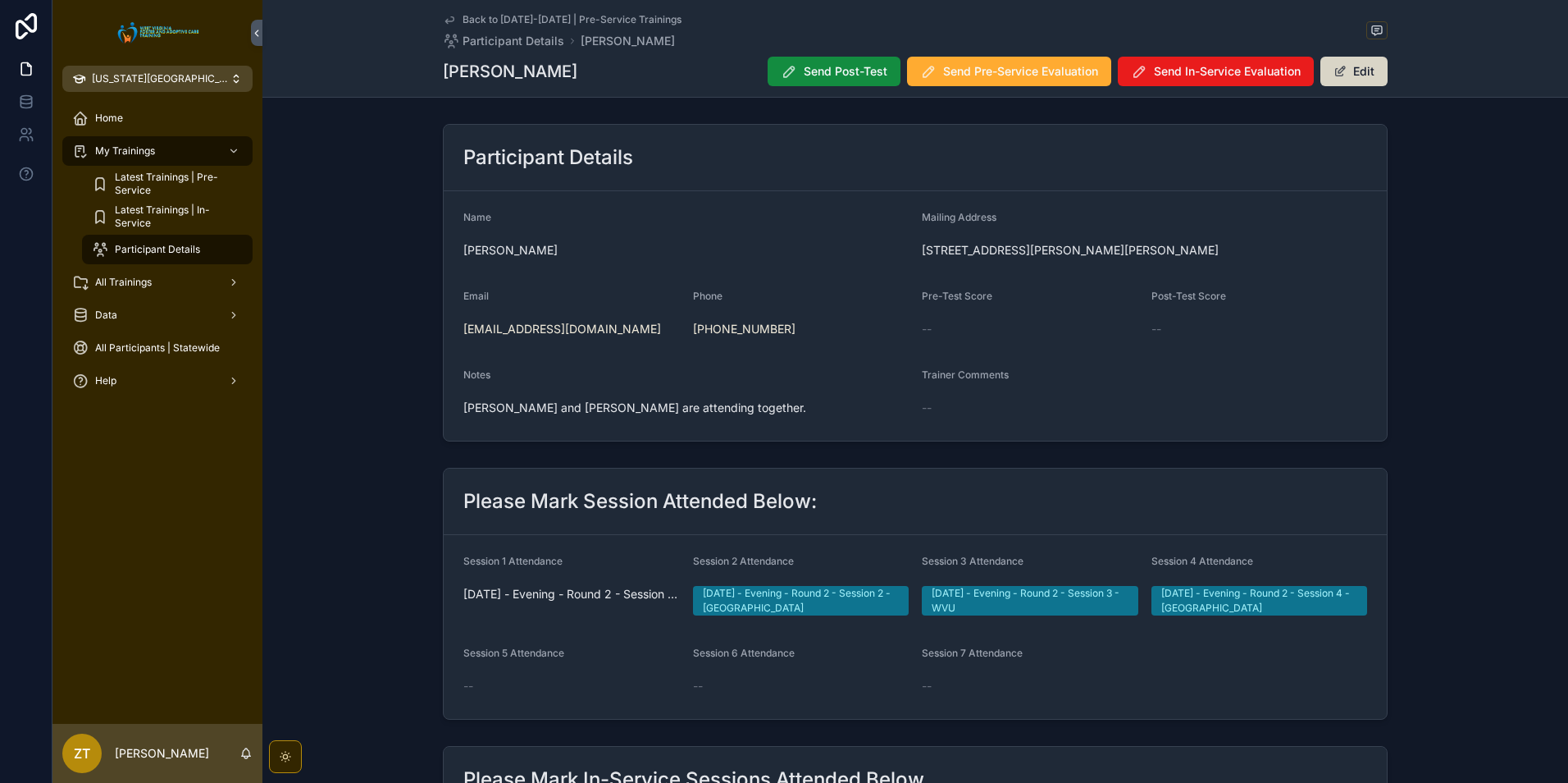
click at [1343, 77] on span "scrollable content" at bounding box center [1340, 71] width 13 height 13
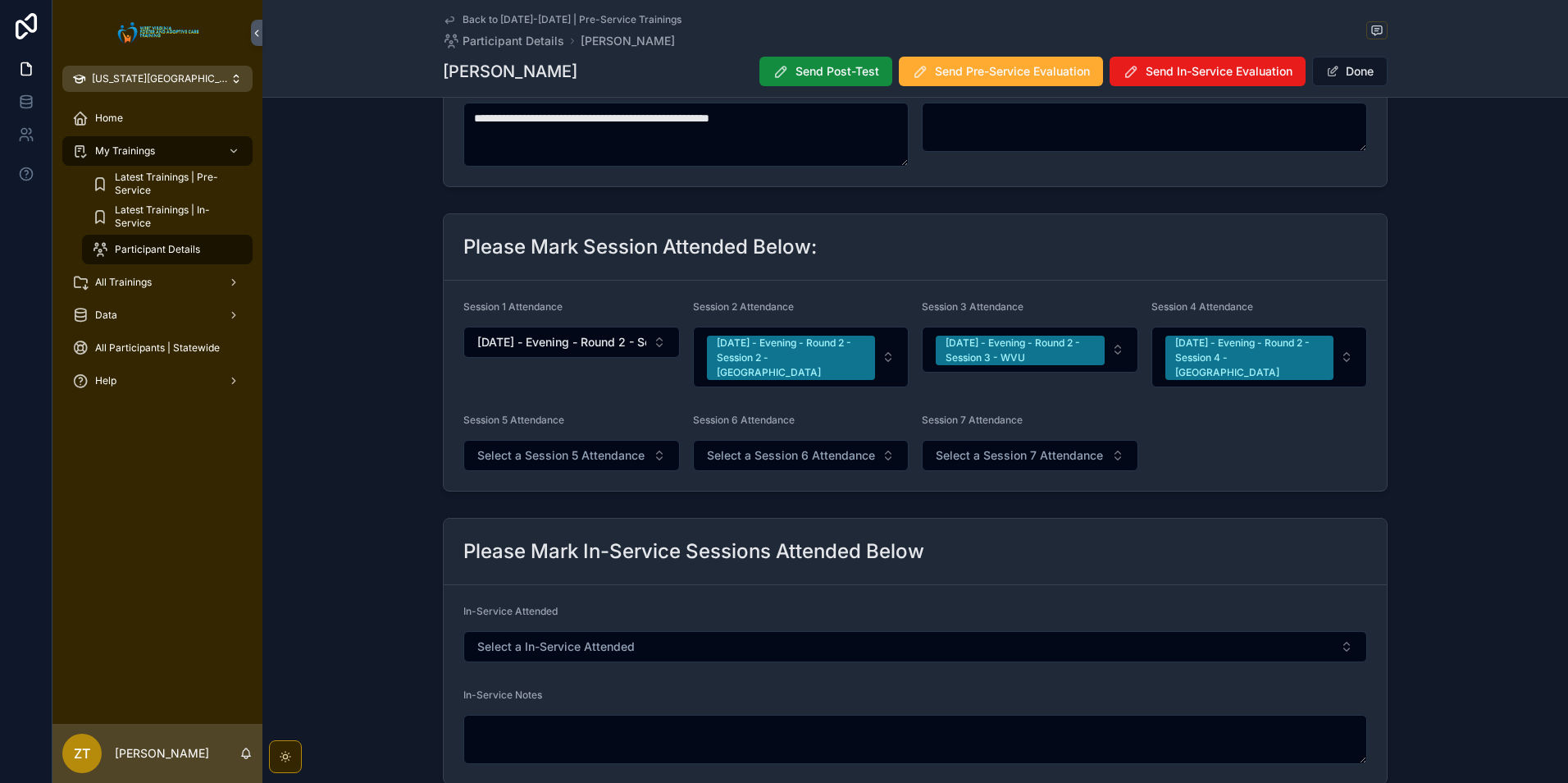
scroll to position [329, 0]
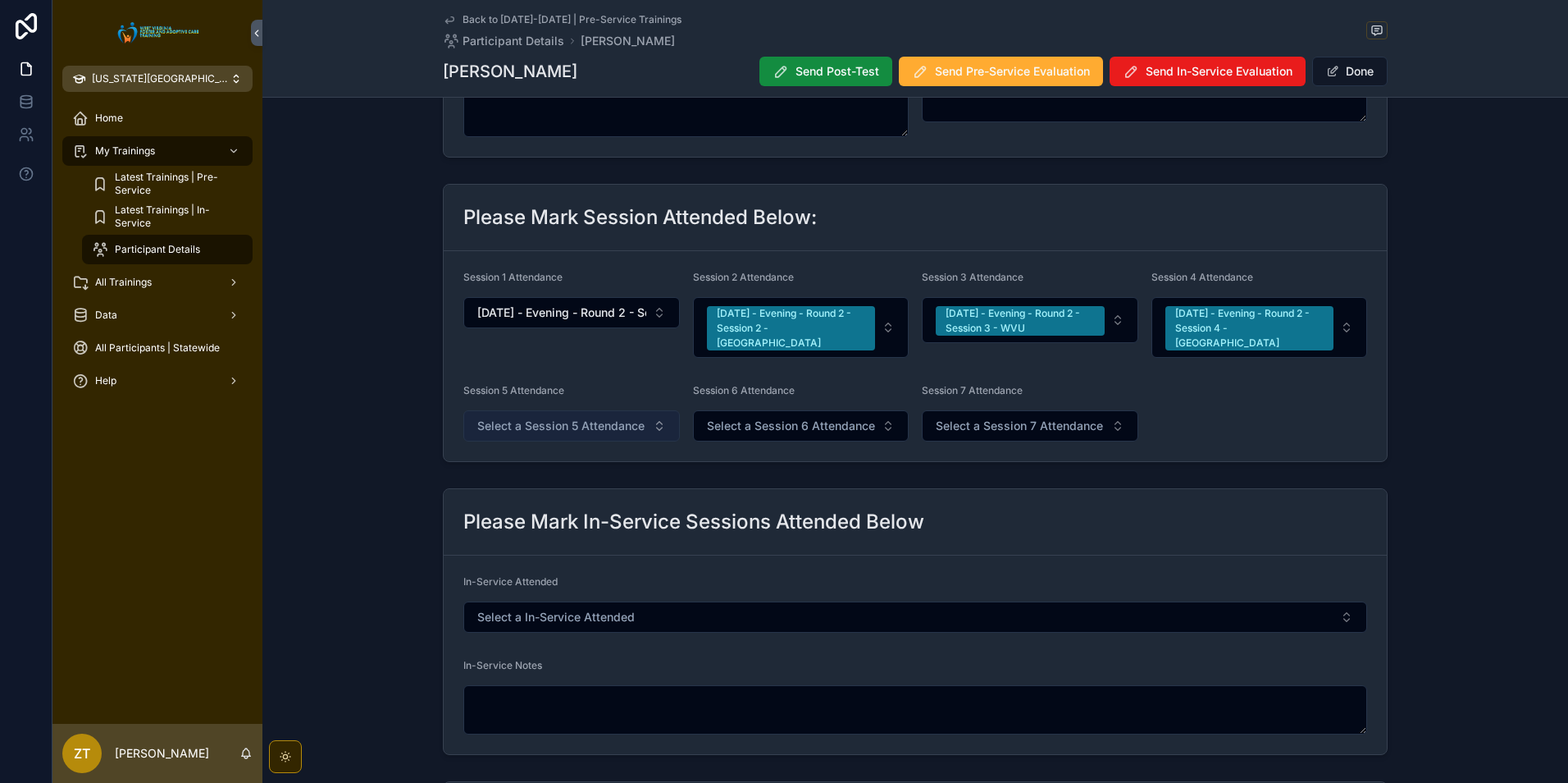
click at [566, 418] on span "Select a Session 5 Attendance" at bounding box center [560, 425] width 167 height 16
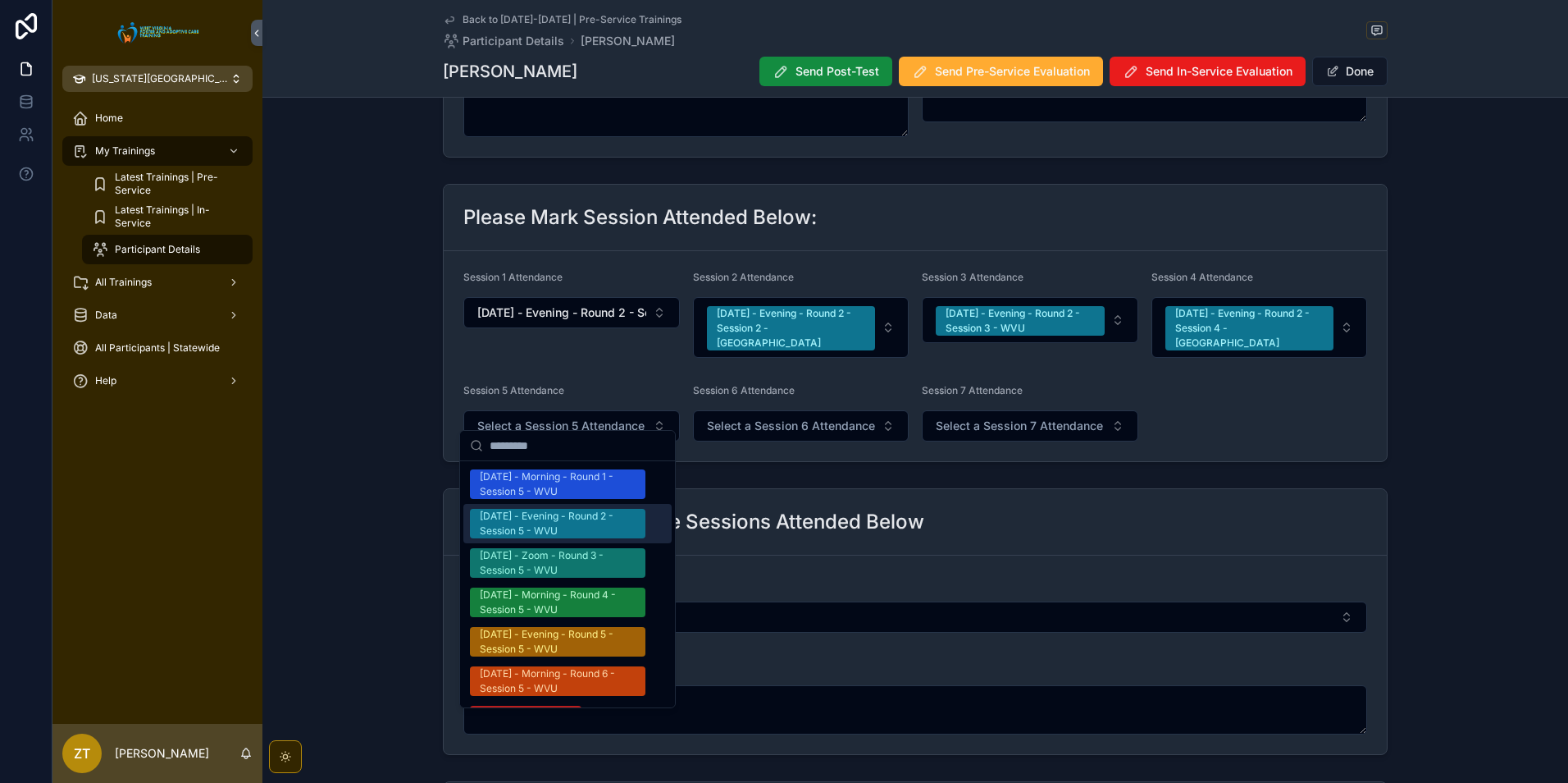
click at [554, 528] on div "[DATE] - Evening - Round 2 - Session 5 - WVU" at bounding box center [557, 523] width 156 height 29
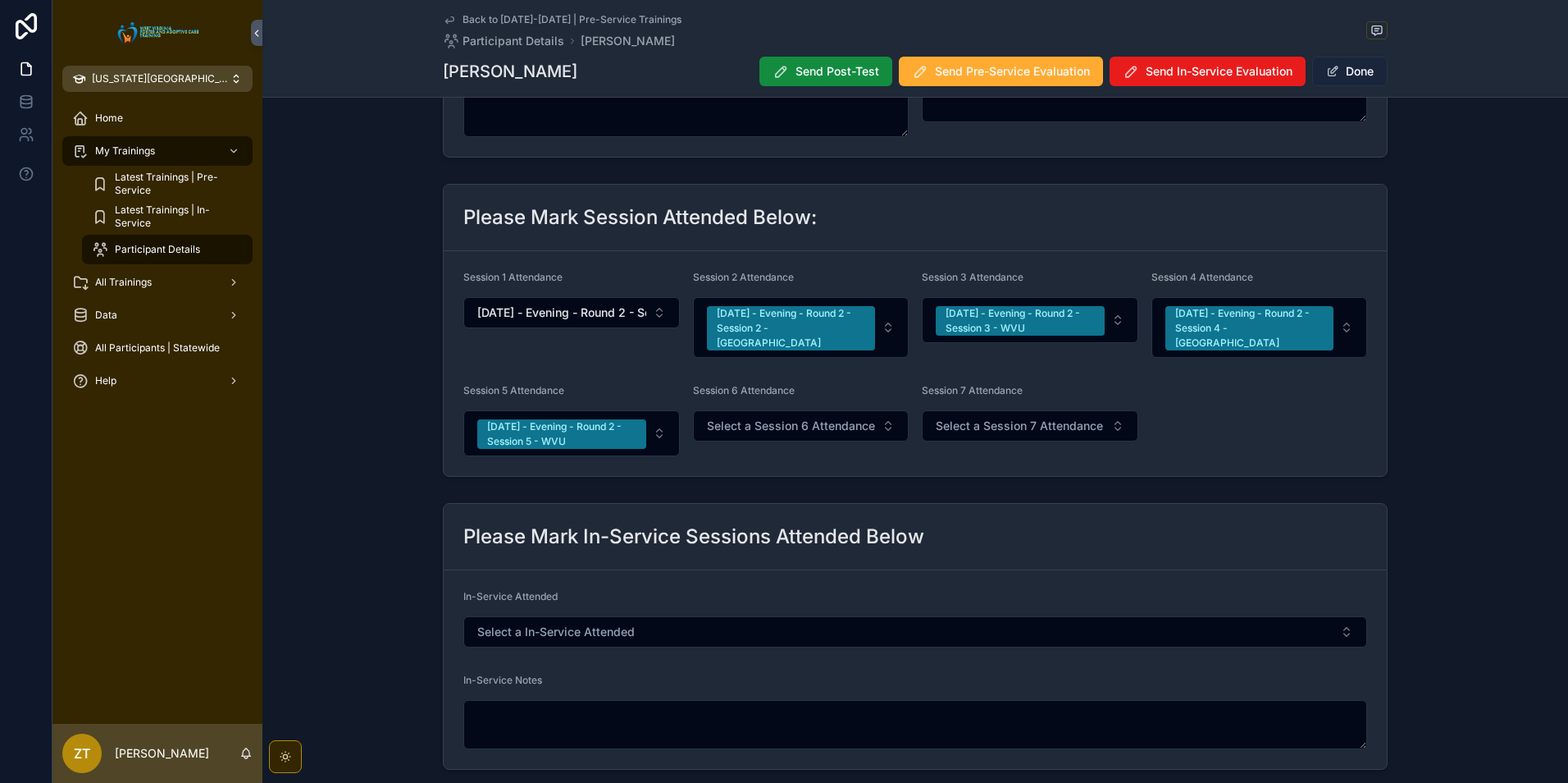
click at [1335, 68] on button "Done" at bounding box center [1350, 71] width 76 height 29
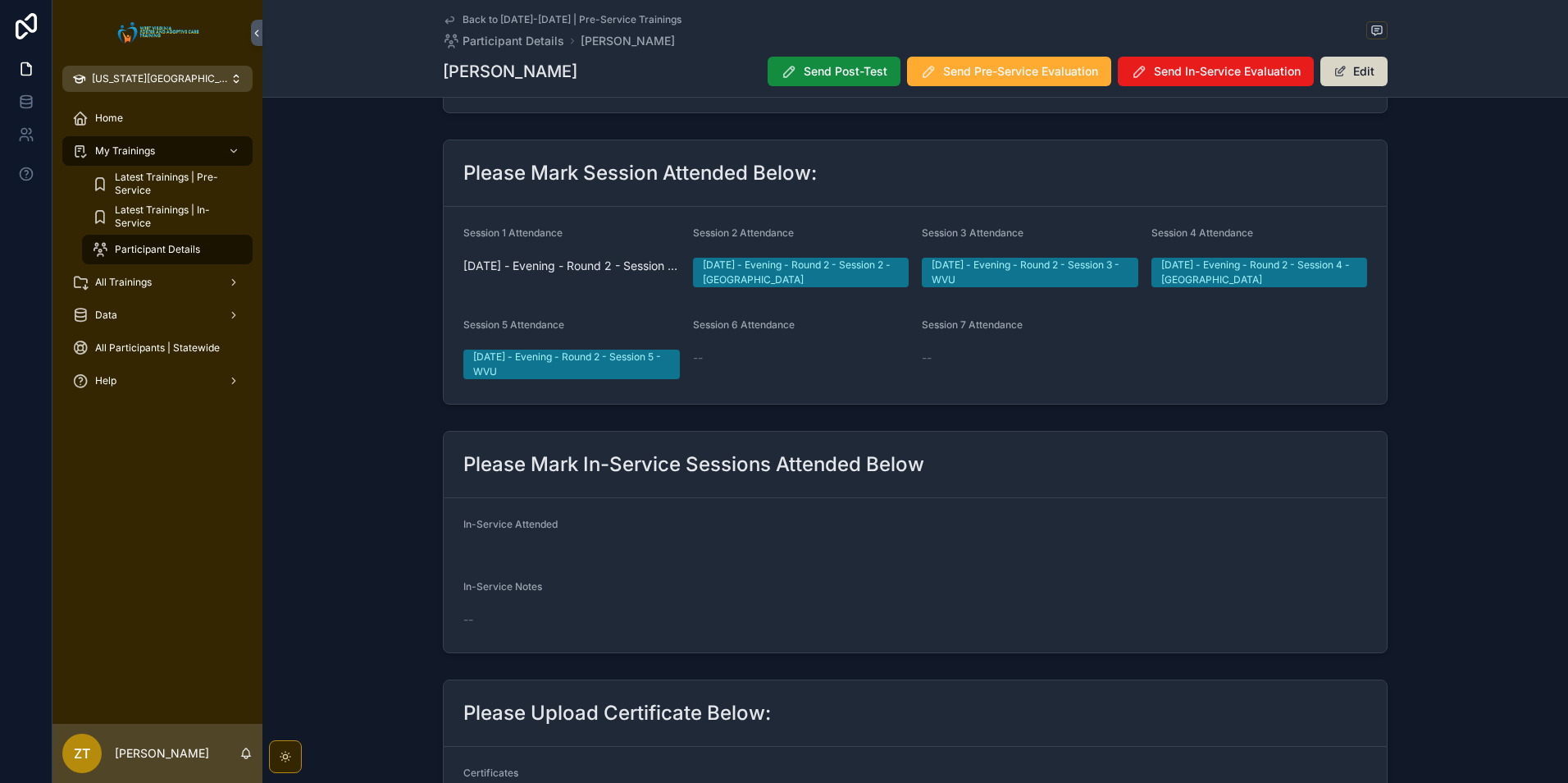
scroll to position [325, 0]
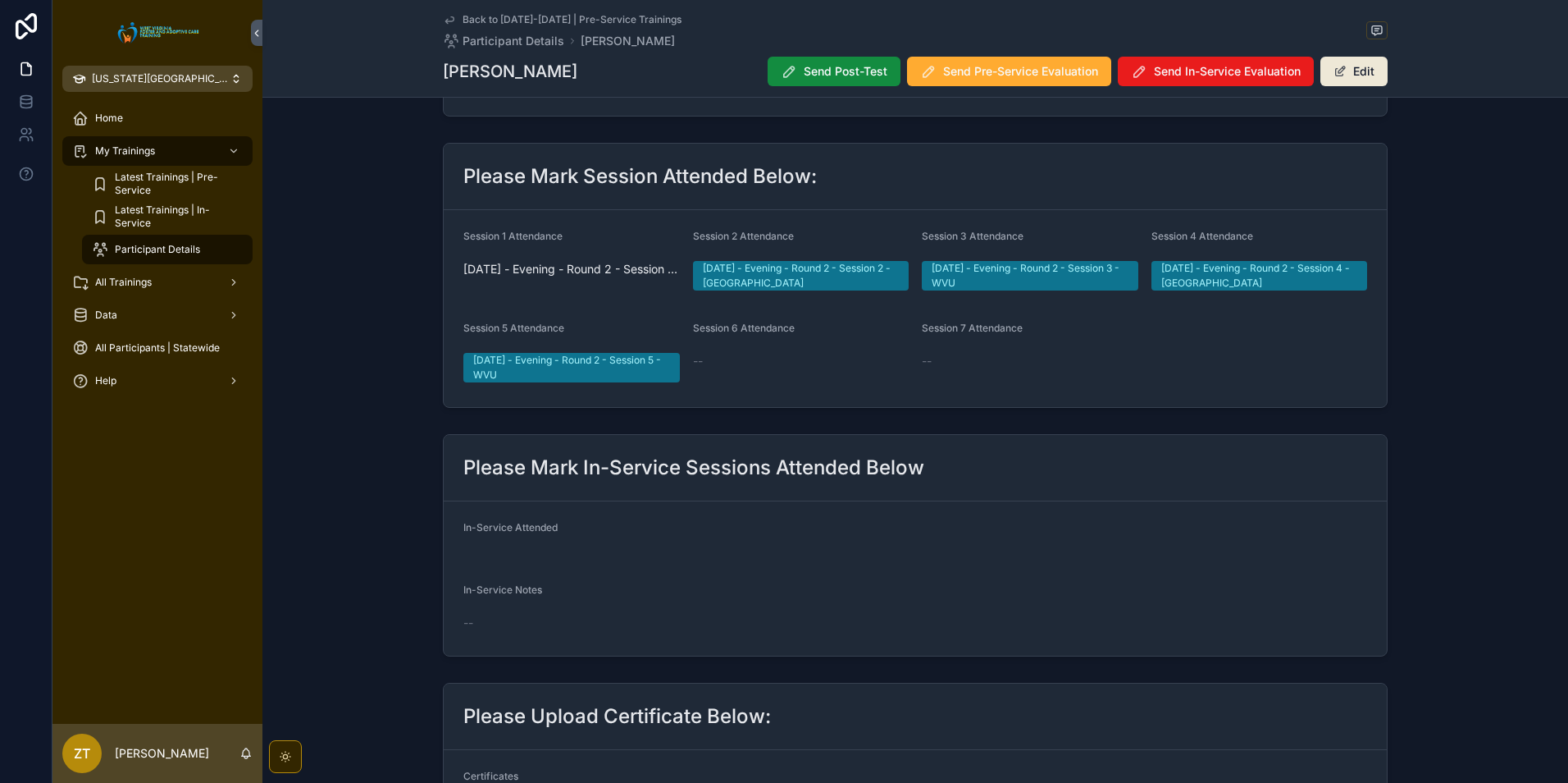
click at [448, 18] on icon "scrollable content" at bounding box center [449, 20] width 13 height 13
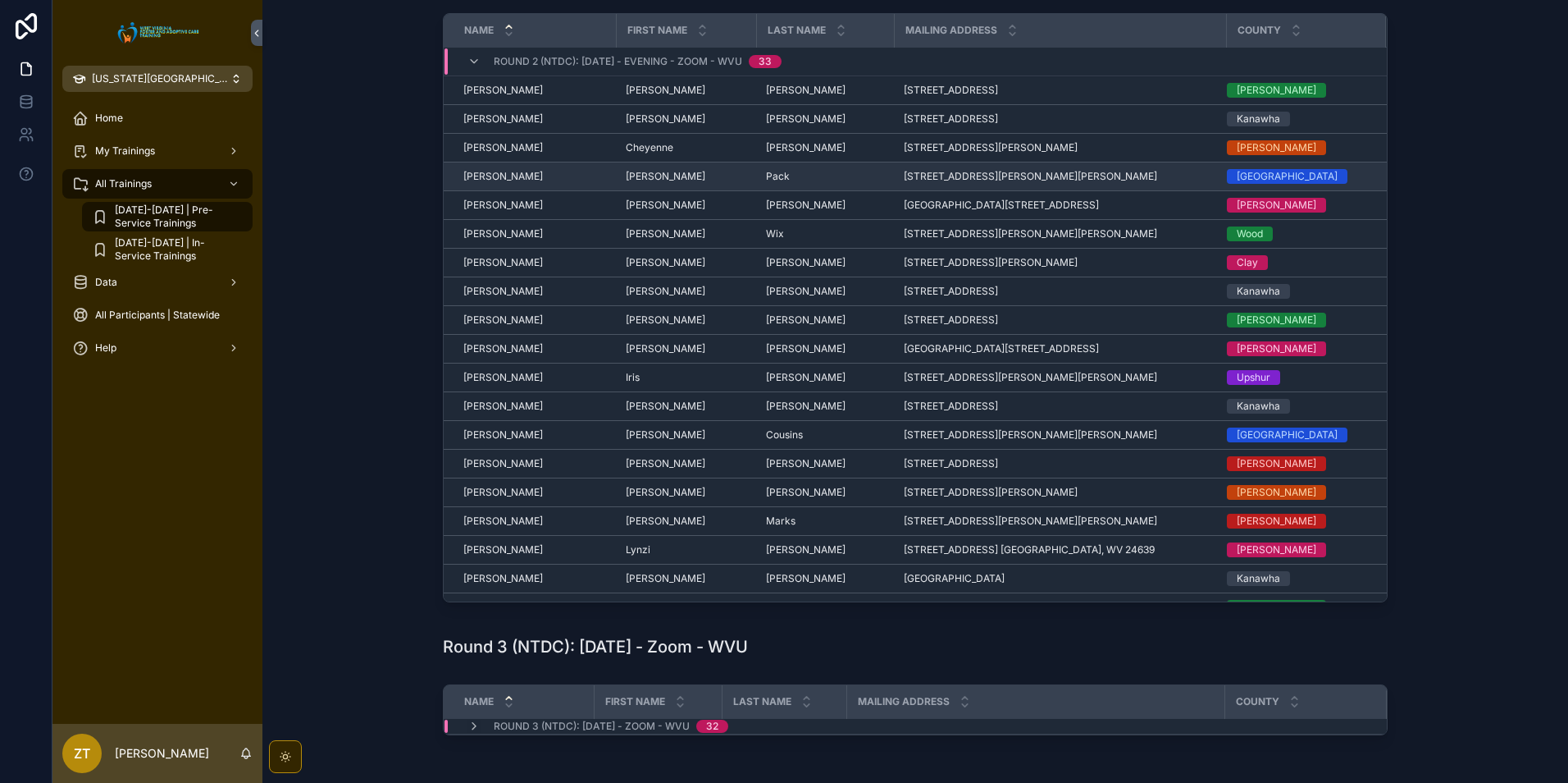
click at [499, 175] on span "[PERSON_NAME]" at bounding box center [503, 176] width 79 height 13
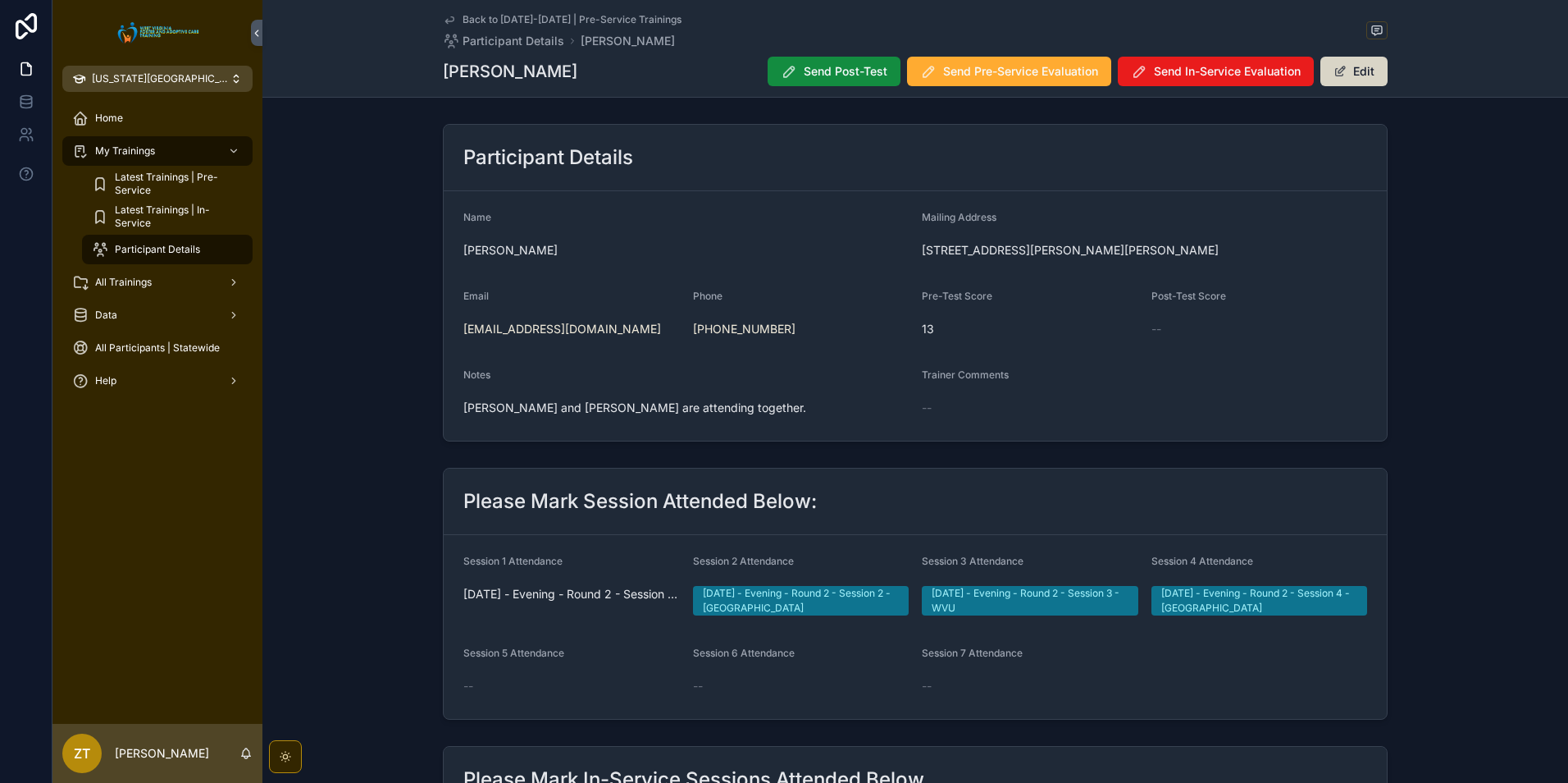
click at [1374, 70] on button "Edit" at bounding box center [1354, 71] width 67 height 29
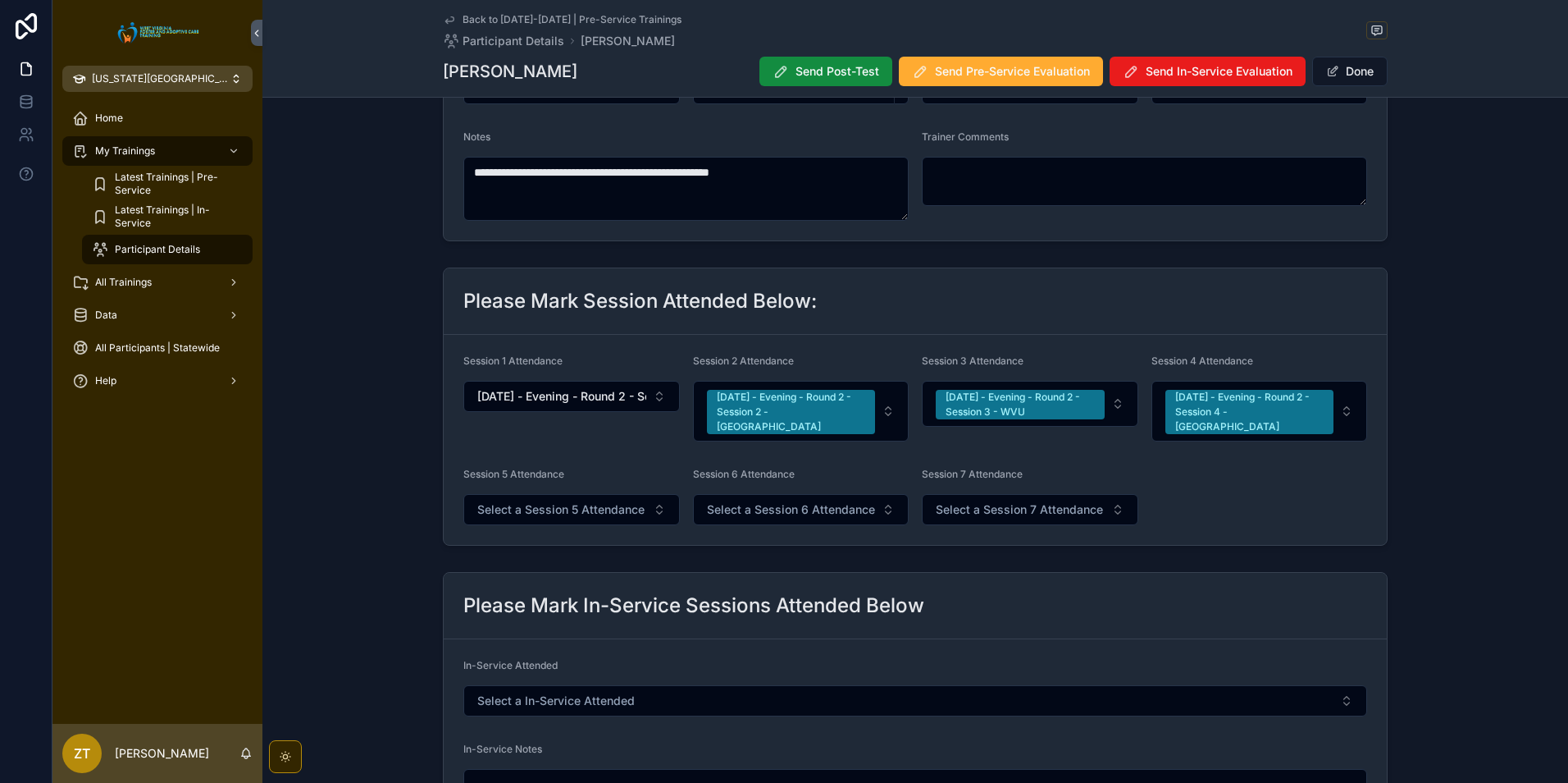
scroll to position [246, 0]
click at [555, 501] on span "Select a Session 5 Attendance" at bounding box center [560, 507] width 167 height 16
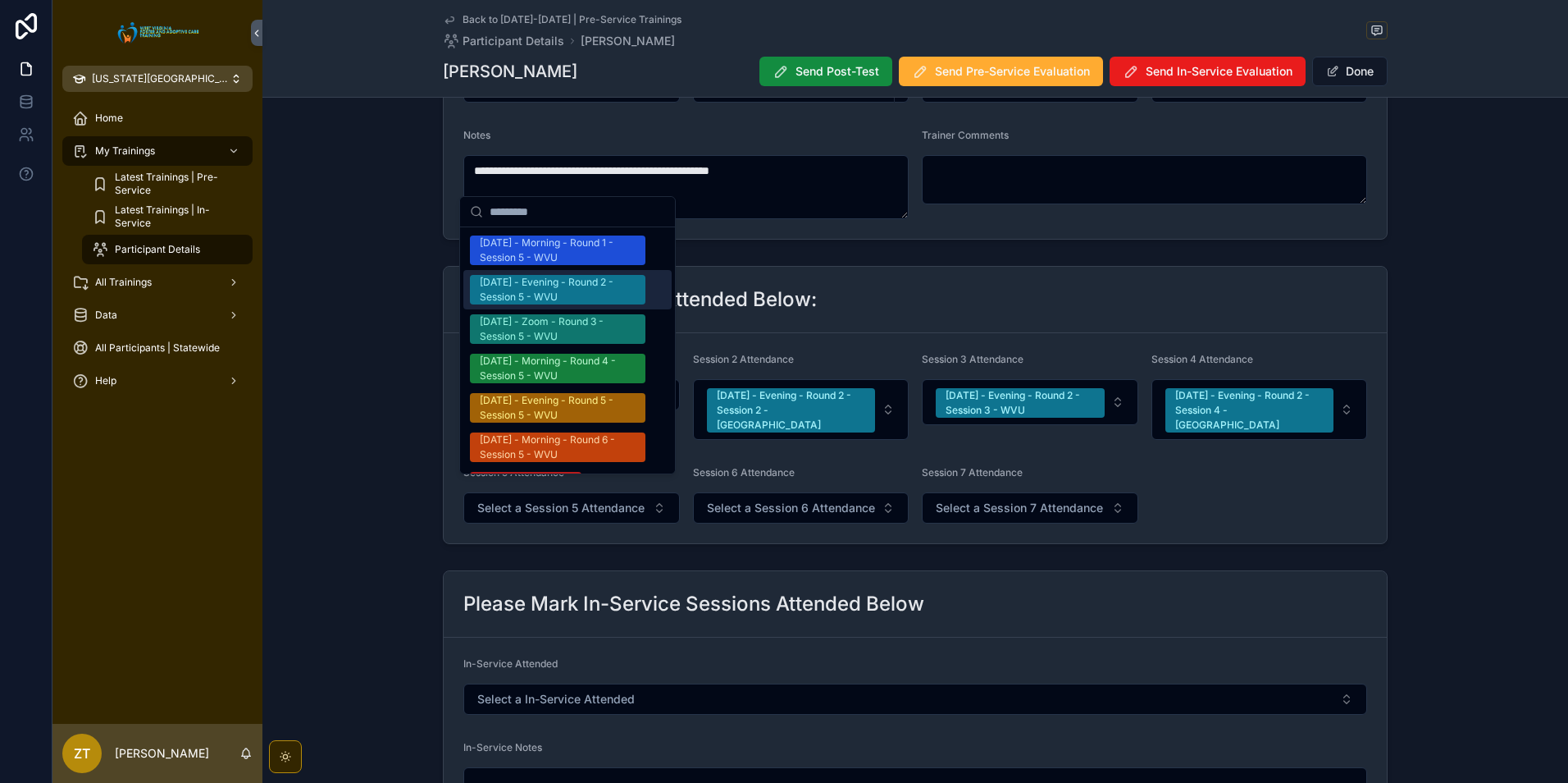
click at [570, 280] on div "[DATE] - Evening - Round 2 - Session 5 - WVU" at bounding box center [557, 289] width 156 height 29
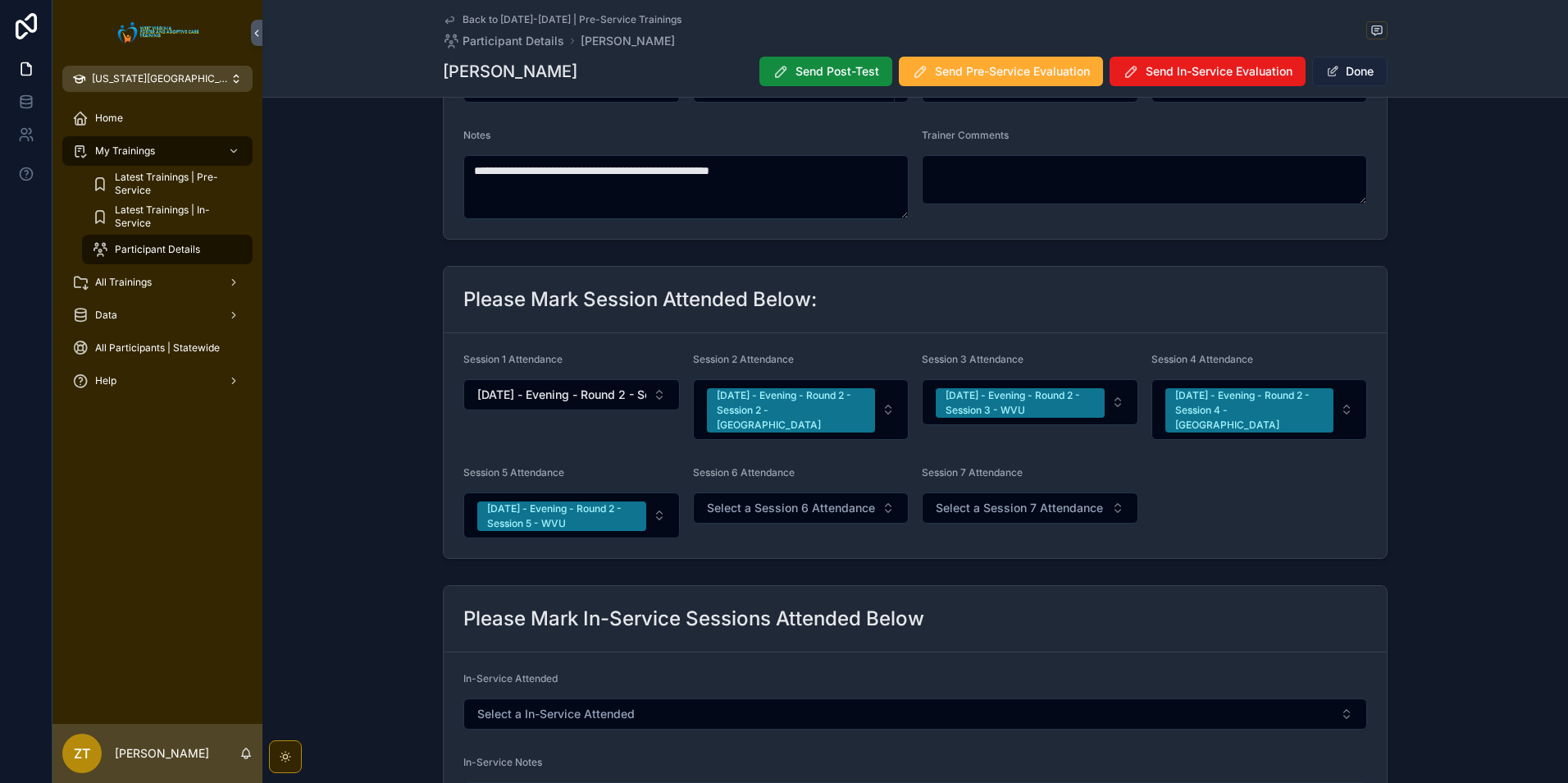
click at [1346, 72] on button "Done" at bounding box center [1350, 71] width 76 height 29
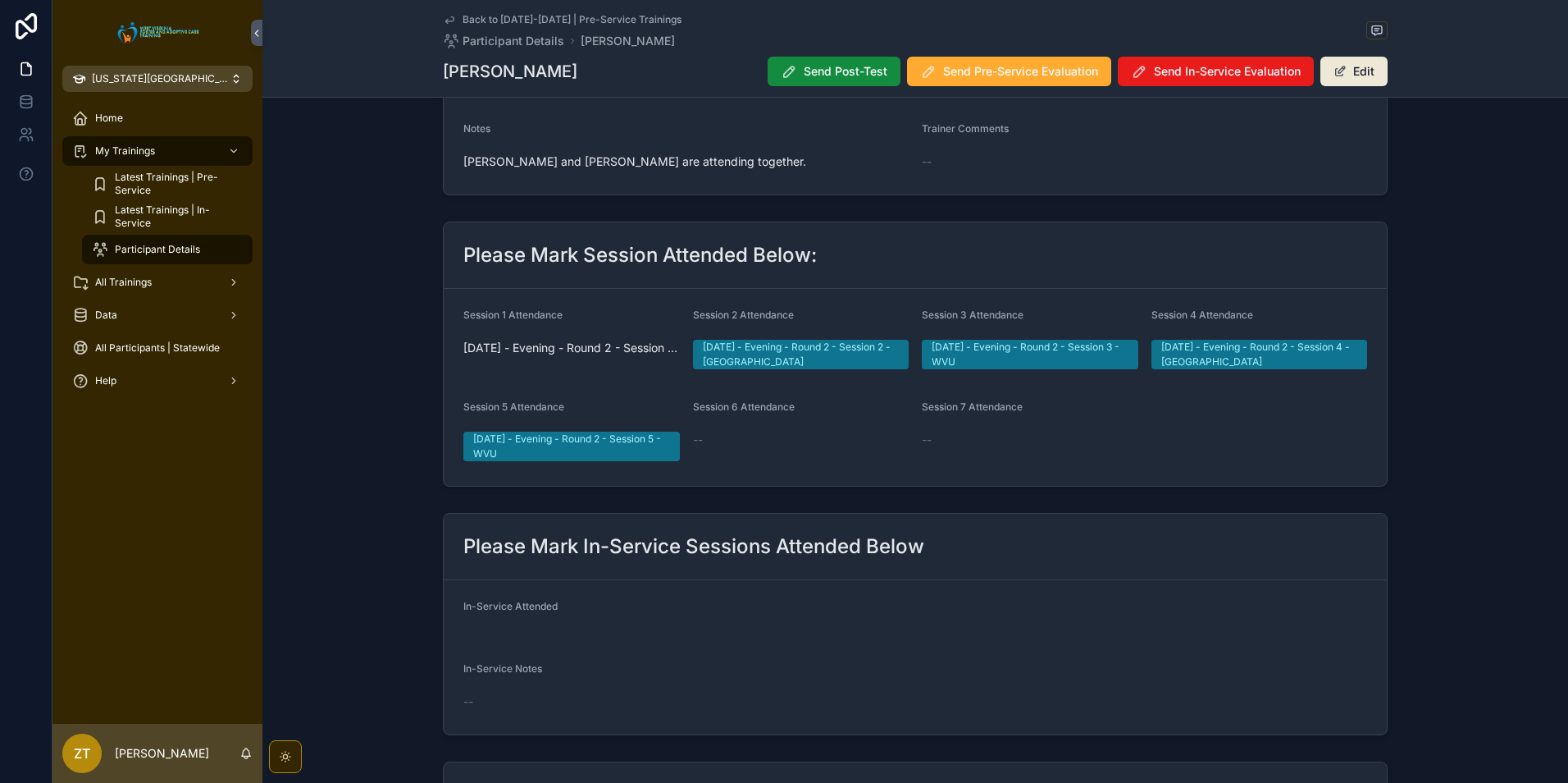
click at [449, 18] on icon "scrollable content" at bounding box center [449, 20] width 13 height 13
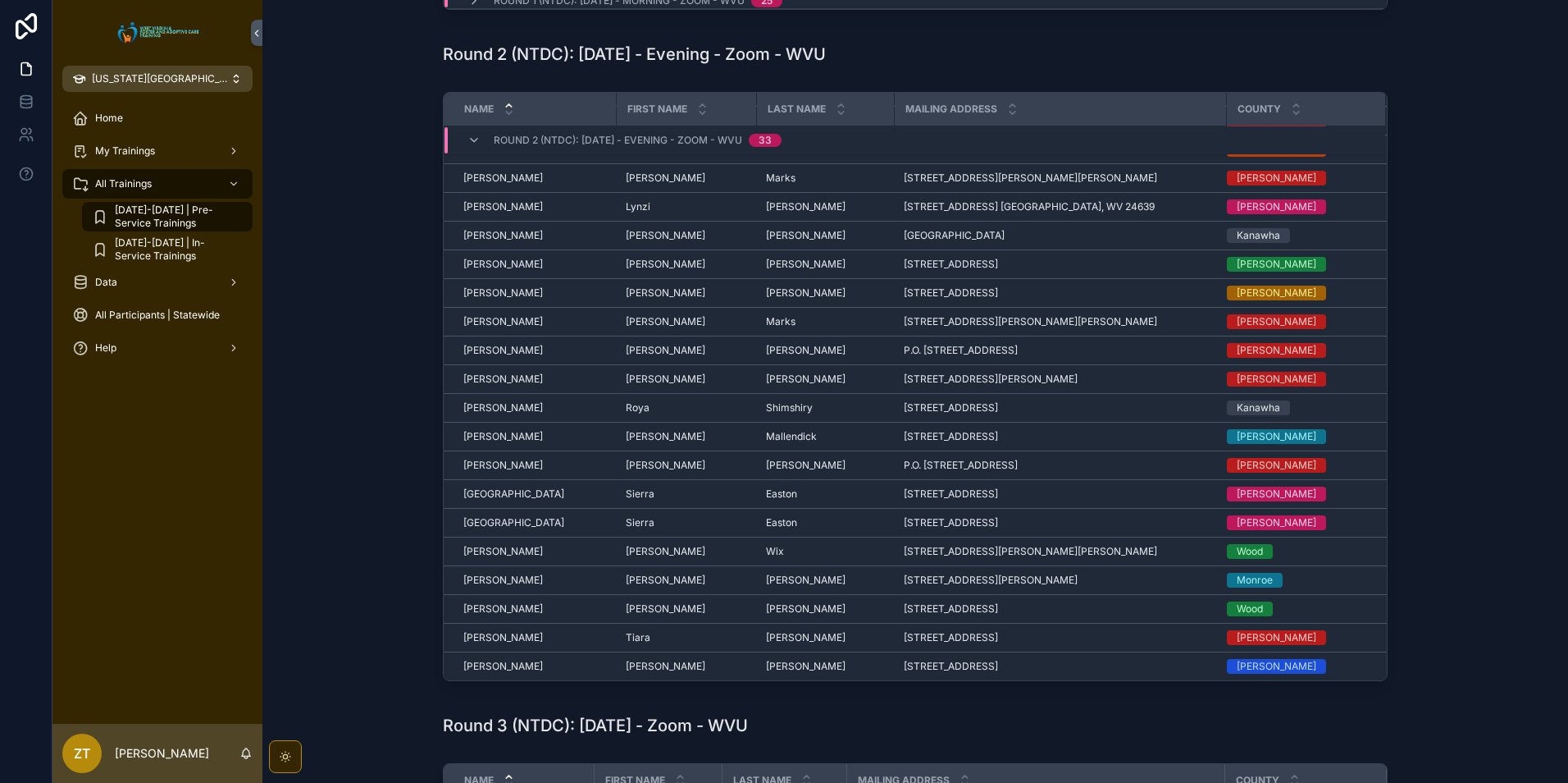
scroll to position [94, 0]
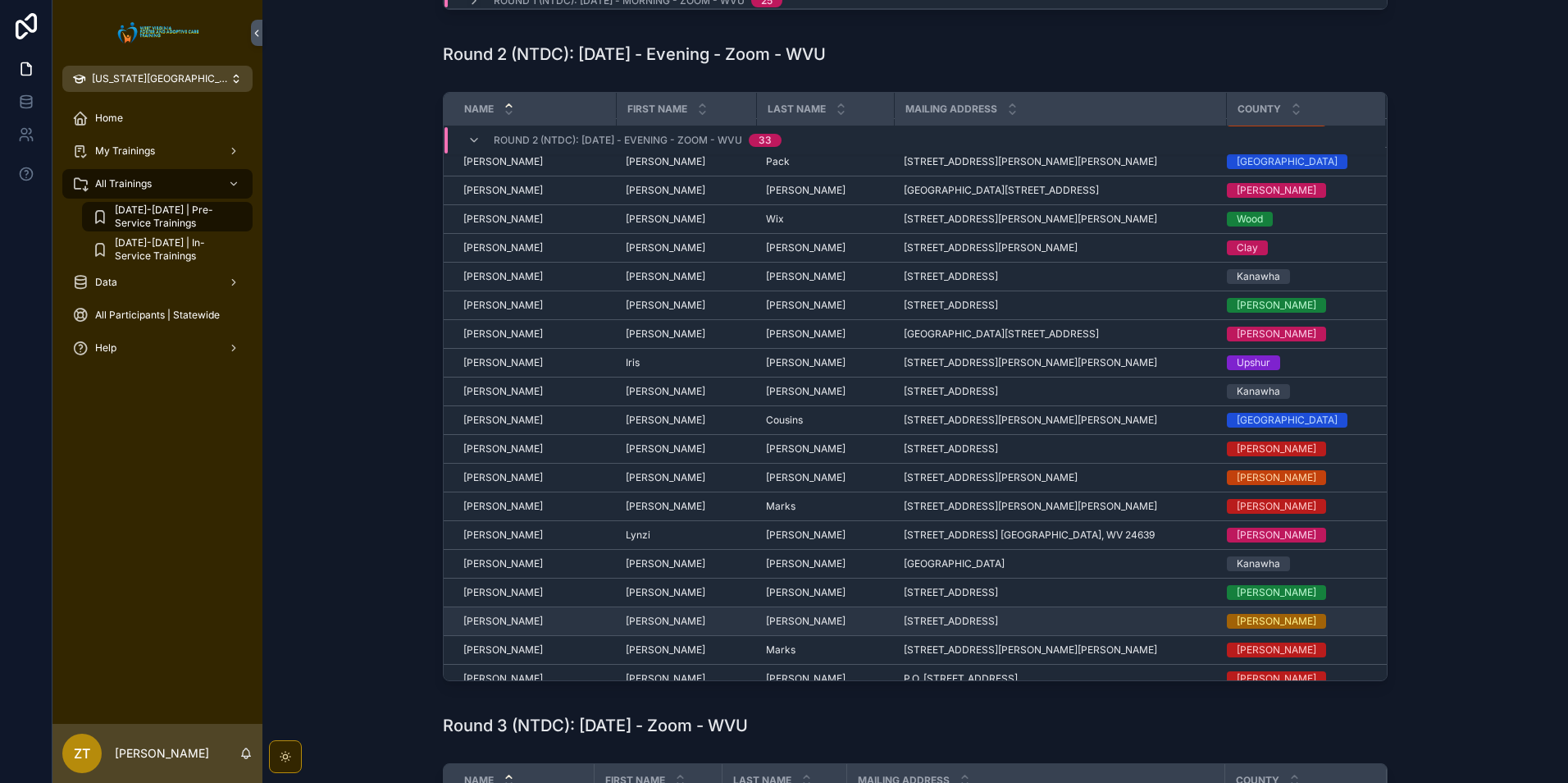
click at [489, 619] on span "[PERSON_NAME]" at bounding box center [503, 621] width 79 height 13
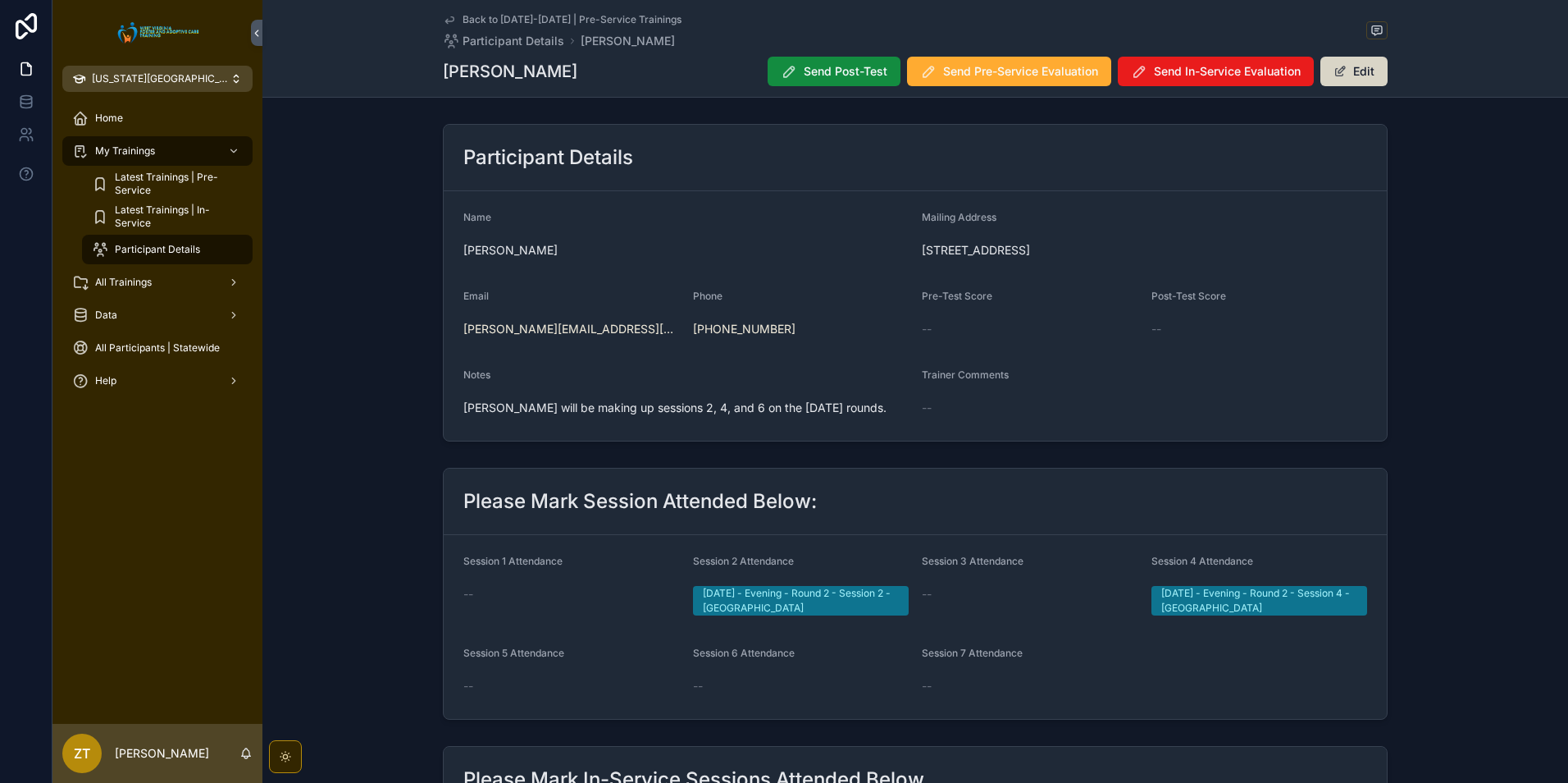
click at [1371, 79] on button "Edit" at bounding box center [1354, 71] width 67 height 29
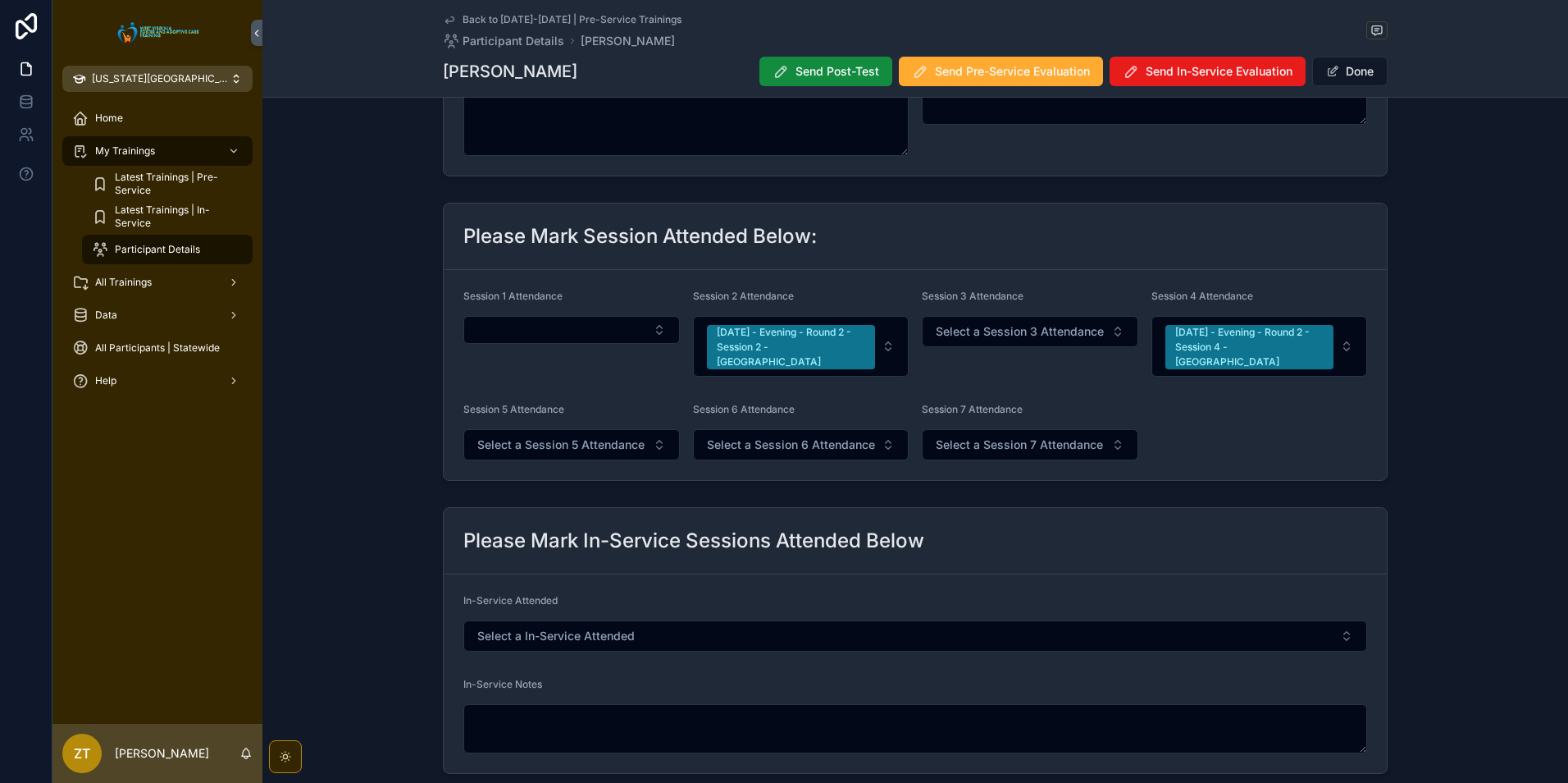
scroll to position [329, 0]
click at [545, 435] on span "Select a Session 5 Attendance" at bounding box center [560, 442] width 167 height 16
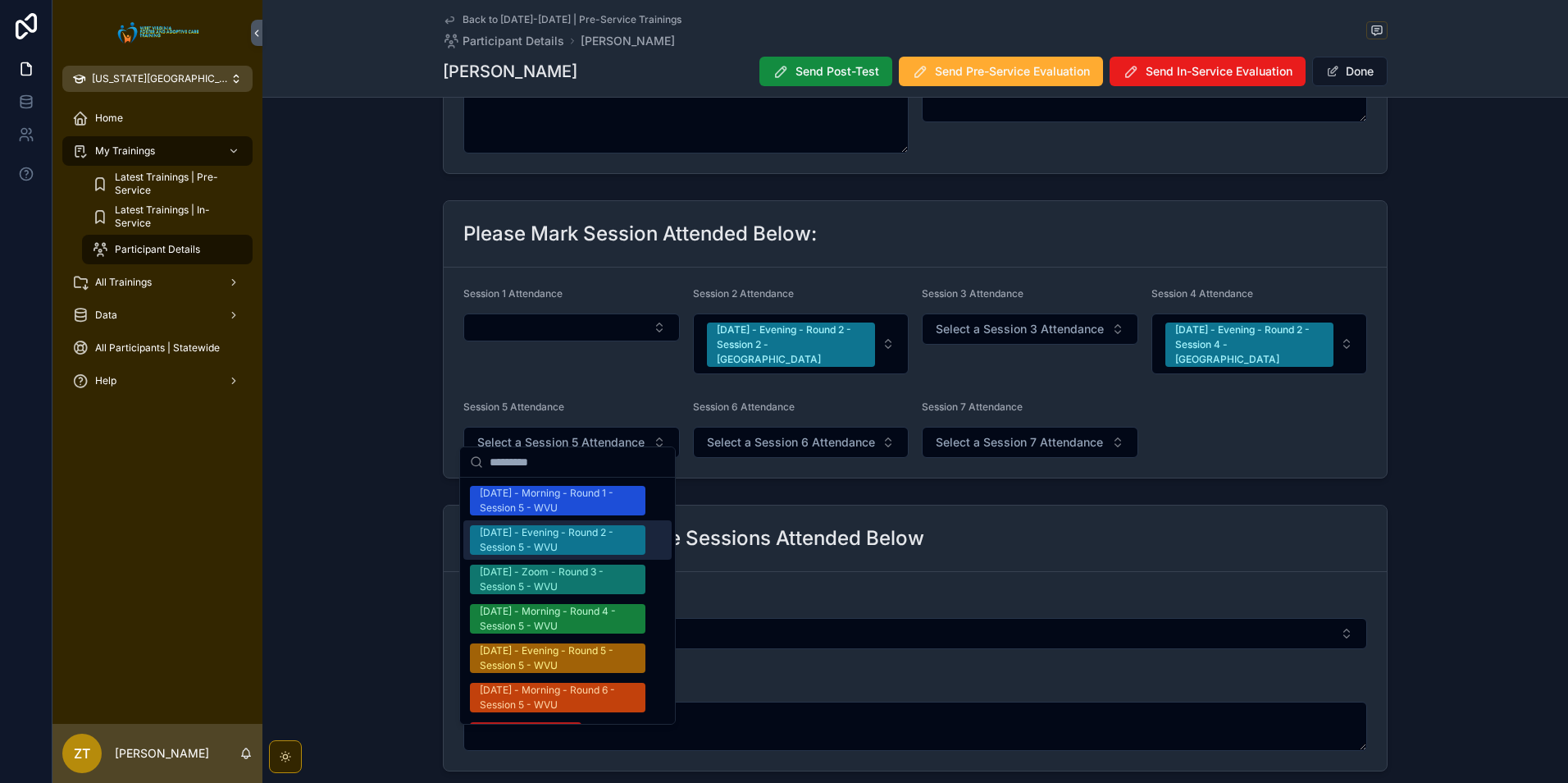
click at [554, 527] on div "[DATE] - Evening - Round 2 - Session 5 - WVU" at bounding box center [557, 540] width 156 height 29
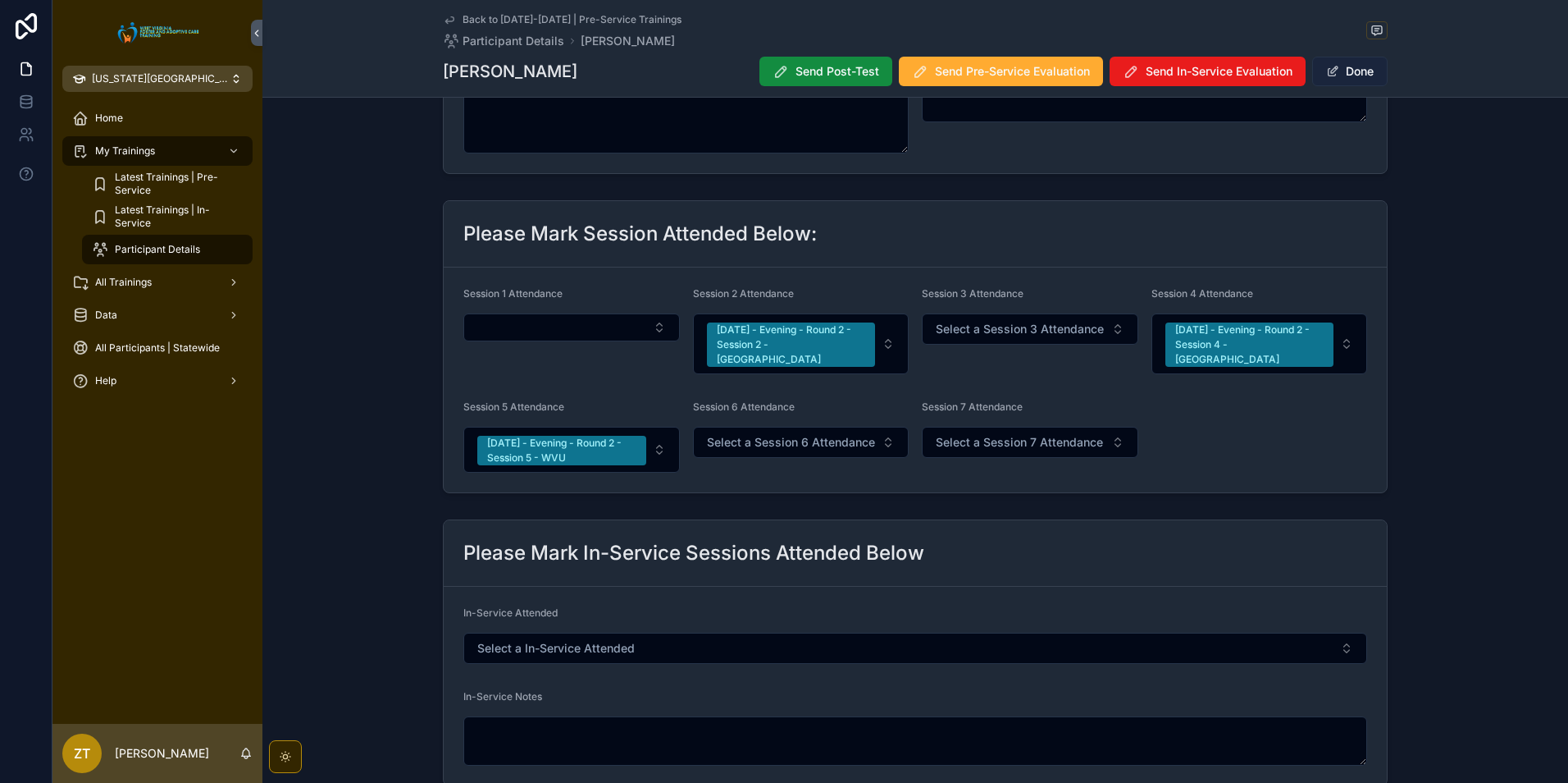
click at [1326, 63] on button "Done" at bounding box center [1350, 71] width 76 height 29
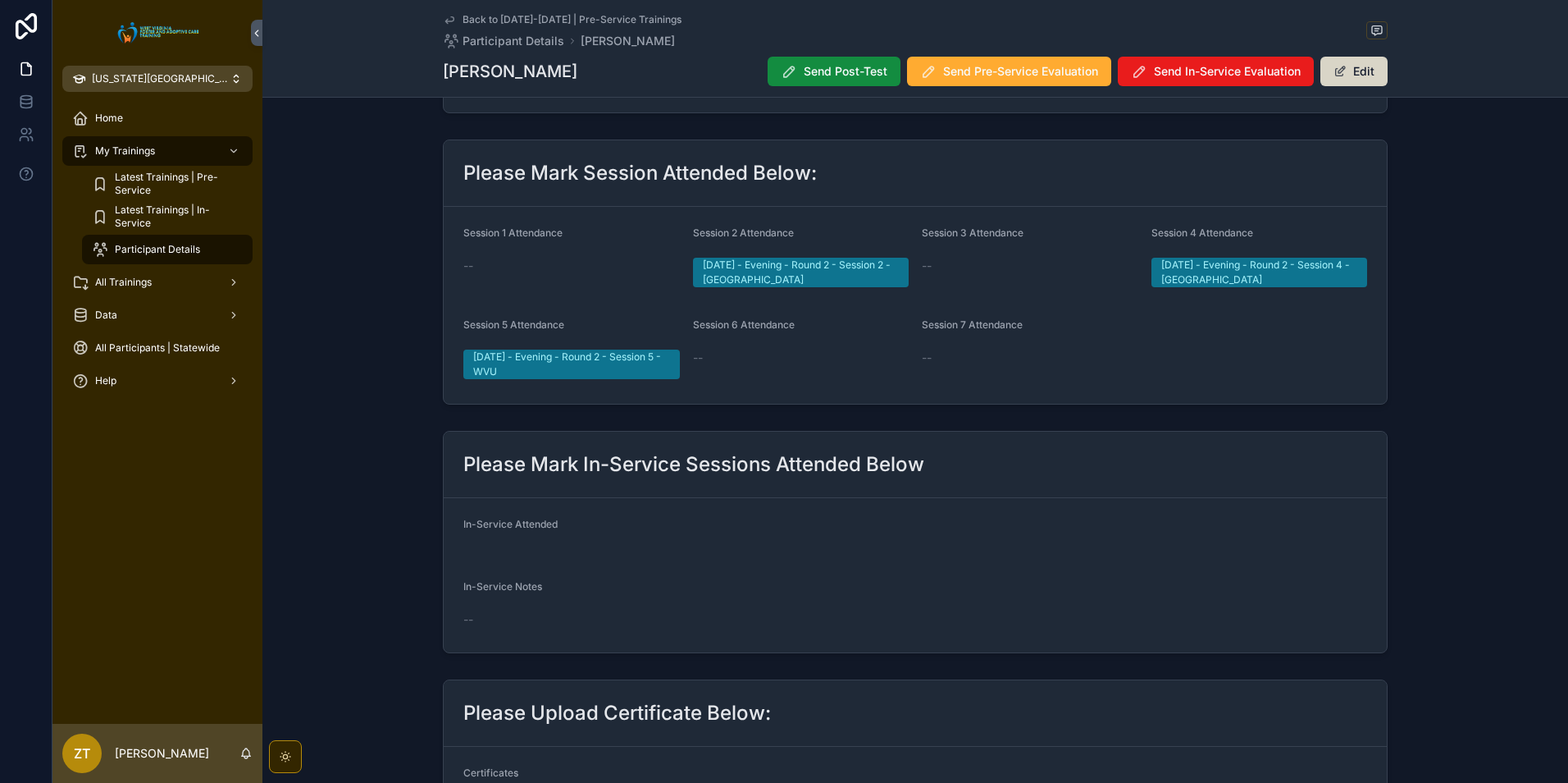
scroll to position [325, 0]
